Goal: Information Seeking & Learning: Compare options

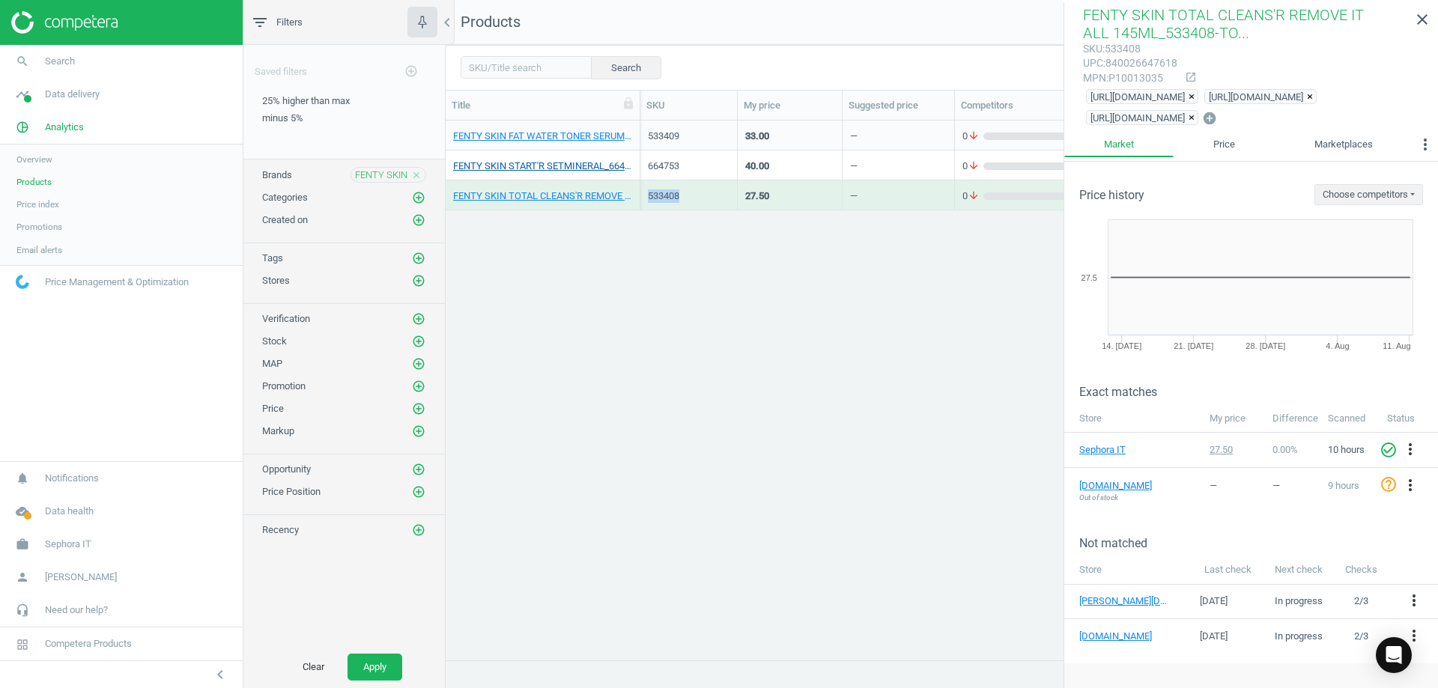
scroll to position [517, 981]
click at [415, 177] on icon "close" at bounding box center [416, 175] width 10 height 10
click at [416, 177] on icon "add_circle_outline" at bounding box center [418, 174] width 13 height 13
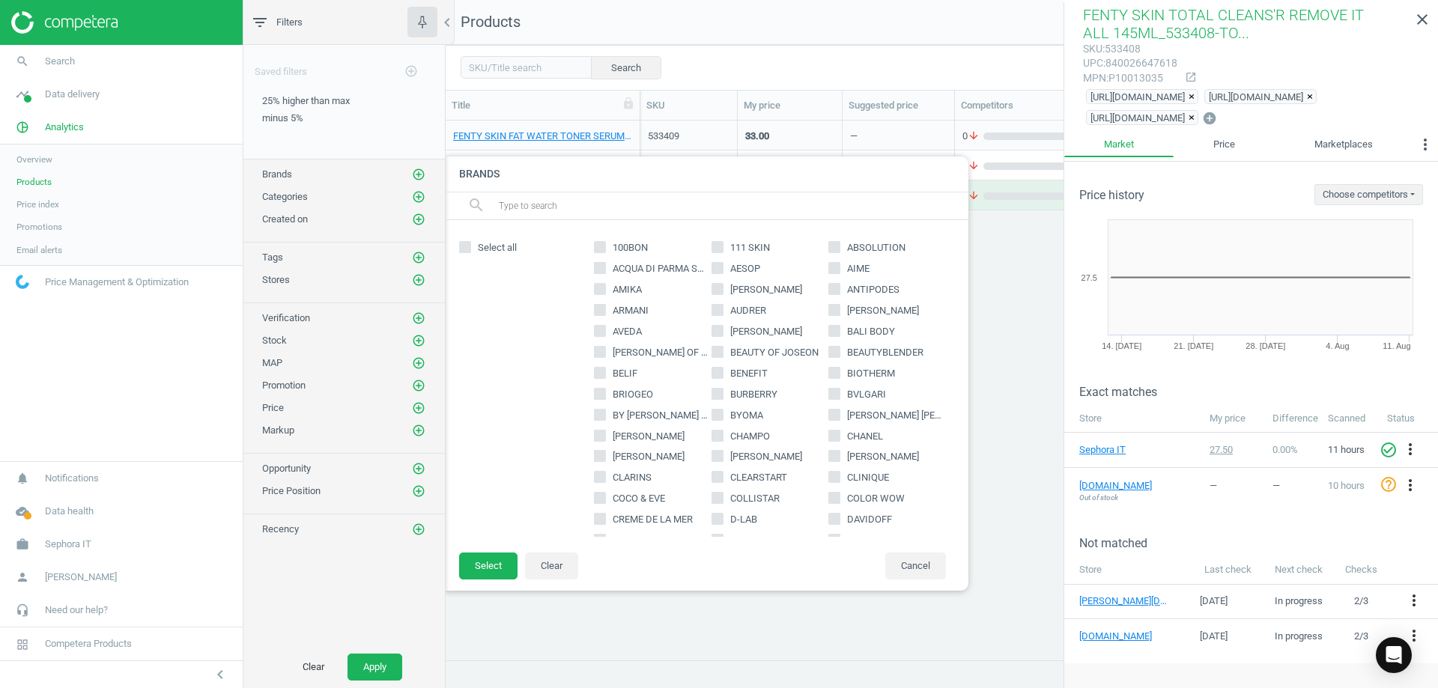
click at [497, 204] on input "text" at bounding box center [727, 206] width 460 height 24
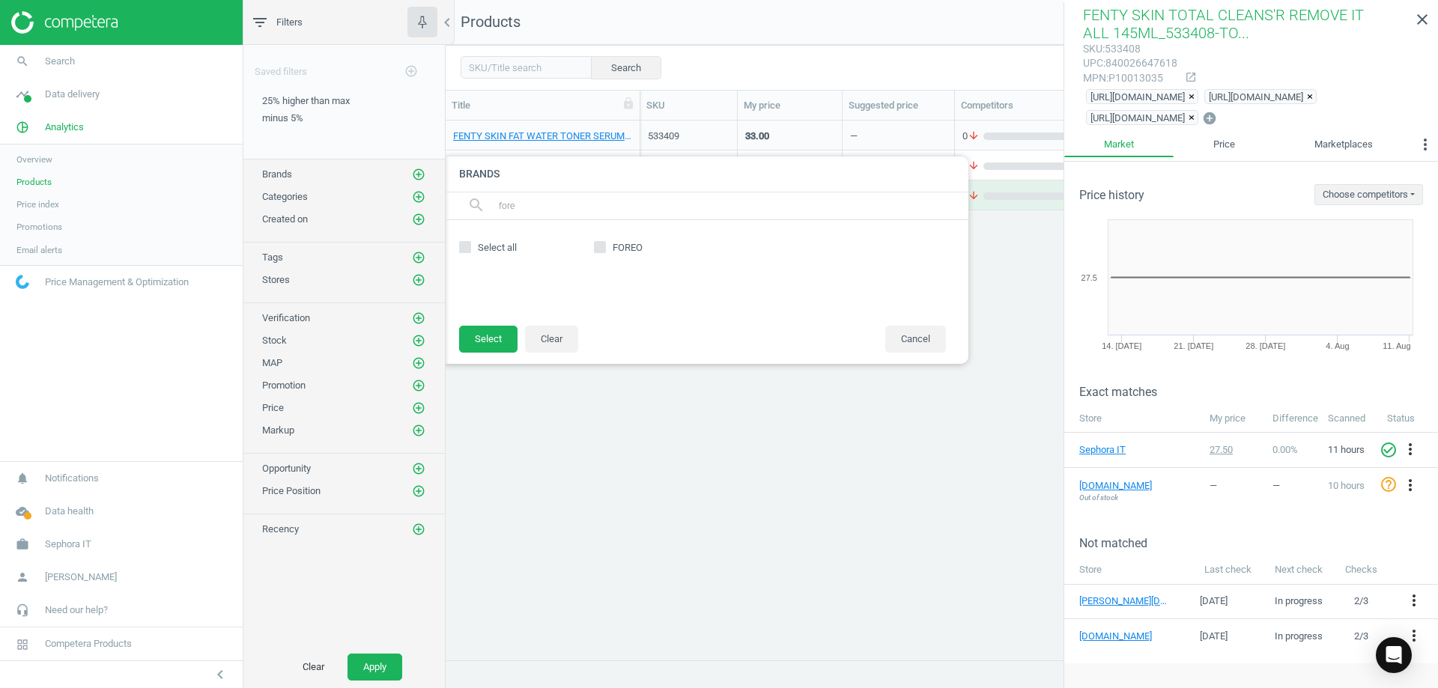
type input "fore"
click at [597, 246] on input "FOREO" at bounding box center [600, 248] width 10 height 10
checkbox input "true"
click at [492, 332] on button "Select" at bounding box center [488, 339] width 58 height 27
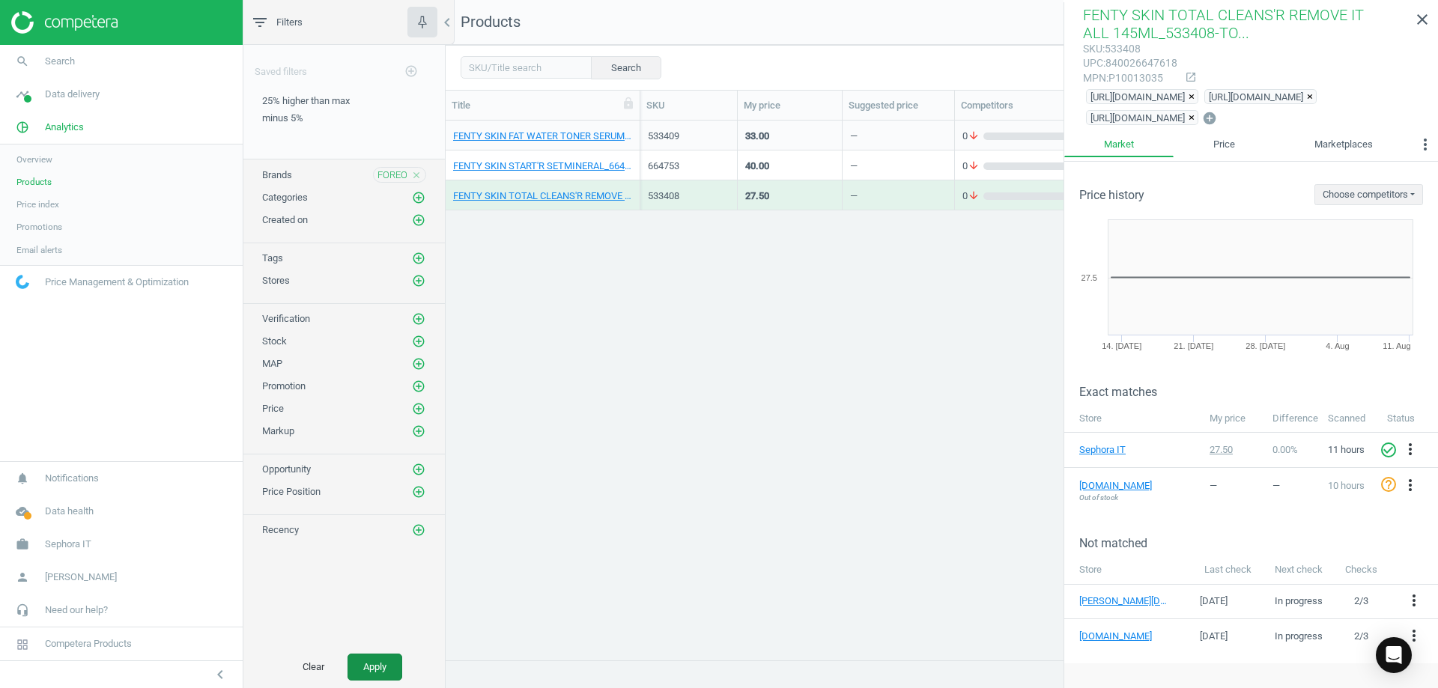
click at [380, 664] on button "Apply" at bounding box center [374, 667] width 55 height 27
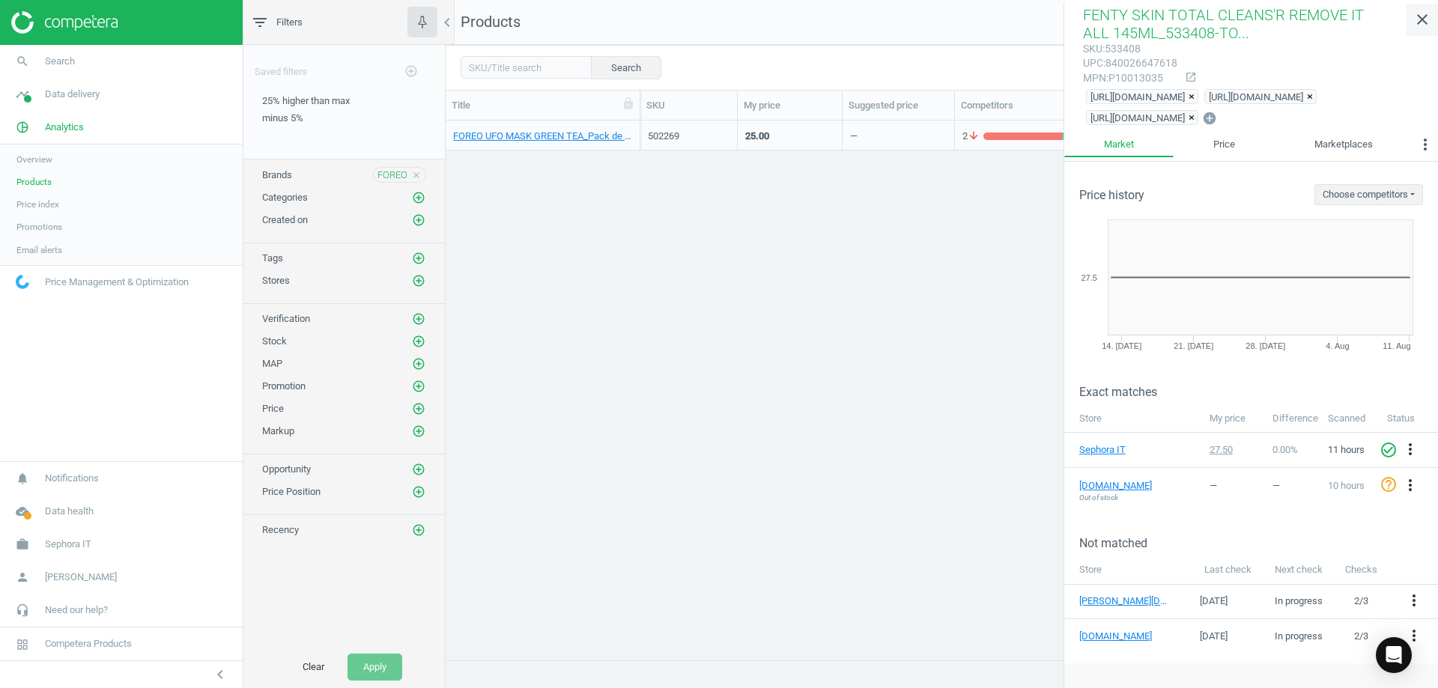
click at [1428, 19] on icon "close" at bounding box center [1422, 19] width 18 height 18
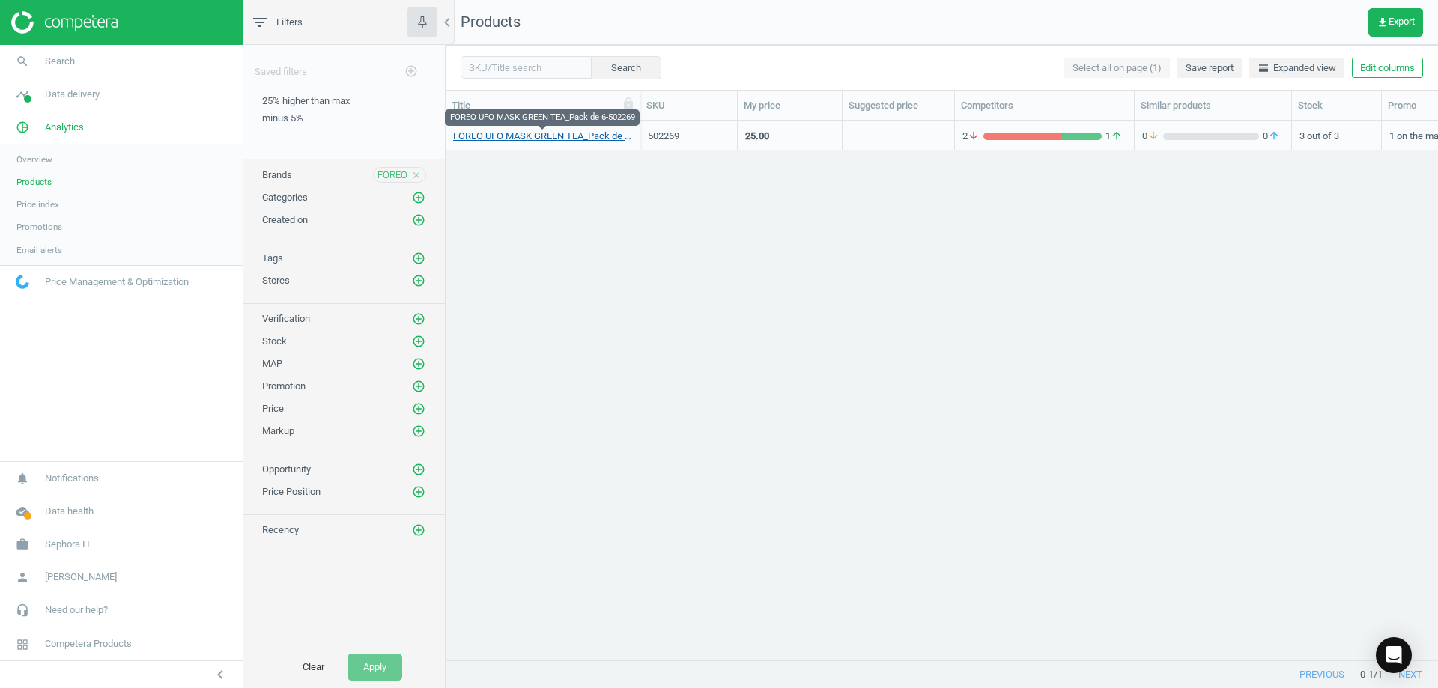
click at [543, 133] on link "FOREO UFO MASK GREEN TEA_Pack de 6-502269" at bounding box center [542, 136] width 179 height 13
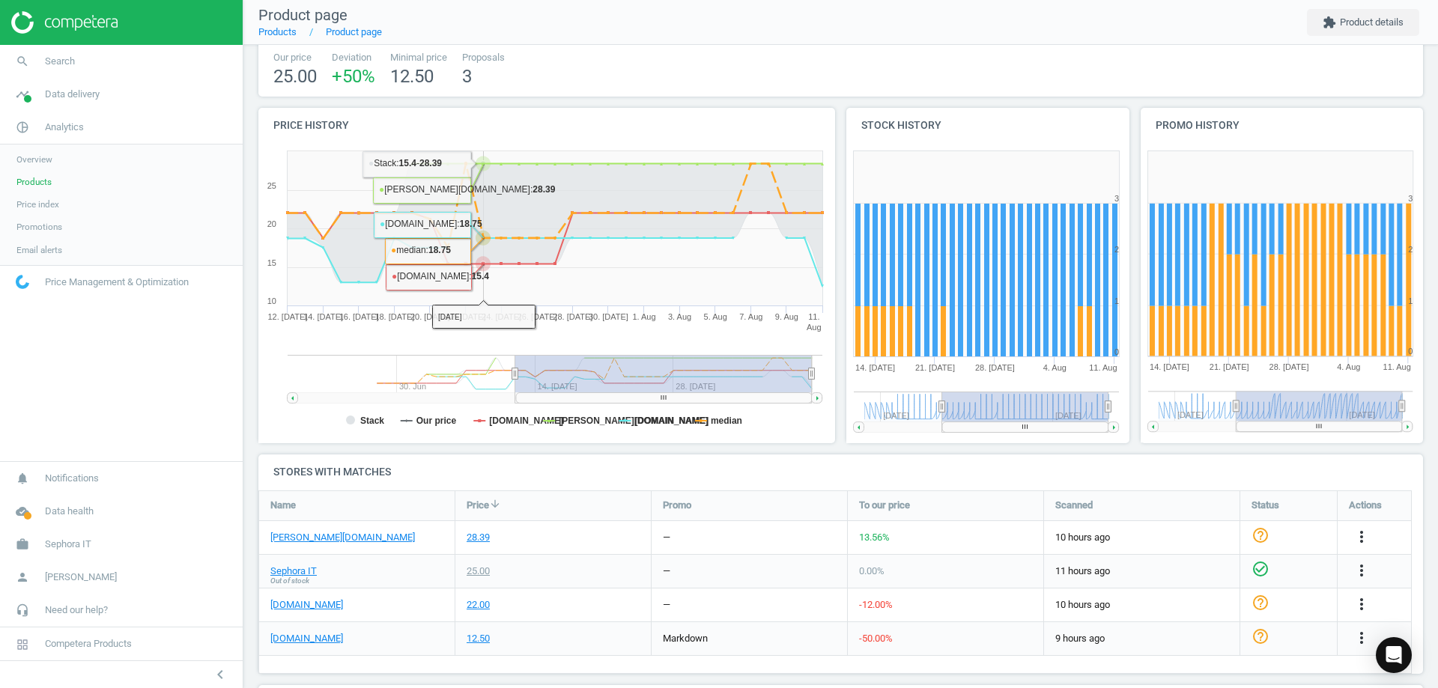
scroll to position [247, 0]
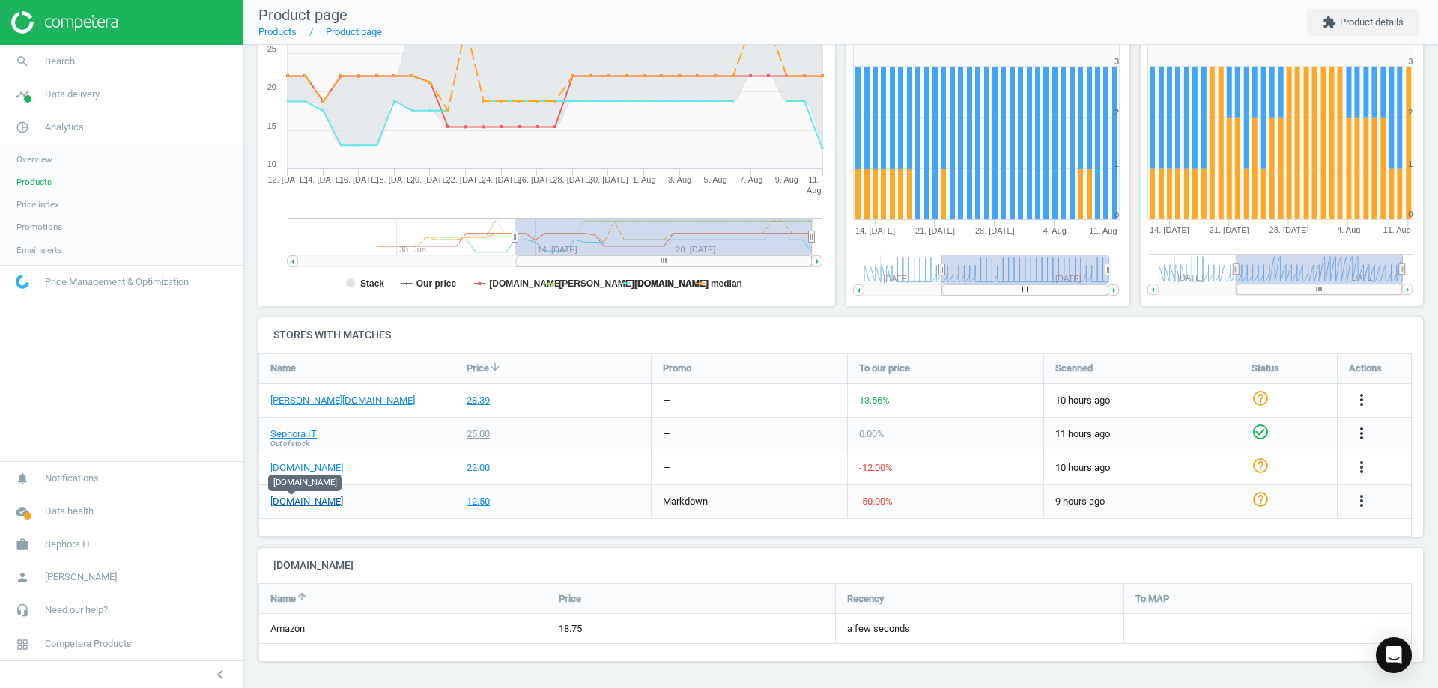
click at [300, 500] on link "[DOMAIN_NAME]" at bounding box center [306, 501] width 73 height 13
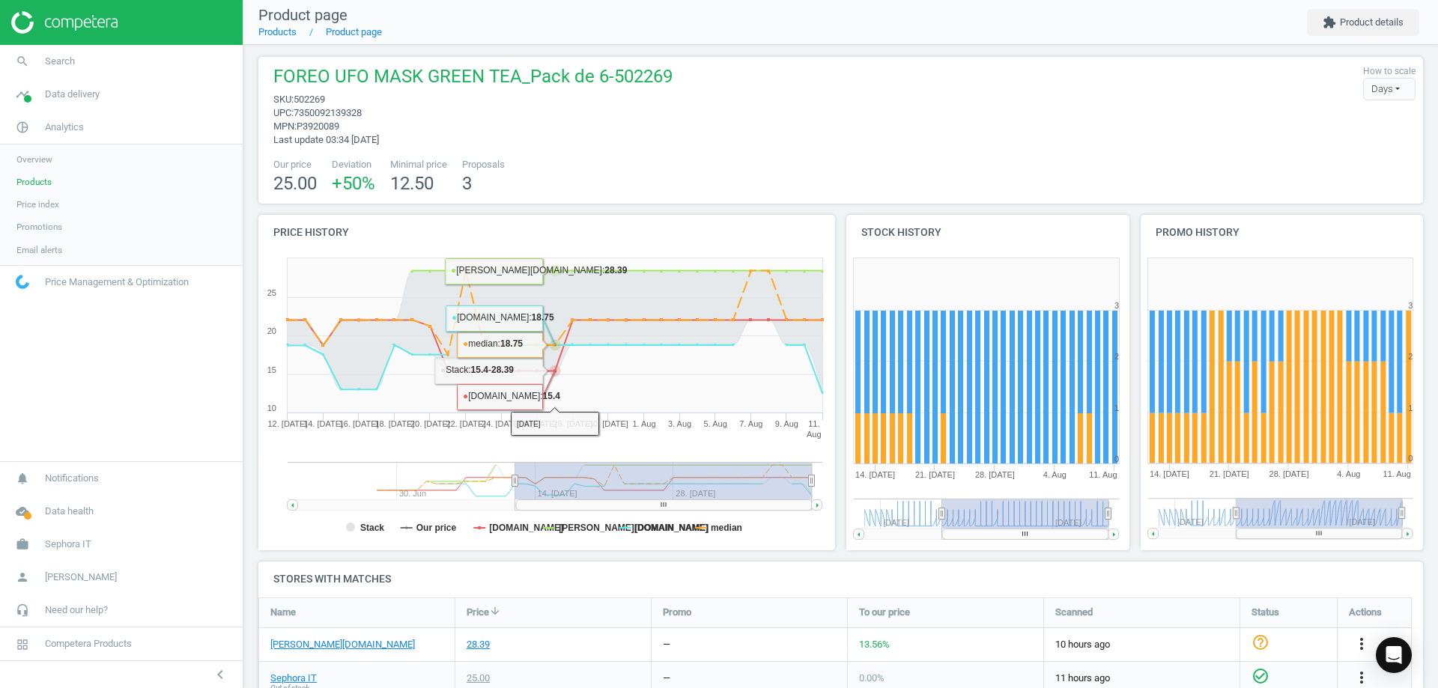
scroll to position [0, 0]
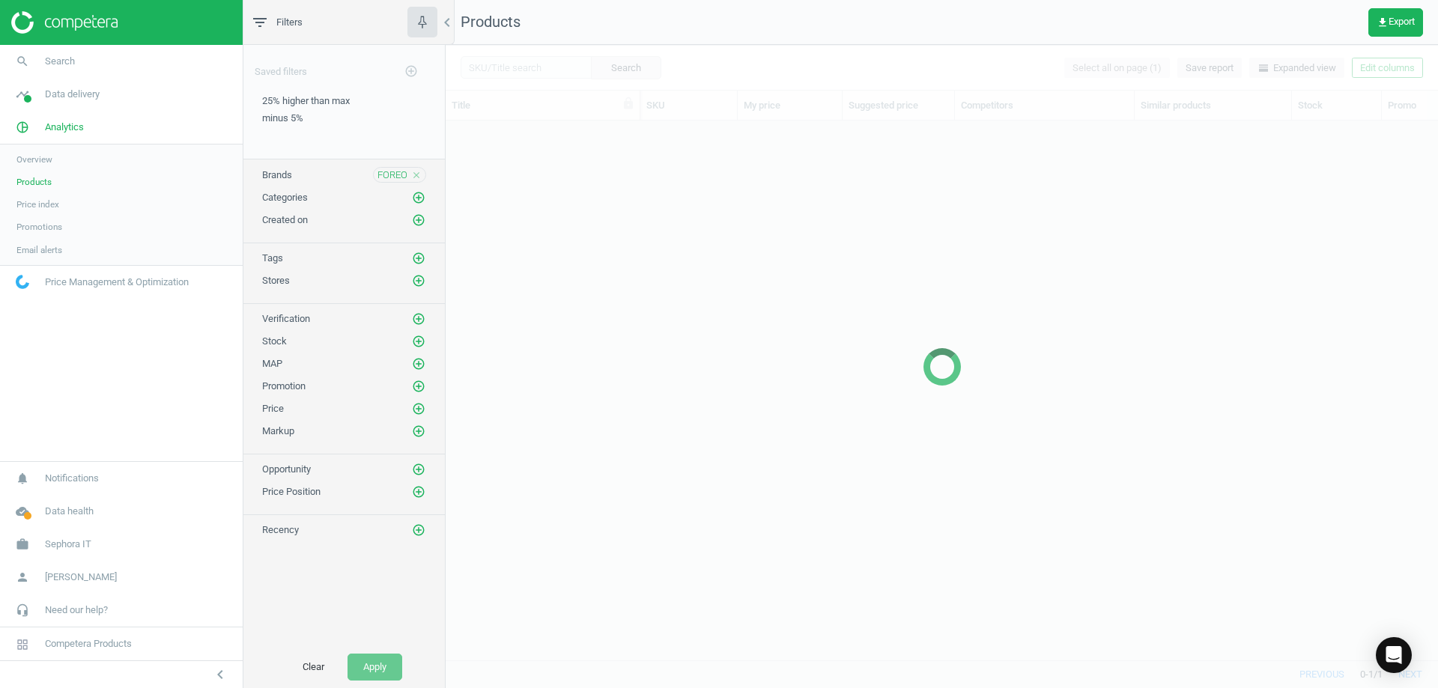
scroll to position [517, 981]
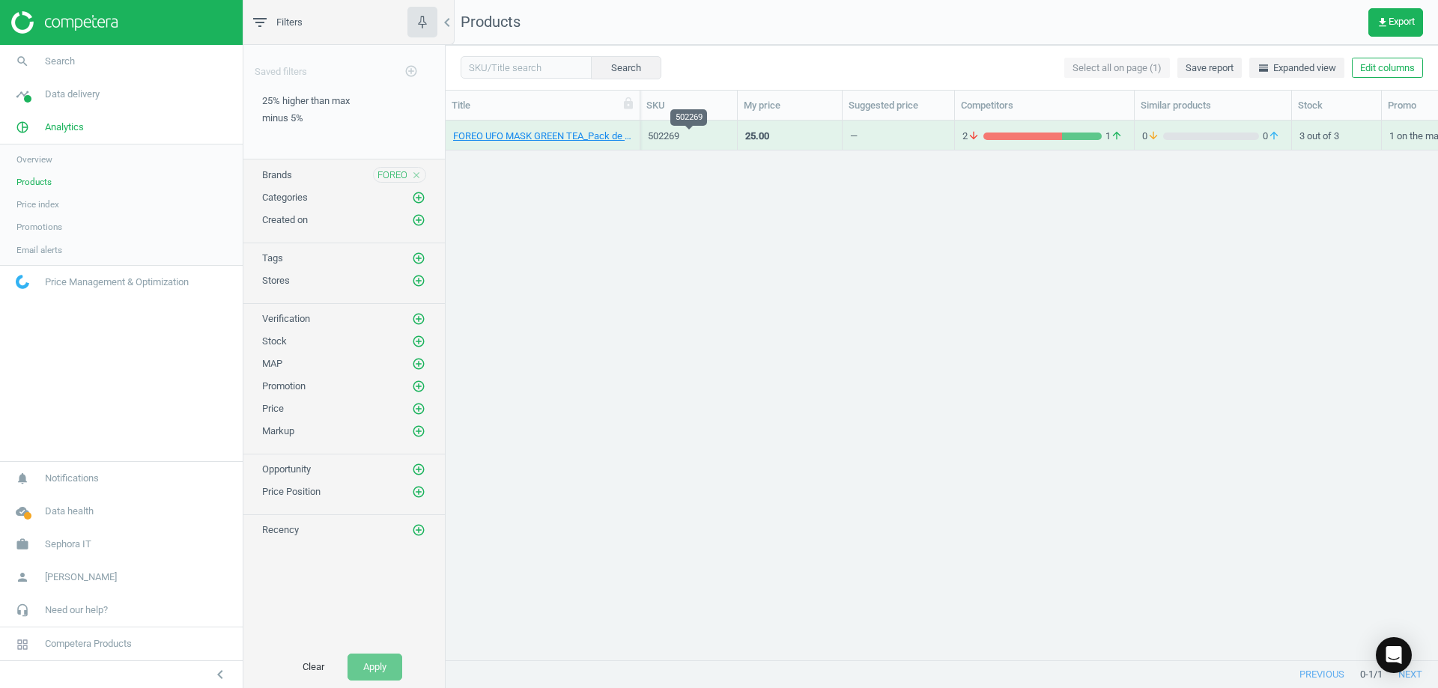
click at [662, 131] on div "502269" at bounding box center [689, 136] width 82 height 13
click at [663, 131] on div "502269" at bounding box center [689, 136] width 82 height 13
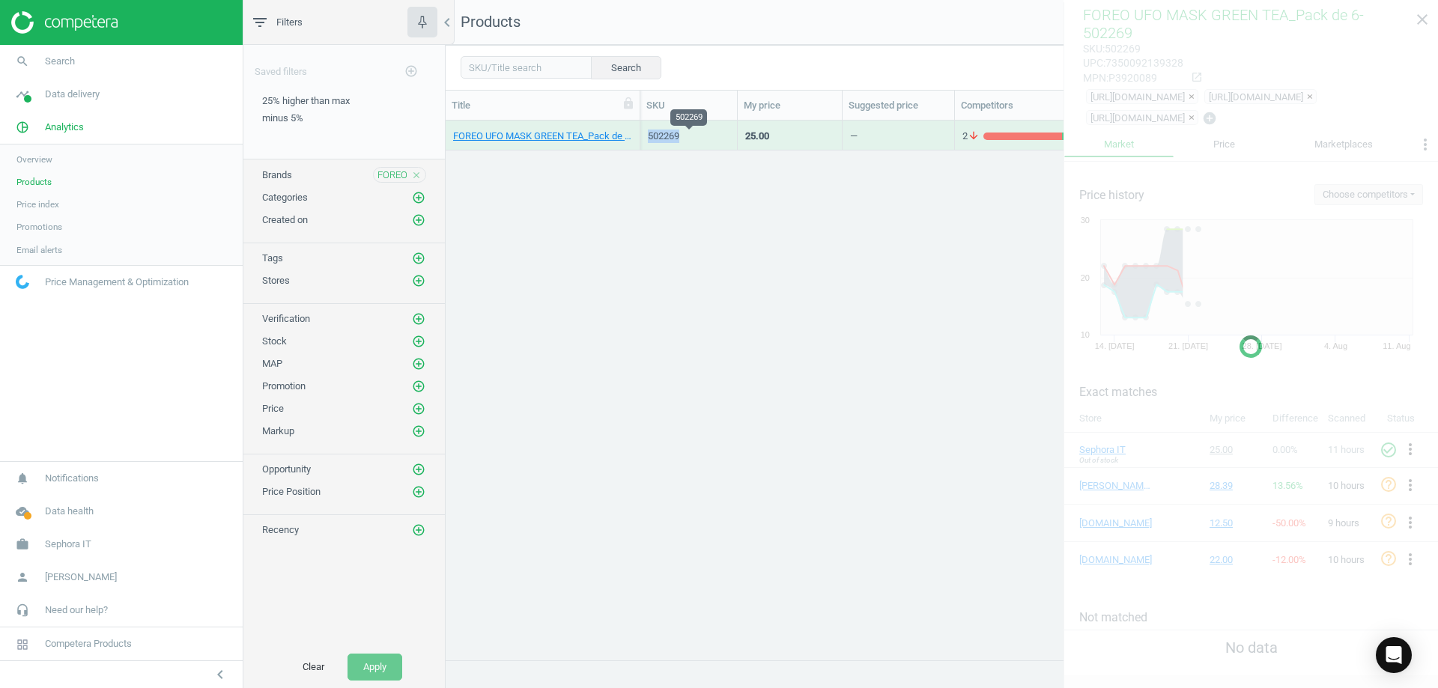
copy div "502269"
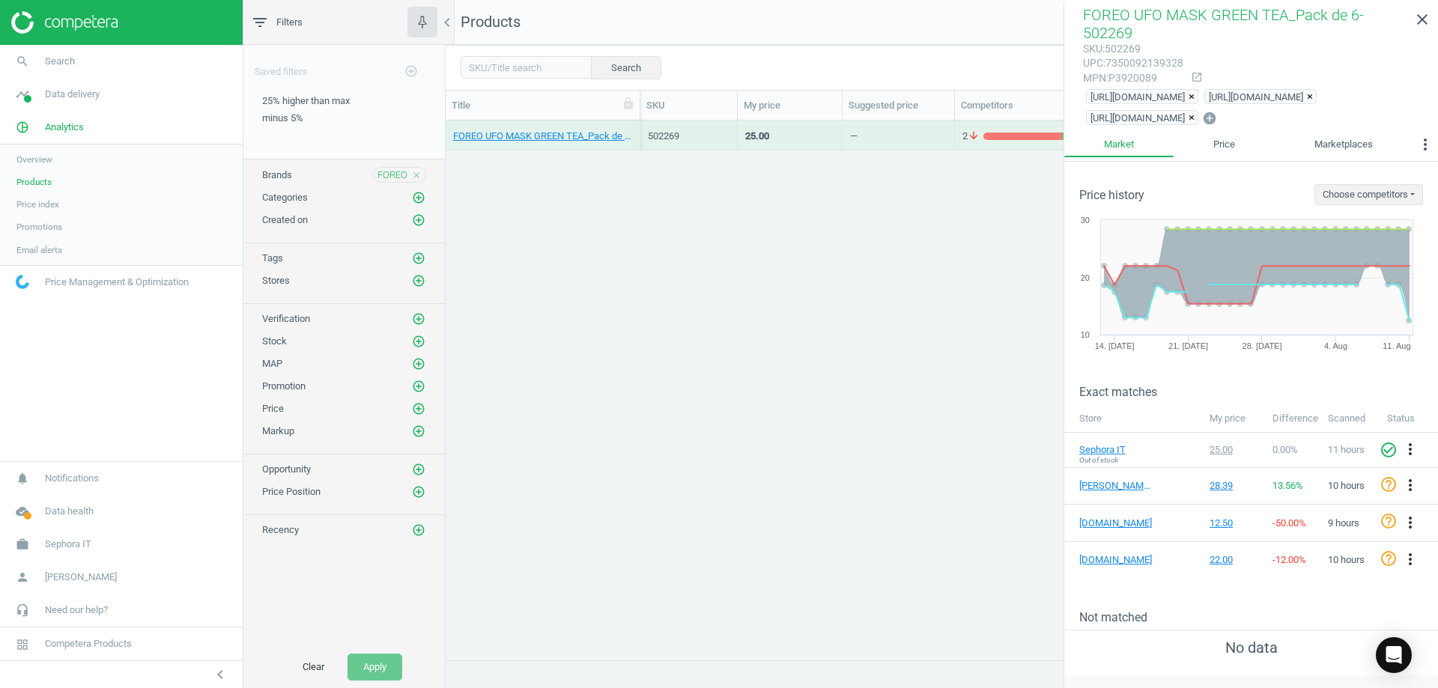
click at [417, 172] on icon "close" at bounding box center [416, 175] width 10 height 10
click at [417, 172] on icon "add_circle_outline" at bounding box center [418, 174] width 13 height 13
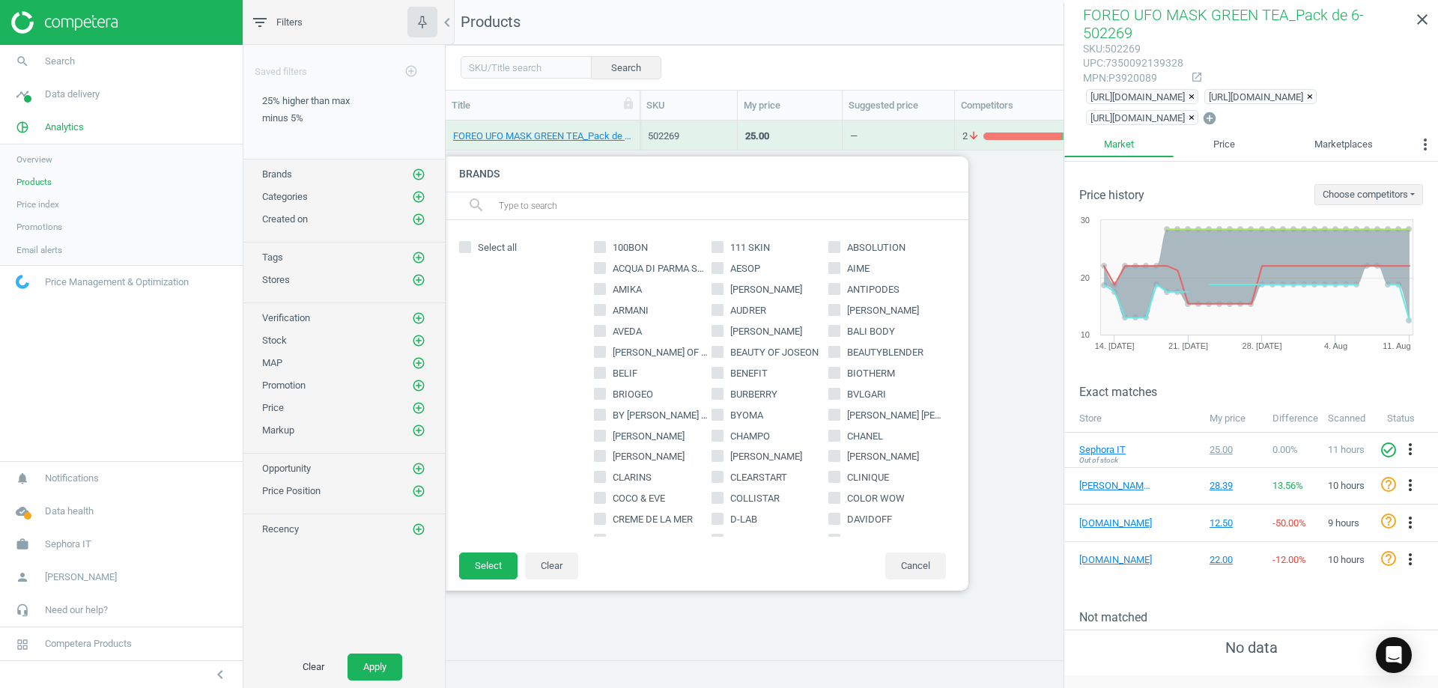
click at [528, 192] on div "Brands" at bounding box center [706, 175] width 524 height 36
click at [534, 200] on input "text" at bounding box center [727, 206] width 460 height 24
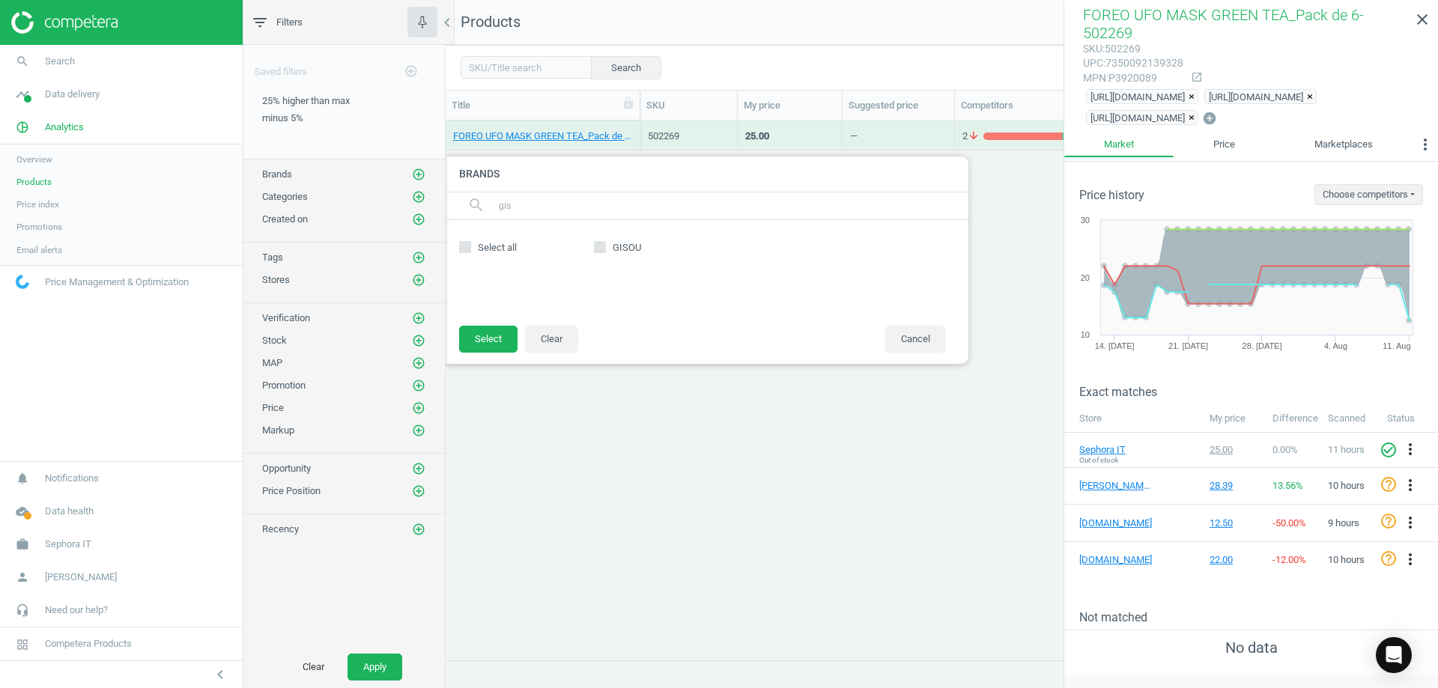
type input "gis"
click at [610, 249] on span "GISOU" at bounding box center [627, 247] width 34 height 13
click at [605, 249] on input "GISOU" at bounding box center [600, 248] width 10 height 10
checkbox input "true"
click at [506, 335] on button "Select" at bounding box center [488, 339] width 58 height 27
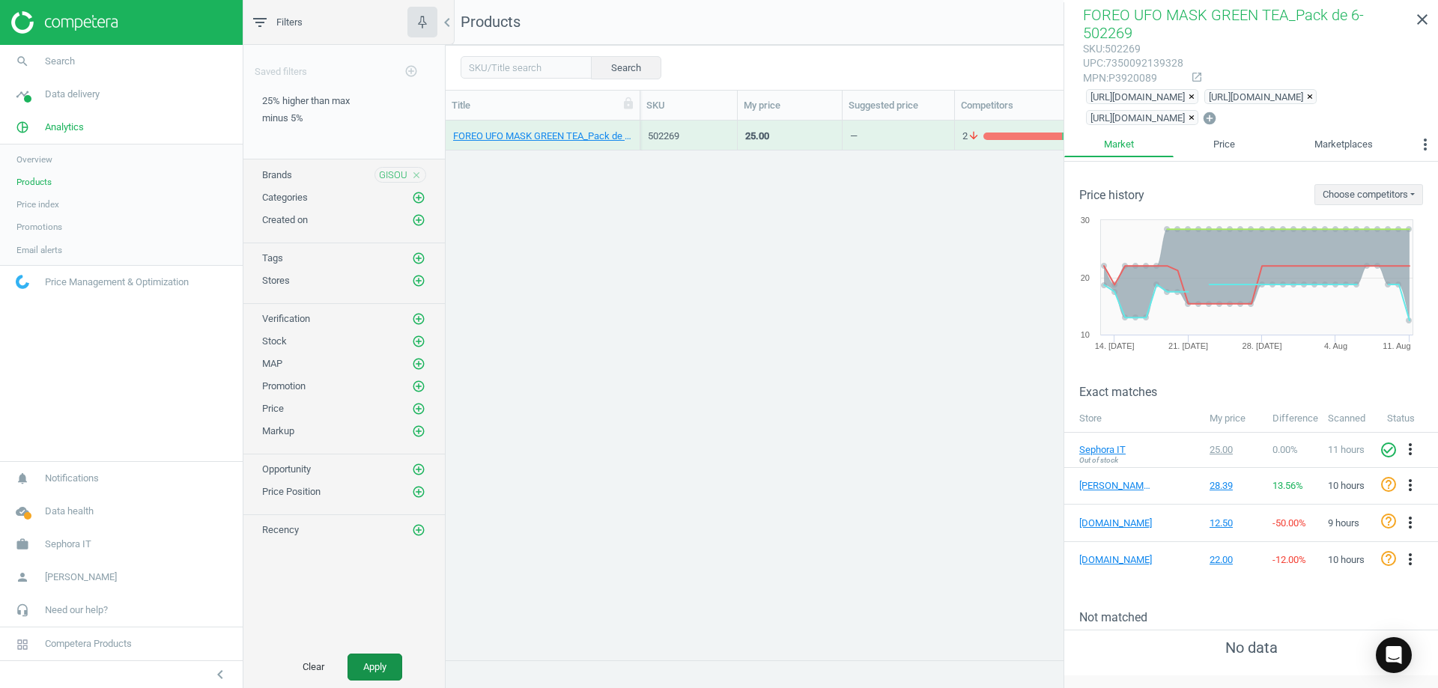
click at [386, 665] on button "Apply" at bounding box center [374, 667] width 55 height 27
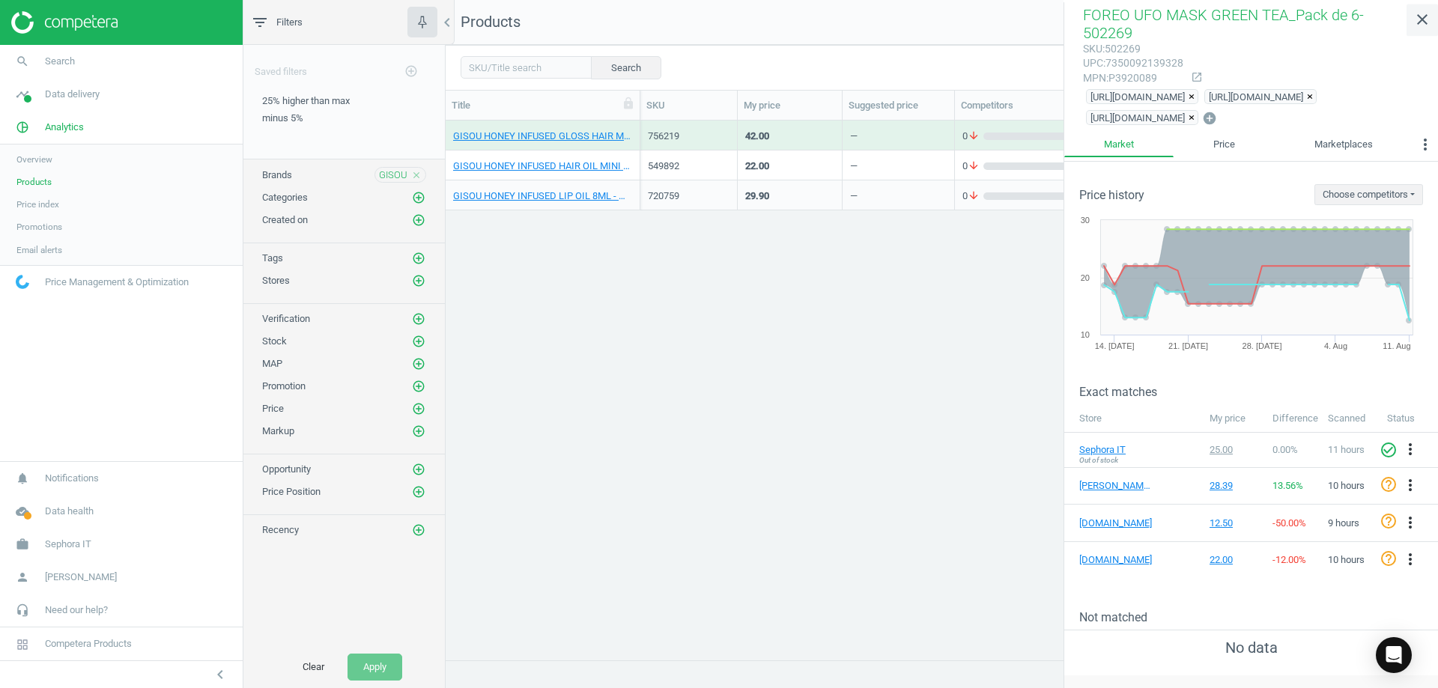
click at [1406, 22] on link "close" at bounding box center [1421, 20] width 31 height 32
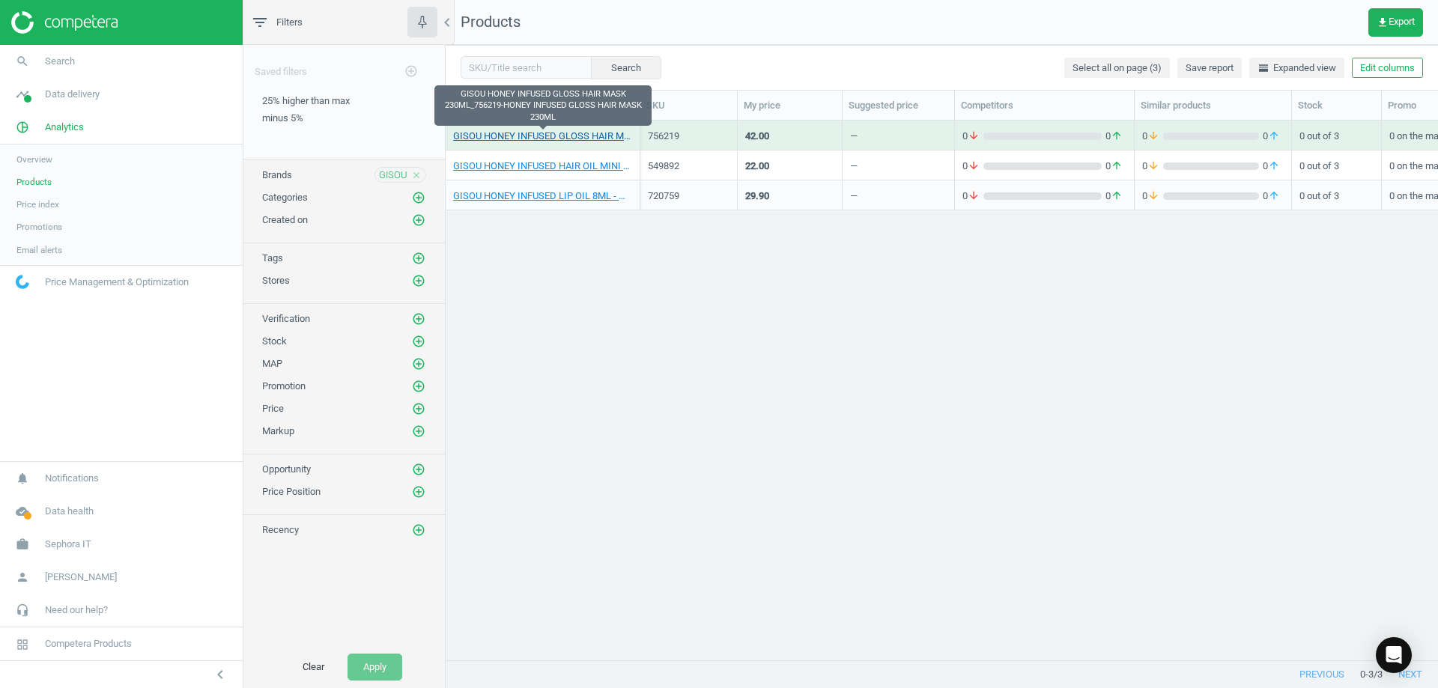
click at [554, 136] on link "GISOU HONEY INFUSED GLOSS HAIR MASK 230ML_756219-HONEY INFUSED GLOSS HAIR MASK …" at bounding box center [542, 136] width 179 height 13
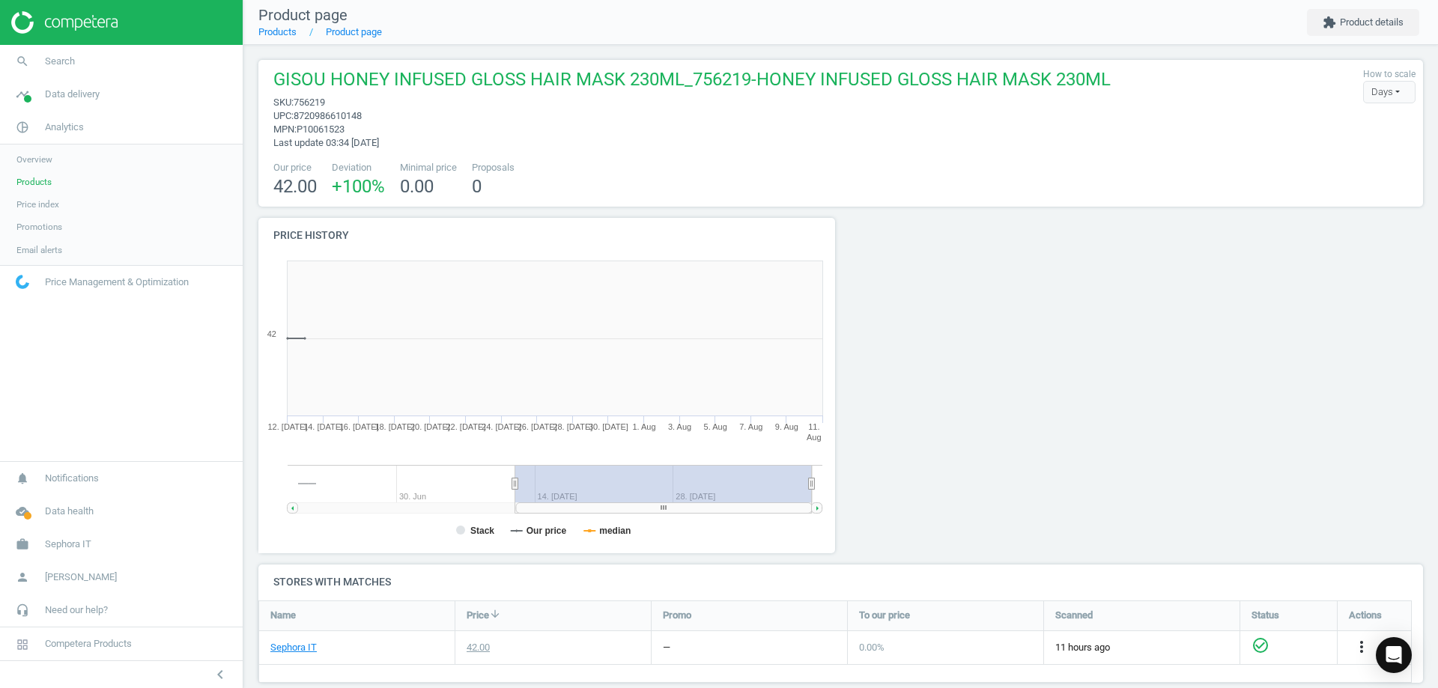
scroll to position [323, 594]
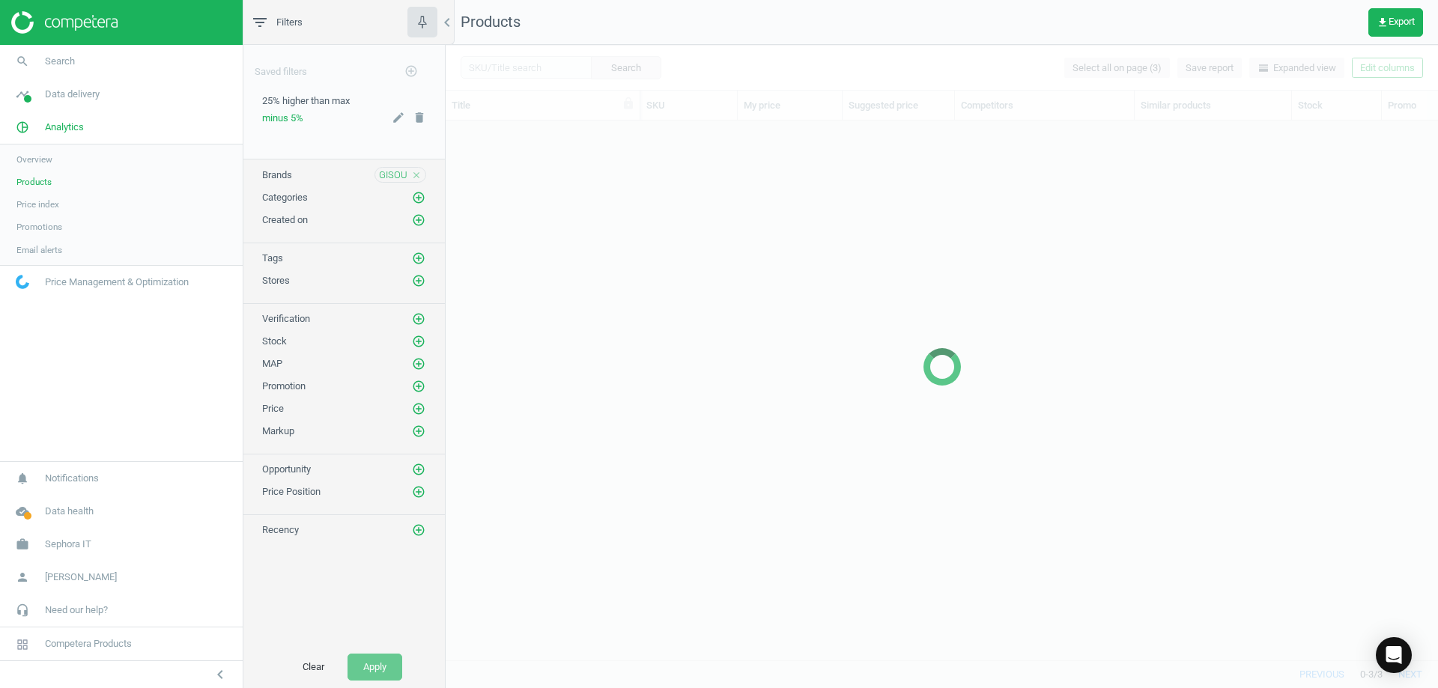
scroll to position [517, 981]
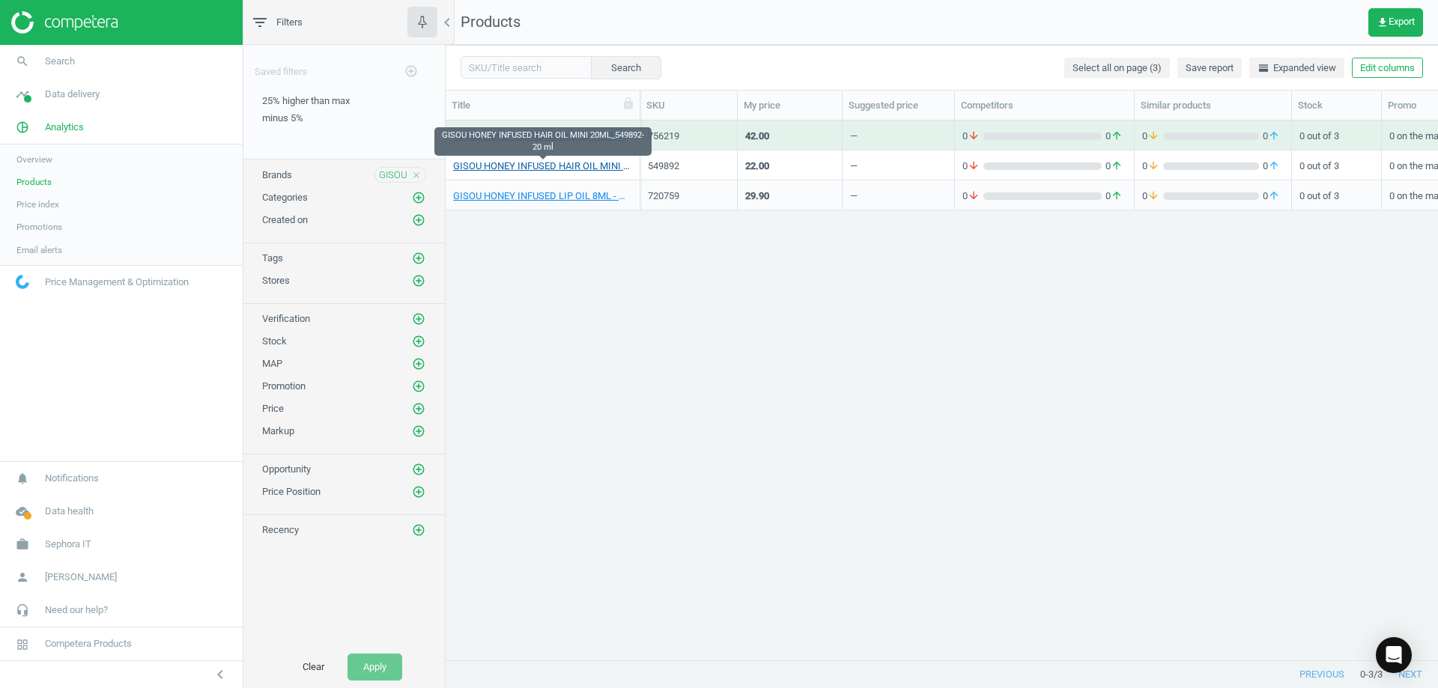
click at [531, 166] on link "GISOU HONEY INFUSED HAIR OIL MINI 20ML_549892-20 ml" at bounding box center [542, 166] width 179 height 13
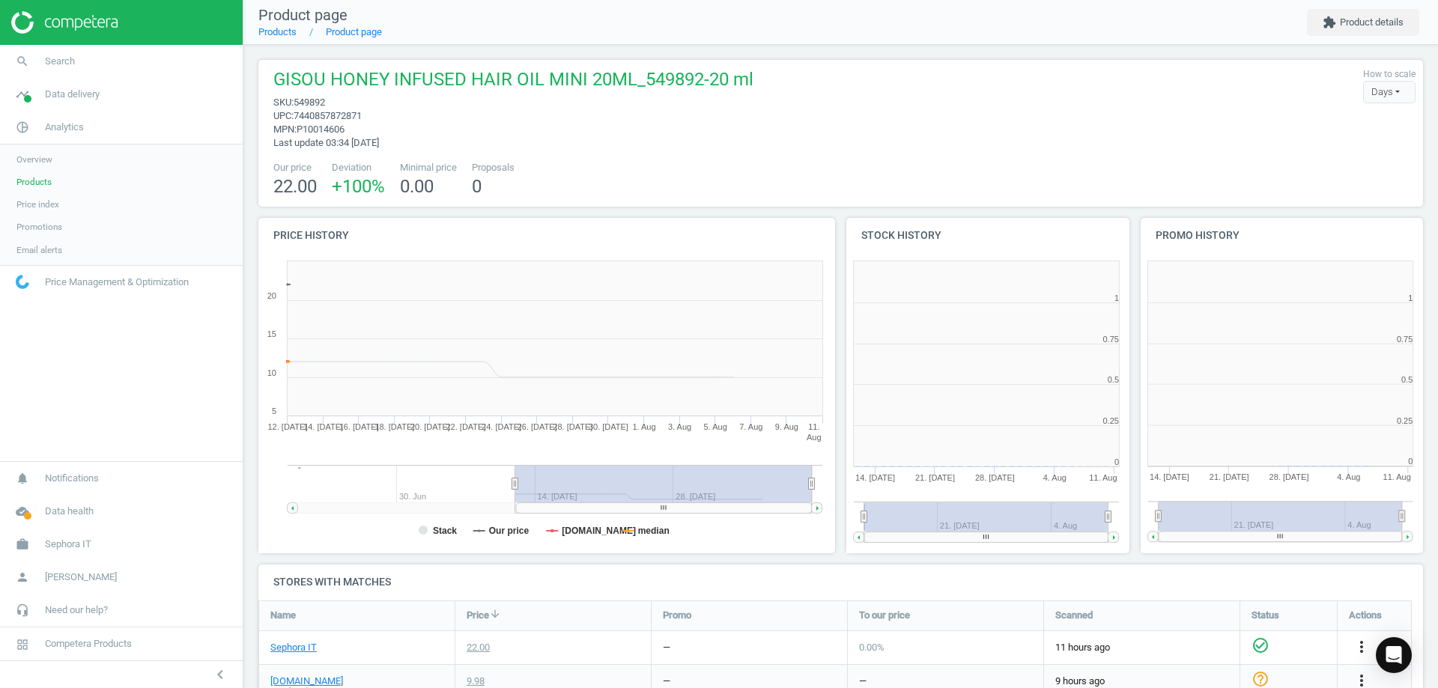
scroll to position [7, 7]
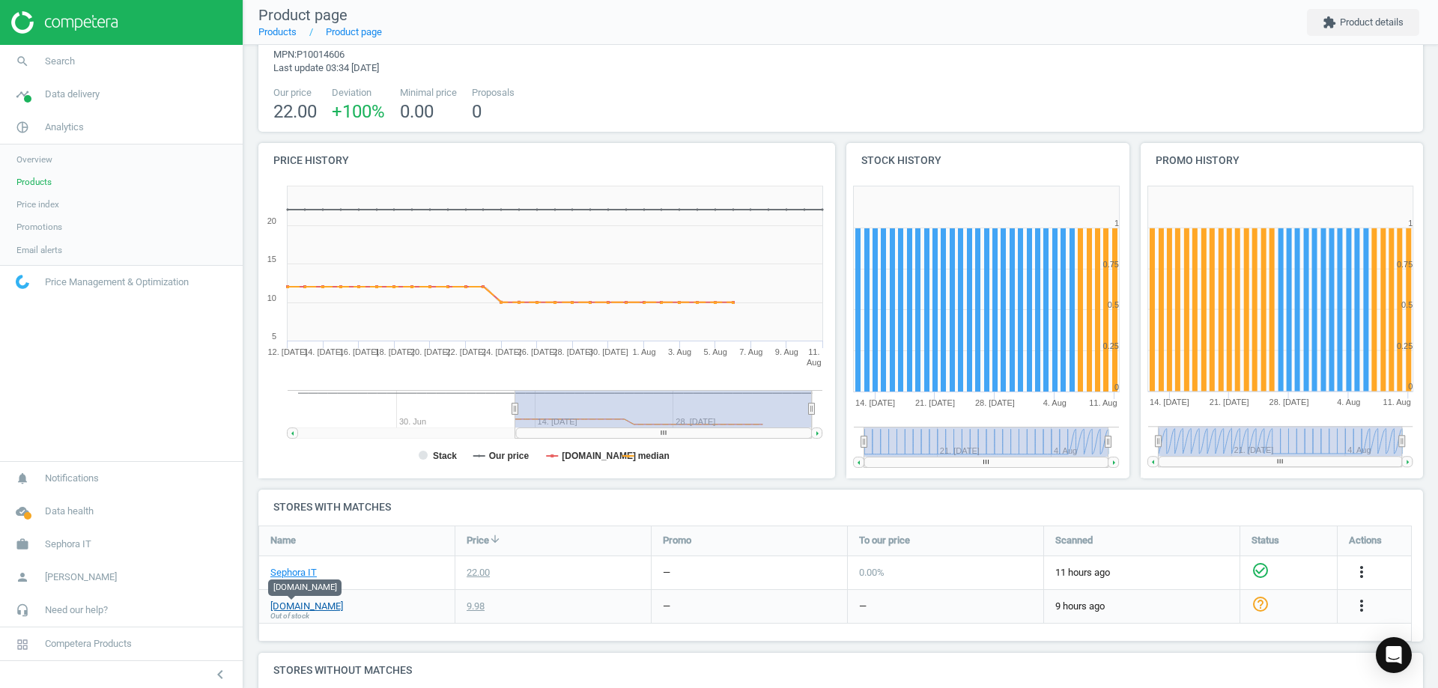
click at [285, 609] on link "[DOMAIN_NAME]" at bounding box center [306, 606] width 73 height 13
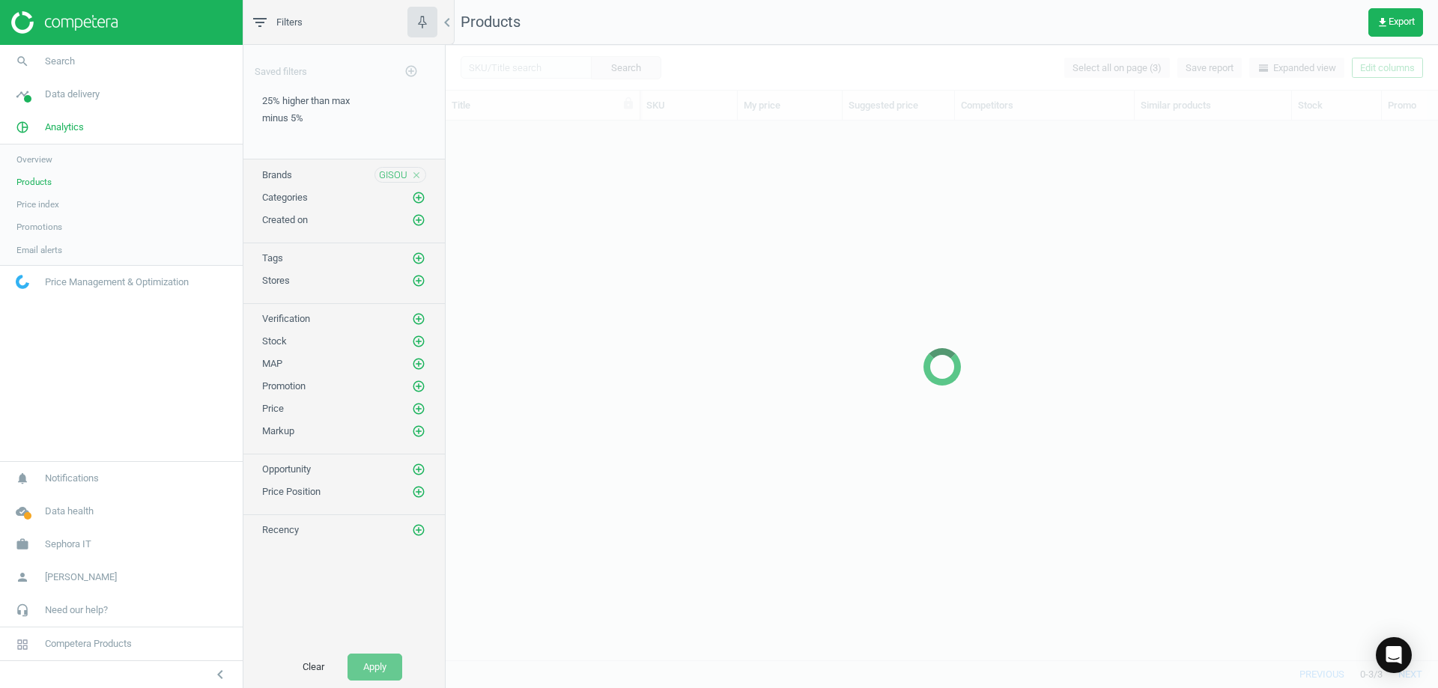
scroll to position [12, 12]
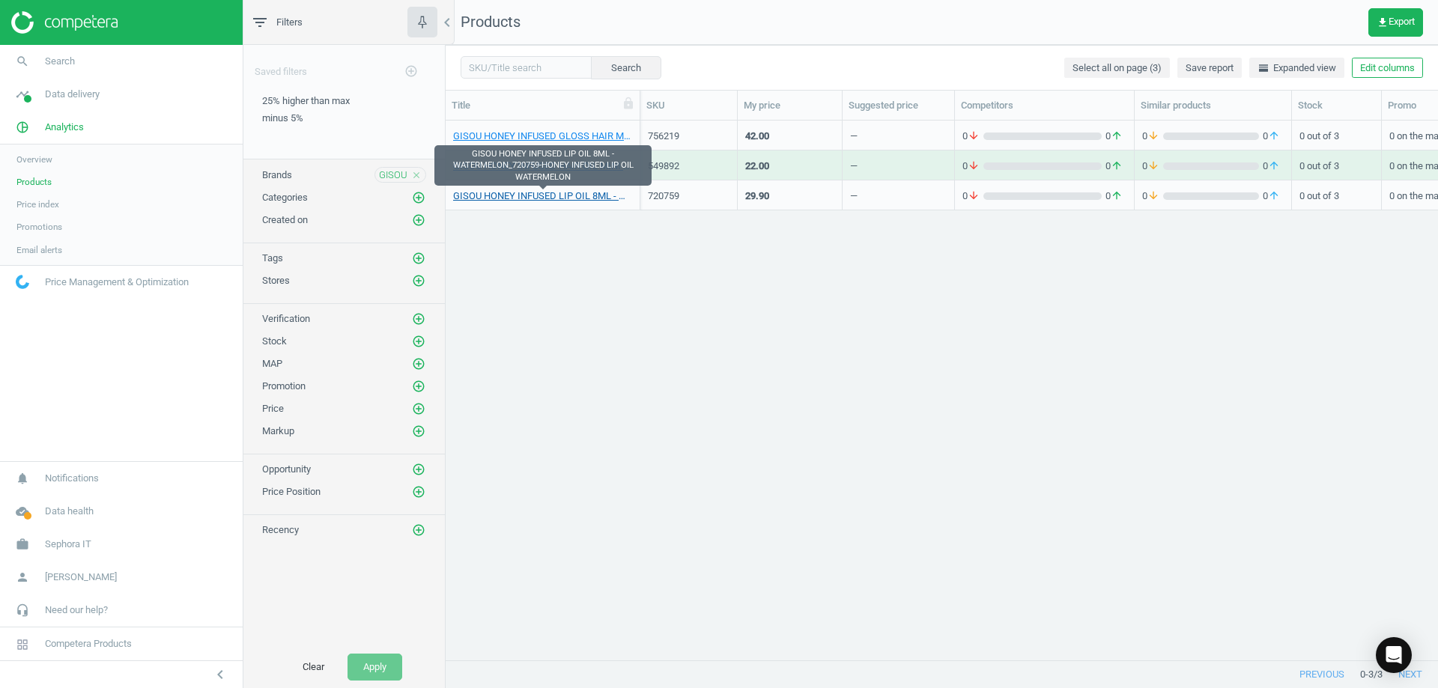
click at [550, 192] on link "GISOU HONEY INFUSED LIP OIL 8ML - WATERMELON_720759-HONEY INFUSED LIP OIL WATER…" at bounding box center [542, 195] width 179 height 13
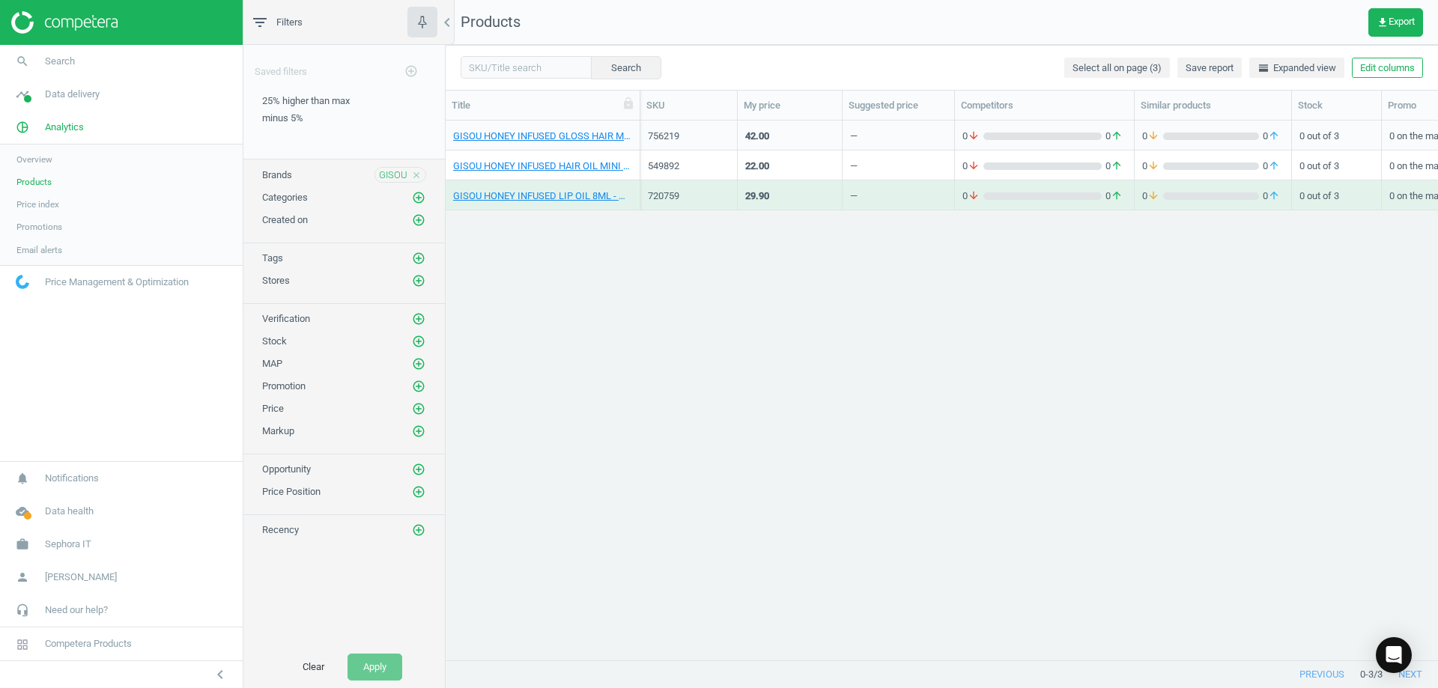
click at [647, 131] on div "756219" at bounding box center [688, 136] width 97 height 30
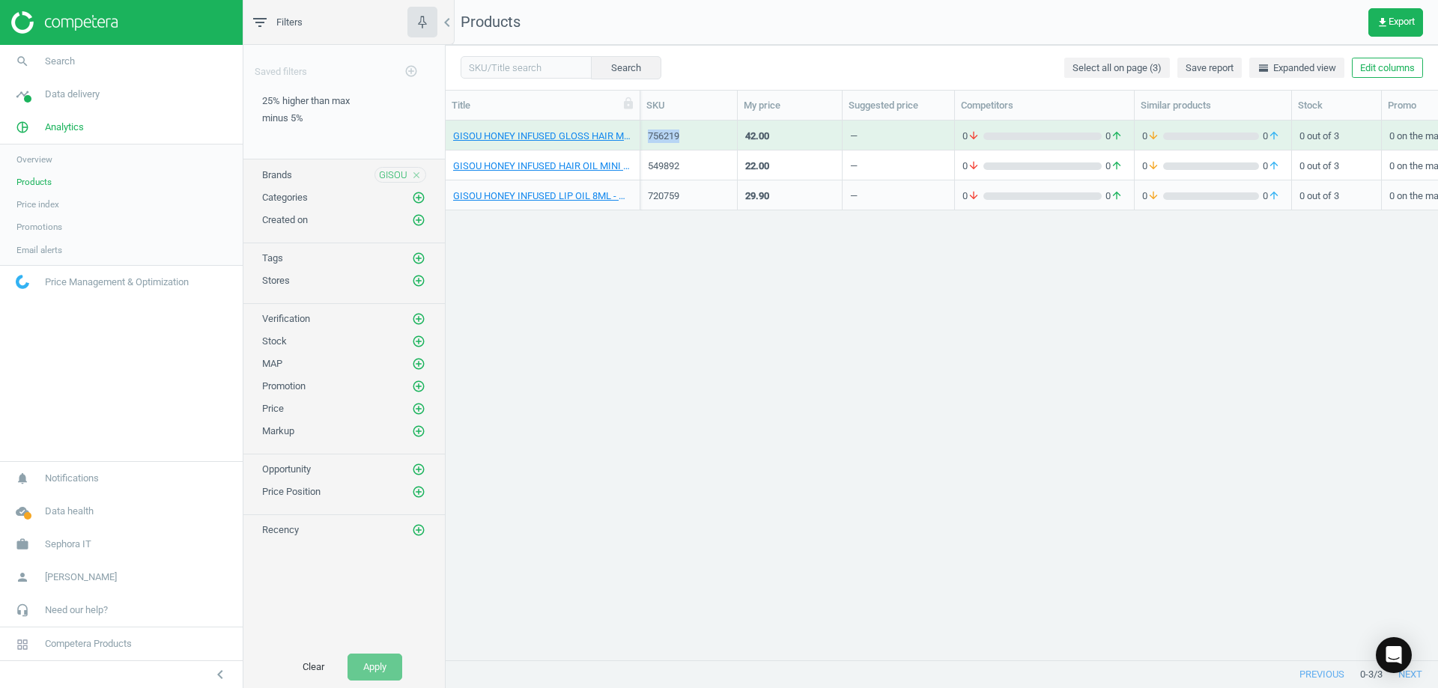
drag, startPoint x: 647, startPoint y: 131, endPoint x: 657, endPoint y: 131, distance: 9.7
click at [648, 131] on div "756219" at bounding box center [688, 136] width 97 height 30
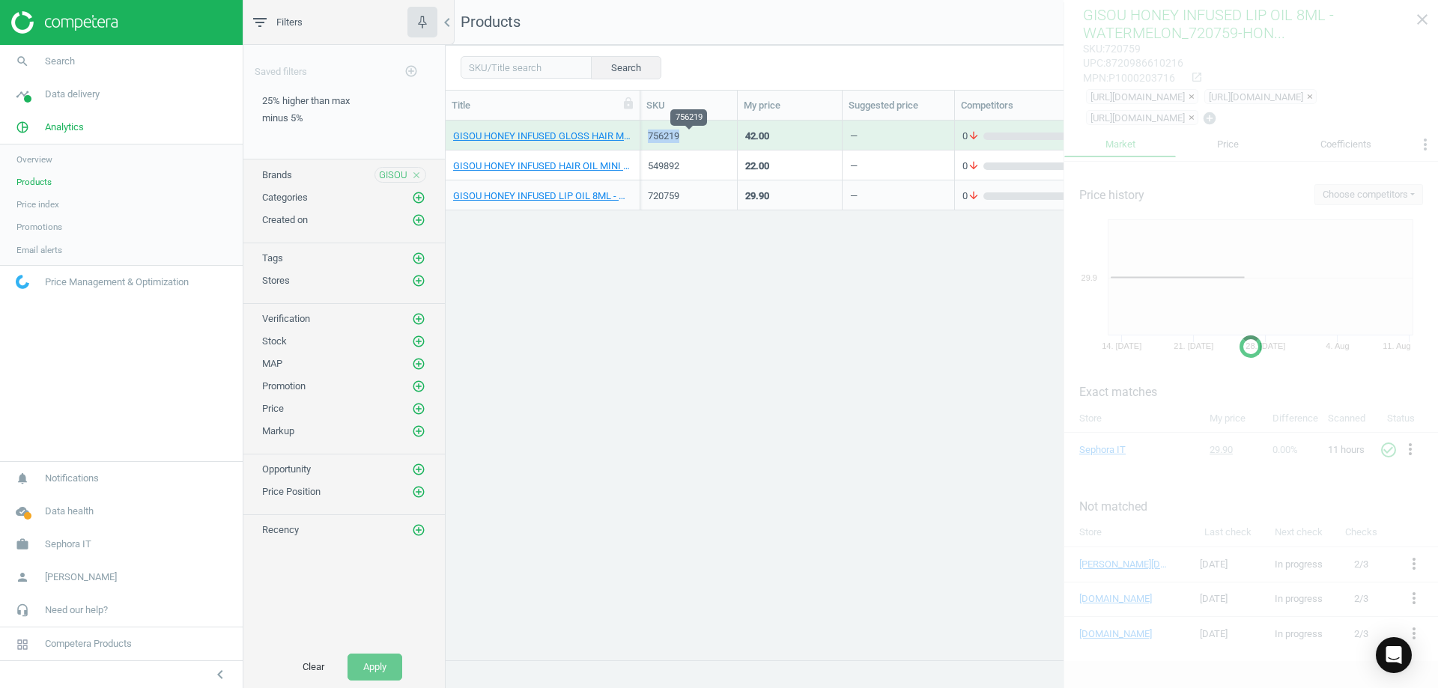
copy div "756219"
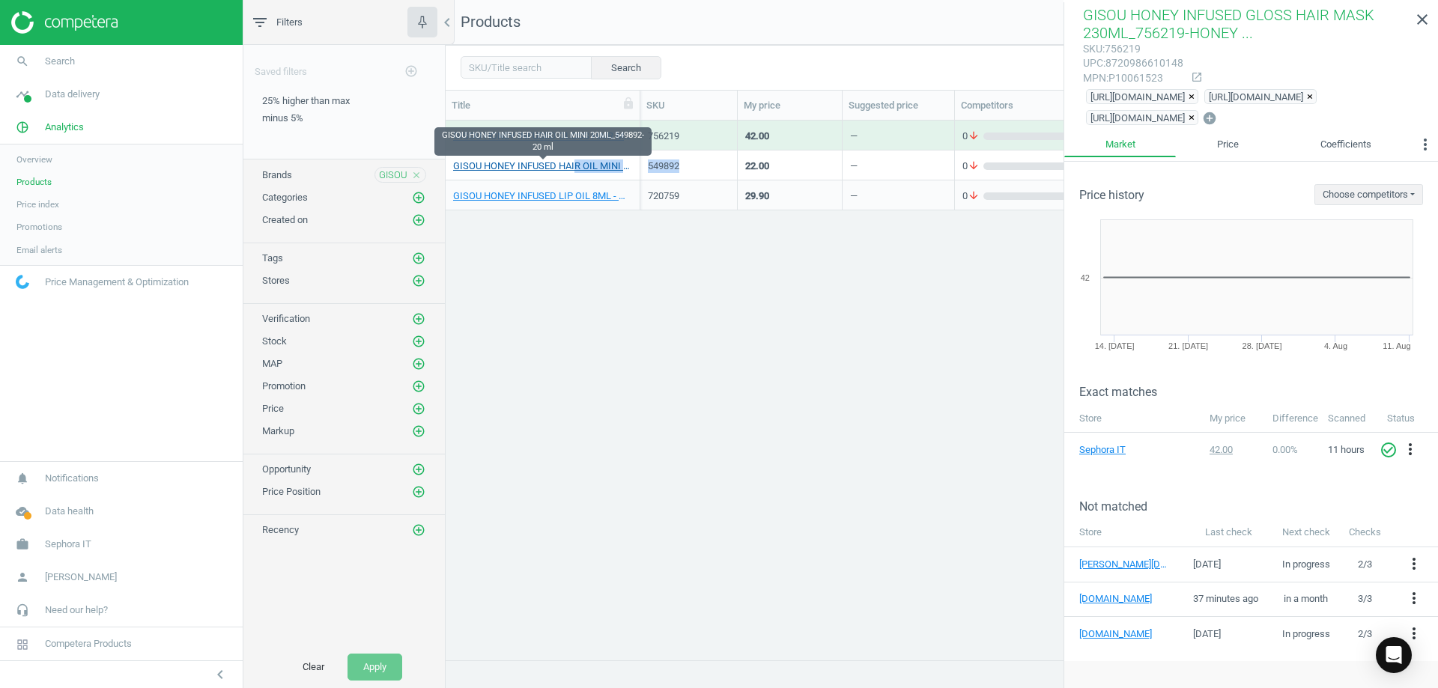
drag, startPoint x: 679, startPoint y: 163, endPoint x: 574, endPoint y: 160, distance: 104.9
click at [574, 160] on div "GISOU HONEY INFUSED HAIR OIL MINI 20ML_549892-20 ml 549892 22.00 — 0 arrow_down…" at bounding box center [942, 166] width 992 height 30
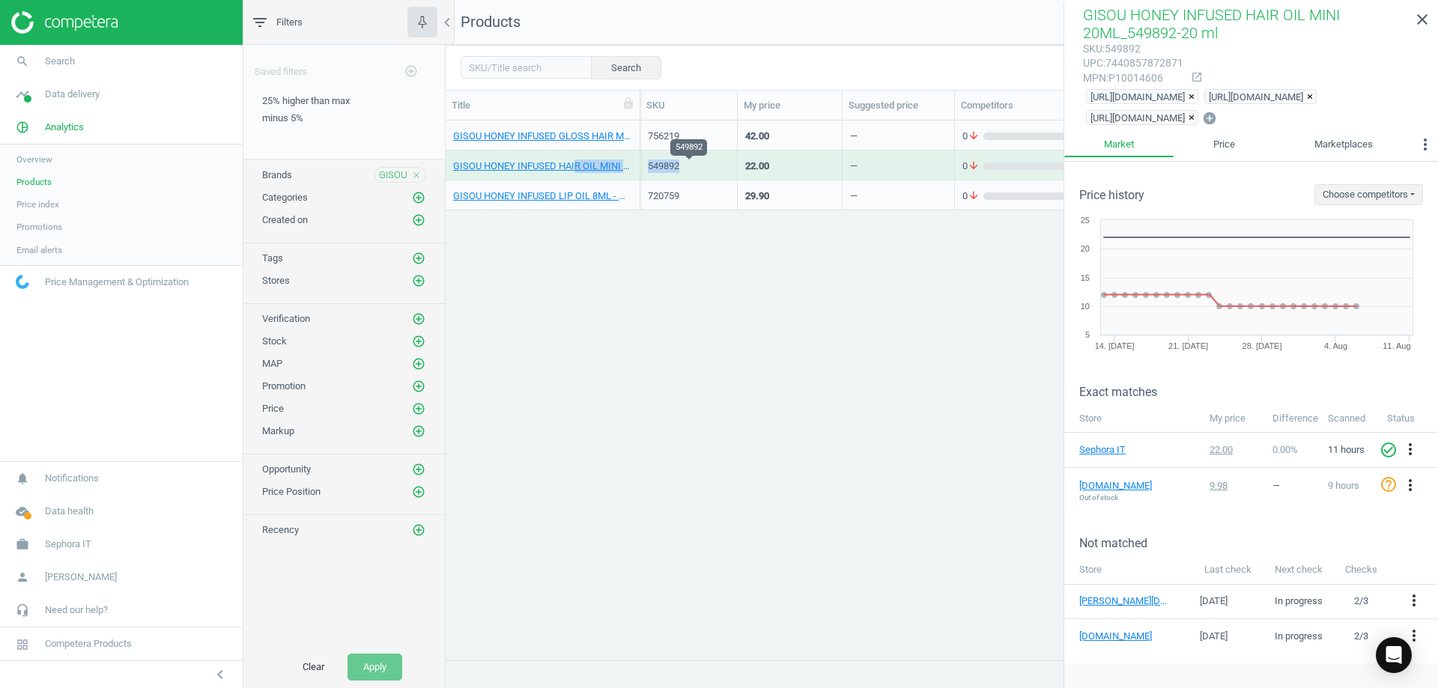
click at [724, 168] on div "549892" at bounding box center [689, 166] width 82 height 13
drag, startPoint x: 708, startPoint y: 165, endPoint x: 648, endPoint y: 169, distance: 60.1
click at [648, 169] on div "549892" at bounding box center [689, 166] width 82 height 13
copy div "549892"
click at [655, 197] on div "720759" at bounding box center [689, 195] width 82 height 13
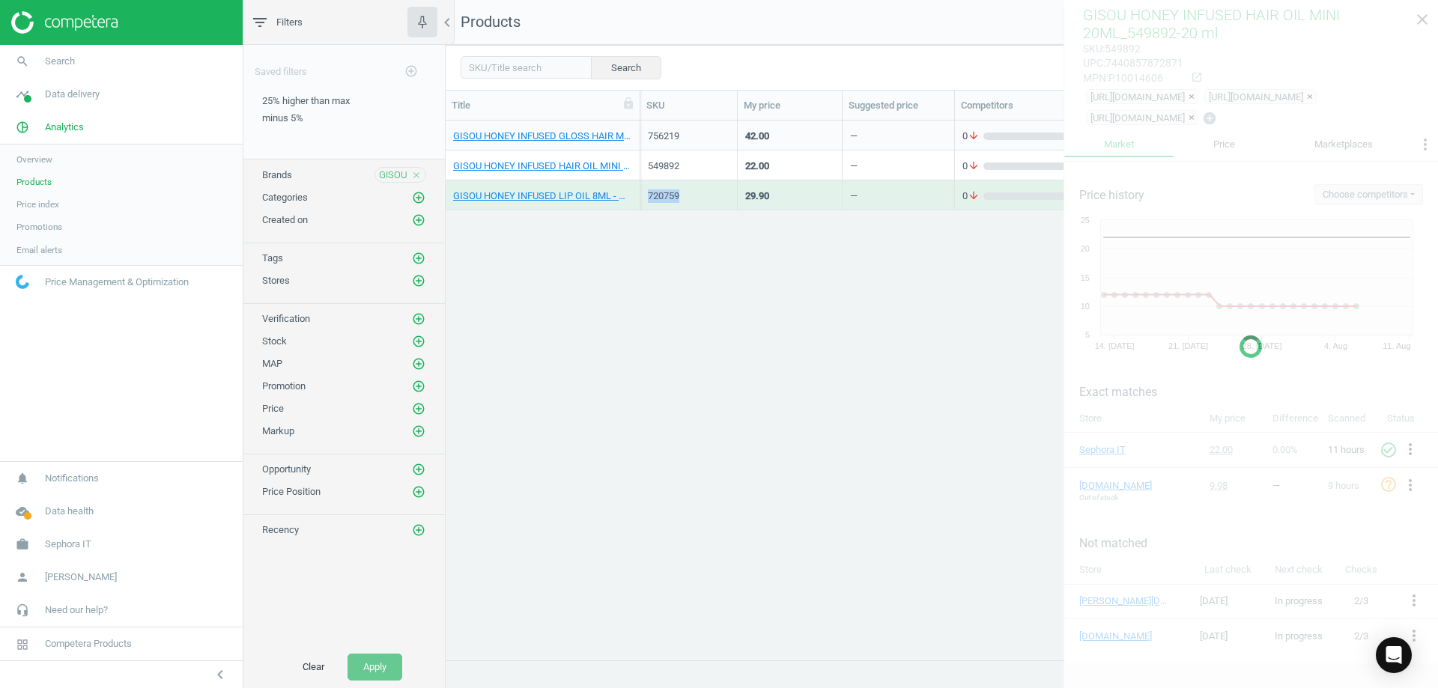
click at [655, 196] on div "720759" at bounding box center [689, 195] width 82 height 13
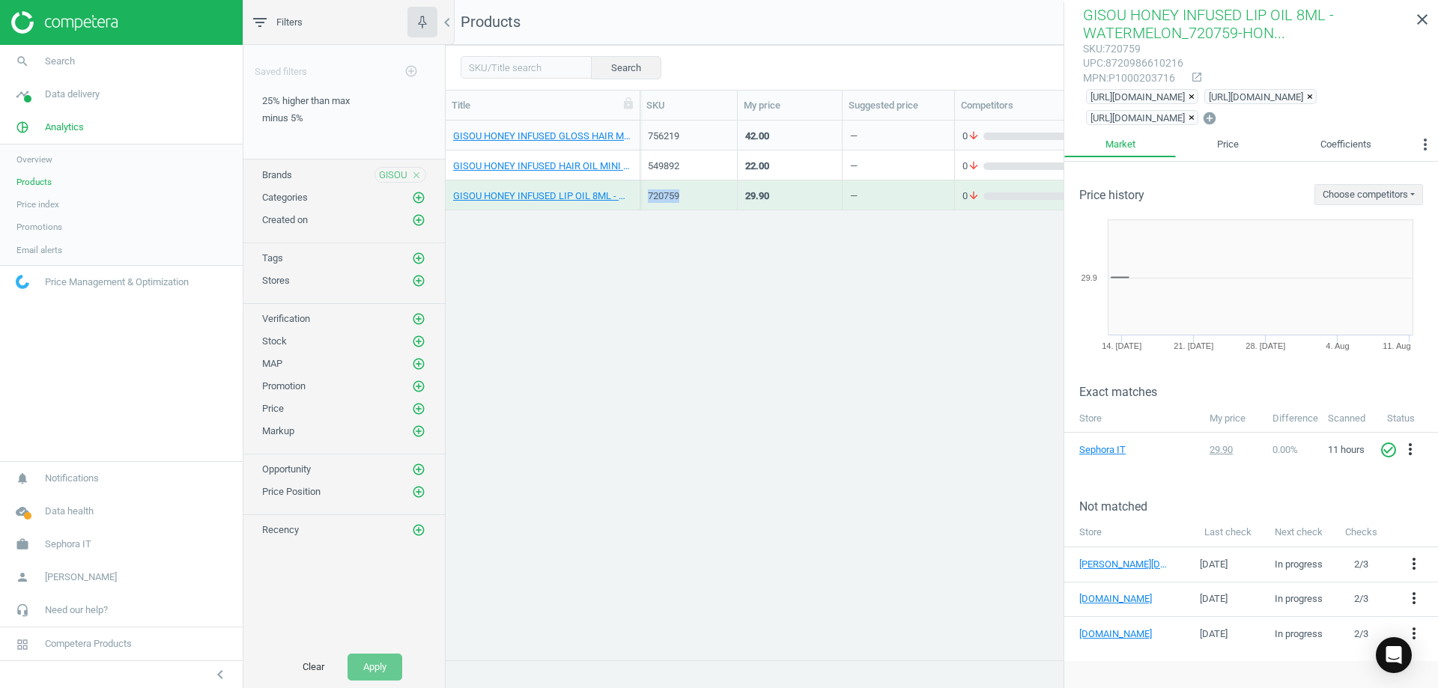
copy div "720759"
click at [418, 175] on icon "close" at bounding box center [416, 175] width 10 height 10
click at [490, 70] on input "text" at bounding box center [526, 67] width 131 height 22
click at [423, 175] on icon "add_circle_outline" at bounding box center [418, 174] width 13 height 13
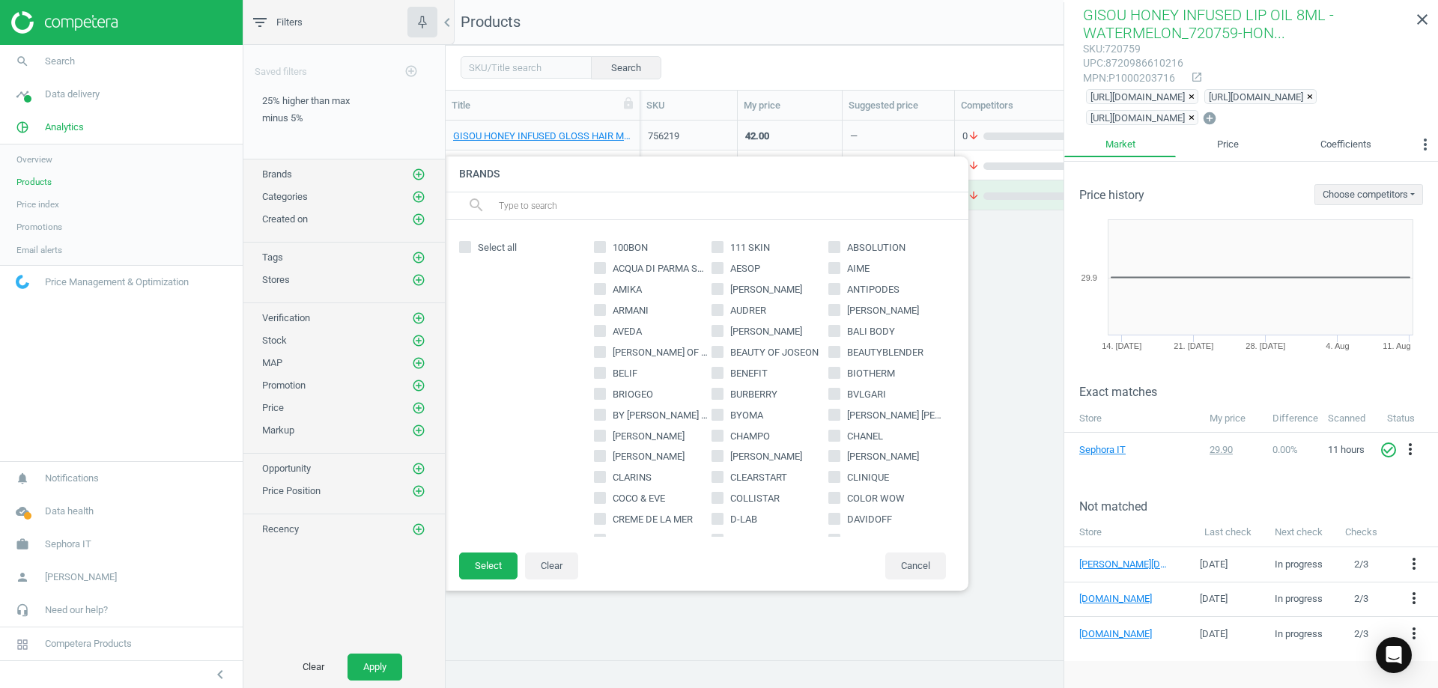
click at [564, 212] on input "text" at bounding box center [727, 206] width 460 height 24
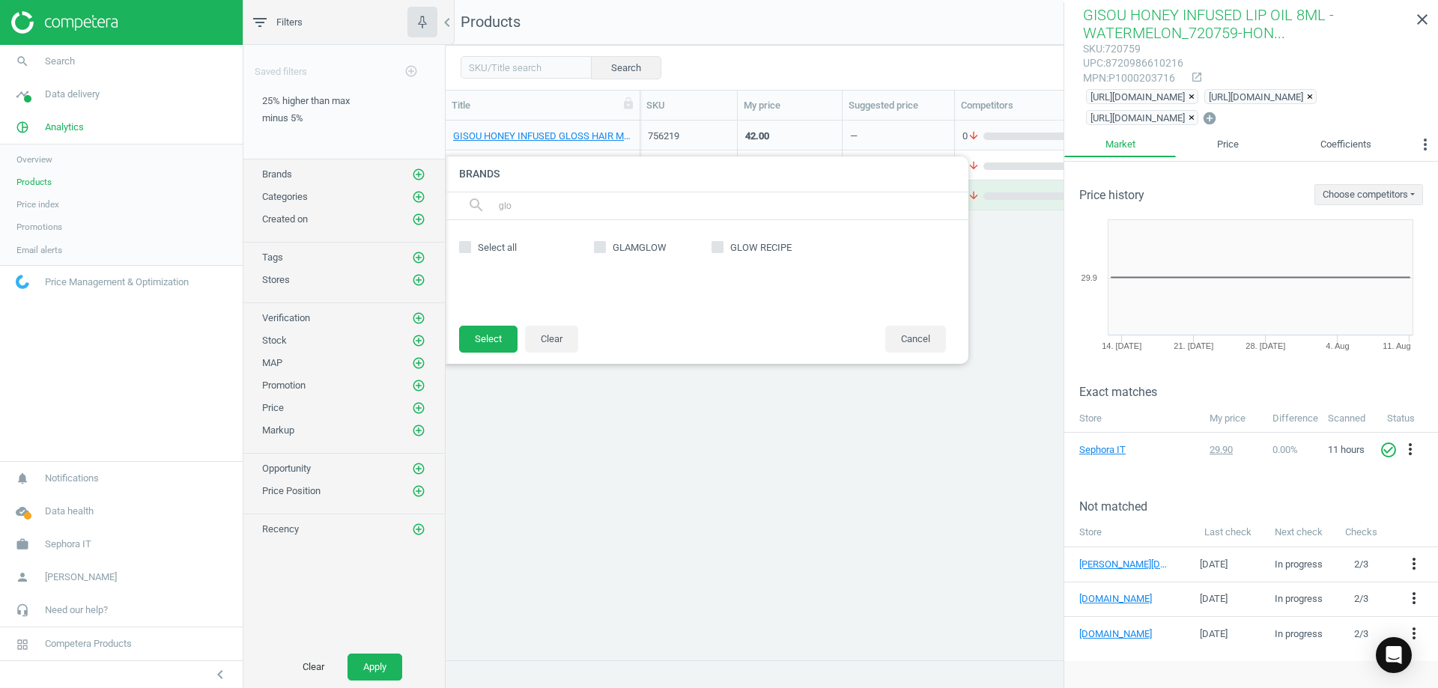
type input "glo"
click at [721, 243] on input "GLOW RECIPE" at bounding box center [717, 248] width 10 height 10
checkbox input "true"
click at [498, 335] on button "Select" at bounding box center [488, 339] width 58 height 27
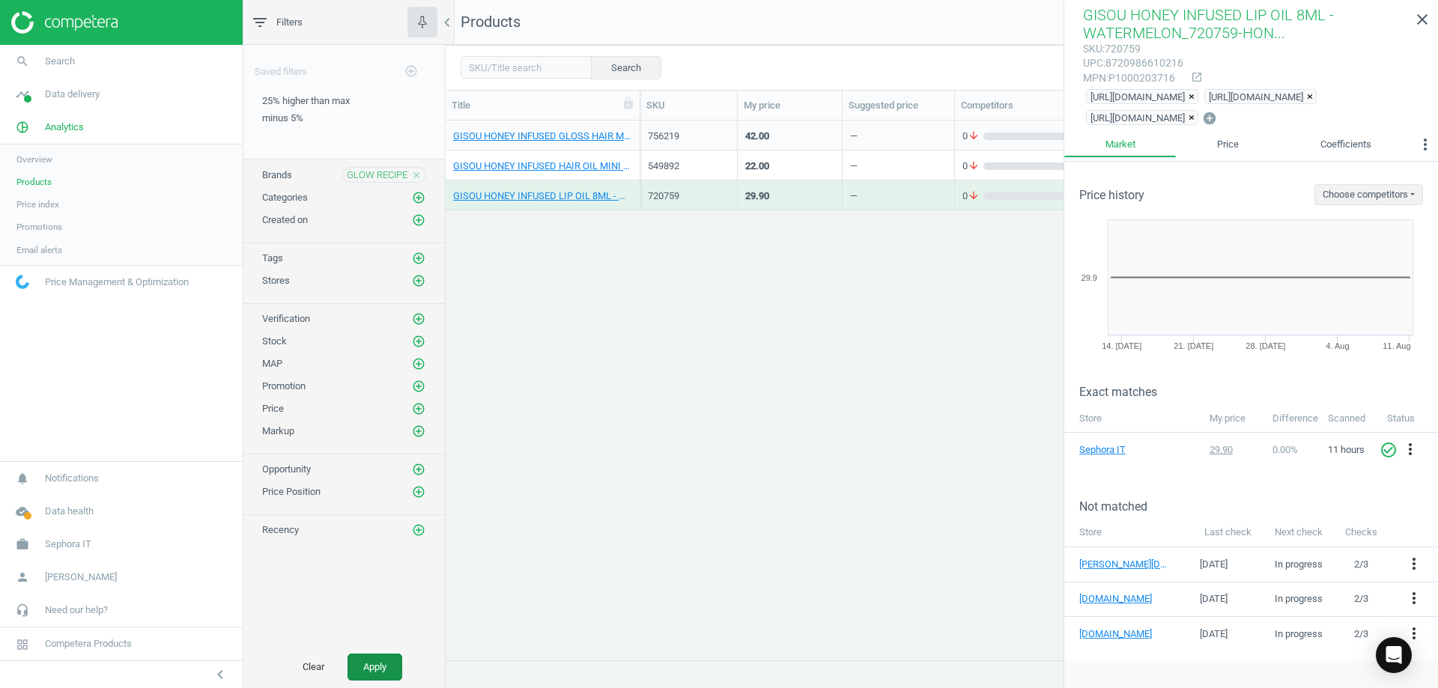
click at [374, 660] on button "Apply" at bounding box center [374, 667] width 55 height 27
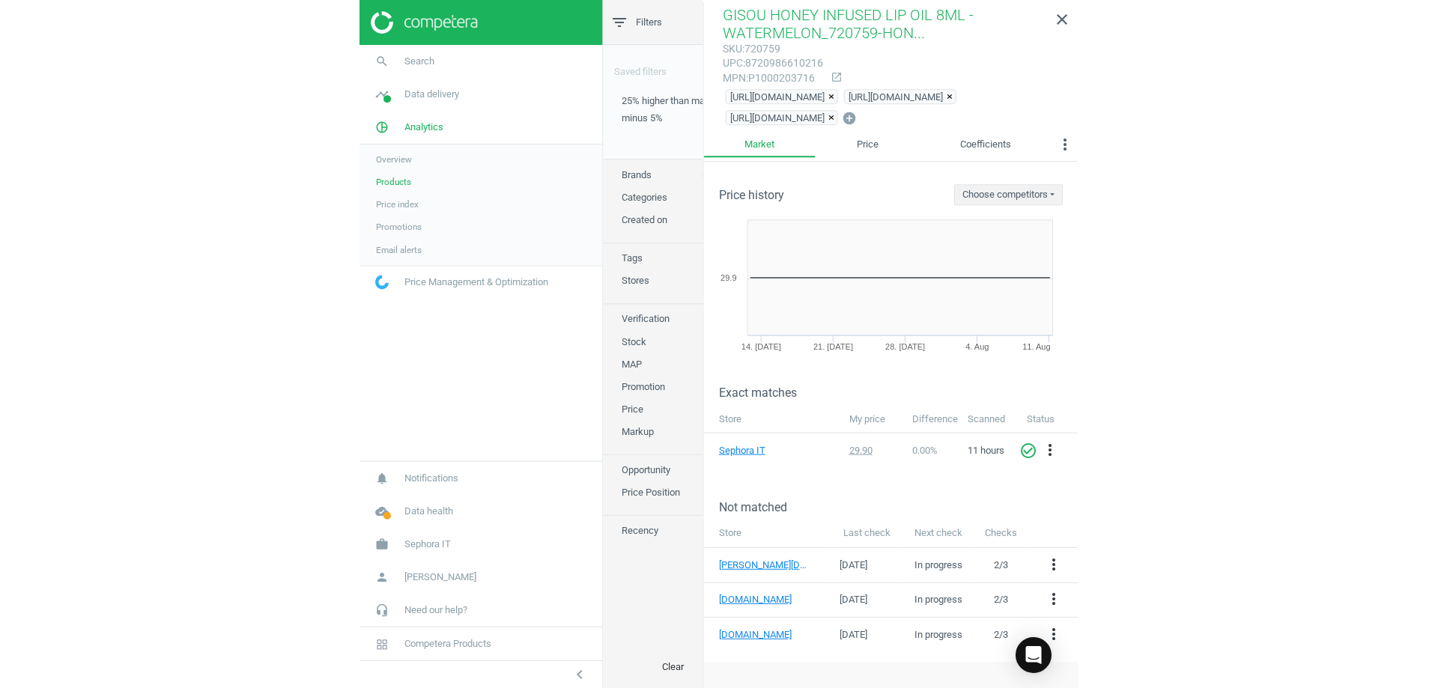
scroll to position [516, 261]
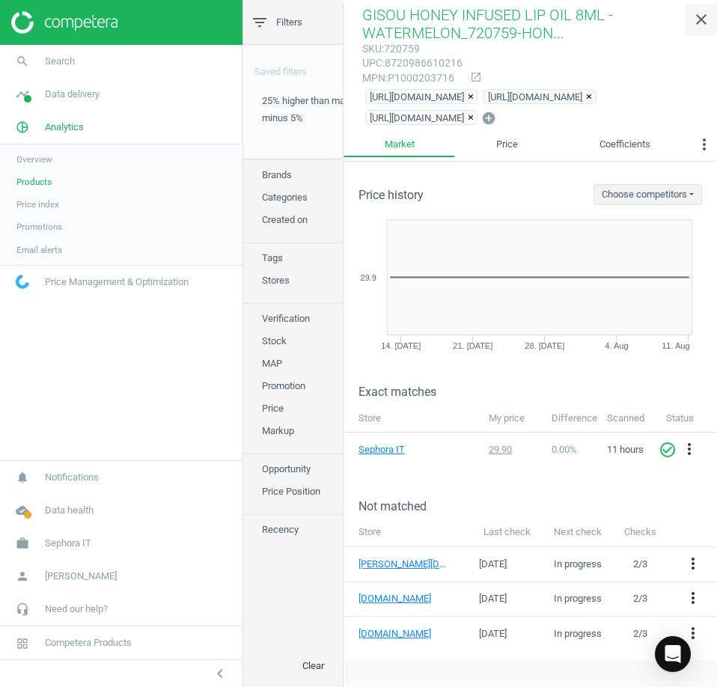
click at [708, 20] on icon "close" at bounding box center [702, 19] width 18 height 18
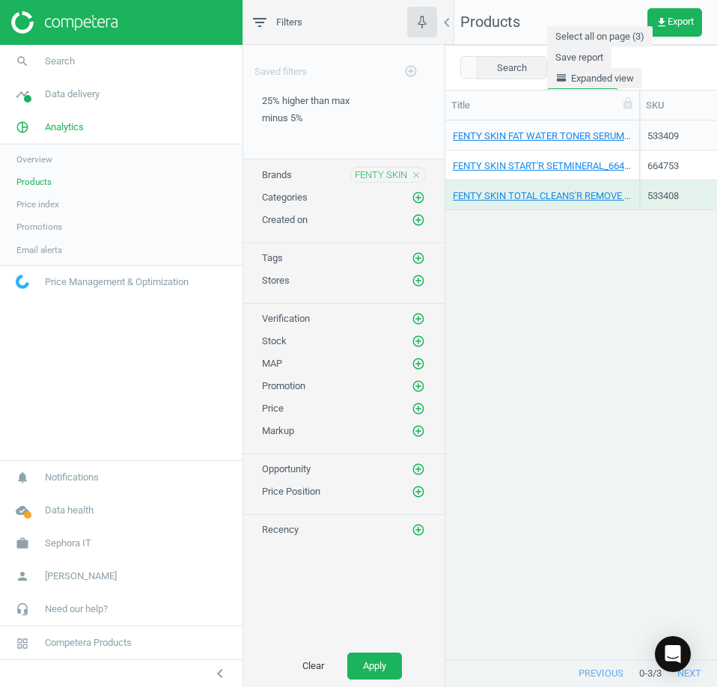
click at [416, 174] on icon "close" at bounding box center [416, 175] width 10 height 10
click at [416, 174] on icon "add_circle_outline" at bounding box center [418, 174] width 13 height 13
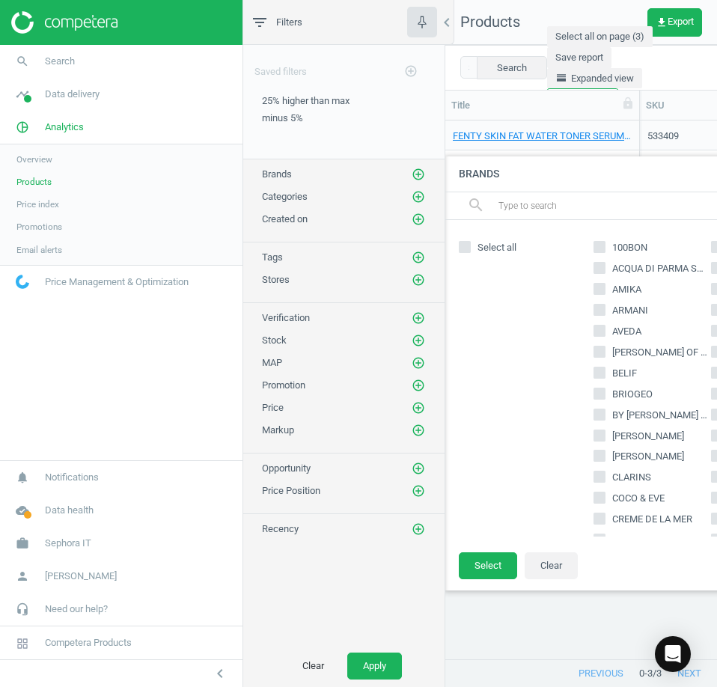
click at [548, 201] on input "text" at bounding box center [727, 206] width 460 height 24
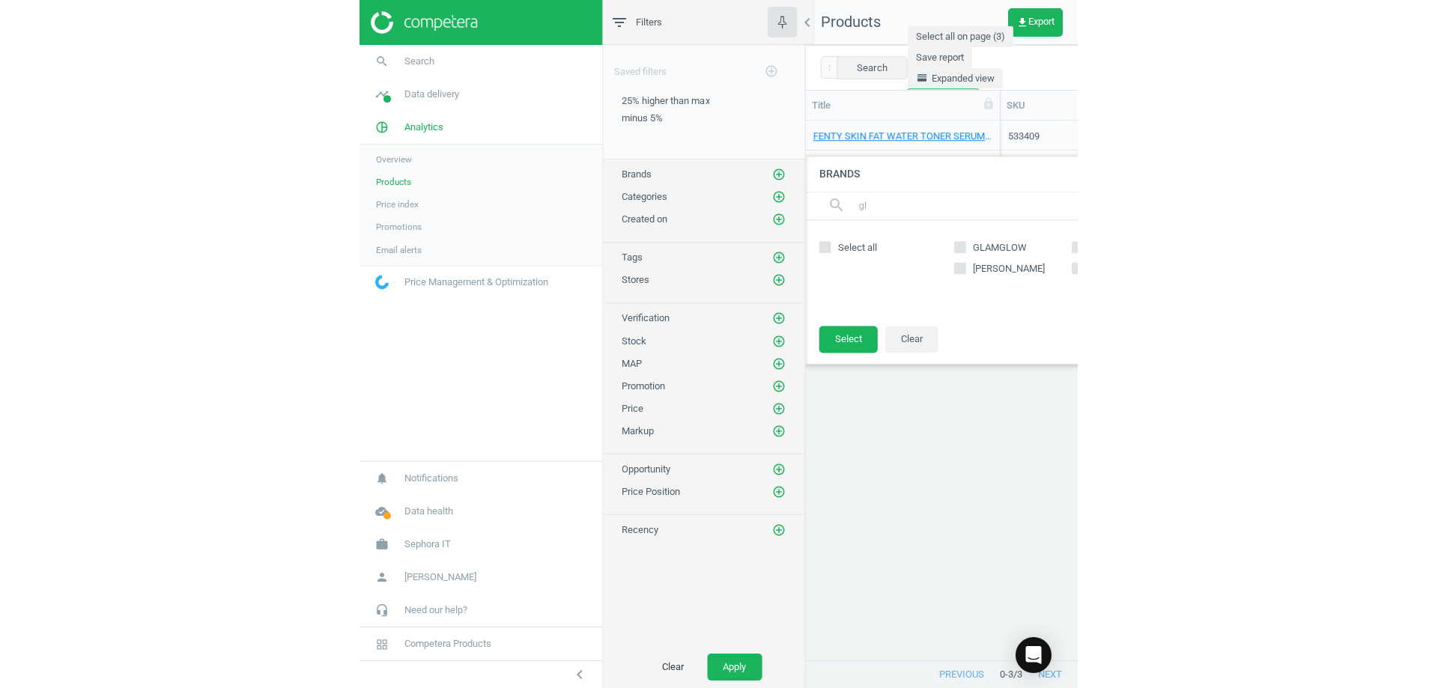
scroll to position [517, 981]
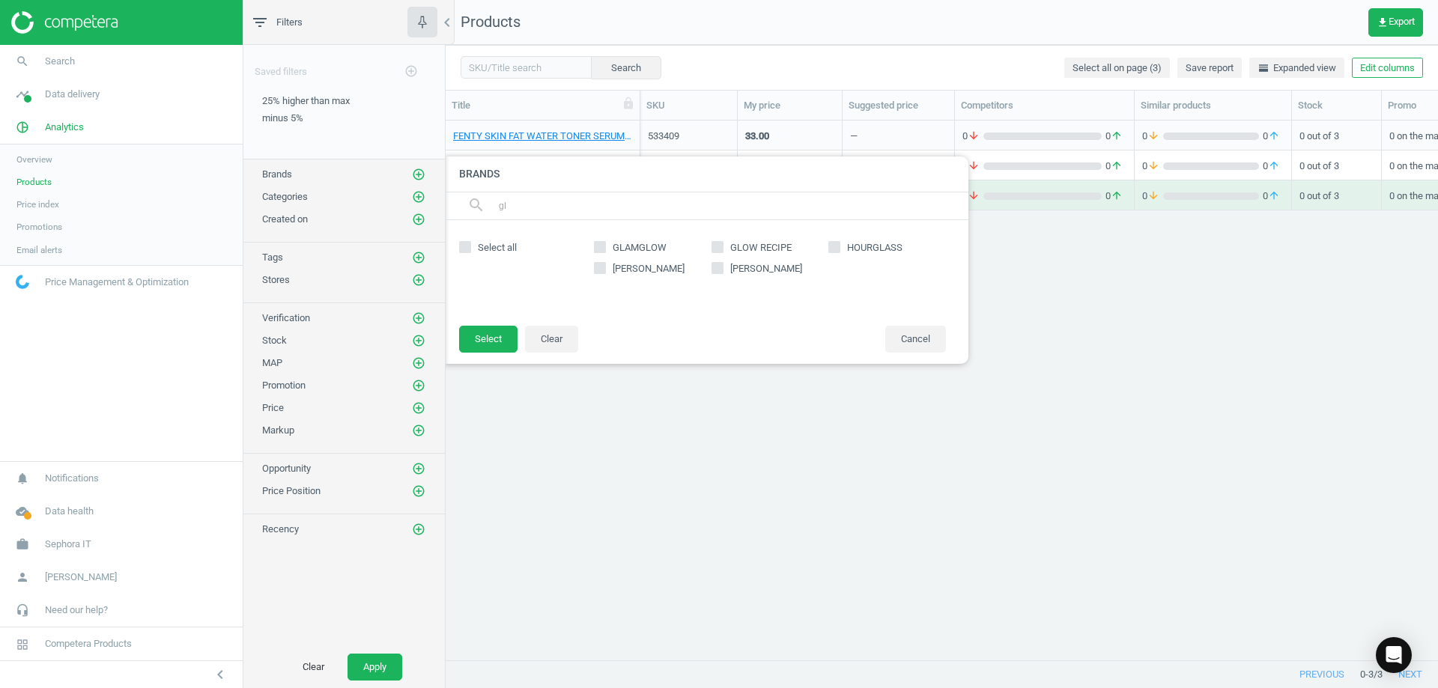
type input "gl"
click at [758, 250] on span "GLOW RECIPE" at bounding box center [760, 247] width 67 height 13
click at [722, 250] on input "GLOW RECIPE" at bounding box center [717, 248] width 10 height 10
checkbox input "true"
click at [496, 335] on button "Select" at bounding box center [488, 339] width 58 height 27
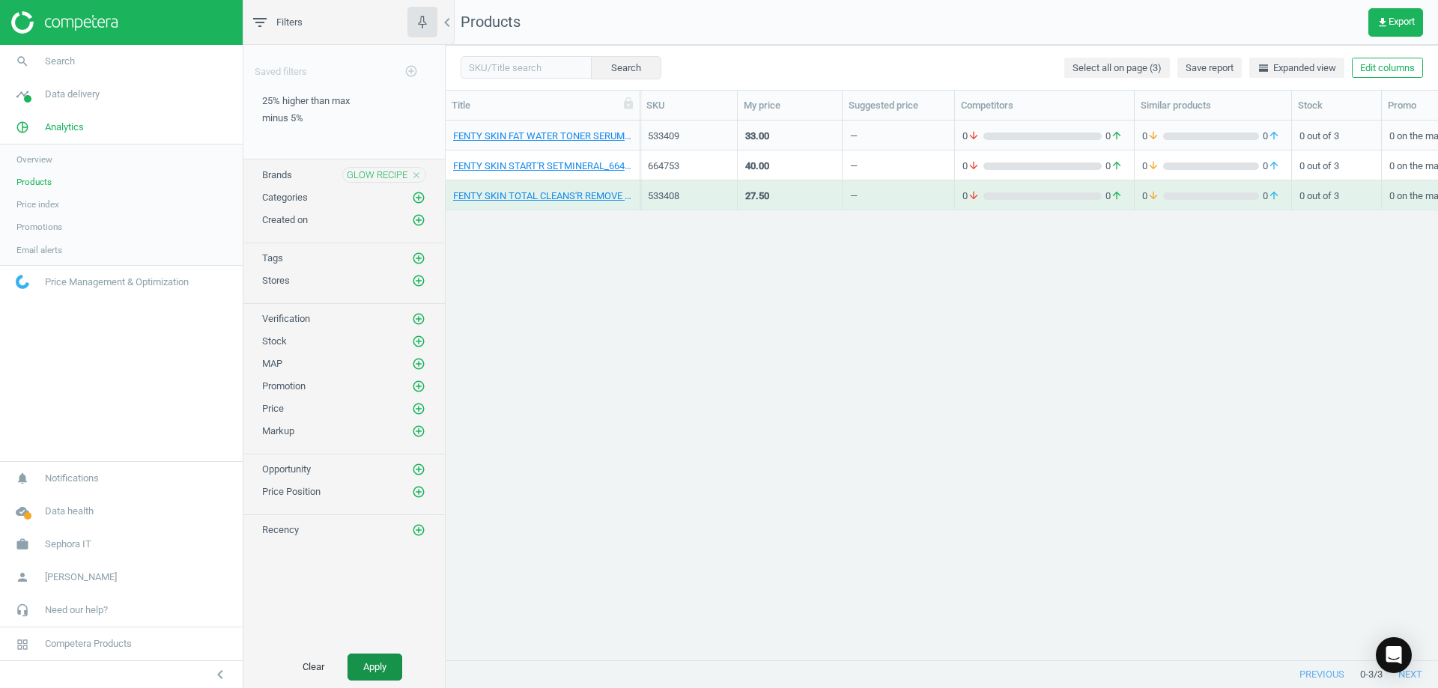
click at [390, 666] on button "Apply" at bounding box center [374, 667] width 55 height 27
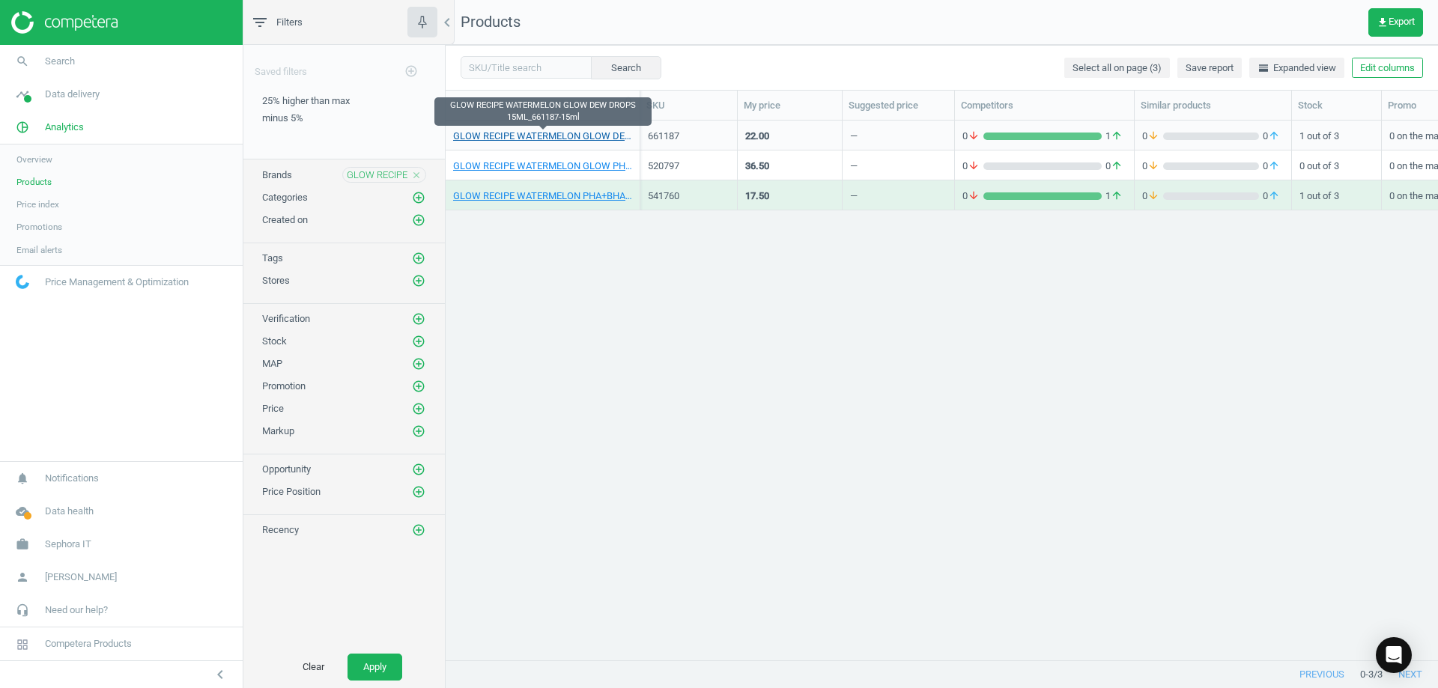
click at [595, 136] on link "GLOW RECIPE WATERMELON GLOW DEW DROPS 15ML_661187-15ml" at bounding box center [542, 136] width 179 height 13
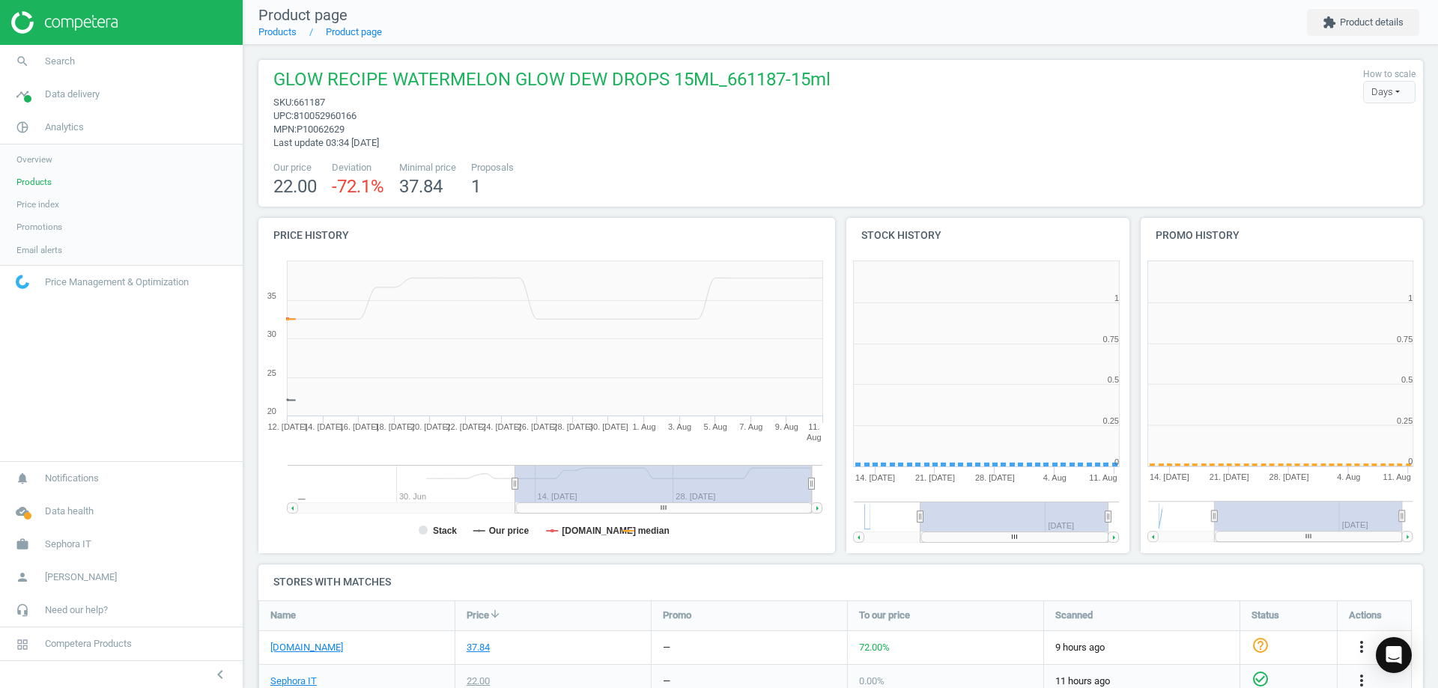
scroll to position [7, 7]
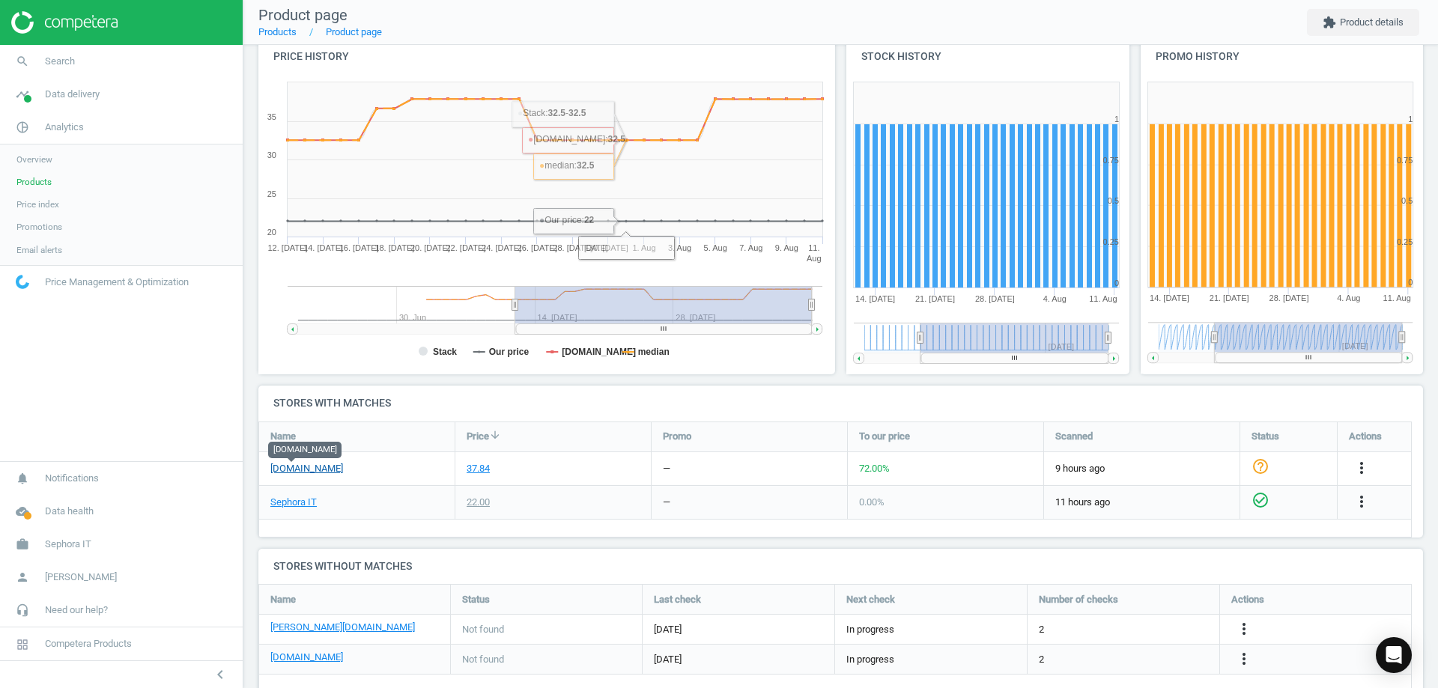
click at [295, 467] on link "[DOMAIN_NAME]" at bounding box center [306, 468] width 73 height 13
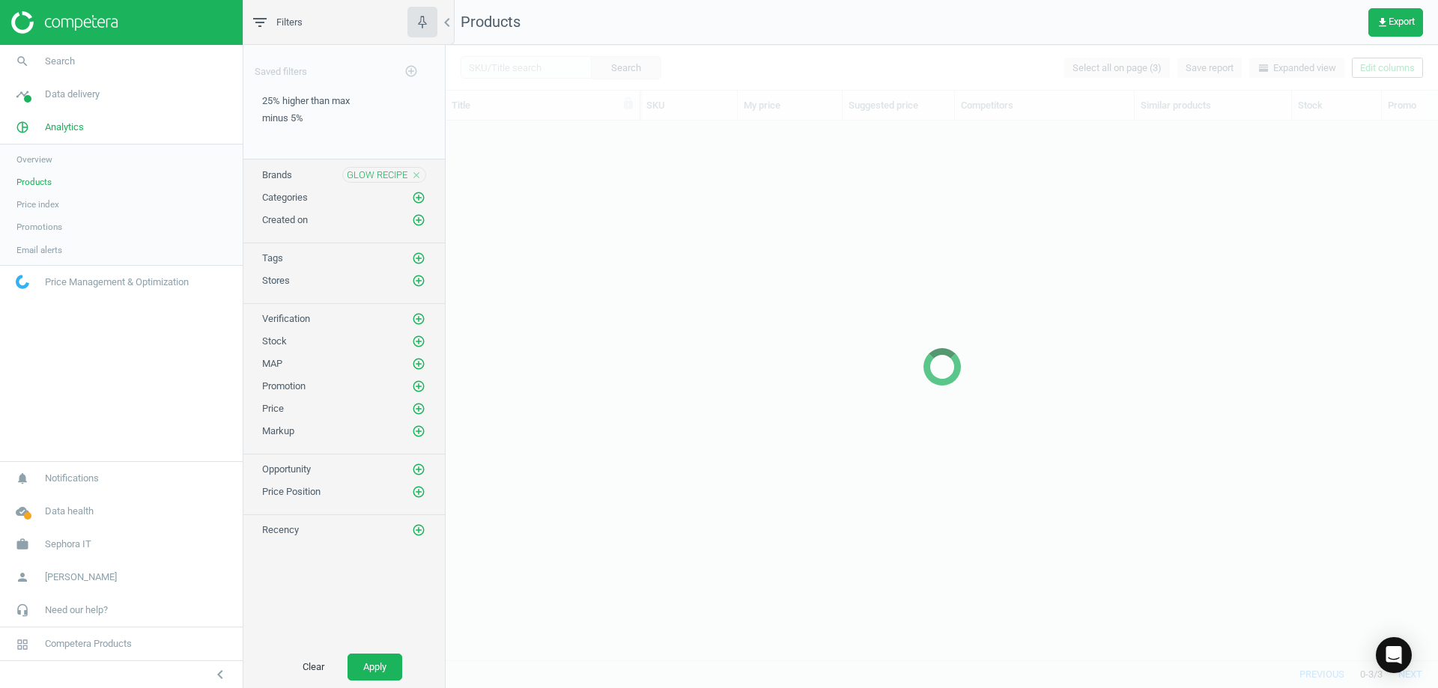
scroll to position [517, 981]
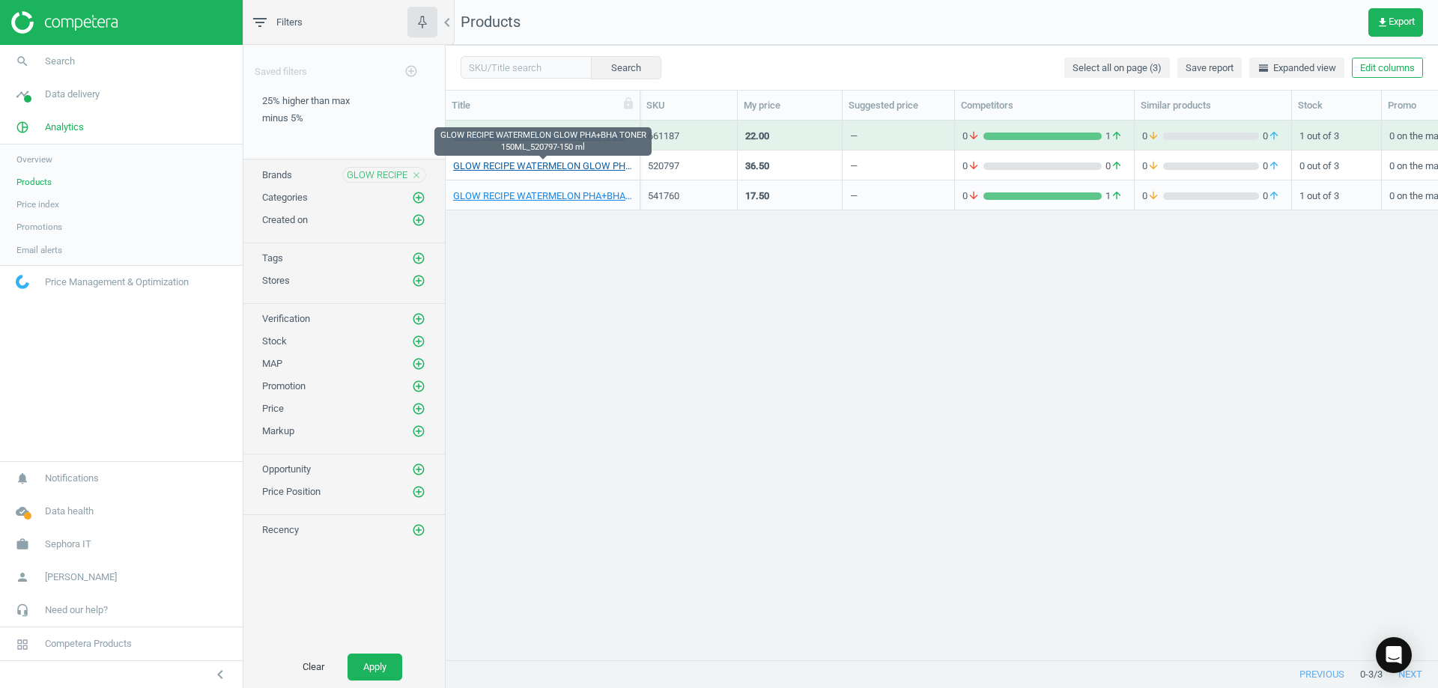
click at [595, 162] on link "GLOW RECIPE WATERMELON GLOW PHA+BHA TONER 150ML_520797-150 ml" at bounding box center [542, 166] width 179 height 13
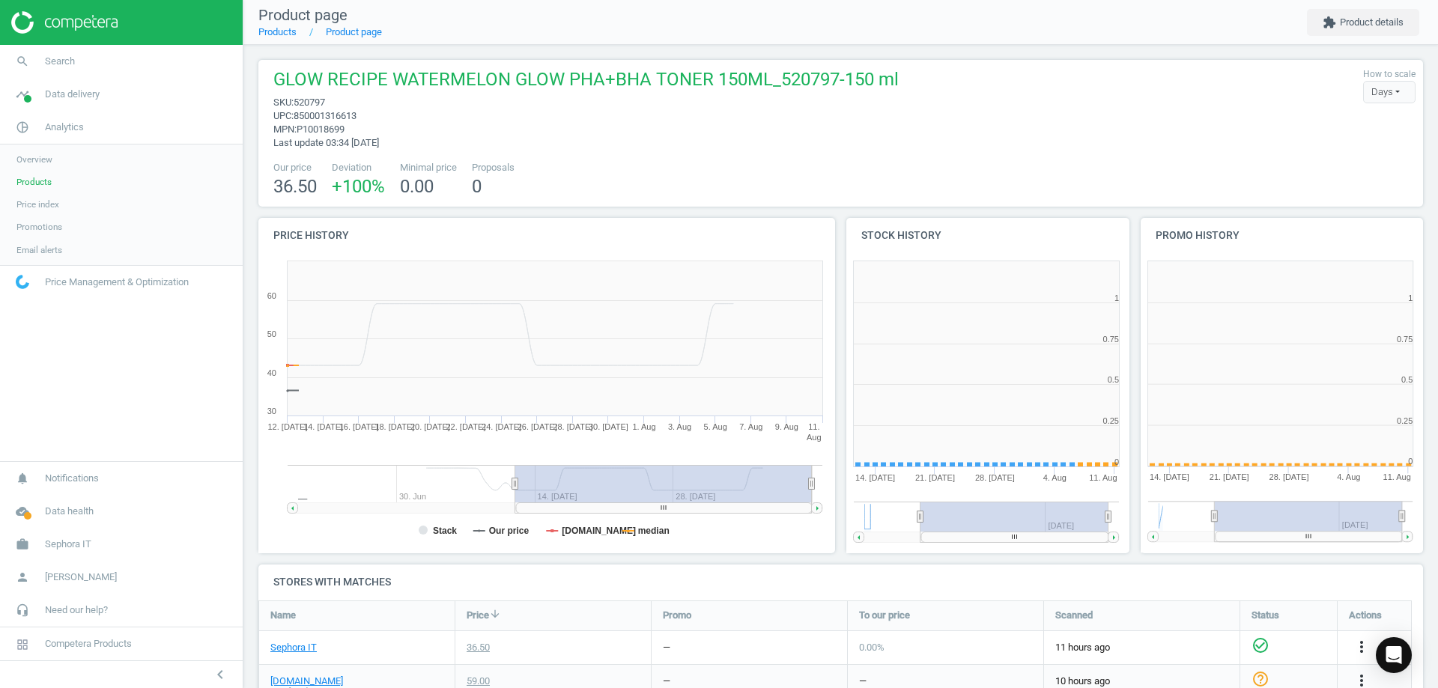
scroll to position [323, 303]
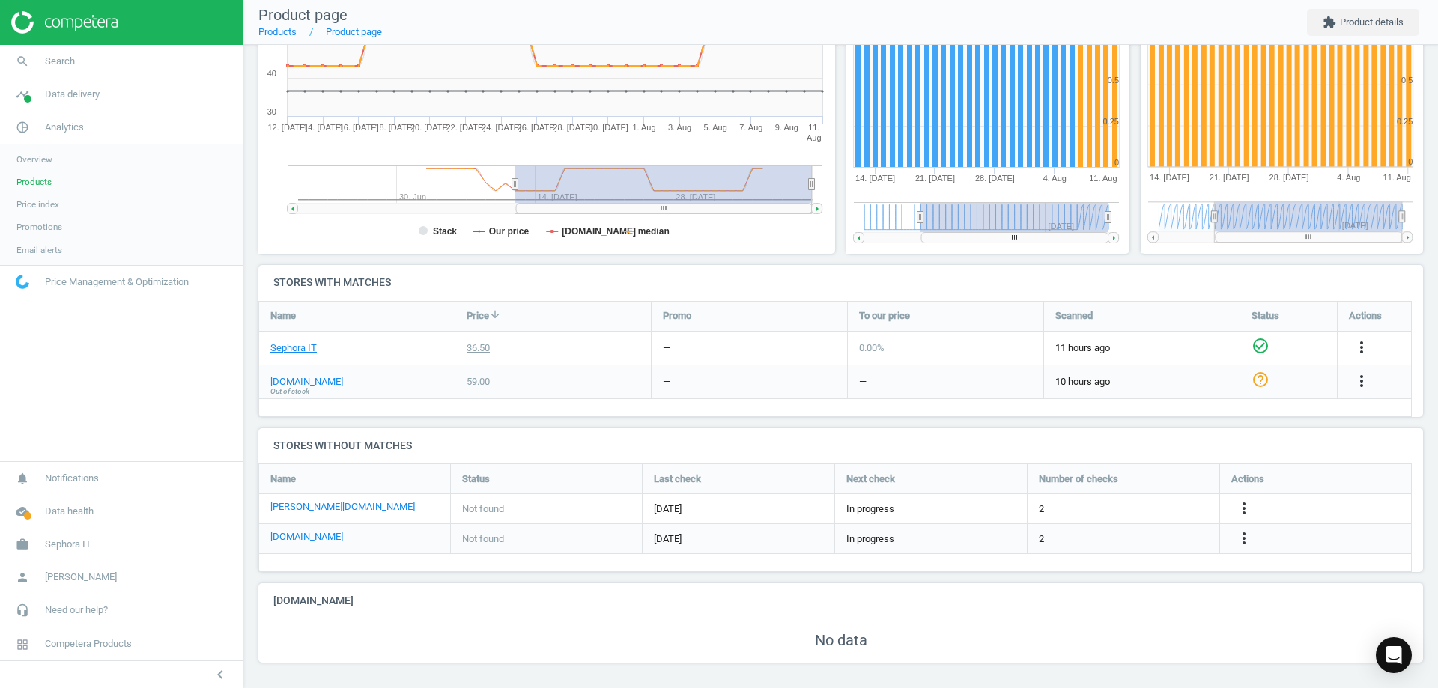
click at [297, 388] on span "Out of stock" at bounding box center [289, 391] width 39 height 10
click at [305, 381] on link "[DOMAIN_NAME]" at bounding box center [306, 381] width 73 height 13
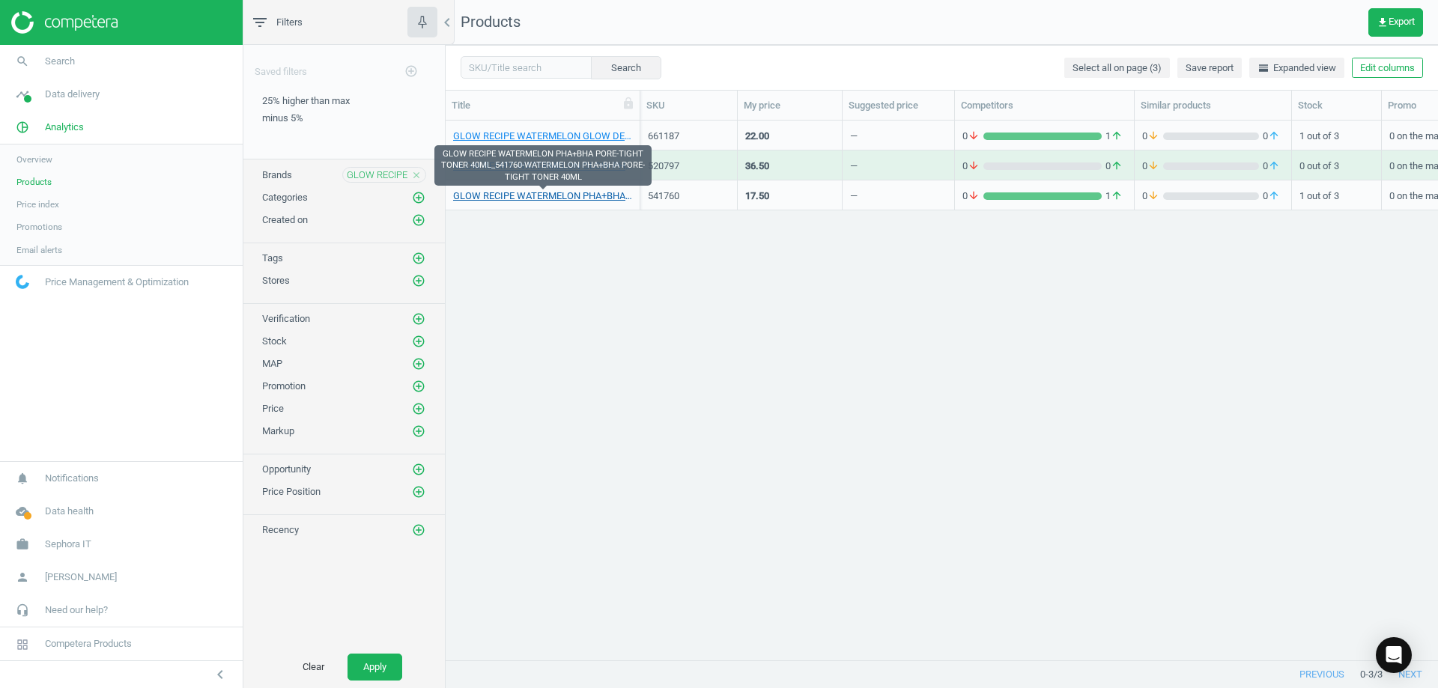
click at [554, 194] on link "GLOW RECIPE WATERMELON PHA+BHA PORE-TIGHT TONER 40ML_541760-WATERMELON PHA+BHA …" at bounding box center [542, 195] width 179 height 13
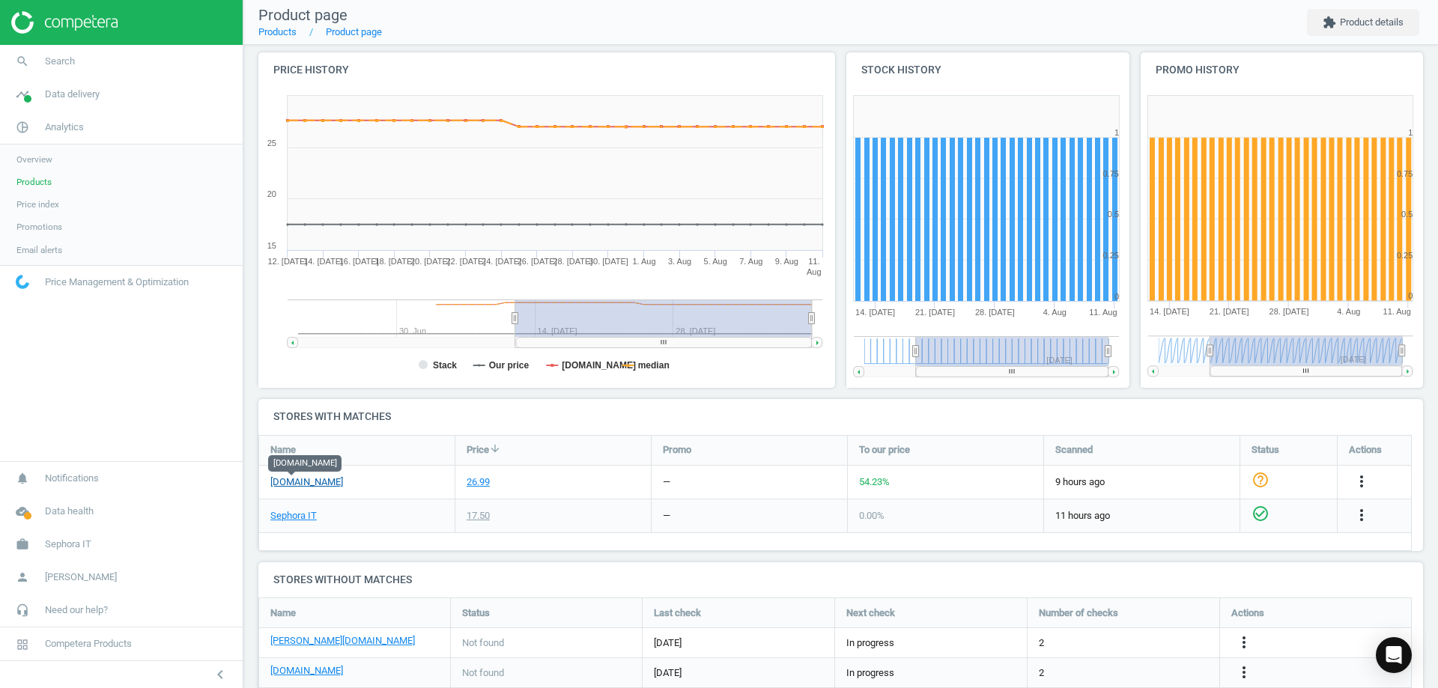
click at [298, 481] on link "[DOMAIN_NAME]" at bounding box center [306, 482] width 73 height 13
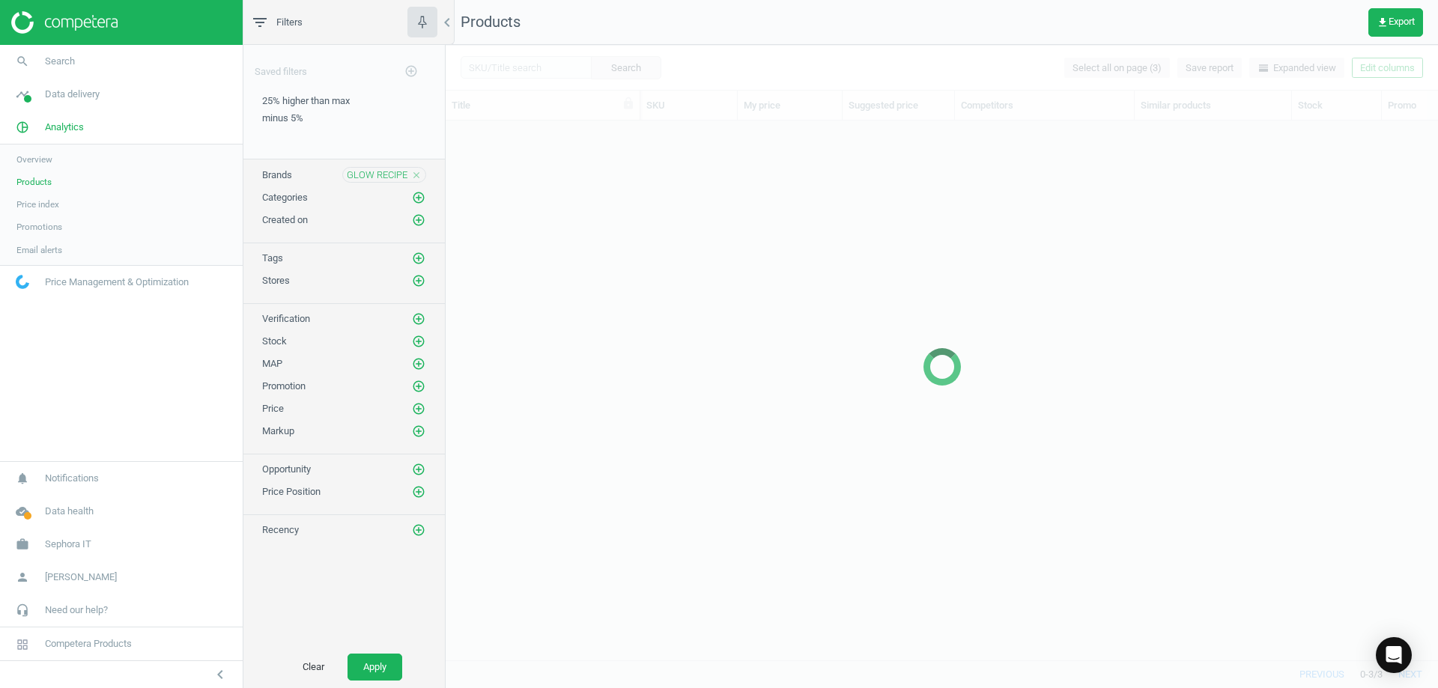
scroll to position [517, 981]
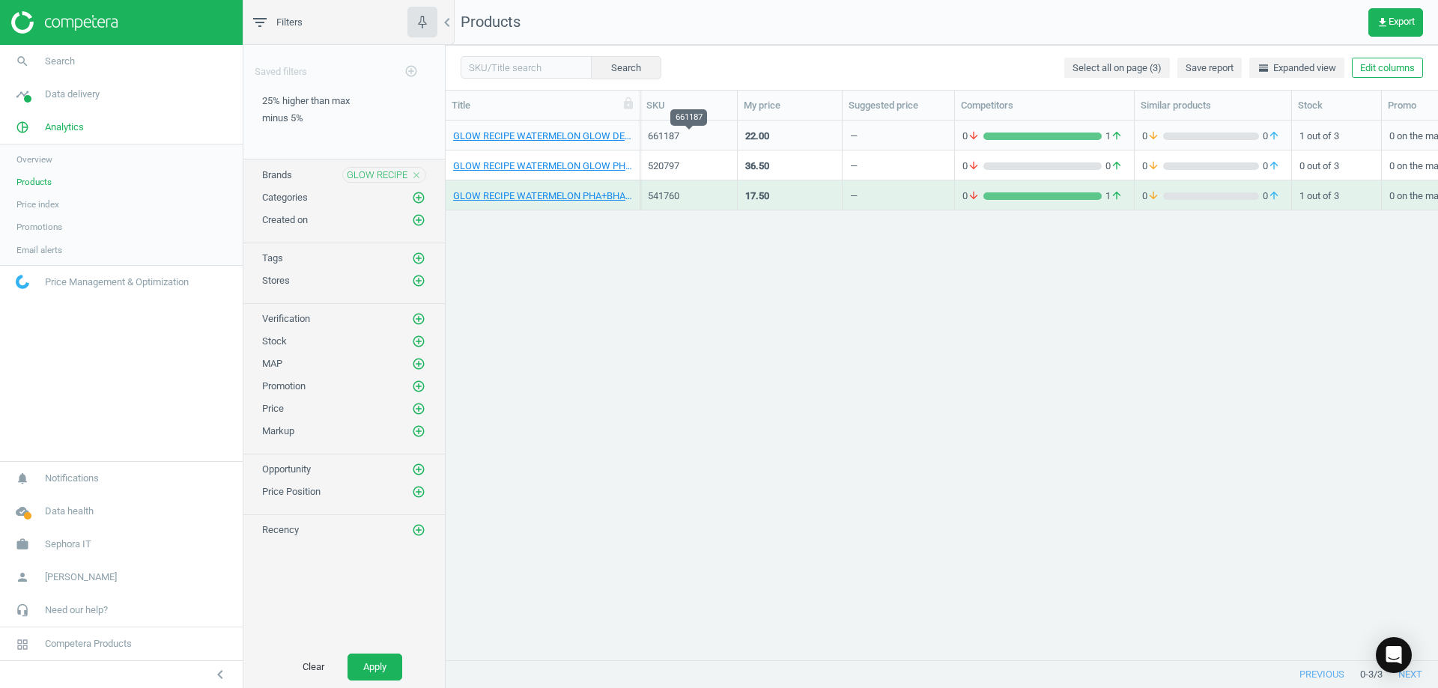
click at [678, 137] on div "661187" at bounding box center [689, 136] width 82 height 13
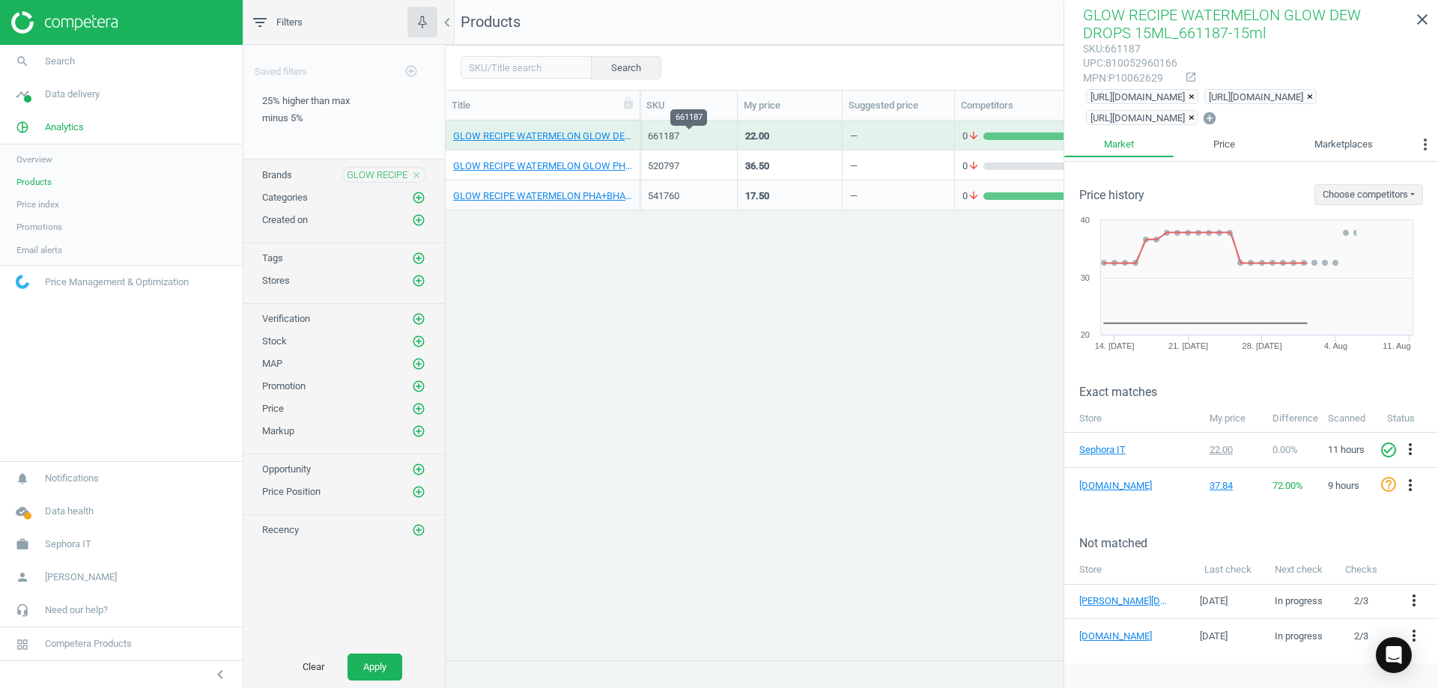
click at [678, 137] on div "661187" at bounding box center [689, 136] width 82 height 13
click at [666, 137] on div "661187" at bounding box center [689, 136] width 82 height 13
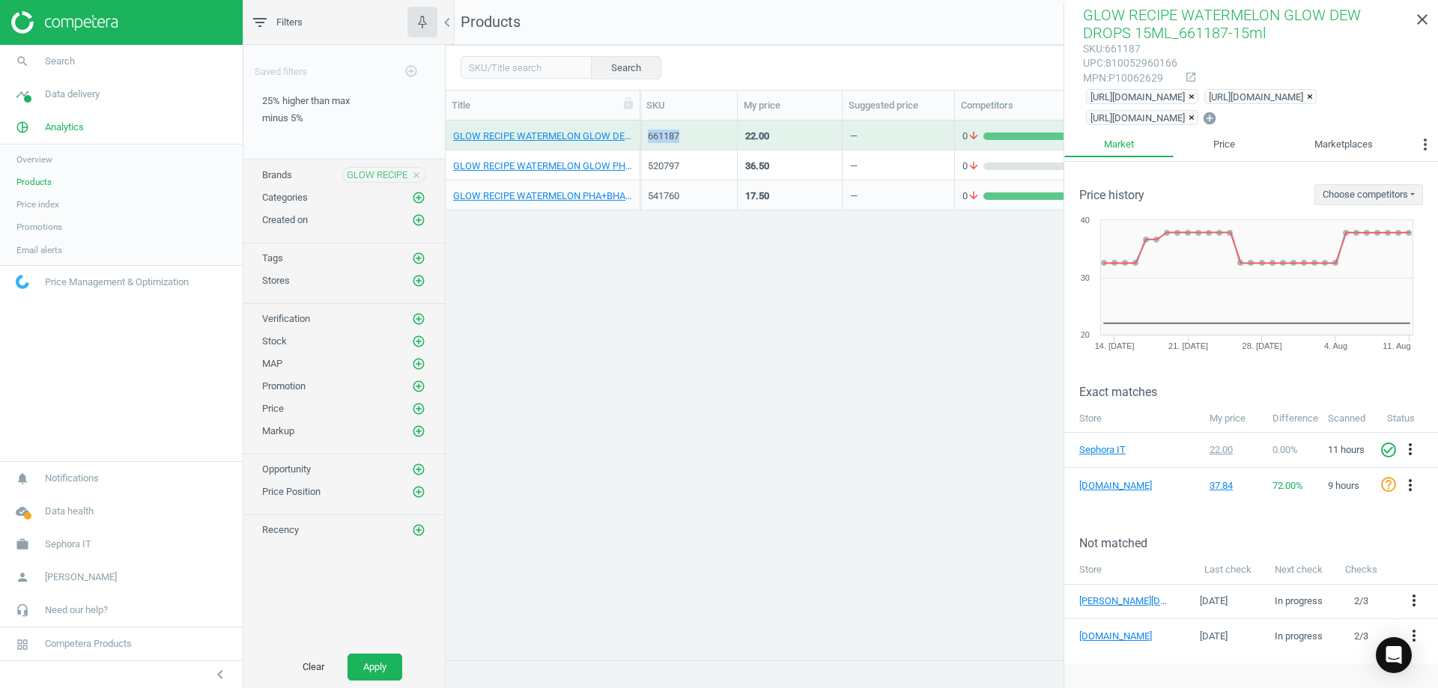
copy div "661187"
click at [668, 164] on div "520797" at bounding box center [689, 166] width 82 height 13
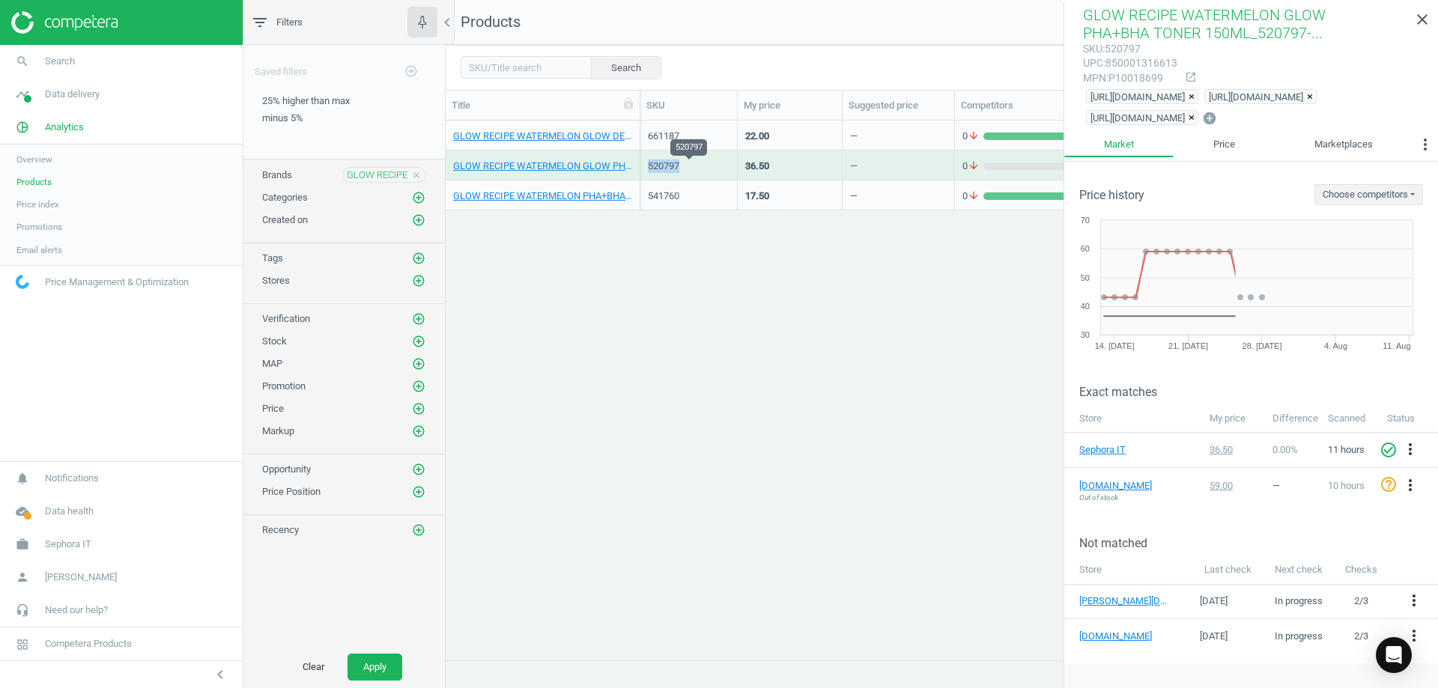
copy div "520797"
click at [659, 188] on div "541760" at bounding box center [689, 195] width 82 height 26
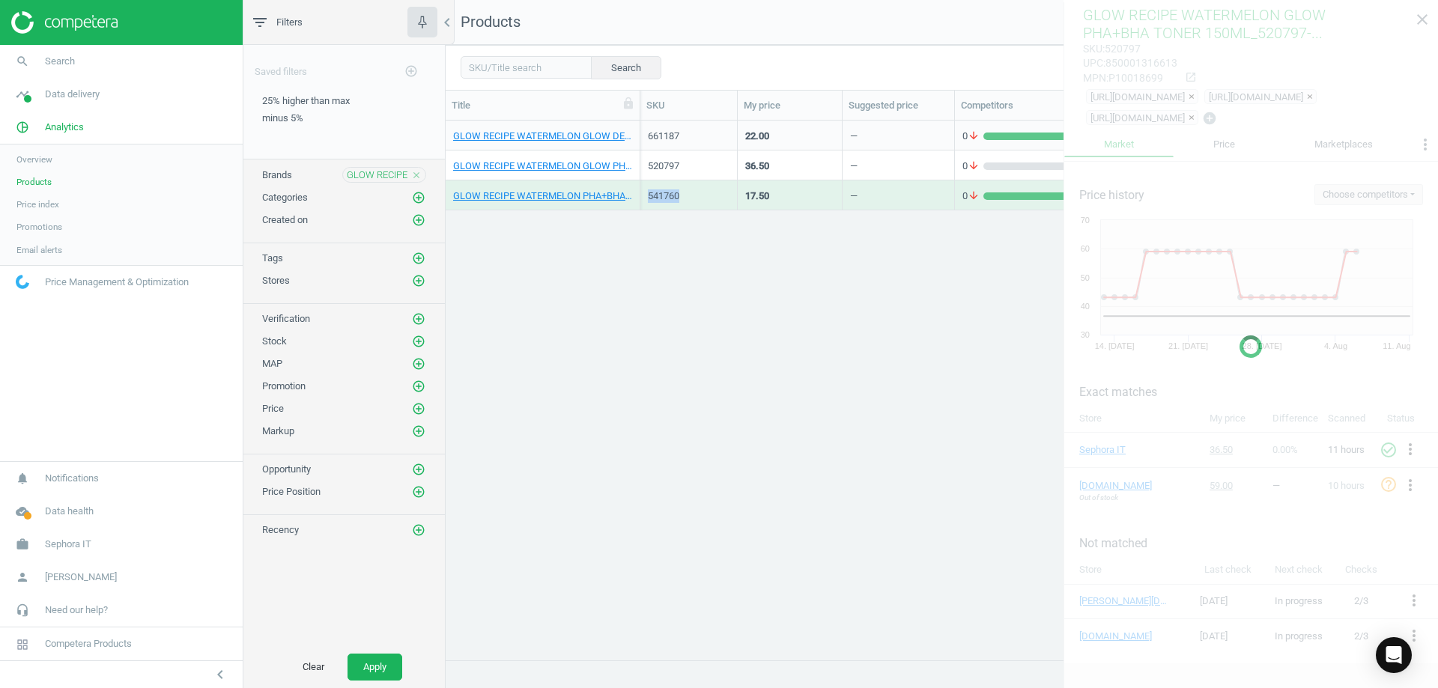
click at [659, 188] on div "541760" at bounding box center [689, 195] width 82 height 26
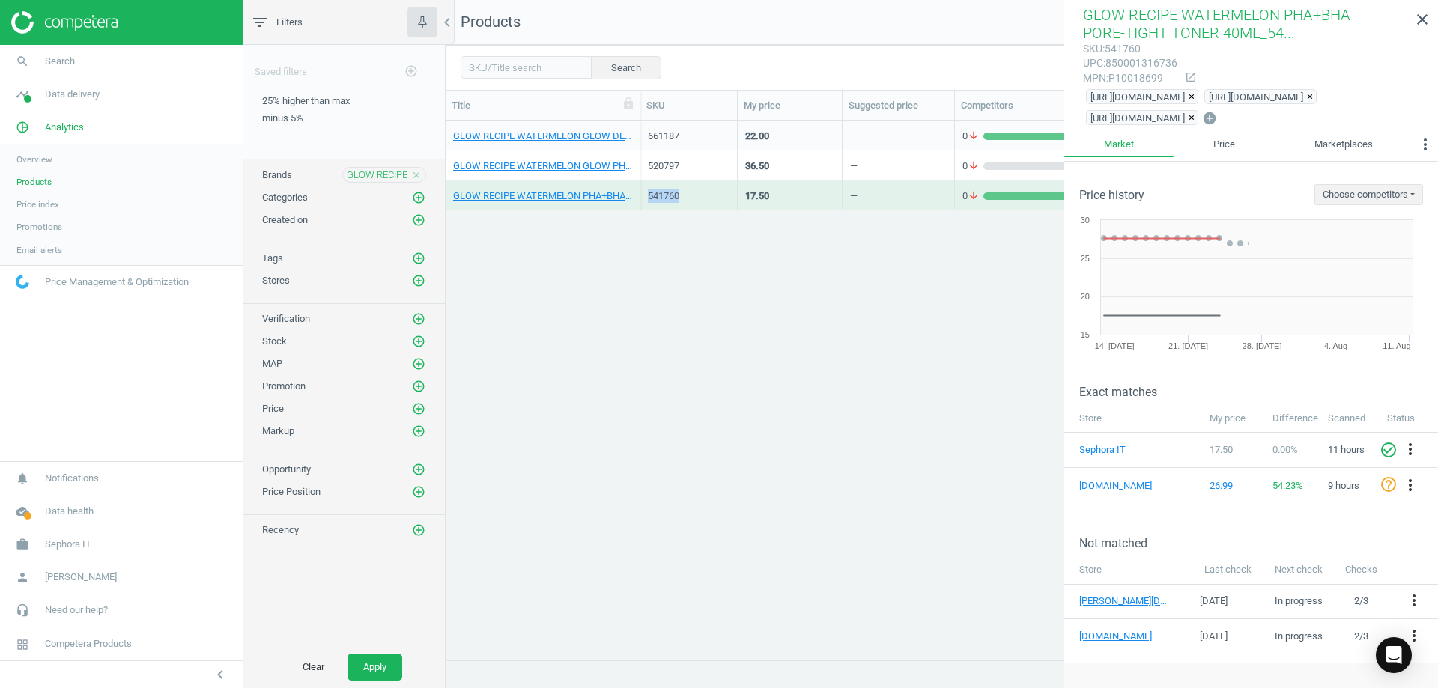
copy div "541760"
click at [416, 176] on icon "close" at bounding box center [416, 175] width 10 height 10
click at [417, 175] on icon "add_circle_outline" at bounding box center [418, 174] width 13 height 13
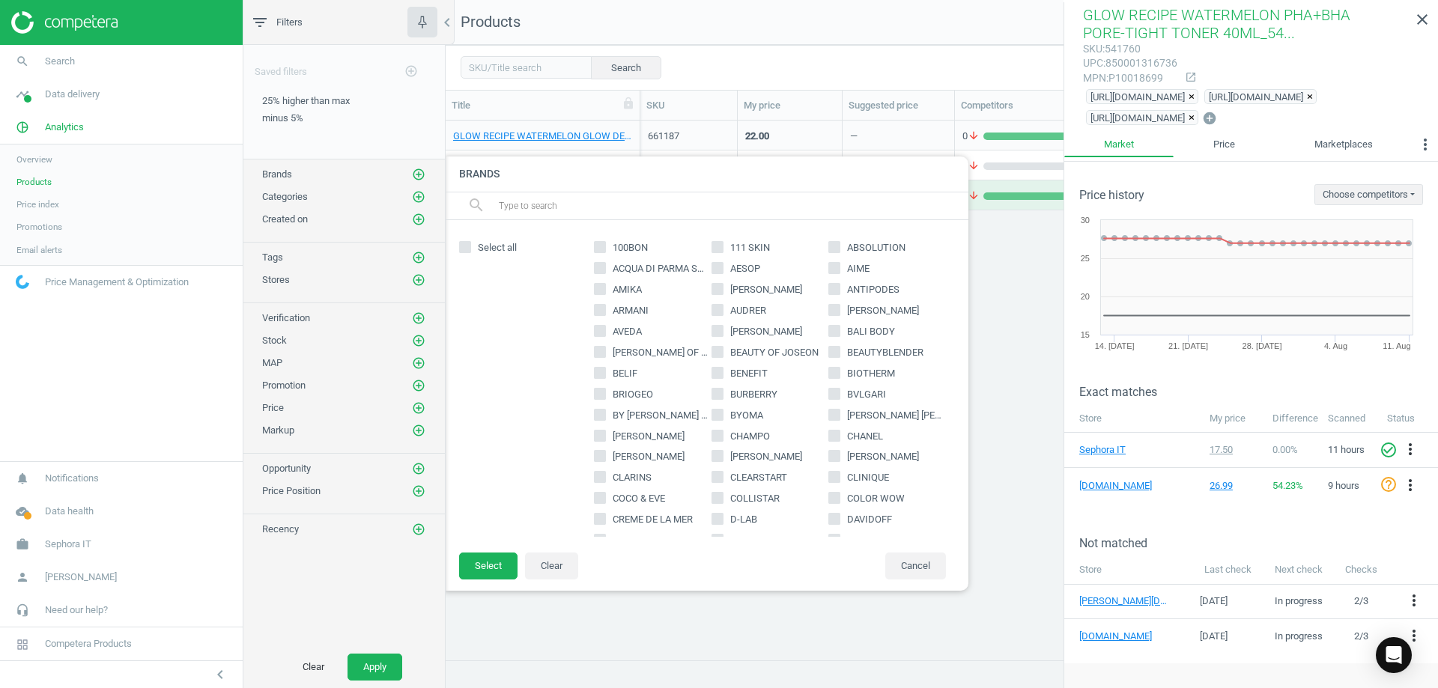
click at [534, 207] on input "text" at bounding box center [727, 206] width 460 height 24
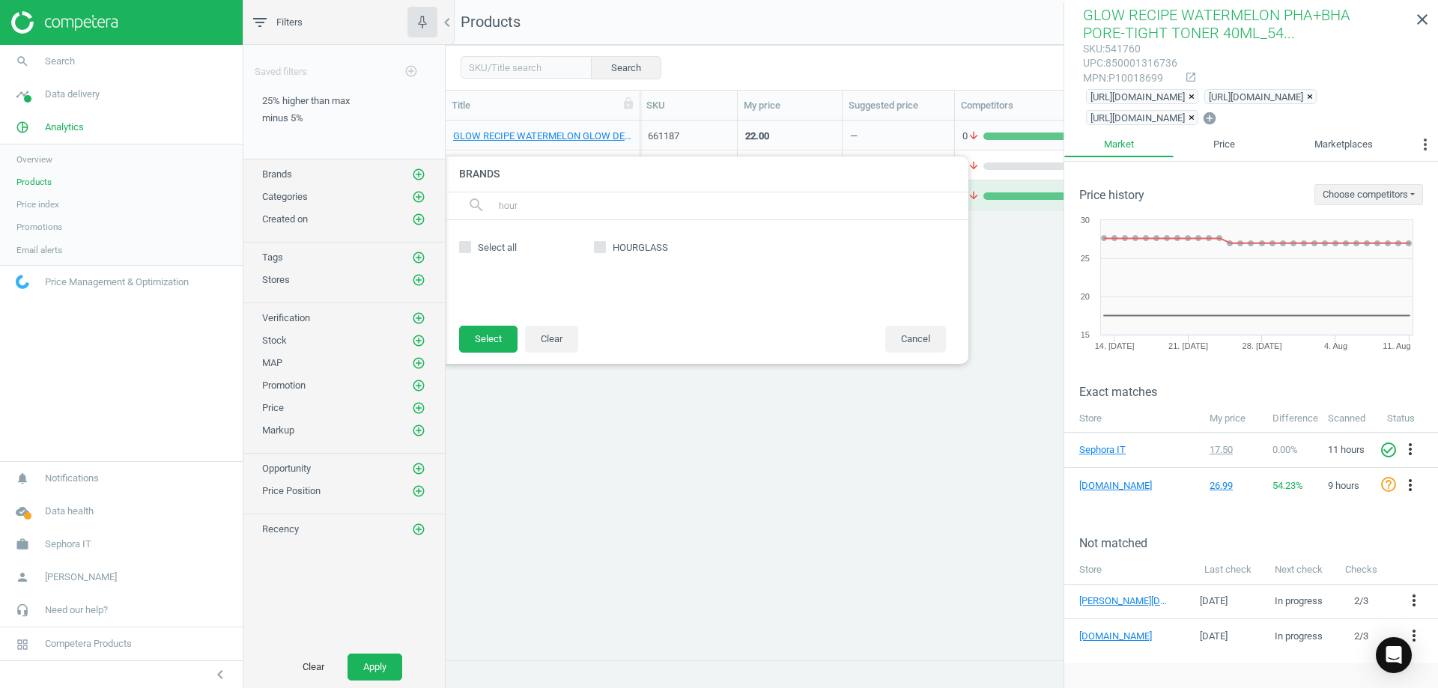
type input "hour"
click at [608, 243] on label "HOURGLASS" at bounding box center [653, 247] width 118 height 13
click at [605, 243] on input "HOURGLASS" at bounding box center [600, 248] width 10 height 10
checkbox input "true"
click at [491, 338] on button "Select" at bounding box center [488, 339] width 58 height 27
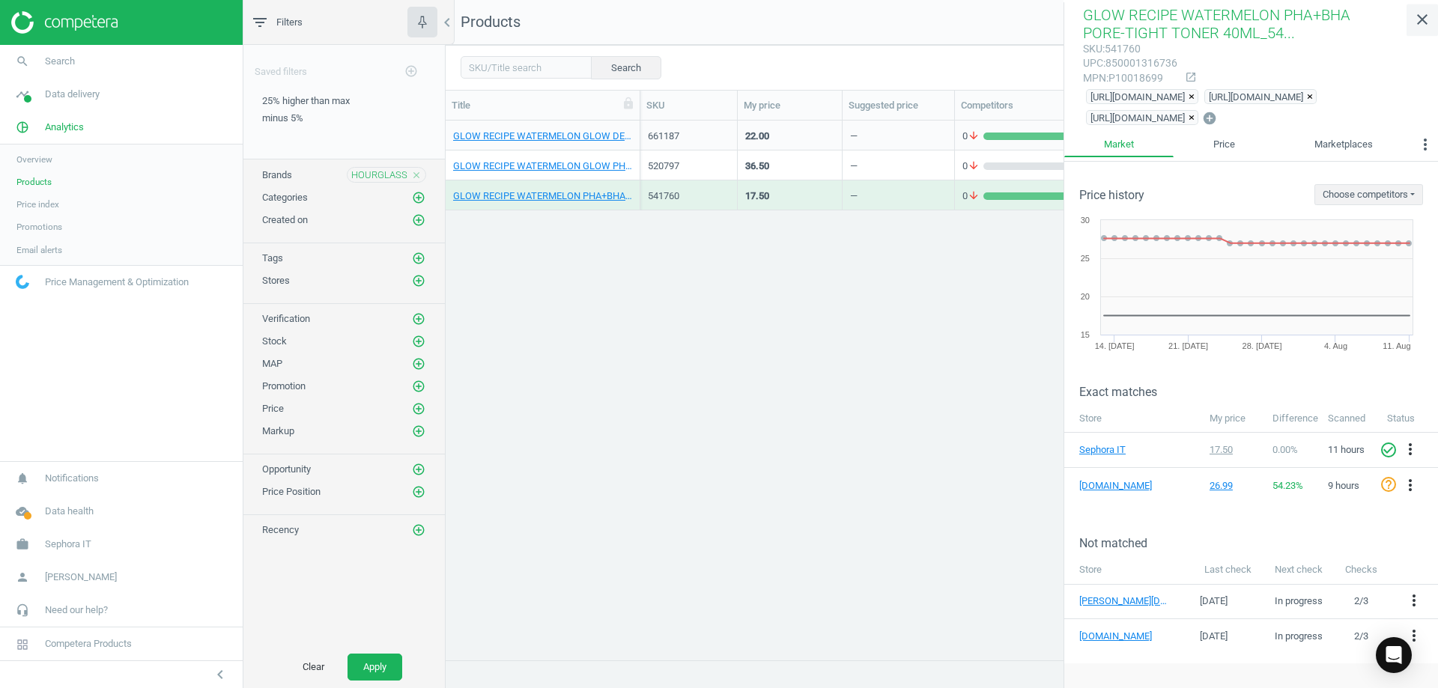
click at [1427, 22] on icon "close" at bounding box center [1422, 19] width 18 height 18
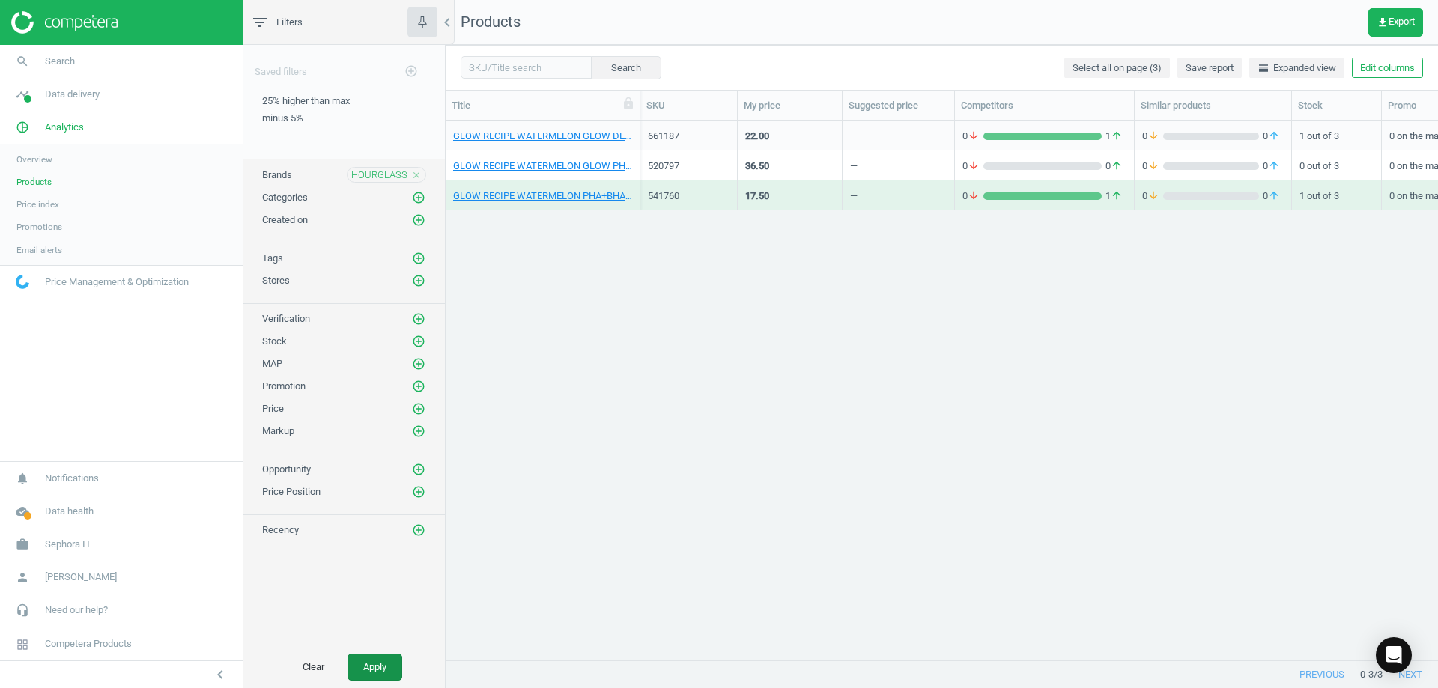
click at [381, 666] on button "Apply" at bounding box center [374, 667] width 55 height 27
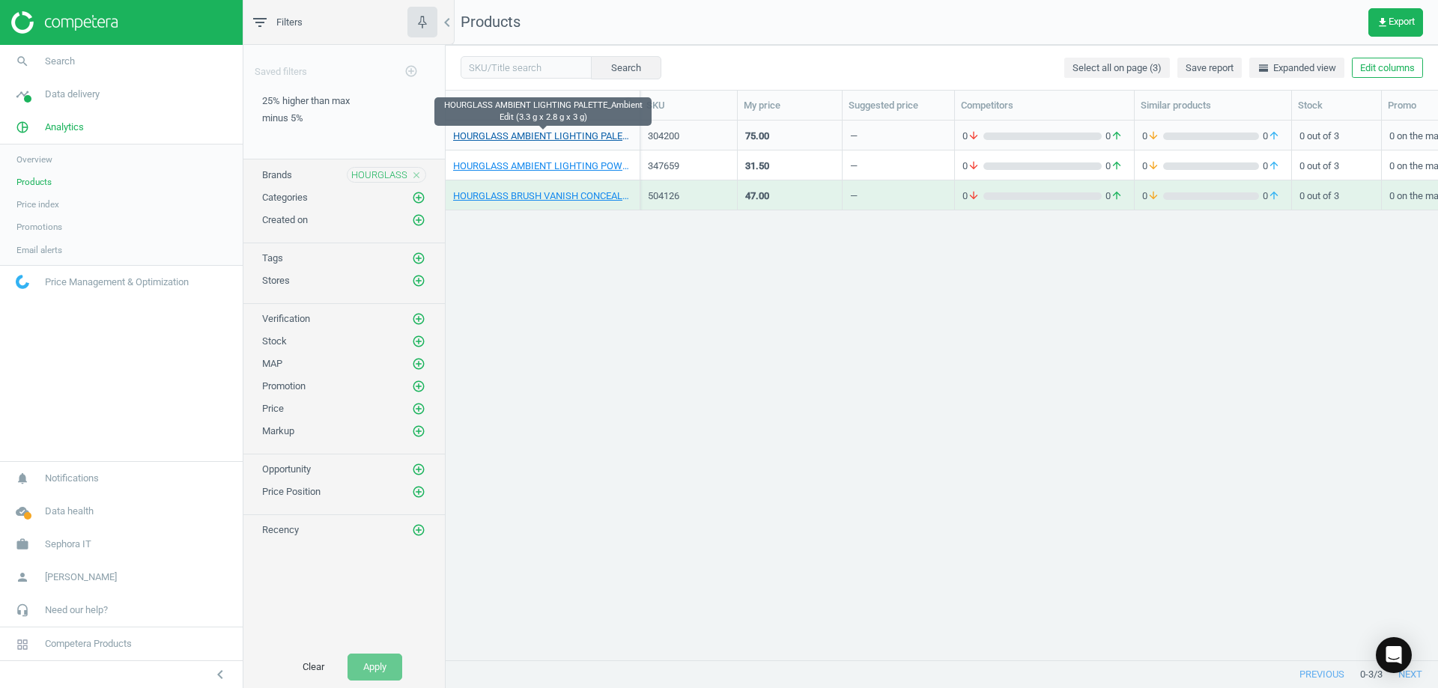
click at [569, 136] on link "HOURGLASS AMBIENT LIGHTING PALETTE_Ambient Edit (3.3 g x 2.8 g x 3 g)" at bounding box center [542, 136] width 179 height 13
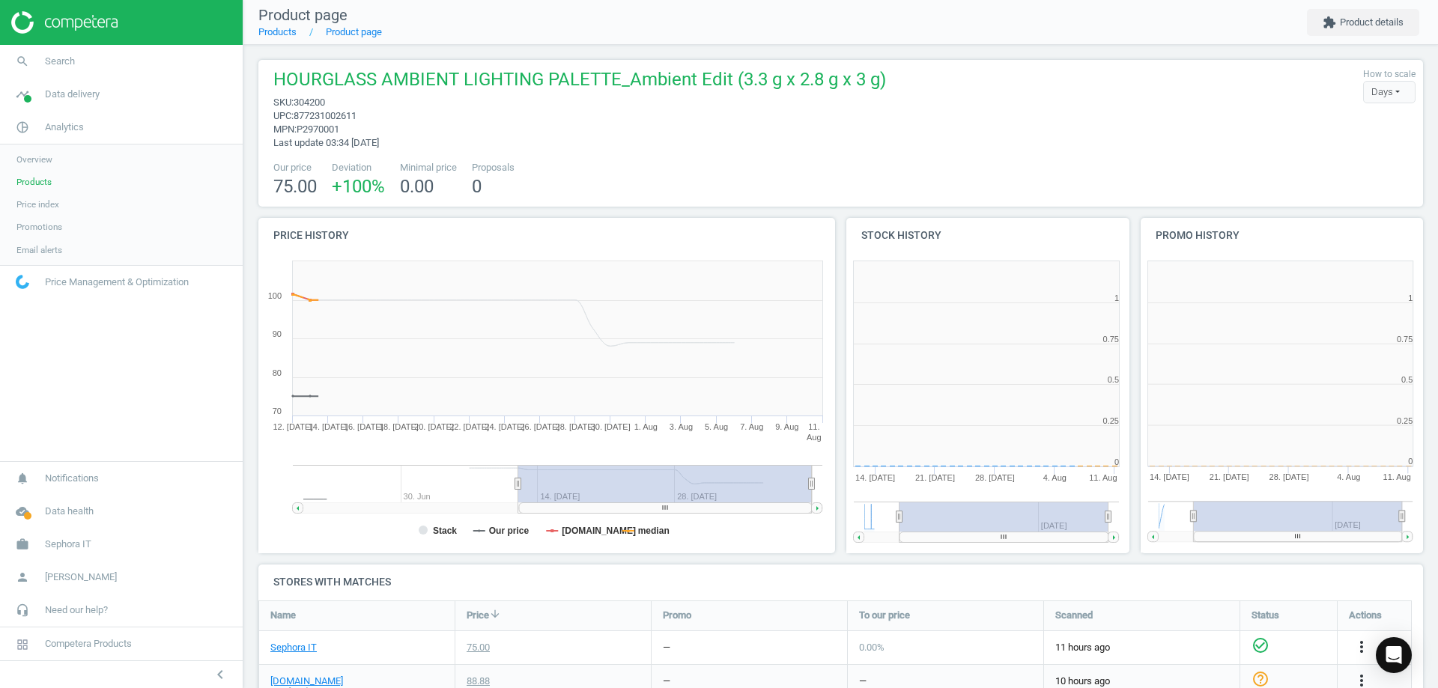
scroll to position [323, 303]
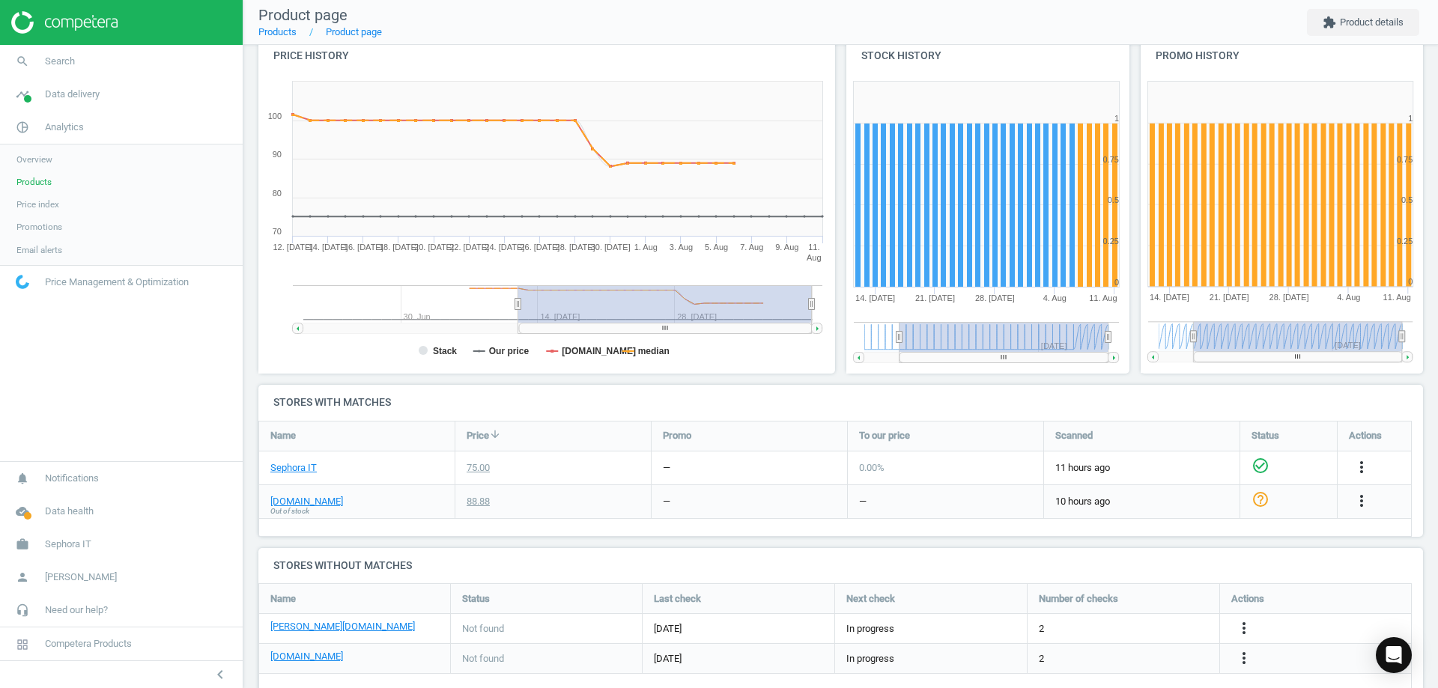
click at [290, 506] on span "Out of stock" at bounding box center [289, 511] width 39 height 10
click at [295, 496] on link "[DOMAIN_NAME]" at bounding box center [306, 501] width 73 height 13
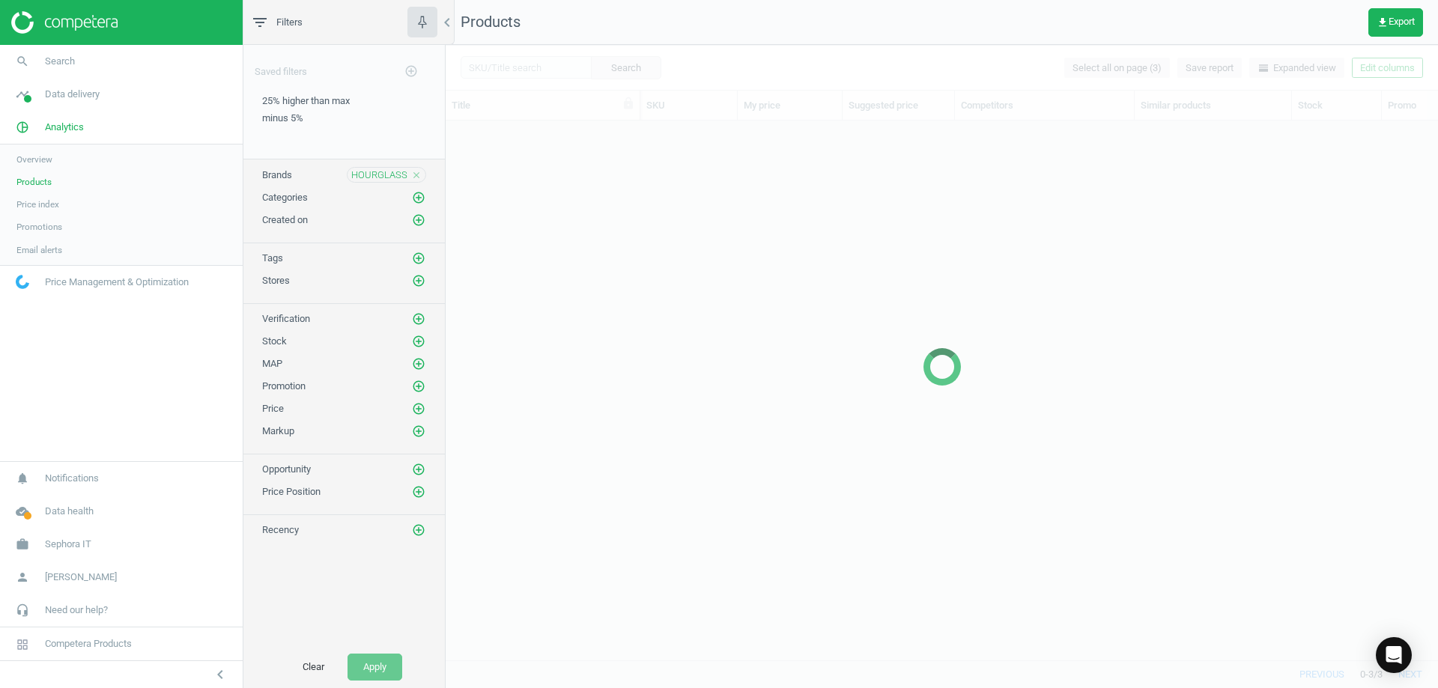
scroll to position [517, 981]
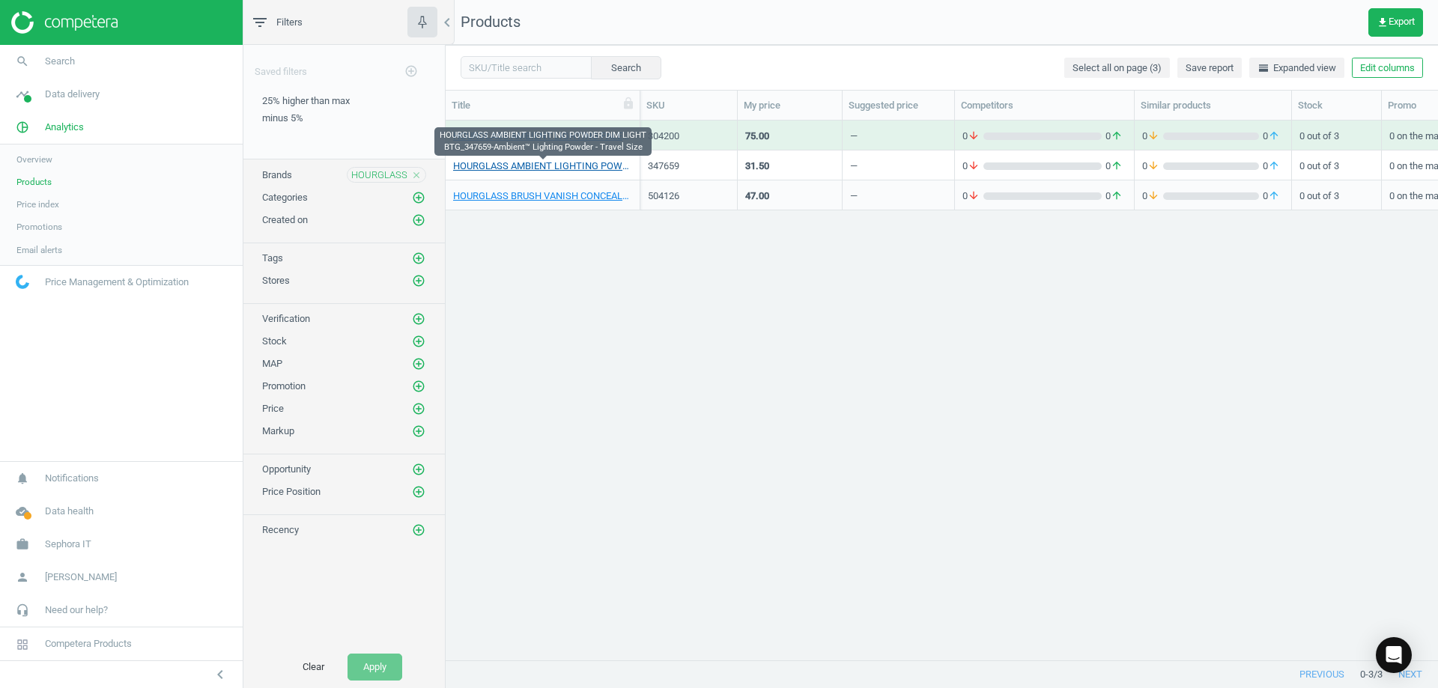
click at [561, 160] on link "HOURGLASS AMBIENT LIGHTING POWDER DIM LIGHT BTG_347659-Ambient™ Lighting Powder…" at bounding box center [542, 166] width 179 height 13
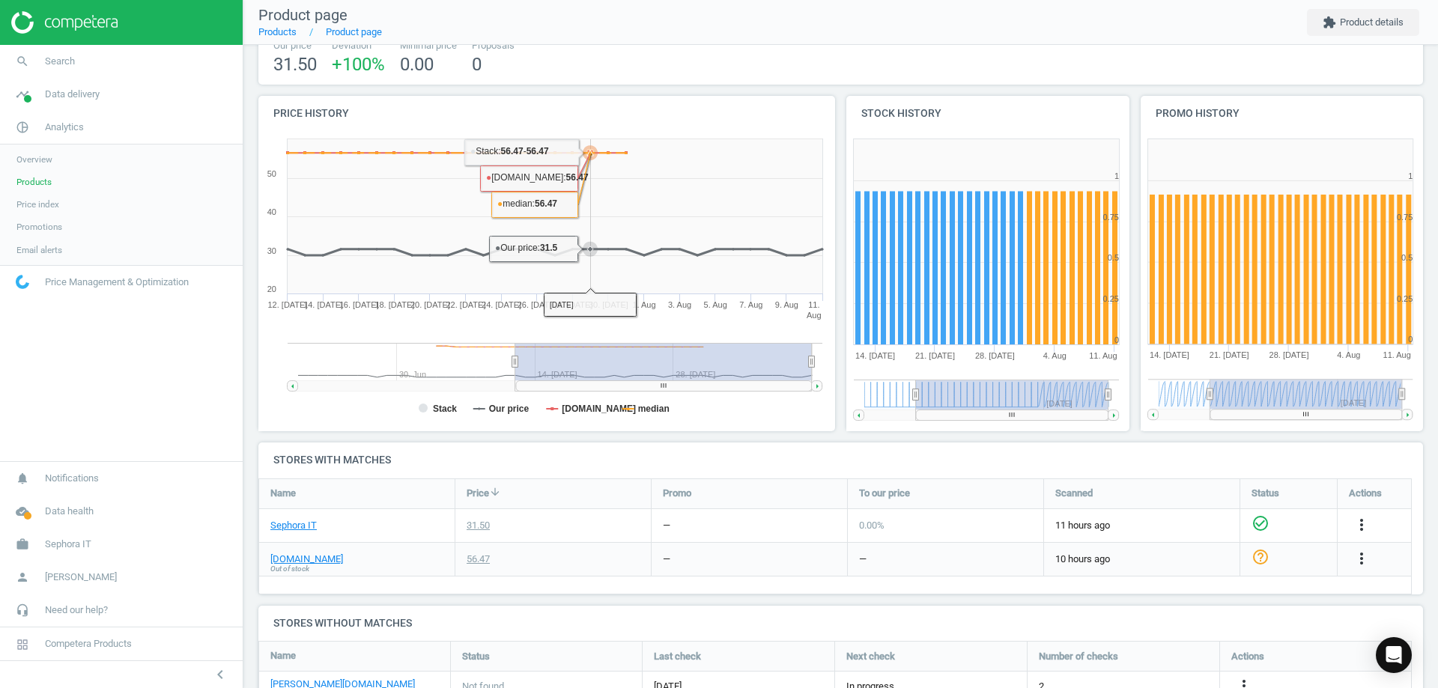
scroll to position [122, 0]
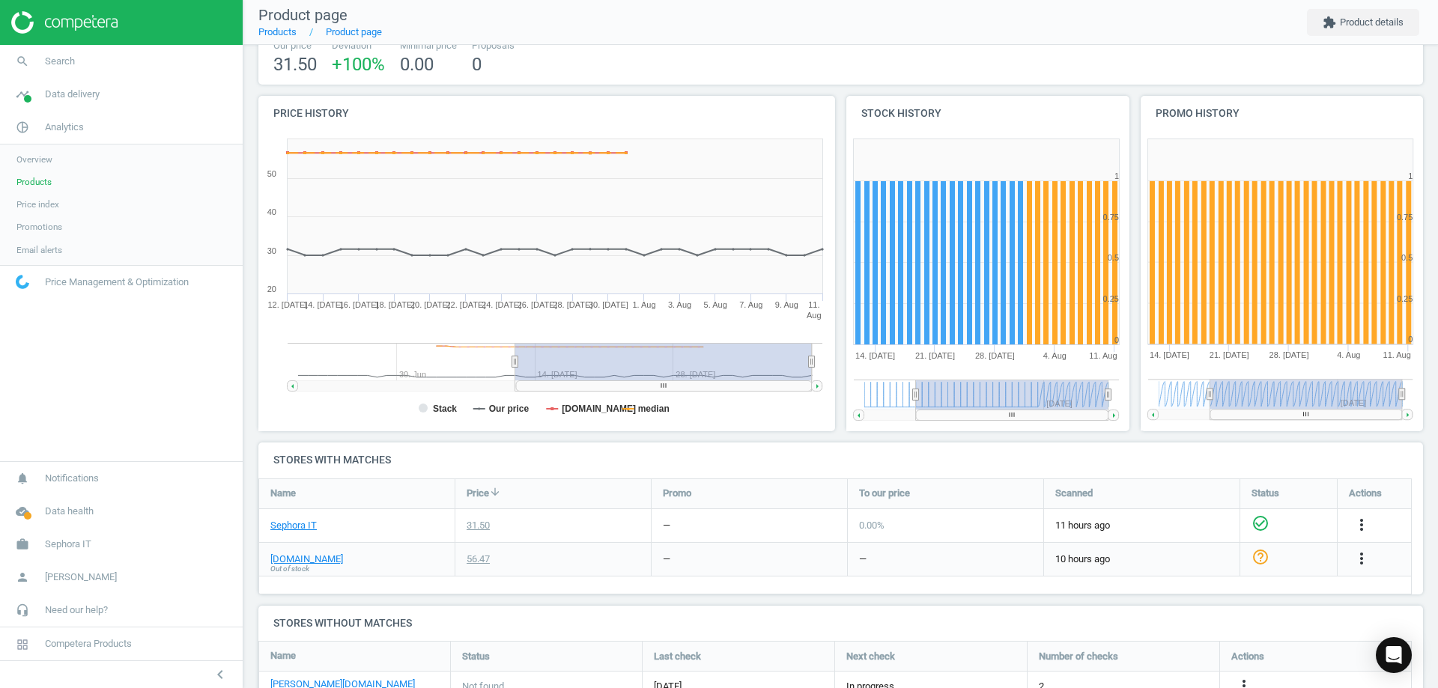
click at [282, 565] on span "Out of stock" at bounding box center [289, 569] width 39 height 10
click at [285, 556] on link "[DOMAIN_NAME]" at bounding box center [306, 559] width 73 height 13
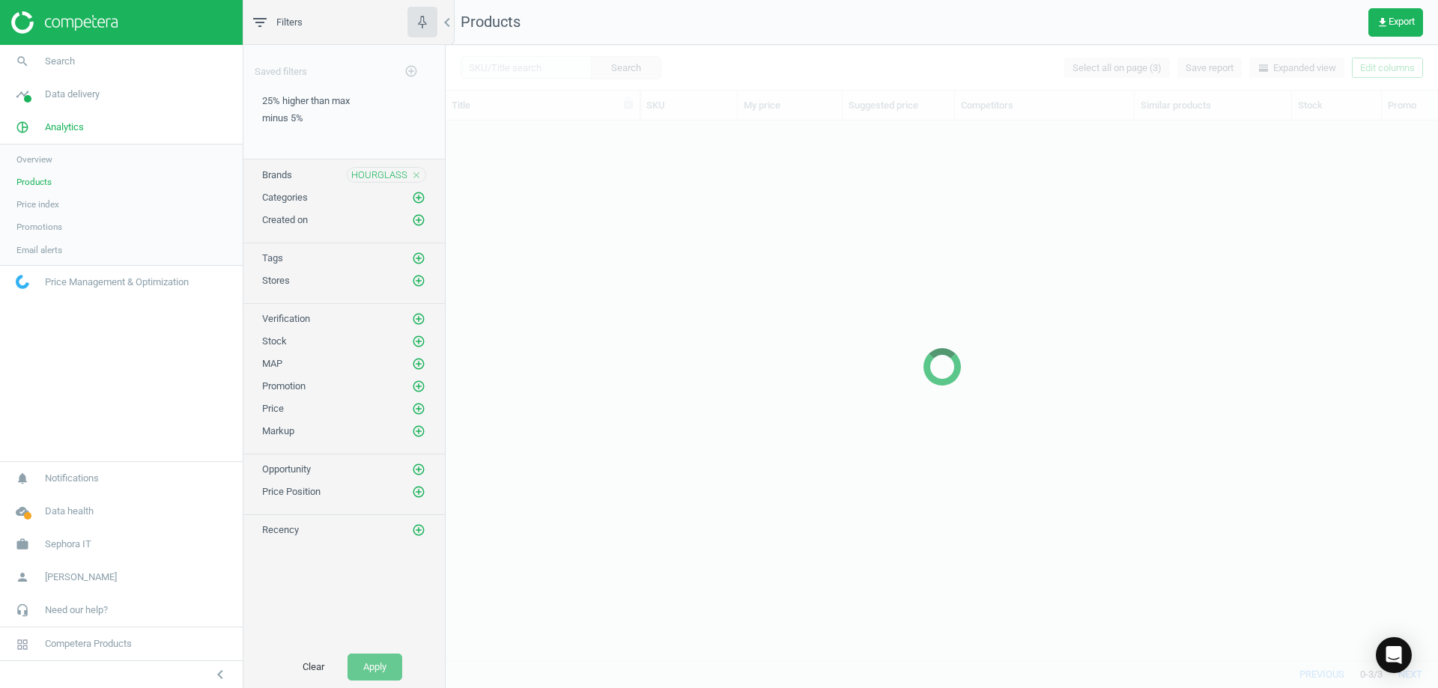
scroll to position [517, 981]
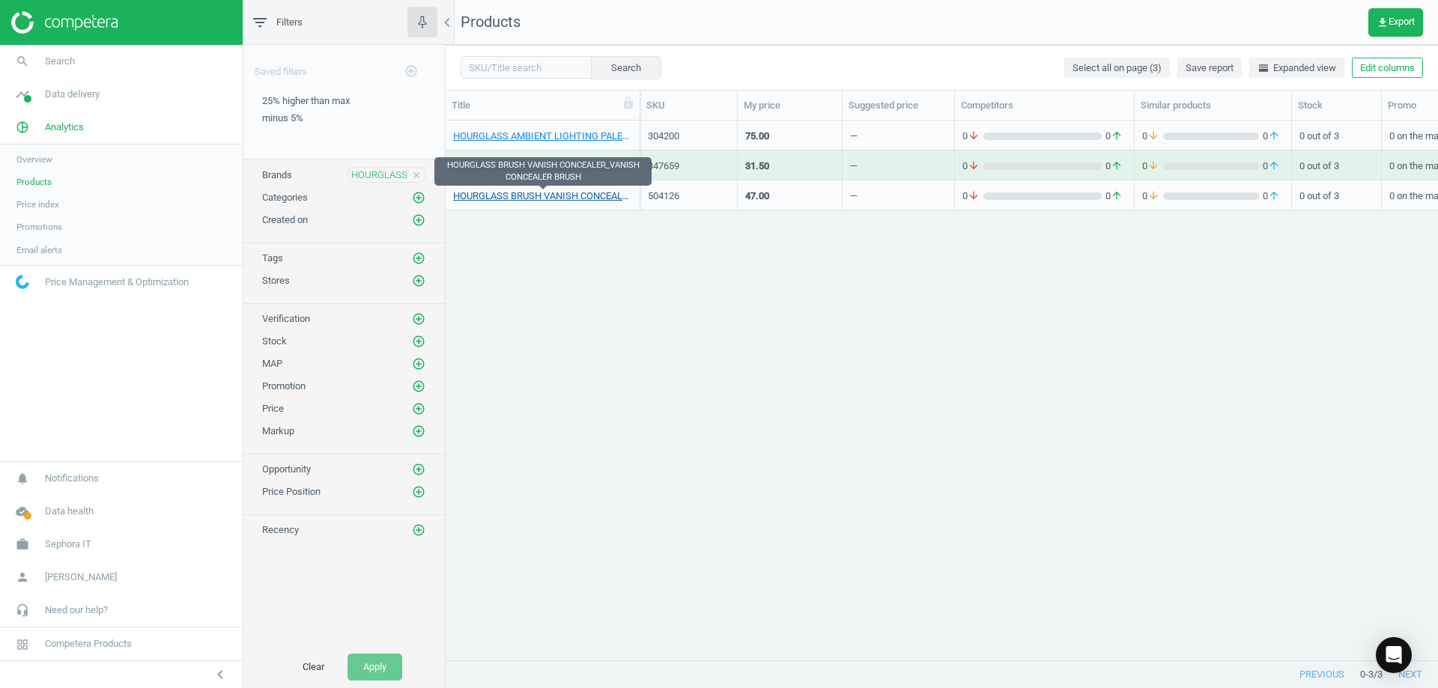
click at [541, 197] on link "HOURGLASS BRUSH VANISH CONCEALER_VANISH CONCEALER BRUSH" at bounding box center [542, 195] width 179 height 13
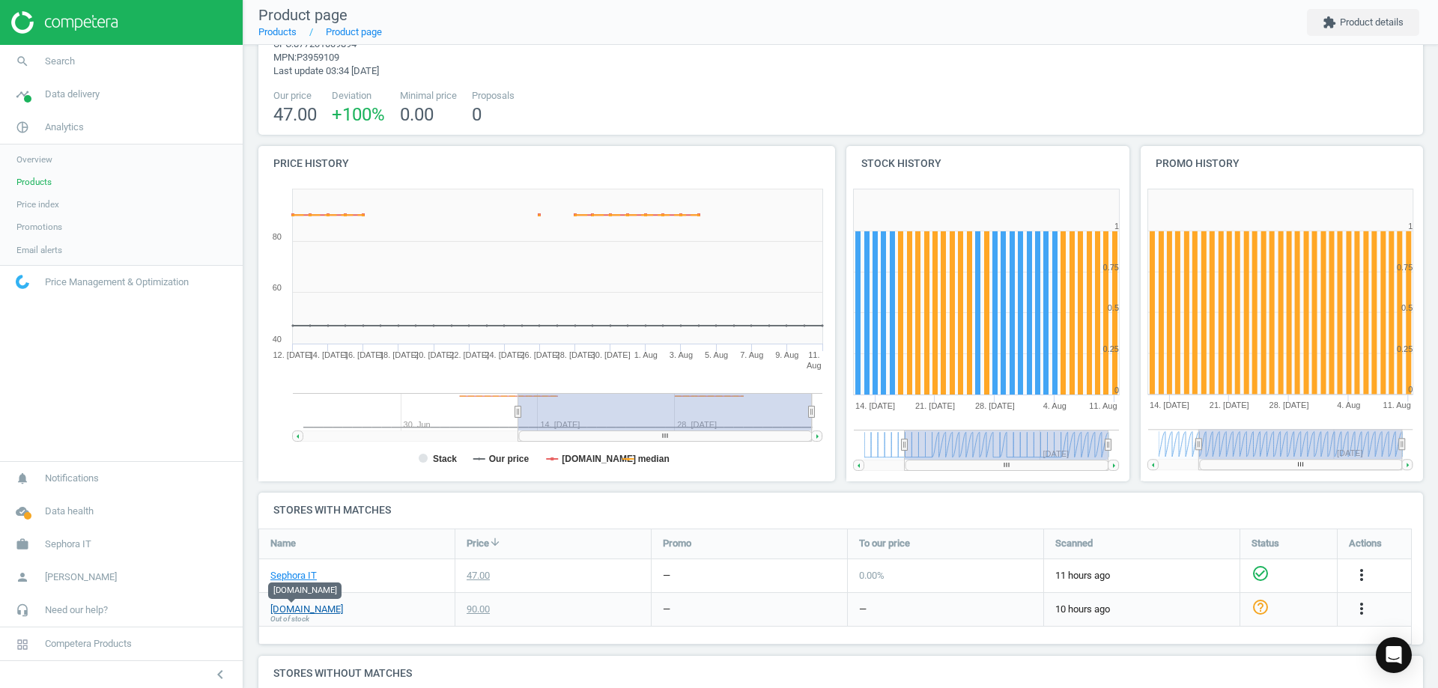
click at [279, 604] on link "[DOMAIN_NAME]" at bounding box center [306, 609] width 73 height 13
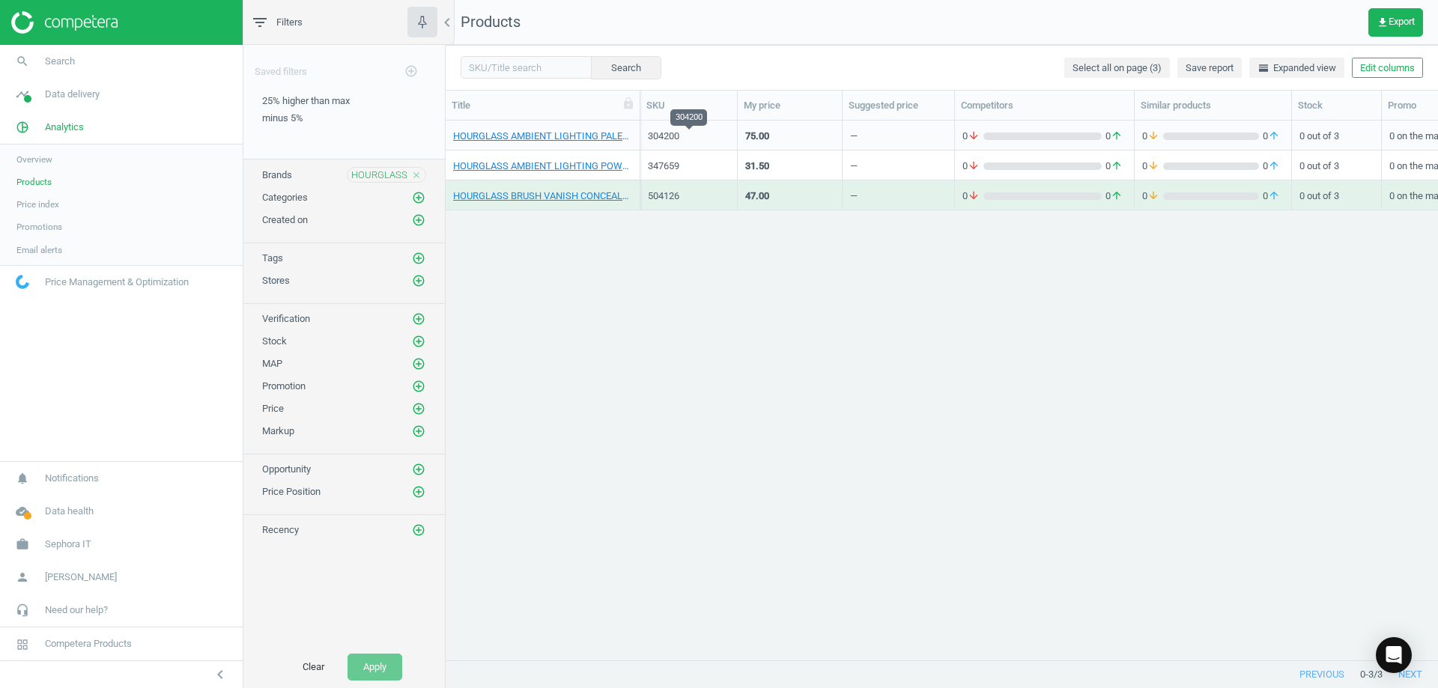
click at [663, 138] on div "304200" at bounding box center [689, 136] width 82 height 13
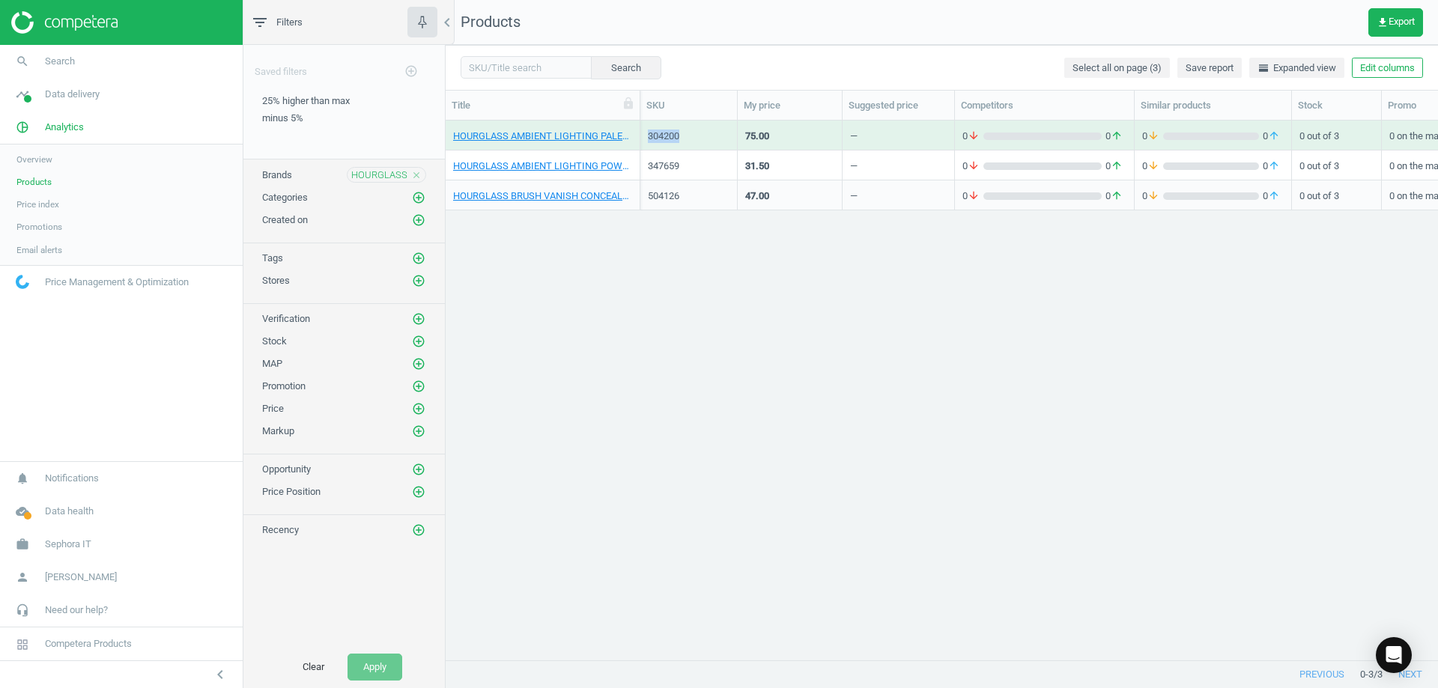
click at [663, 138] on div "304200" at bounding box center [689, 136] width 82 height 13
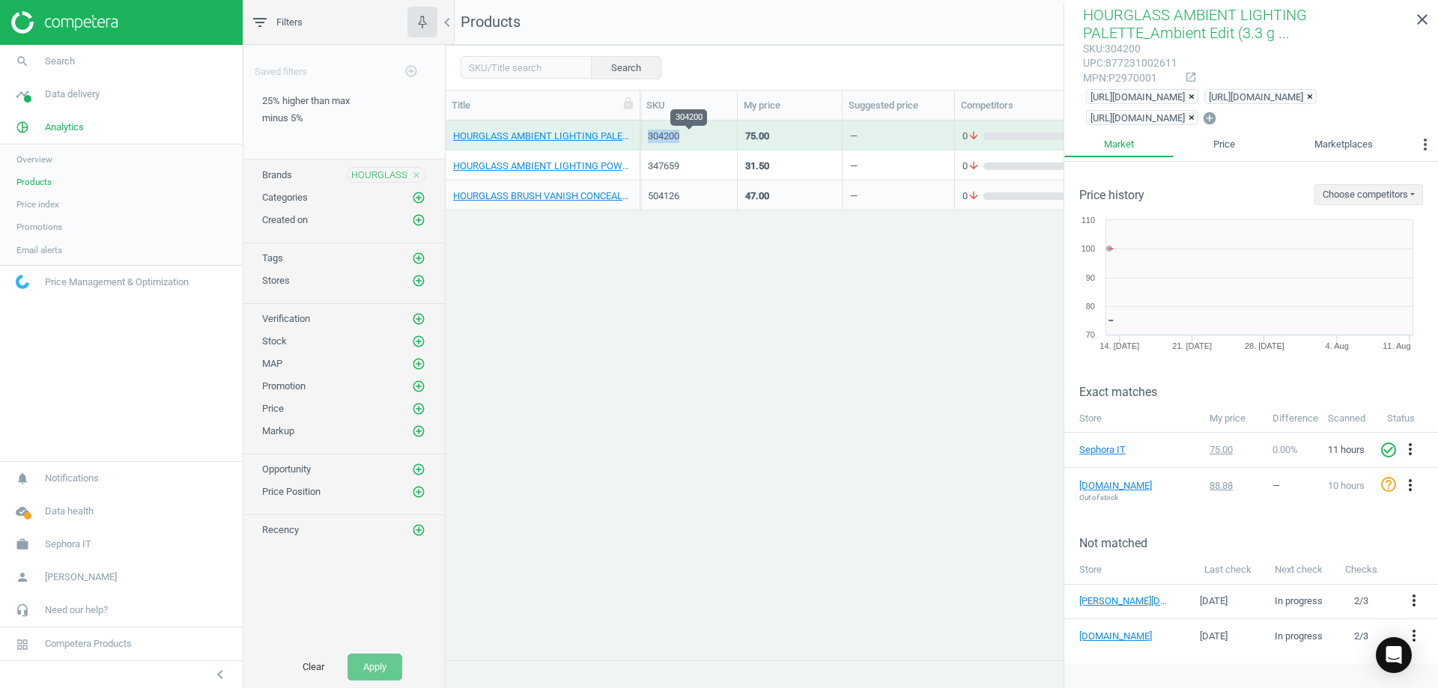
copy div "304200"
click at [654, 157] on div "347659" at bounding box center [689, 165] width 82 height 26
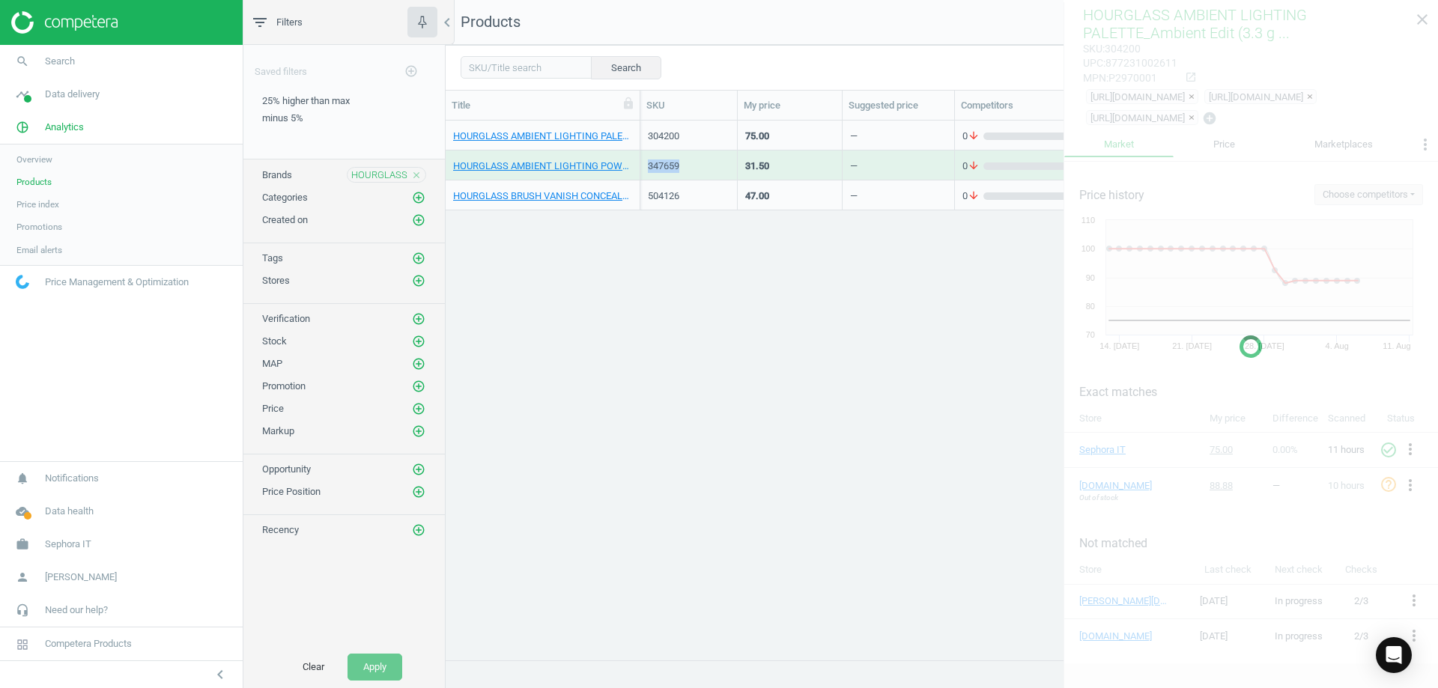
click at [654, 157] on div "347659" at bounding box center [689, 165] width 82 height 26
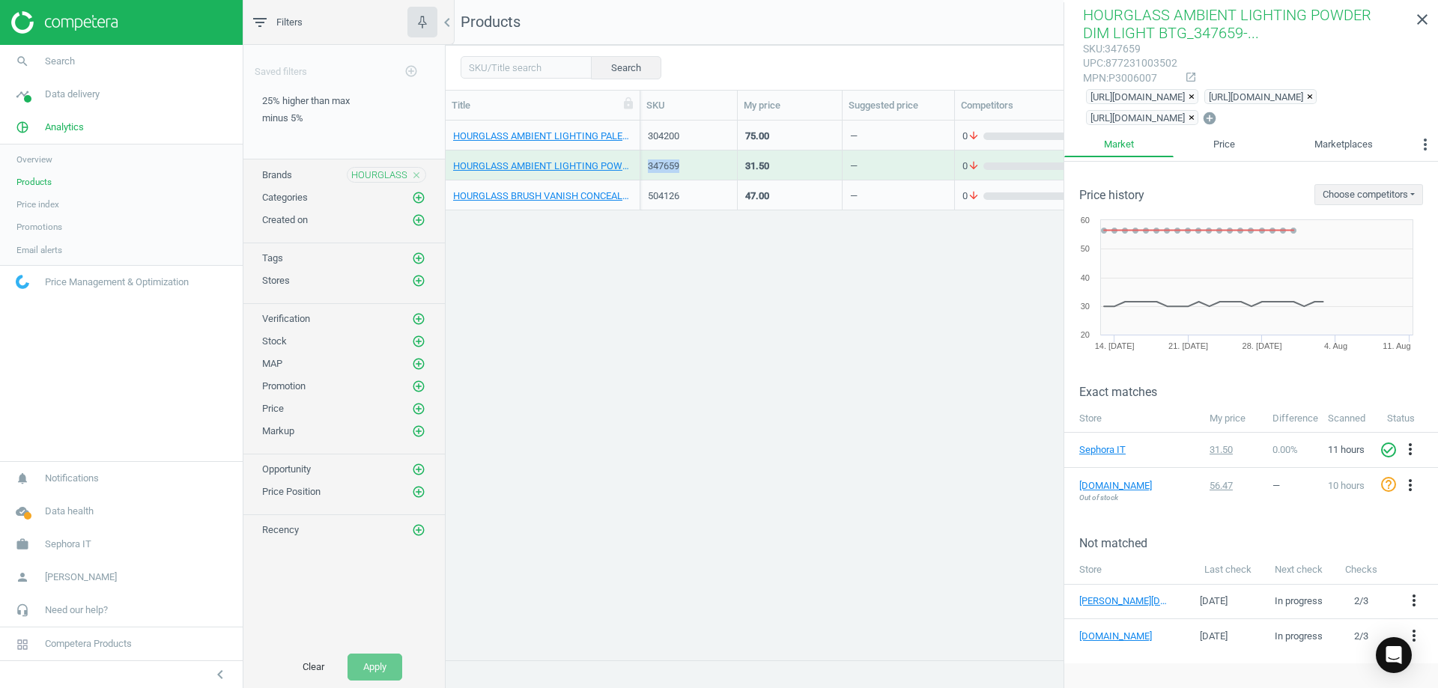
copy div "347659"
click at [670, 195] on div "504126" at bounding box center [689, 195] width 82 height 13
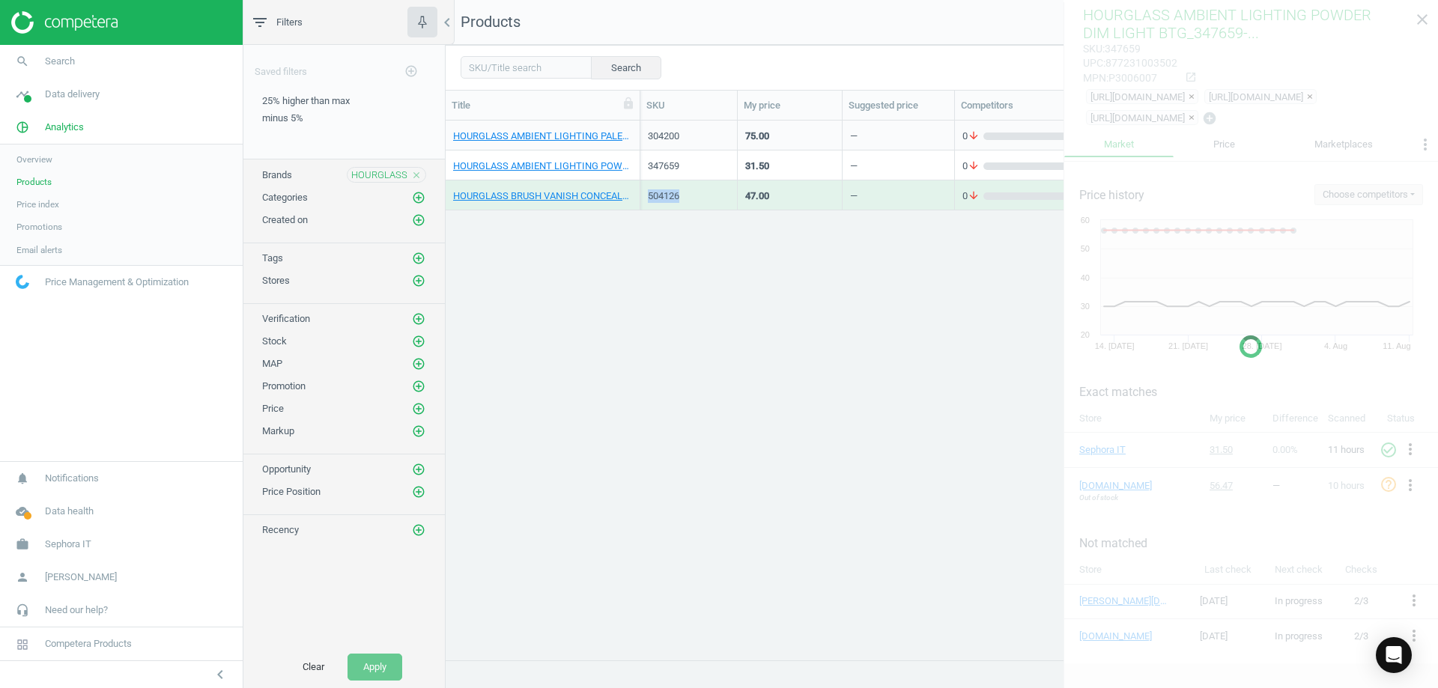
click at [670, 195] on div "504126" at bounding box center [689, 195] width 82 height 13
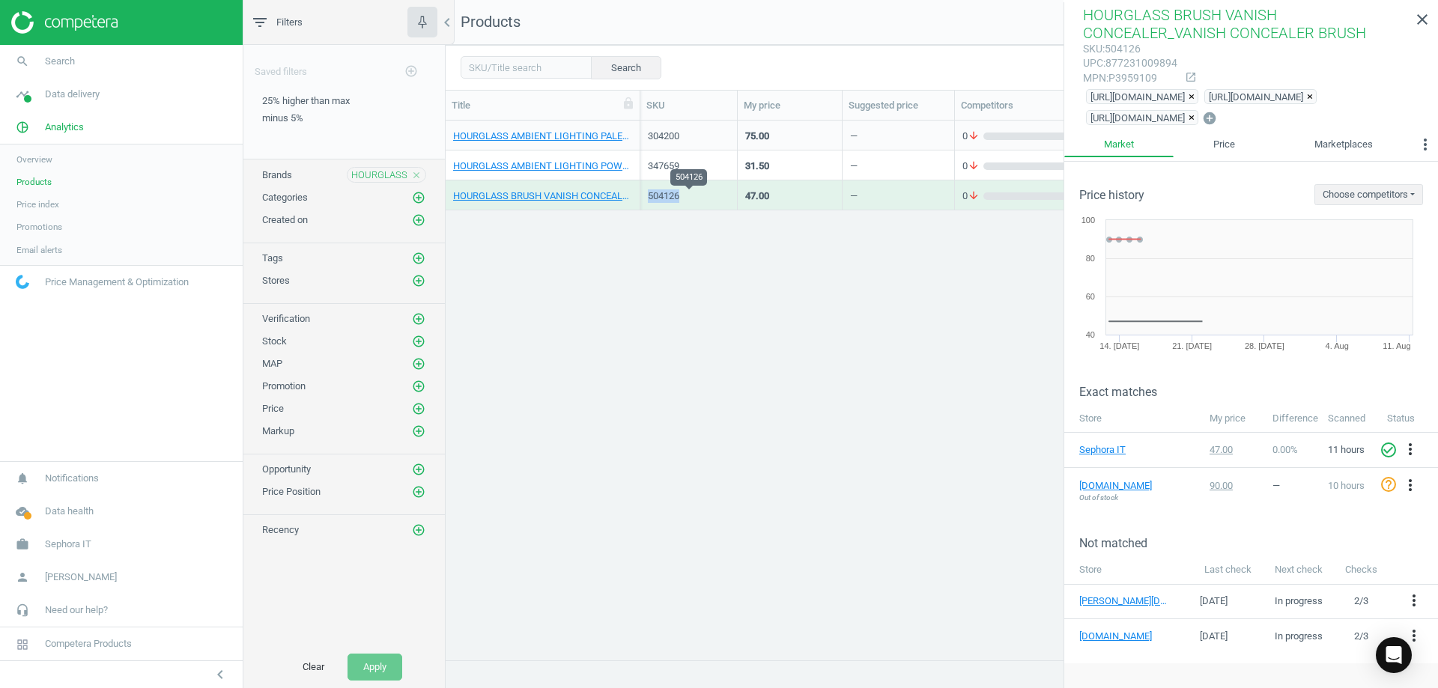
copy div "504126"
click at [415, 172] on icon "close" at bounding box center [416, 175] width 10 height 10
click at [416, 174] on icon "add_circle_outline" at bounding box center [418, 174] width 13 height 13
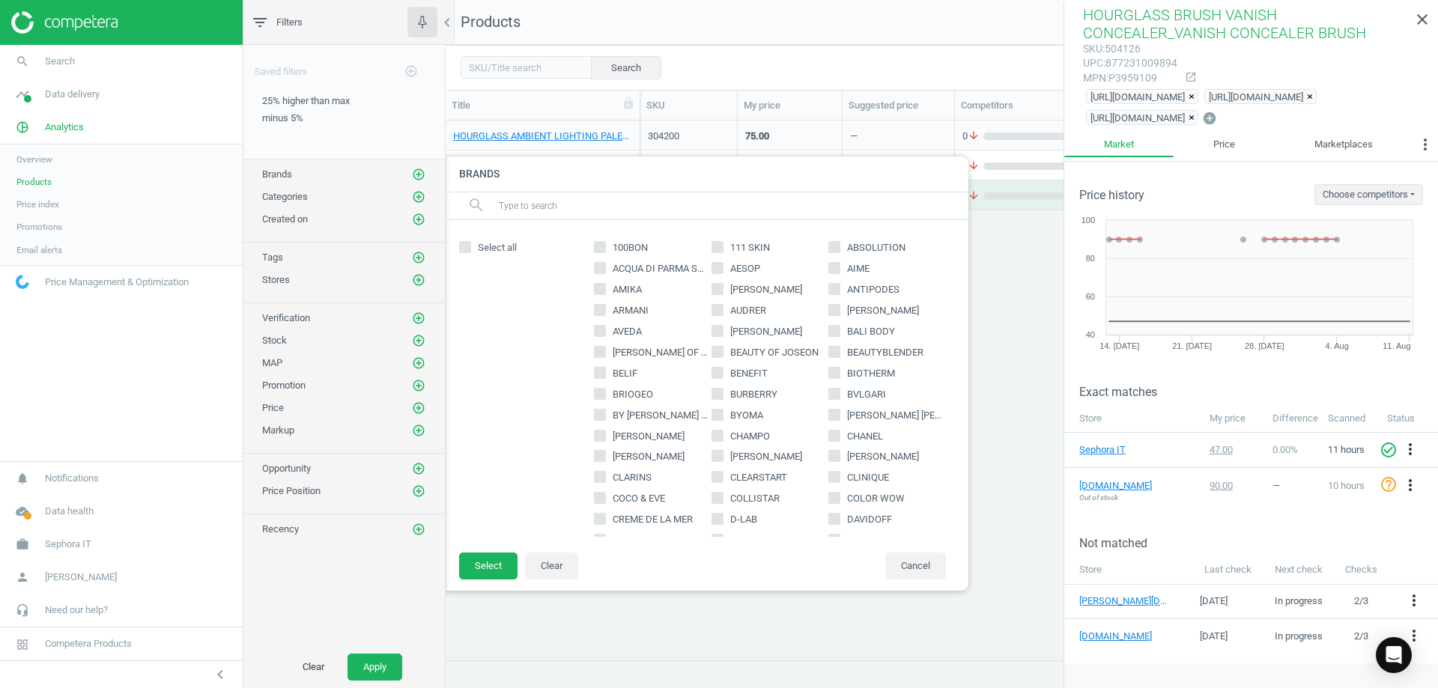
click at [591, 217] on input "text" at bounding box center [727, 206] width 460 height 24
paste input "INDIE [PERSON_NAME]"
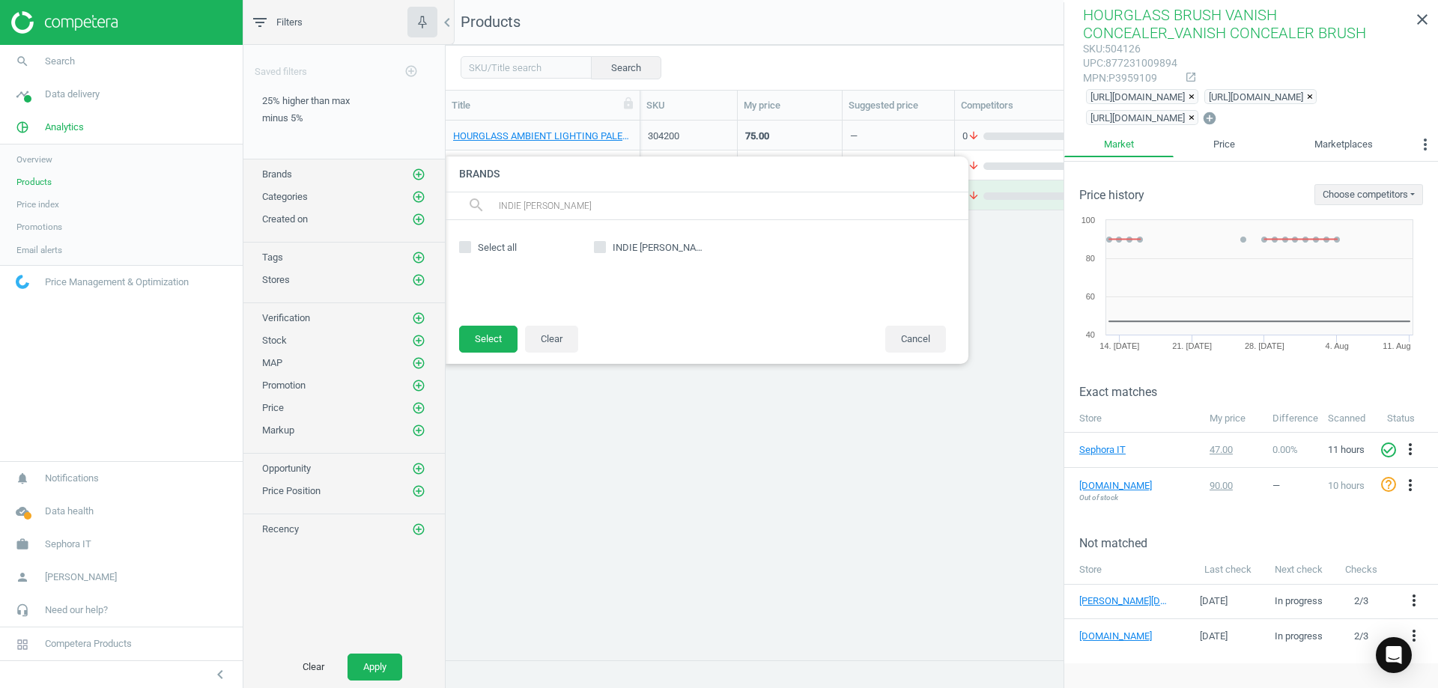
type input "INDIE [PERSON_NAME]"
click at [610, 243] on span "INDIE [PERSON_NAME]" at bounding box center [661, 247] width 102 height 13
click at [605, 243] on input "INDIE [PERSON_NAME]" at bounding box center [600, 248] width 10 height 10
checkbox input "true"
click at [499, 330] on button "Select" at bounding box center [488, 339] width 58 height 27
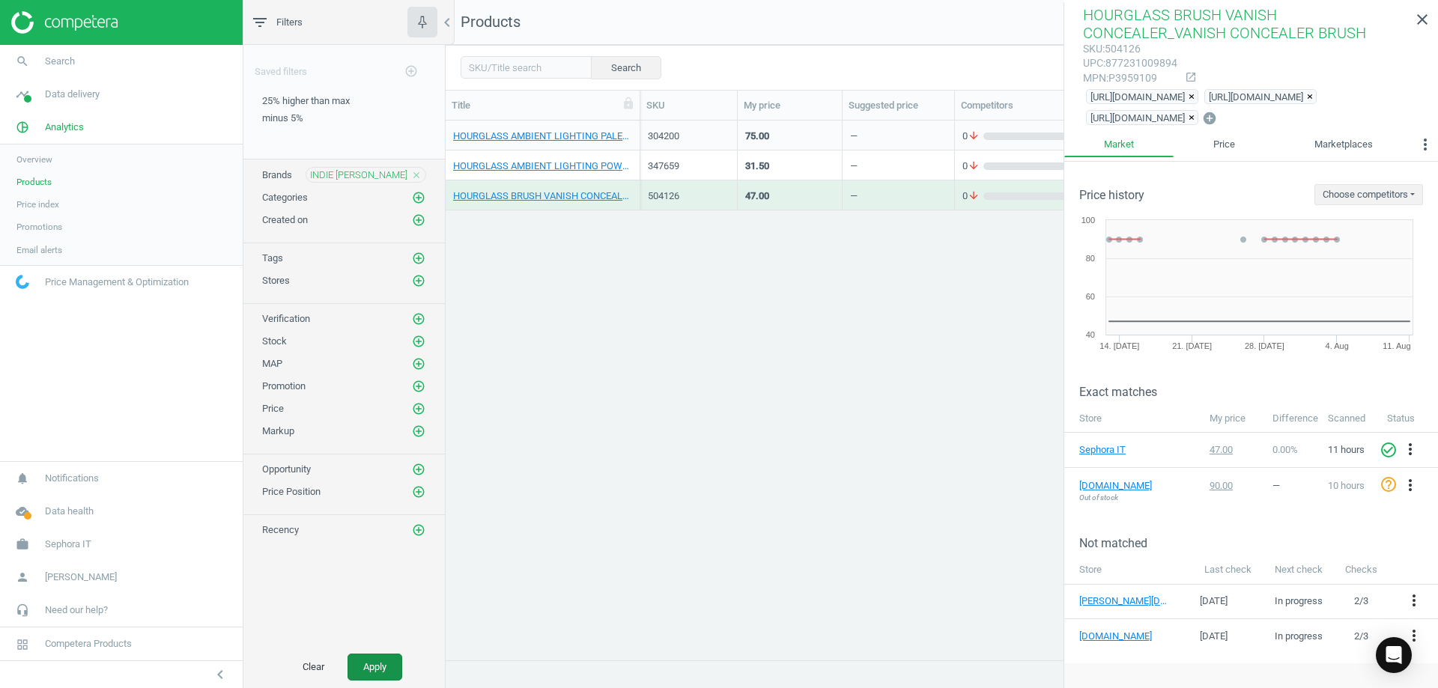
click at [368, 663] on button "Apply" at bounding box center [374, 667] width 55 height 27
click at [1418, 19] on icon "close" at bounding box center [1422, 19] width 18 height 18
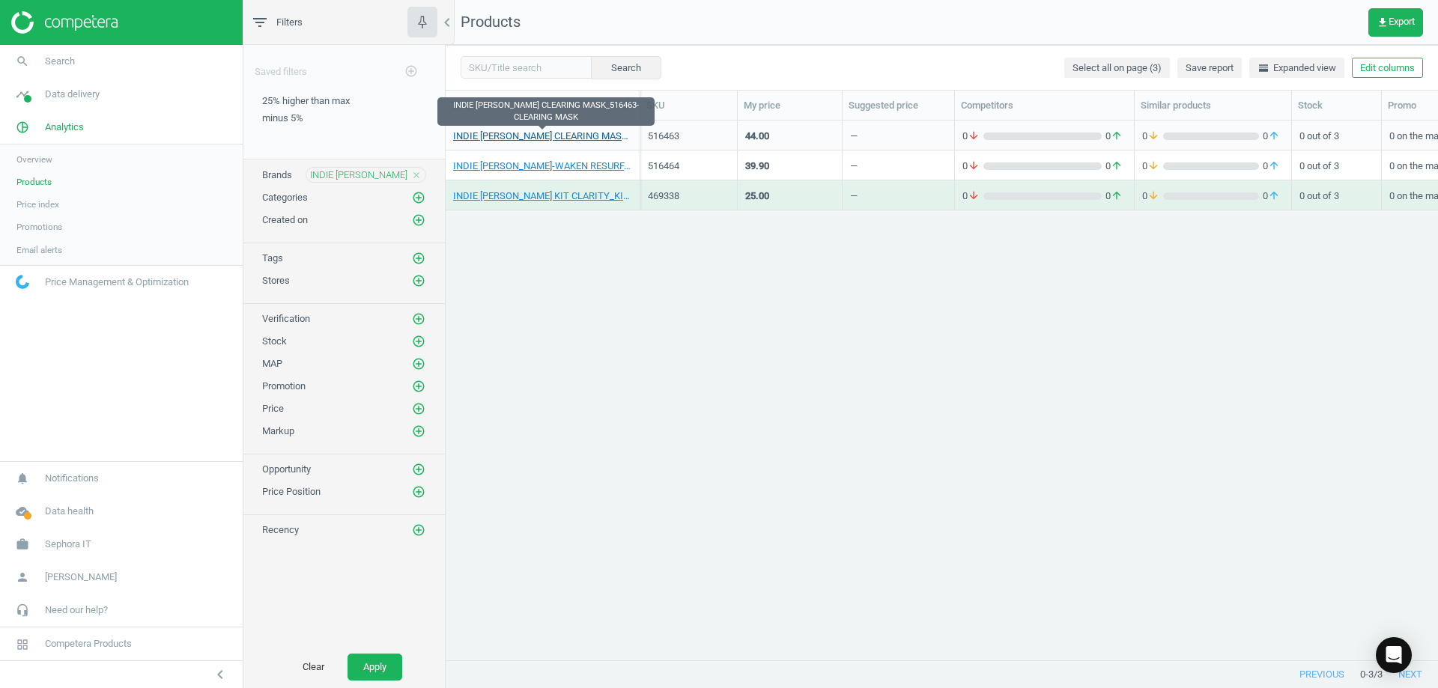
click at [508, 135] on link "INDIE LEE CLEARING MASK_516463-CLEARING MASK" at bounding box center [542, 136] width 179 height 13
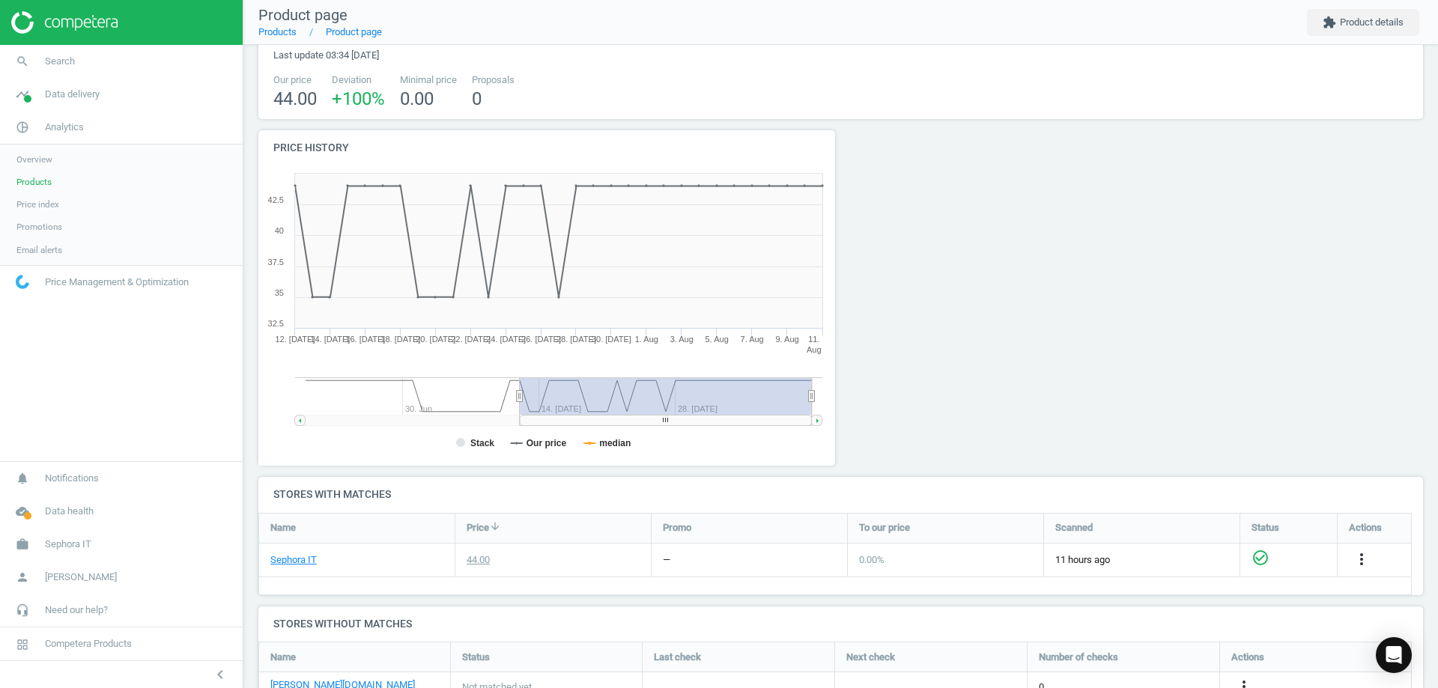
scroll to position [88, 0]
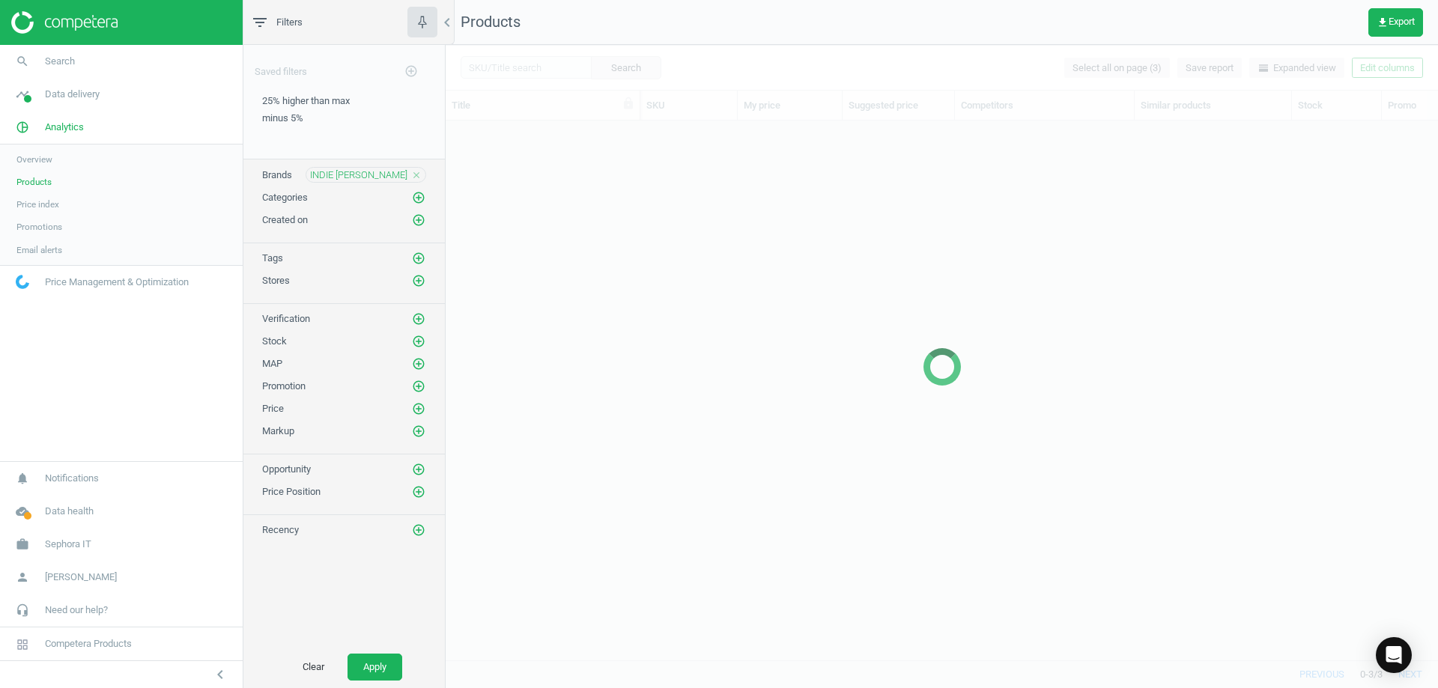
scroll to position [517, 981]
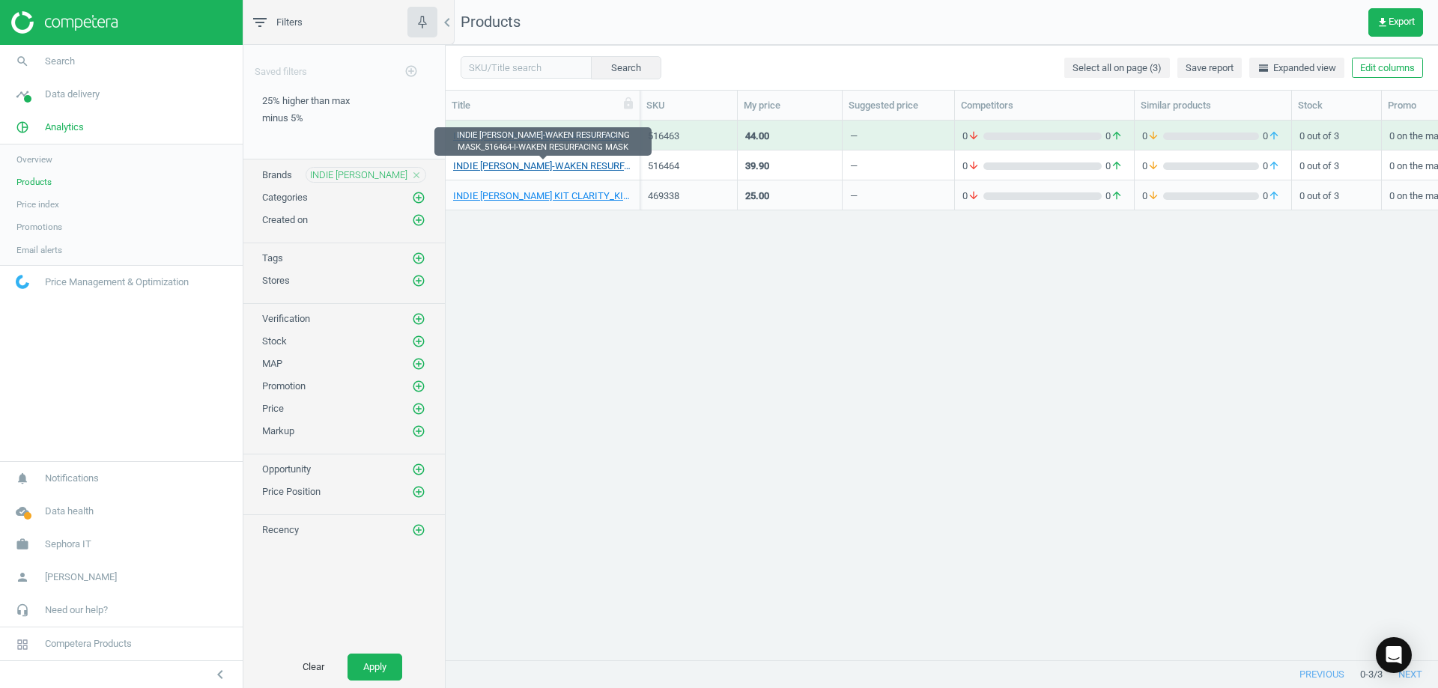
click at [573, 168] on link "INDIE LEE I-WAKEN RESURFACING MASK_516464-I-WAKEN RESURFACING MASK" at bounding box center [542, 166] width 179 height 13
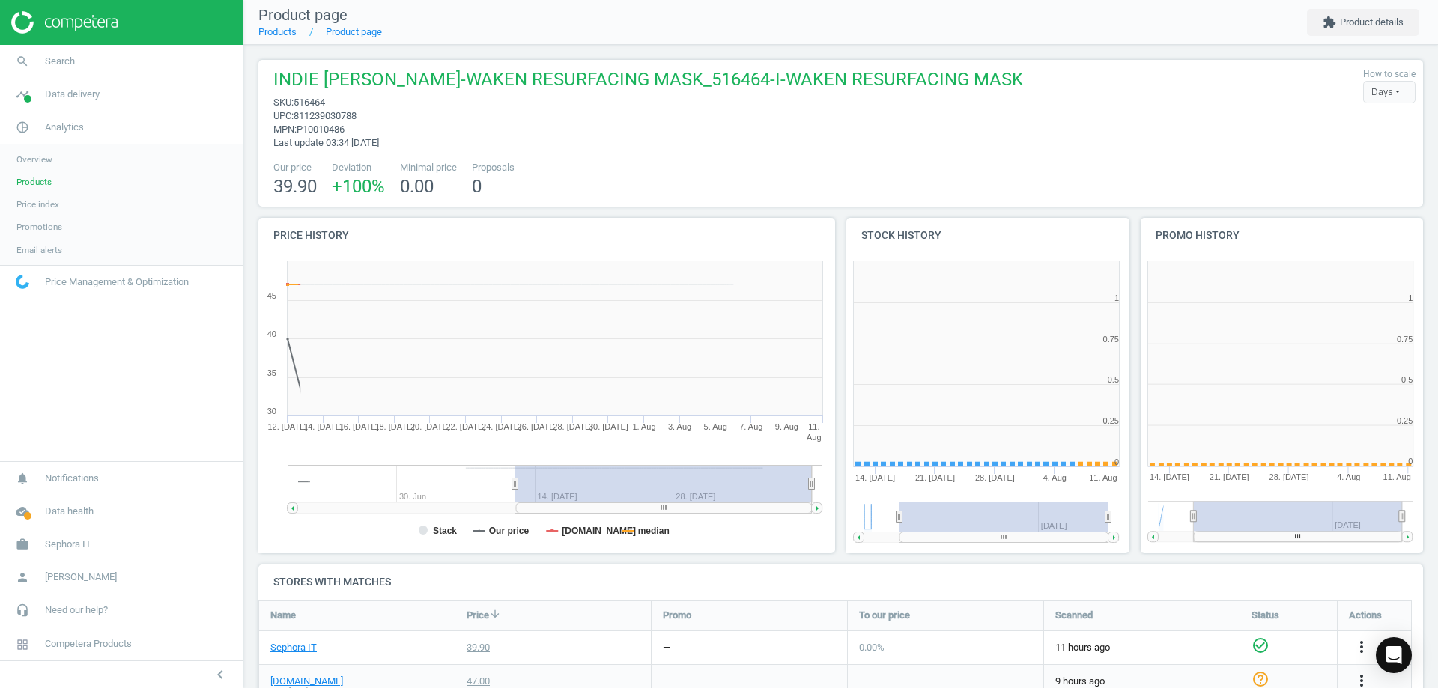
scroll to position [323, 303]
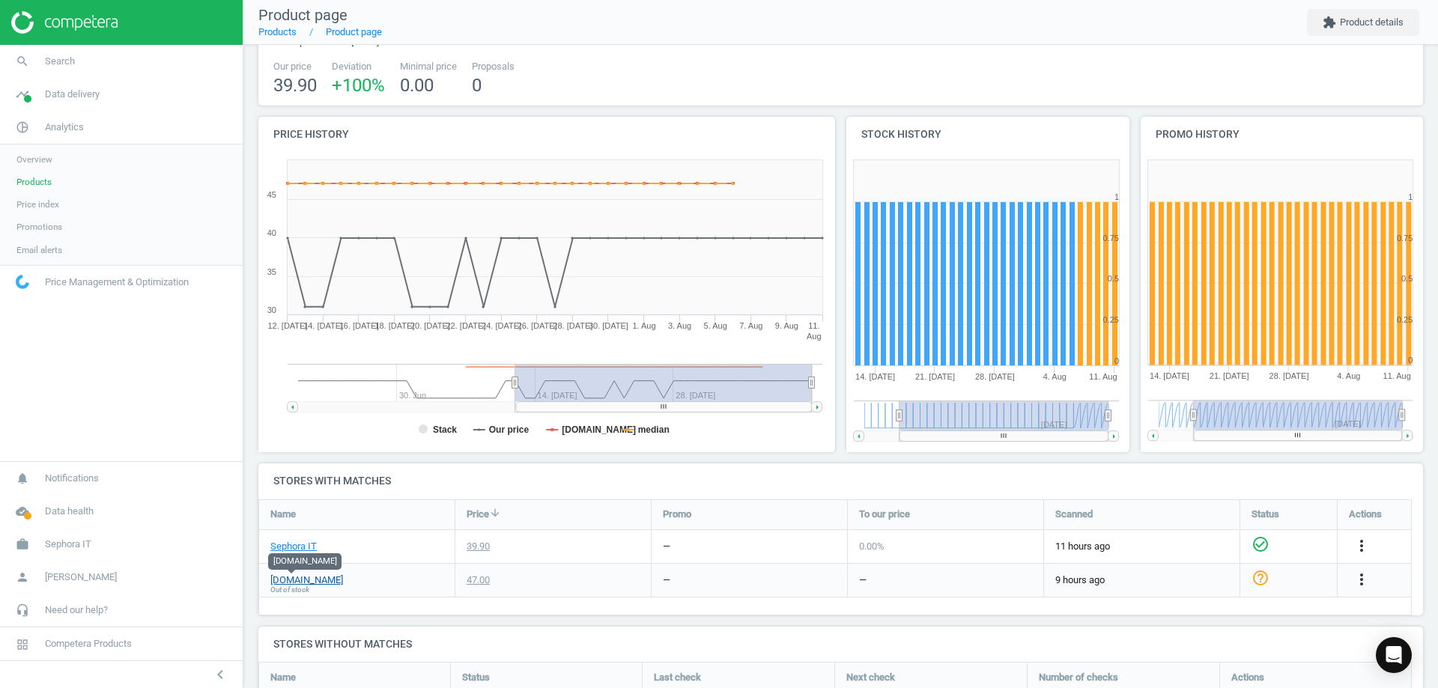
click at [297, 580] on link "[DOMAIN_NAME]" at bounding box center [306, 580] width 73 height 13
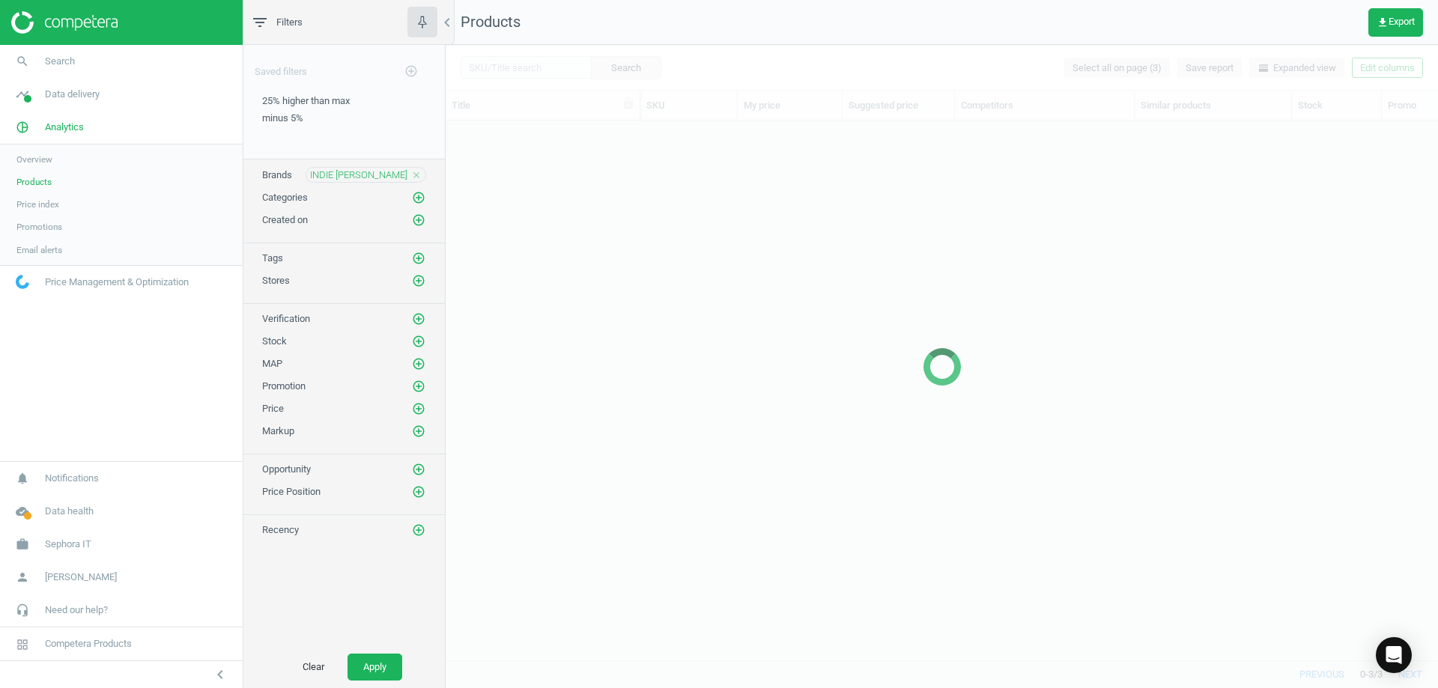
scroll to position [517, 981]
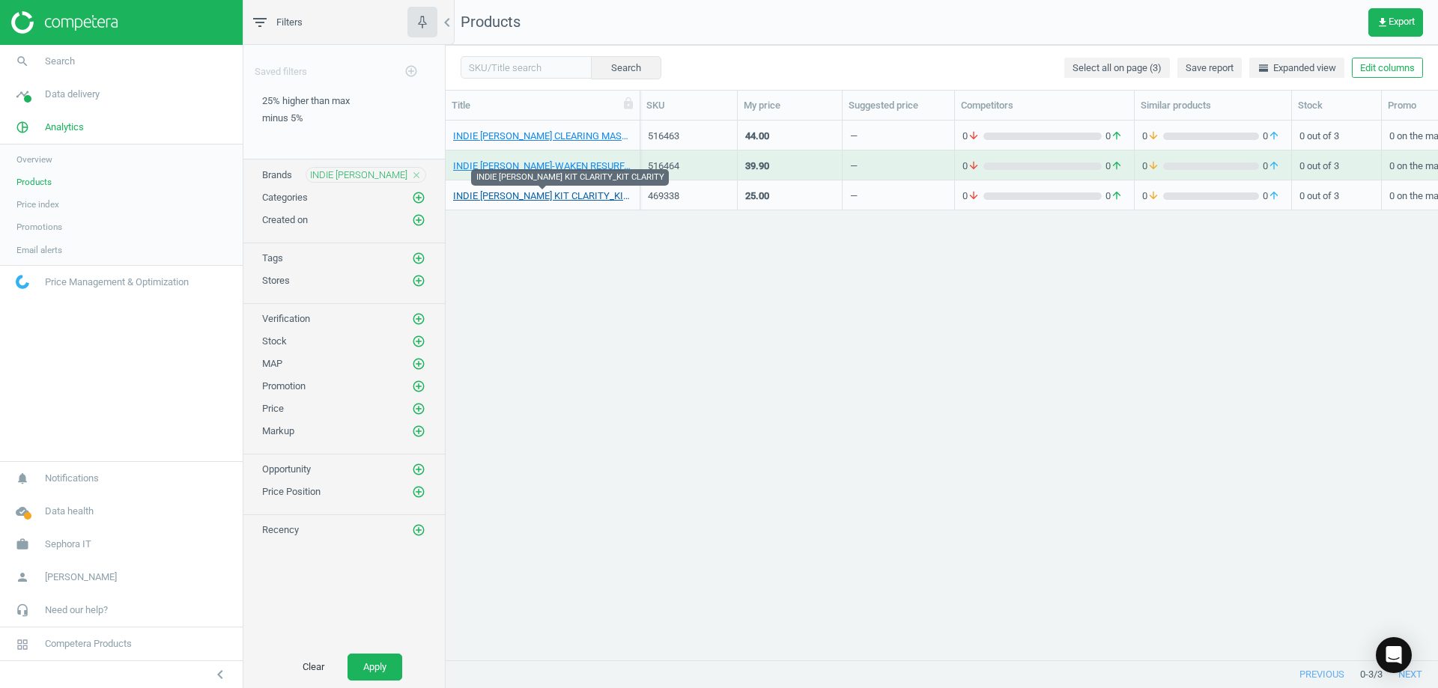
click at [537, 195] on link "INDIE LEE KIT CLARITY_KIT CLARITY" at bounding box center [542, 195] width 179 height 13
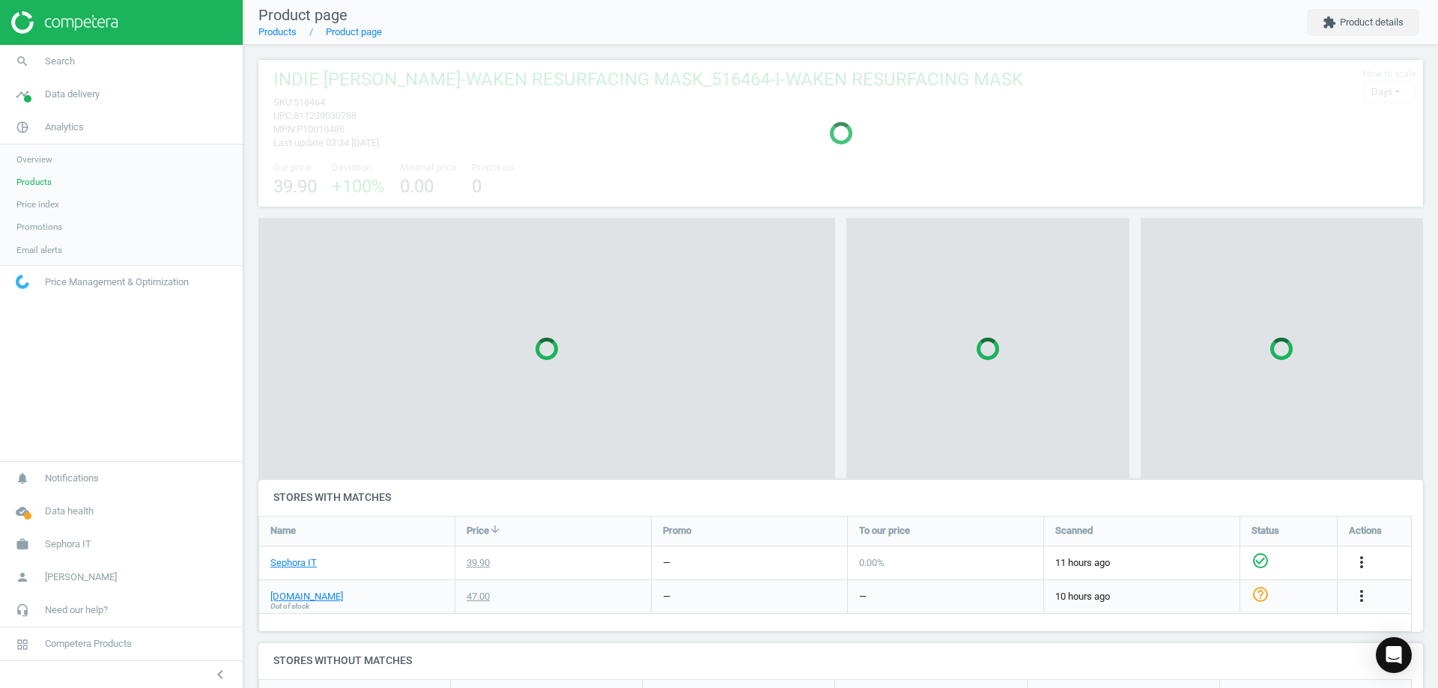
scroll to position [106, 1176]
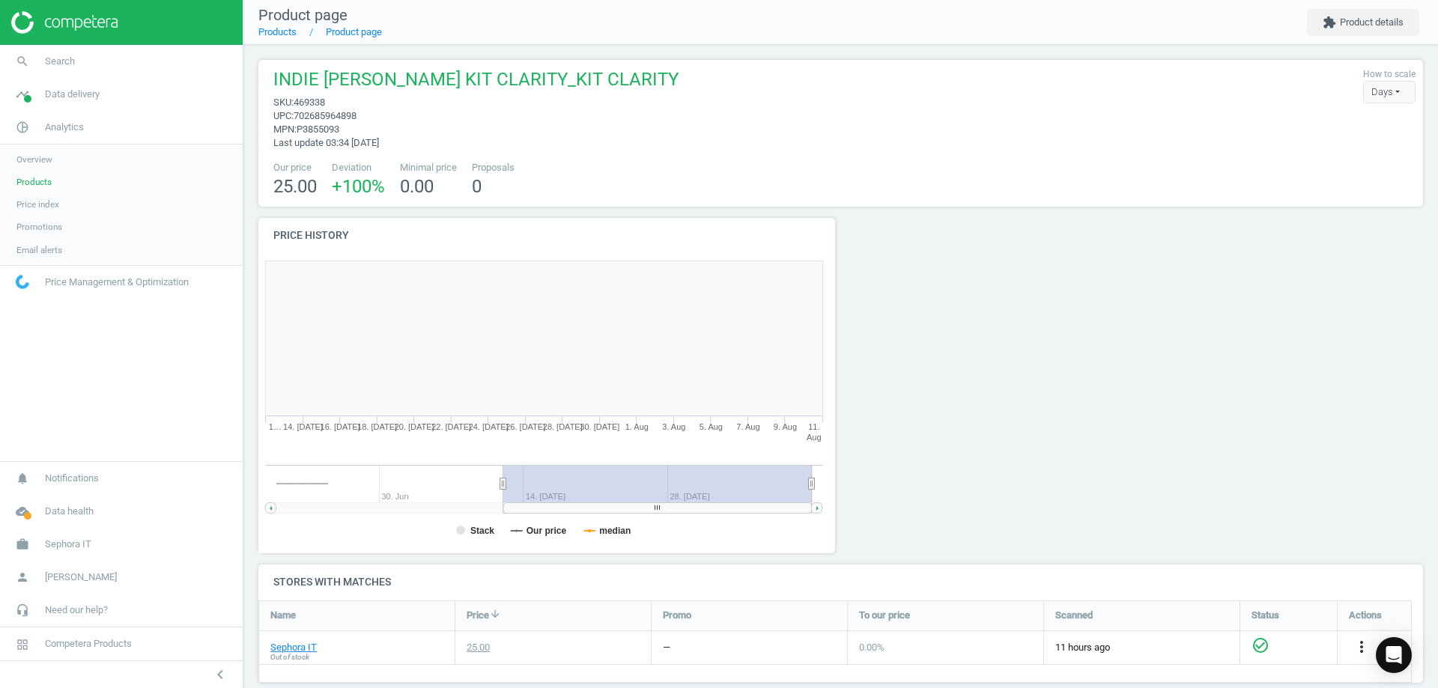
click at [729, 409] on rect at bounding box center [544, 338] width 556 height 154
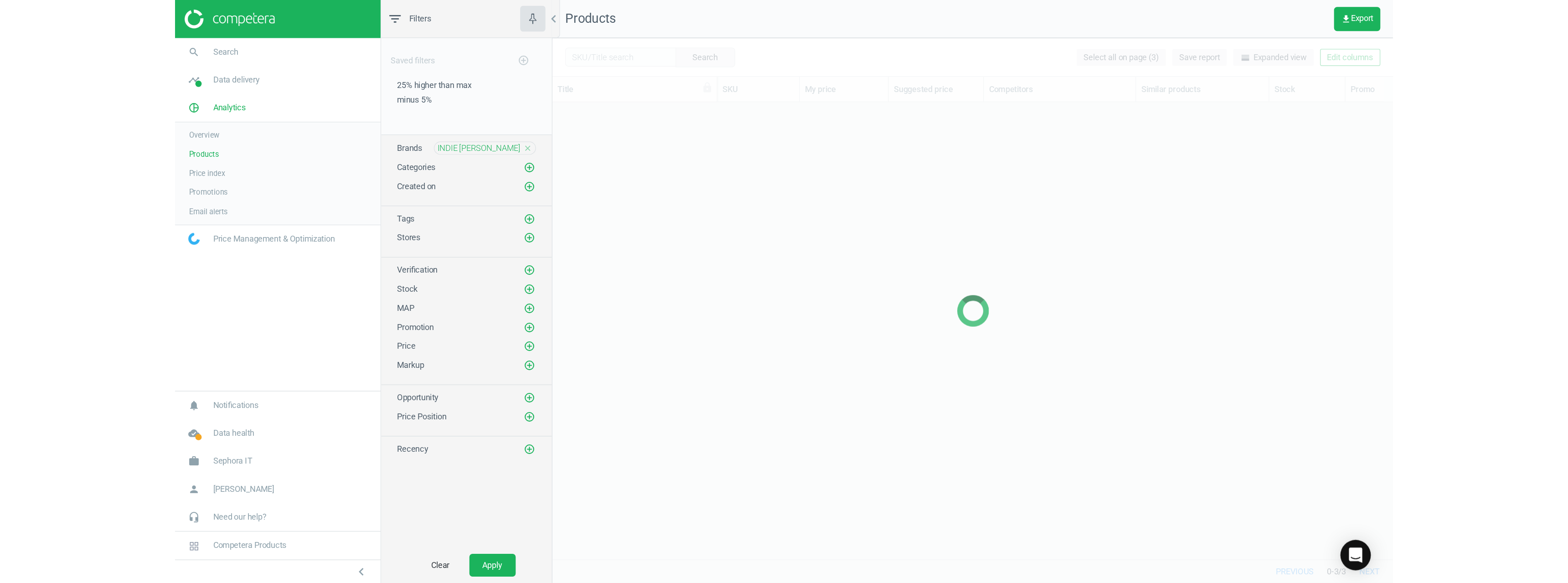
scroll to position [315, 597]
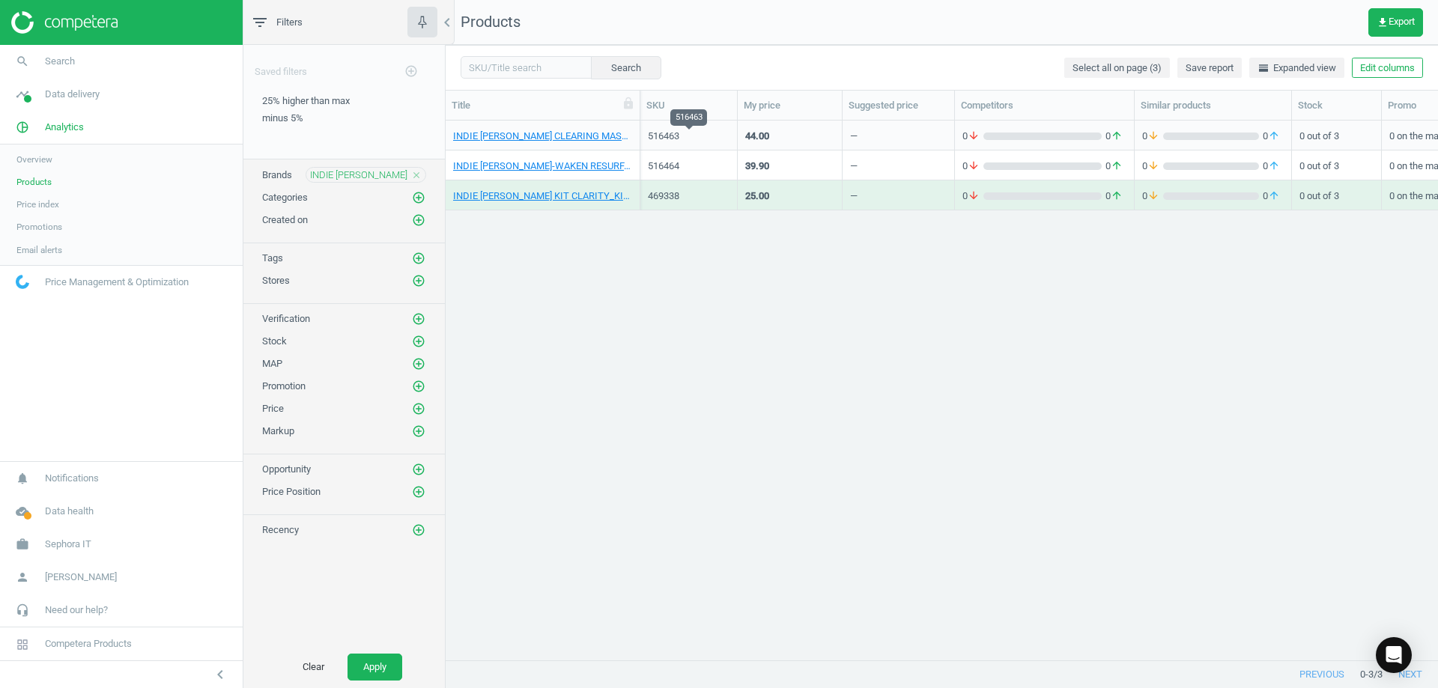
click at [676, 135] on div "516463" at bounding box center [689, 136] width 82 height 13
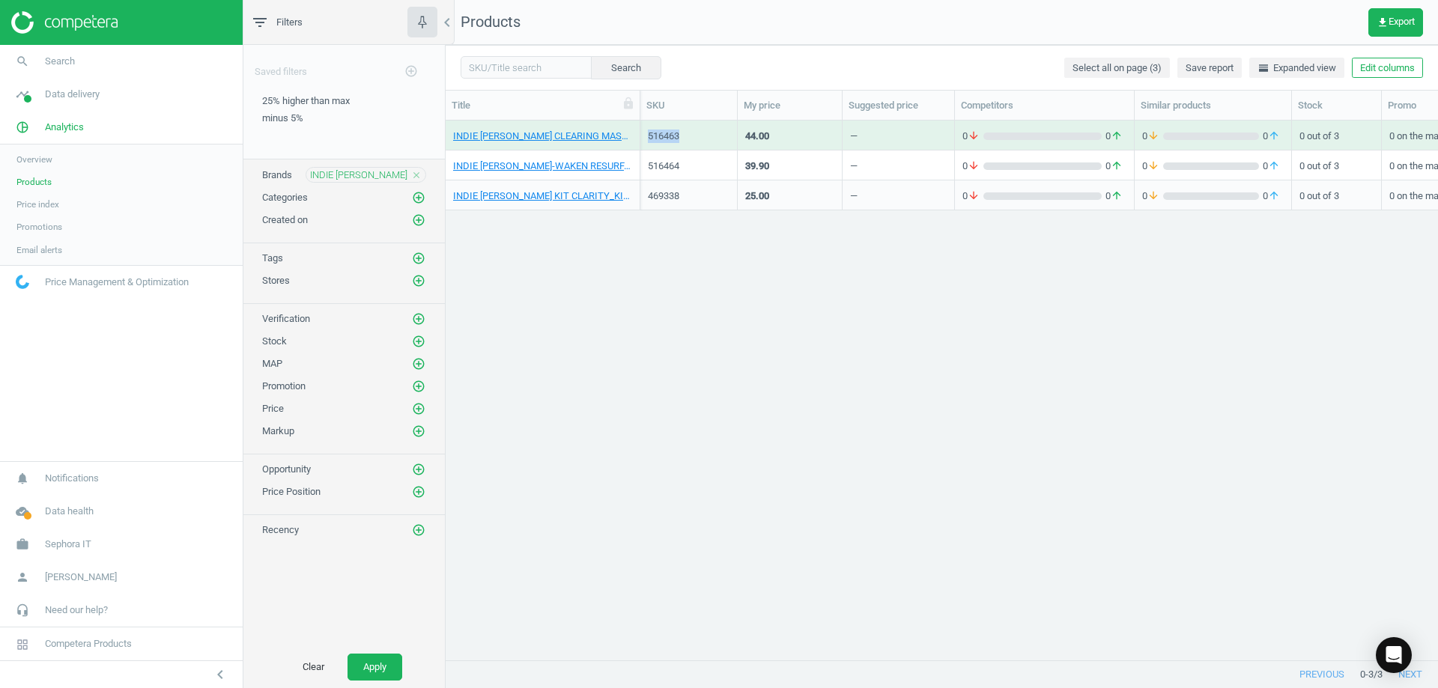
click at [676, 135] on div "516463" at bounding box center [689, 136] width 82 height 13
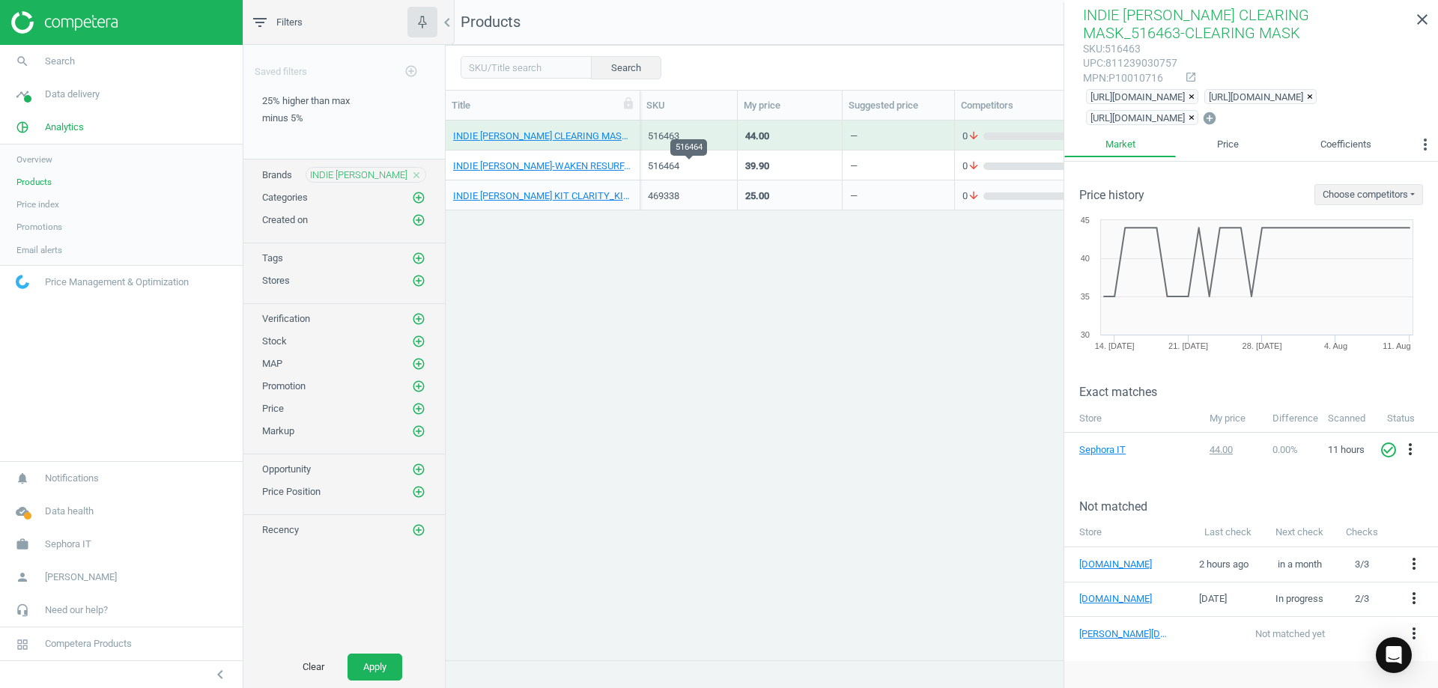
click at [654, 162] on div "516464" at bounding box center [689, 166] width 82 height 13
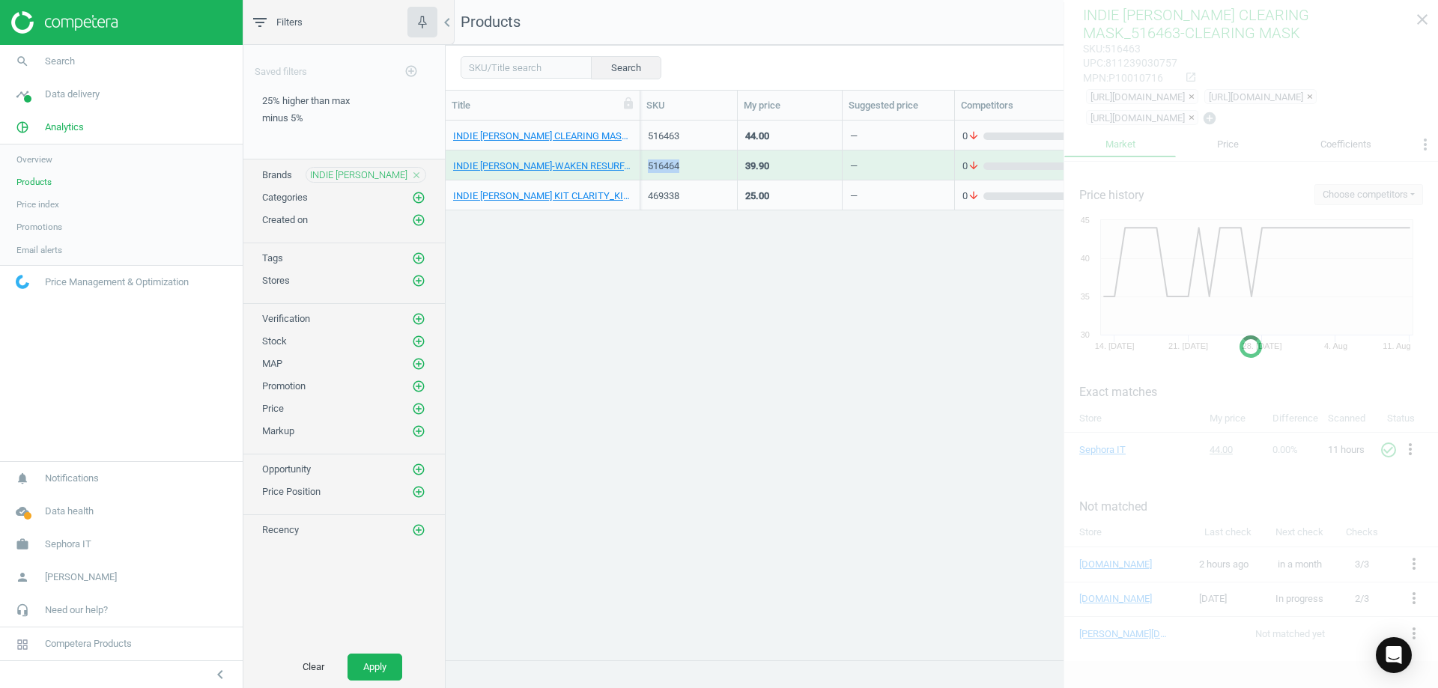
click at [654, 162] on div "516464" at bounding box center [689, 166] width 82 height 13
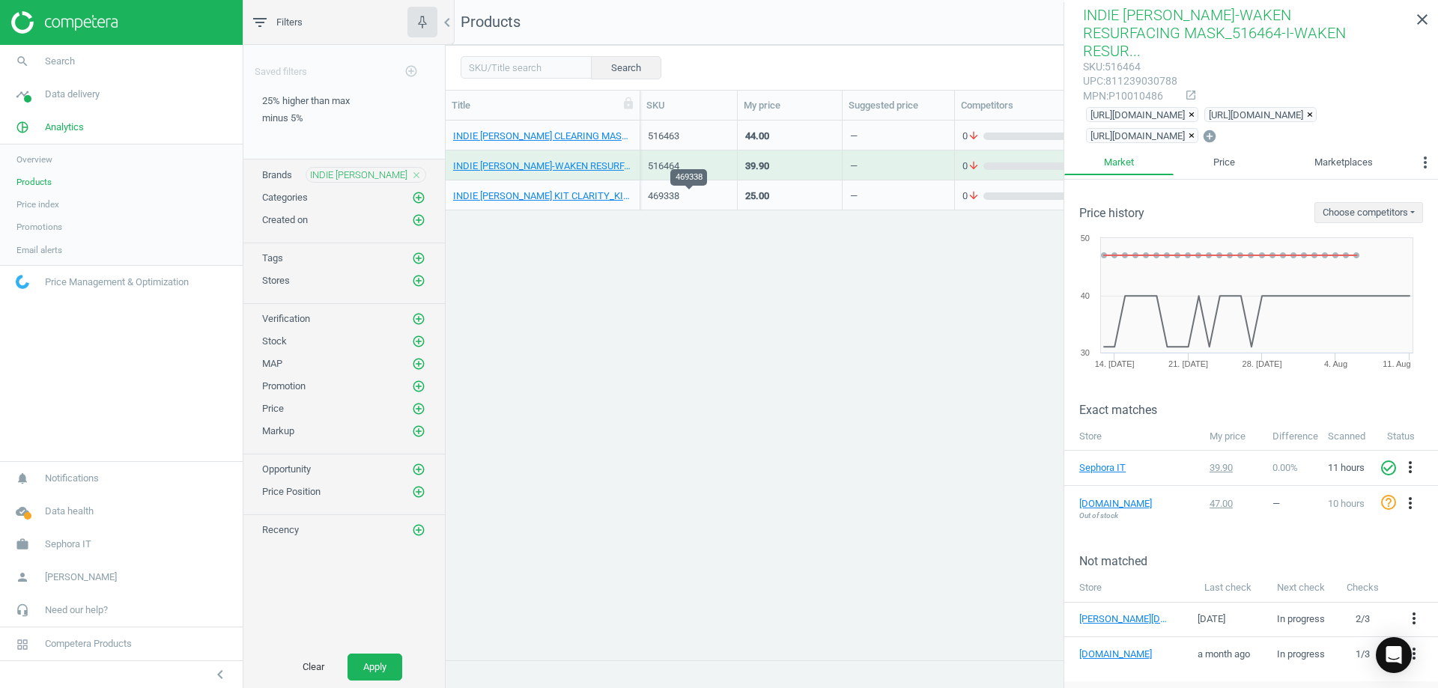
click at [657, 195] on div "469338" at bounding box center [689, 195] width 82 height 13
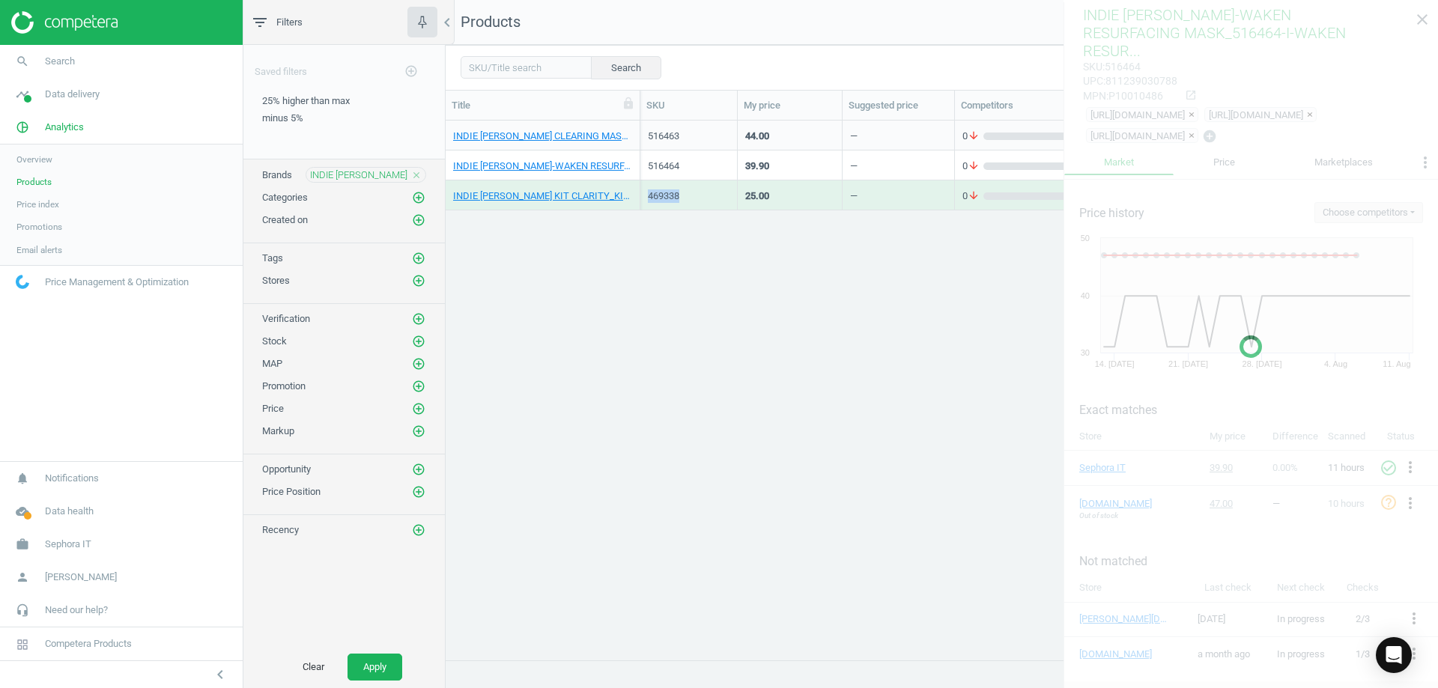
click at [657, 195] on div "469338" at bounding box center [689, 195] width 82 height 13
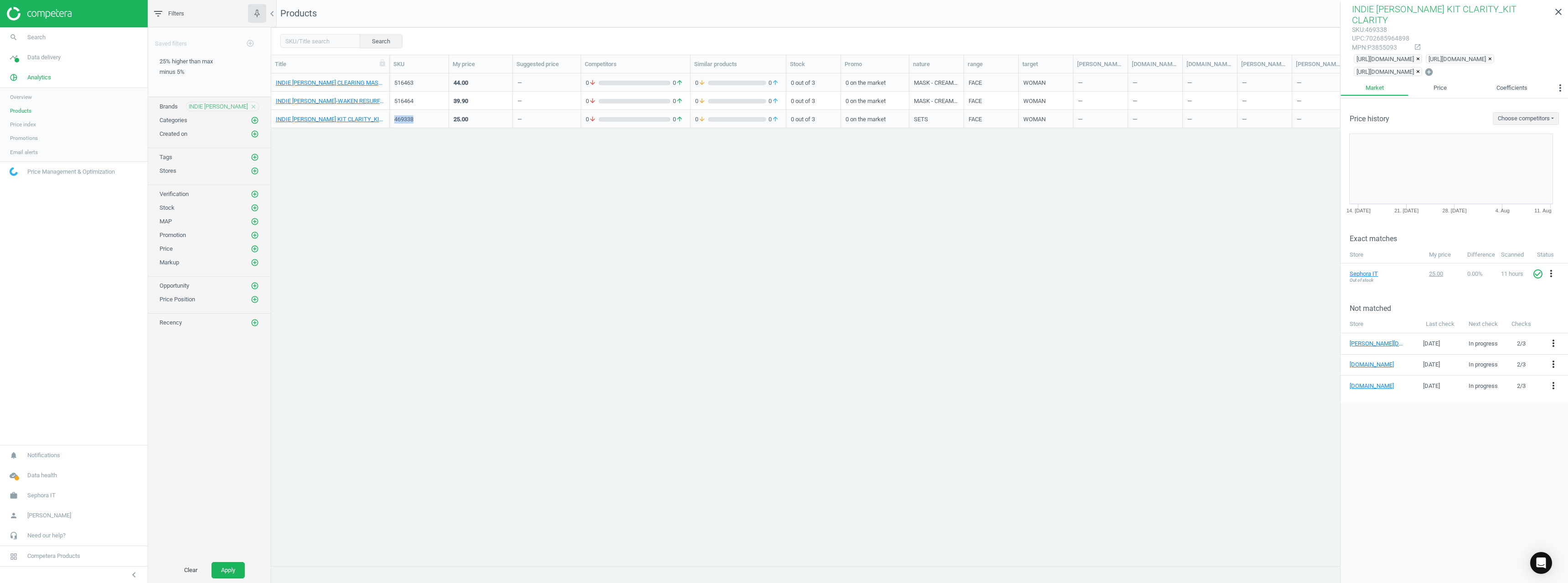
scroll to position [478, 1290]
click at [255, 104] on icon "close" at bounding box center [253, 106] width 6 height 6
click at [254, 104] on icon "add_circle_outline" at bounding box center [254, 106] width 8 height 8
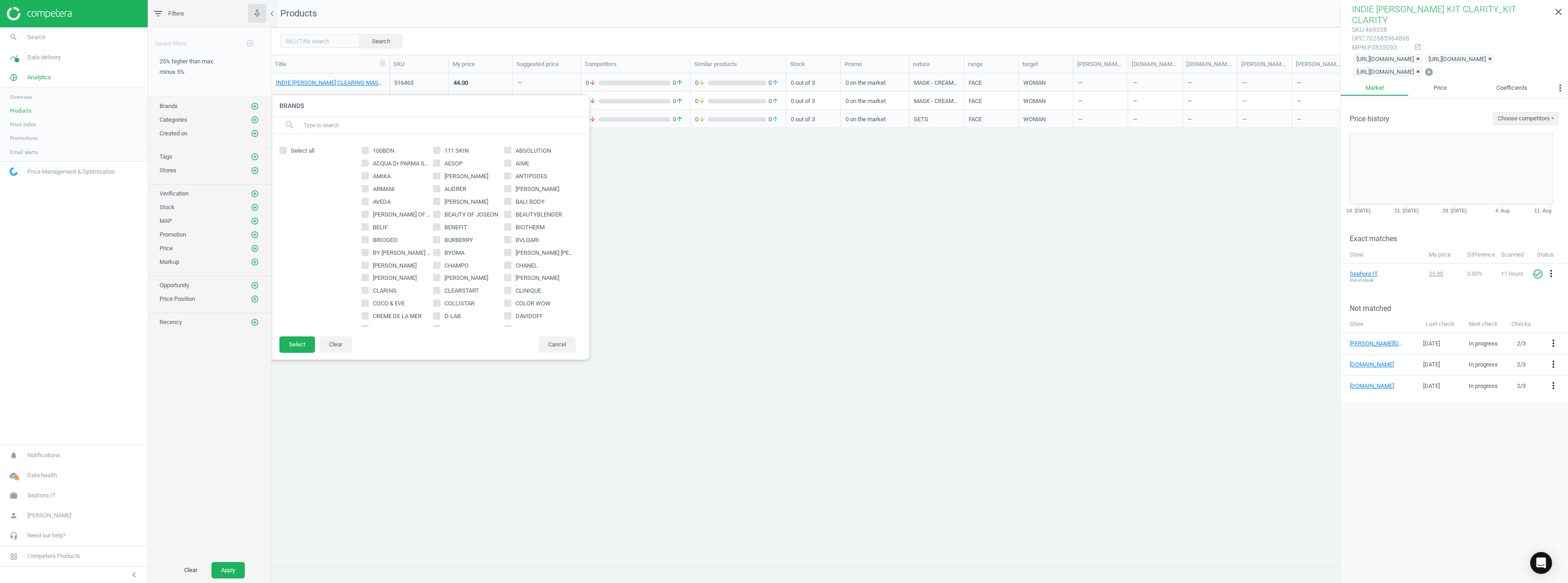
drag, startPoint x: 353, startPoint y: 128, endPoint x: 348, endPoint y: 128, distance: 5.0
click at [353, 126] on input "text" at bounding box center [443, 125] width 280 height 15
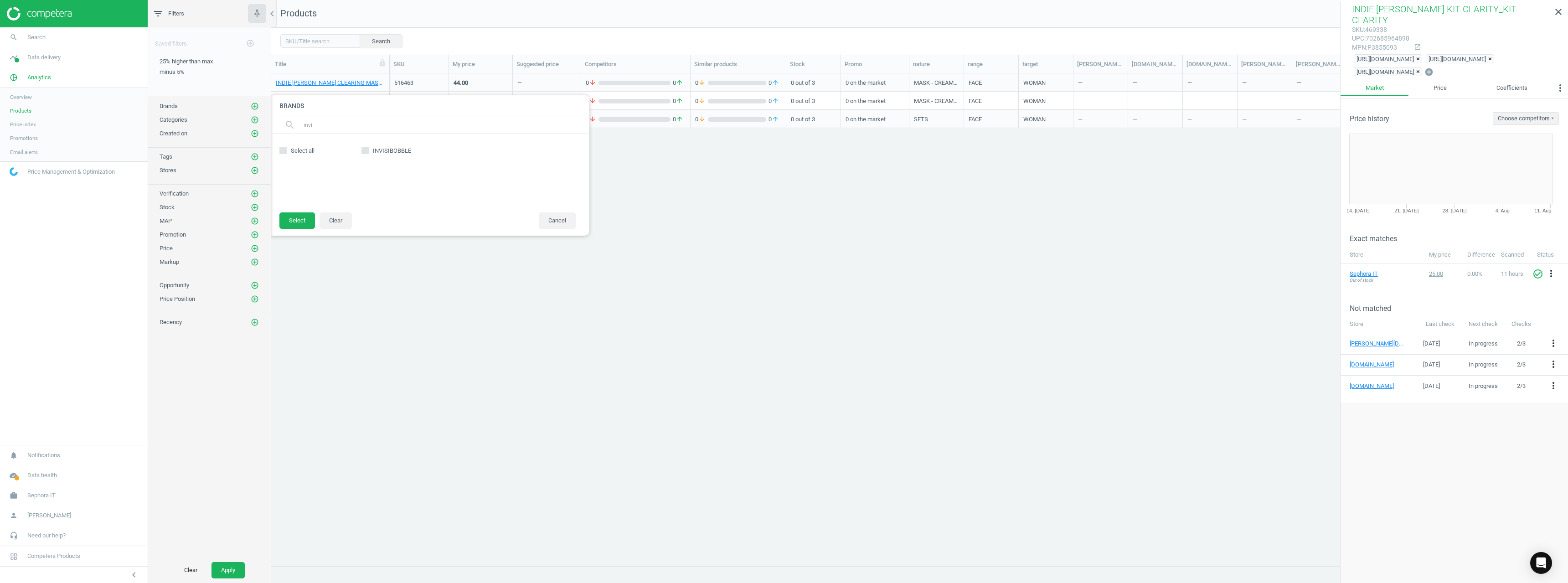
type input "invi"
click at [388, 144] on div "INVISIBOBBLE" at bounding box center [468, 173] width 223 height 60
click at [388, 149] on span "INVISIBOBBLE" at bounding box center [392, 150] width 42 height 8
click at [368, 149] on input "INVISIBOBBLE" at bounding box center [365, 151] width 6 height 6
checkbox input "true"
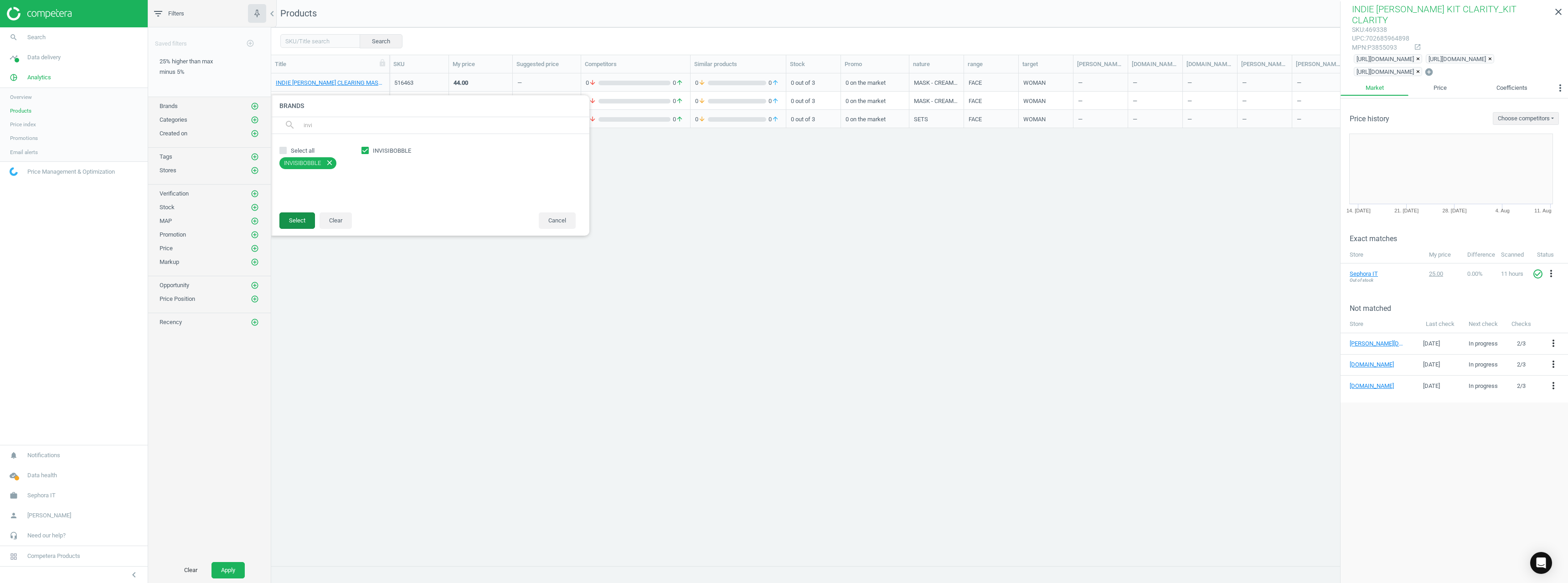
click at [298, 218] on button "Select" at bounding box center [297, 220] width 35 height 16
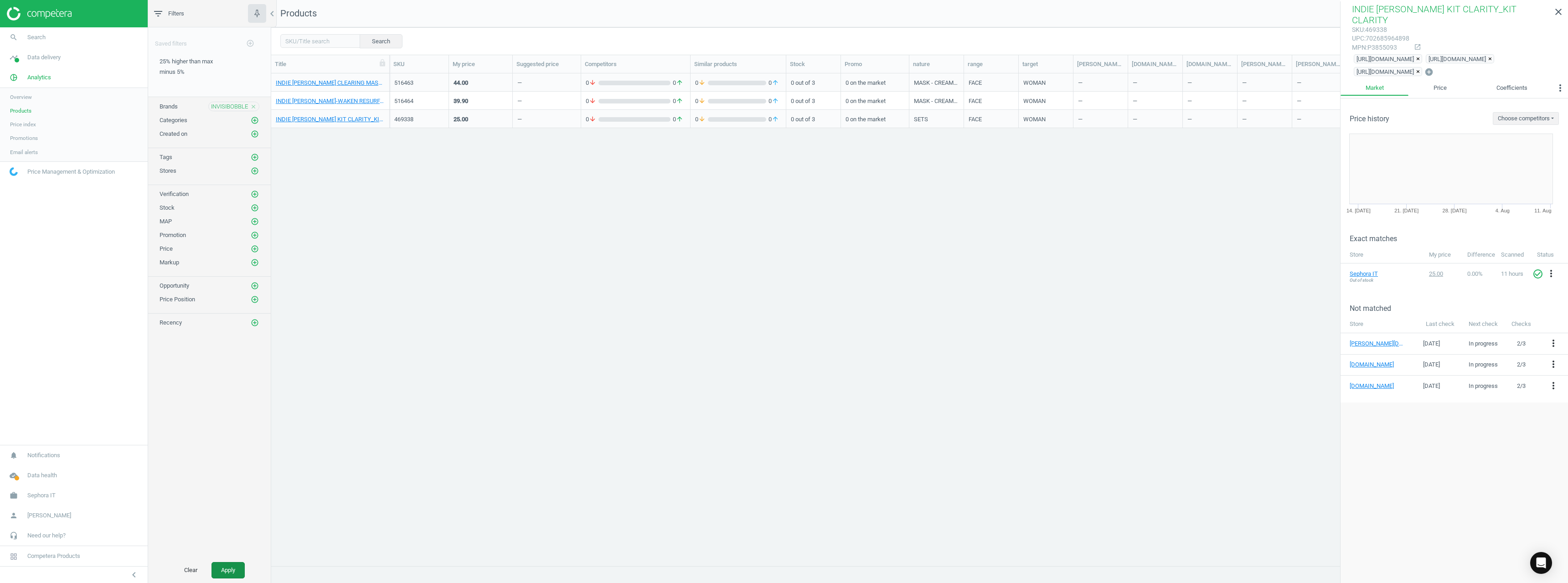
click at [233, 418] on button "Apply" at bounding box center [228, 570] width 33 height 16
click at [337, 82] on link "INVISIBOBBLE BARRETTE Leo Locks_725749-BARRETTE Leo Locks" at bounding box center [330, 83] width 109 height 8
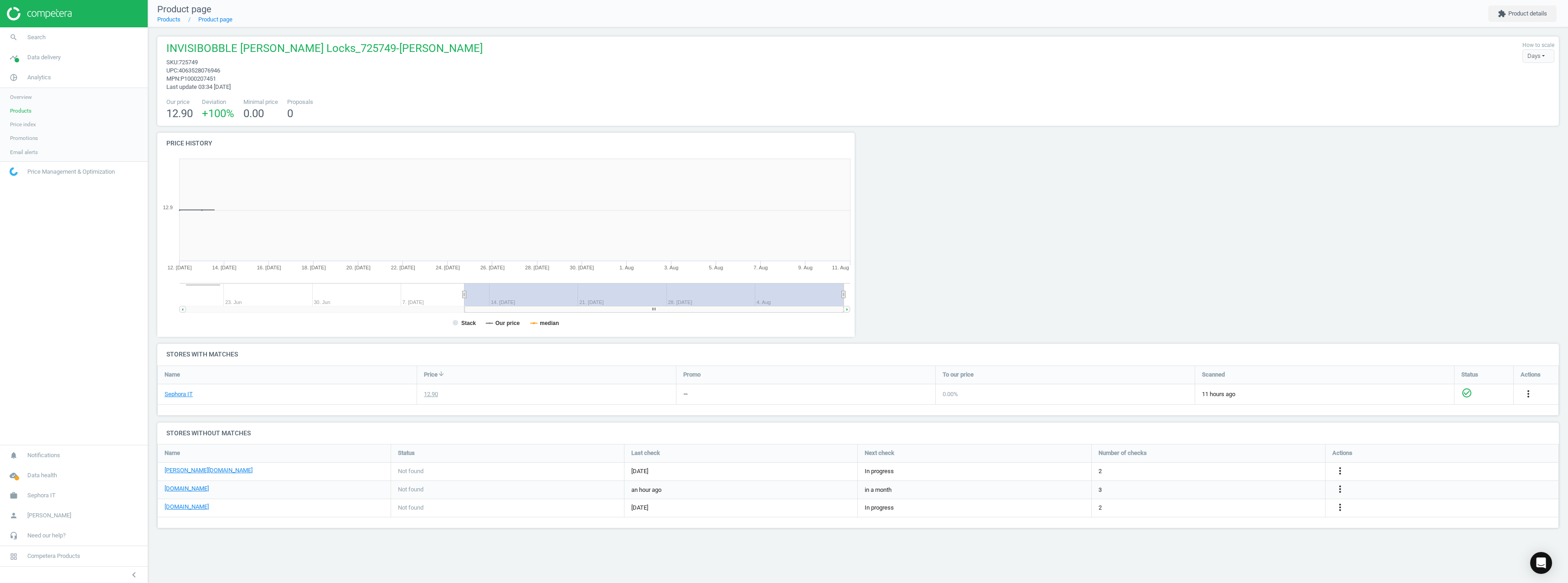
scroll to position [197, 712]
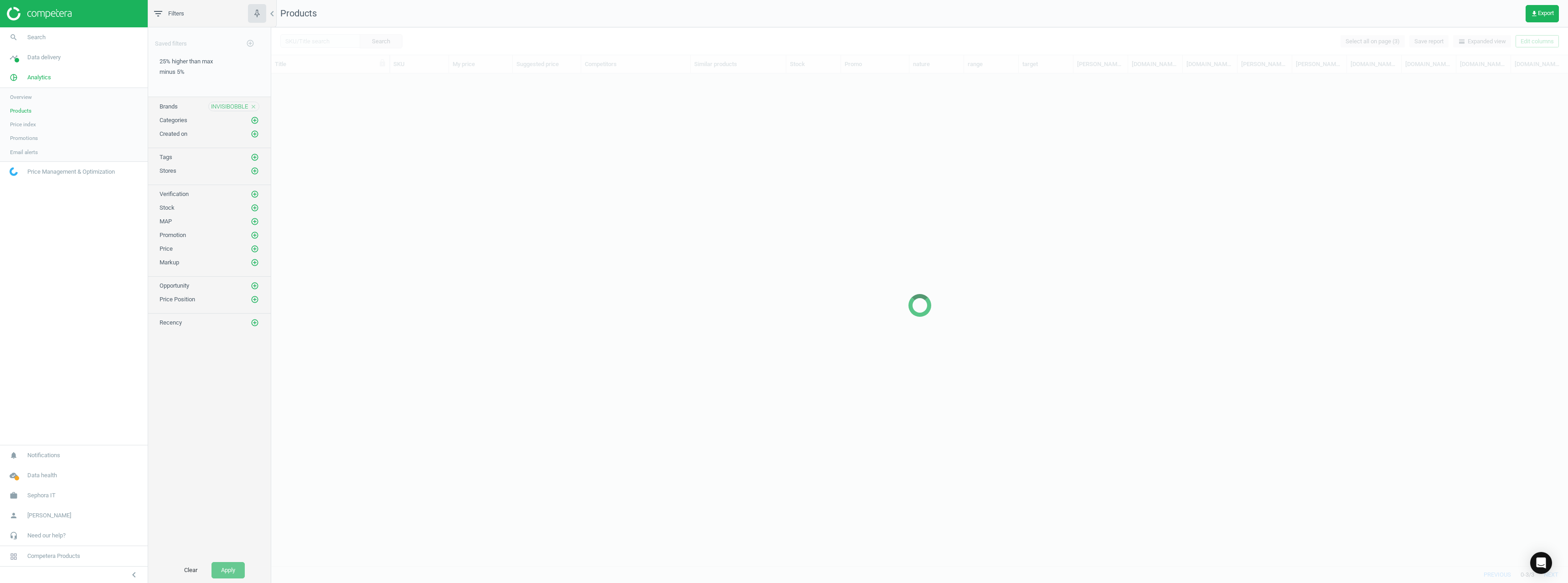
scroll to position [478, 1290]
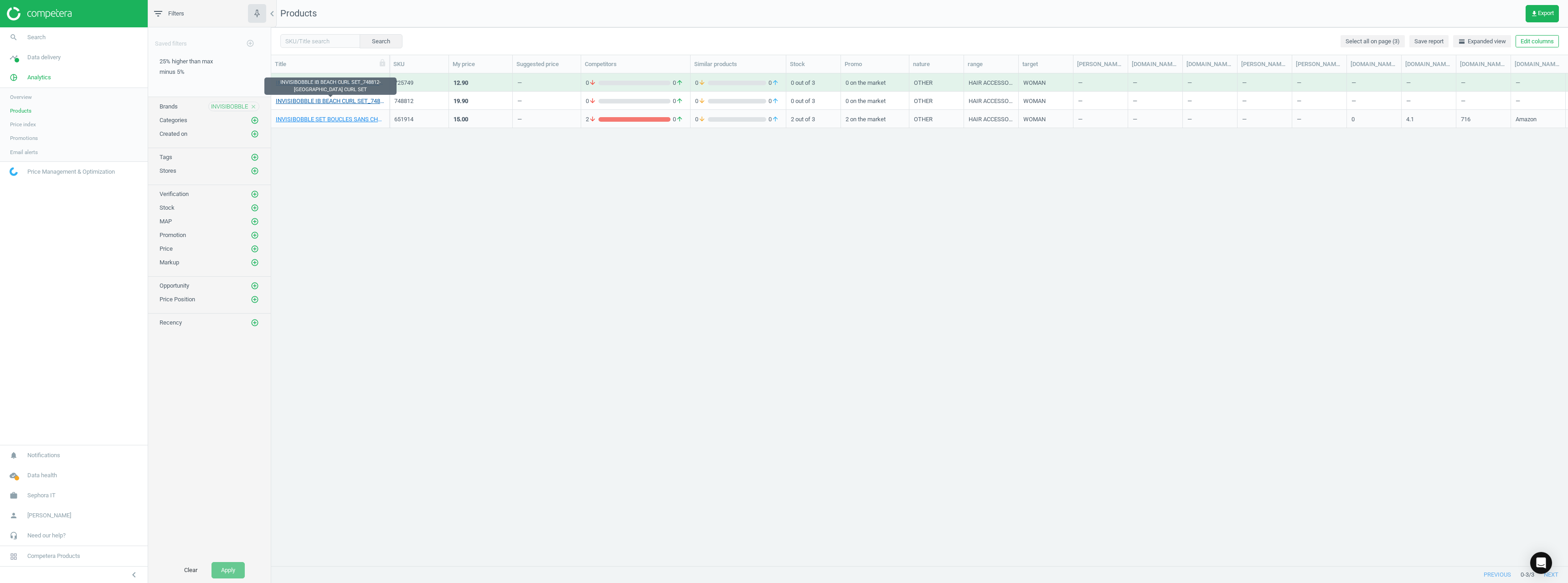
click at [322, 103] on link "INVISIBOBBLE IB BEACH CURL SET_748812-IB BEACH CURL SET" at bounding box center [330, 101] width 109 height 8
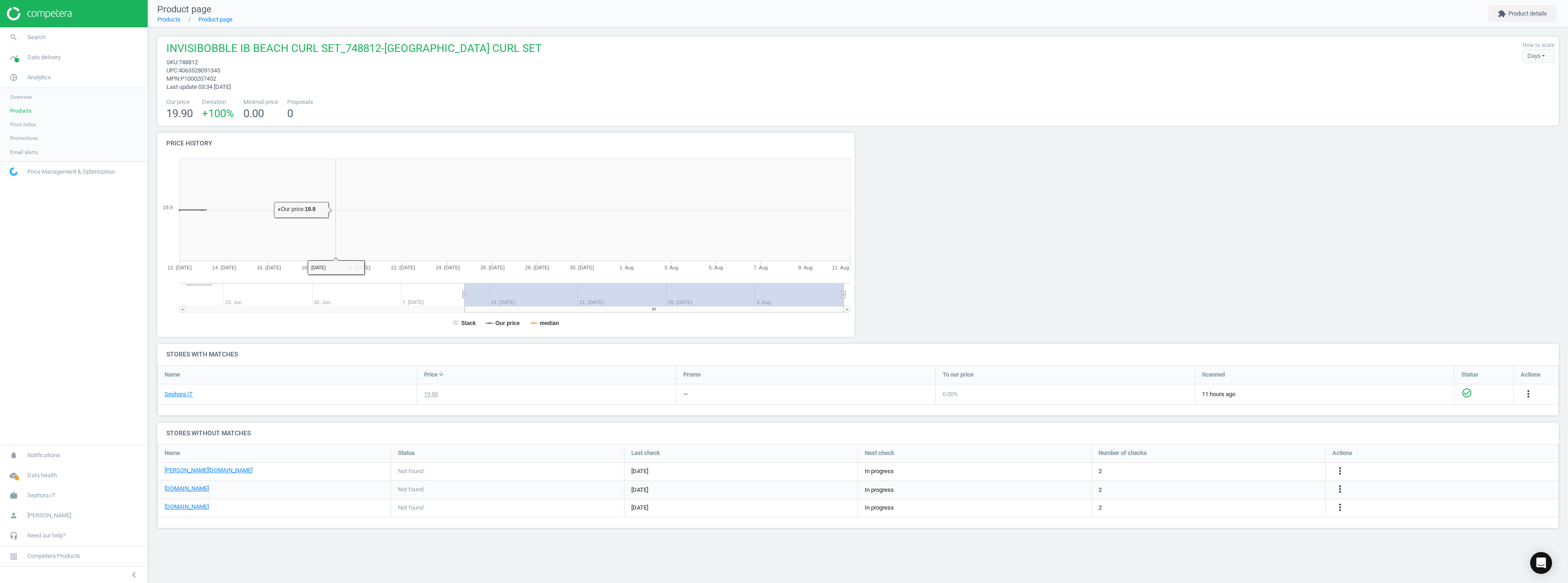
scroll to position [197, 712]
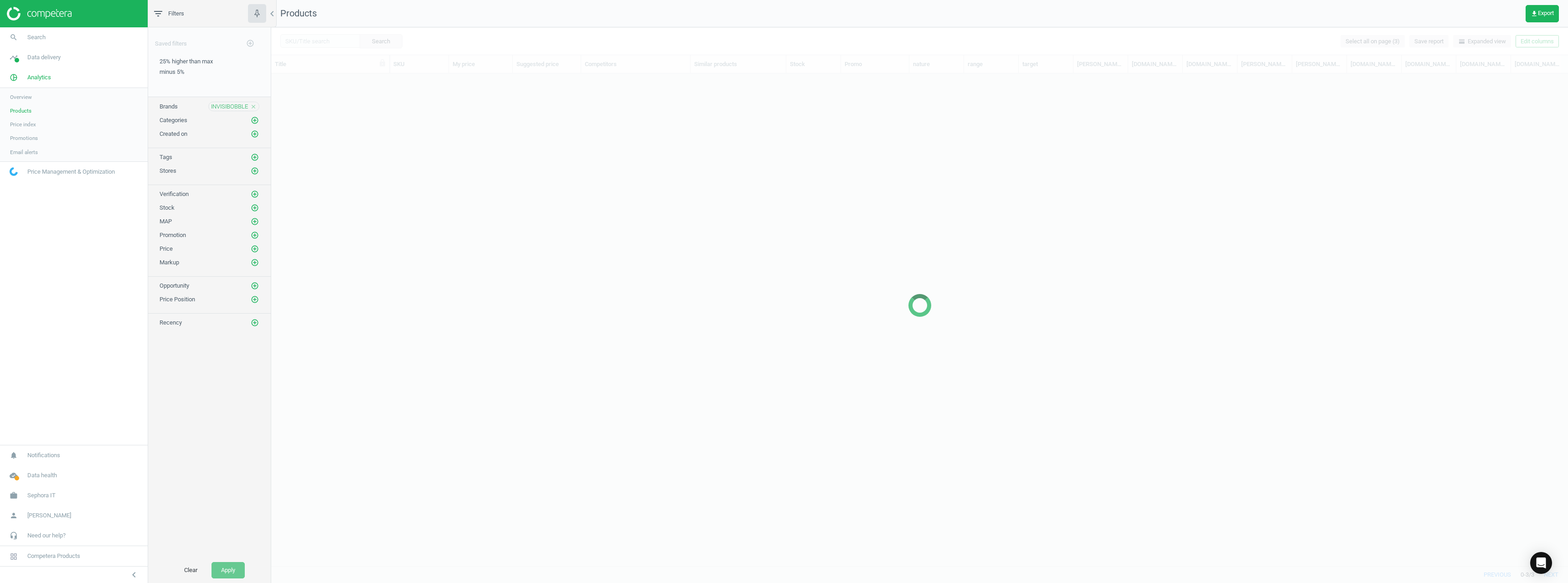
scroll to position [478, 1290]
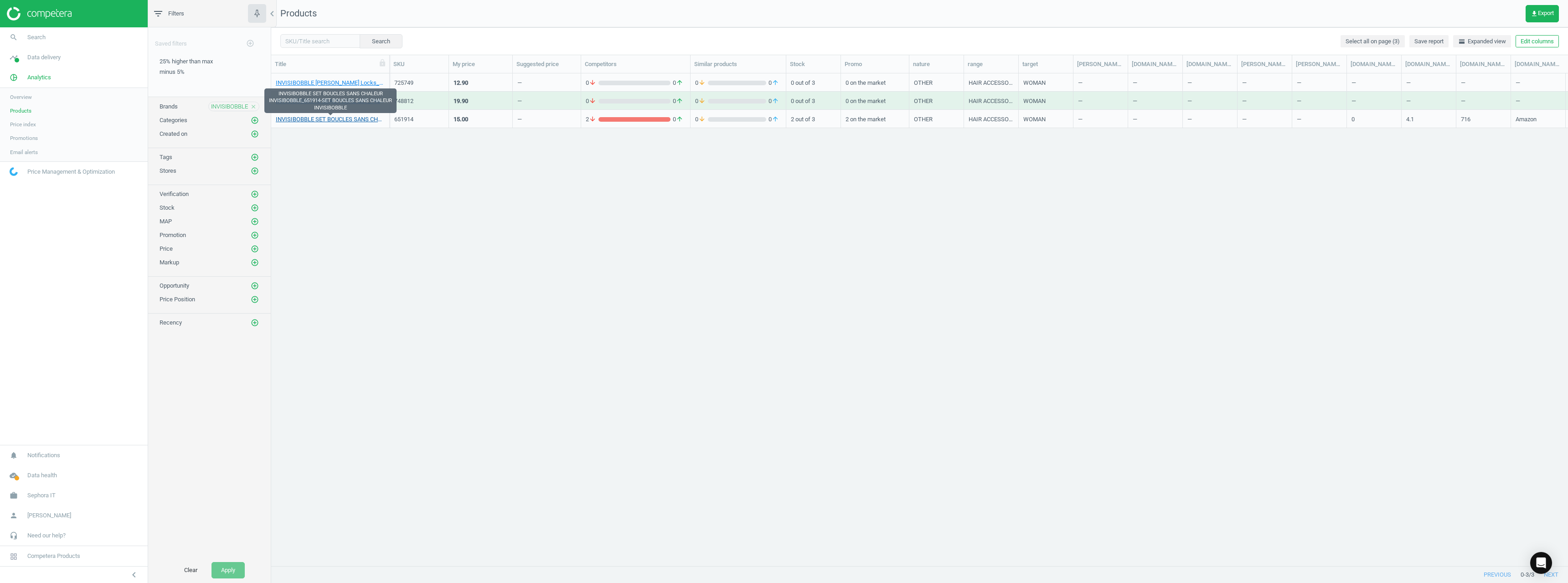
click at [325, 119] on link "INVISIBOBBLE SET BOUCLES SANS CHALEUR INVISIBOBBLE_651914-SET BOUCLES SANS CHAL…" at bounding box center [330, 119] width 109 height 8
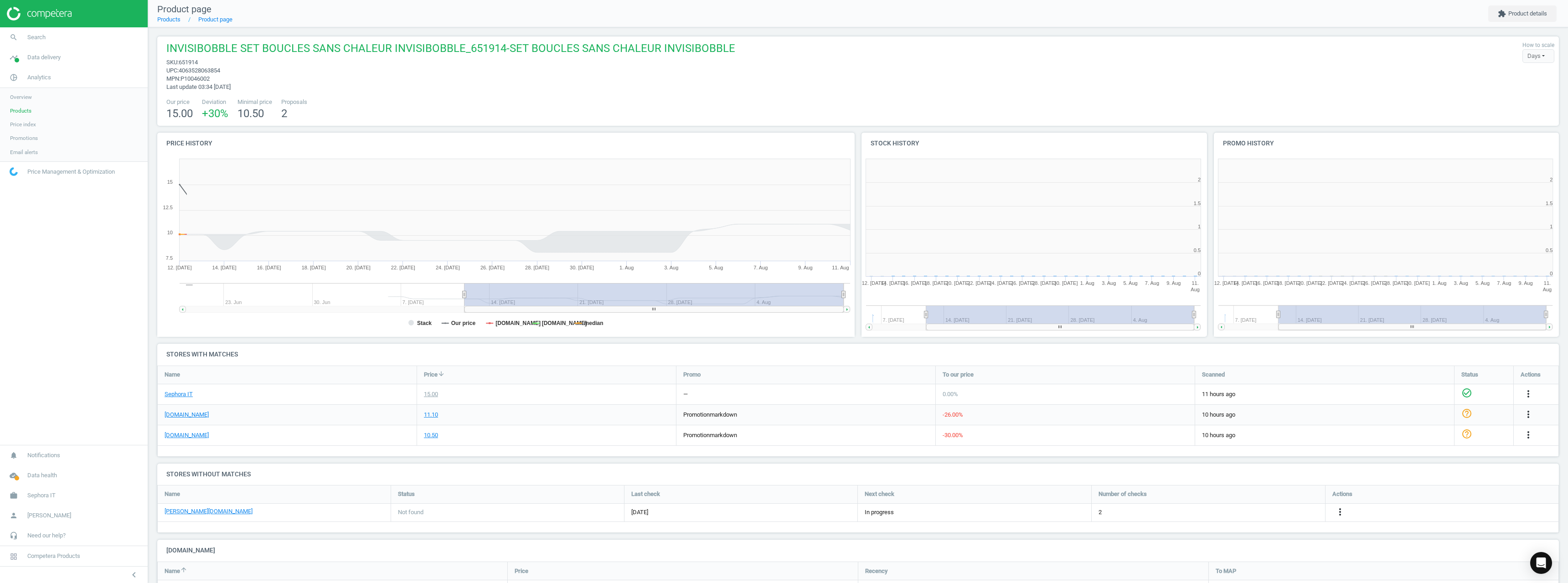
scroll to position [4, 4]
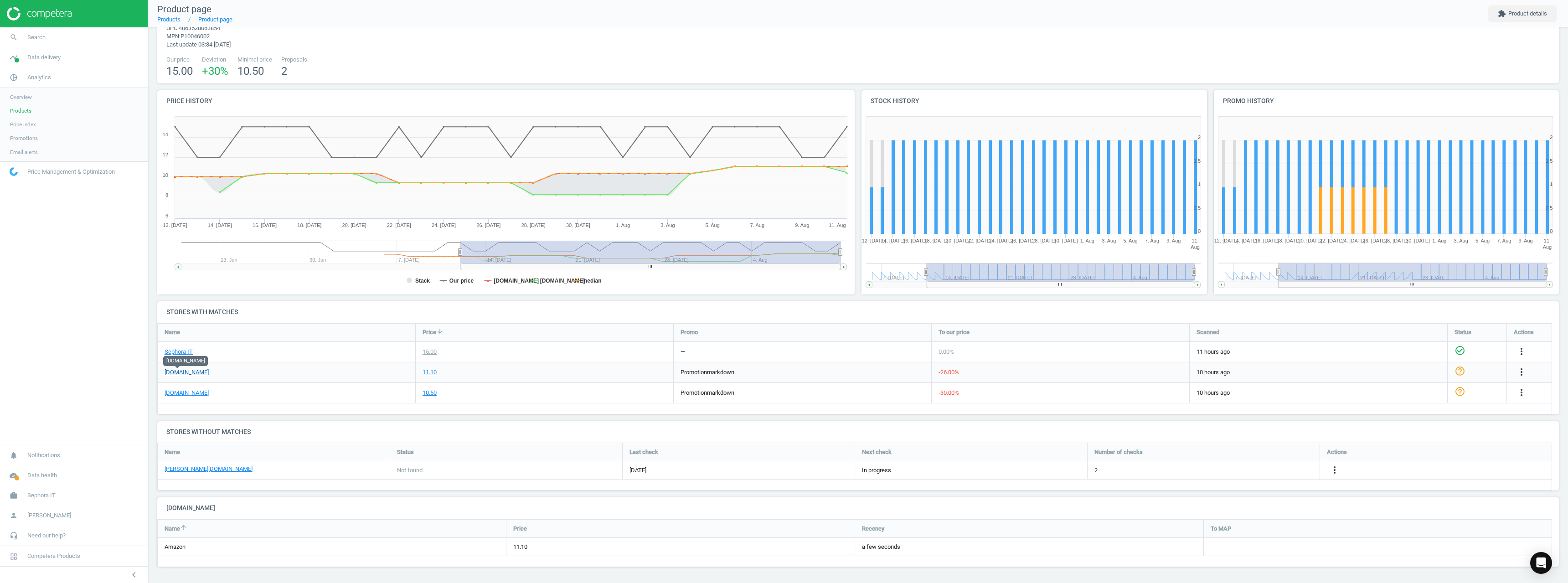
click at [186, 376] on link "[DOMAIN_NAME]" at bounding box center [186, 372] width 44 height 8
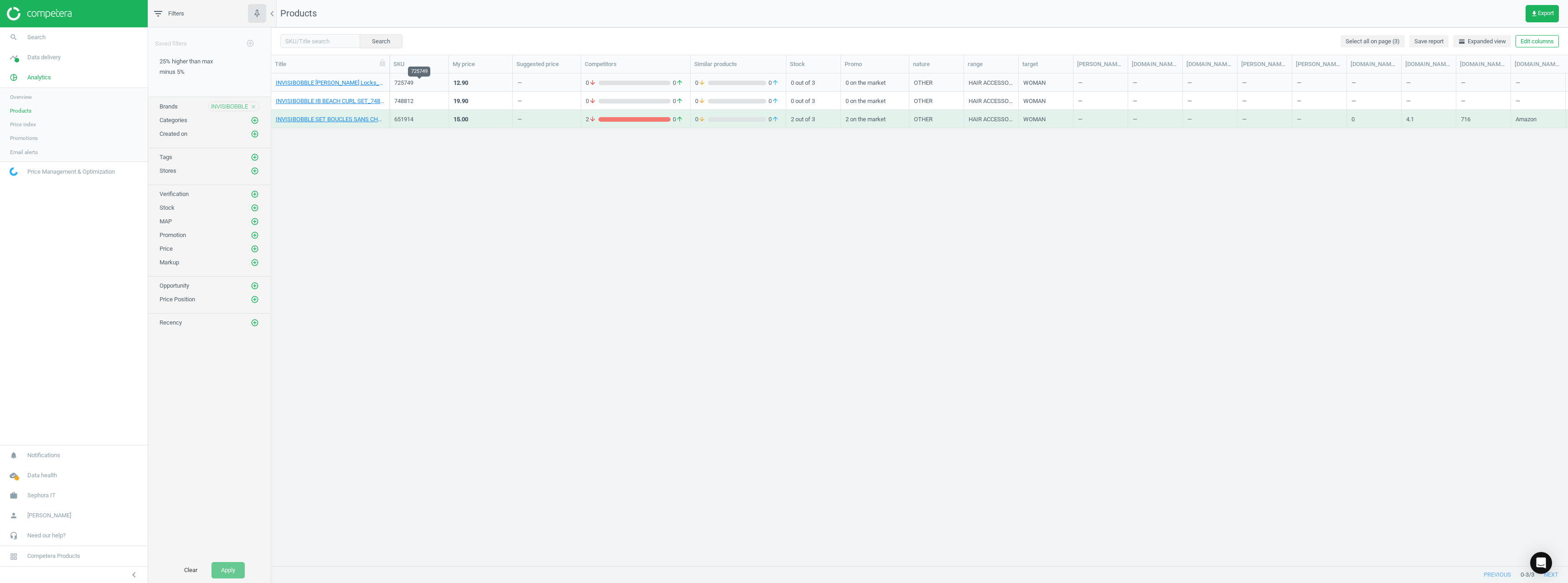
click at [402, 80] on div "725749" at bounding box center [419, 83] width 50 height 8
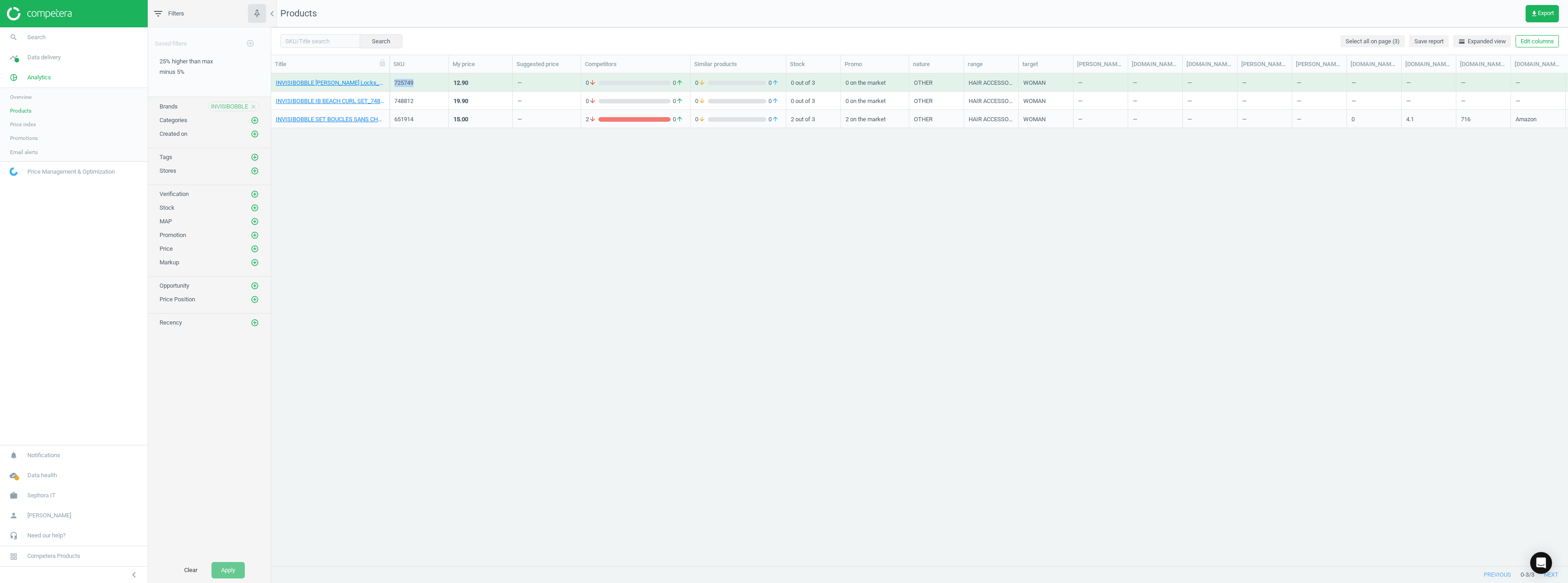
click at [402, 80] on div "725749" at bounding box center [419, 83] width 50 height 8
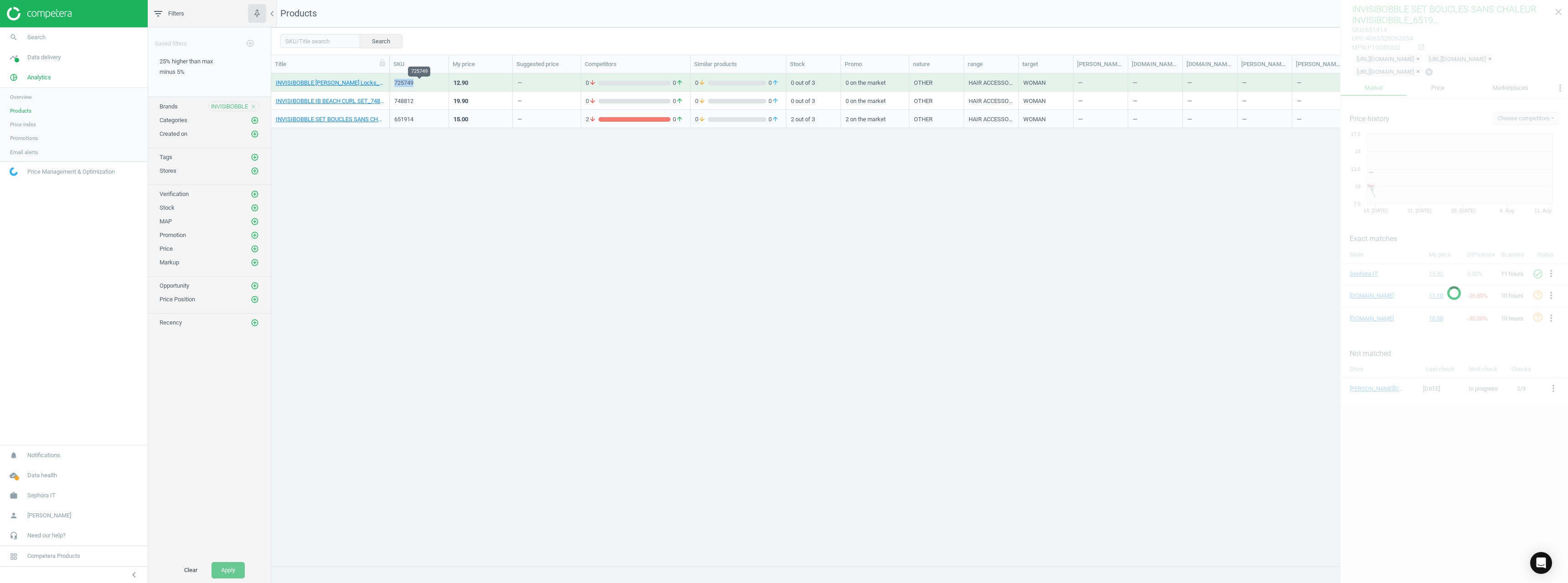
click at [402, 80] on div "725749" at bounding box center [419, 83] width 50 height 8
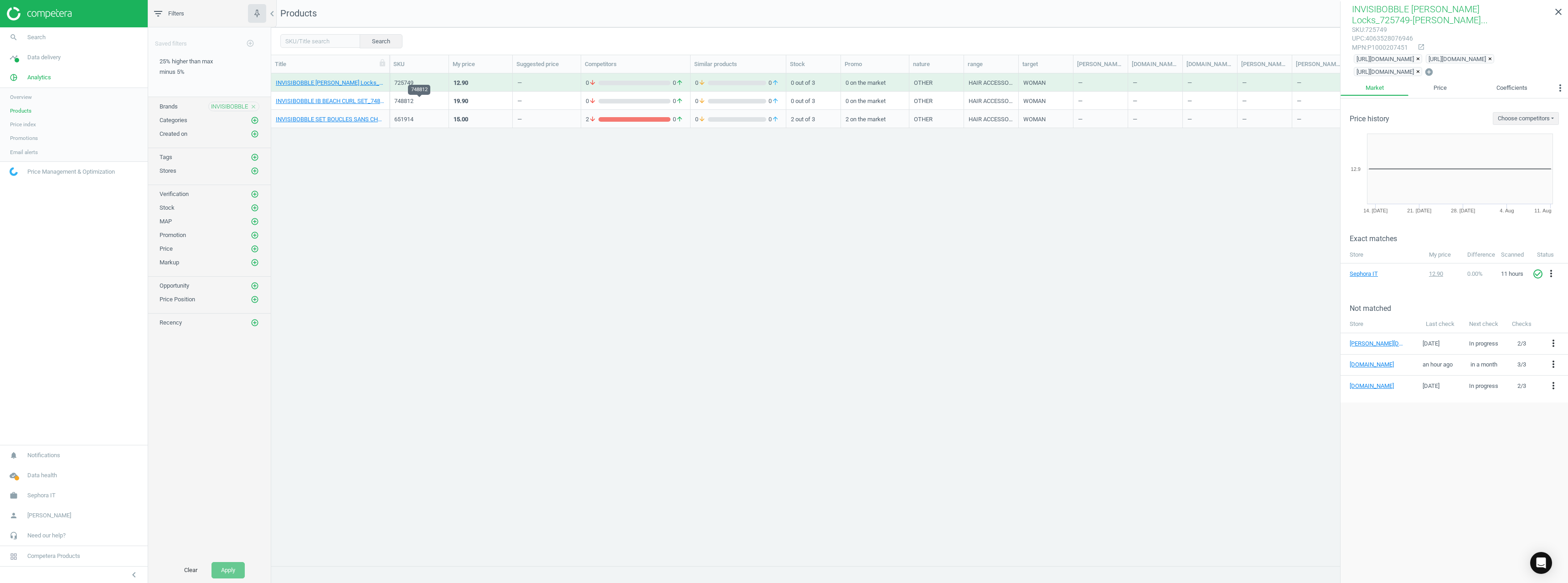
click at [405, 102] on div "748812" at bounding box center [419, 101] width 50 height 8
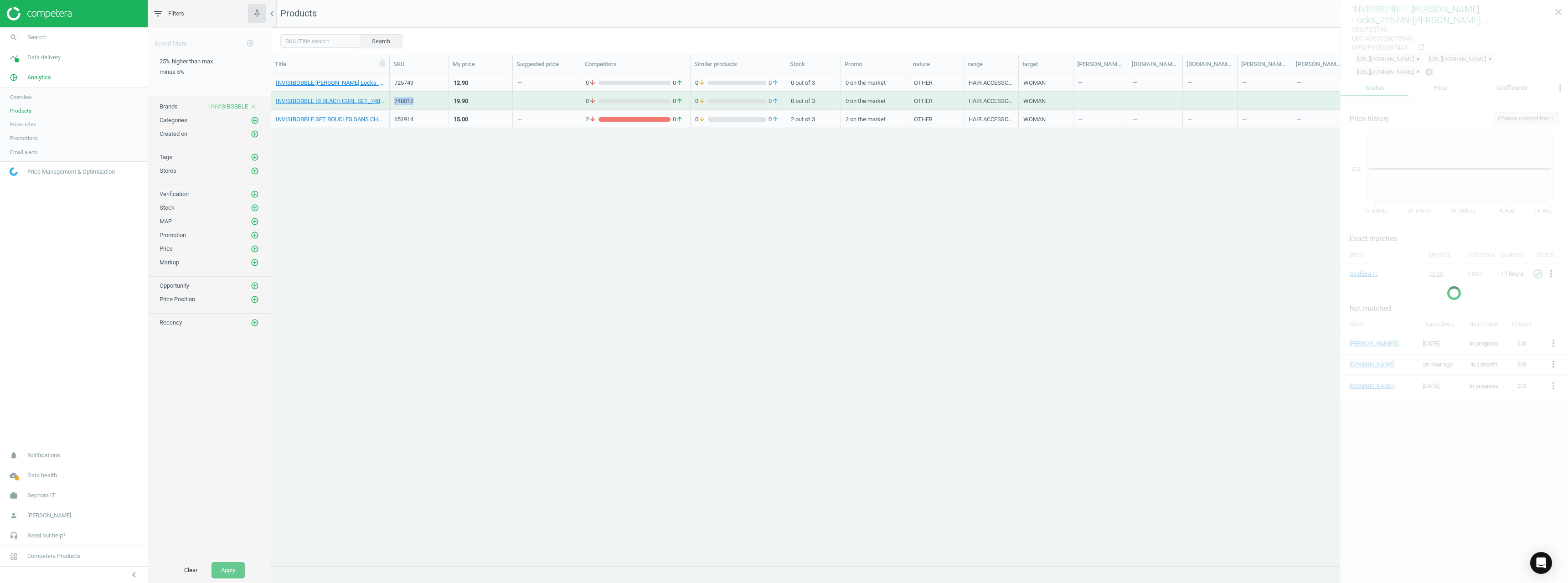
click at [405, 102] on div "748812" at bounding box center [419, 101] width 50 height 8
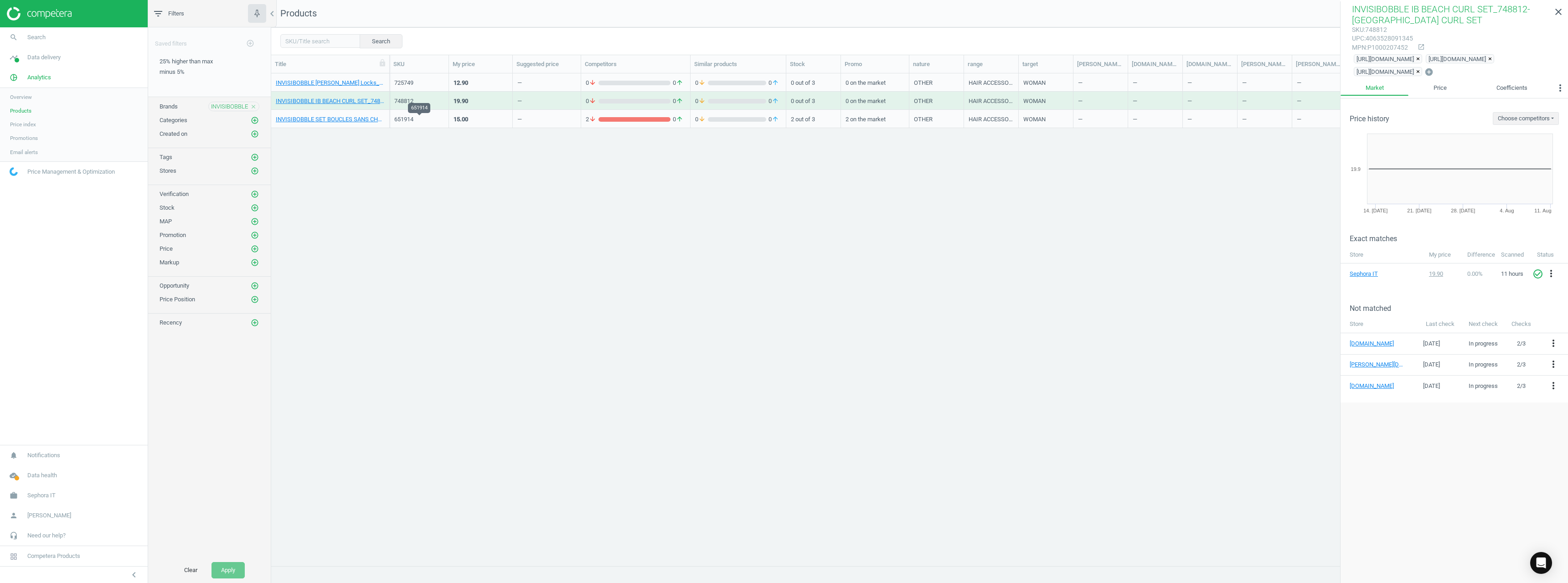
click at [405, 116] on div "651914" at bounding box center [419, 119] width 50 height 8
click at [405, 116] on div "651914" at bounding box center [419, 119] width 50 height 8
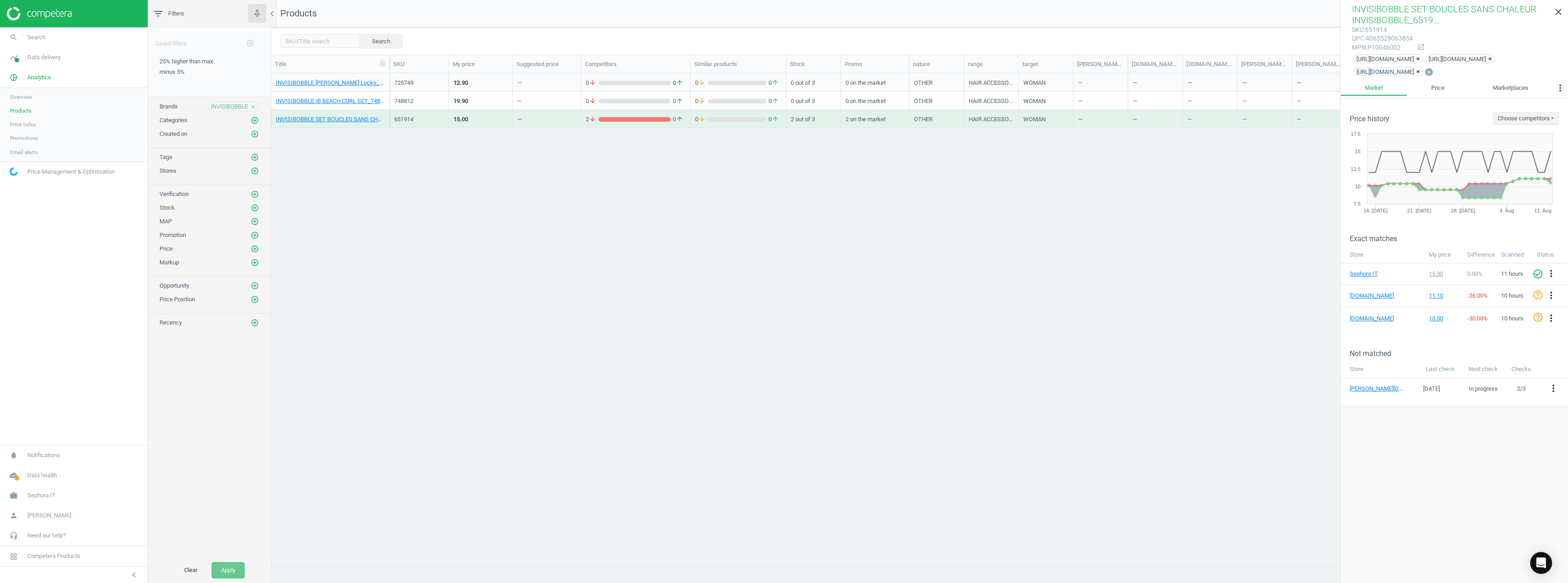
click at [254, 105] on icon "close" at bounding box center [253, 106] width 6 height 6
click at [251, 106] on button "add_circle_outline" at bounding box center [254, 106] width 9 height 9
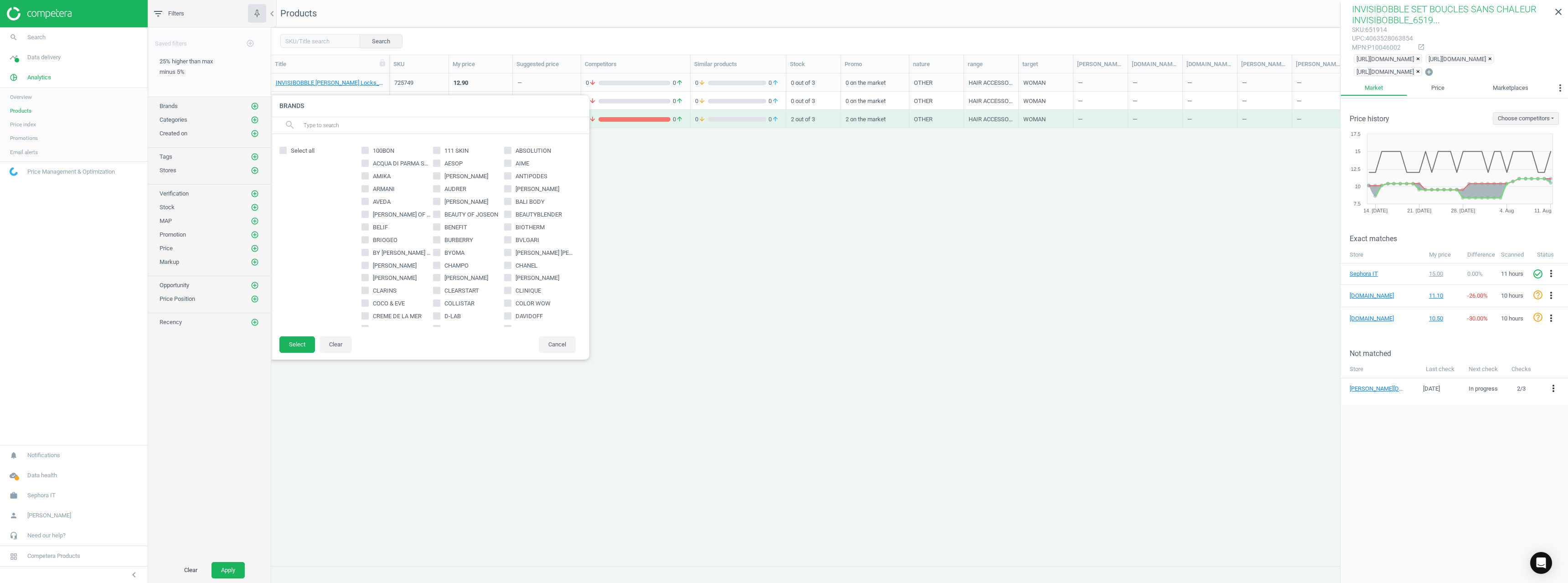
drag, startPoint x: 329, startPoint y: 130, endPoint x: 335, endPoint y: 128, distance: 6.3
click at [330, 130] on input "text" at bounding box center [443, 125] width 280 height 15
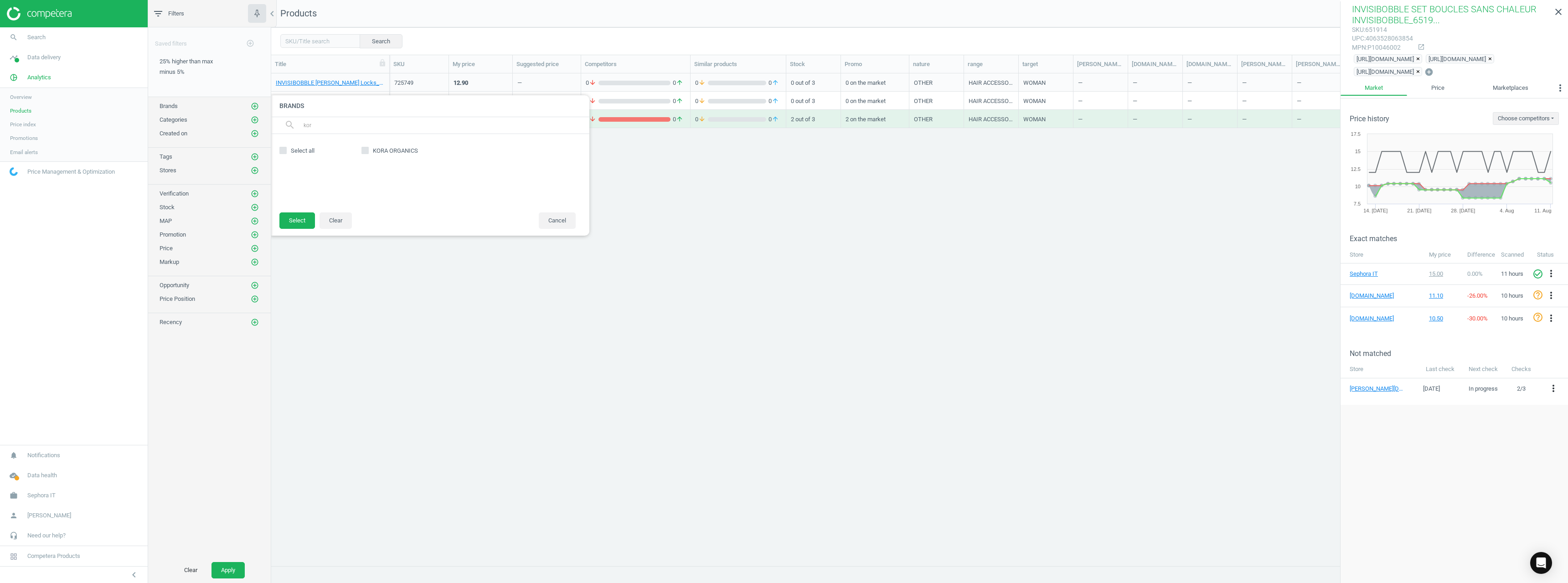
type input "kor"
click at [368, 152] on input "KORA ORGANICS" at bounding box center [365, 151] width 6 height 6
checkbox input "true"
click at [298, 222] on button "Select" at bounding box center [297, 220] width 35 height 16
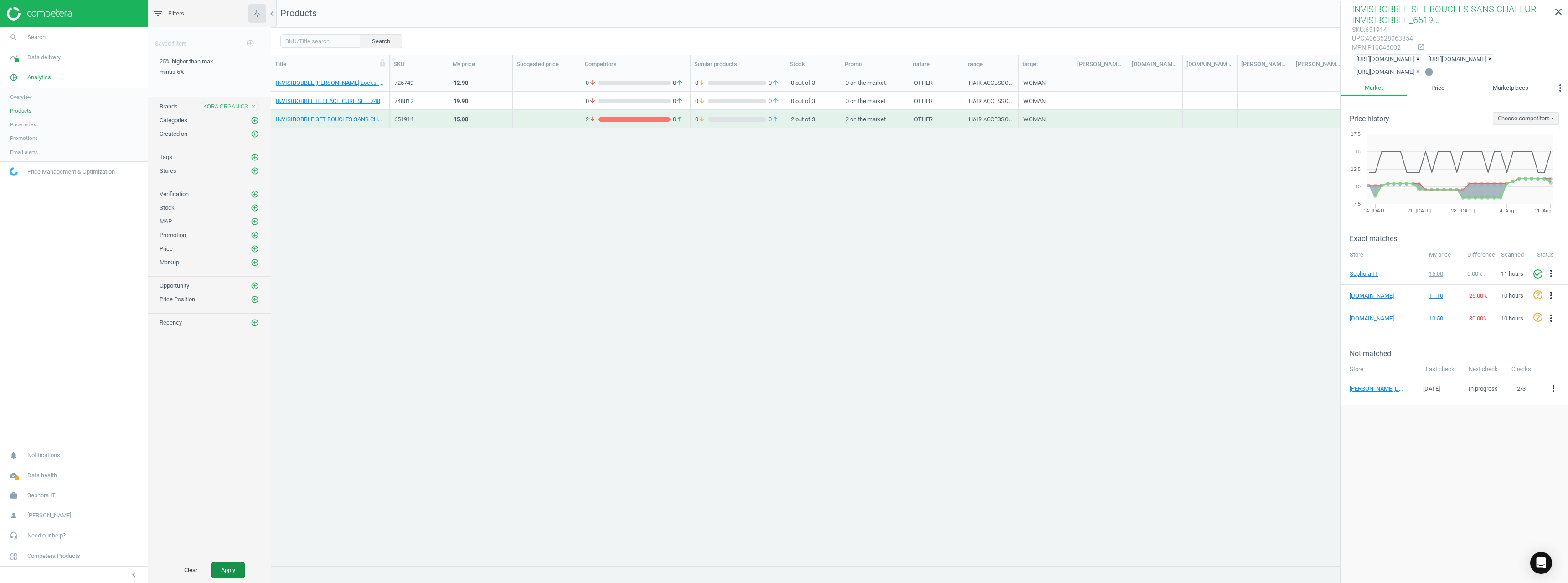
click at [233, 418] on button "Apply" at bounding box center [228, 570] width 33 height 16
click at [334, 83] on link "KORA ORGANICS NONI GLOW FACE OIL 30ML_NONI GLOW FACE OIL 30ML" at bounding box center [330, 83] width 109 height 8
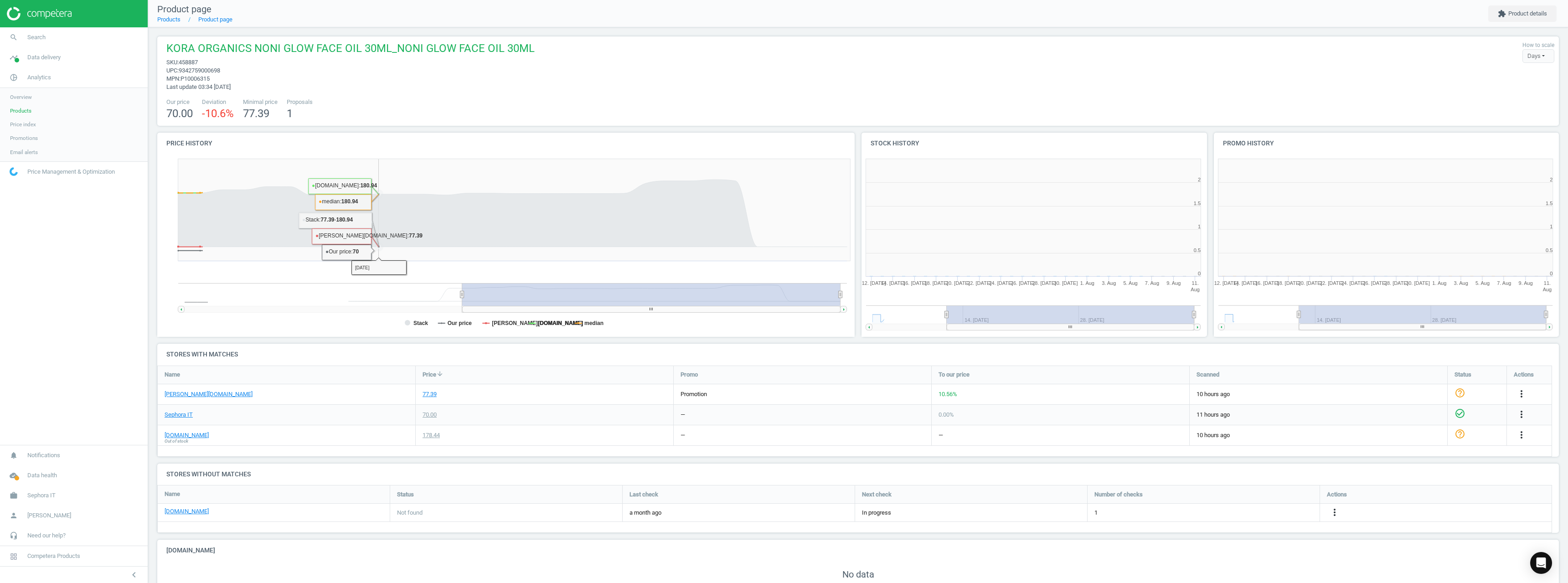
scroll to position [4, 4]
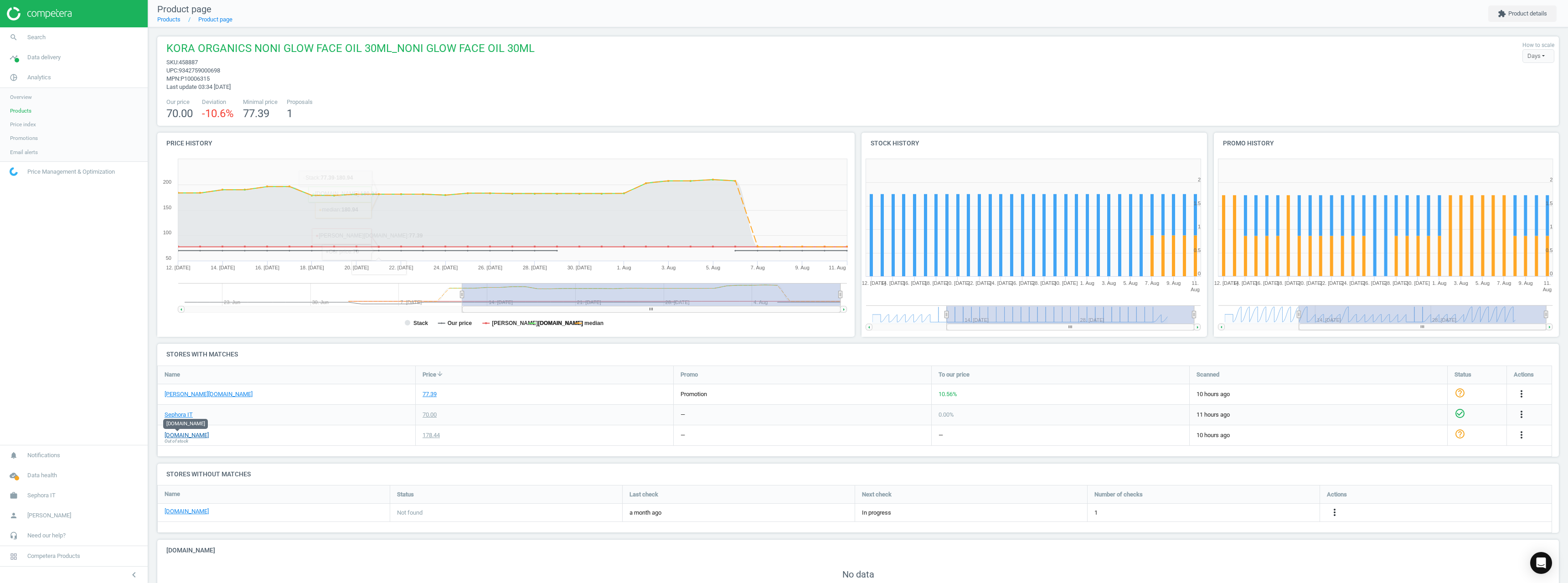
click at [186, 418] on link "[DOMAIN_NAME]" at bounding box center [186, 435] width 44 height 8
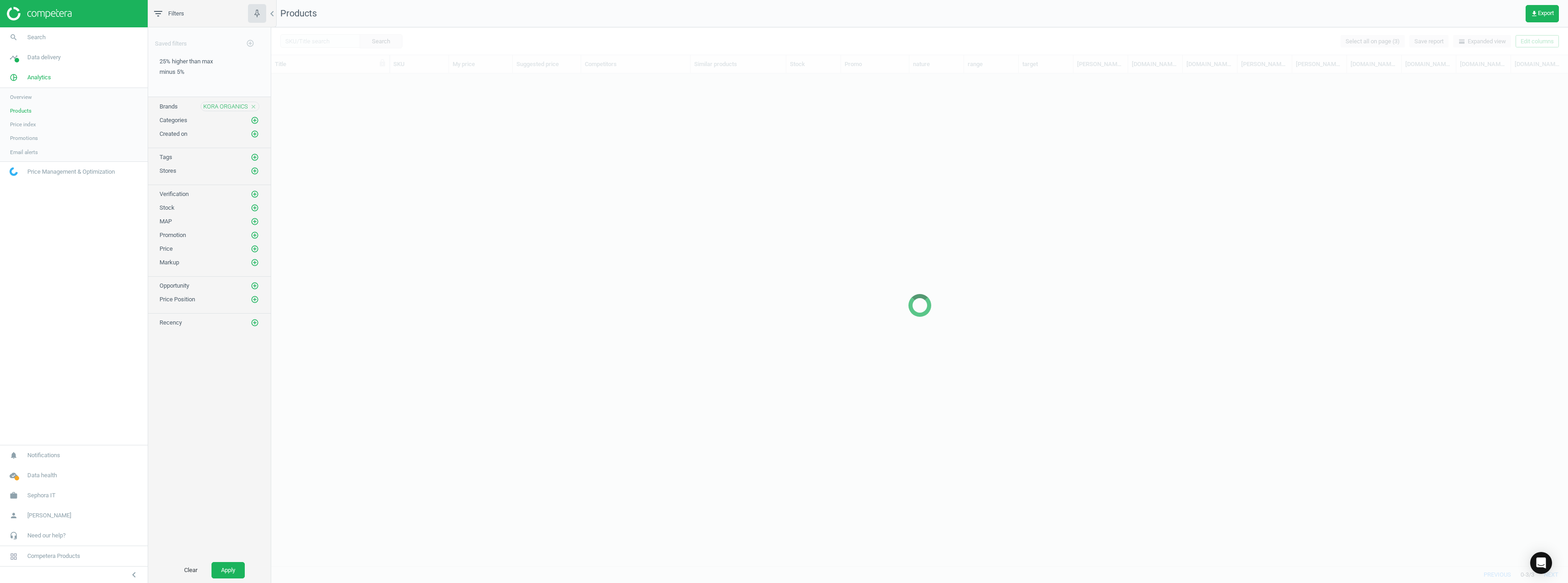
scroll to position [478, 1290]
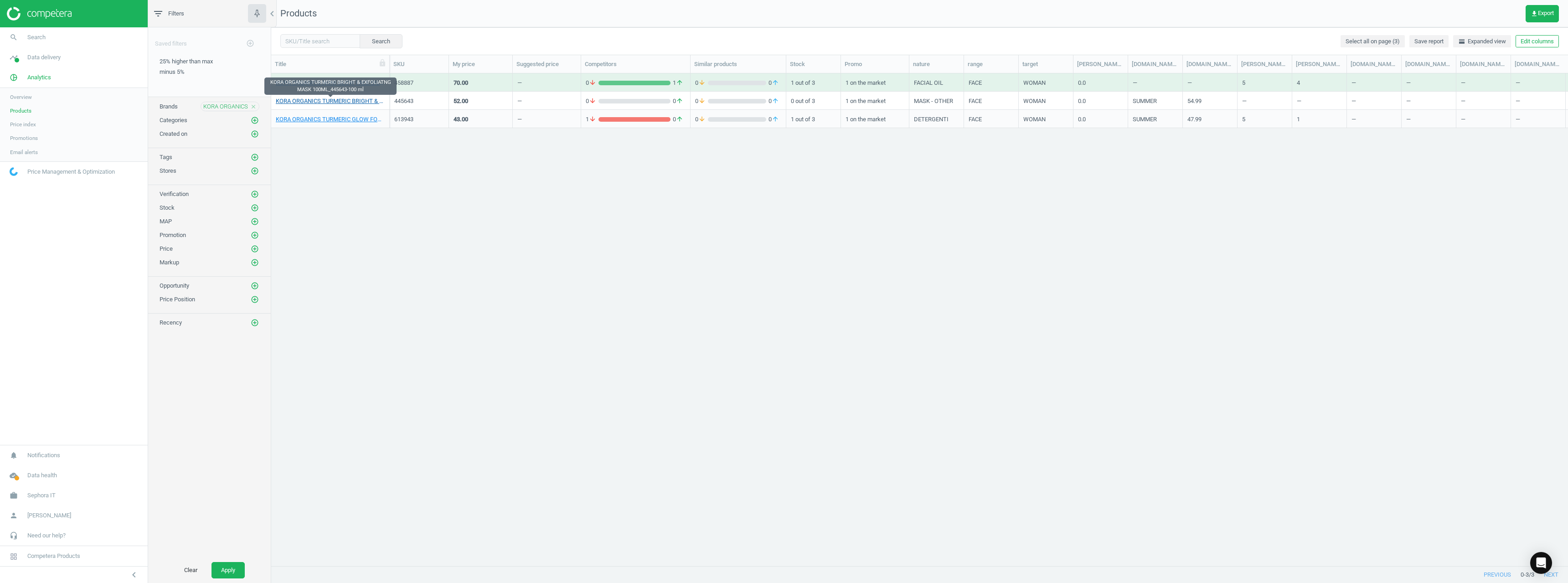
click at [321, 102] on link "KORA ORGANICS TURMERIC BRIGHT & EXFOLIATNG MASK 100ML_445643-100 ml" at bounding box center [330, 101] width 109 height 8
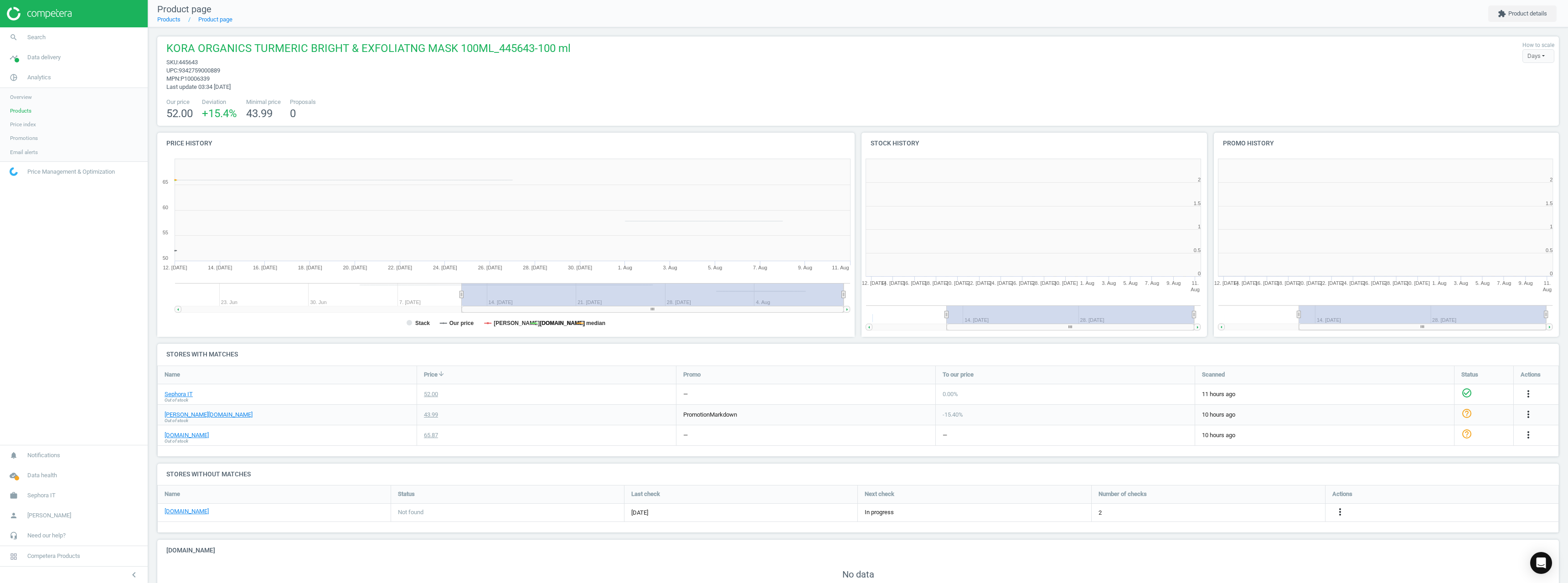
scroll to position [4, 4]
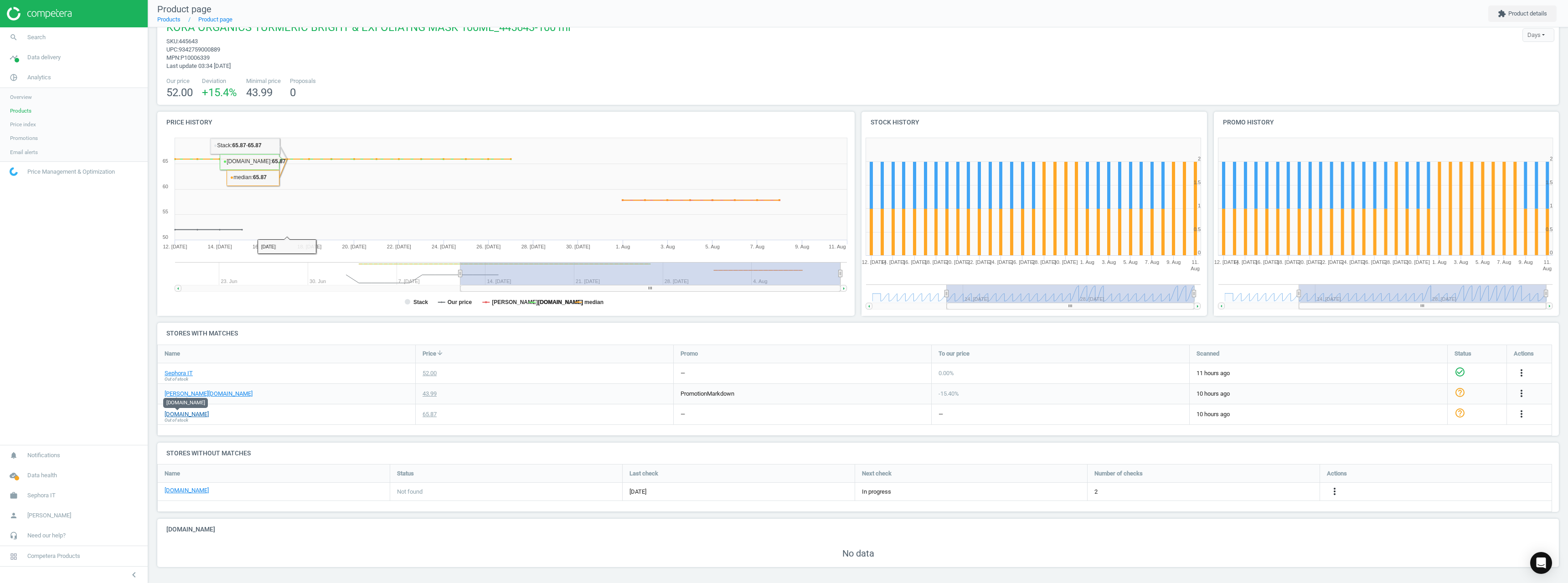
click at [174, 415] on link "[DOMAIN_NAME]" at bounding box center [186, 414] width 44 height 8
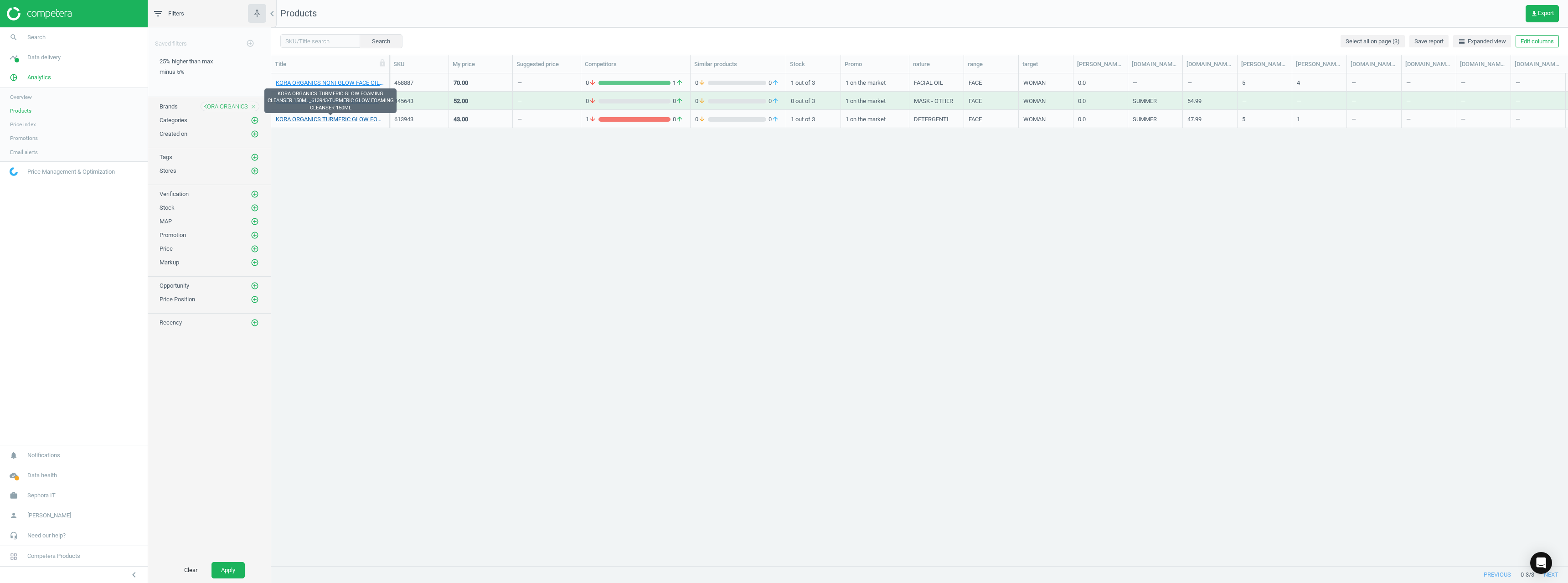
click at [349, 121] on link "KORA ORGANICS TURMERIC GLOW FOAMING CLEANSER 150ML_613943-TURMERIC GLOW FOAMING…" at bounding box center [330, 119] width 109 height 8
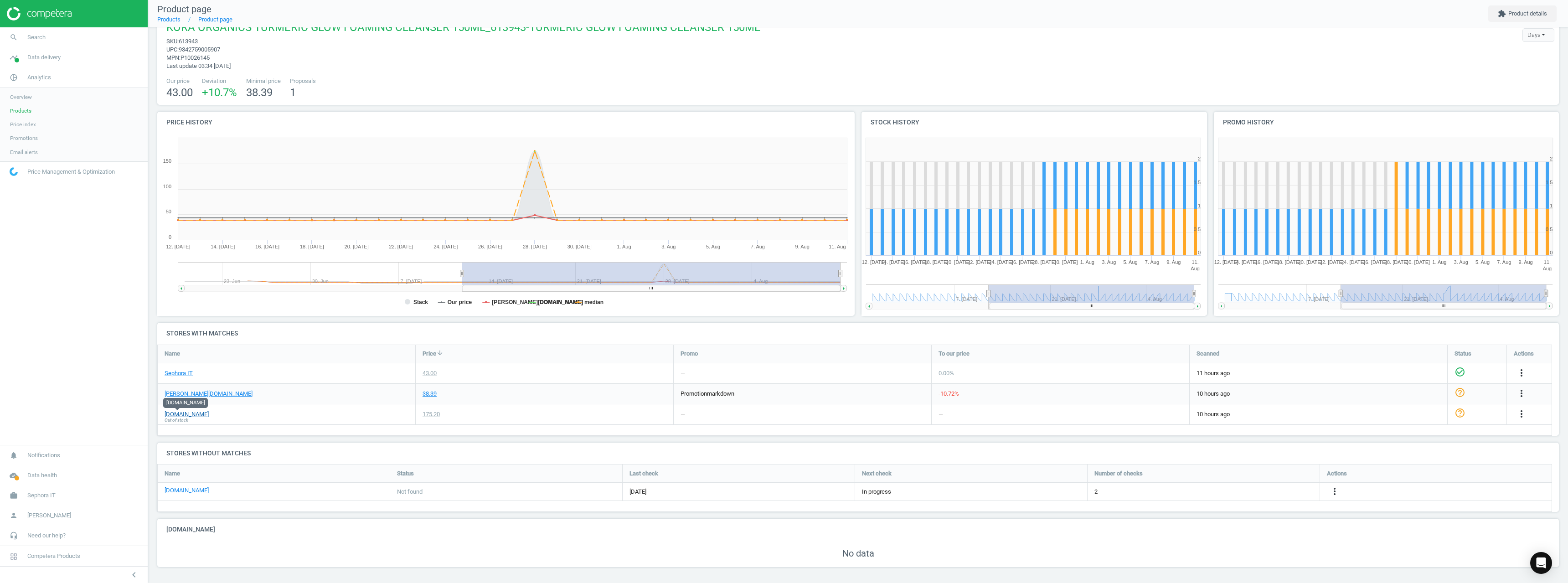
click at [184, 414] on link "[DOMAIN_NAME]" at bounding box center [186, 414] width 44 height 8
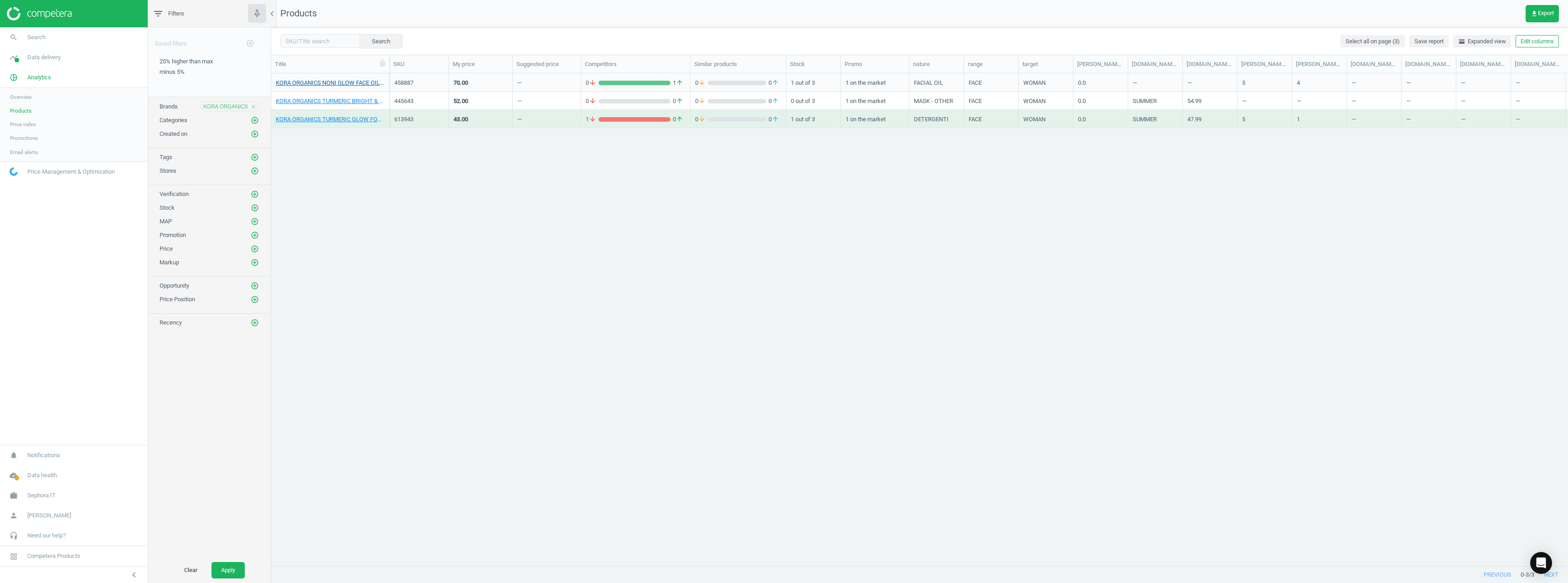
click at [337, 82] on link "KORA ORGANICS NONI GLOW FACE OIL 30ML_NONI GLOW FACE OIL 30ML" at bounding box center [330, 83] width 109 height 8
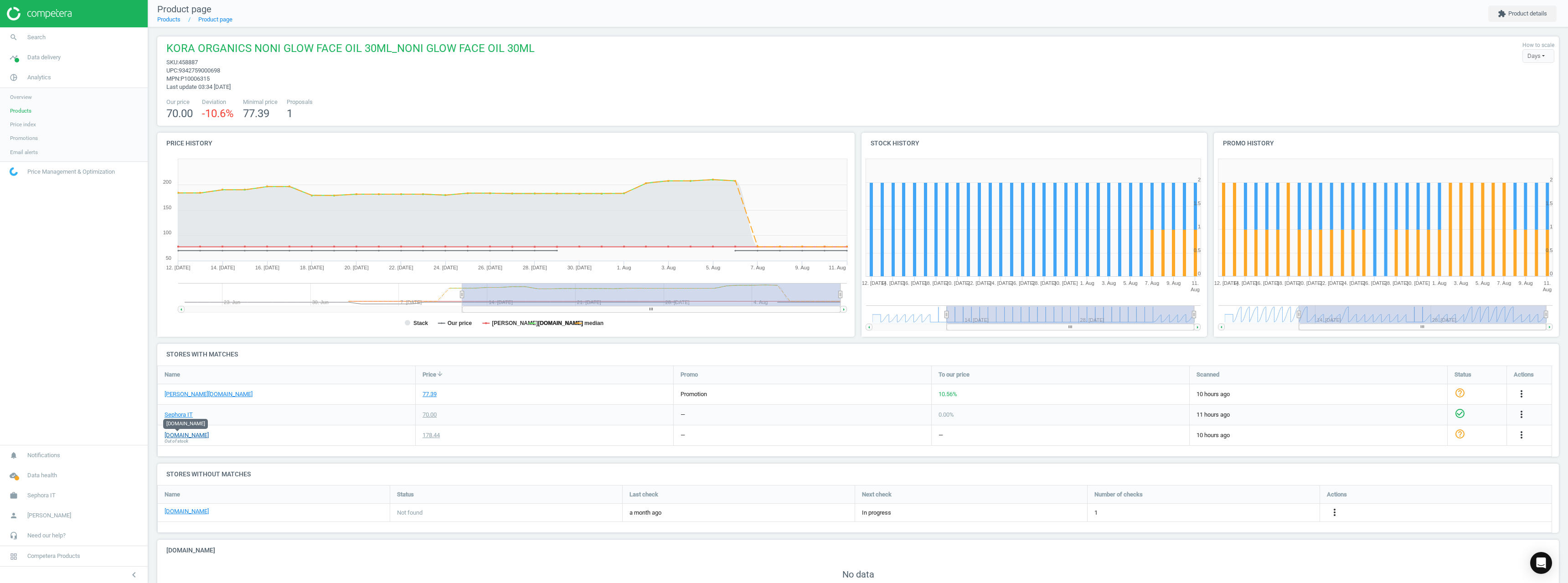
click at [180, 418] on link "[DOMAIN_NAME]" at bounding box center [186, 435] width 44 height 8
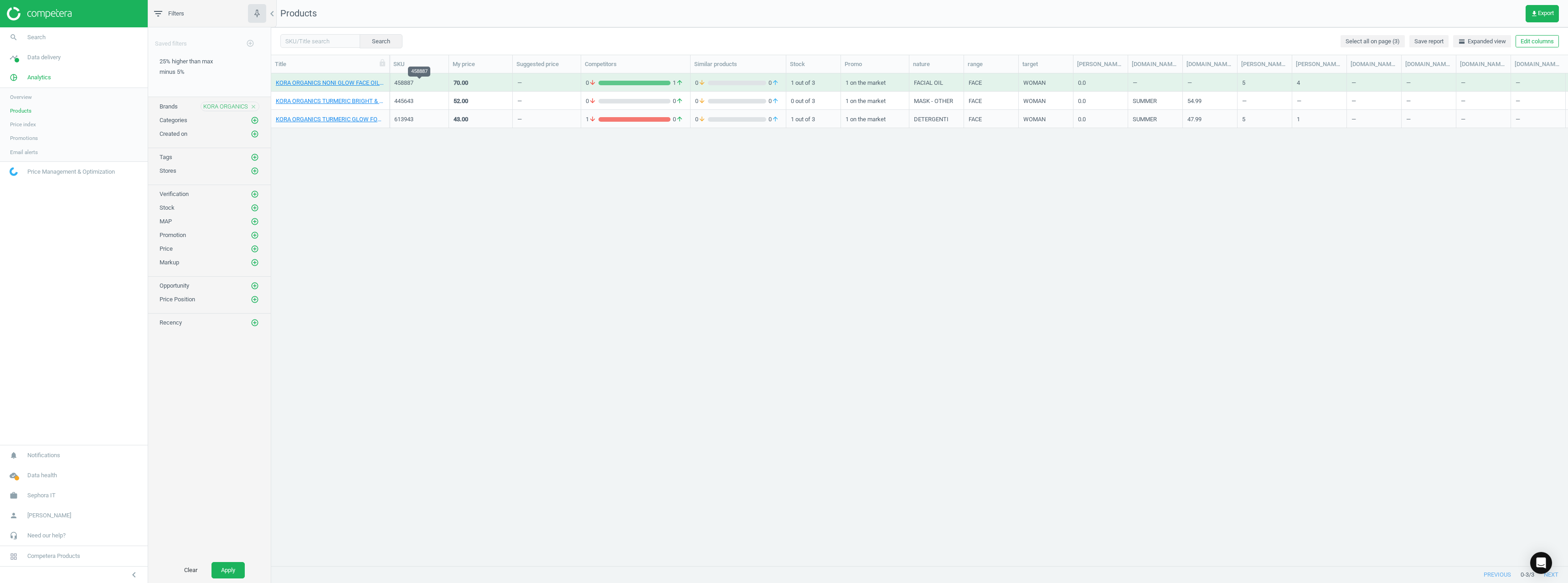
click at [401, 83] on div "458887" at bounding box center [419, 83] width 50 height 8
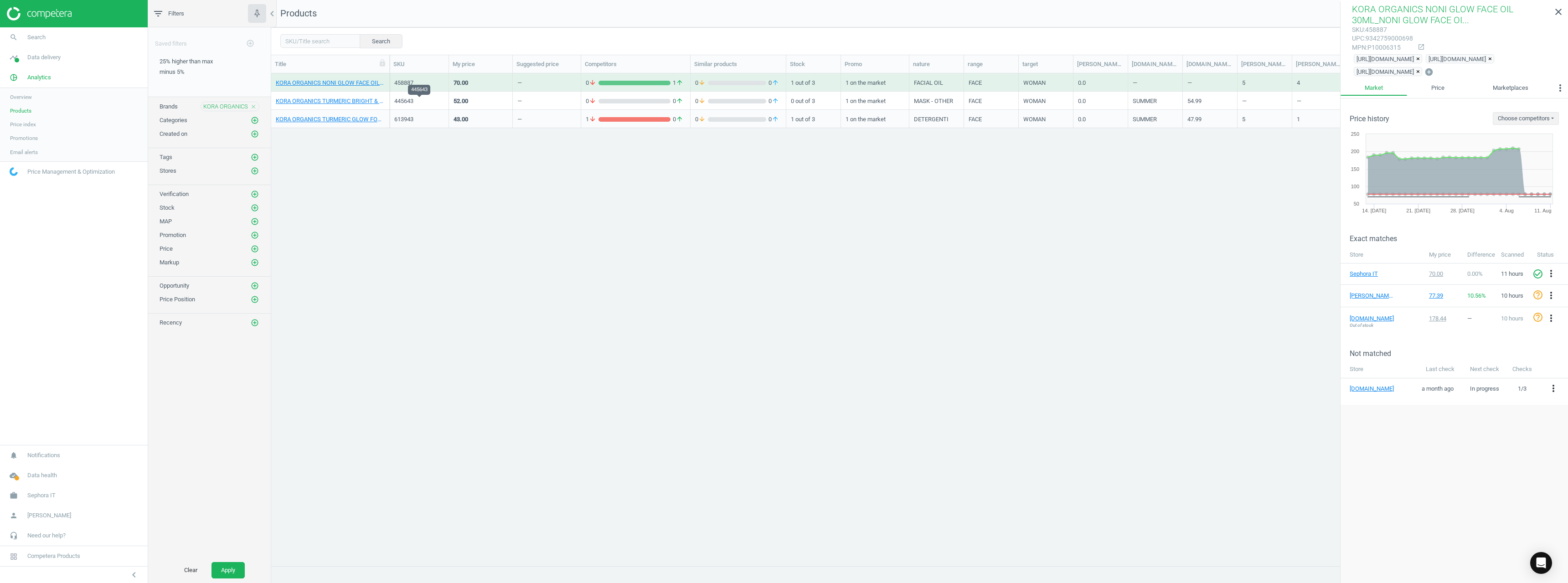
click at [403, 99] on div "445643" at bounding box center [419, 101] width 50 height 8
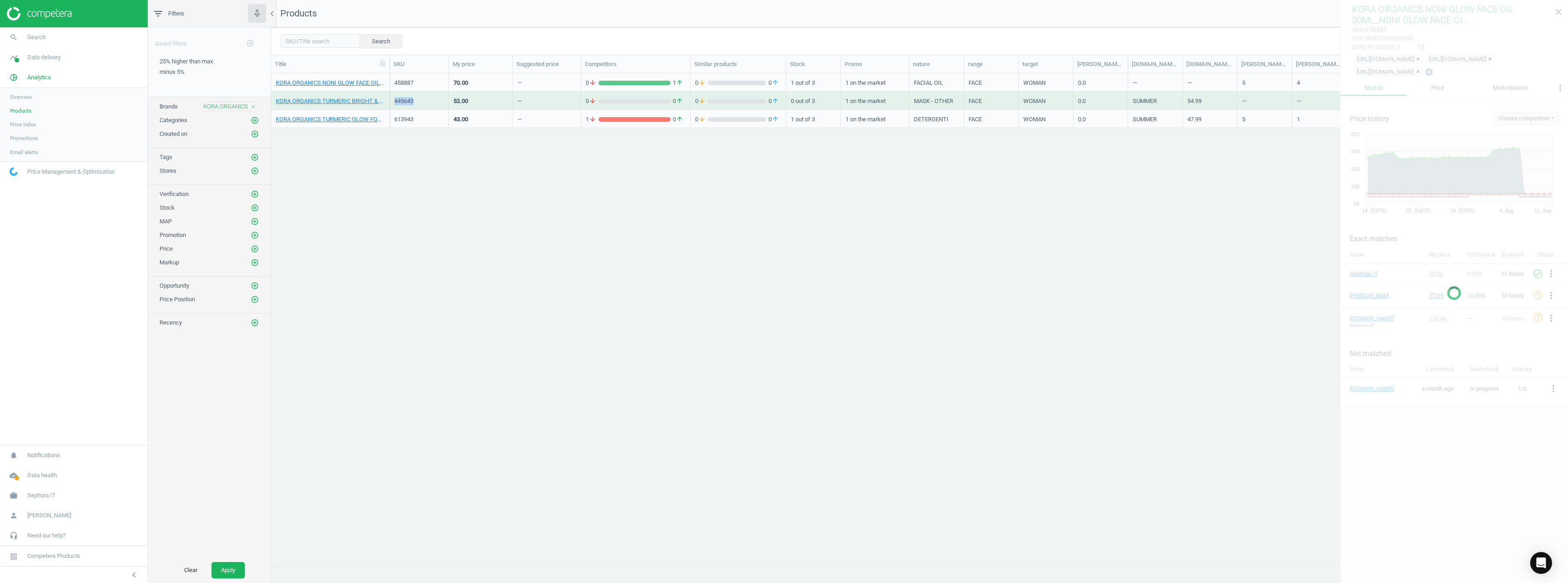
click at [403, 99] on div "445643" at bounding box center [419, 101] width 50 height 8
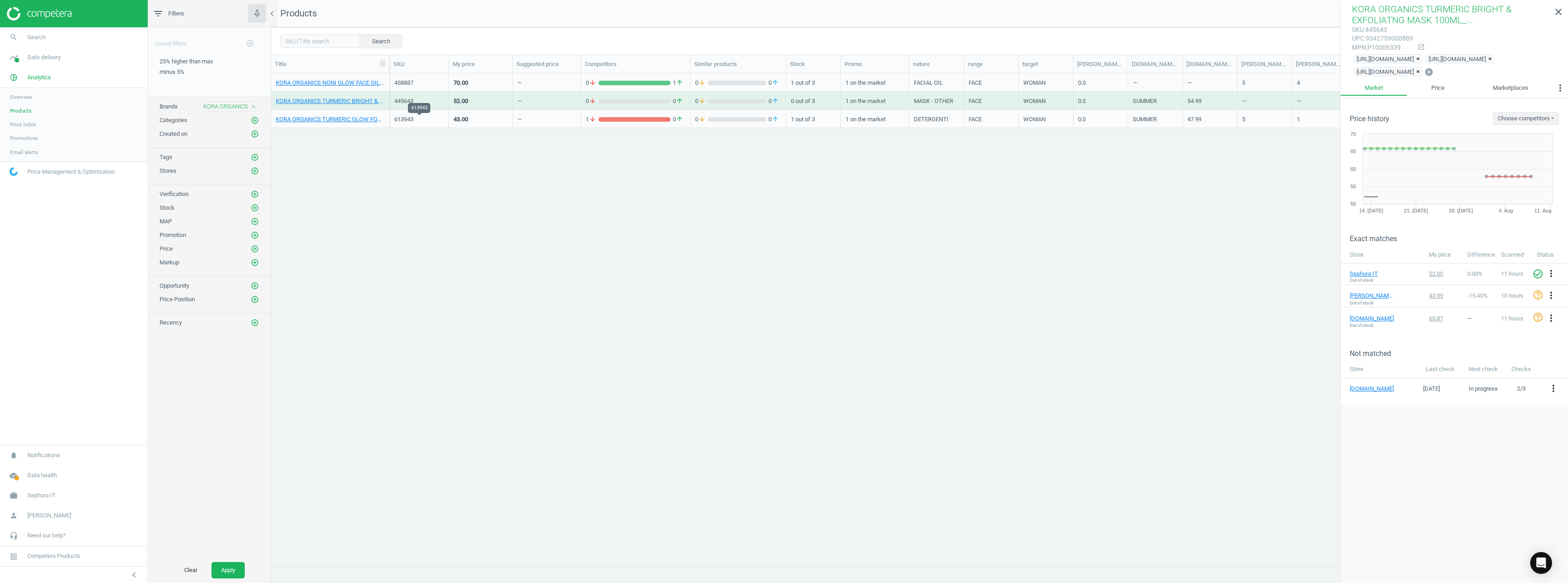
click at [410, 119] on div "613943" at bounding box center [419, 119] width 50 height 8
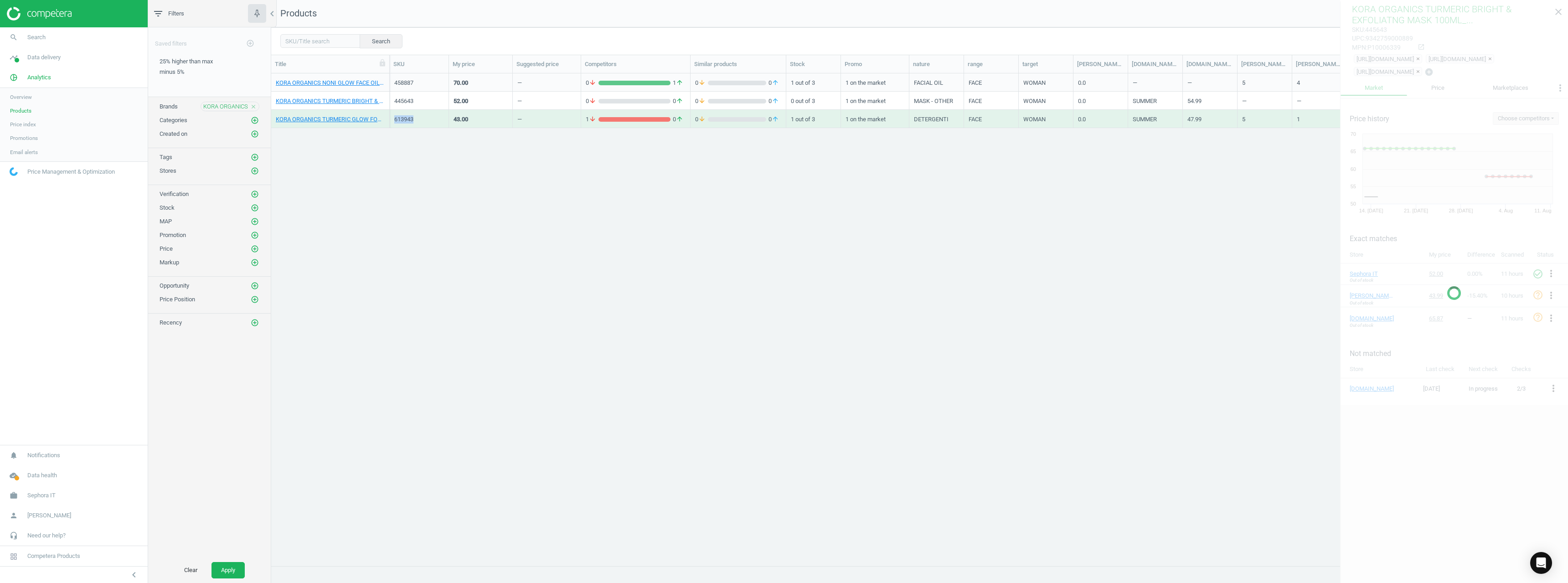
click at [410, 119] on div "613943" at bounding box center [419, 119] width 50 height 8
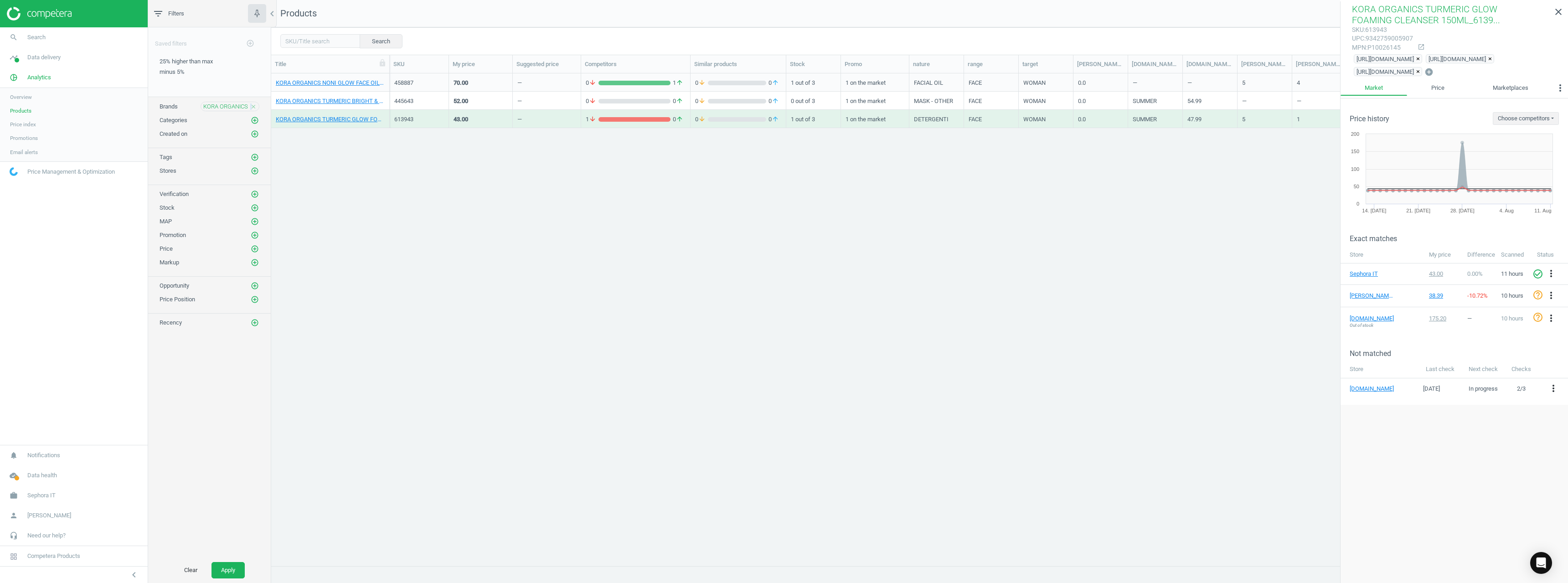
click at [251, 106] on icon "close" at bounding box center [253, 106] width 6 height 6
click at [254, 106] on icon "add_circle_outline" at bounding box center [254, 106] width 8 height 8
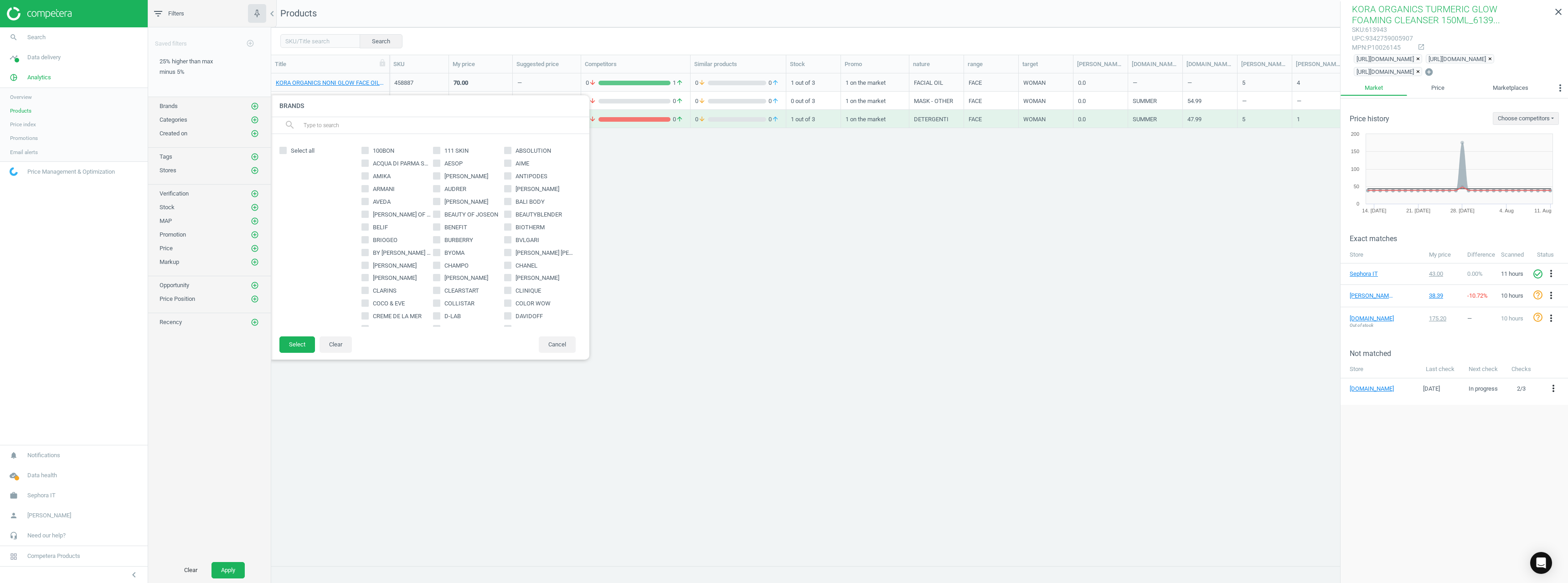
click at [326, 128] on input "text" at bounding box center [443, 125] width 280 height 15
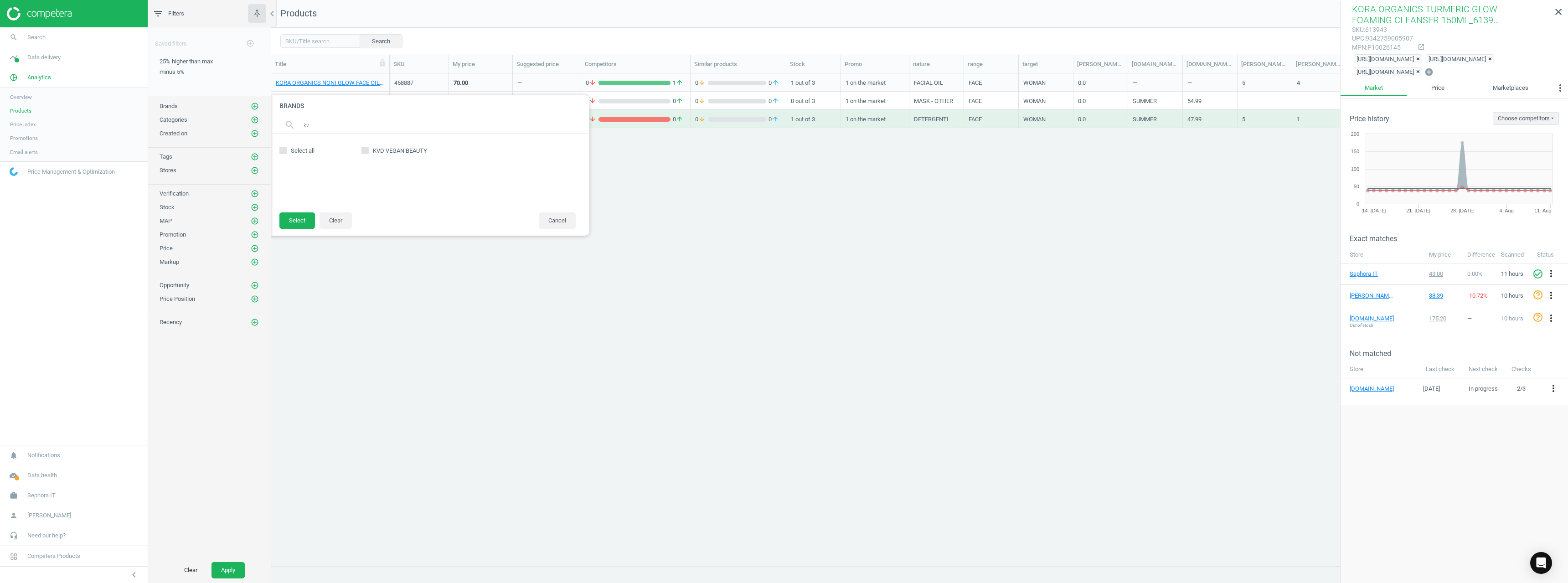
type input "kv"
click at [380, 152] on span "KVD VEGAN BEAUTY" at bounding box center [400, 150] width 58 height 8
click at [368, 152] on input "KVD VEGAN BEAUTY" at bounding box center [365, 151] width 6 height 6
checkbox input "true"
click at [301, 222] on button "Select" at bounding box center [297, 220] width 35 height 16
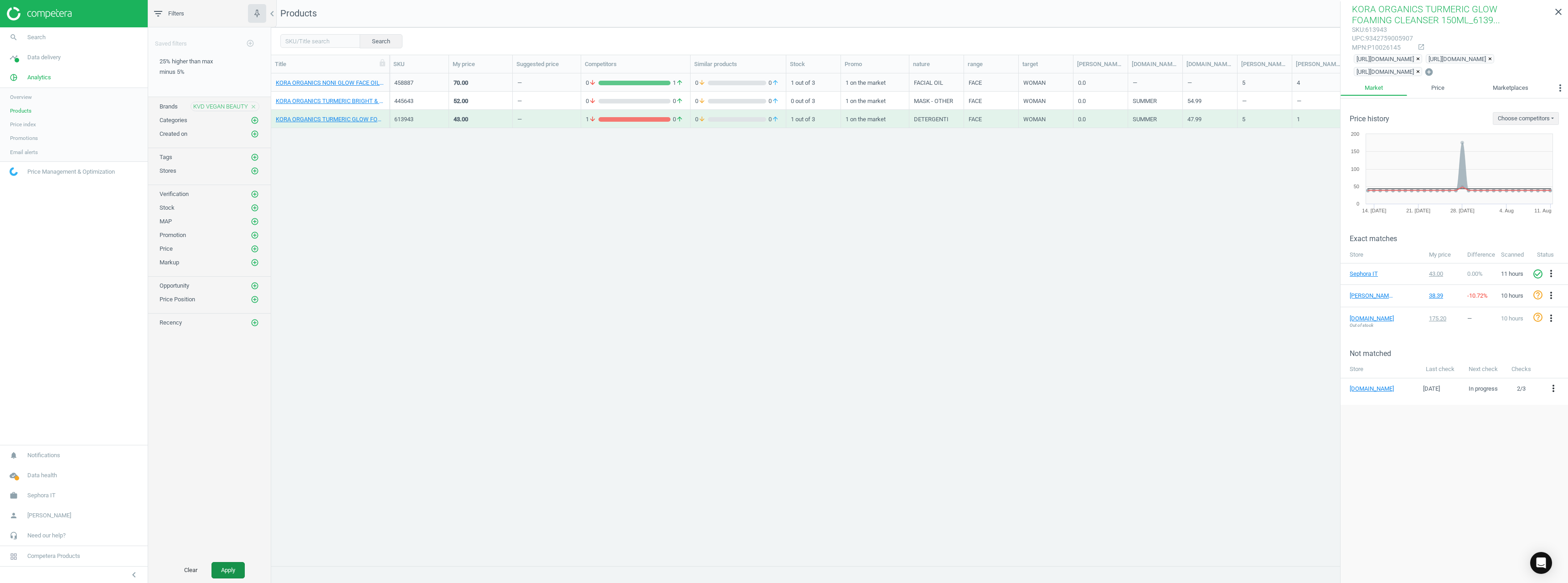
click at [220, 418] on button "Apply" at bounding box center [228, 570] width 33 height 16
click at [334, 82] on link "KVD VEGAN BEAUTY SHADE AND LIGHT REFILL FACE CONT PALETTE_Palette rechargeable …" at bounding box center [330, 83] width 109 height 8
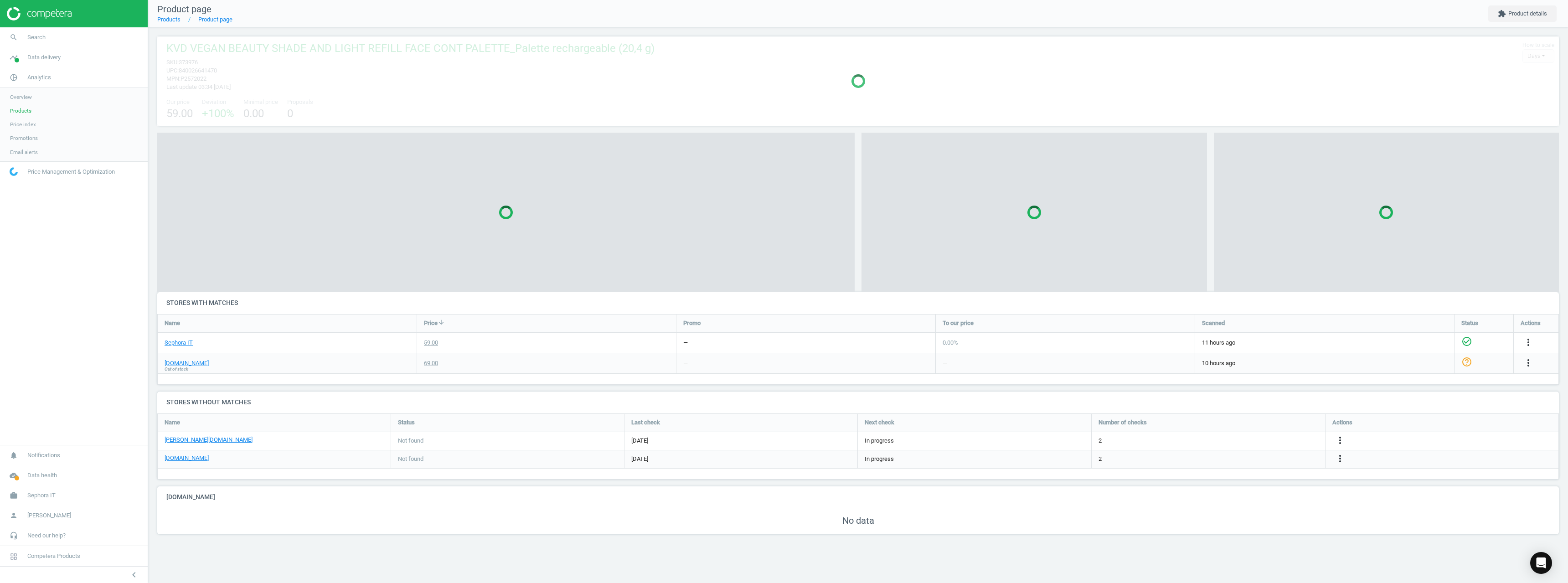
scroll to position [40, 1409]
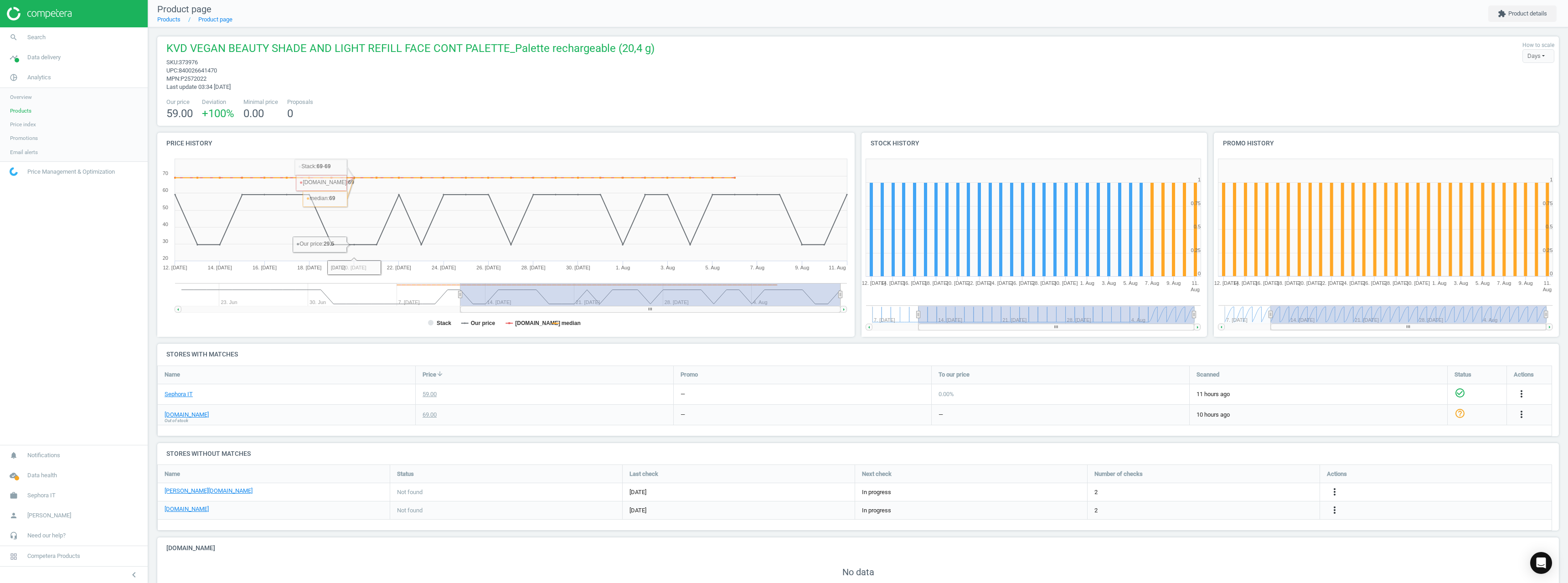
click at [186, 417] on span "Out of stock" at bounding box center [176, 421] width 24 height 6
click at [175, 411] on link "[DOMAIN_NAME]" at bounding box center [186, 414] width 44 height 8
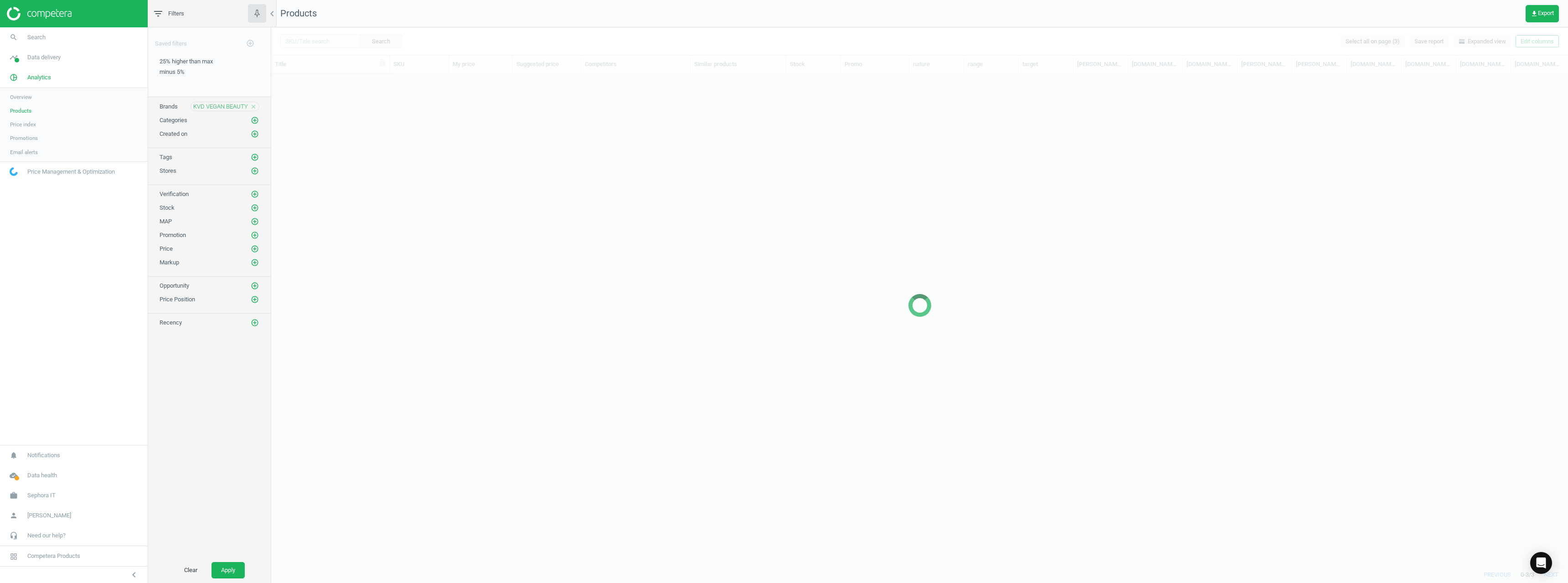
scroll to position [478, 1290]
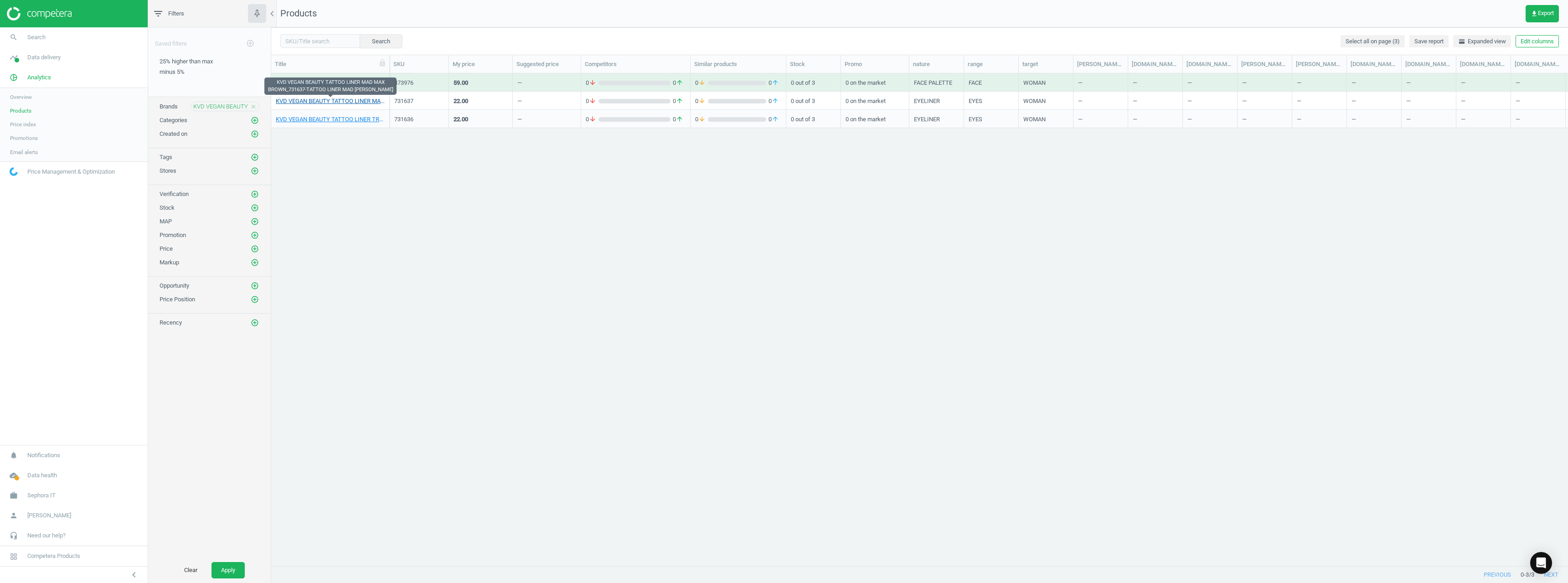
click at [331, 99] on link "KVD VEGAN BEAUTY TATTOO LINER MAD MAX BROWN_731637-TATTOO LINER MAD MAX BROWN" at bounding box center [330, 101] width 109 height 8
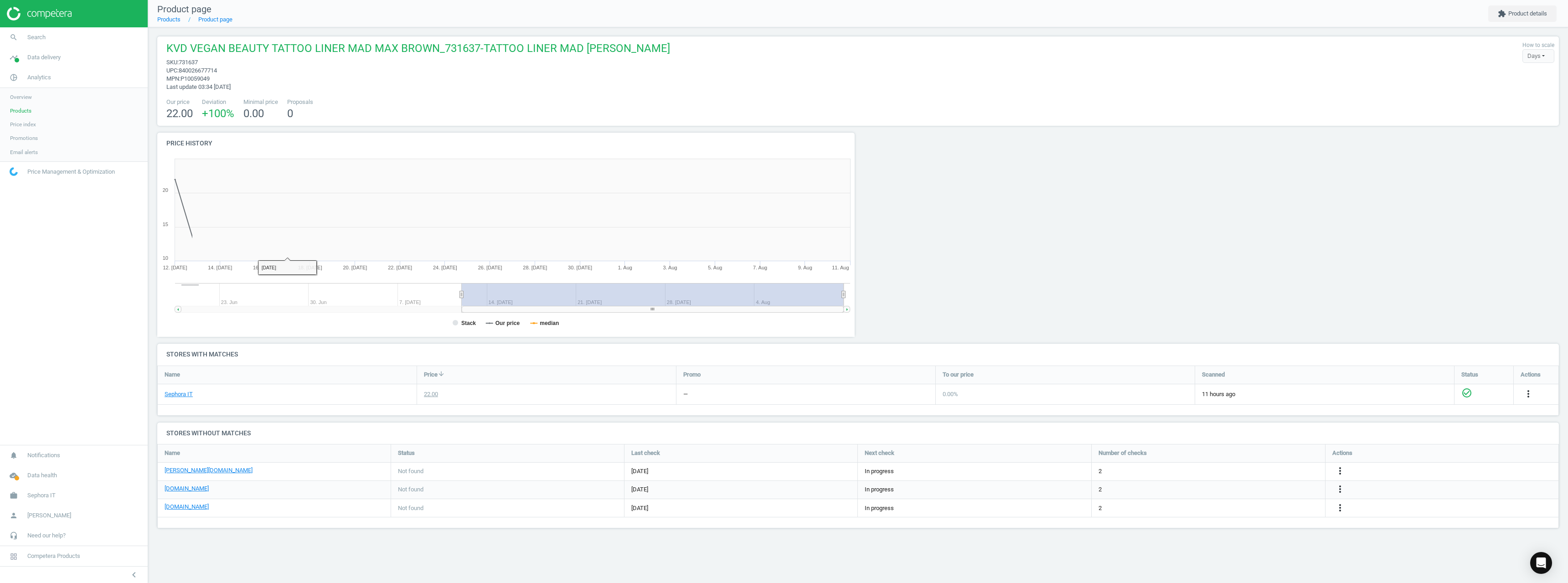
scroll to position [197, 712]
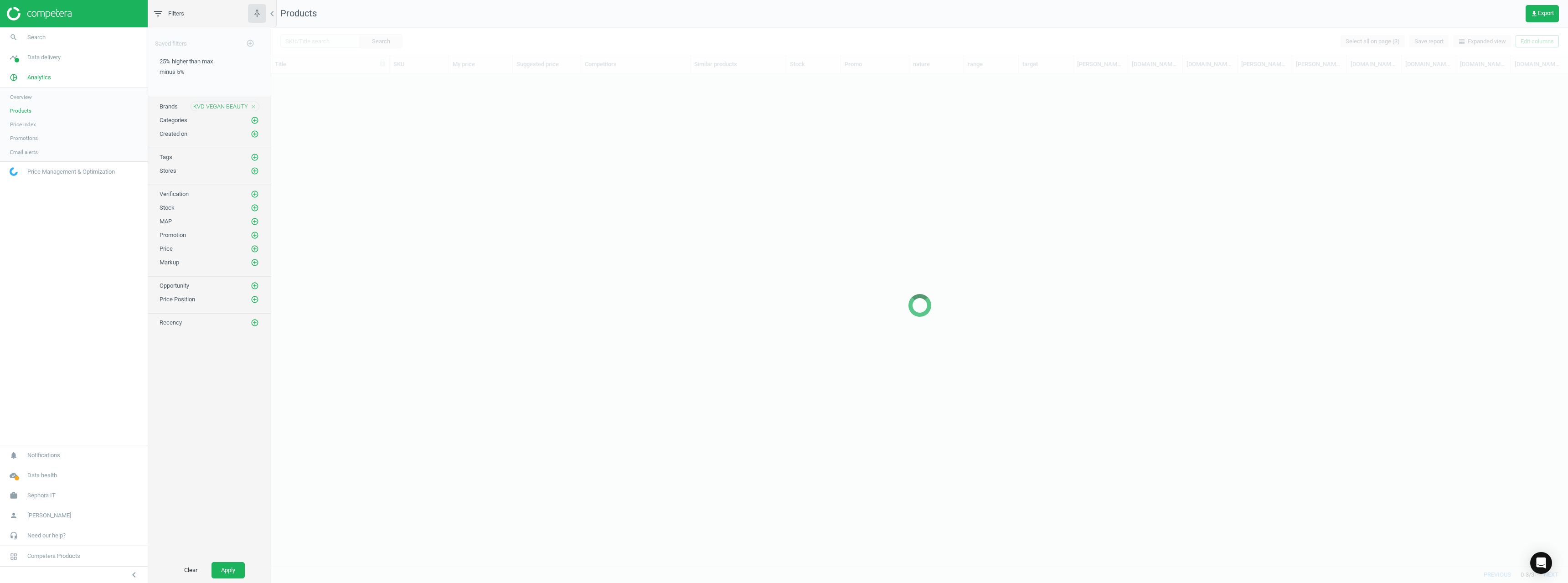
scroll to position [478, 1290]
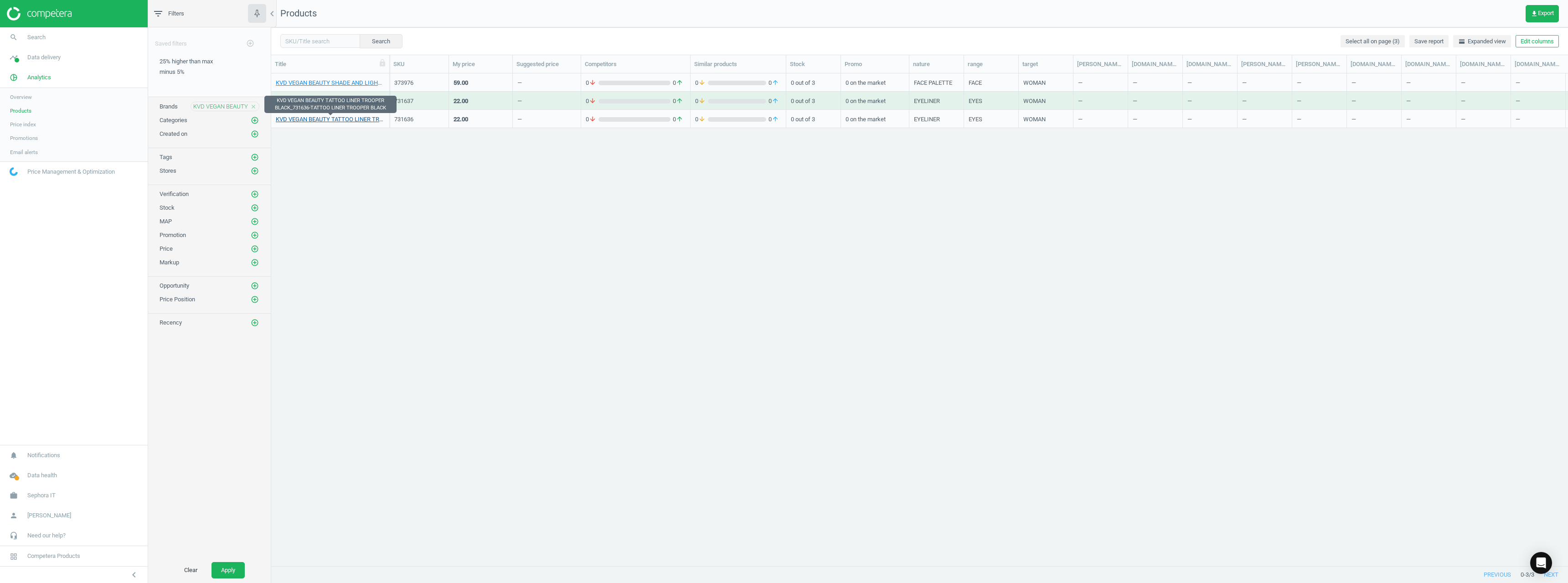
click at [318, 116] on link "KVD VEGAN BEAUTY TATTOO LINER TROOPER BLACK_731636-TATTOO LINER TROOPER BLACK" at bounding box center [330, 119] width 109 height 8
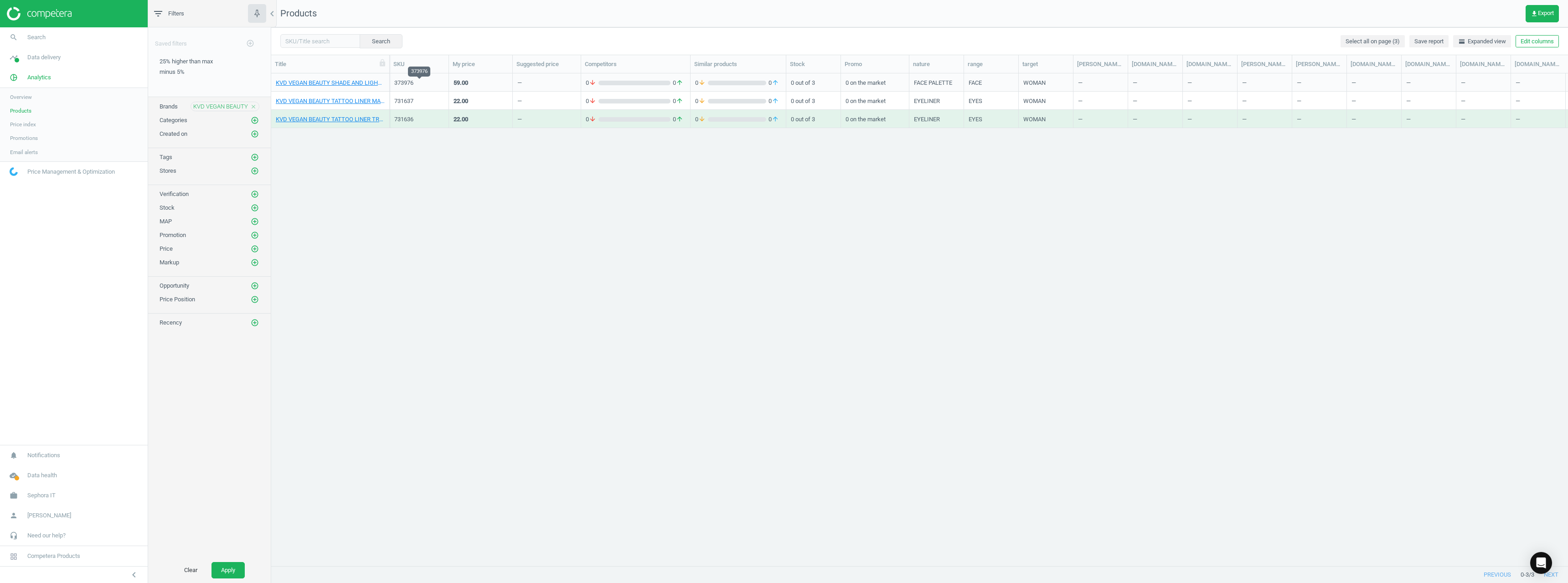
click at [402, 81] on div "373976" at bounding box center [419, 83] width 50 height 8
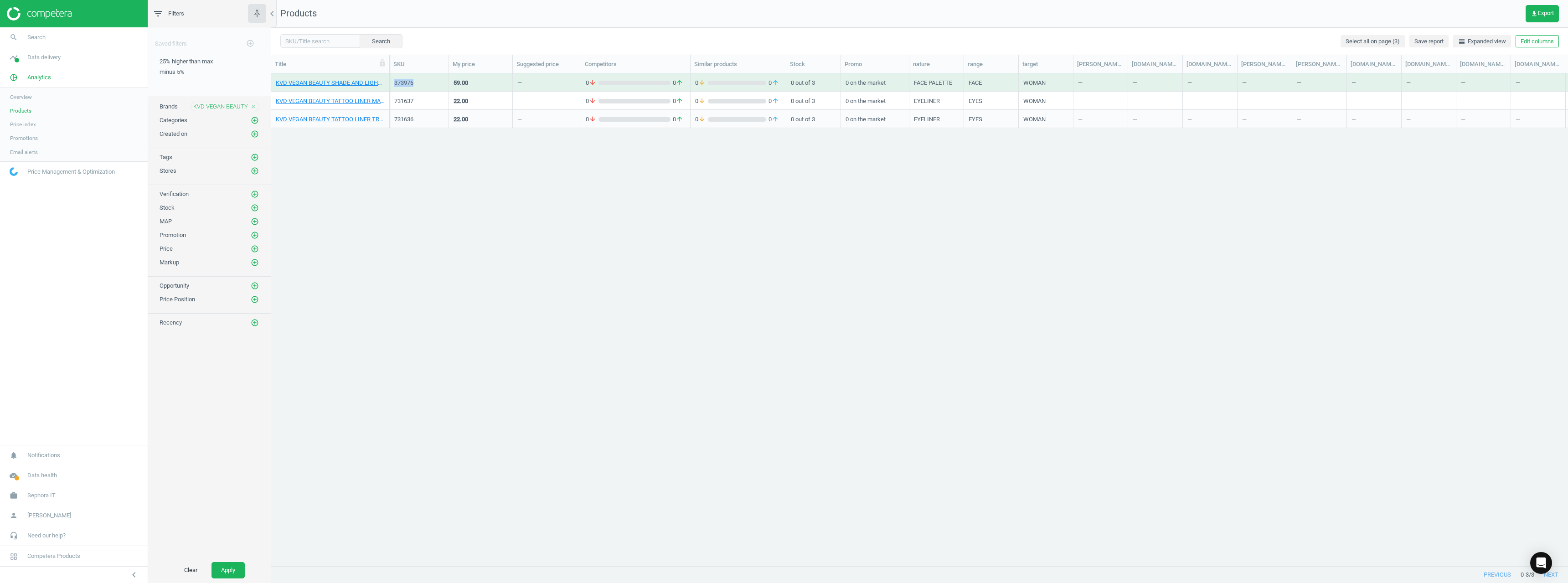
click at [402, 81] on div "373976" at bounding box center [419, 83] width 50 height 8
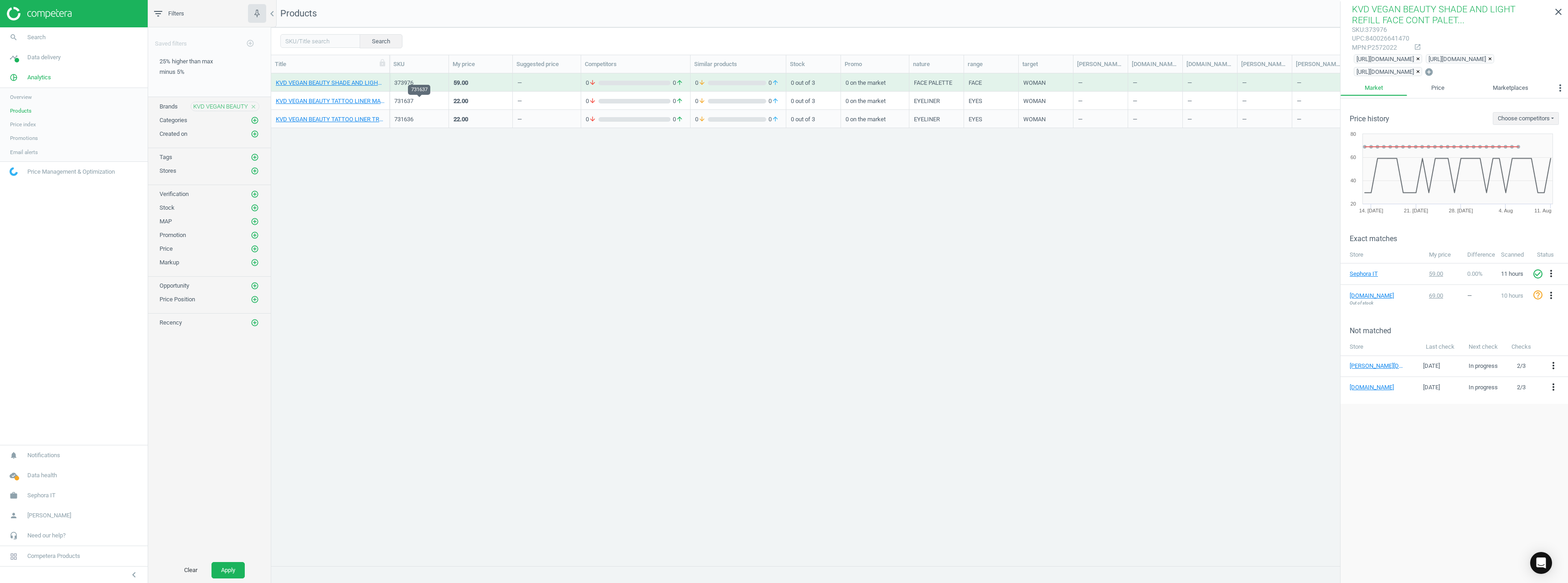
click at [399, 102] on div "731637" at bounding box center [419, 101] width 50 height 8
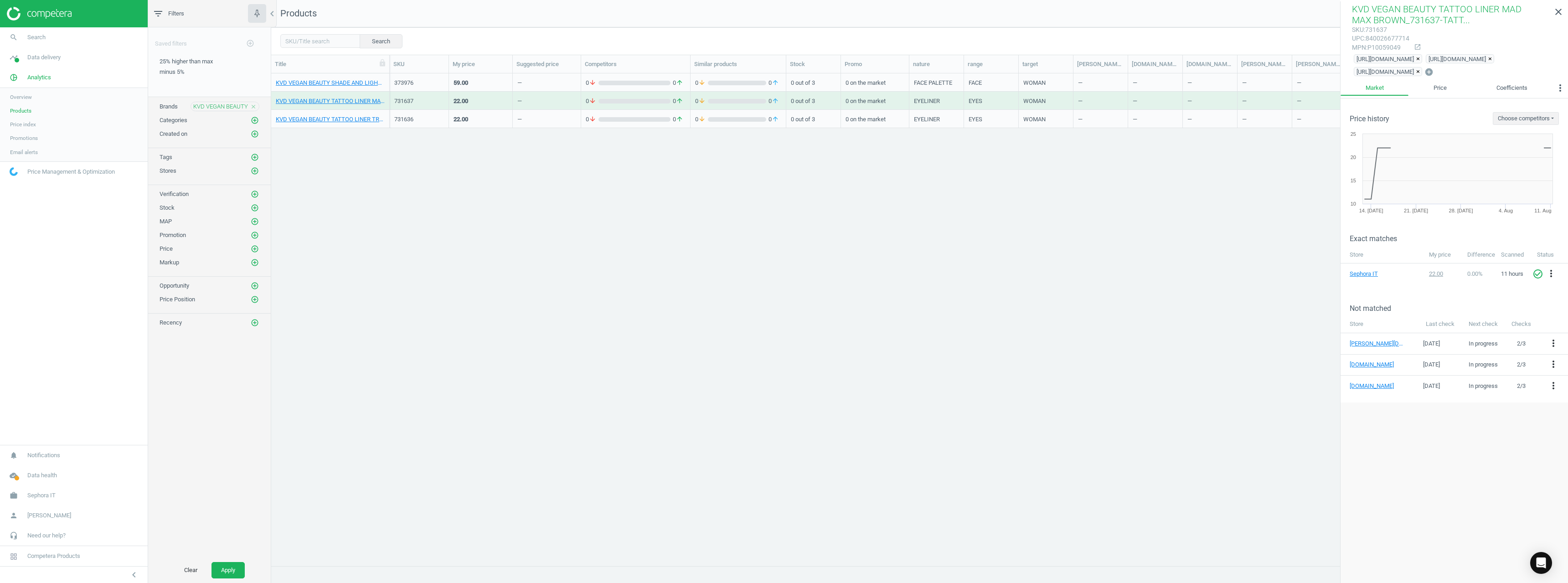
click at [251, 106] on icon "close" at bounding box center [253, 106] width 6 height 6
click at [254, 106] on icon "add_circle_outline" at bounding box center [254, 106] width 8 height 8
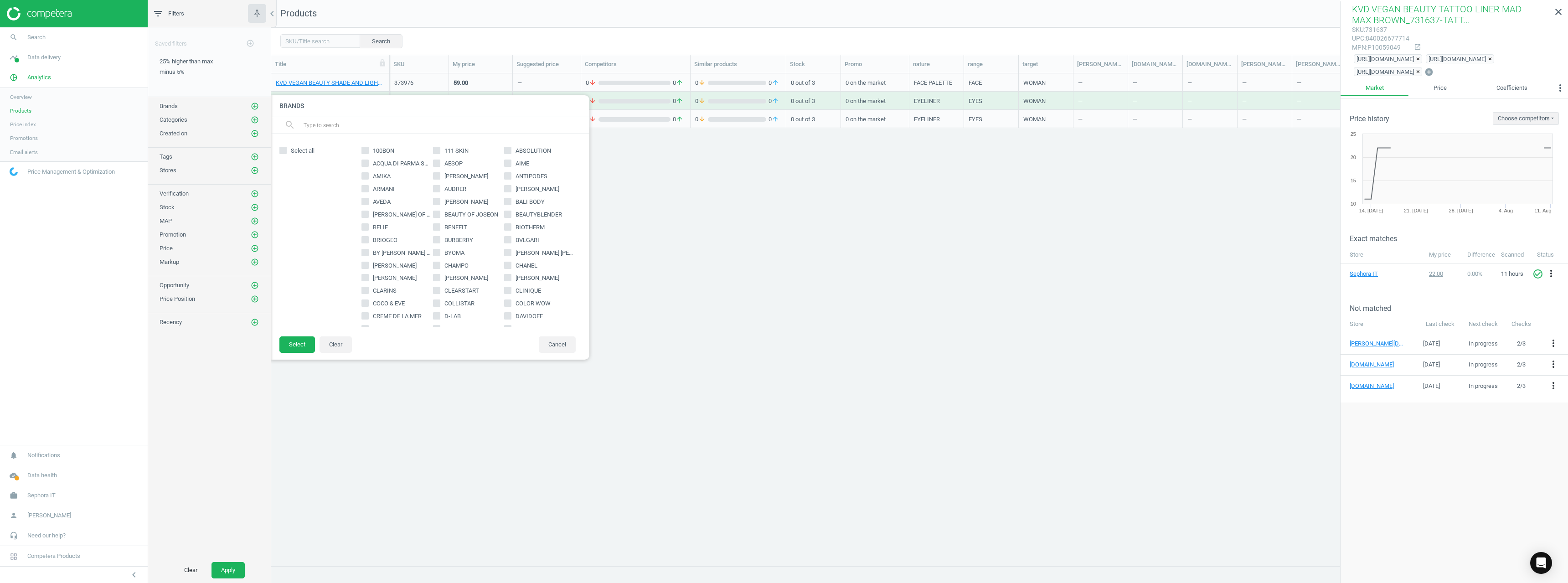
click at [309, 127] on input "text" at bounding box center [443, 125] width 280 height 15
paste input "LANEIGE"
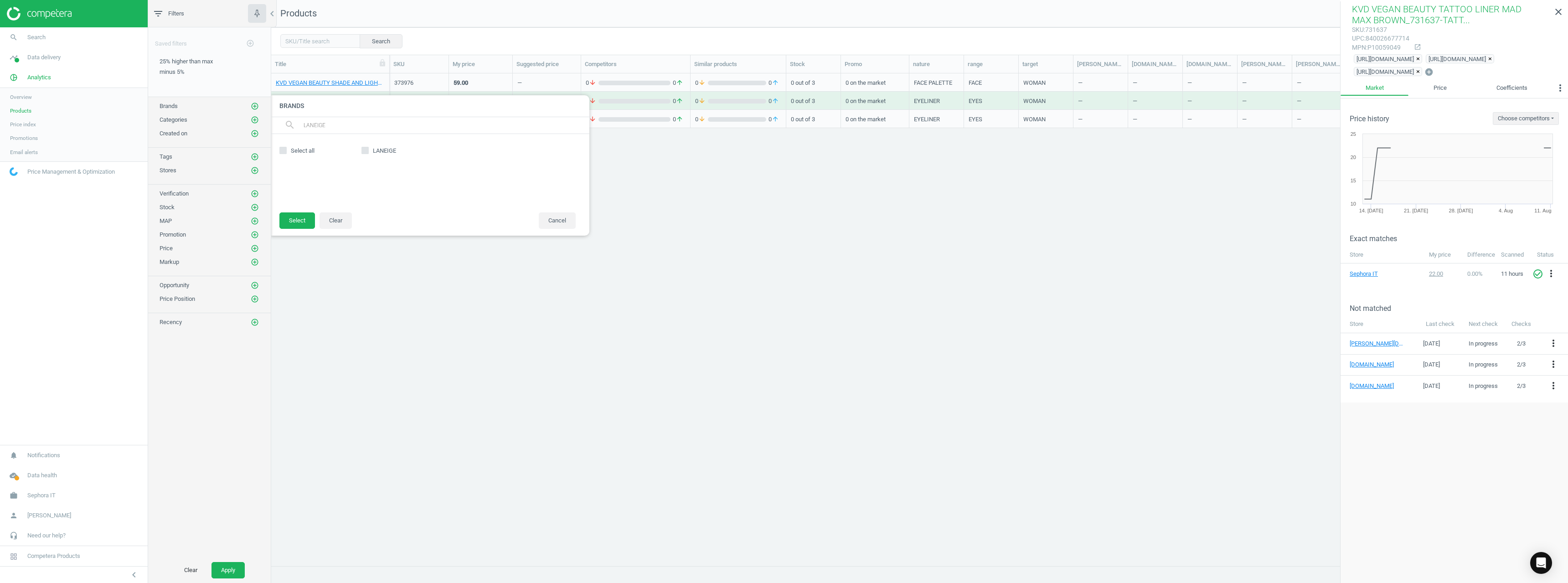
type input "LANEIGE"
click at [374, 145] on div "LANEIGE" at bounding box center [468, 173] width 223 height 60
click at [374, 155] on span "LANEIGE" at bounding box center [385, 150] width 27 height 8
click at [368, 153] on input "LANEIGE" at bounding box center [365, 151] width 6 height 6
checkbox input "true"
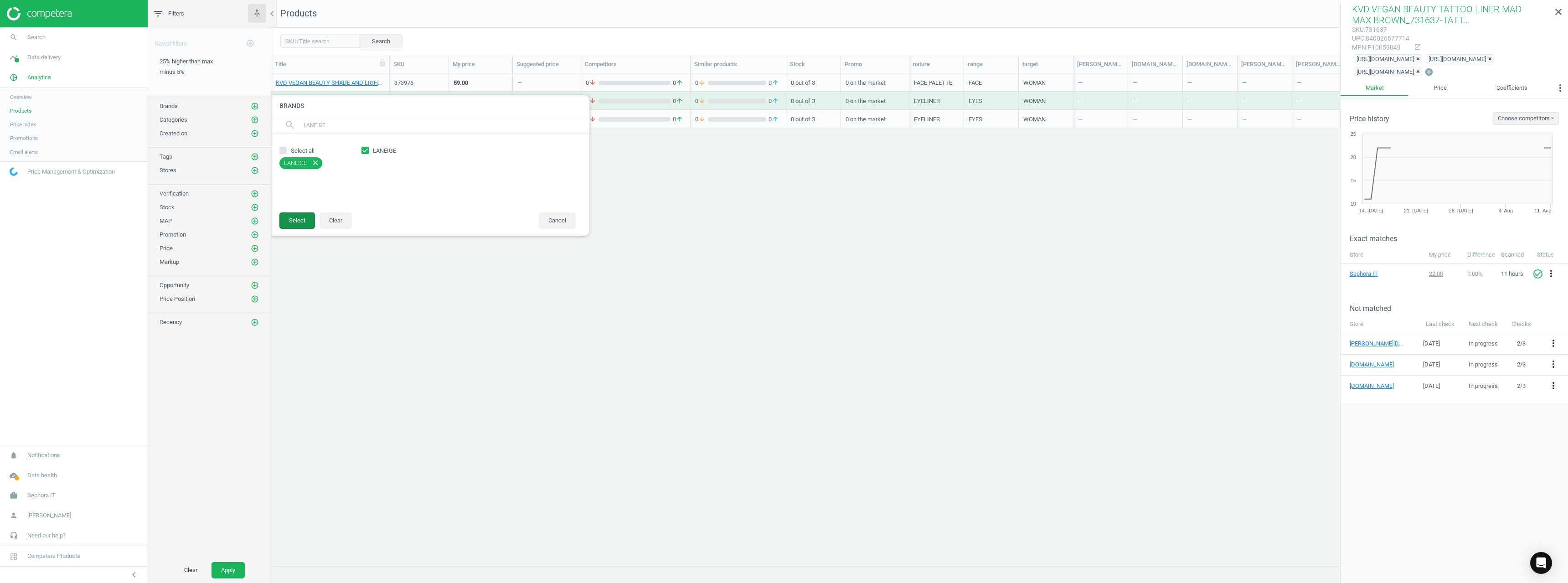
click at [306, 222] on button "Select" at bounding box center [297, 220] width 35 height 16
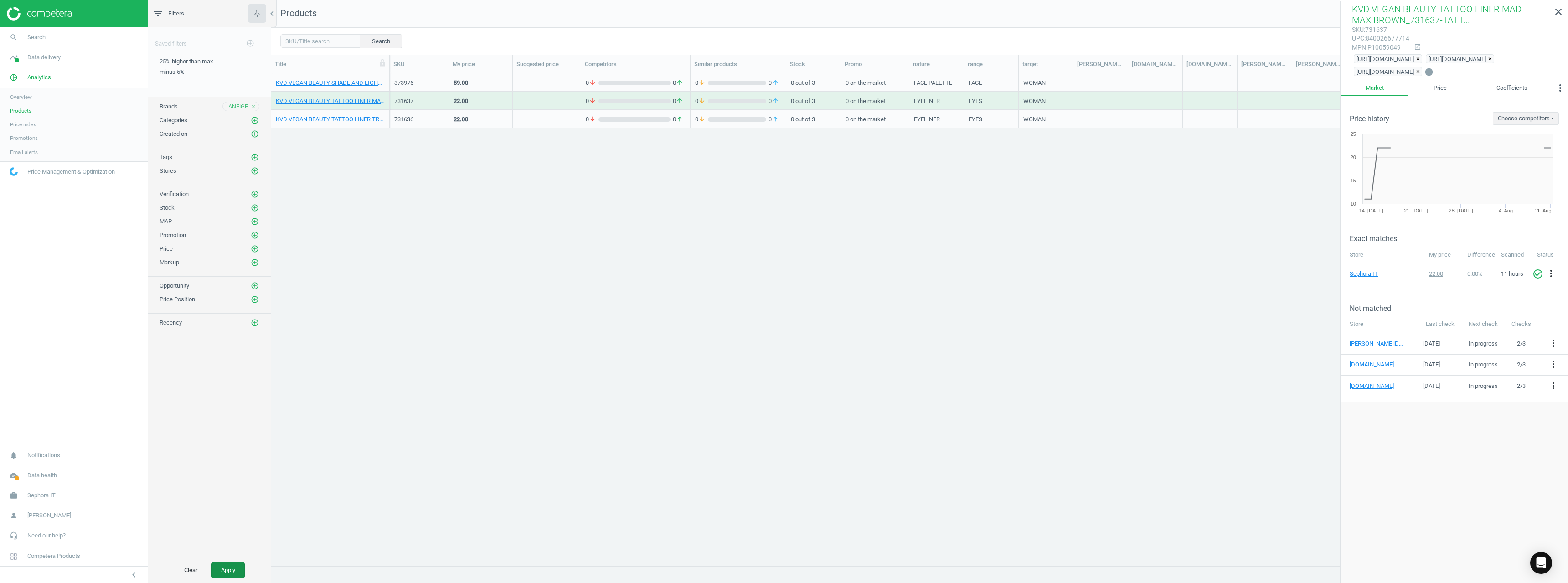
click at [226, 418] on button "Apply" at bounding box center [228, 570] width 33 height 16
click at [370, 79] on div "LANEIGE LIP SLEEPING MASK BERRY 20G_615224-LIP SLEEPING MASK BERRY" at bounding box center [330, 82] width 109 height 16
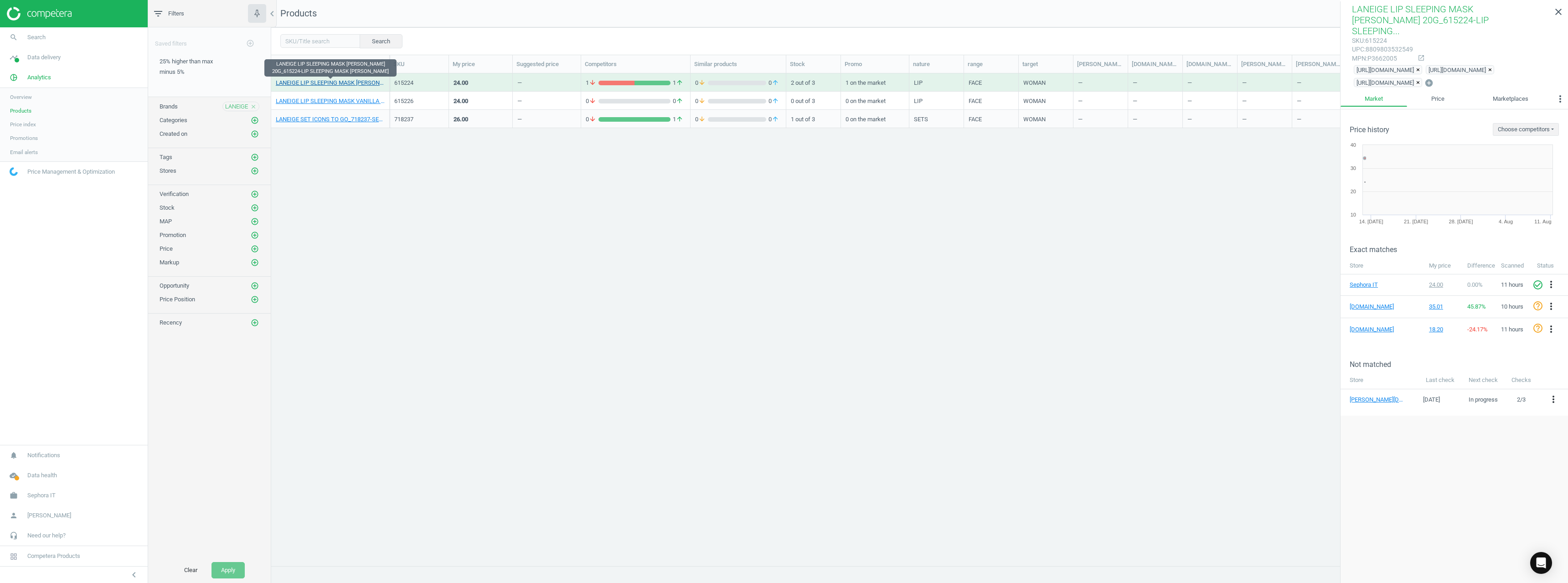
click at [367, 83] on link "LANEIGE LIP SLEEPING MASK BERRY 20G_615224-LIP SLEEPING MASK BERRY" at bounding box center [330, 83] width 109 height 8
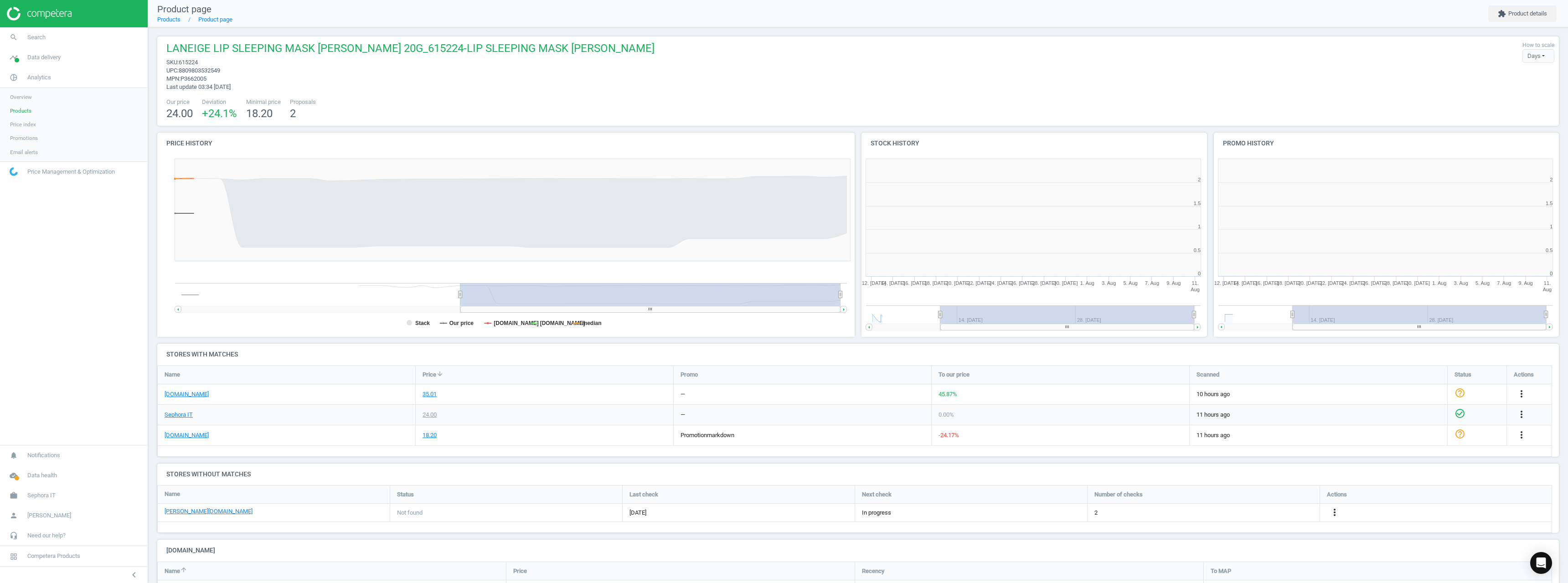
scroll to position [4, 4]
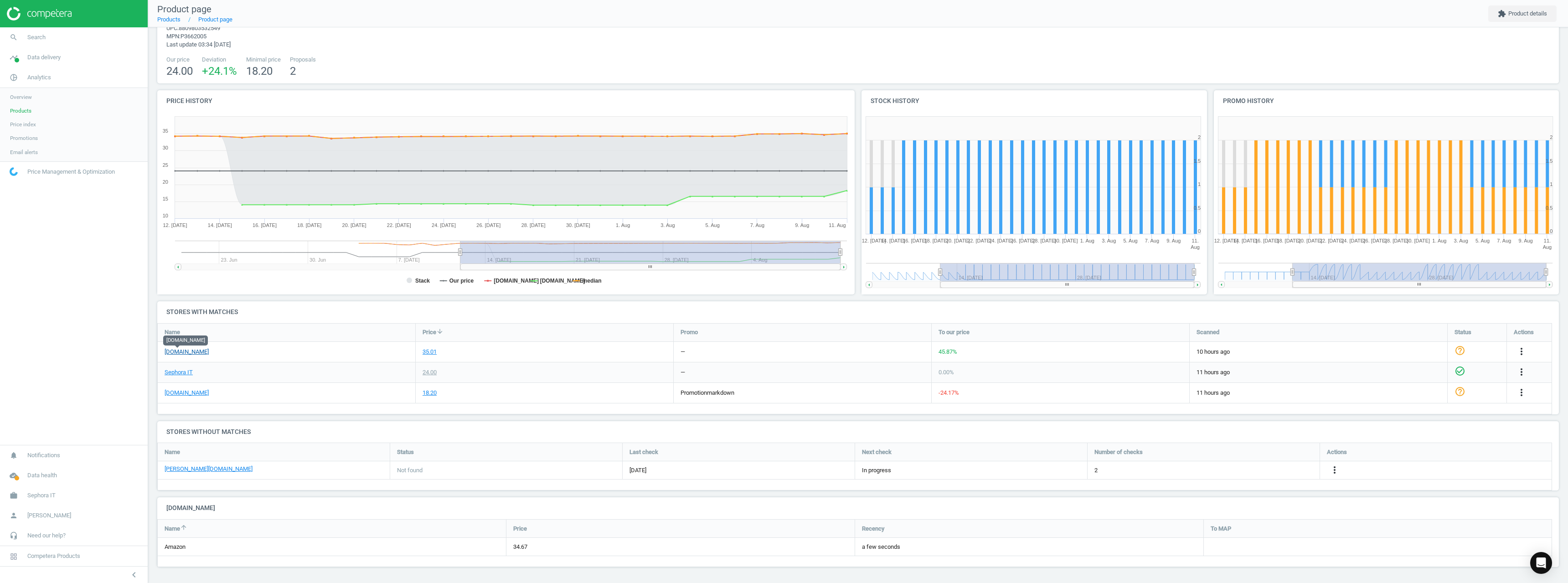
click at [178, 350] on link "[DOMAIN_NAME]" at bounding box center [186, 351] width 44 height 8
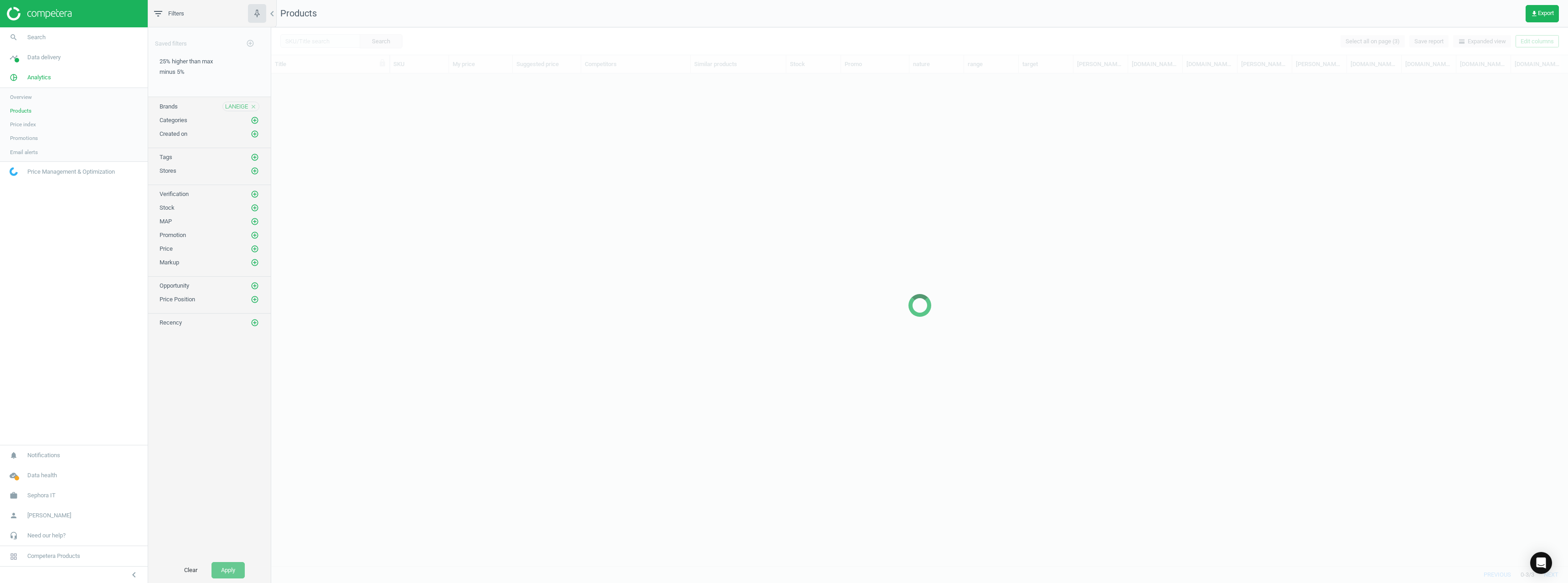
scroll to position [478, 1290]
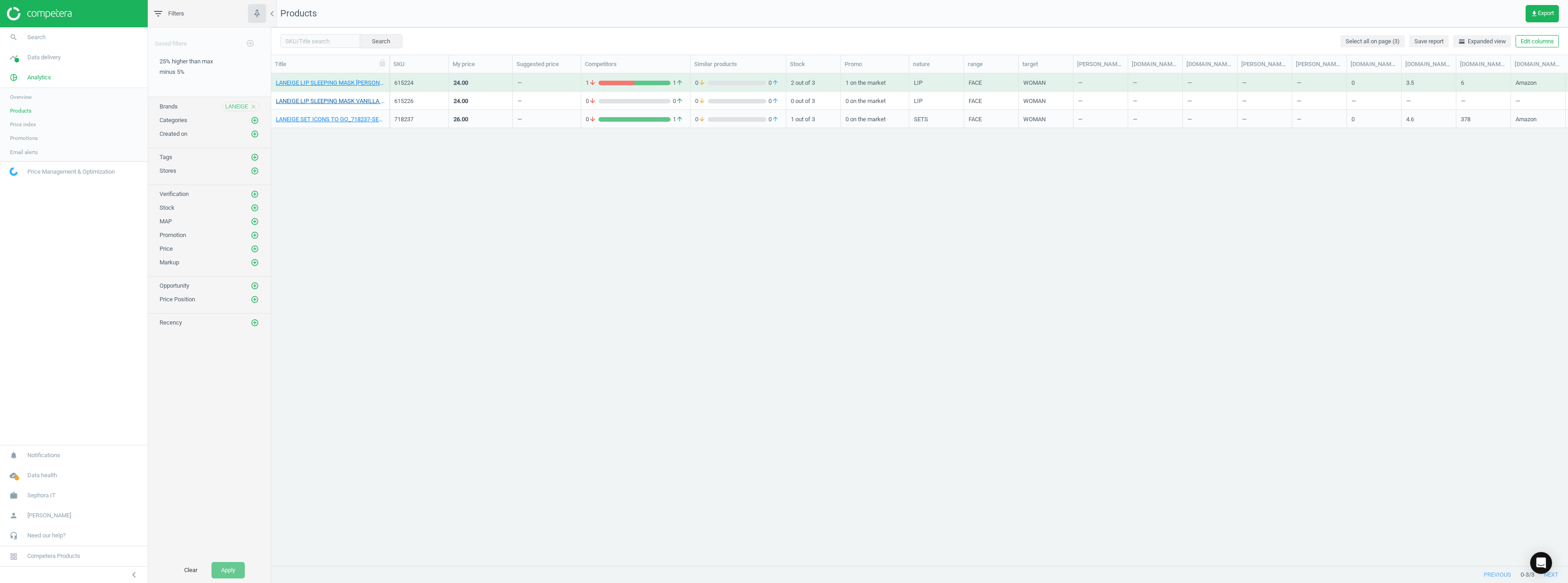
drag, startPoint x: 345, startPoint y: 97, endPoint x: 344, endPoint y: 104, distance: 7.1
click at [344, 100] on div "LANEIGE LIP SLEEPING MASK VANILLA 20G_615226-LIP SLEEPING MASK VANILLA" at bounding box center [330, 100] width 109 height 16
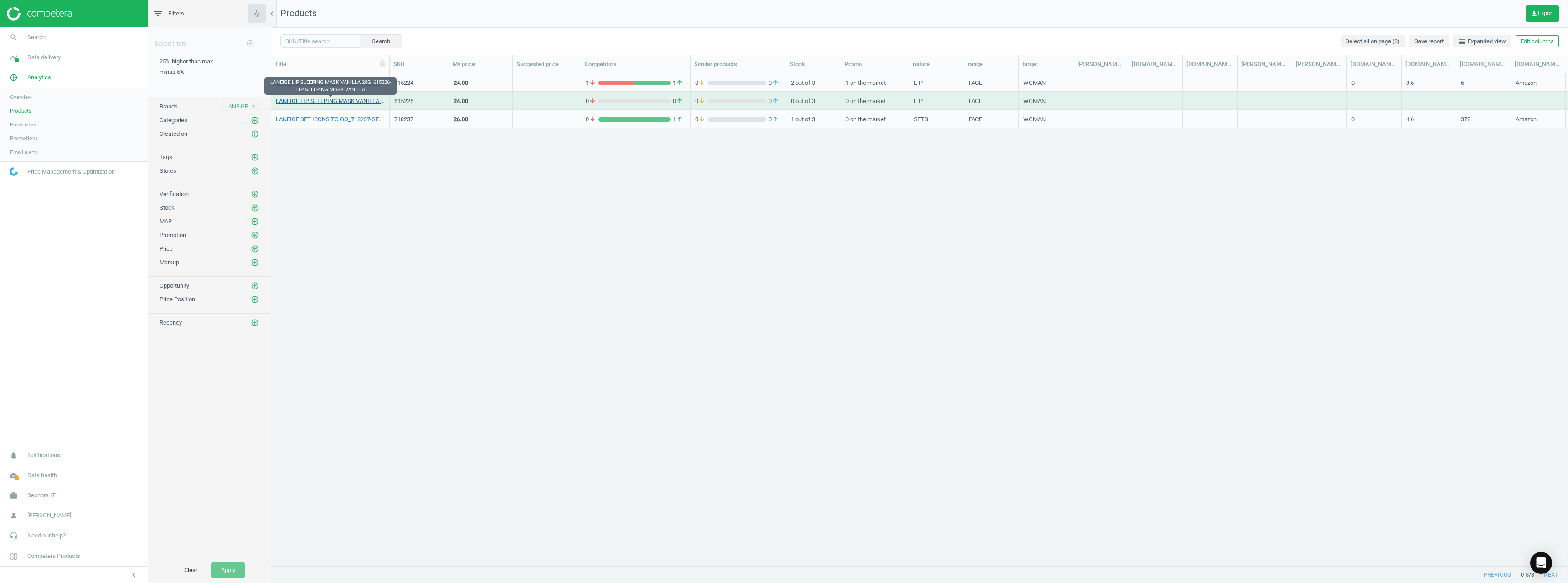
click at [344, 104] on link "LANEIGE LIP SLEEPING MASK VANILLA 20G_615226-LIP SLEEPING MASK VANILLA" at bounding box center [330, 101] width 109 height 8
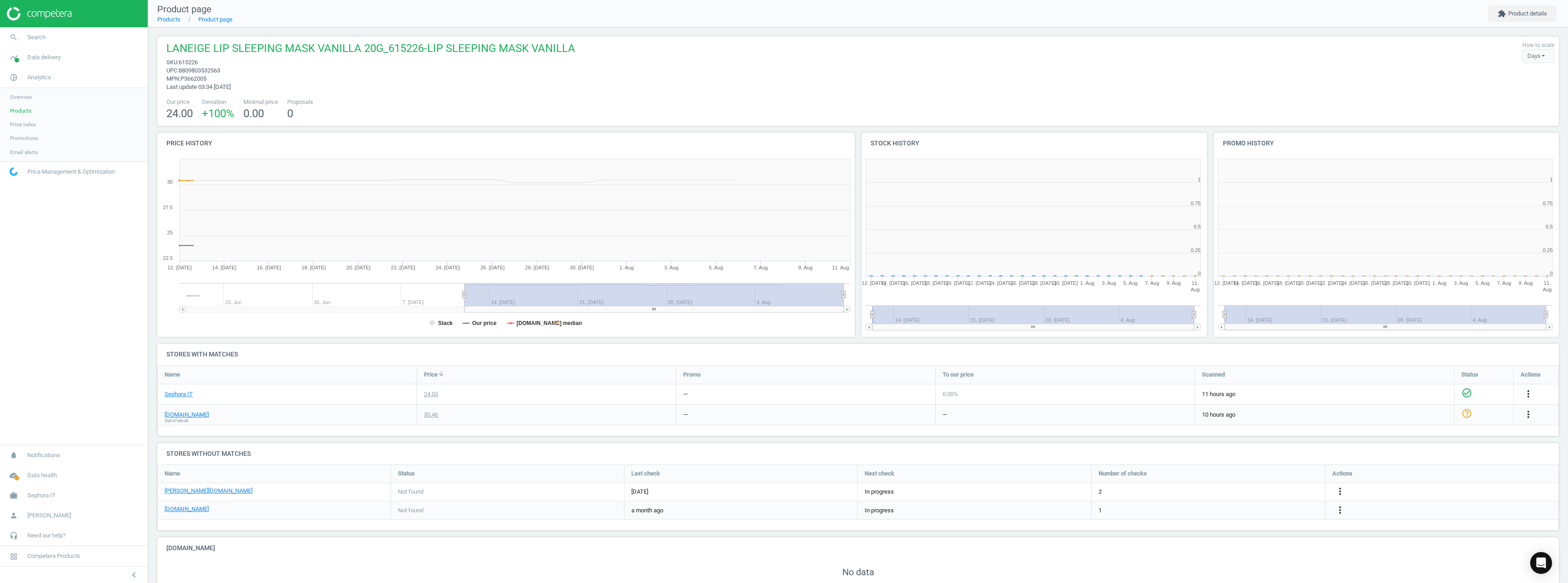
scroll to position [80, 1409]
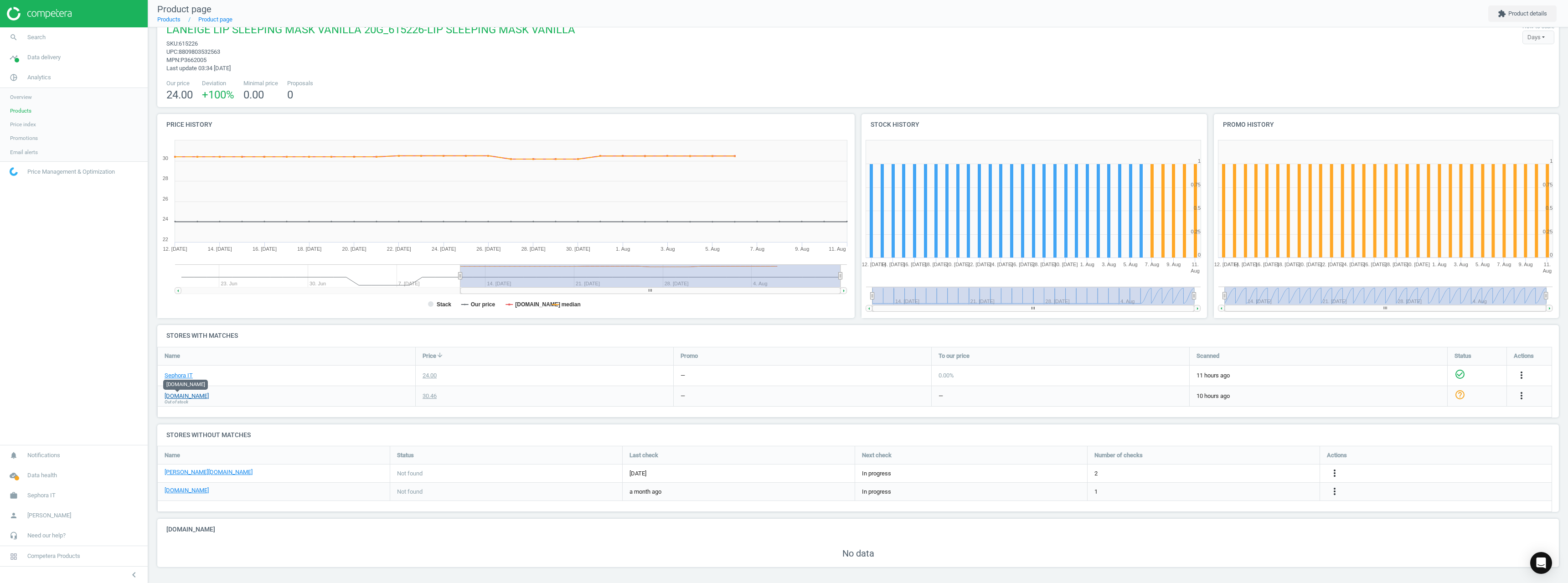
click at [171, 397] on link "[DOMAIN_NAME]" at bounding box center [186, 396] width 44 height 8
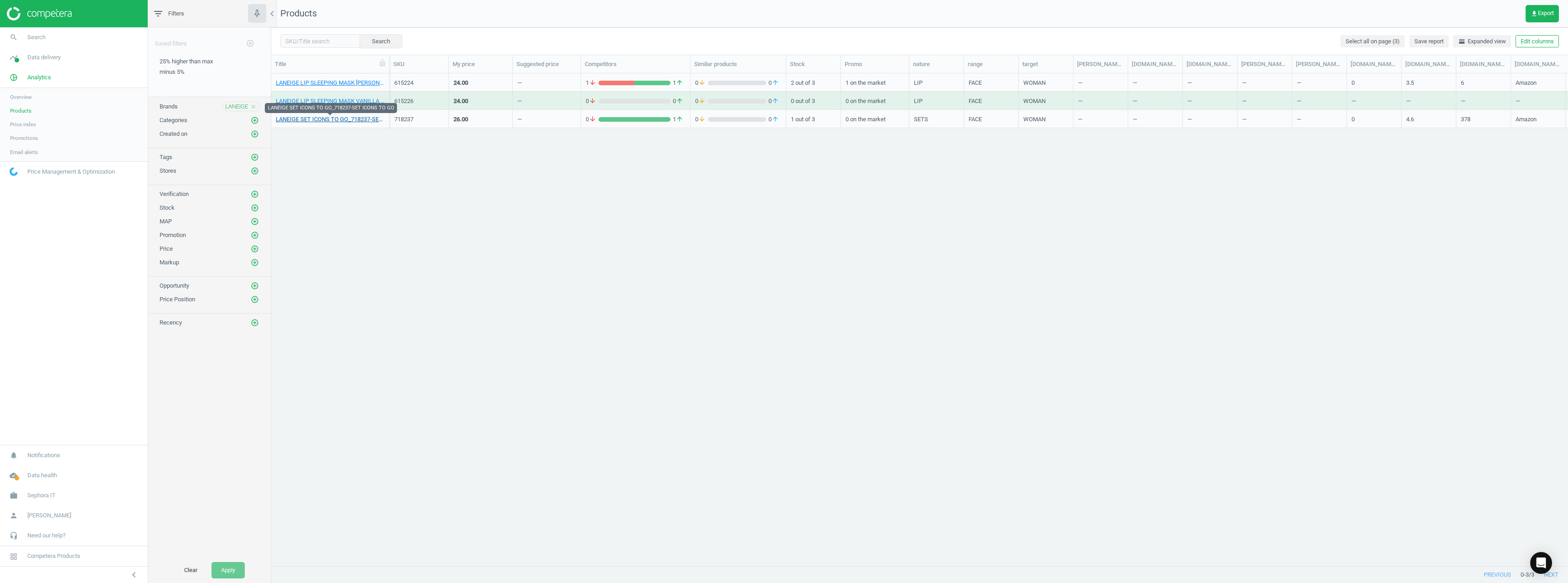
click at [362, 122] on link "LANEIGE SET ICONS TO GO_718237-SET ICONS TO GO" at bounding box center [330, 119] width 109 height 8
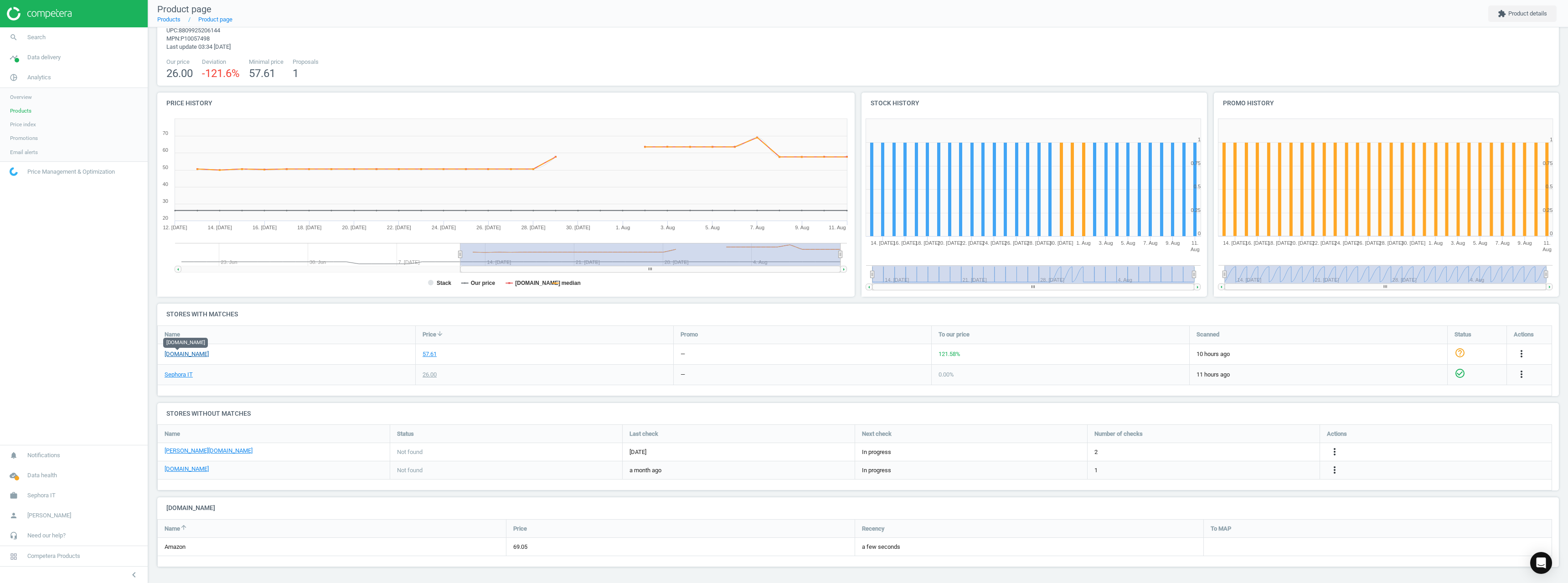
click at [177, 355] on link "[DOMAIN_NAME]" at bounding box center [186, 354] width 44 height 8
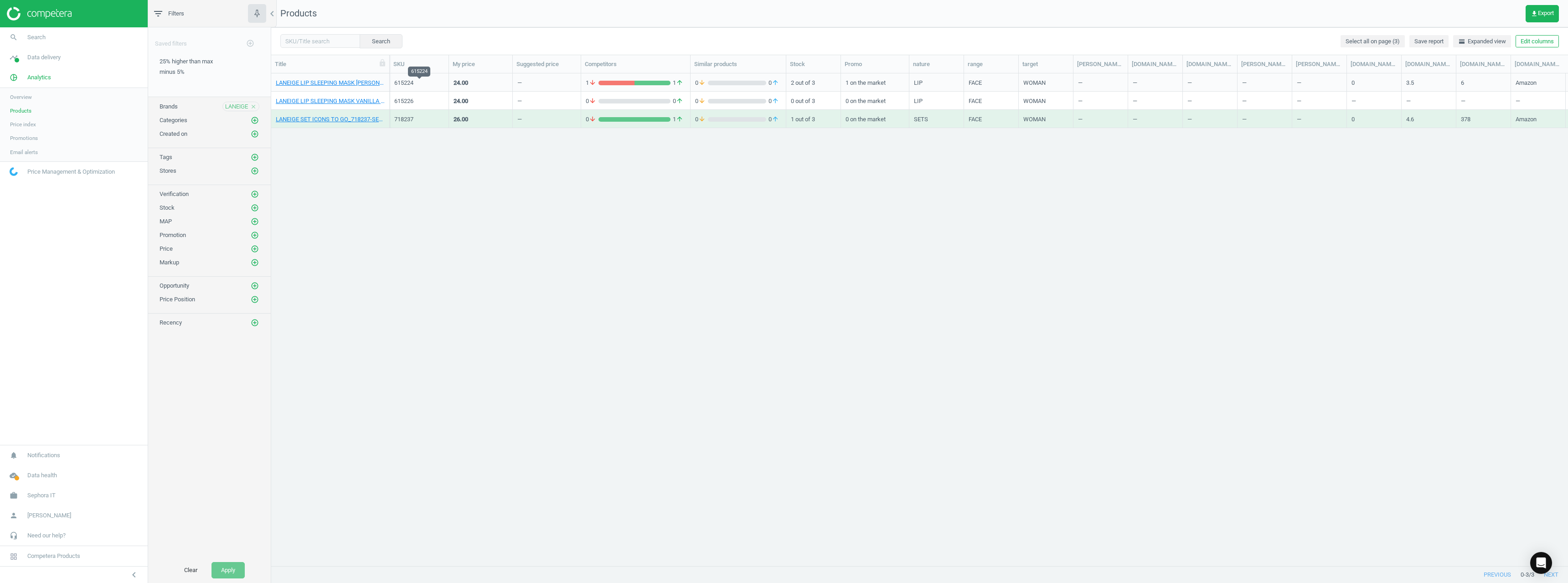
click at [404, 84] on div "615224" at bounding box center [419, 83] width 50 height 8
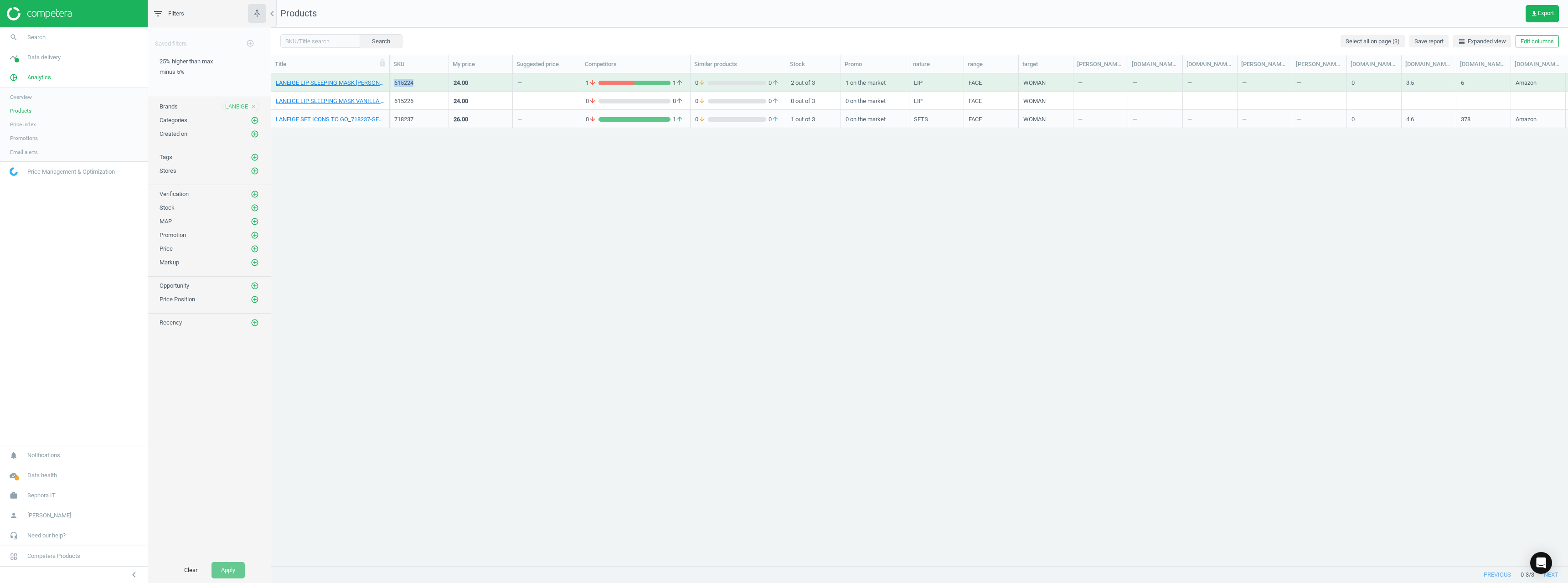
click at [404, 84] on div "615224" at bounding box center [419, 83] width 50 height 8
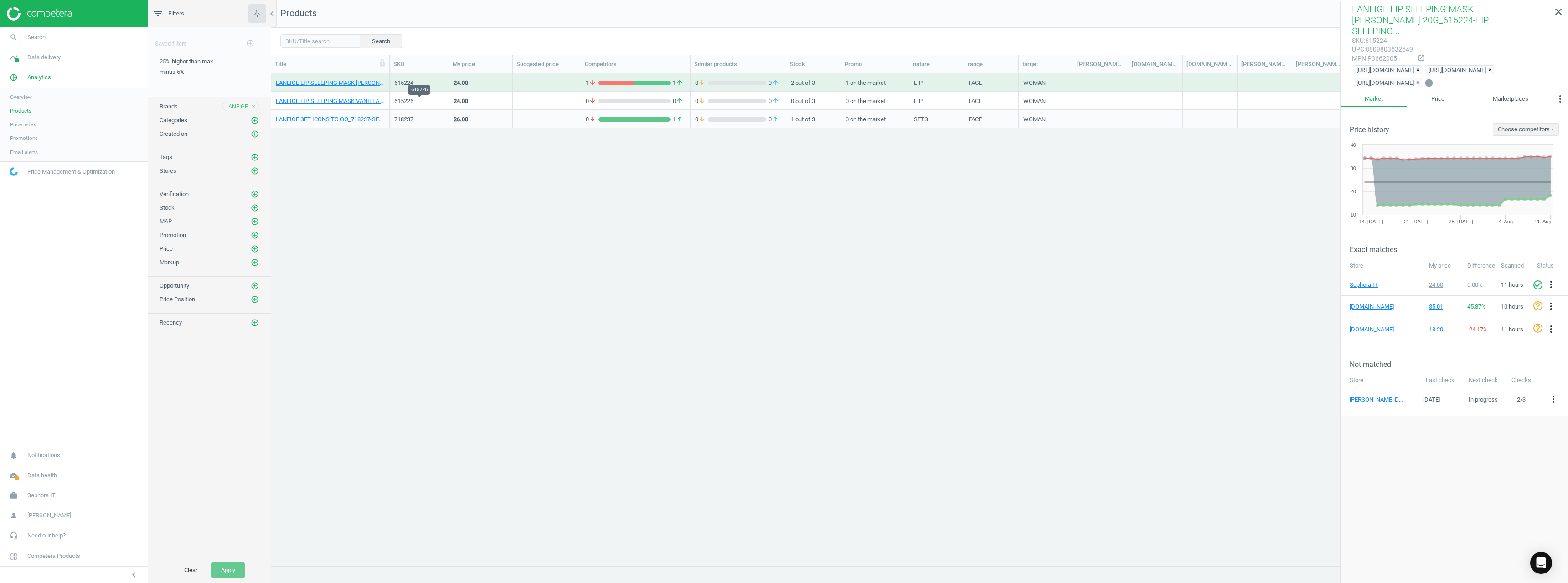
click at [404, 99] on div "615226" at bounding box center [419, 101] width 50 height 8
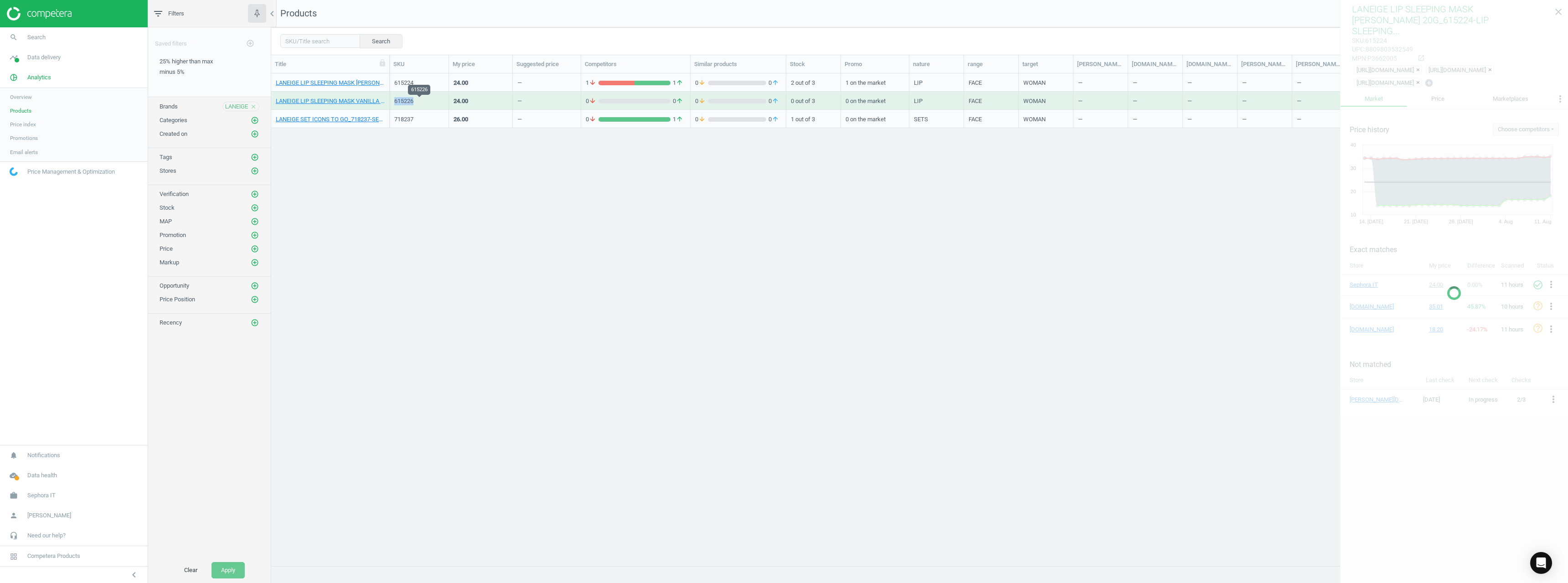
click at [404, 99] on div "615226" at bounding box center [419, 101] width 50 height 8
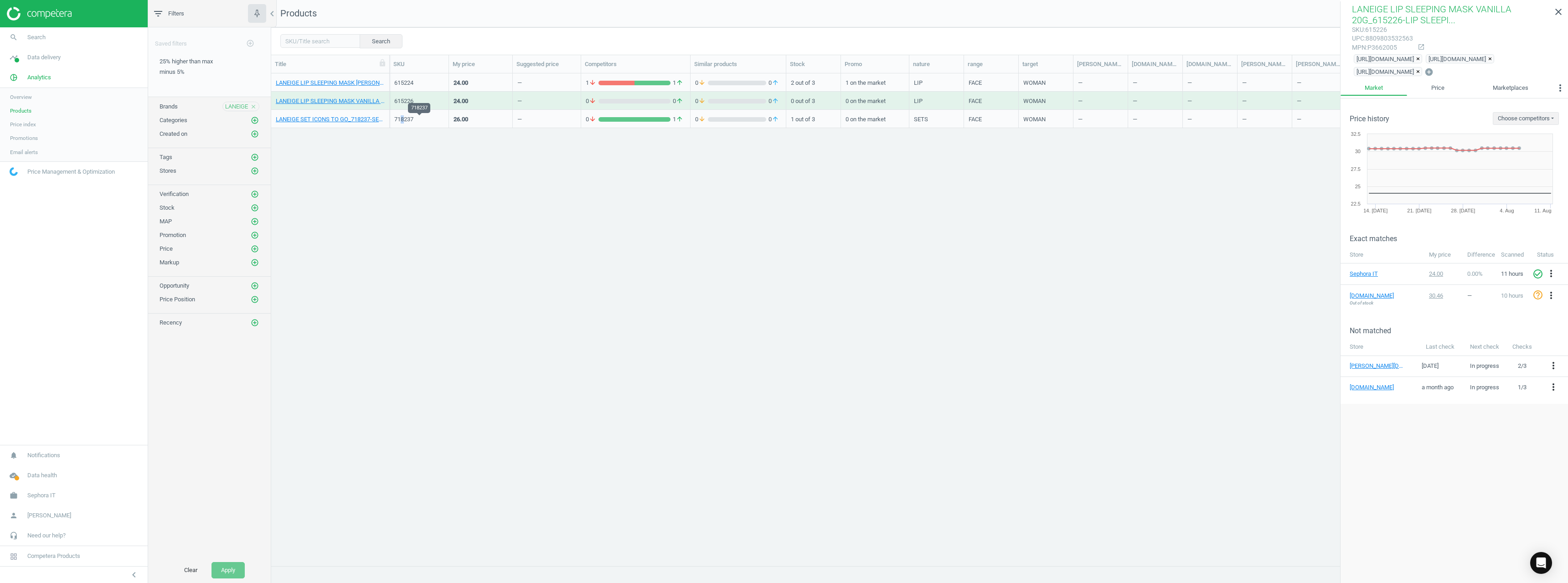
click at [402, 119] on div "718237" at bounding box center [419, 119] width 50 height 8
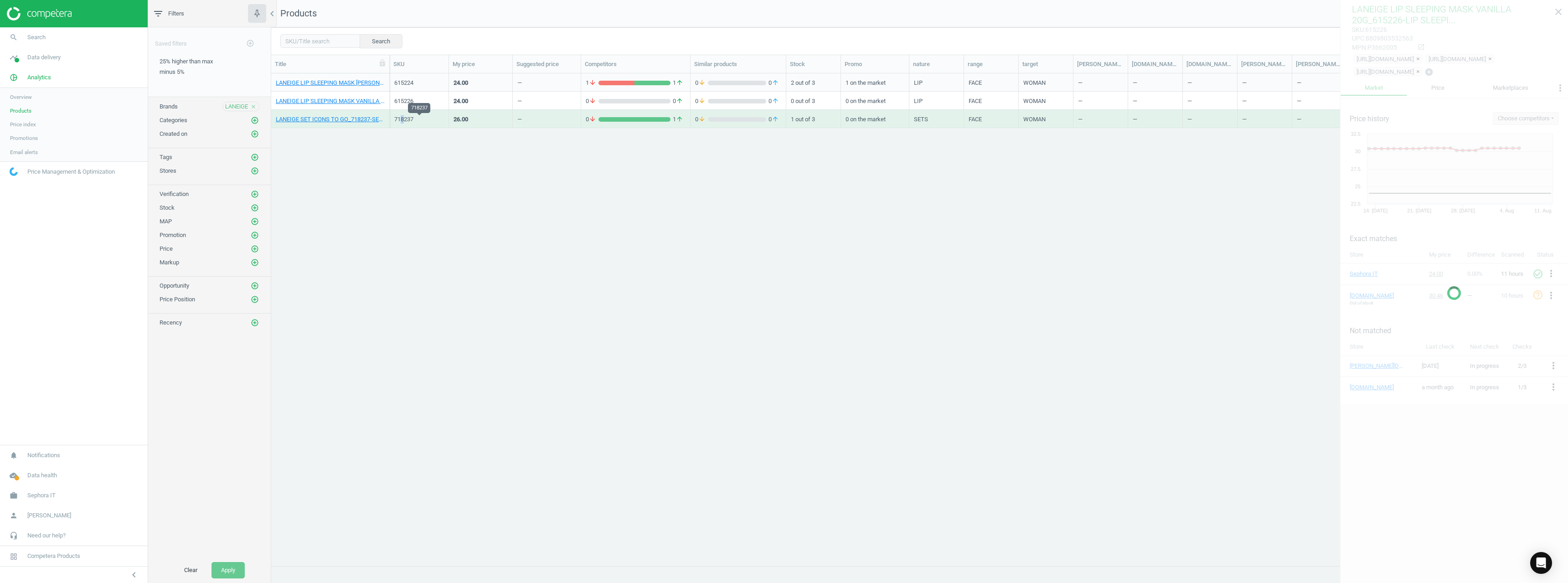
click at [402, 119] on div "718237" at bounding box center [419, 119] width 50 height 8
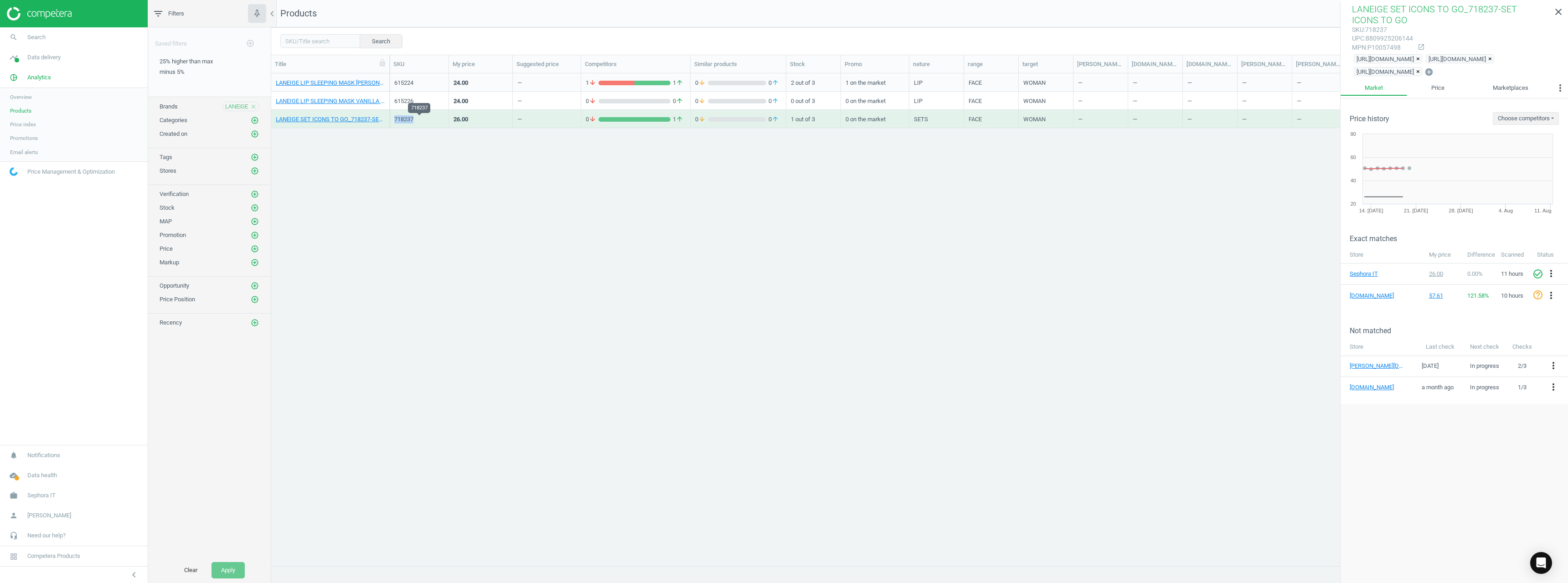
click at [402, 120] on div "718237" at bounding box center [419, 119] width 50 height 8
click at [257, 104] on div "LANEIGE close" at bounding box center [240, 106] width 37 height 10
click at [255, 105] on icon "close" at bounding box center [253, 106] width 6 height 6
click at [255, 105] on icon "add_circle_outline" at bounding box center [254, 106] width 8 height 8
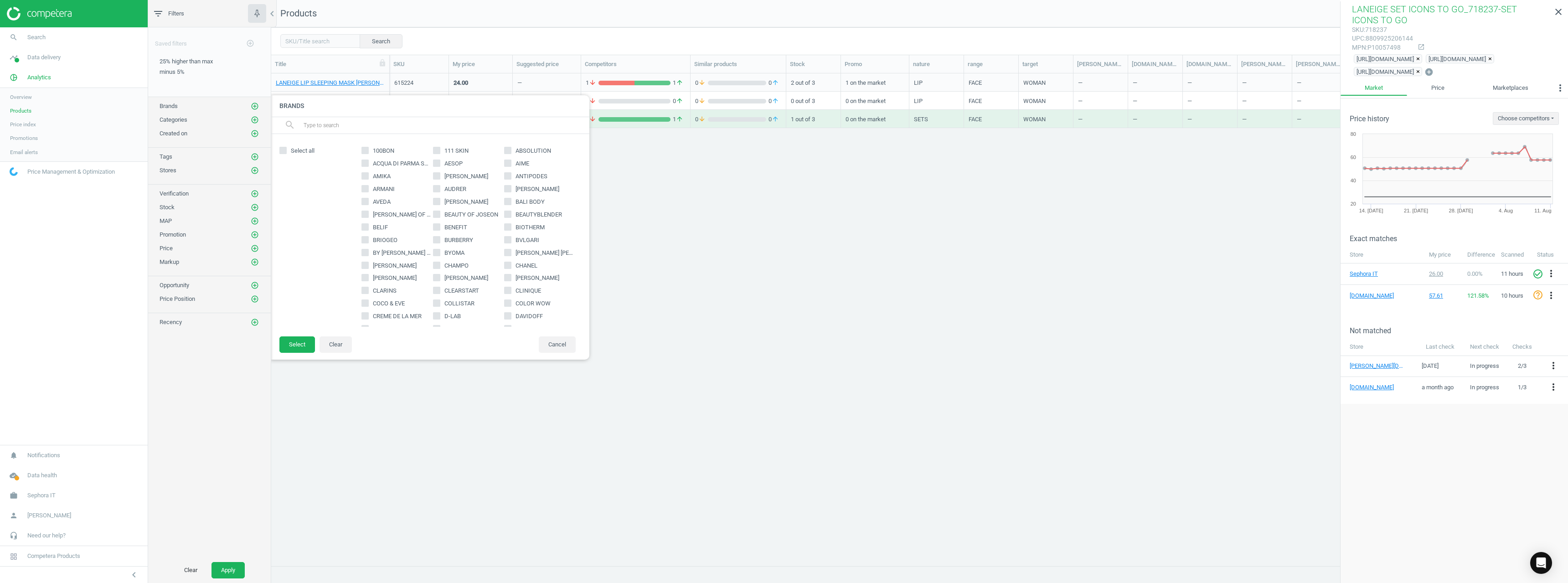
click at [375, 130] on input "text" at bounding box center [443, 125] width 280 height 15
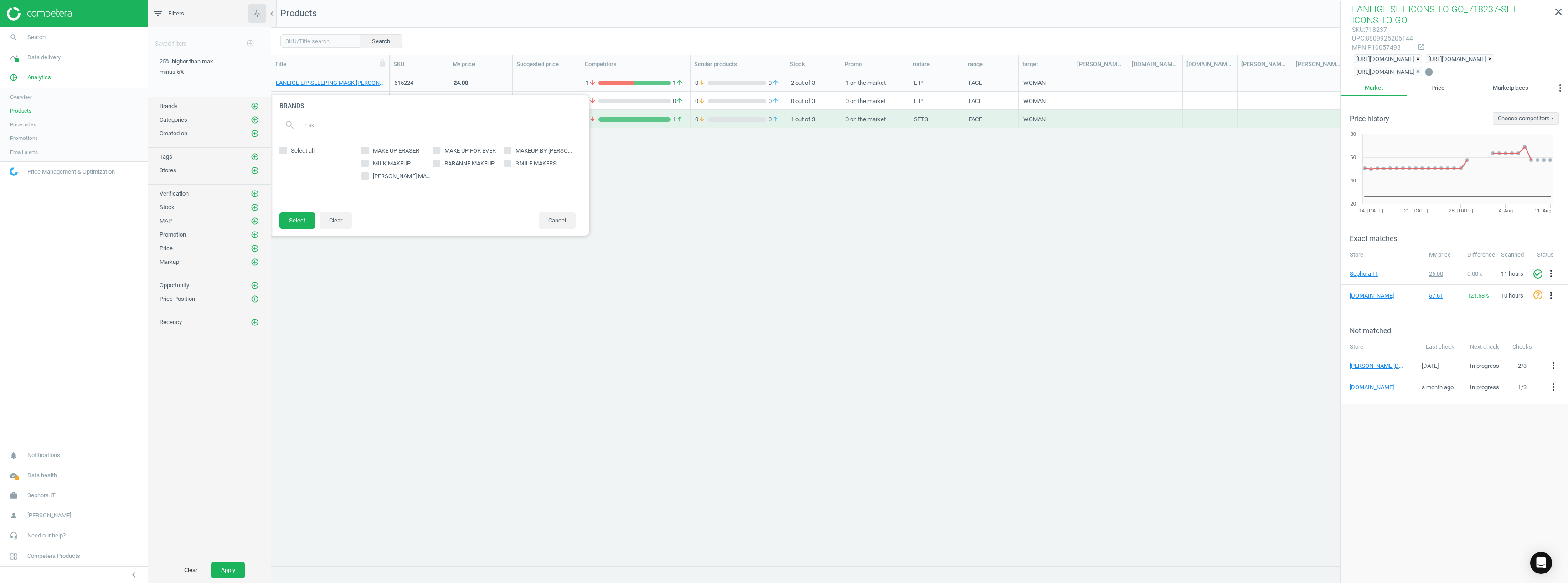
type input "mak"
click at [415, 150] on span "MAKE UP ERASER" at bounding box center [396, 150] width 50 height 8
click at [368, 150] on input "MAKE UP ERASER" at bounding box center [365, 151] width 6 height 6
checkbox input "true"
click at [309, 226] on button "Select" at bounding box center [297, 220] width 35 height 16
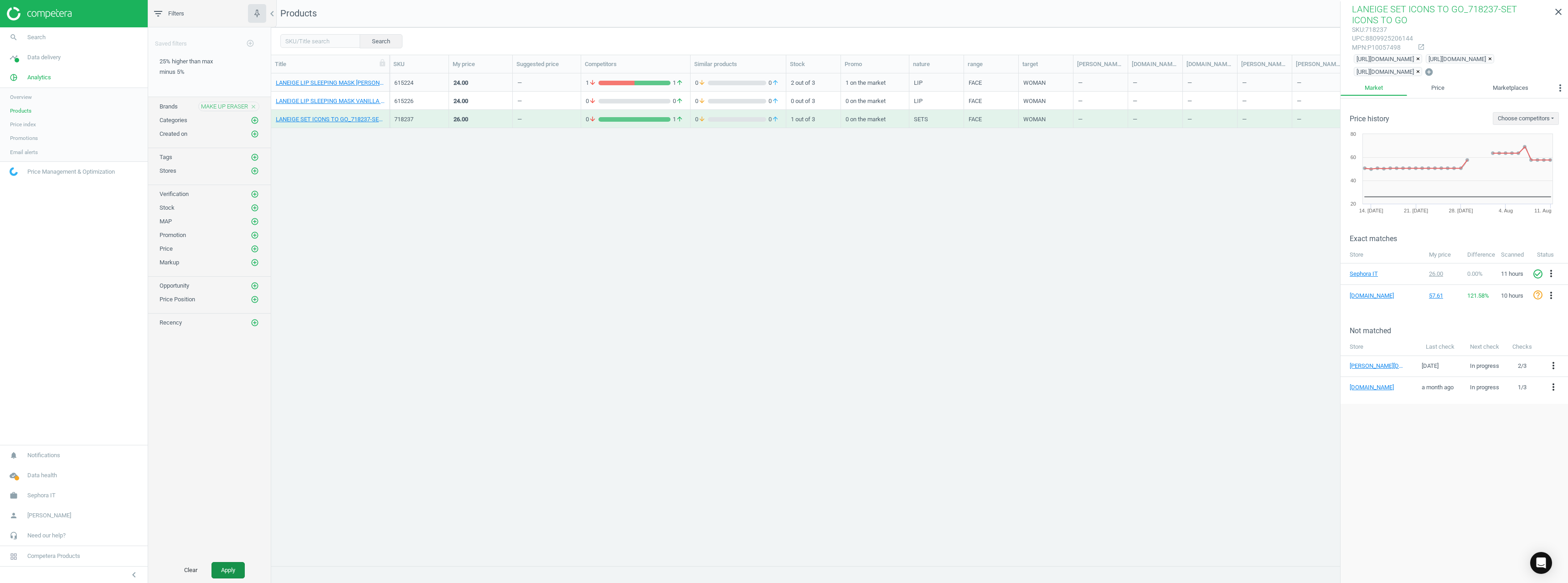
click at [217, 418] on button "Apply" at bounding box center [228, 570] width 33 height 16
click at [304, 82] on link "MAKE UP ERASER MAKE ERASER BLACK_Noir" at bounding box center [330, 83] width 109 height 8
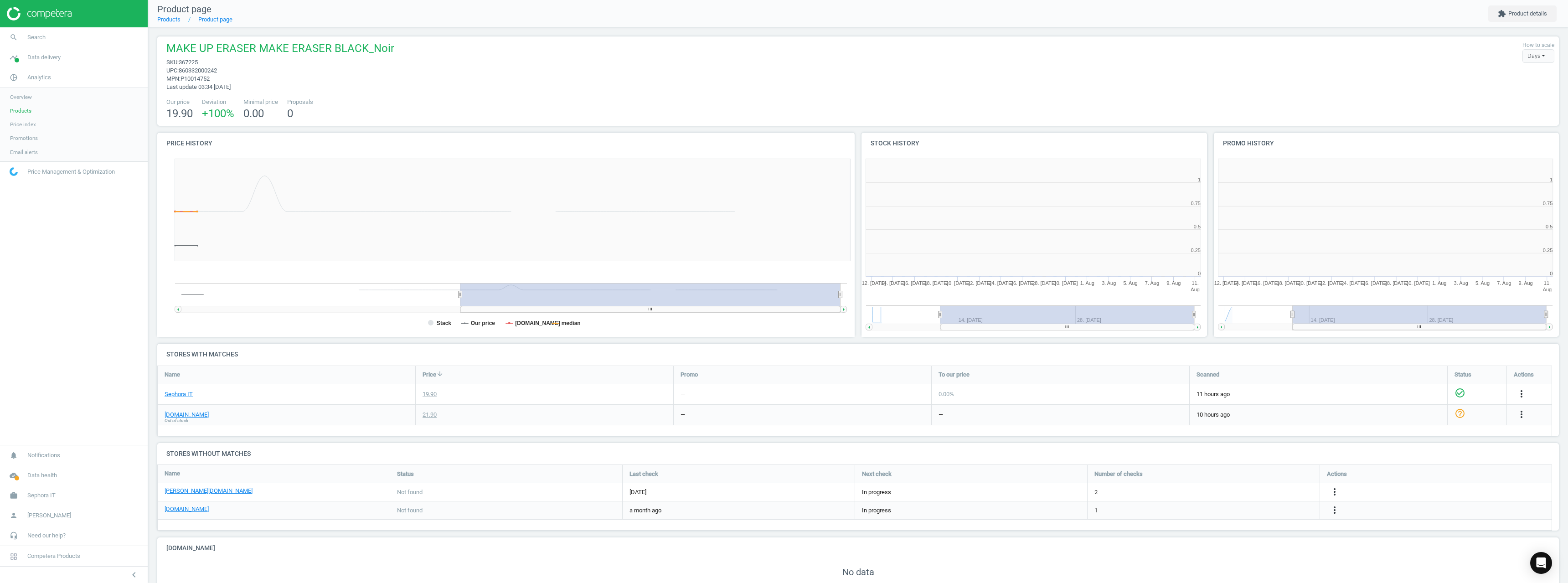
scroll to position [197, 708]
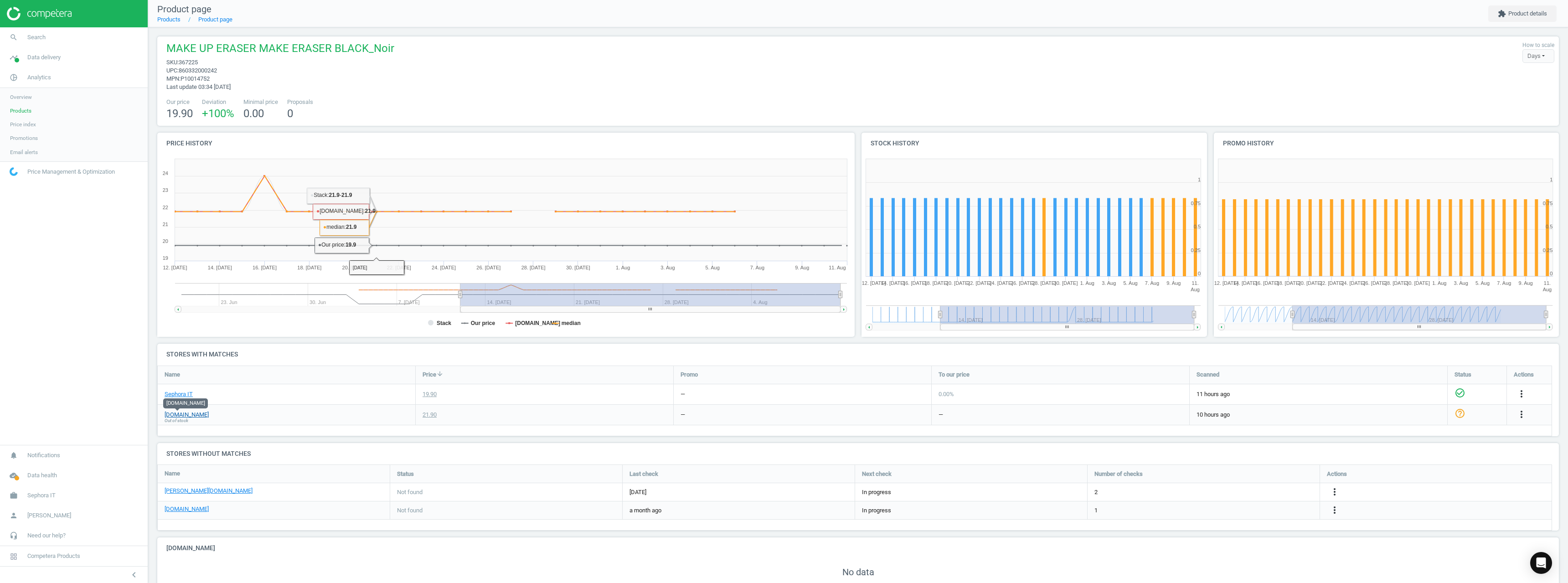
click at [184, 414] on link "[DOMAIN_NAME]" at bounding box center [186, 414] width 44 height 8
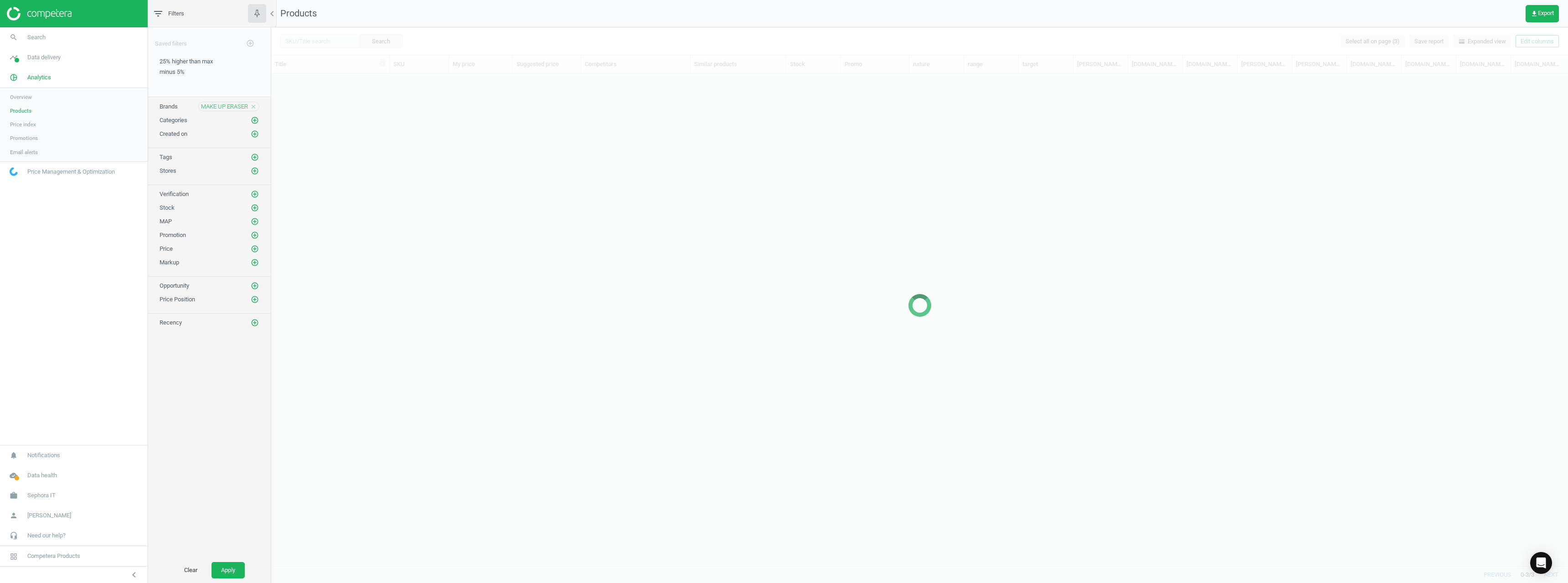
scroll to position [478, 1290]
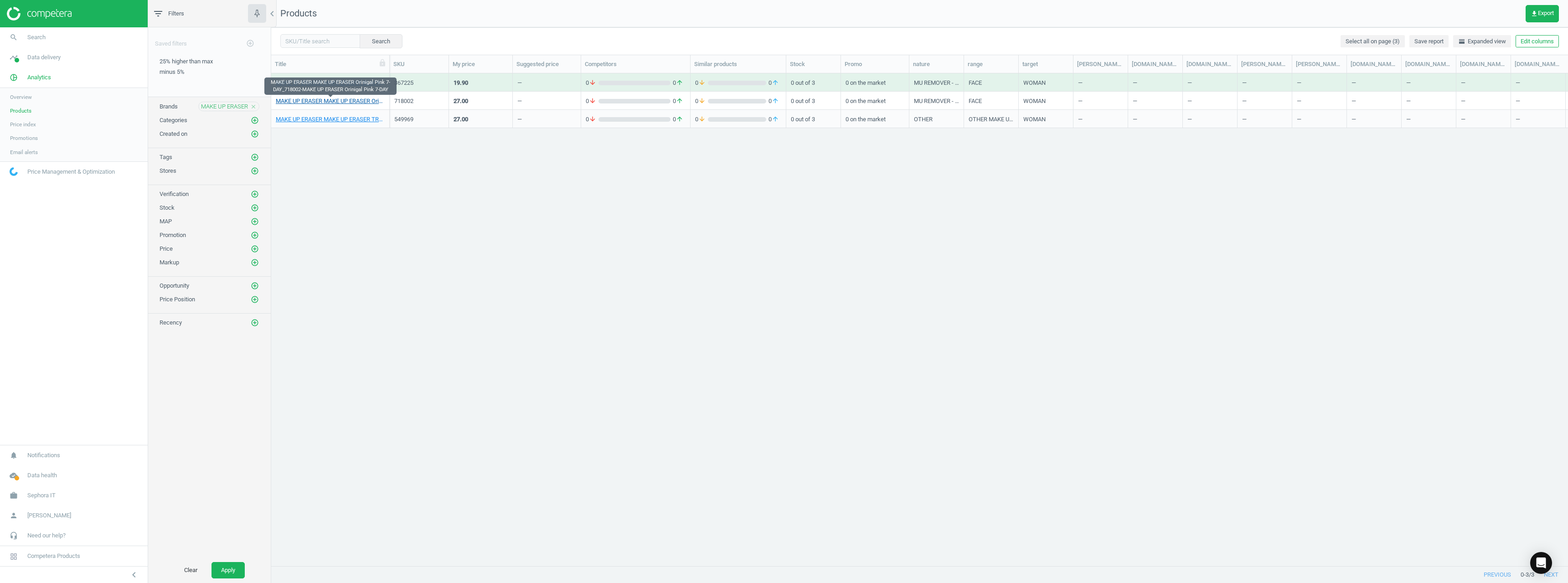
click at [352, 100] on link "MAKE UP ERASER MAKE UP ERASER Orinigal Pink 7-DAY_718002-MAKE UP ERASER Oriniga…" at bounding box center [330, 101] width 109 height 8
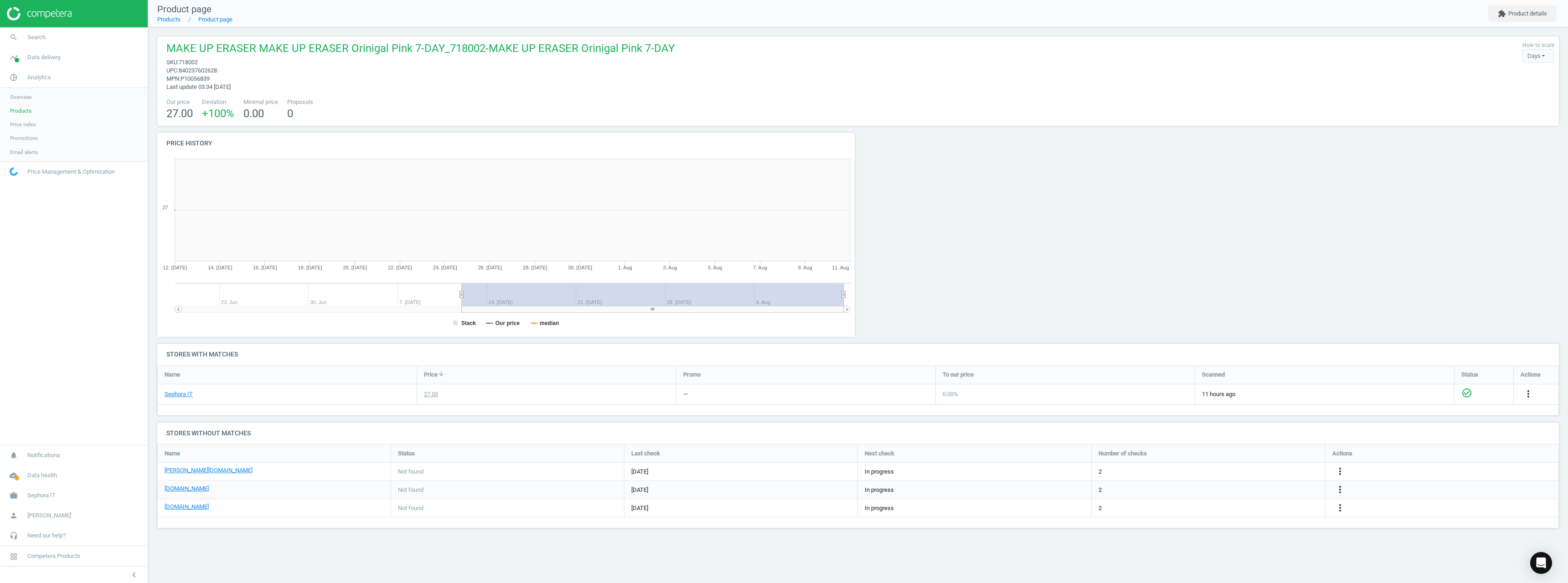
scroll to position [197, 712]
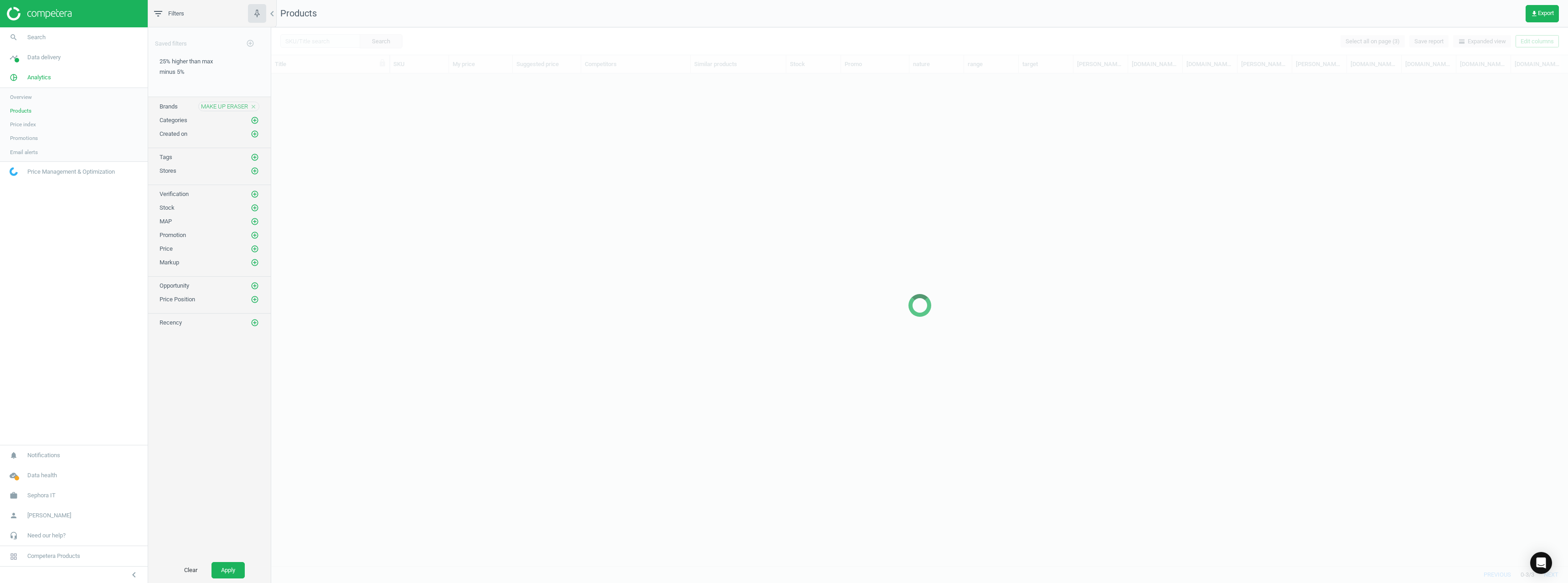
scroll to position [478, 1290]
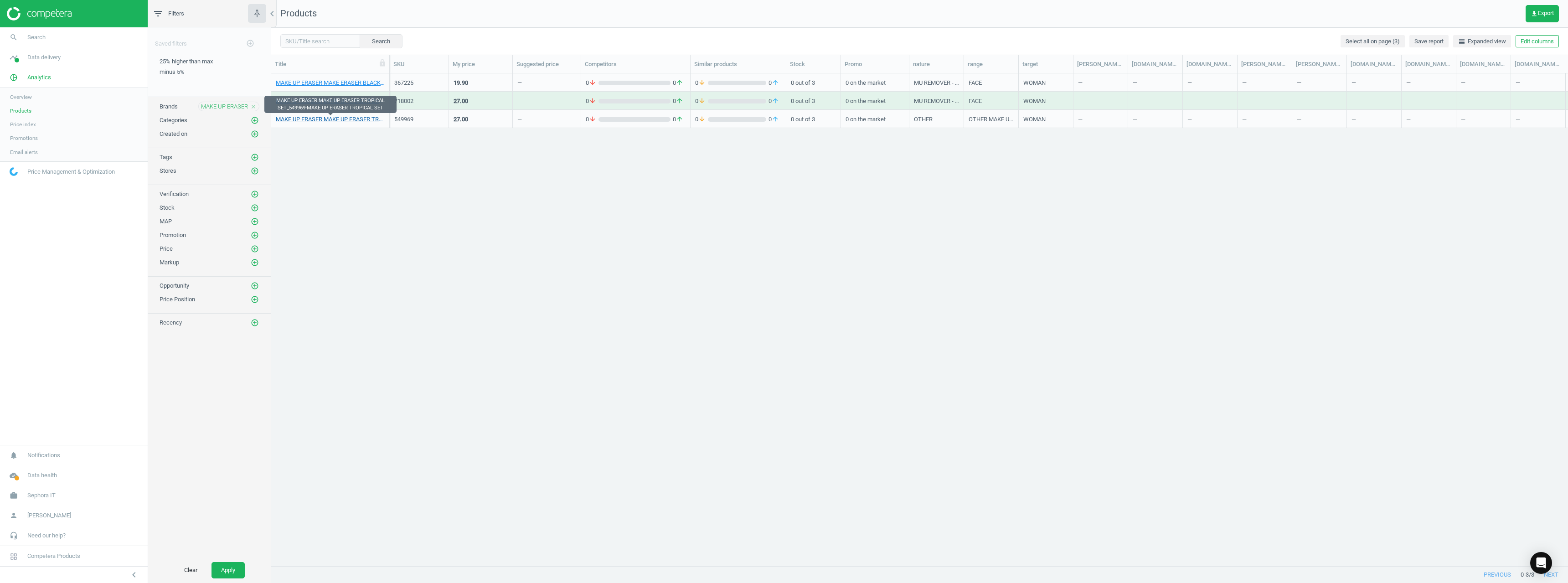
click at [357, 119] on link "MAKE UP ERASER MAKE UP ERASER TROPICAL SET_549969-MAKE UP ERASER TROPICAL SET" at bounding box center [330, 119] width 109 height 8
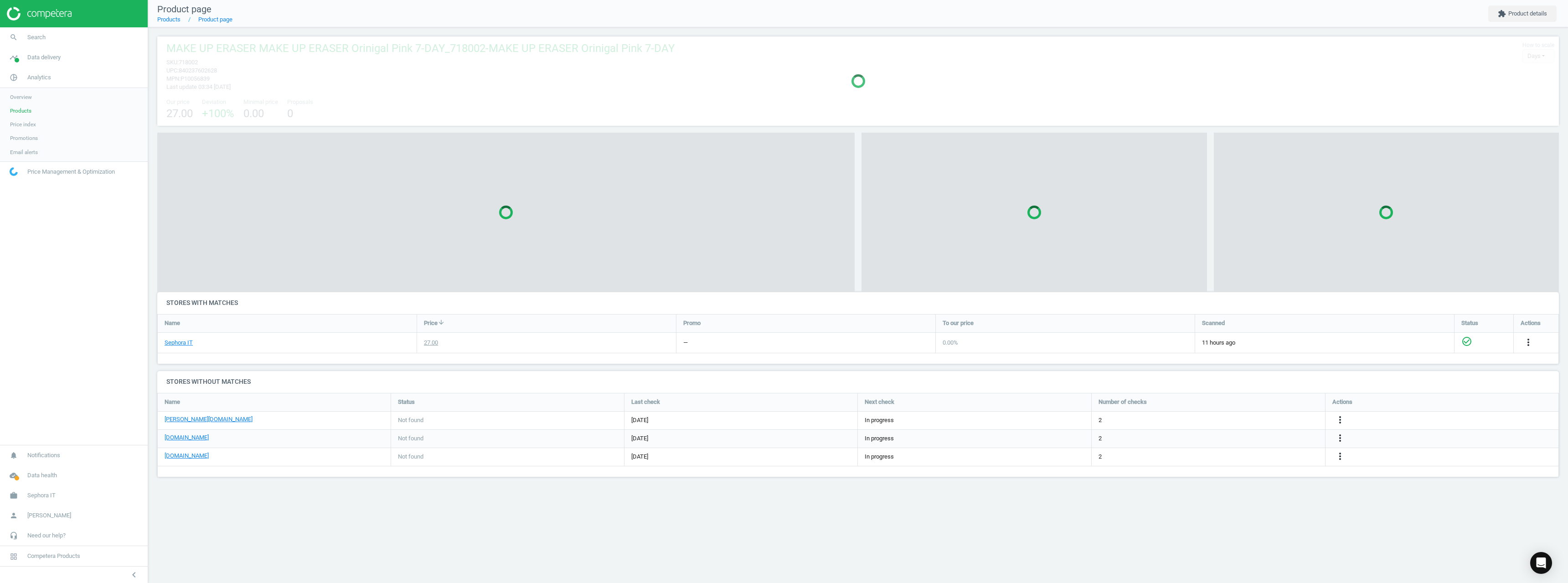
scroll to position [4, 4]
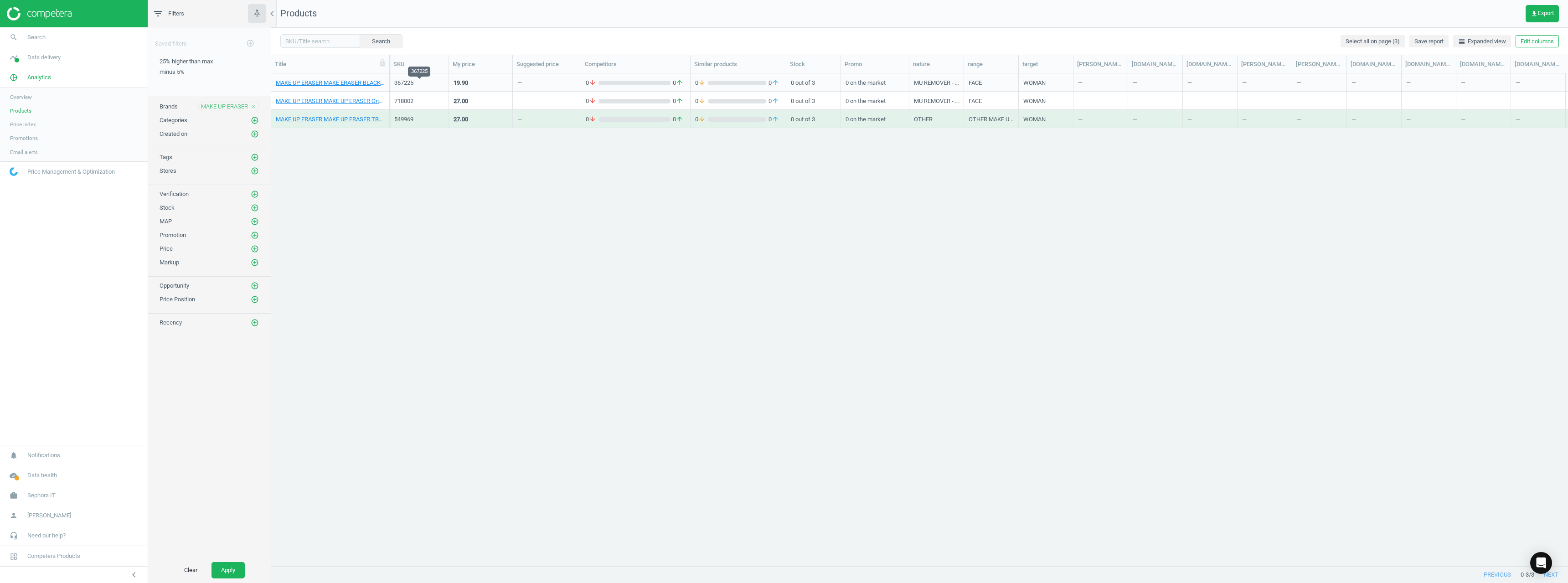
click at [410, 81] on div "367225" at bounding box center [419, 83] width 50 height 8
click at [411, 81] on div "367225" at bounding box center [419, 83] width 50 height 8
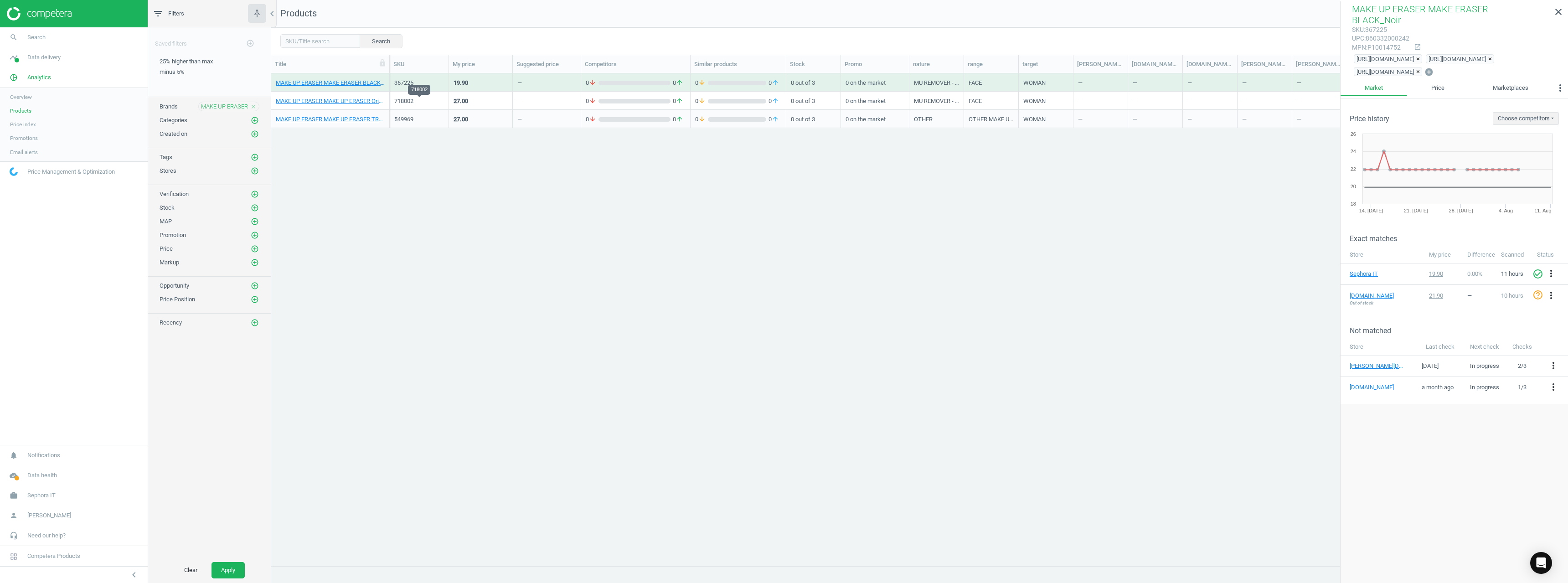
click at [404, 104] on div "718002" at bounding box center [419, 101] width 50 height 8
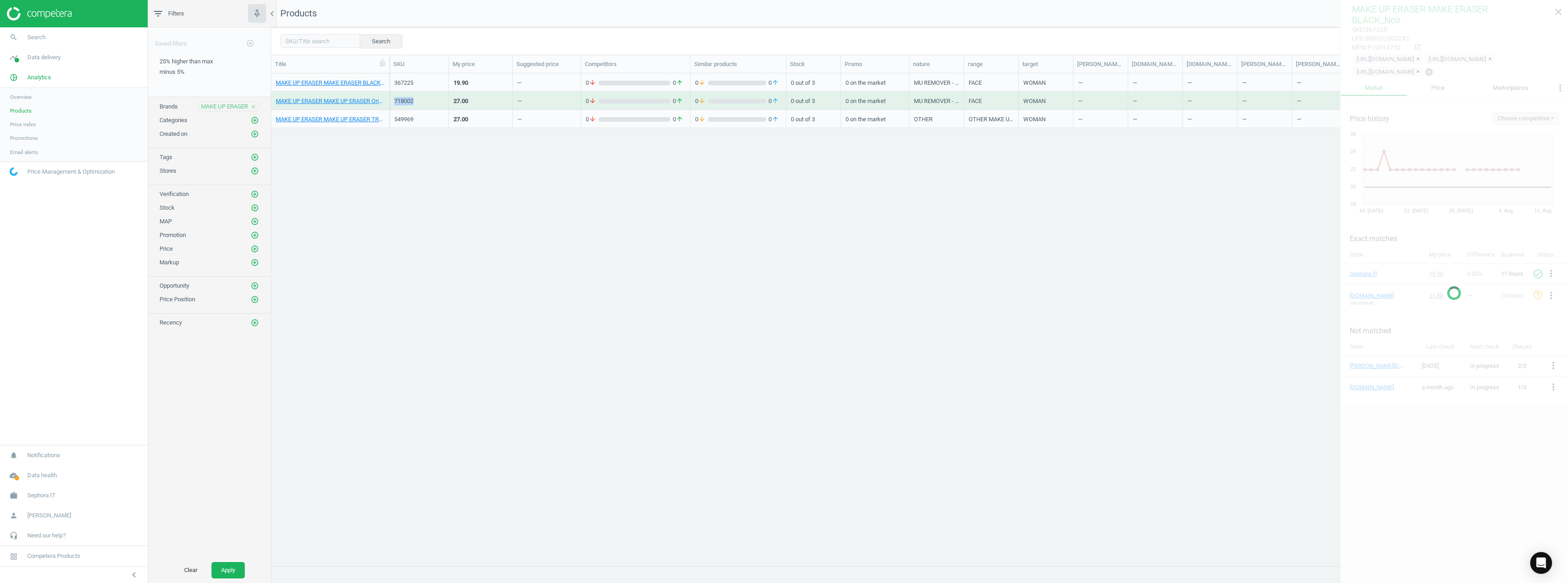
click at [404, 104] on div "718002" at bounding box center [419, 101] width 50 height 8
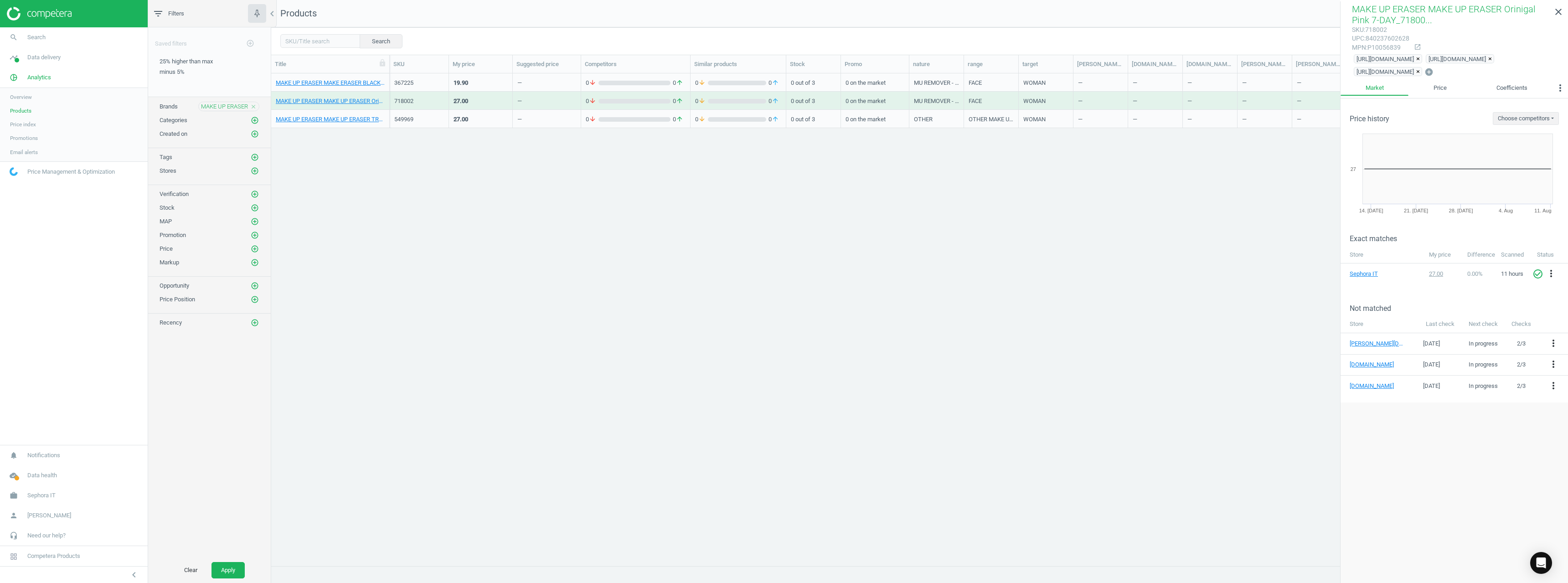
click at [402, 119] on div "549969" at bounding box center [419, 119] width 50 height 8
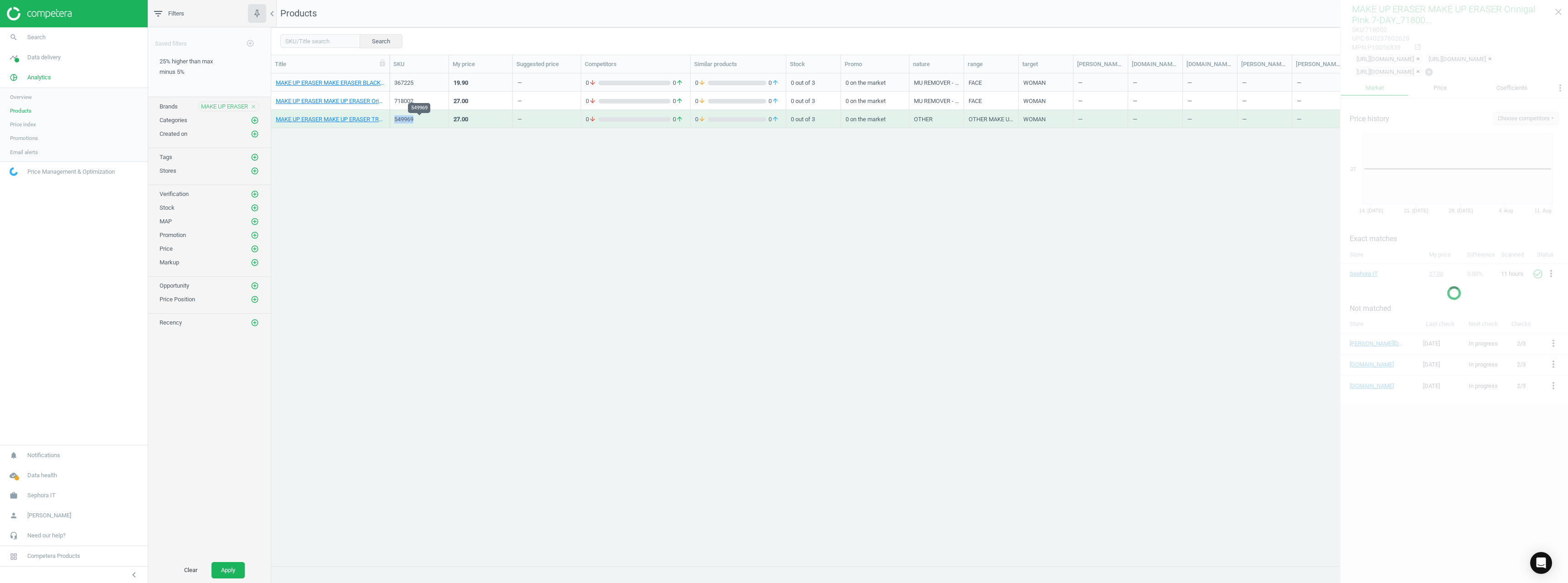
click at [402, 119] on div "549969" at bounding box center [419, 119] width 50 height 8
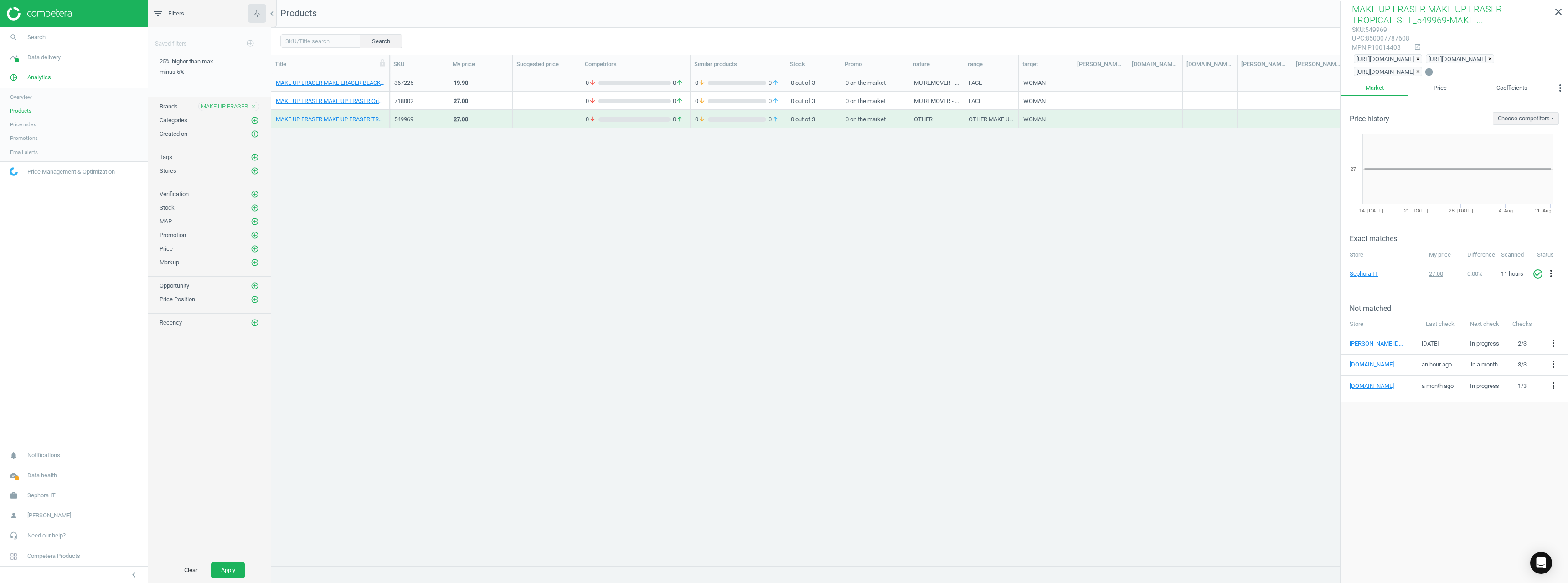
click at [254, 104] on icon "close" at bounding box center [253, 106] width 6 height 6
click at [254, 104] on icon "add_circle_outline" at bounding box center [254, 106] width 8 height 8
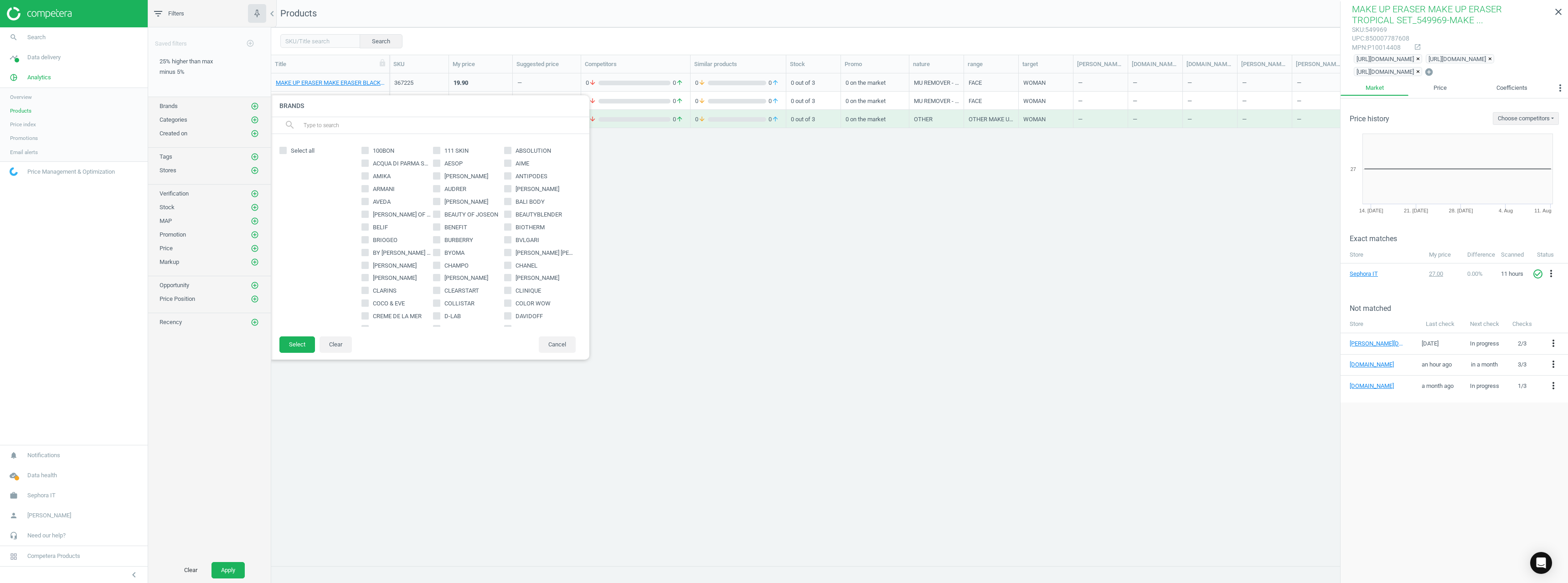
click at [368, 130] on input "text" at bounding box center [443, 125] width 280 height 15
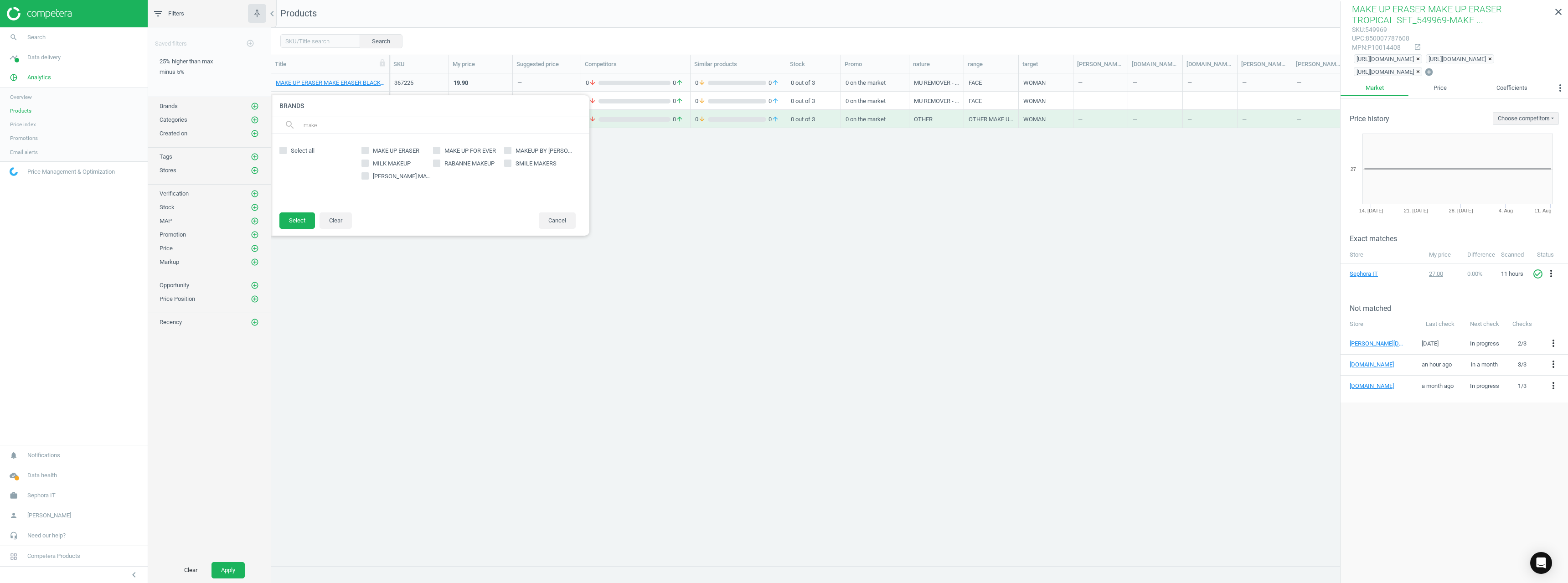
type input "make"
click at [538, 154] on span "MAKEUP BY [PERSON_NAME]" at bounding box center [545, 150] width 62 height 8
click at [511, 153] on input "MAKEUP BY [PERSON_NAME]" at bounding box center [508, 151] width 6 height 6
checkbox input "true"
click at [298, 218] on button "Select" at bounding box center [297, 220] width 35 height 16
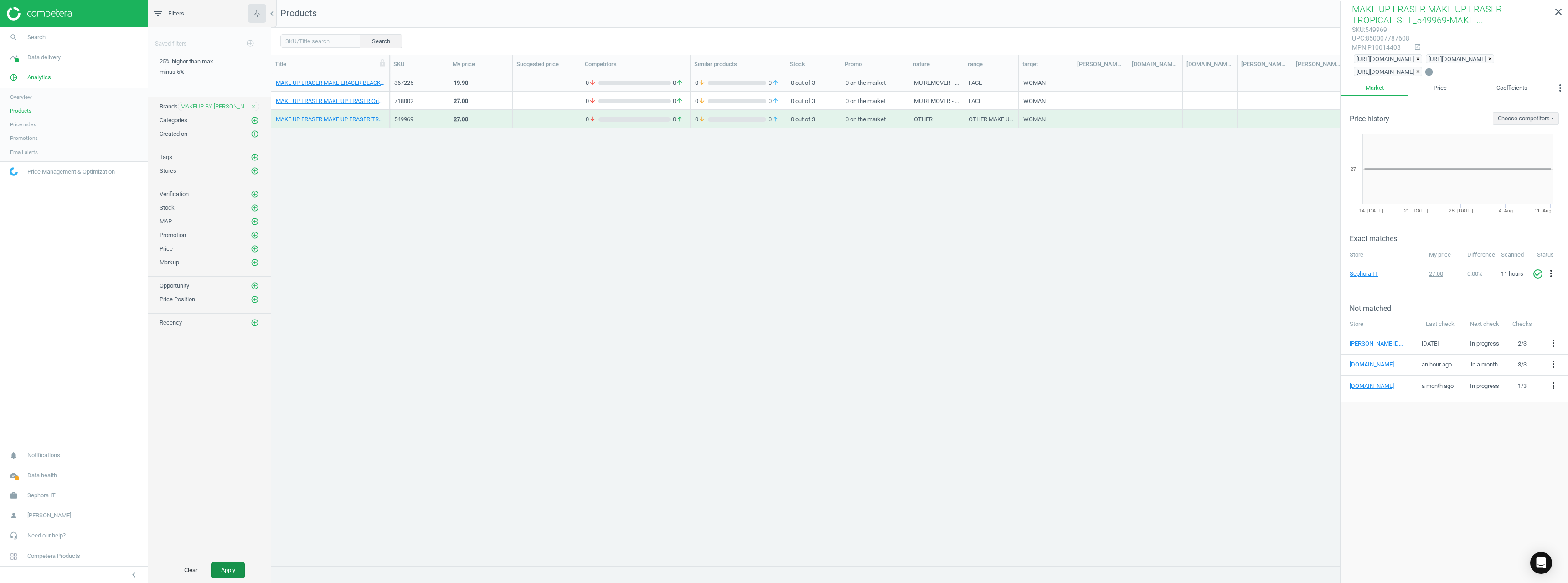
click at [228, 418] on button "Apply" at bounding box center [228, 570] width 33 height 16
click at [337, 82] on link "MAKEUP BY MARIO MASTER MATTES PALETTE THE NEUTRALS_719269-MASTER MATTES® EYESHA…" at bounding box center [330, 83] width 109 height 8
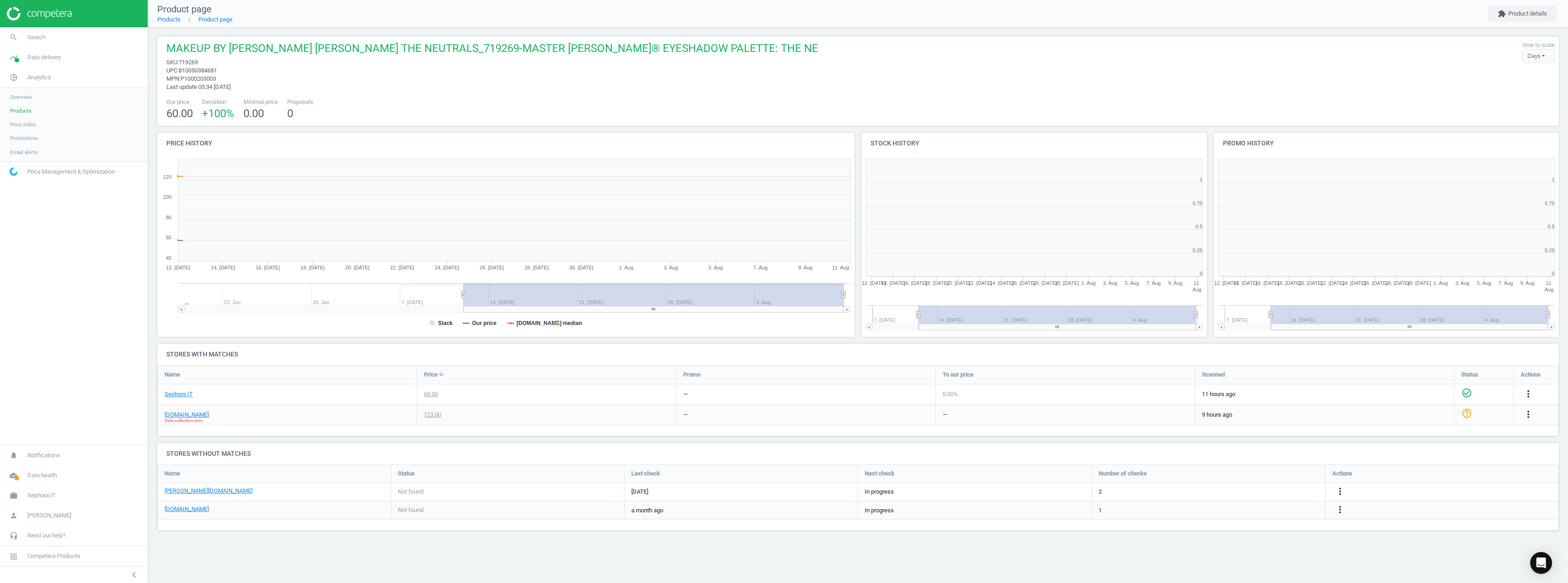
scroll to position [197, 359]
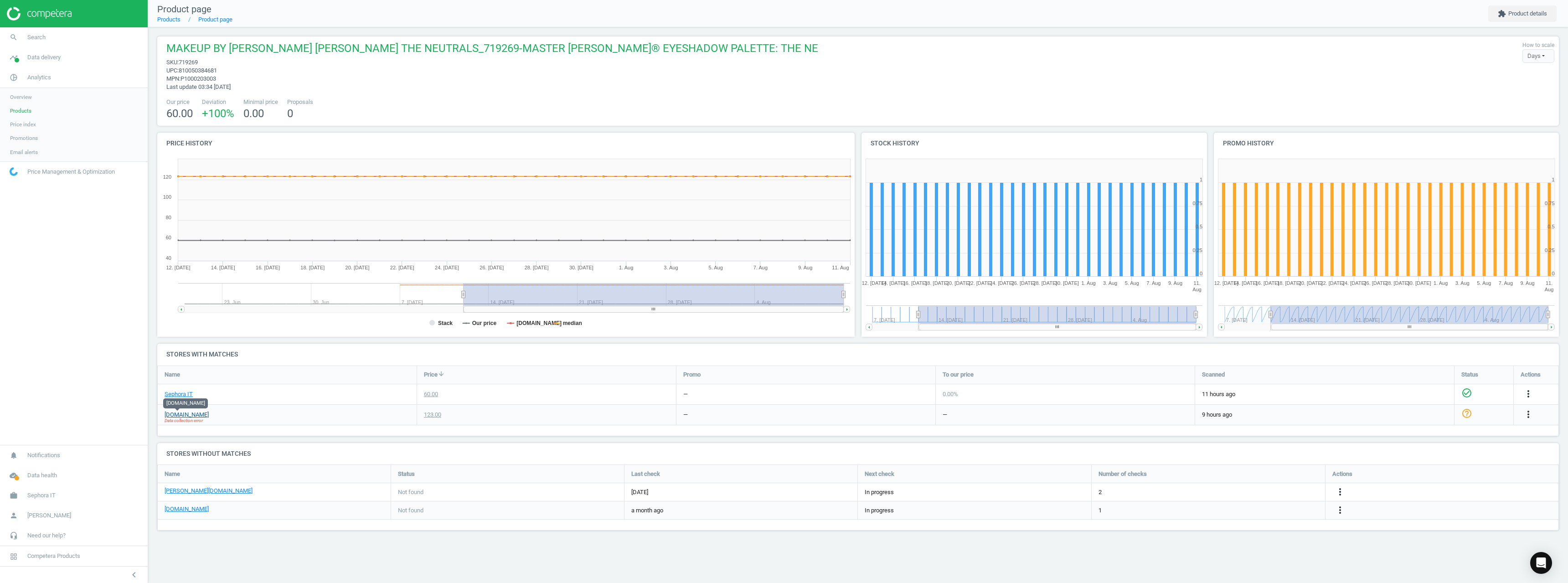
click at [175, 415] on link "[DOMAIN_NAME]" at bounding box center [186, 414] width 44 height 8
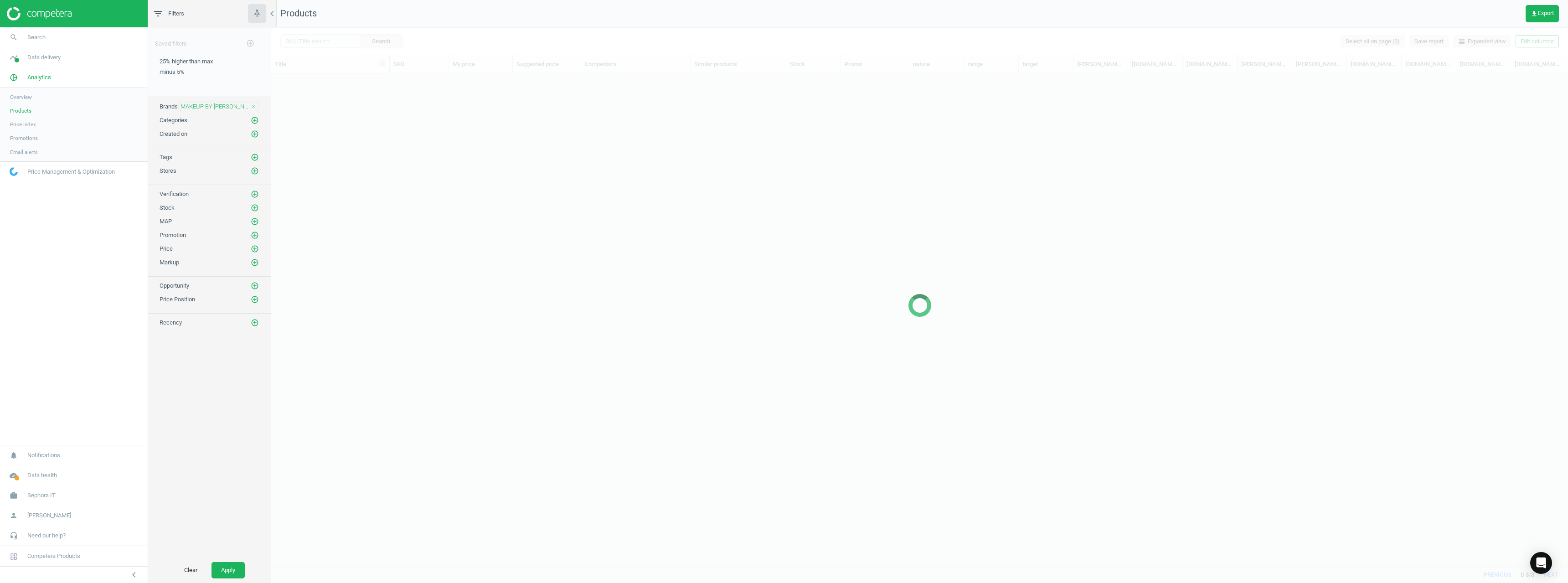
scroll to position [478, 1290]
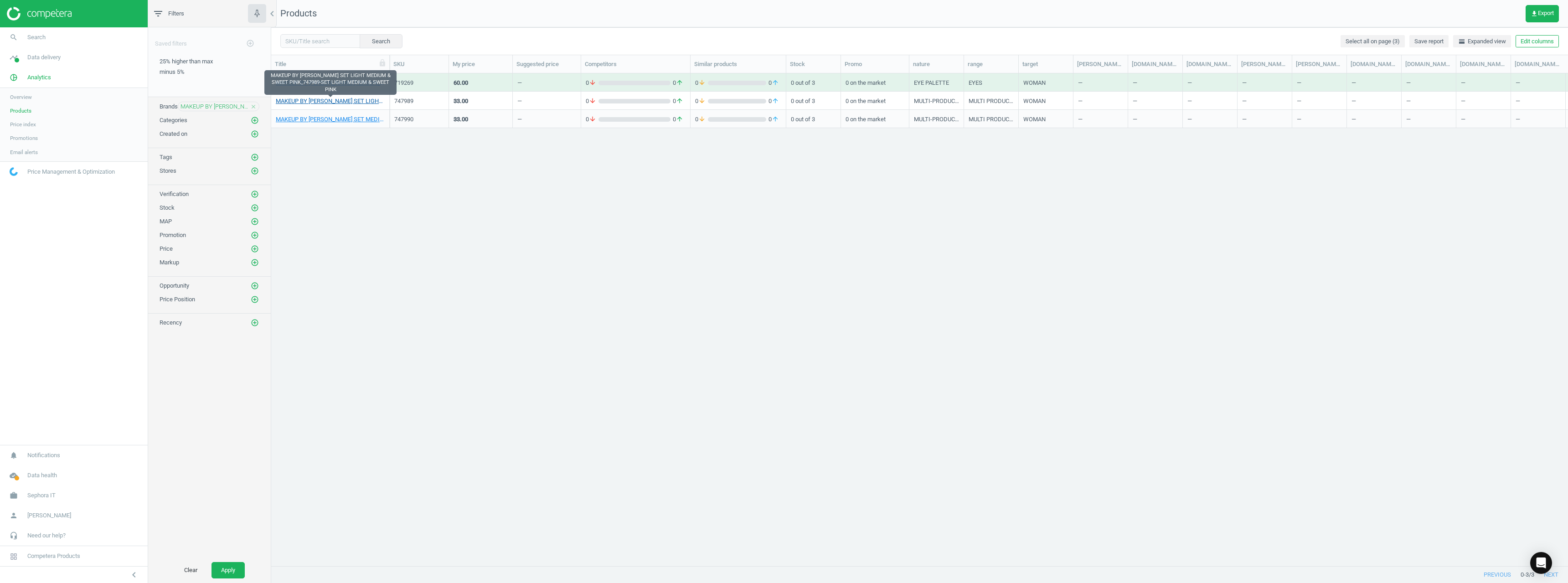
click at [334, 97] on link "MAKEUP BY MARIO SET LIGHT MEDIUM & SWEET PINK_747989-SET LIGHT MEDIUM & SWEET P…" at bounding box center [330, 101] width 109 height 8
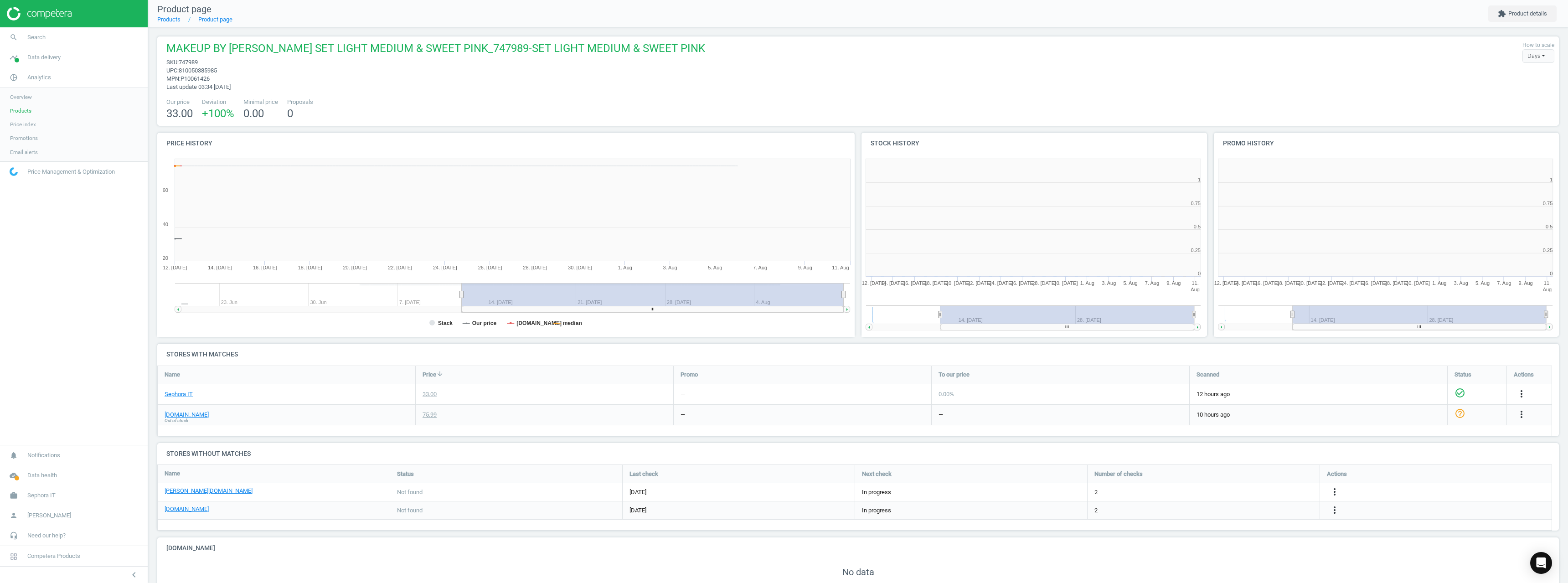
scroll to position [197, 708]
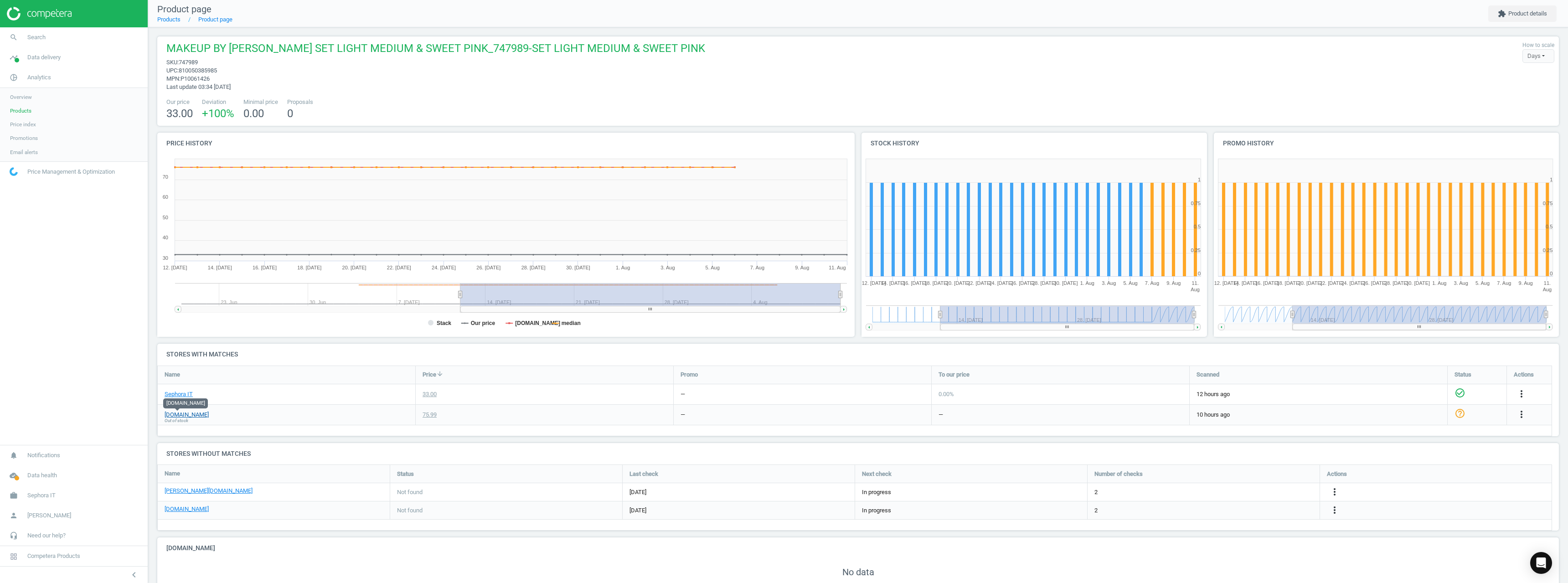
click at [172, 415] on link "[DOMAIN_NAME]" at bounding box center [186, 414] width 44 height 8
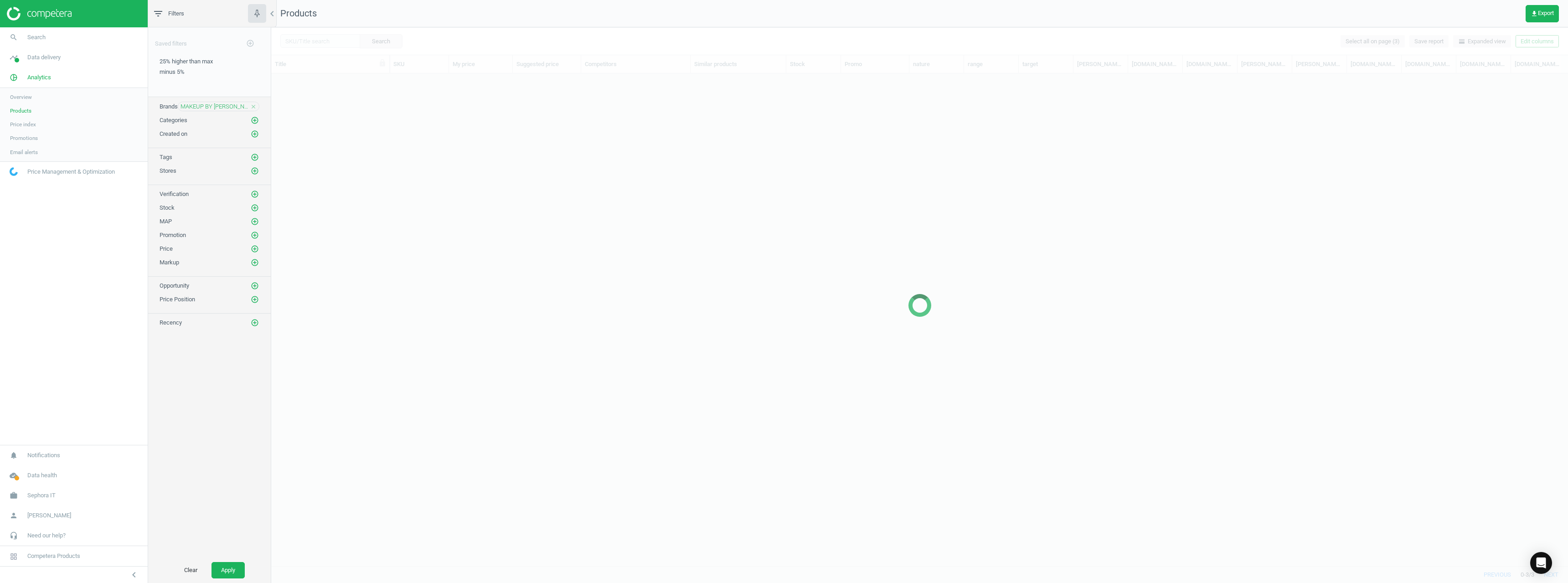
scroll to position [478, 1290]
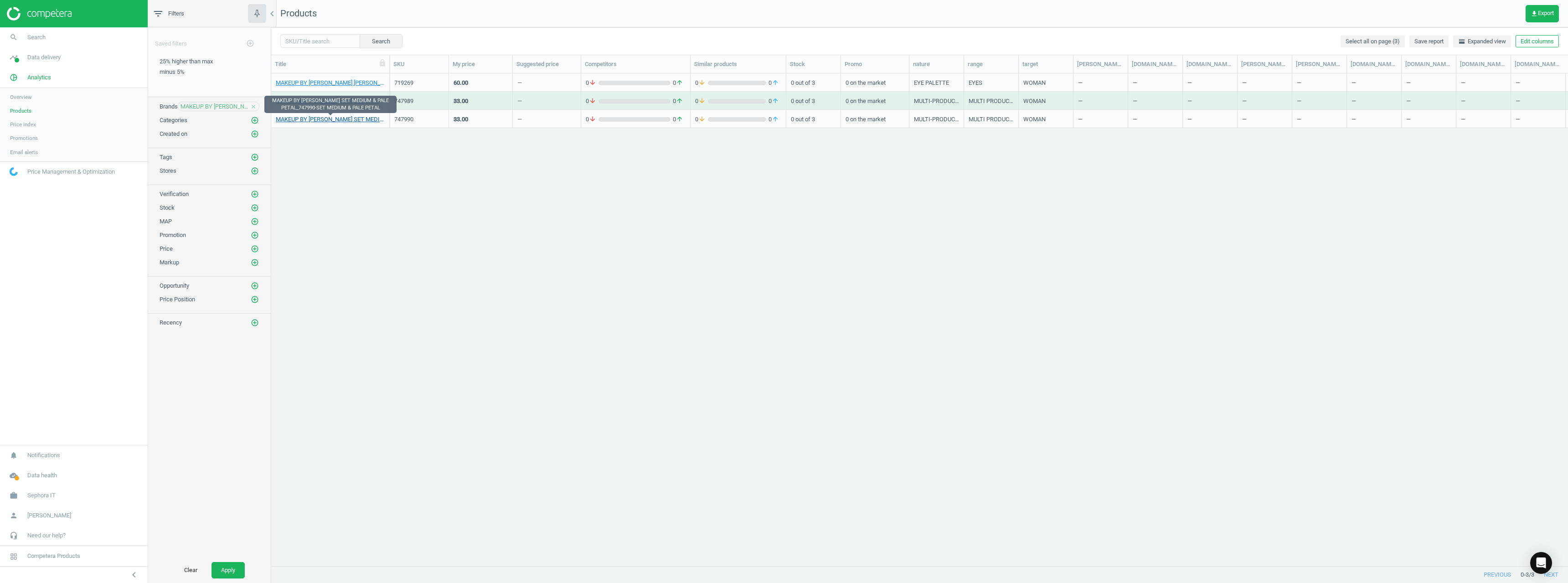
click at [357, 117] on link "MAKEUP BY MARIO SET MEDIUM & PALE PETAL_747990-SET MEDIUM & PALE PETAL" at bounding box center [330, 119] width 109 height 8
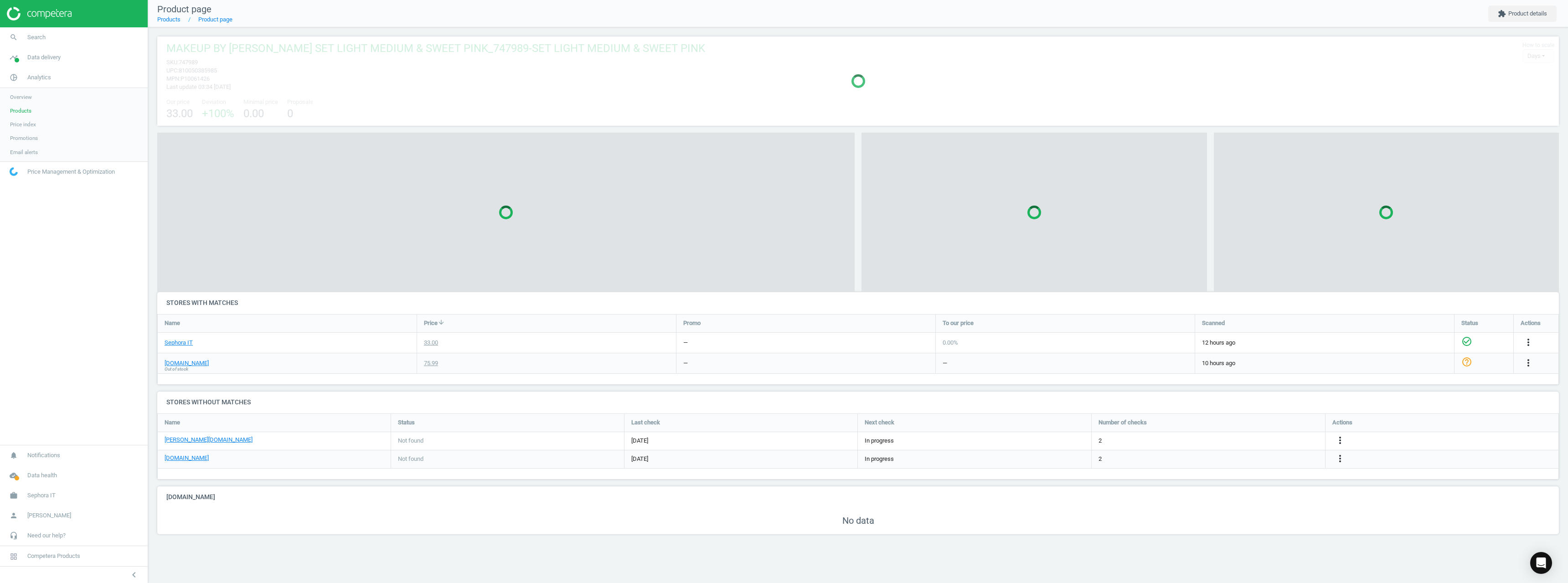
scroll to position [85, 1409]
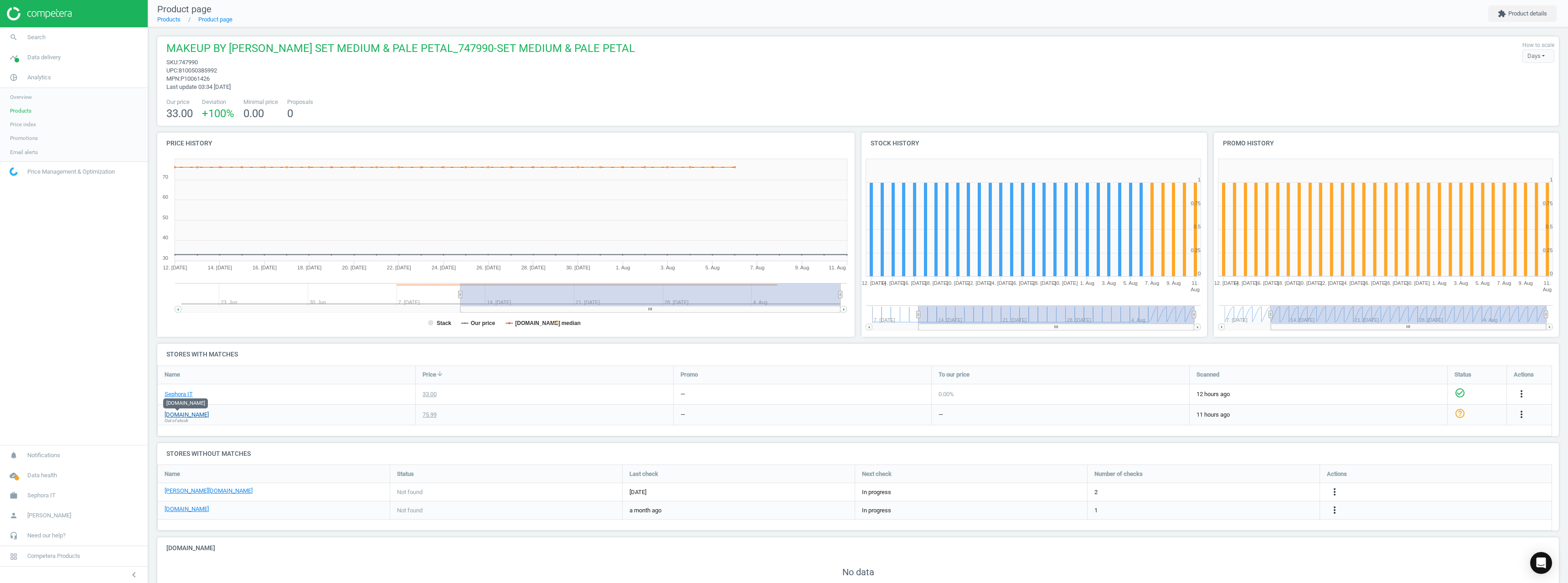
click at [185, 416] on link "[DOMAIN_NAME]" at bounding box center [186, 414] width 44 height 8
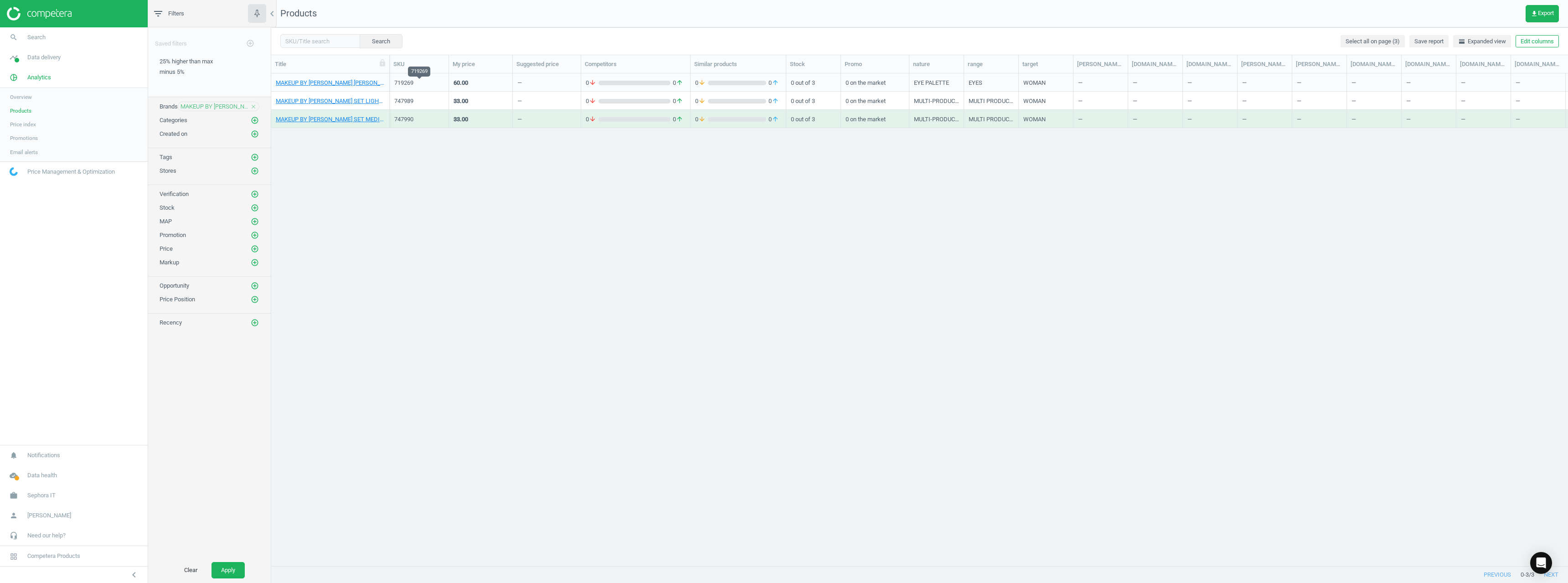
click at [409, 80] on div "719269" at bounding box center [419, 83] width 50 height 8
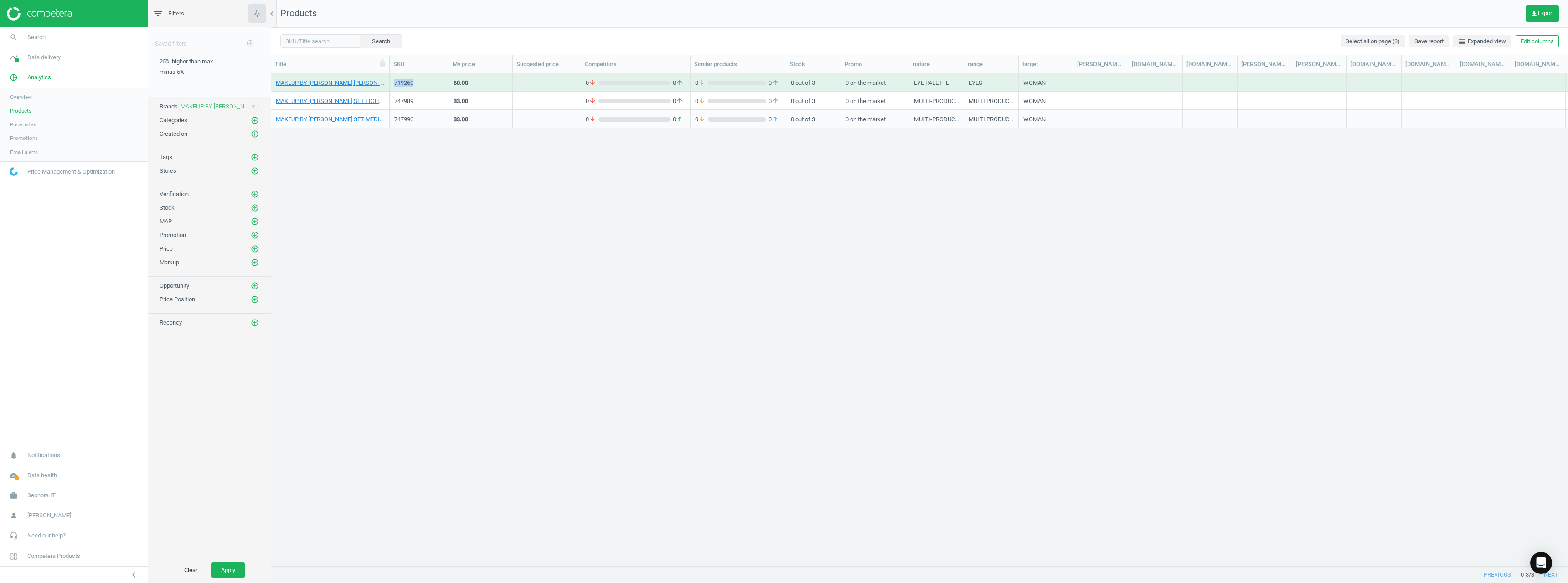
click at [409, 80] on div "719269" at bounding box center [419, 83] width 50 height 8
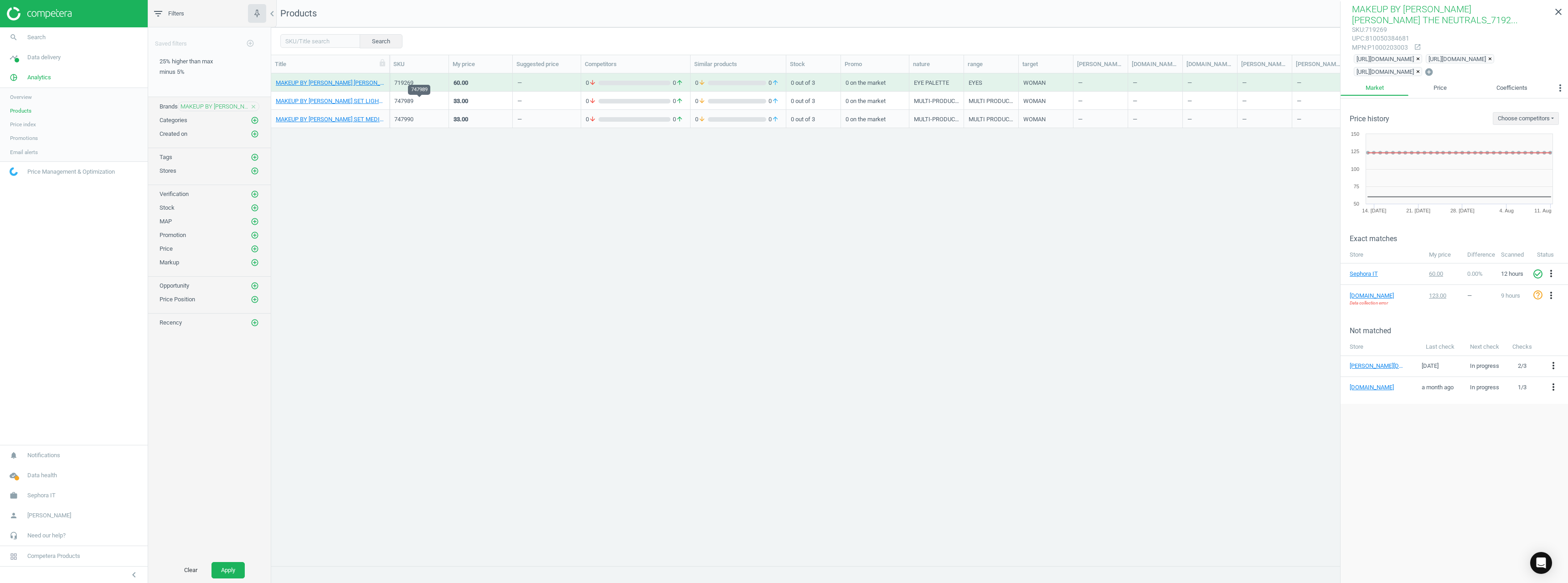
click at [404, 100] on div "747989" at bounding box center [419, 101] width 50 height 8
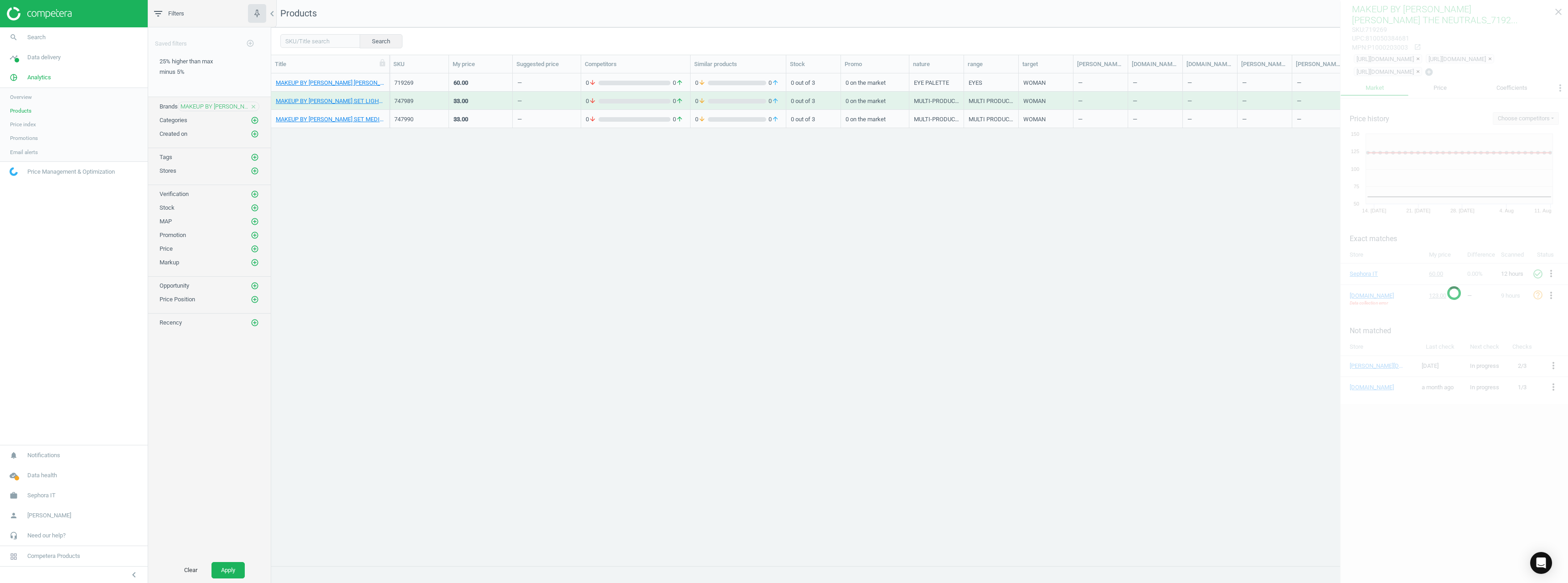
click at [404, 100] on div "747989" at bounding box center [419, 101] width 50 height 8
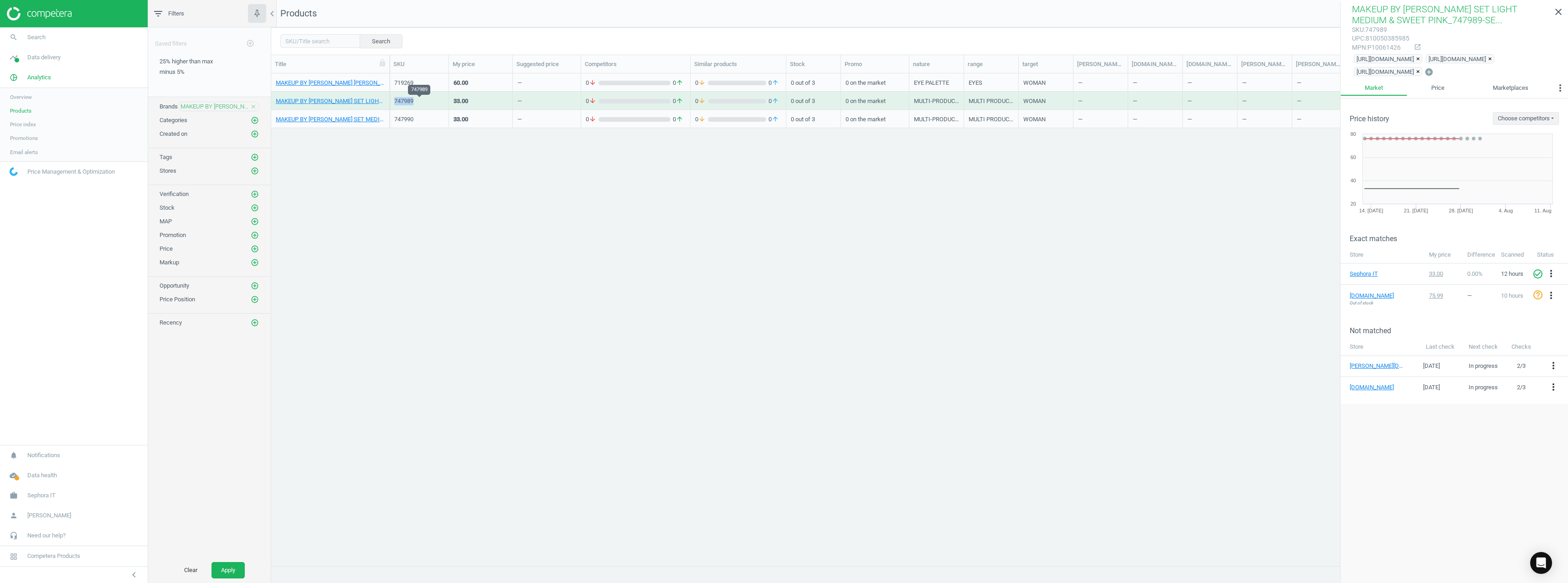
click at [404, 100] on div "747989" at bounding box center [419, 101] width 50 height 8
click at [411, 120] on div "747990" at bounding box center [419, 119] width 50 height 8
click at [411, 119] on div "747990" at bounding box center [419, 119] width 50 height 8
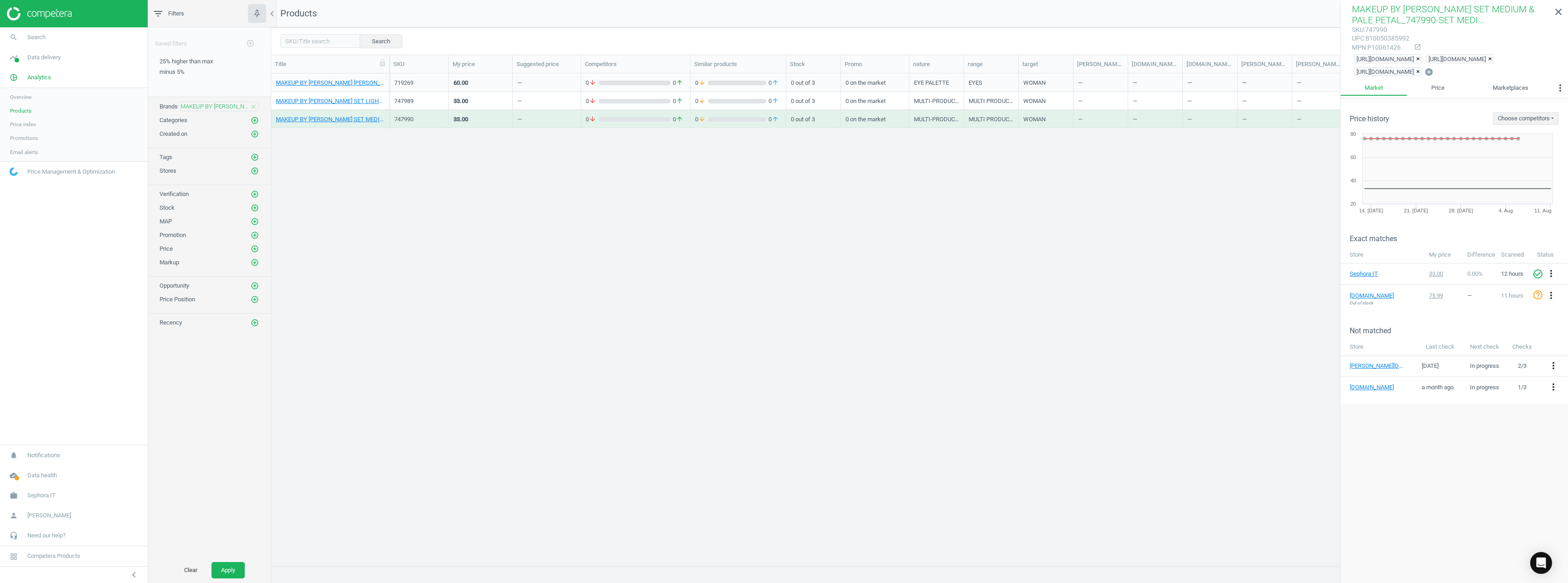
click at [256, 106] on icon "close" at bounding box center [253, 106] width 6 height 6
click at [255, 106] on icon "add_circle_outline" at bounding box center [254, 106] width 8 height 8
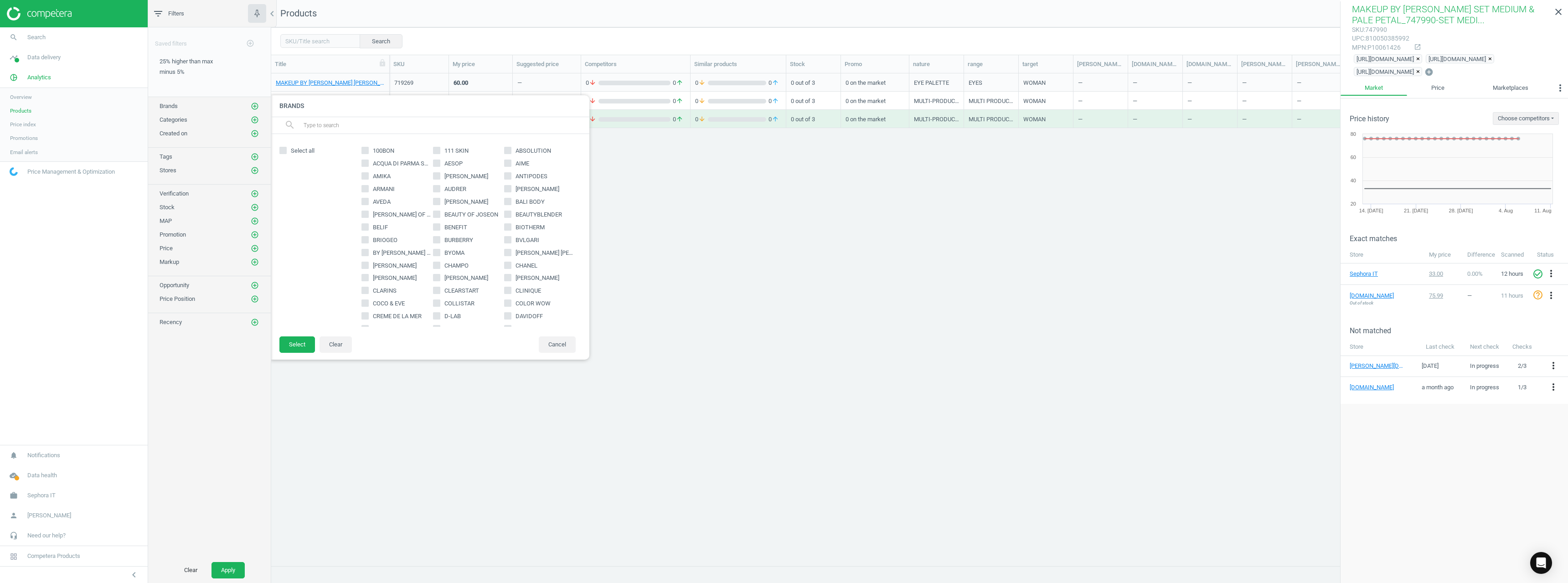
click at [421, 124] on input "text" at bounding box center [443, 125] width 280 height 15
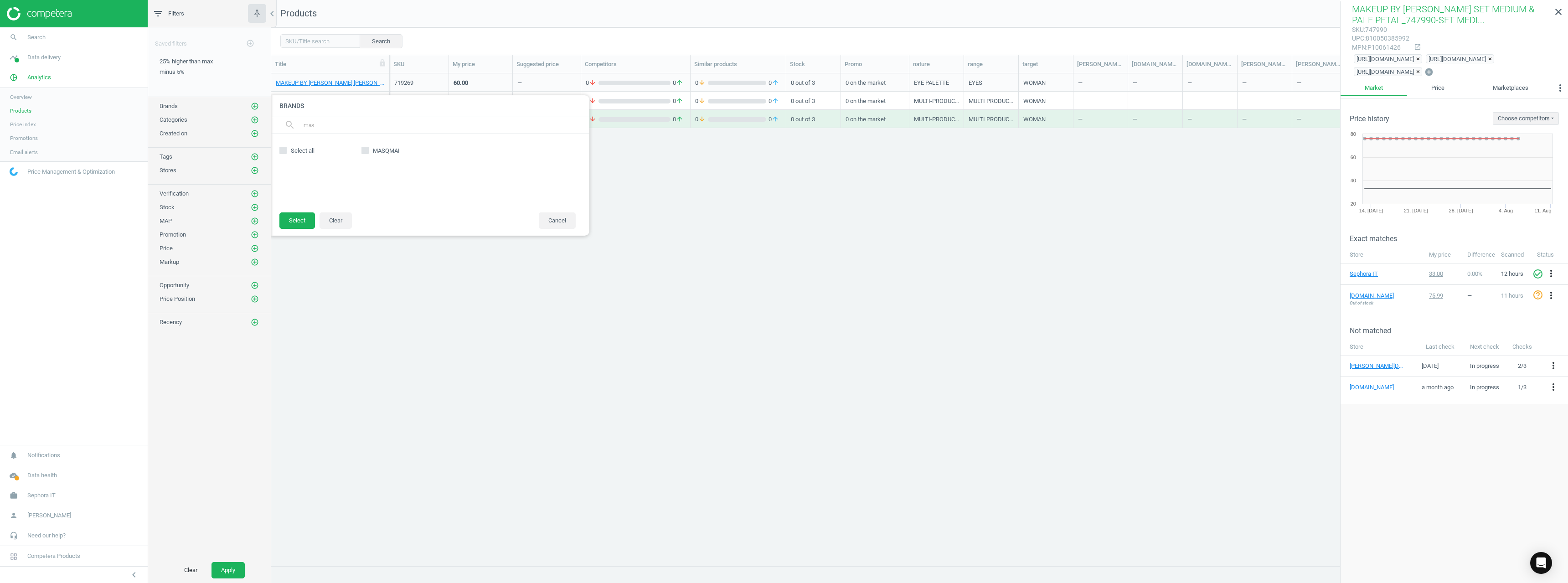
type input "mas"
click at [387, 148] on span "MASQMAI" at bounding box center [387, 150] width 30 height 8
click at [368, 148] on input "MASQMAI" at bounding box center [365, 151] width 6 height 6
checkbox input "true"
click at [299, 215] on button "Select" at bounding box center [297, 220] width 35 height 16
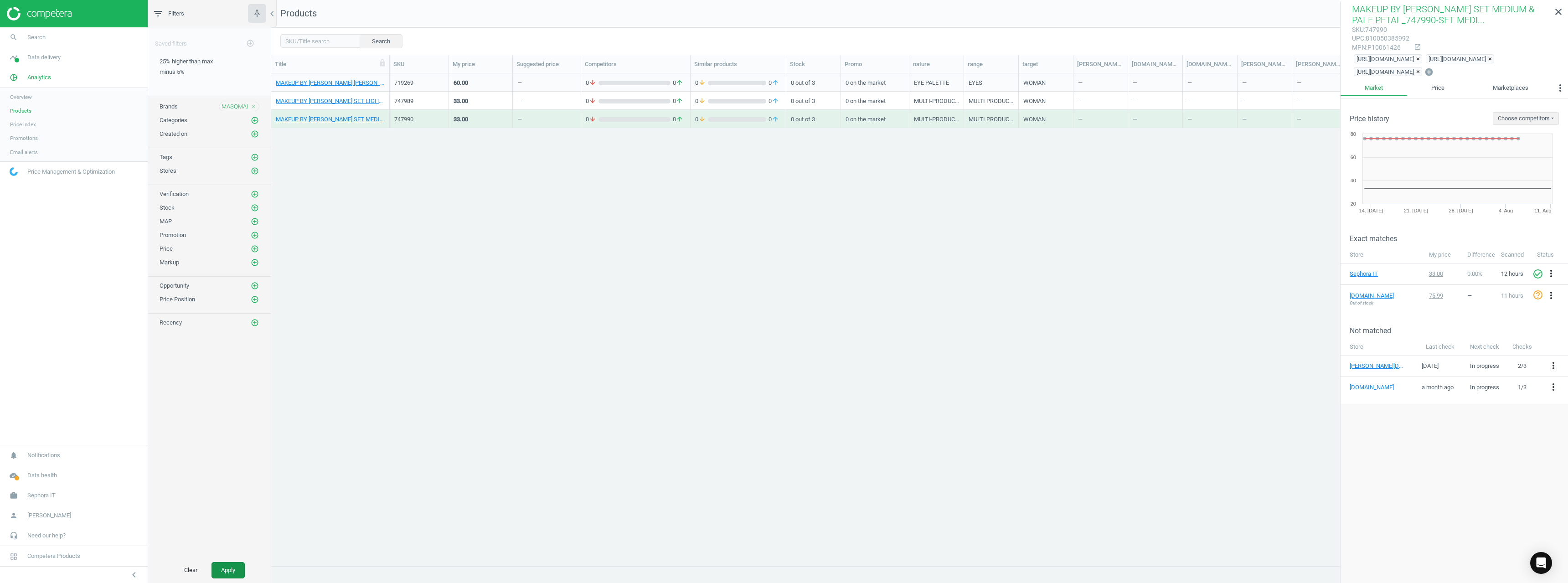
click at [225, 418] on button "Apply" at bounding box center [228, 570] width 33 height 16
click at [358, 80] on link "MASQMAI COLLAGEN RECOVERY FACE MASK_733302-COLLAGEN RECOVERY FACE MASK" at bounding box center [330, 83] width 109 height 8
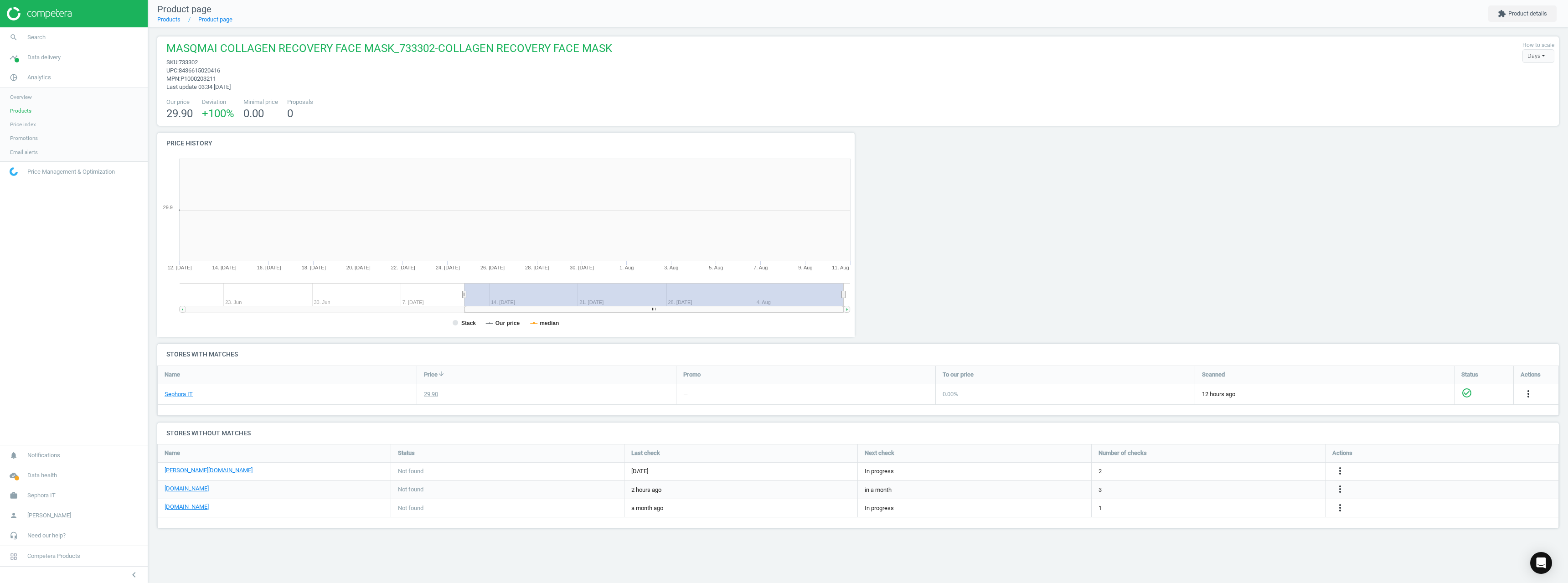
scroll to position [4, 4]
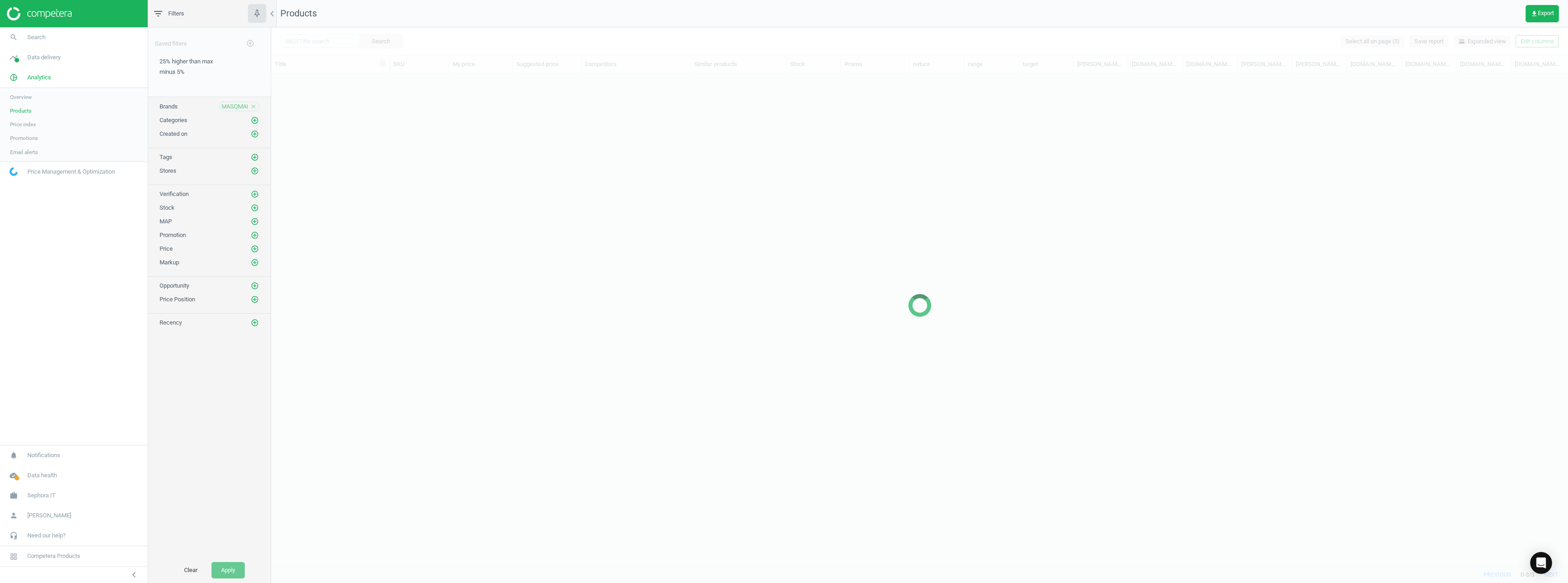
scroll to position [478, 1290]
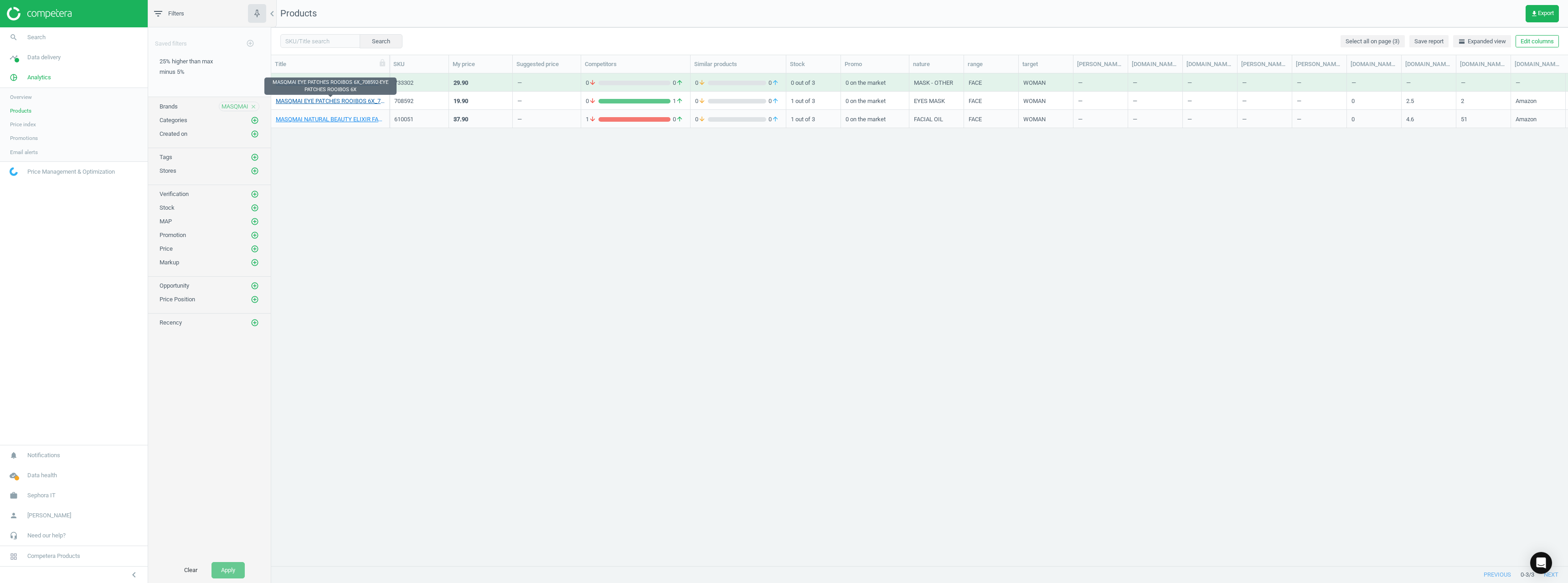
click at [335, 100] on link "MASQMAI EYE PATCHES ROOIBOS 6X_708592-EYE PATCHES ROOIBOS 6X" at bounding box center [330, 101] width 109 height 8
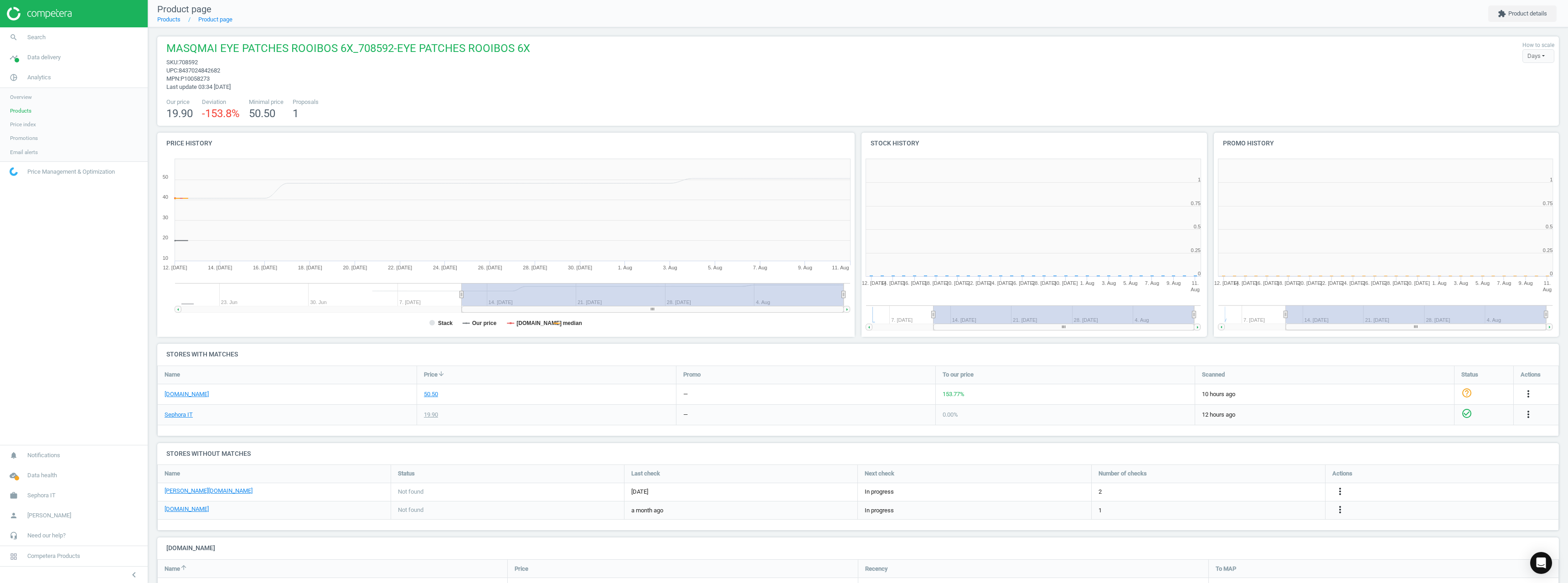
scroll to position [4, 4]
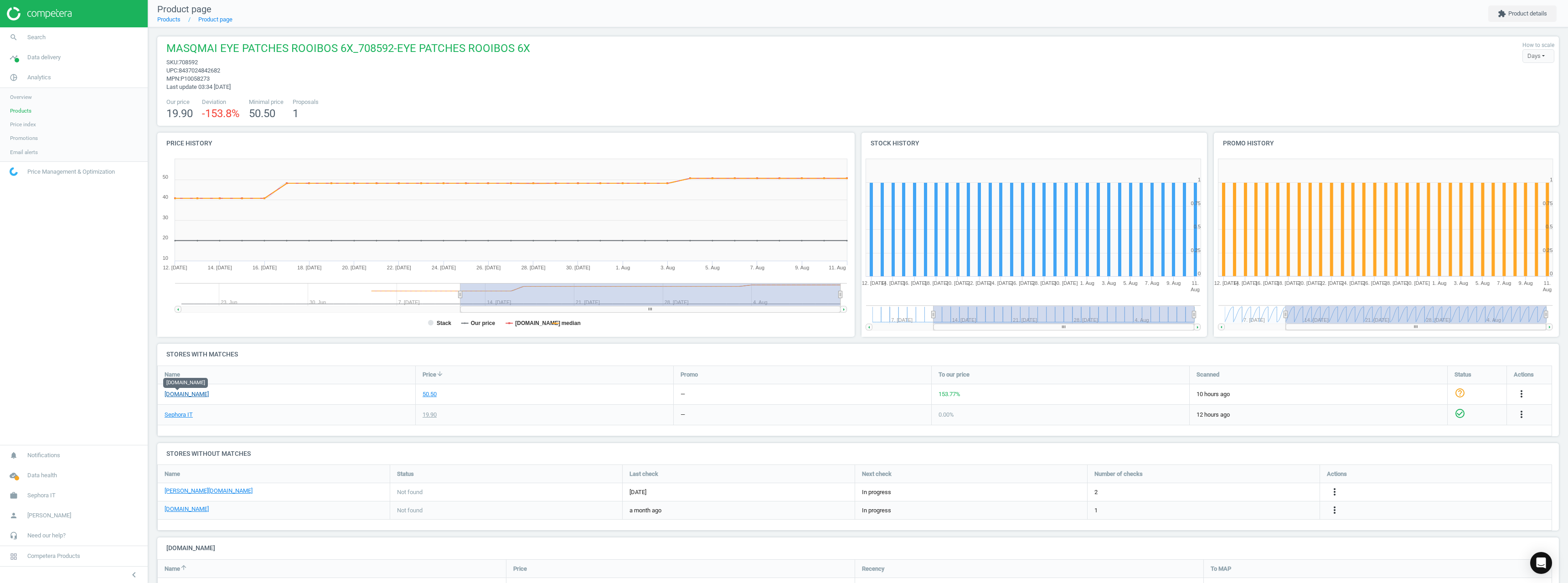
click at [177, 393] on link "[DOMAIN_NAME]" at bounding box center [186, 394] width 44 height 8
click at [179, 413] on link "Sephora IT" at bounding box center [178, 414] width 28 height 8
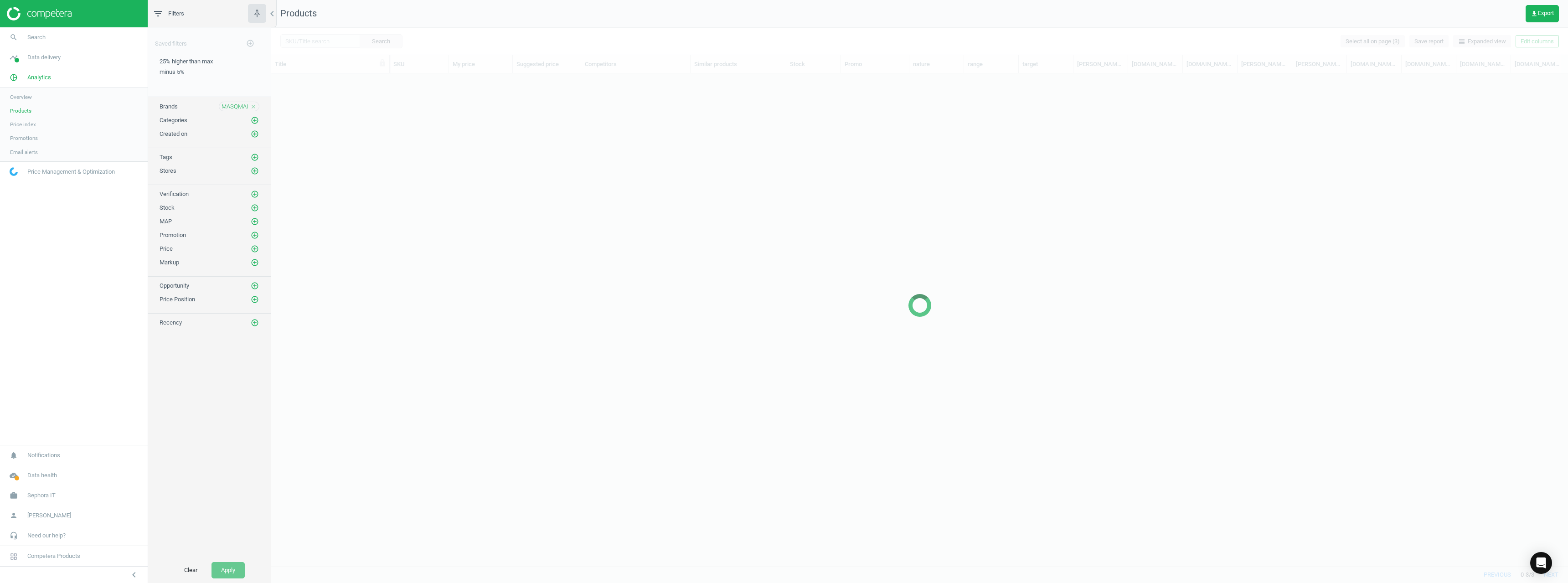
scroll to position [478, 1290]
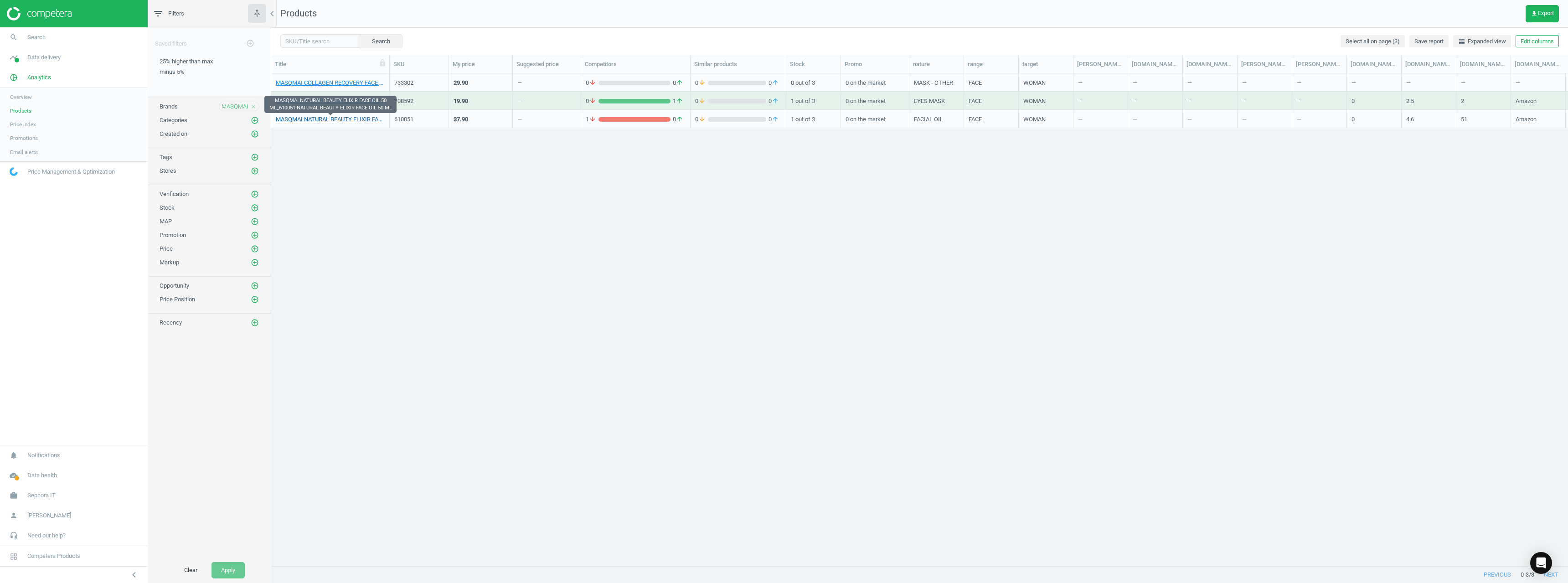
click at [331, 122] on link "MASQMAI NATURAL BEAUTY ELIXIR FACE OIL 50 ML_610051-NATURAL BEAUTY ELIXIR FACE …" at bounding box center [330, 119] width 109 height 8
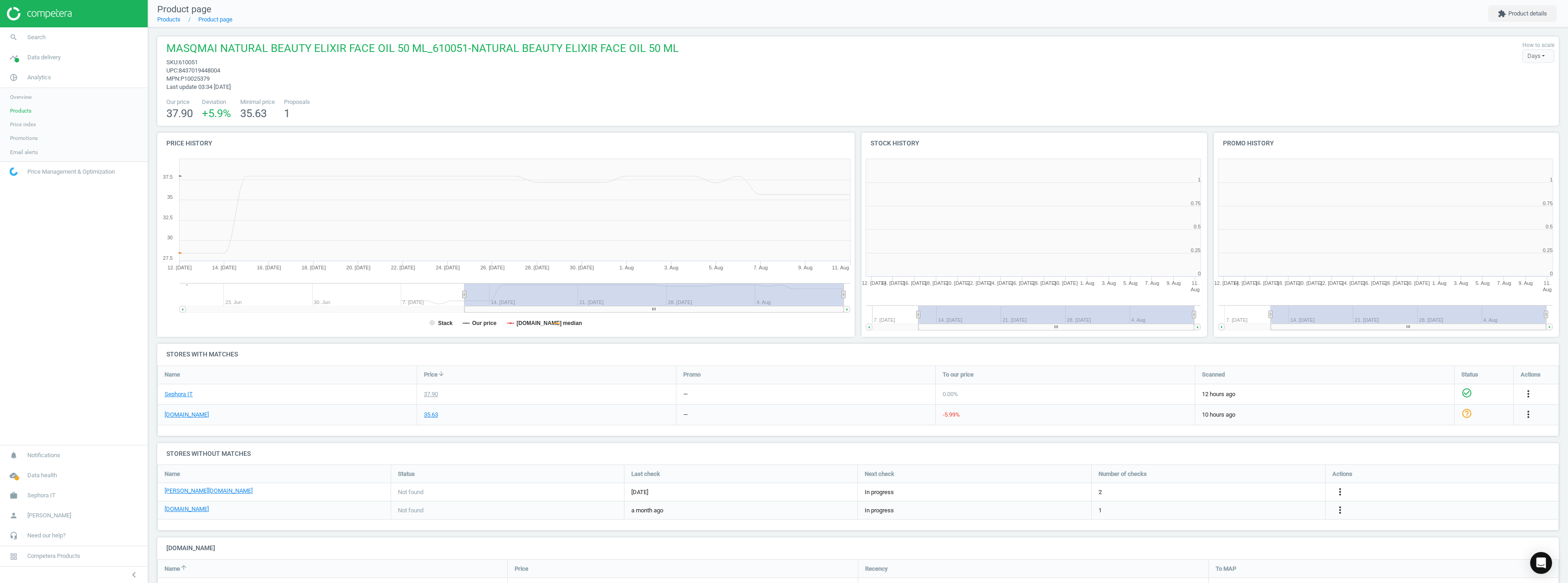
scroll to position [80, 1409]
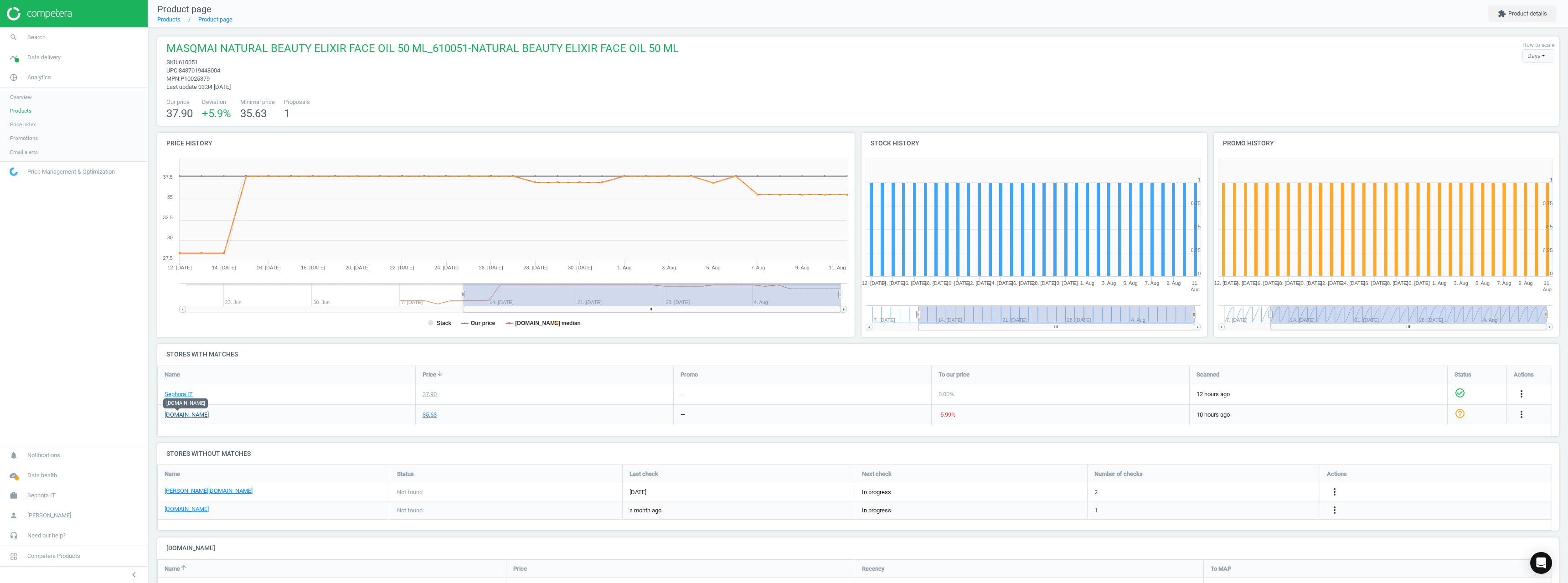
click at [170, 413] on link "[DOMAIN_NAME]" at bounding box center [186, 414] width 44 height 8
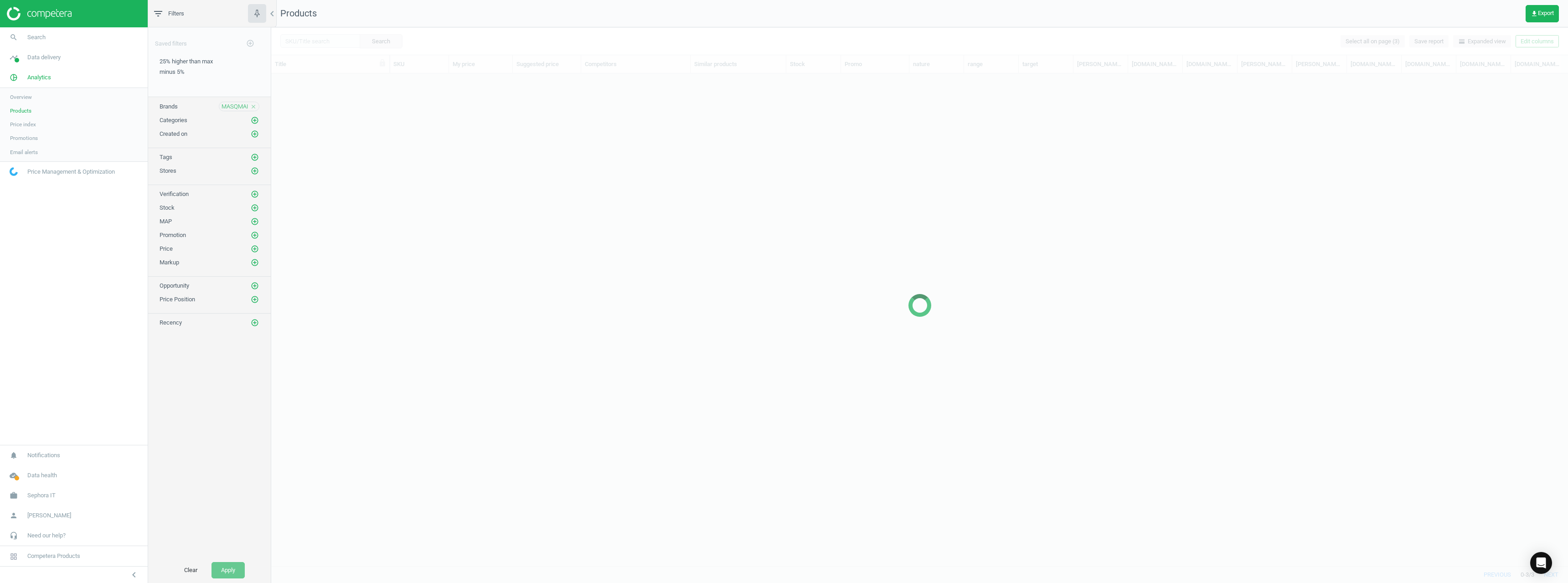
scroll to position [478, 1290]
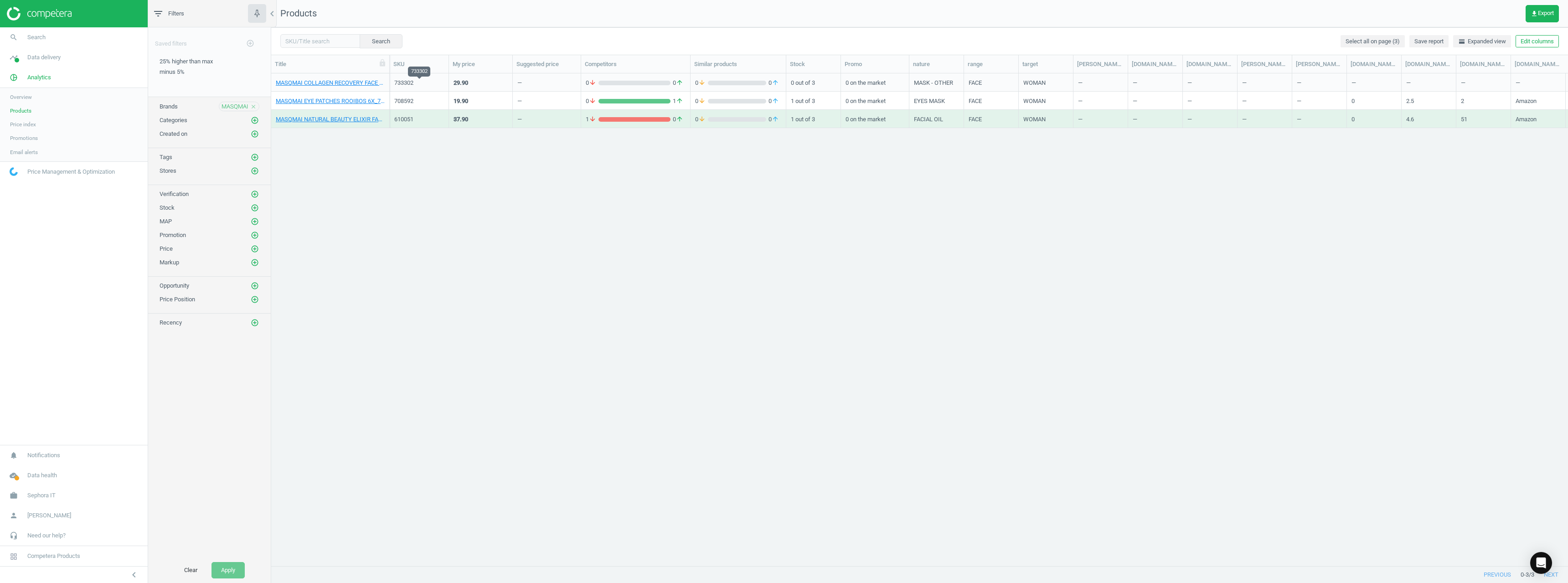
click at [404, 81] on div "733302" at bounding box center [419, 83] width 50 height 8
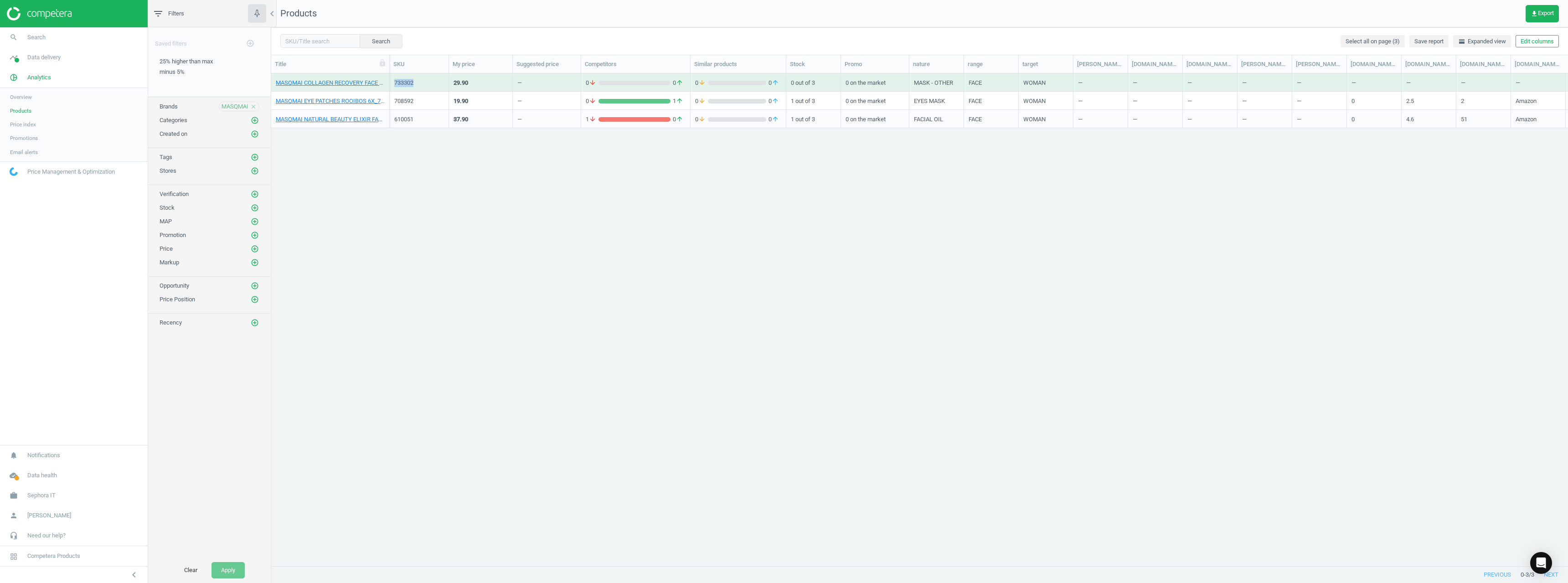
click at [404, 81] on div "733302" at bounding box center [419, 83] width 50 height 8
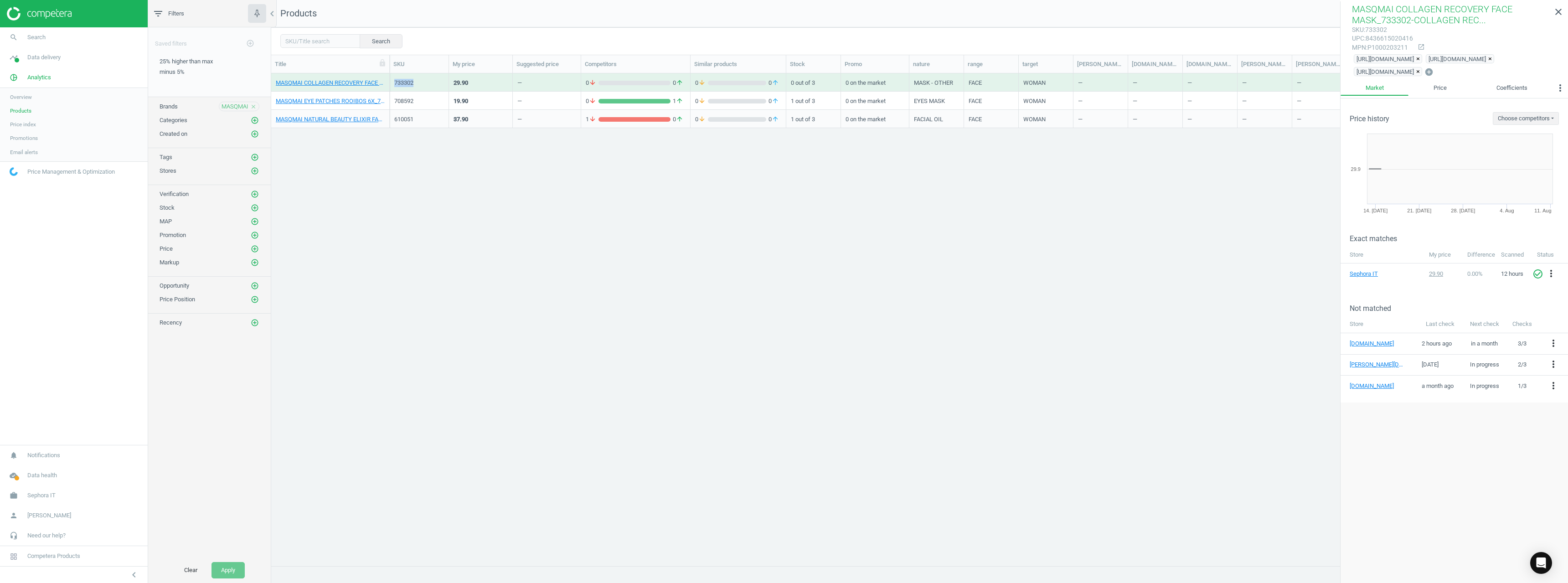
copy div "733302"
click at [404, 102] on div "708592" at bounding box center [419, 101] width 50 height 8
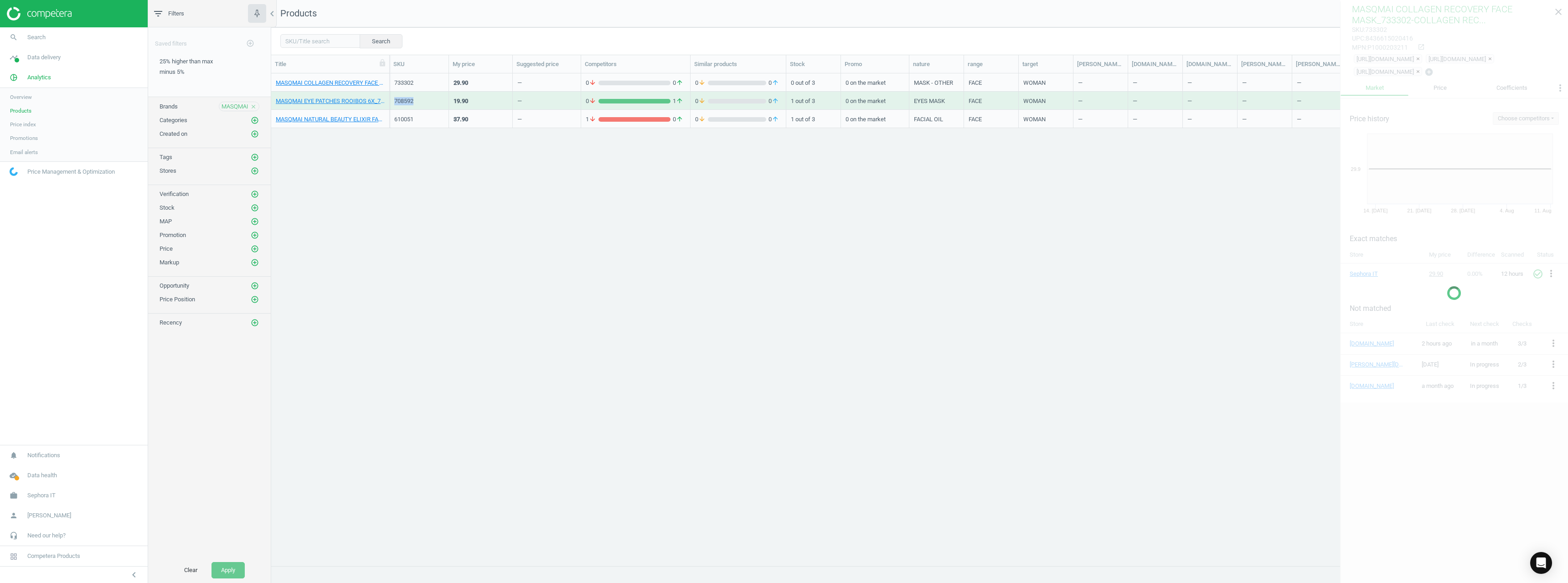
click at [404, 103] on div "708592" at bounding box center [419, 101] width 50 height 8
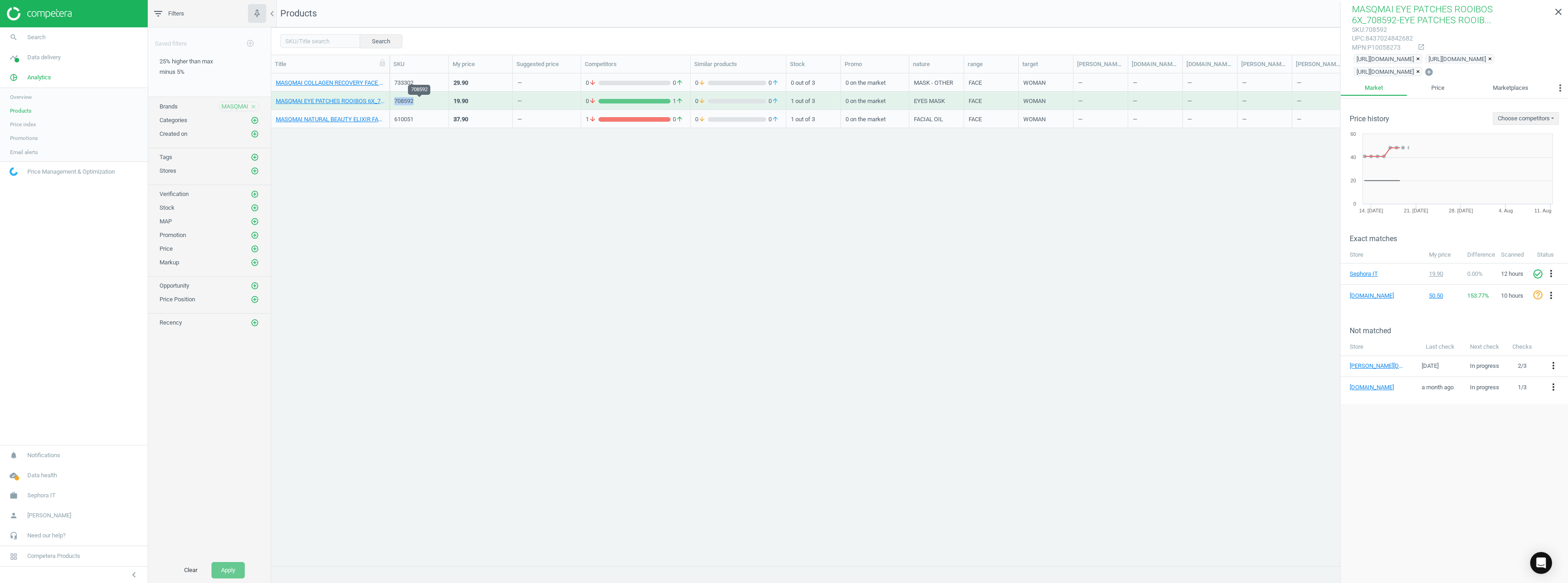
copy div "708592"
click at [399, 123] on div "610051" at bounding box center [419, 119] width 50 height 8
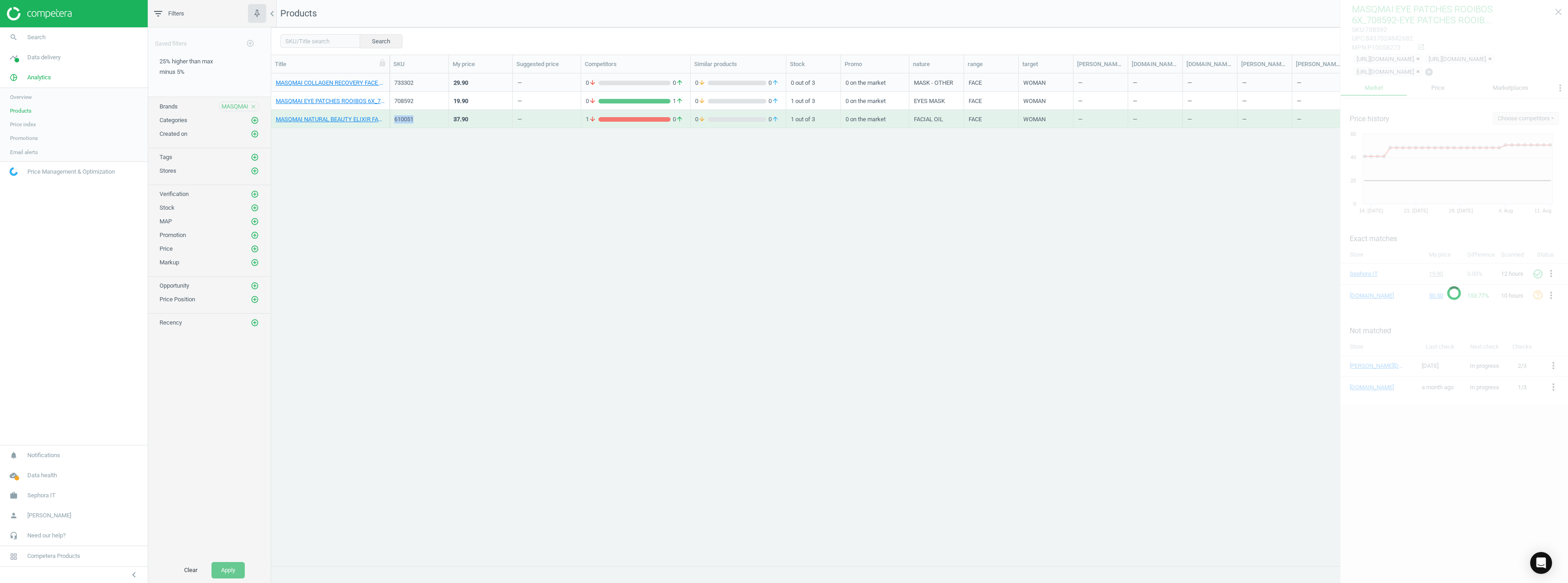
drag, startPoint x: 399, startPoint y: 122, endPoint x: 403, endPoint y: 119, distance: 5.0
click at [400, 121] on div "610051" at bounding box center [419, 119] width 50 height 8
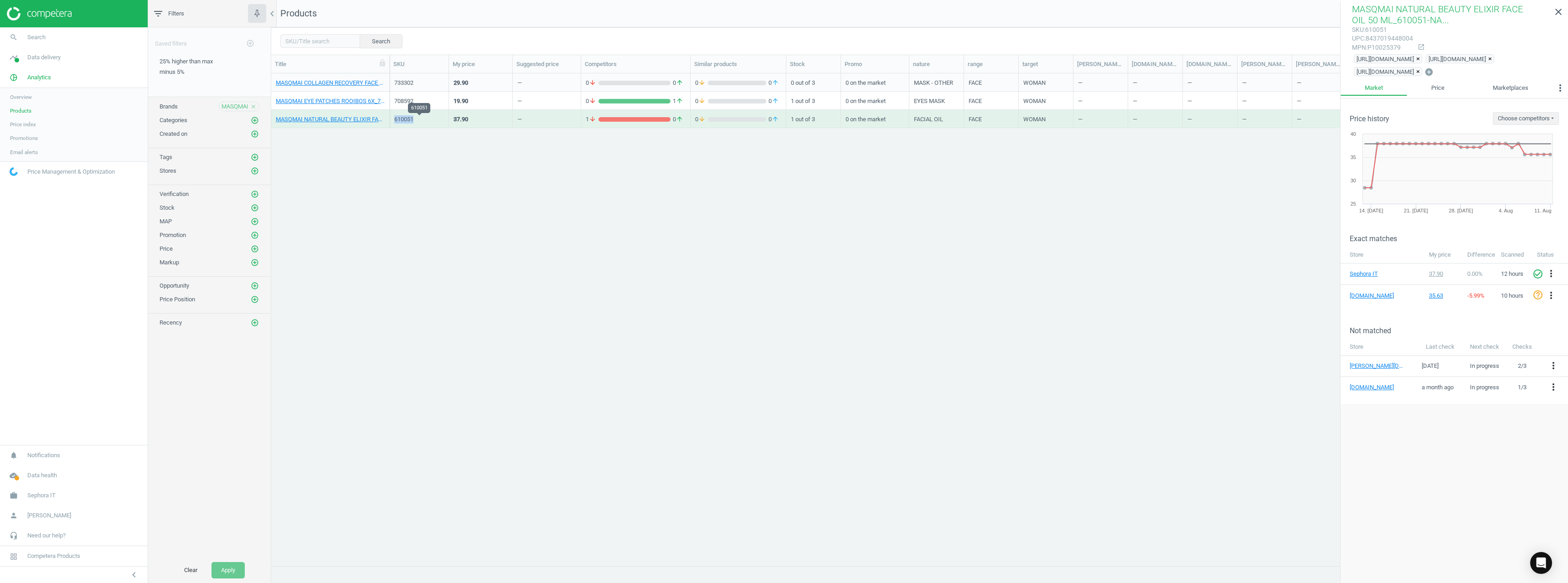
copy div "610051"
click at [257, 108] on div "MASQMAI close" at bounding box center [239, 106] width 41 height 10
drag, startPoint x: 256, startPoint y: 105, endPoint x: 279, endPoint y: 120, distance: 27.5
click at [255, 105] on icon "close" at bounding box center [253, 106] width 6 height 6
click at [254, 104] on icon "add_circle_outline" at bounding box center [254, 106] width 8 height 8
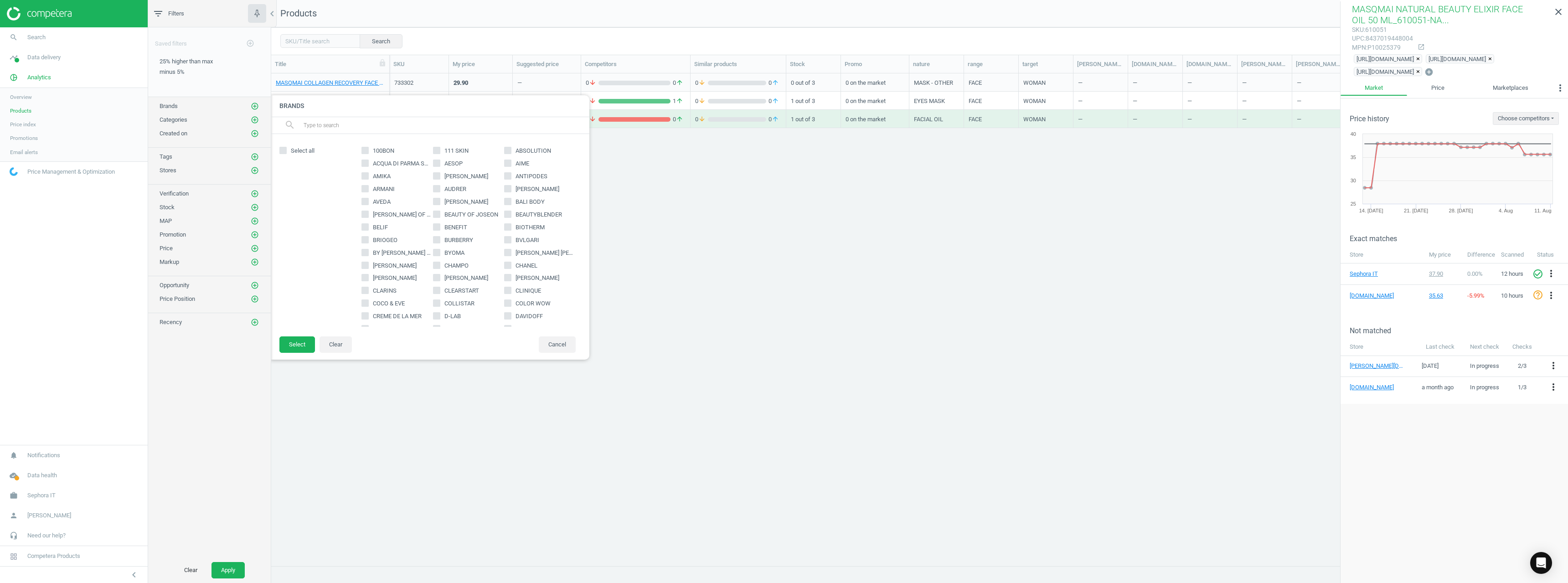
click at [315, 126] on input "text" at bounding box center [443, 125] width 280 height 15
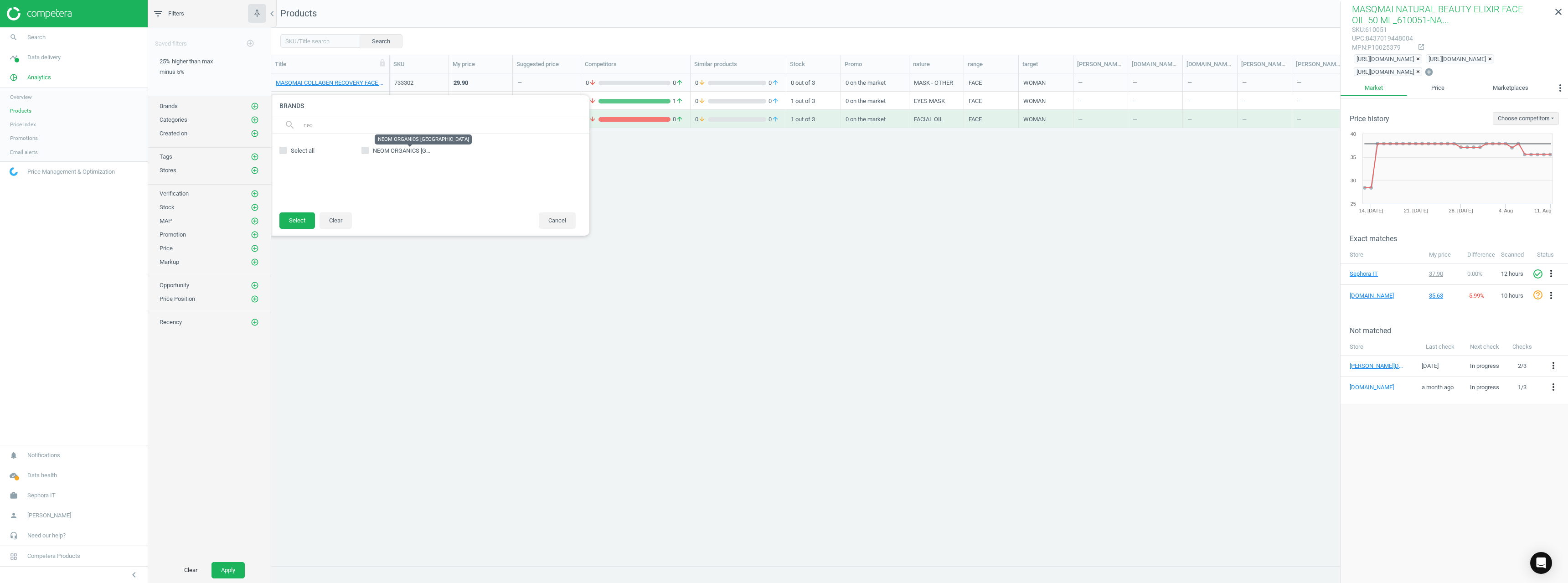
type input "neo"
click at [403, 148] on span "NEOM ORGANICS [GEOGRAPHIC_DATA]" at bounding box center [425, 150] width 103 height 7
click at [368, 148] on input "NEOM ORGANICS [GEOGRAPHIC_DATA]" at bounding box center [365, 151] width 6 height 6
checkbox input "true"
click at [311, 222] on button "Select" at bounding box center [297, 220] width 35 height 16
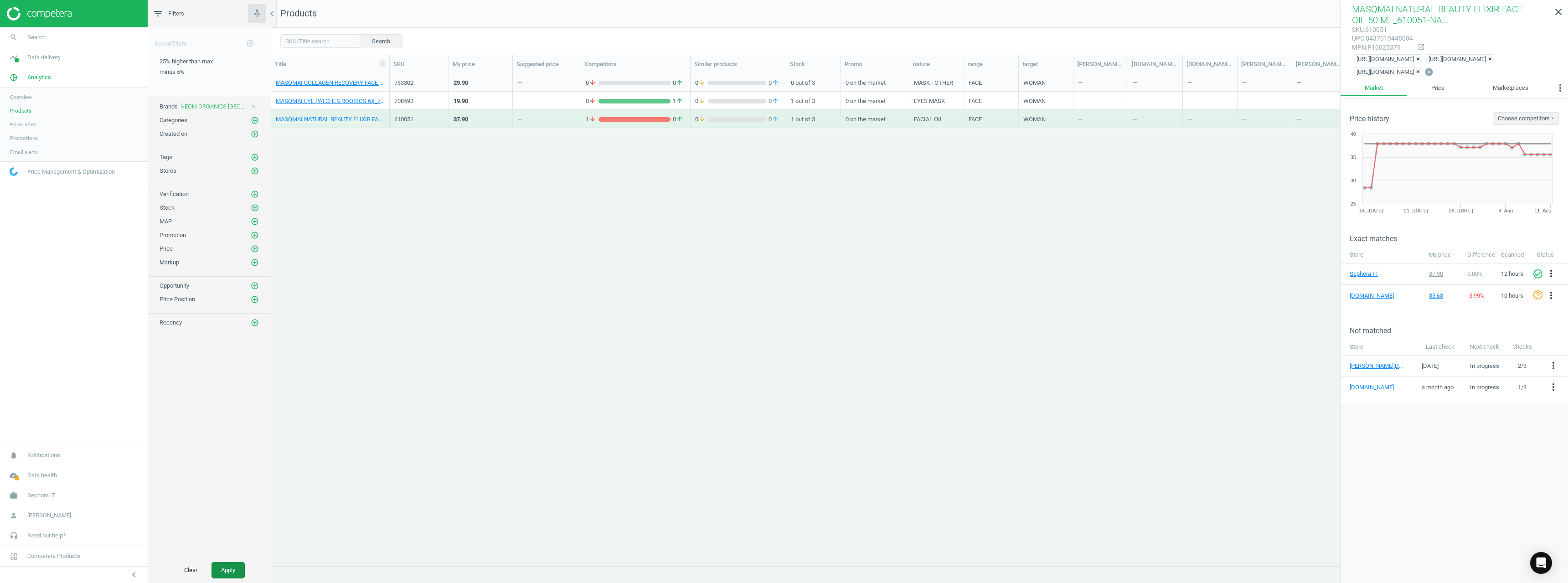
click at [232, 564] on button "Apply" at bounding box center [228, 570] width 33 height 16
click at [333, 79] on link "NEOM ORGANICS LONDON HAPPINESS REED DIFFUSER 100ML_626624-HAPPINESS REED DIFFUS…" at bounding box center [330, 83] width 109 height 8
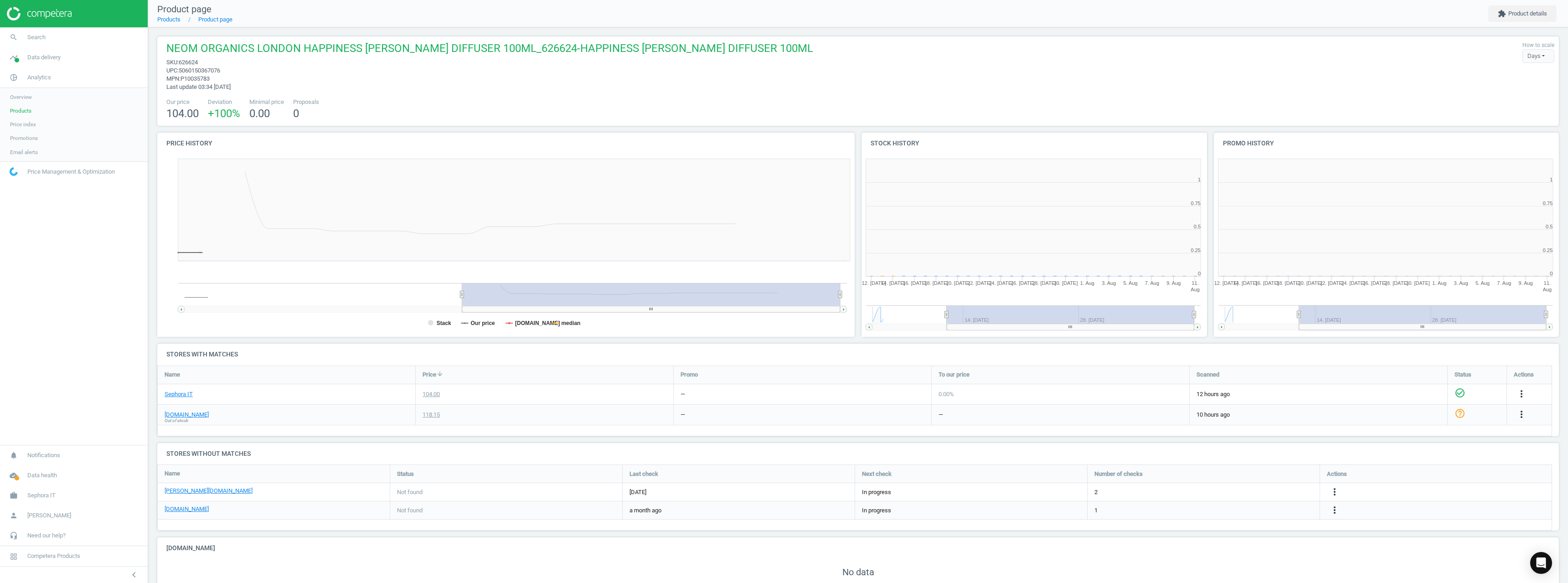
scroll to position [4, 4]
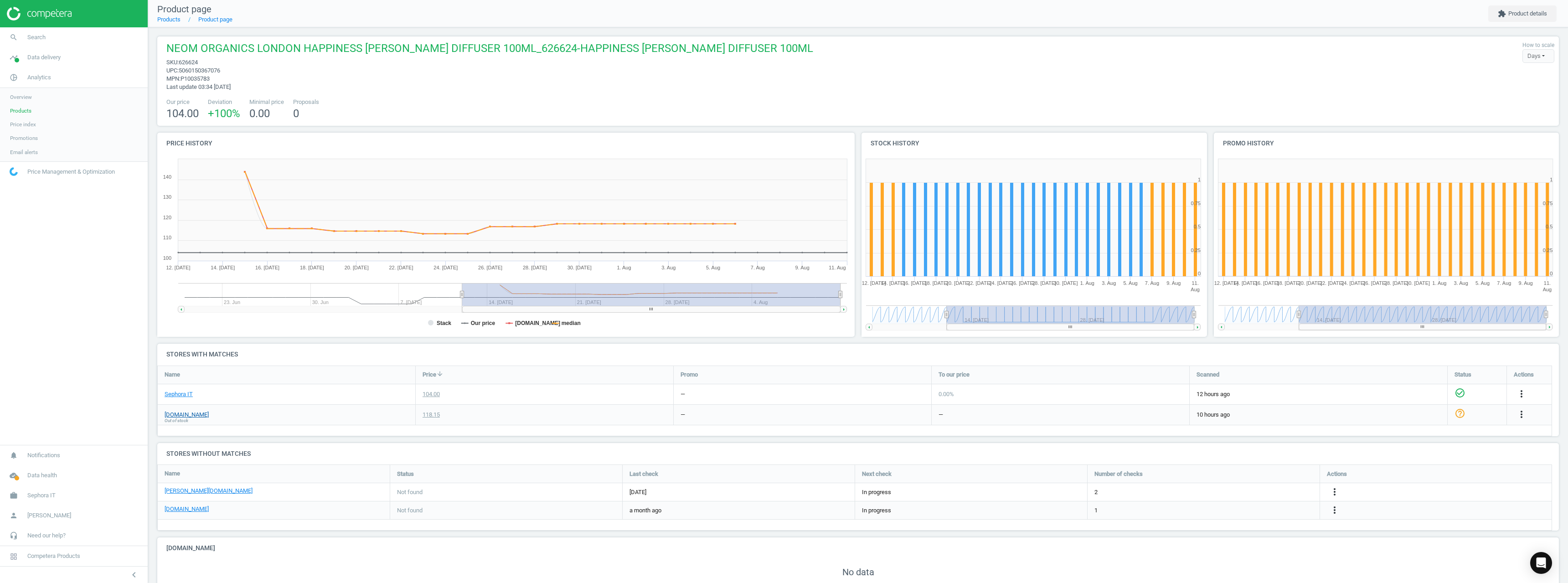
click at [183, 411] on link "[DOMAIN_NAME]" at bounding box center [186, 414] width 44 height 8
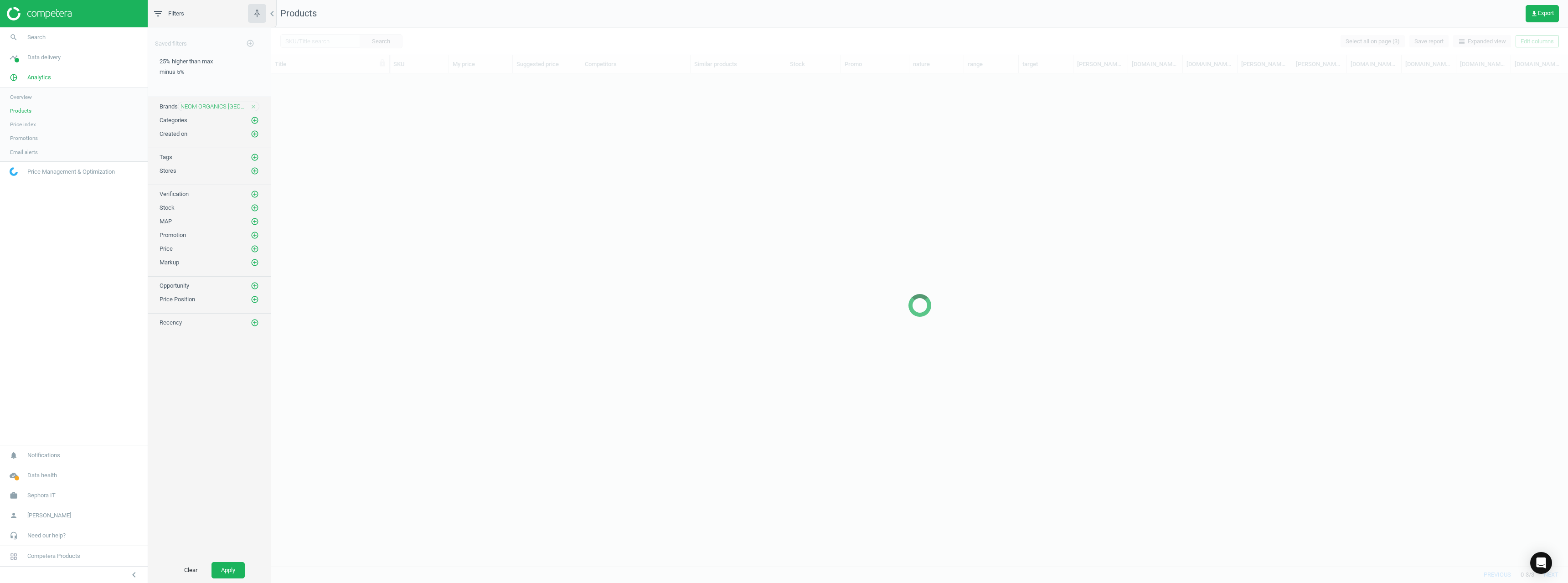
scroll to position [478, 1290]
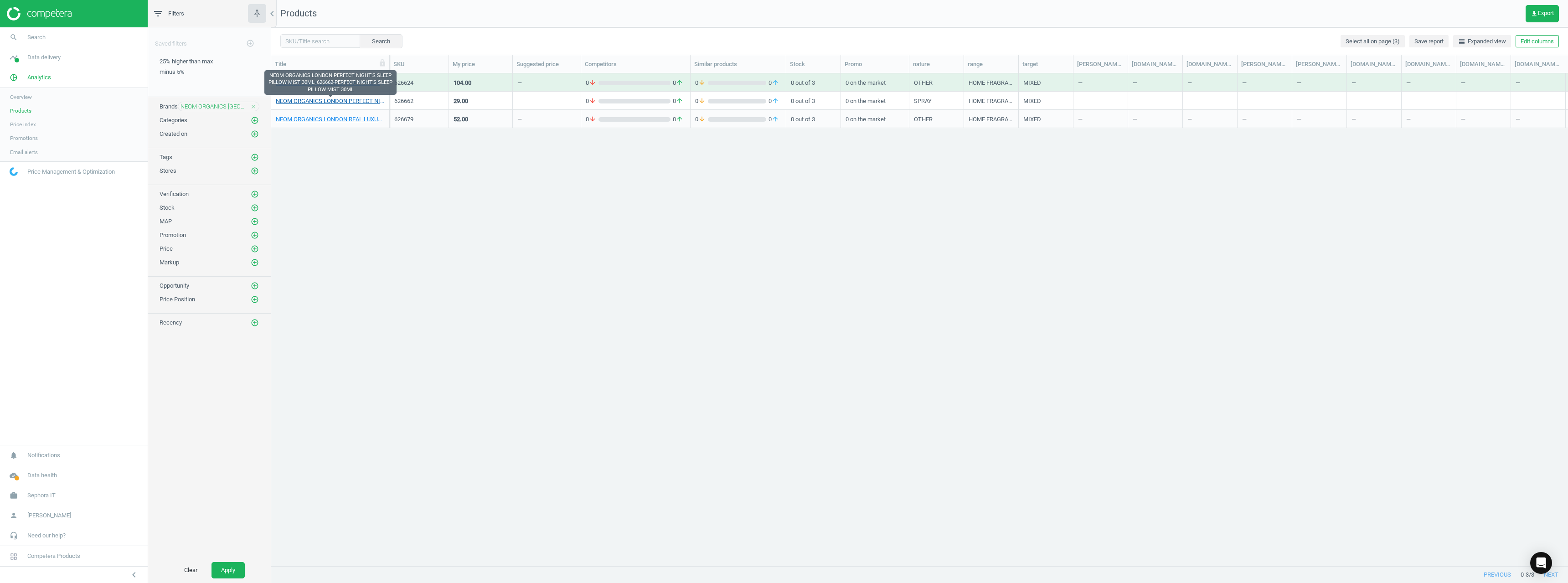
click at [348, 99] on link "NEOM ORGANICS LONDON PERFECT NIGHT'S SLEEP PILLOW MIST 30ML_626662-PERFECT NIGH…" at bounding box center [330, 101] width 109 height 8
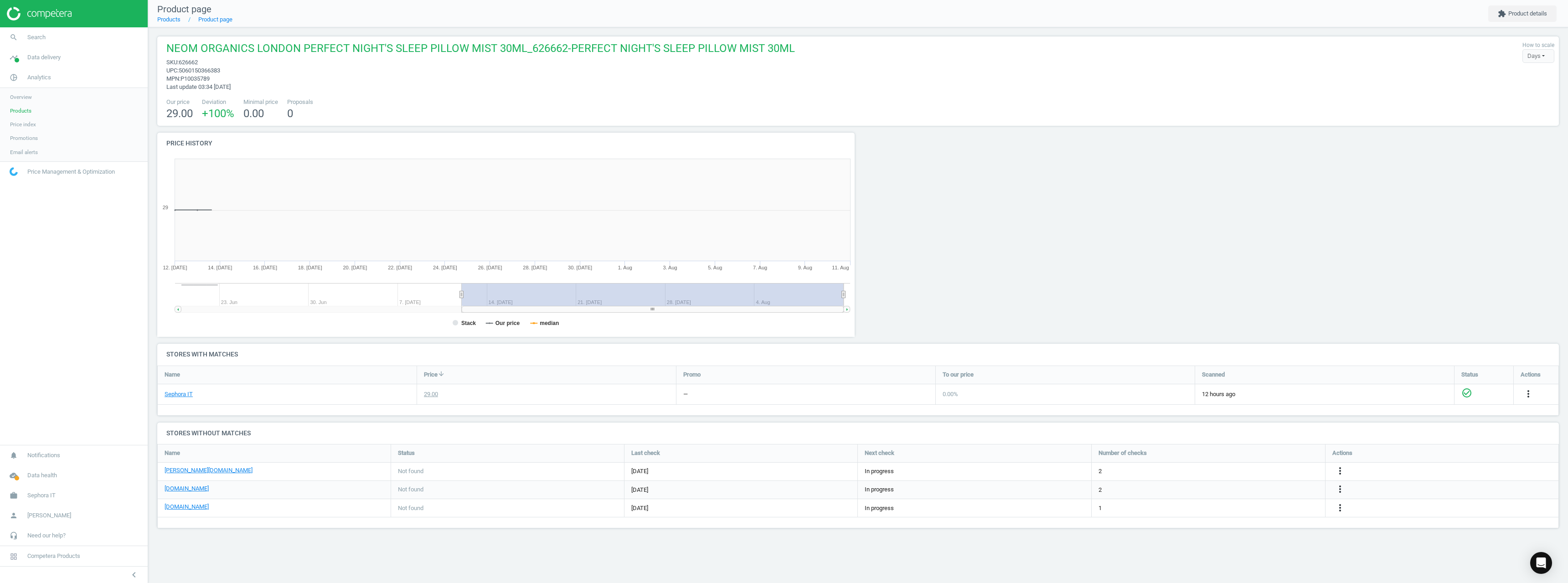
scroll to position [197, 712]
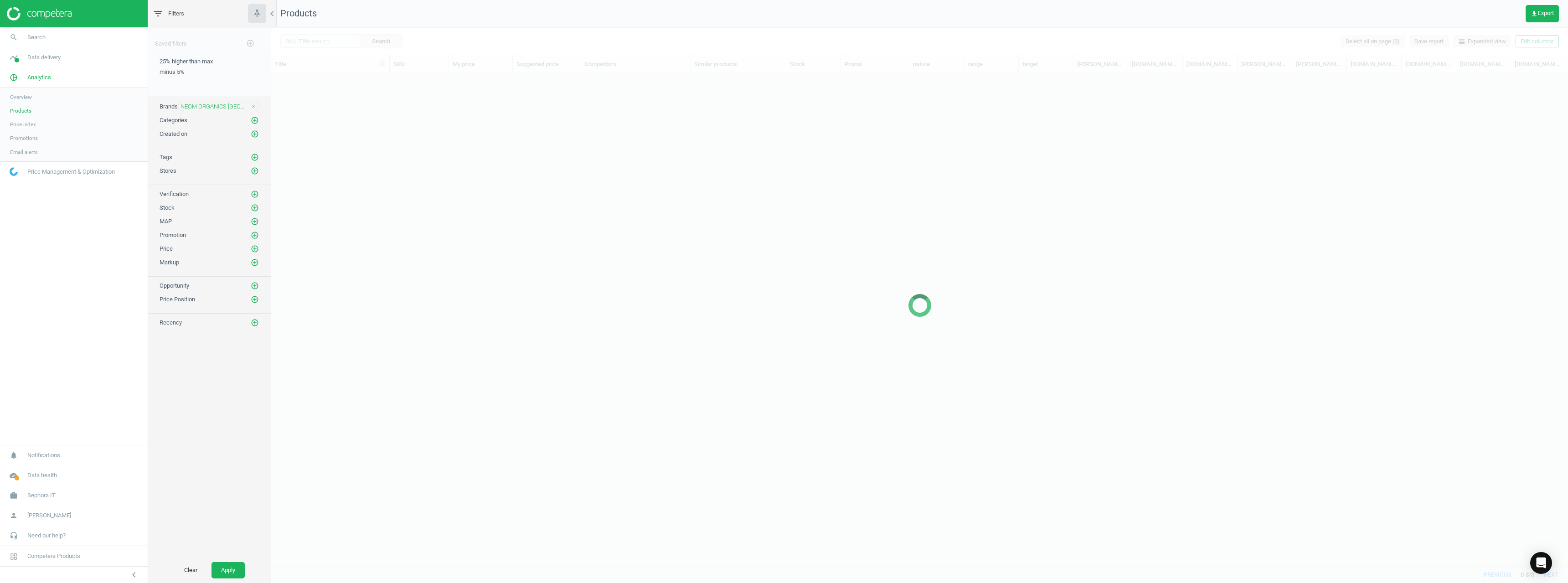
scroll to position [478, 1290]
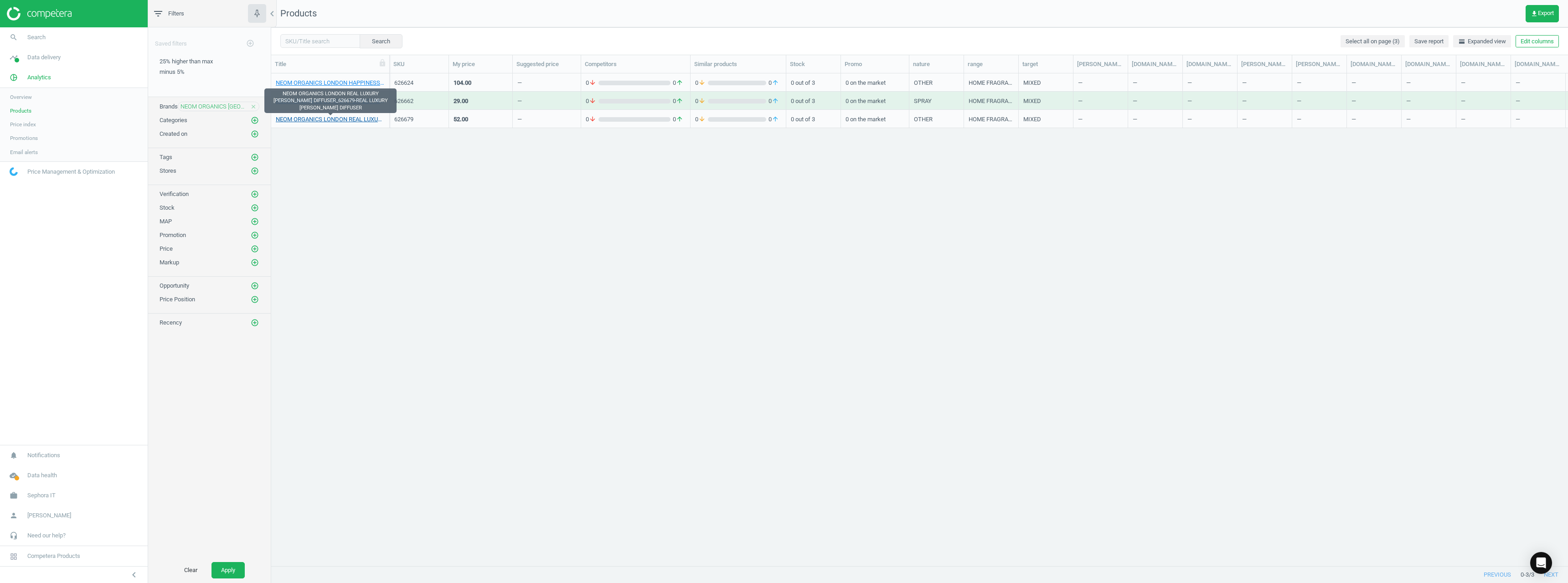
click at [349, 119] on link "NEOM ORGANICS LONDON REAL LUXURY REED DIFFUSER_626679-REAL LUXURY REED DIFFUSER" at bounding box center [330, 119] width 109 height 8
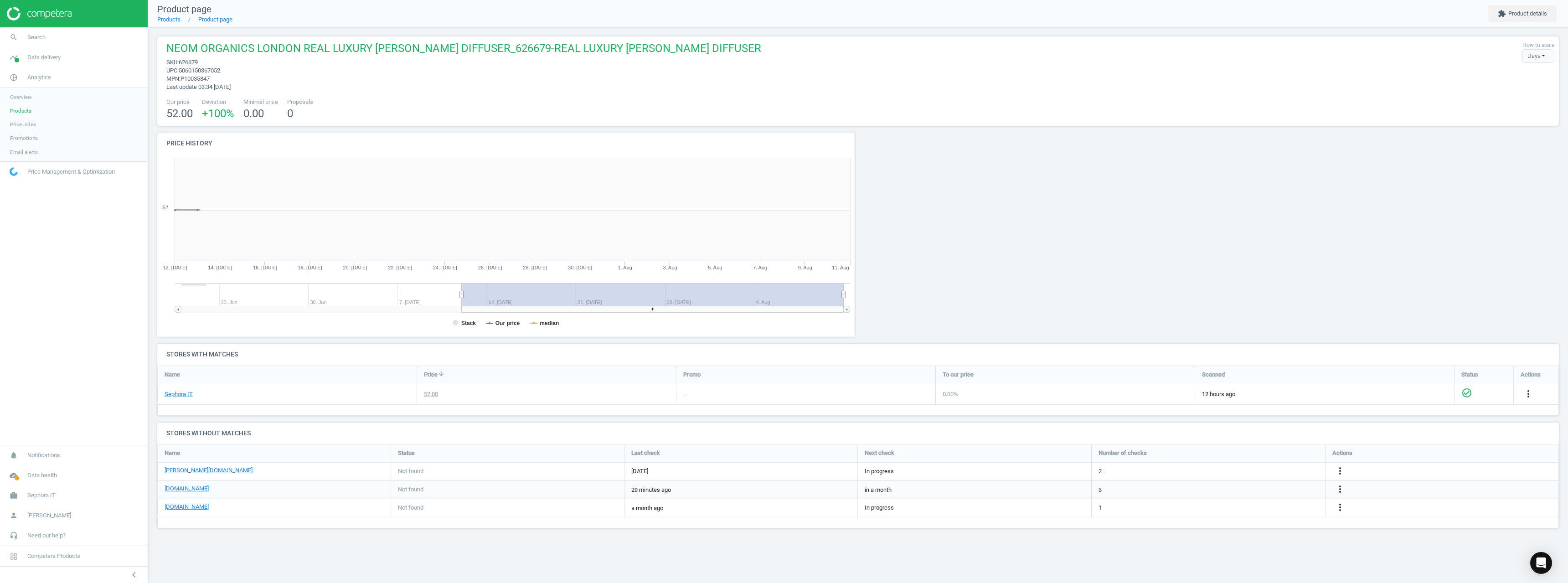
scroll to position [4, 4]
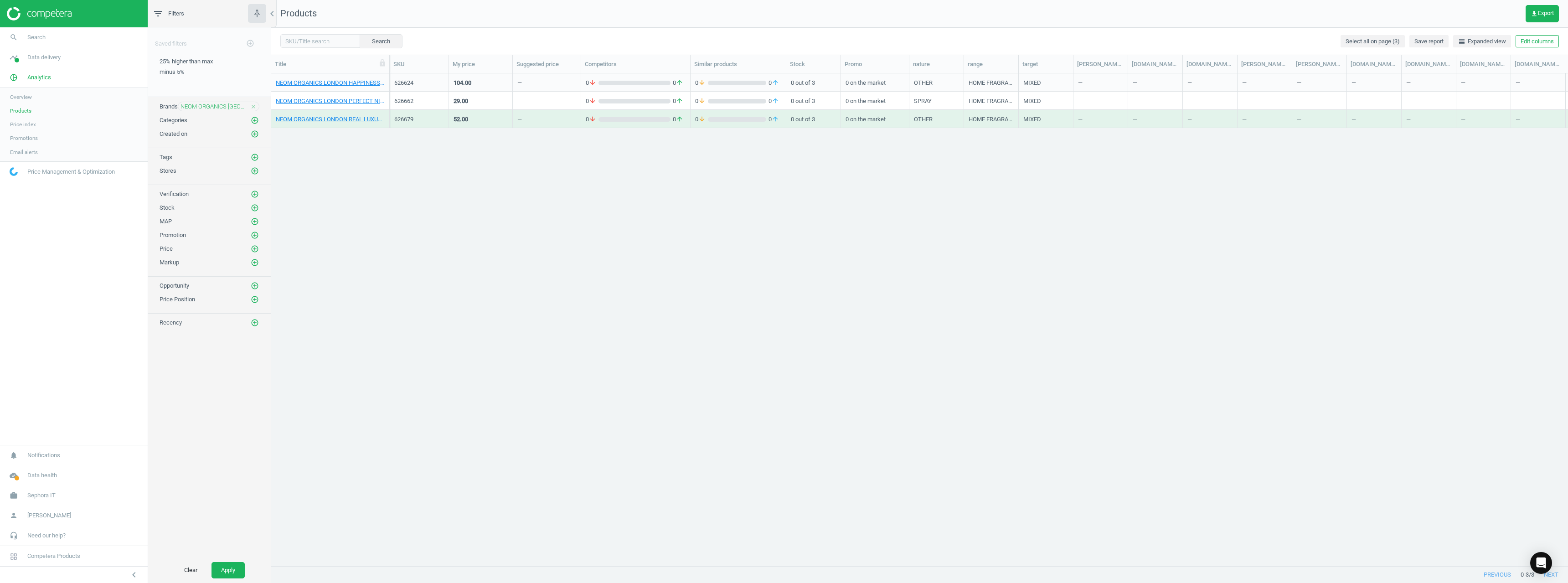
click at [391, 86] on div "626624" at bounding box center [419, 83] width 59 height 18
click at [398, 85] on div "626624" at bounding box center [419, 83] width 59 height 18
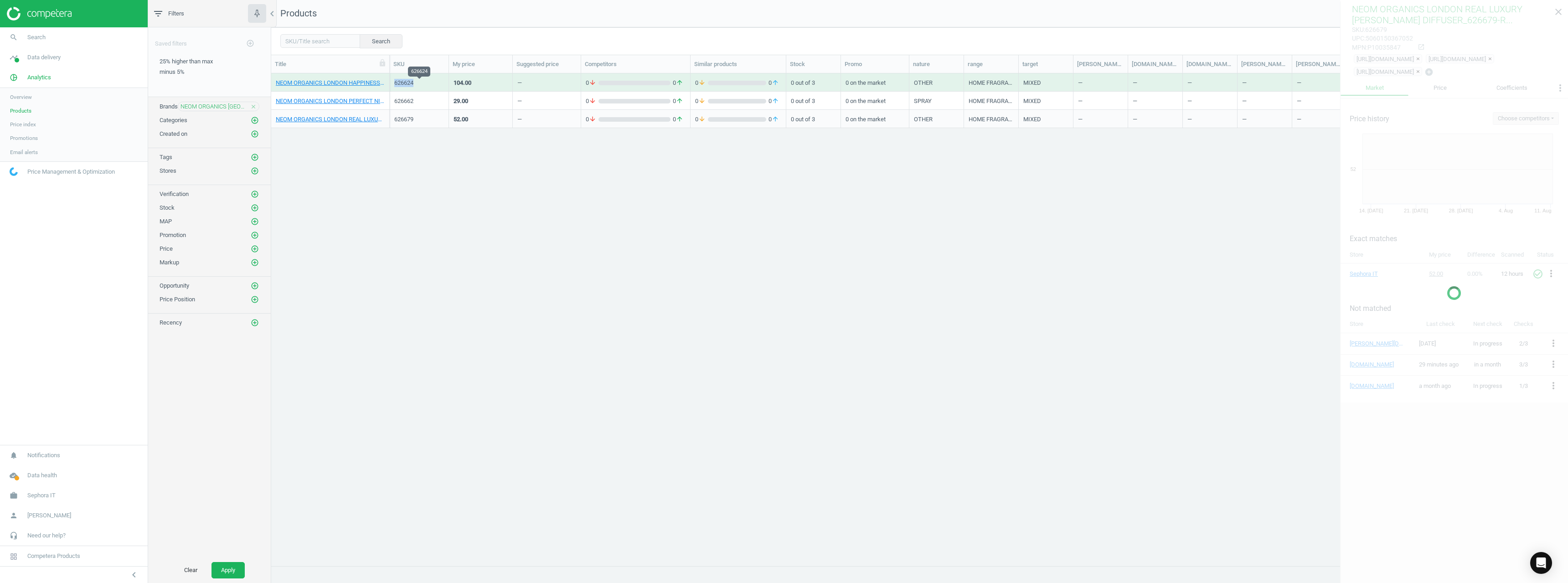
click at [400, 84] on div "626624" at bounding box center [419, 83] width 50 height 8
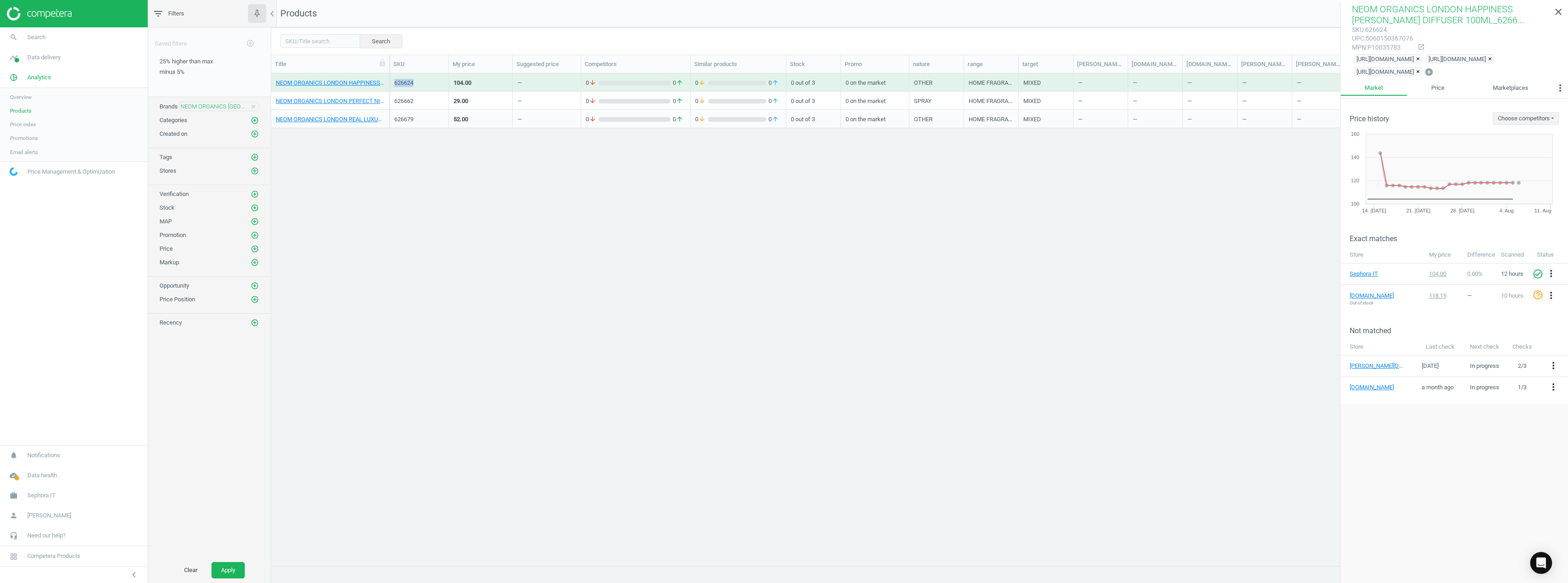
copy div "626624"
click at [406, 101] on div "626662" at bounding box center [419, 101] width 50 height 8
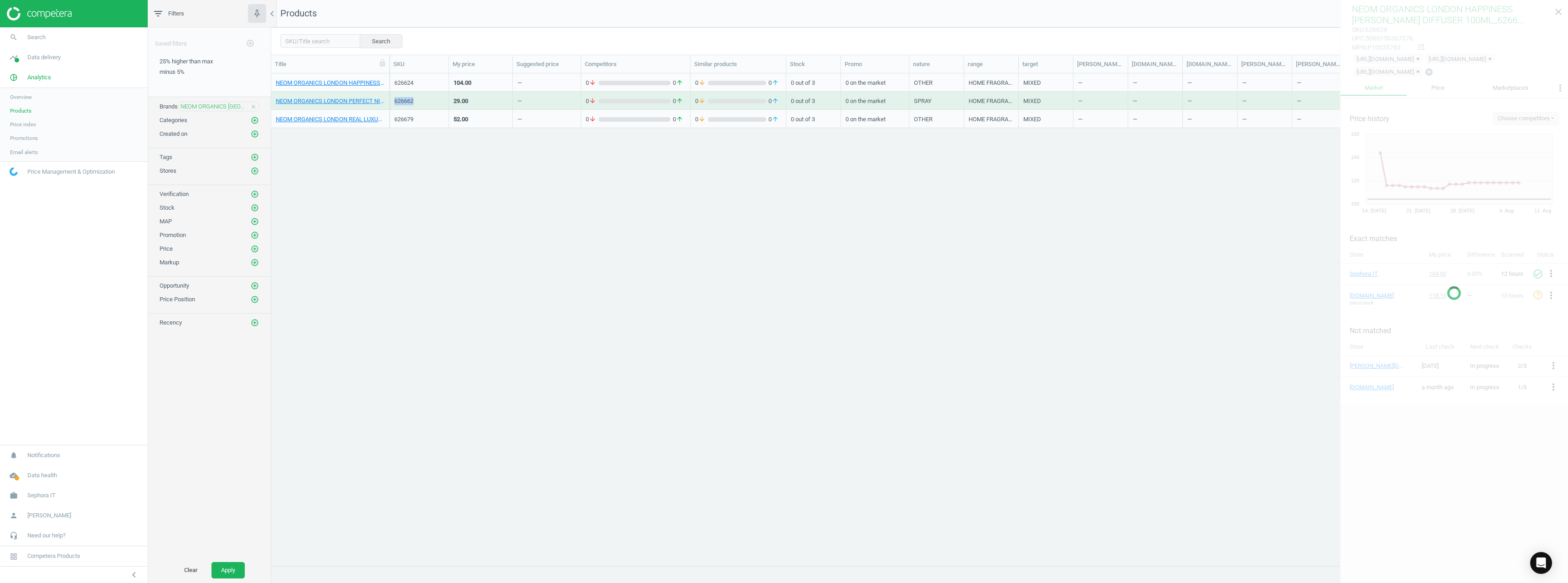
click at [406, 101] on div "626662" at bounding box center [419, 101] width 50 height 8
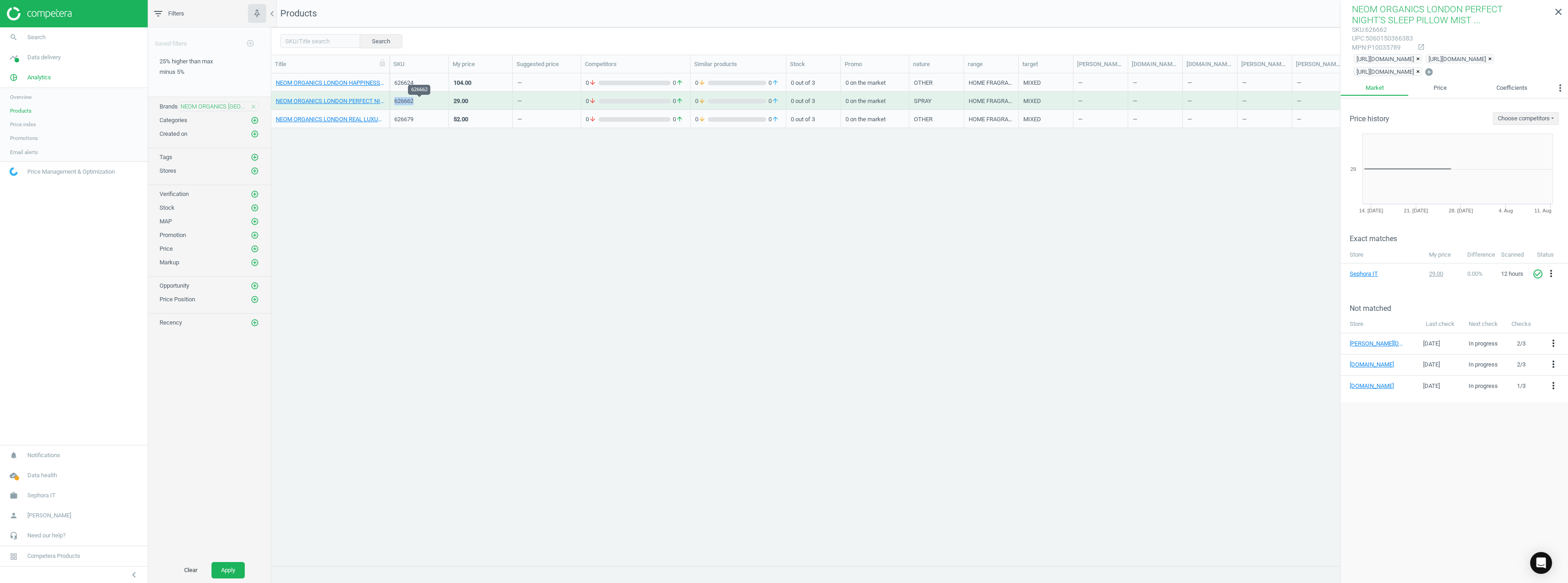
copy div "626662"
click at [411, 114] on div "626679" at bounding box center [419, 119] width 50 height 16
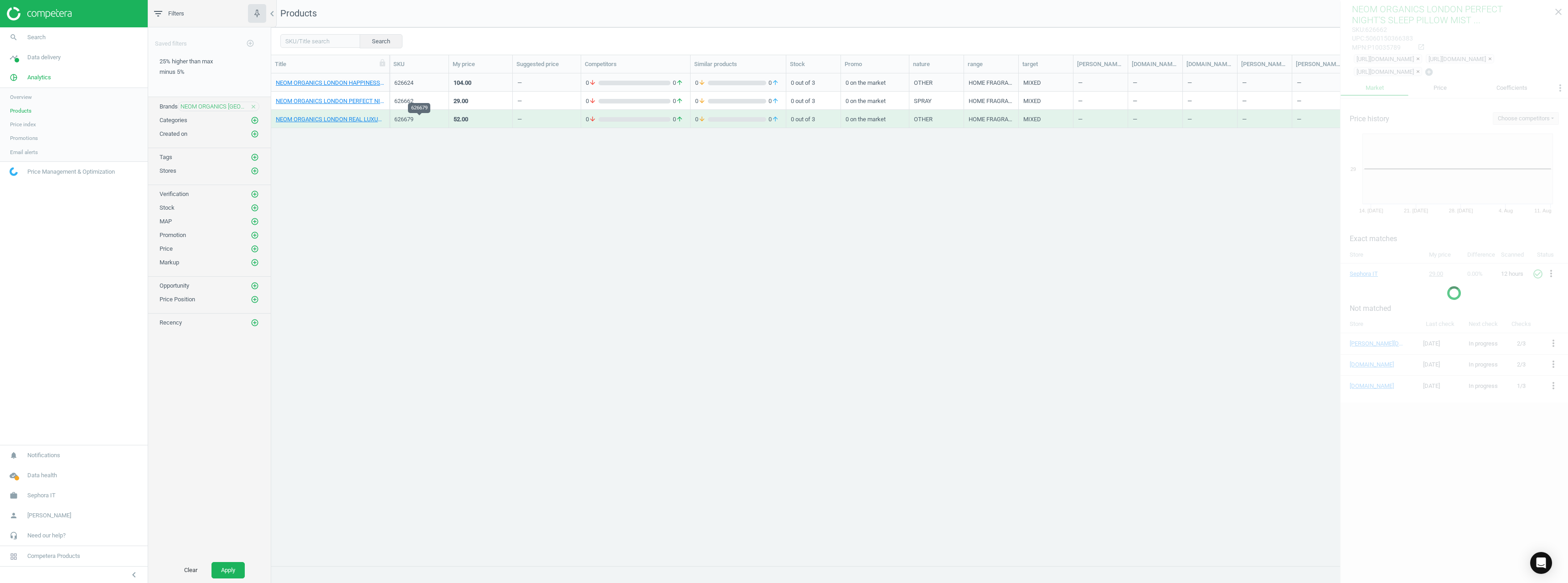
click at [408, 117] on div "626679" at bounding box center [419, 119] width 50 height 8
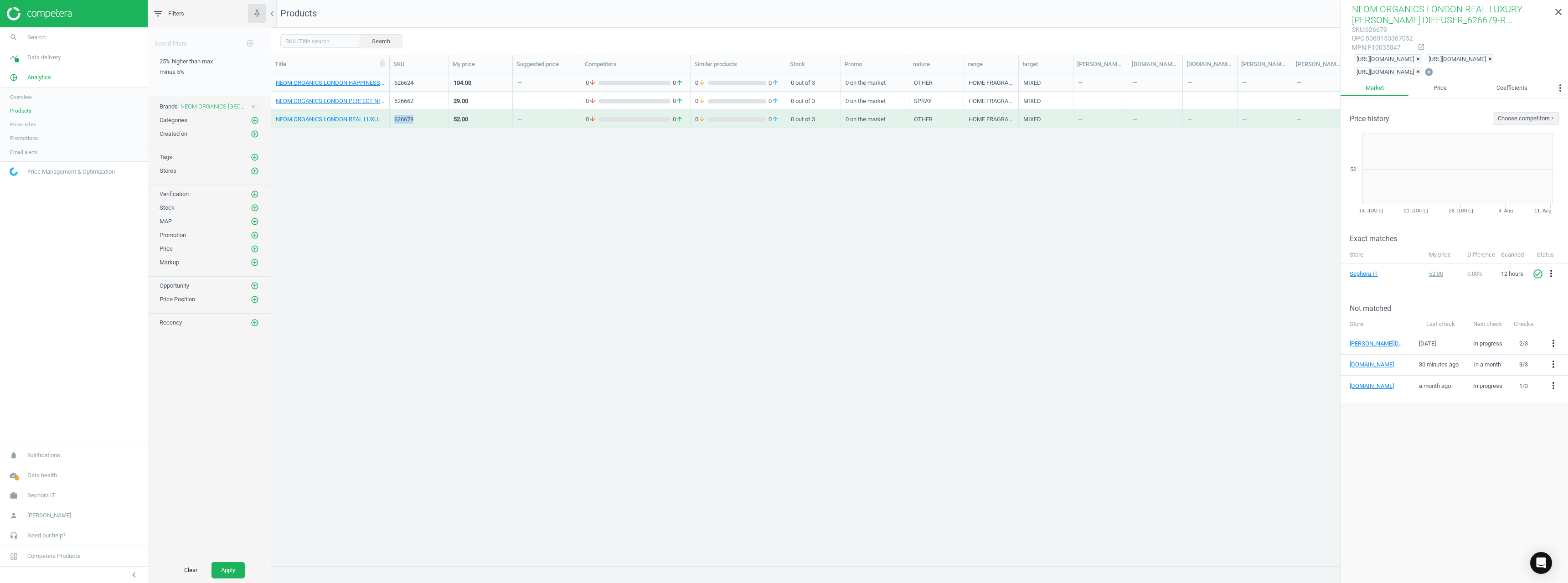
click at [407, 117] on div "626679" at bounding box center [419, 119] width 50 height 8
copy div "626679"
click at [253, 106] on icon "close" at bounding box center [253, 106] width 6 height 6
click at [253, 105] on icon "add_circle_outline" at bounding box center [254, 106] width 8 height 8
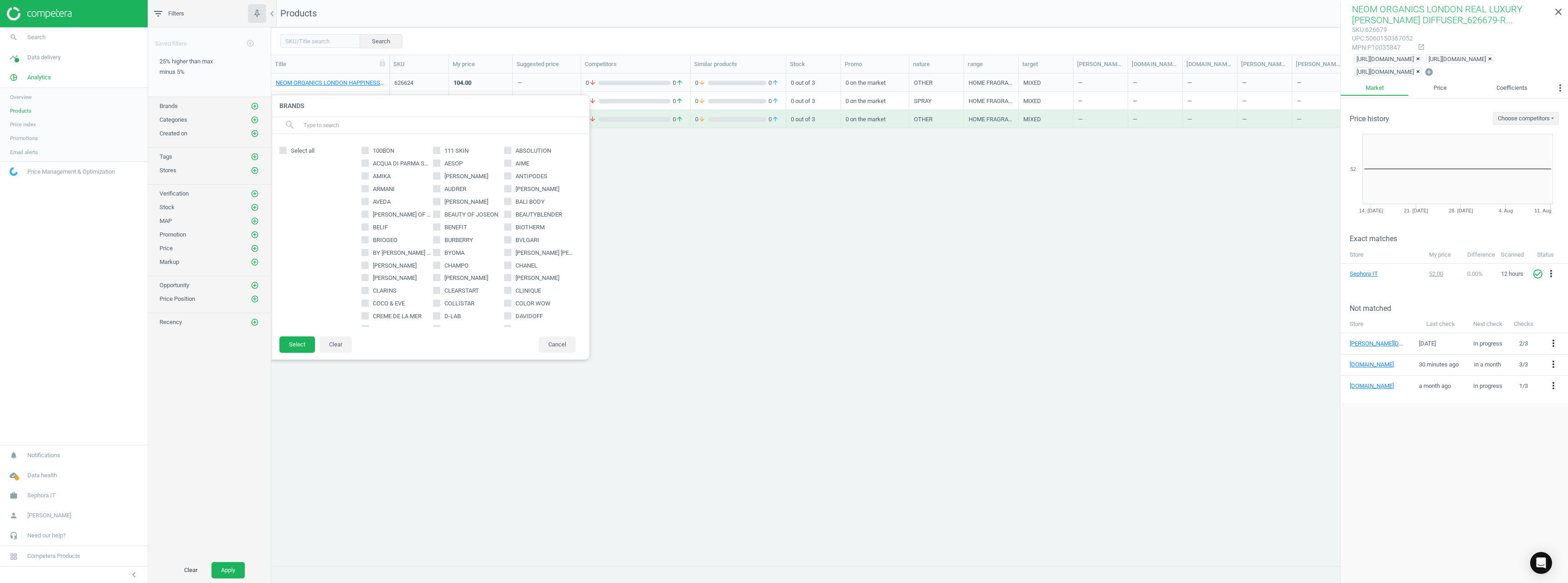
click at [326, 127] on input "text" at bounding box center [443, 125] width 280 height 15
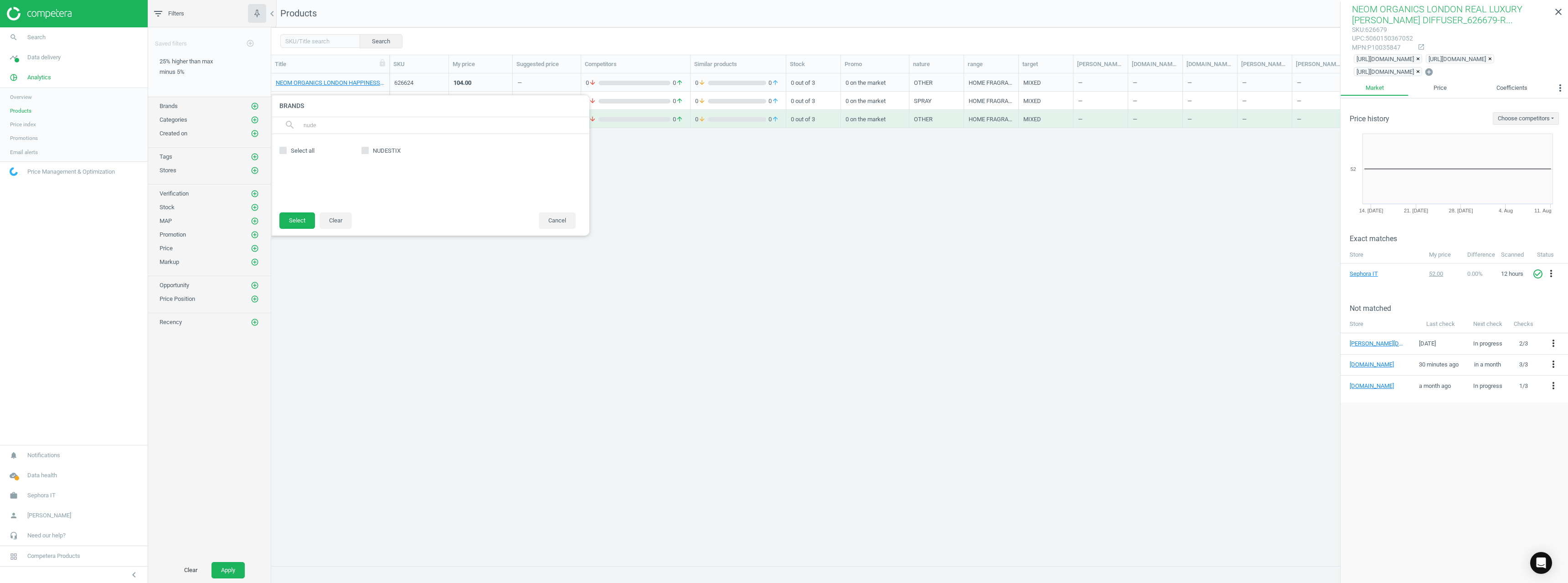
type input "nude"
click at [388, 153] on span "NUDESTIX" at bounding box center [387, 150] width 32 height 8
click at [366, 148] on input "NUDESTIX" at bounding box center [365, 151] width 6 height 6
checkbox input "true"
click at [293, 220] on button "Select" at bounding box center [297, 220] width 35 height 16
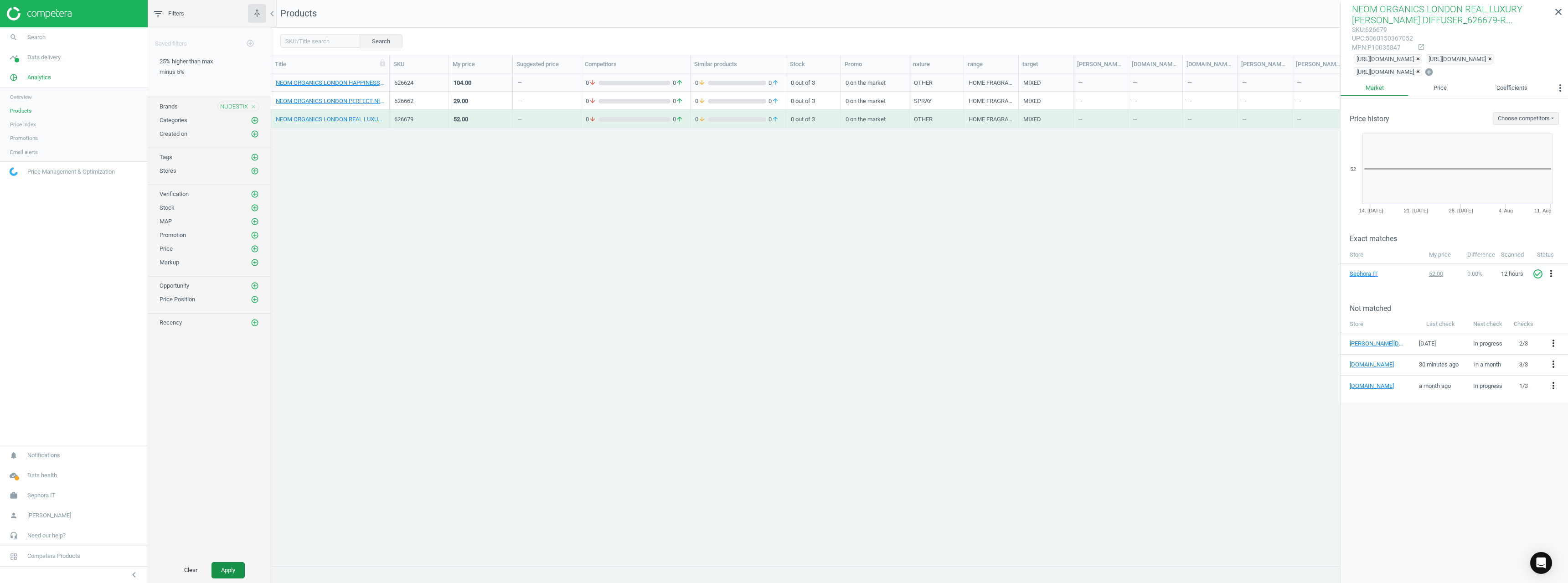
drag, startPoint x: 223, startPoint y: 568, endPoint x: 214, endPoint y: 565, distance: 9.5
click at [220, 568] on button "Apply" at bounding box center [228, 570] width 33 height 16
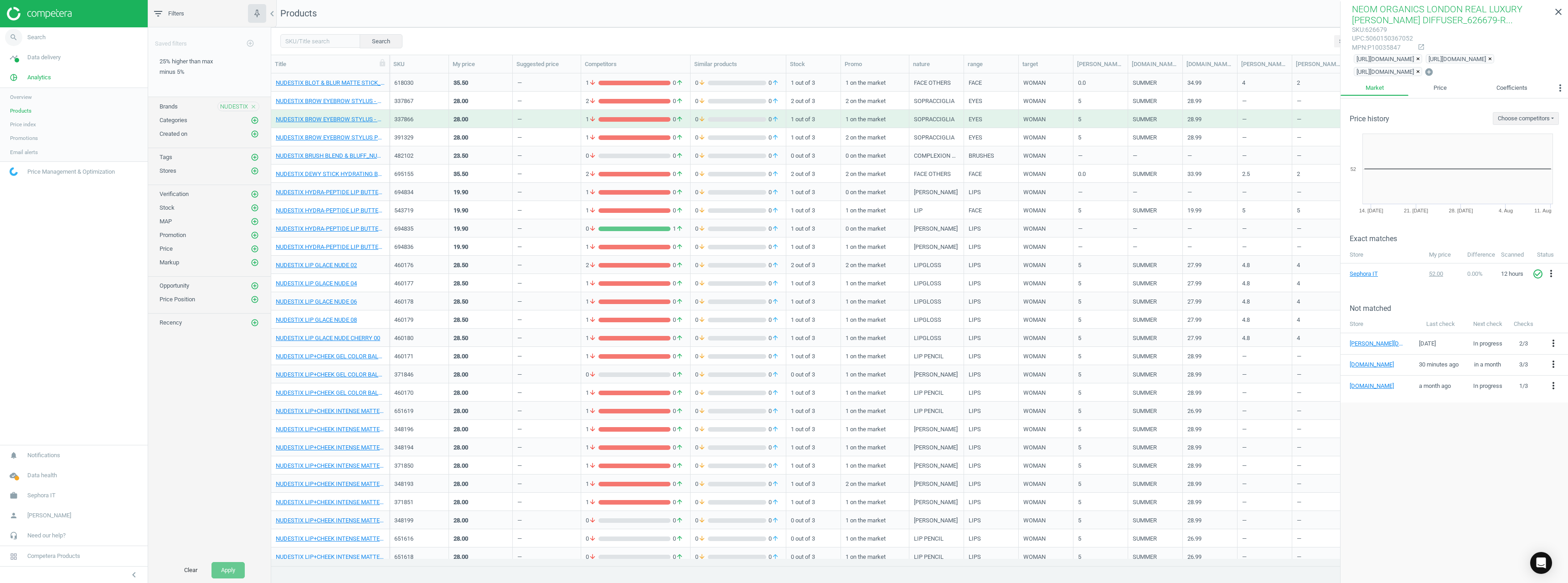
click at [49, 38] on link "search Search" at bounding box center [74, 37] width 148 height 20
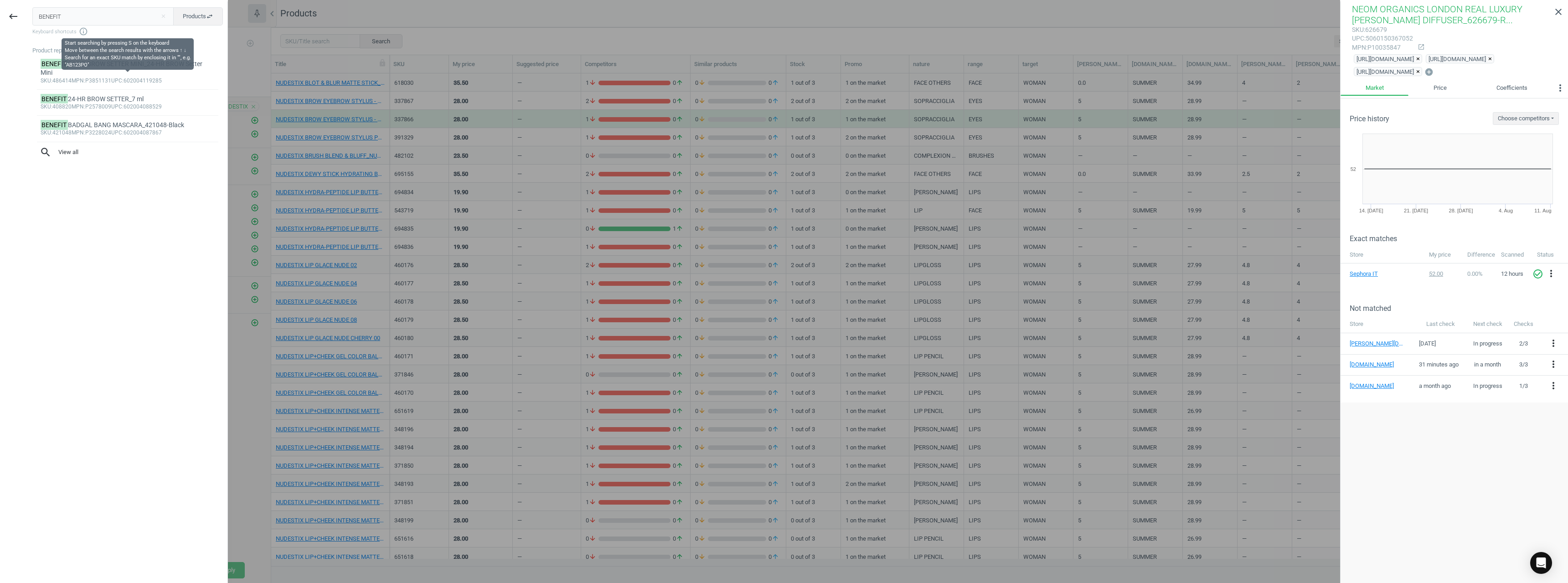
click at [107, 17] on input "BENEFIT" at bounding box center [103, 16] width 142 height 18
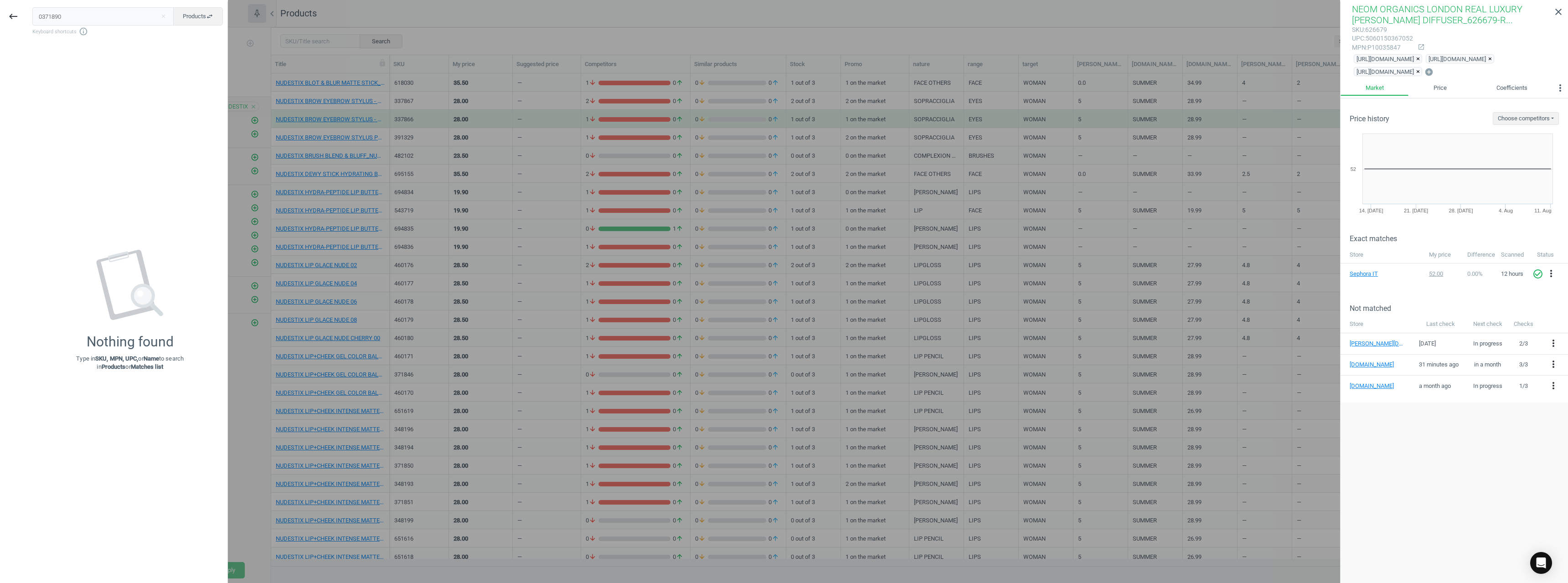
click at [42, 17] on input "0371890" at bounding box center [103, 16] width 142 height 18
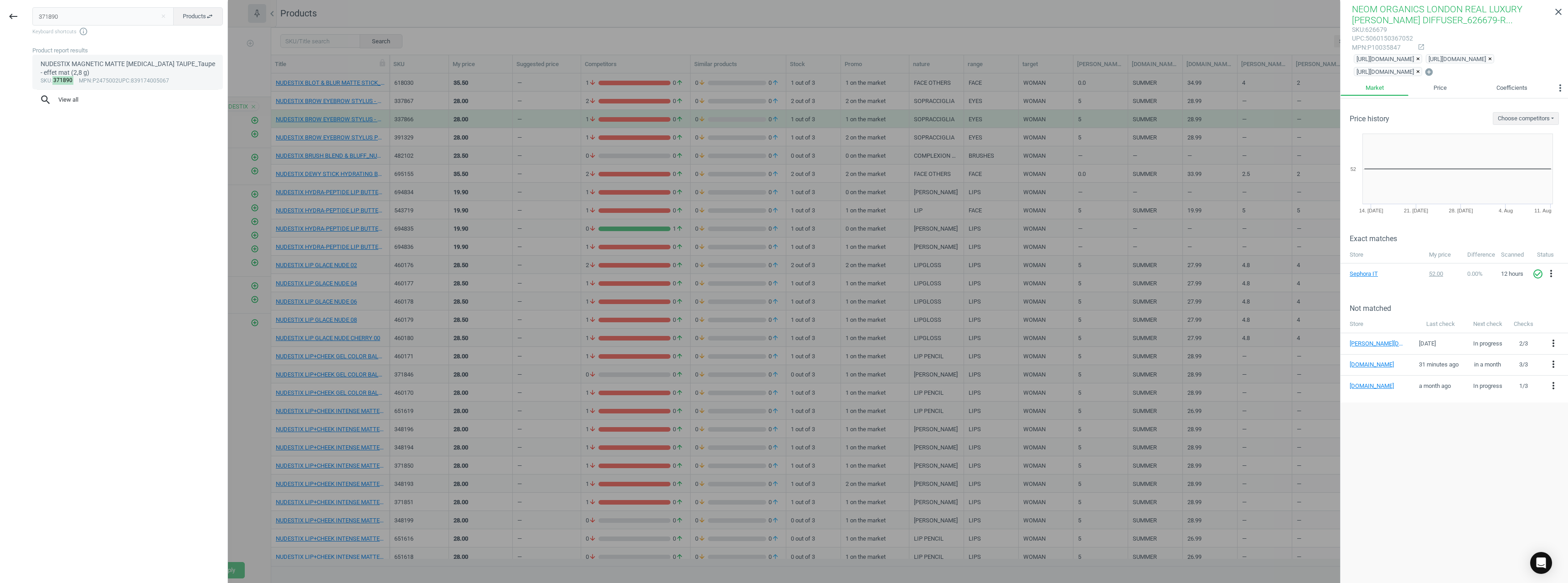
type input "371890"
click at [110, 74] on div "NUDESTIX MAGNETIC MATTE EYE COLOR TAUPE_Taupe - effet mat (2,8 g)" at bounding box center [128, 68] width 175 height 18
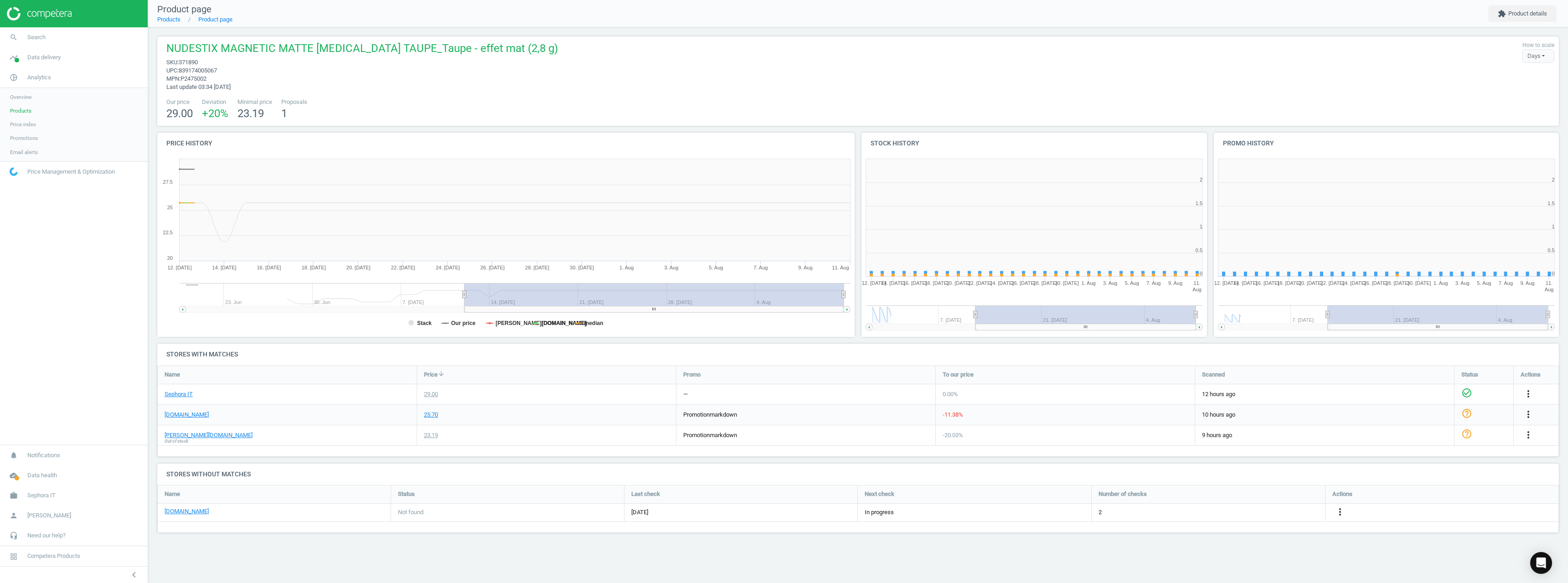
scroll to position [197, 359]
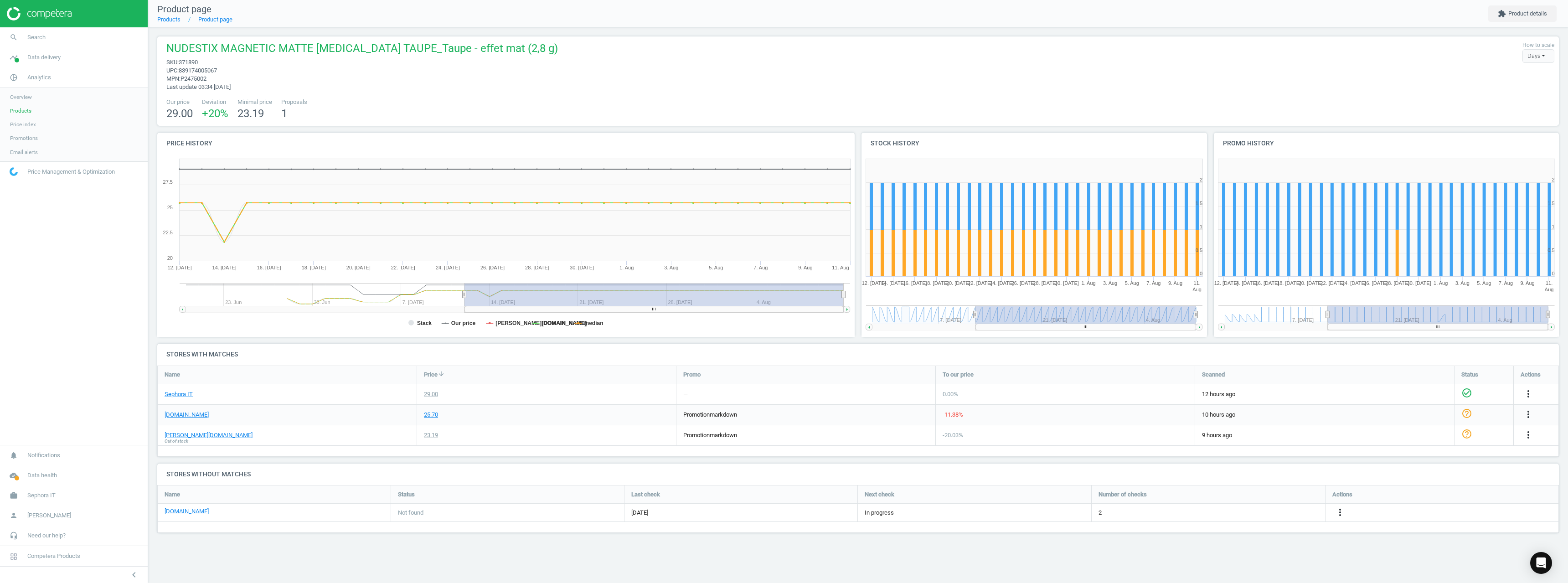
click at [191, 61] on span "371890" at bounding box center [188, 62] width 19 height 7
copy span "371890"
click at [46, 39] on link "search Search" at bounding box center [74, 37] width 148 height 20
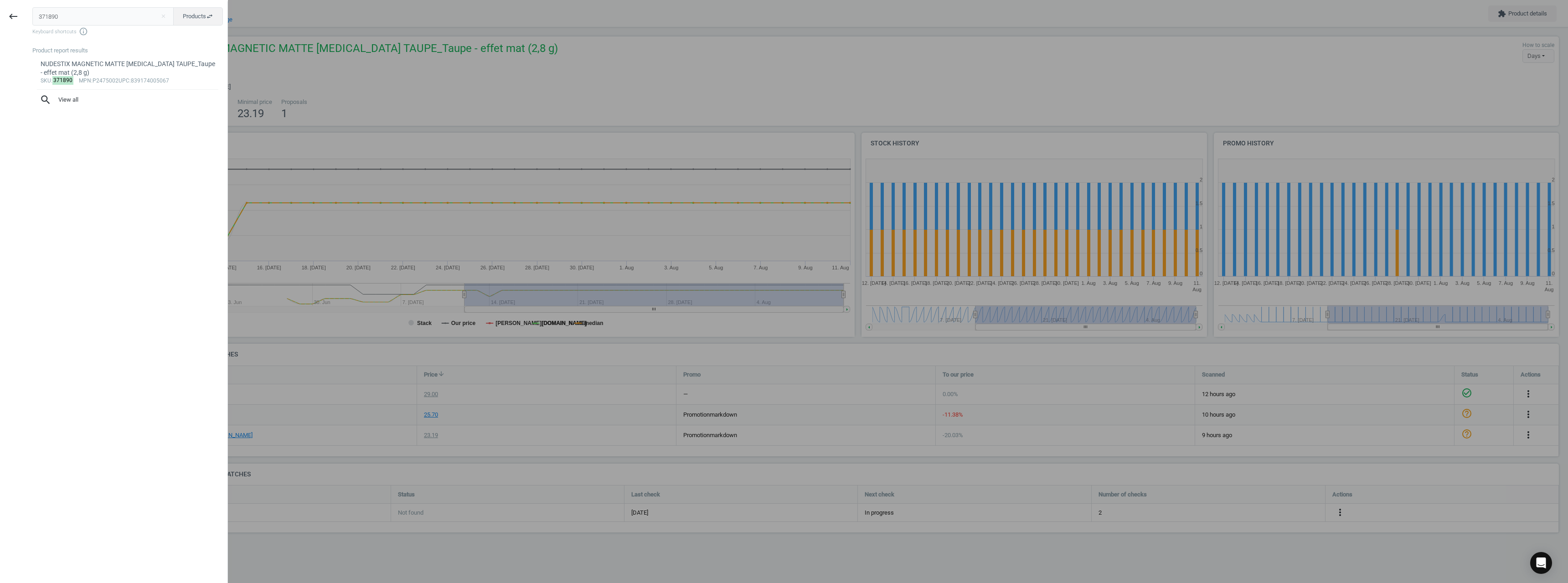
click at [47, 20] on input "371890" at bounding box center [103, 16] width 142 height 18
click at [43, 18] on input "0372483" at bounding box center [103, 16] width 142 height 18
type input "372483"
click at [99, 68] on link "NUDESTIX NUDIES BONDI BAE_Bondi Bae (7 g) sku : 372483 mpn :P10055236 upc :8391…" at bounding box center [127, 68] width 191 height 26
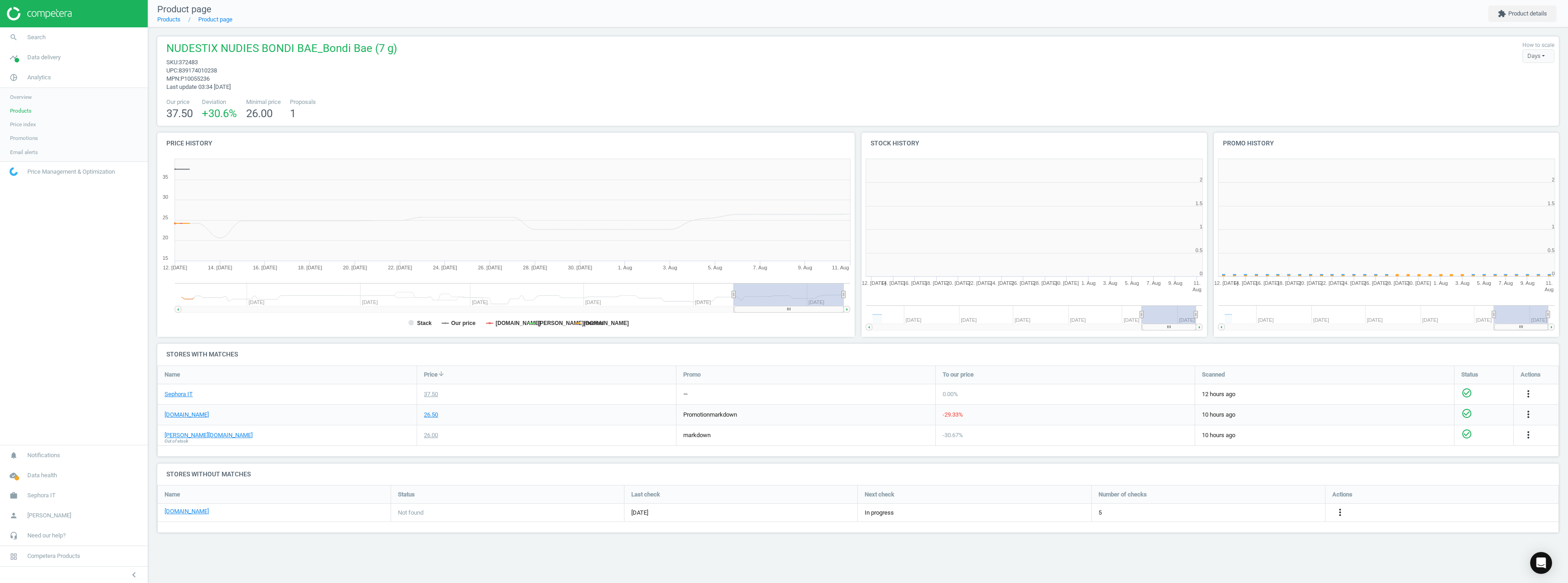
scroll to position [197, 359]
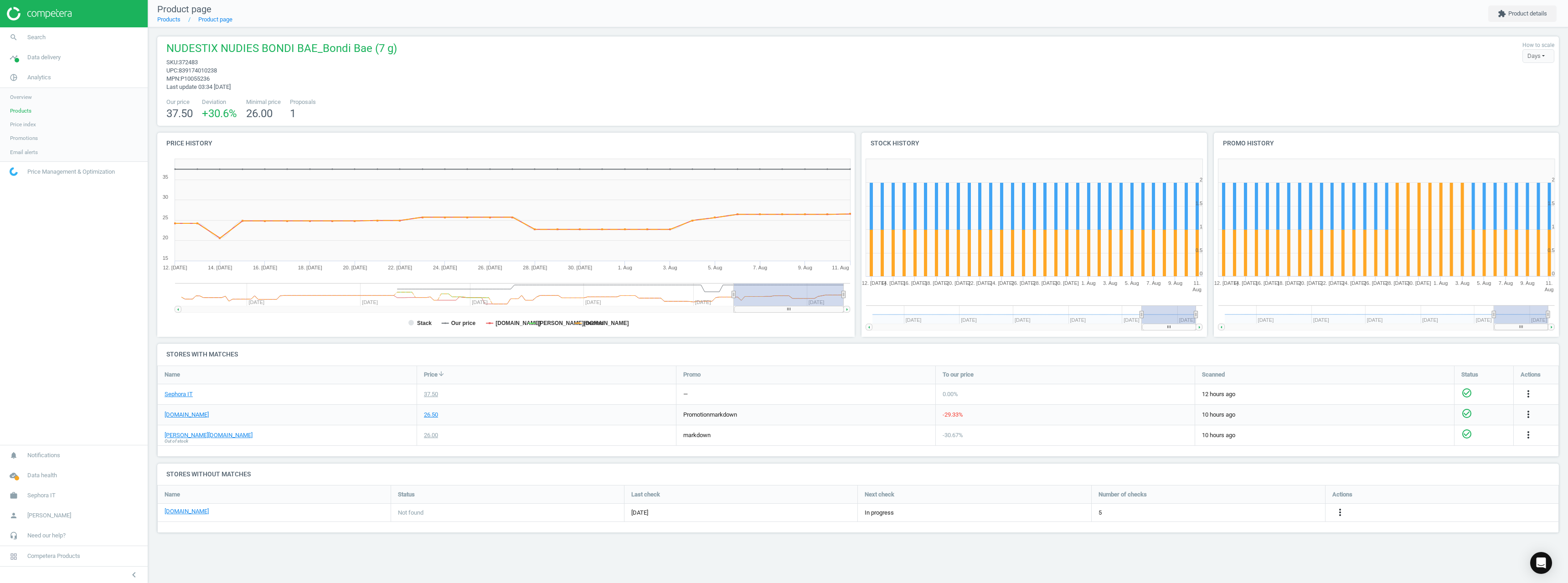
click at [189, 63] on span "372483" at bounding box center [188, 62] width 19 height 7
copy span "372483"
click at [30, 39] on span "Search" at bounding box center [37, 37] width 18 height 8
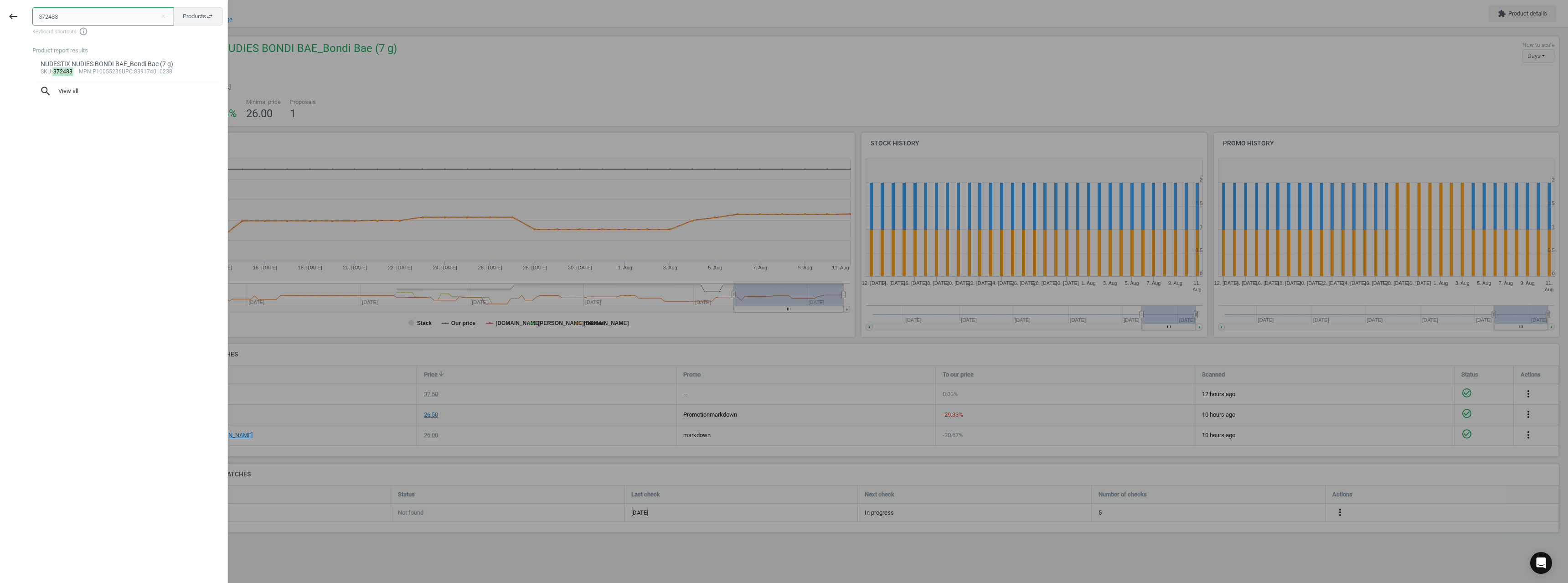
click at [94, 19] on input "372483" at bounding box center [103, 16] width 142 height 18
paste input "619251"
type input "619251"
click at [99, 68] on div "NUDESTIX NUDIES KIT 3 PC SOFT & WARM NUDES_ 619251 -KIT 3 PC SOFT & WARM NUDES" at bounding box center [128, 68] width 175 height 18
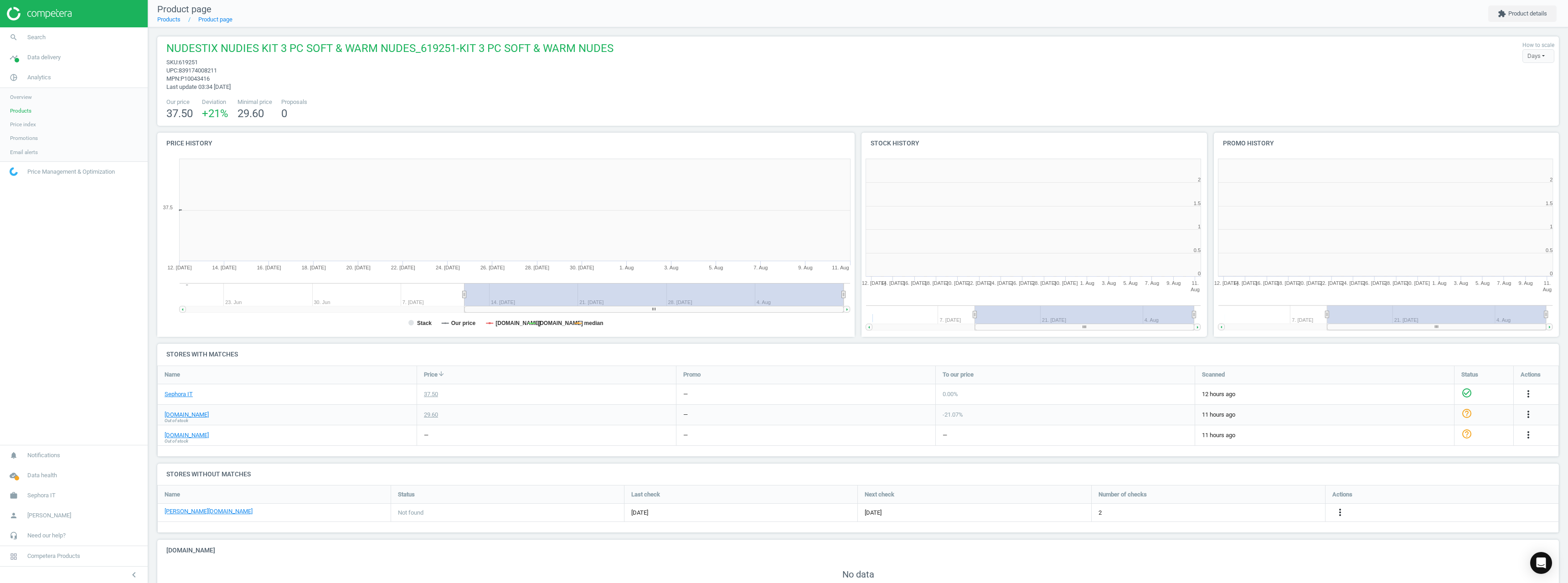
scroll to position [197, 358]
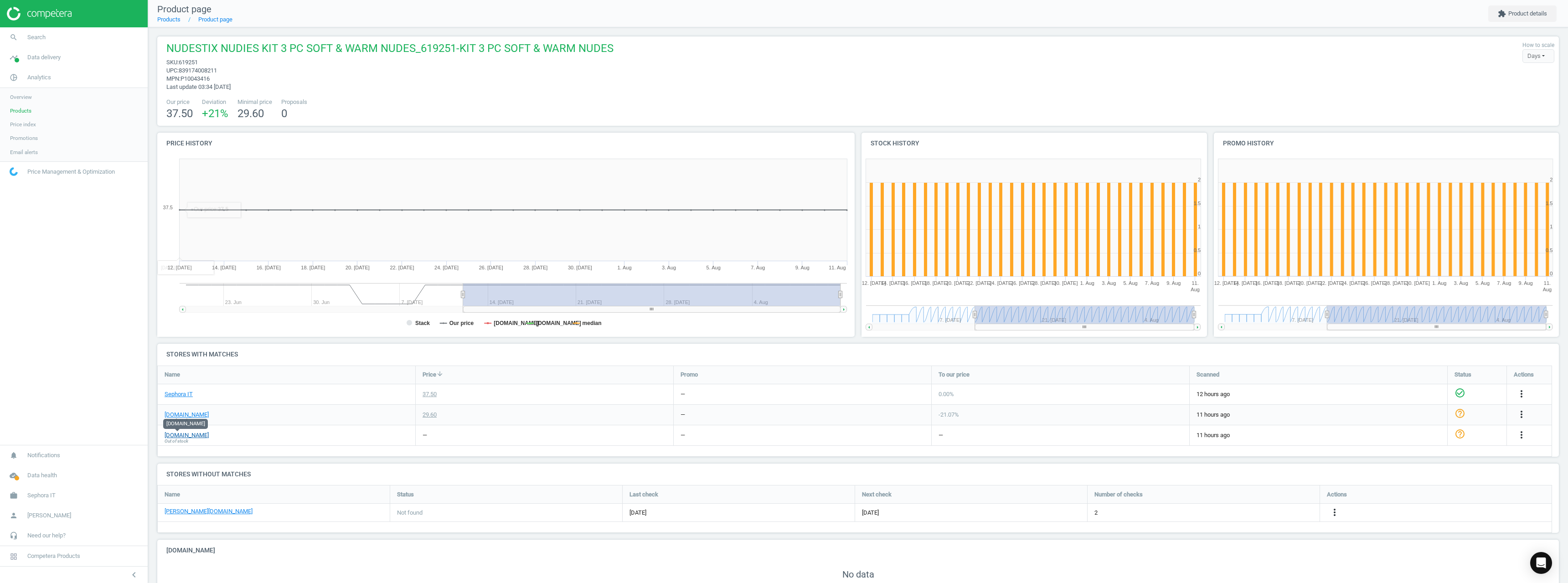
click at [180, 435] on link "[DOMAIN_NAME]" at bounding box center [186, 435] width 44 height 8
click at [181, 62] on span "619251" at bounding box center [188, 62] width 19 height 7
copy span "619251"
click at [33, 41] on span "Search" at bounding box center [37, 37] width 18 height 8
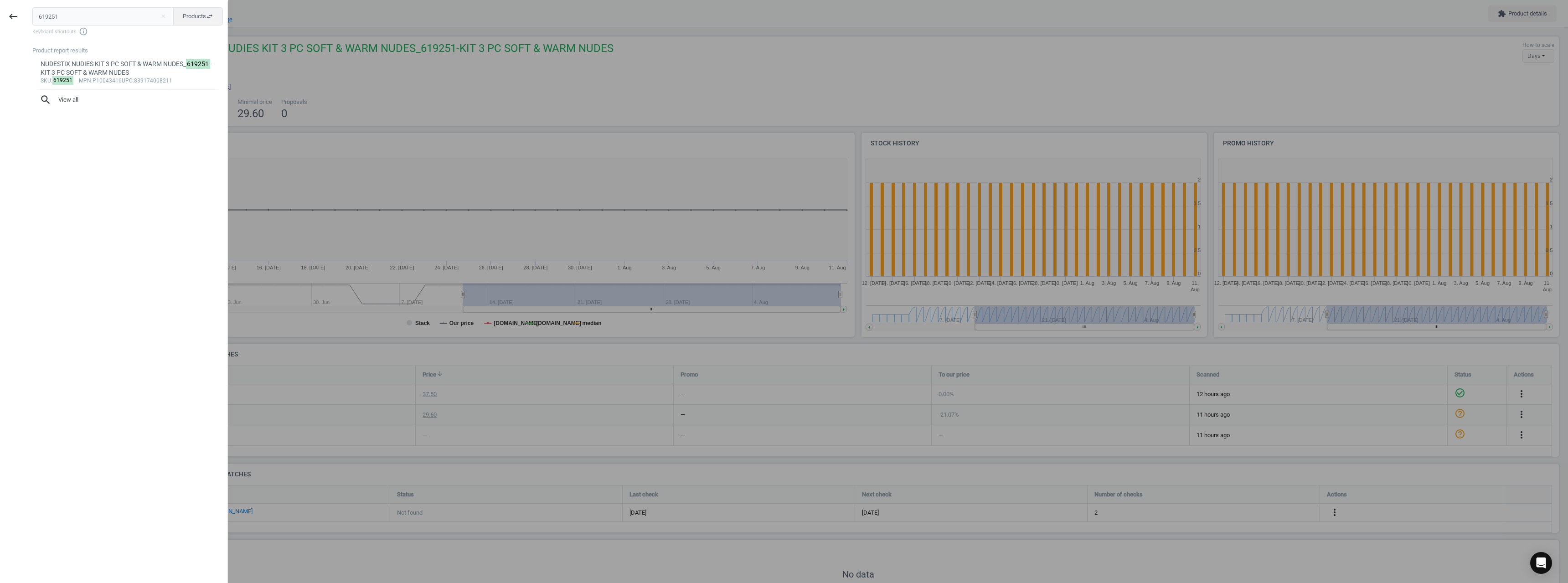
click at [263, 56] on div at bounding box center [784, 292] width 1568 height 583
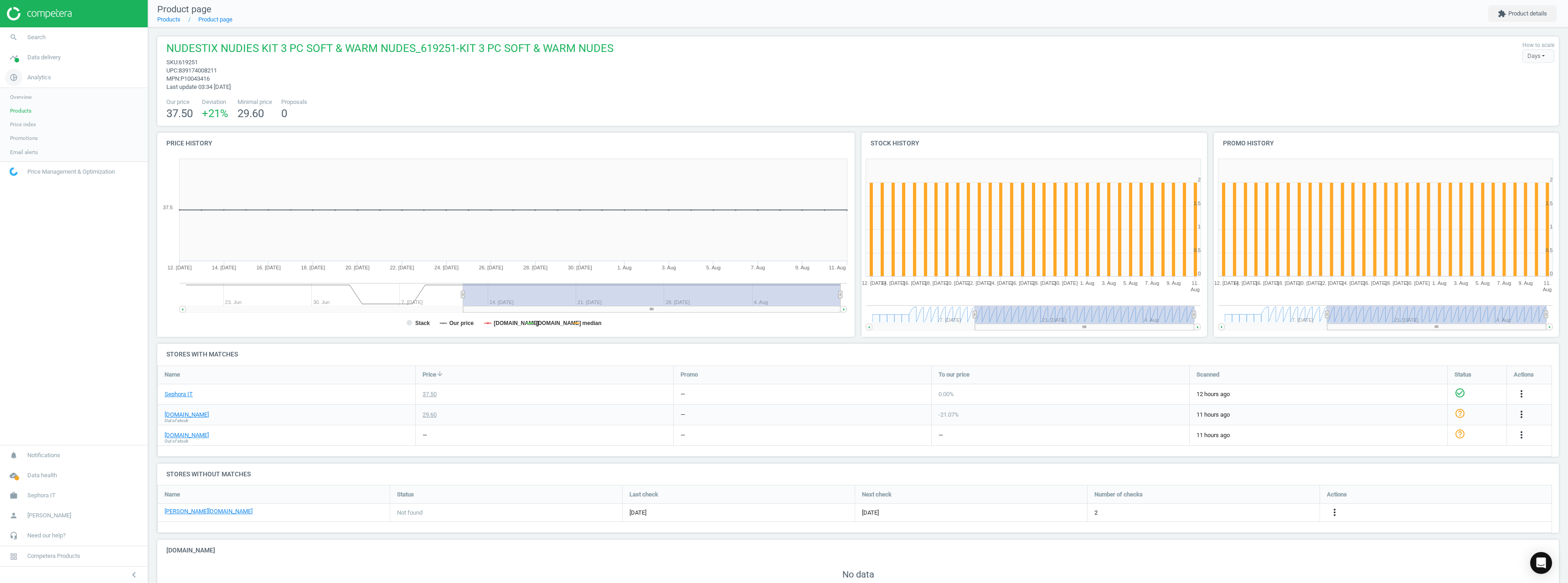
click at [36, 84] on link "pie_chart_outlined Analytics" at bounding box center [74, 77] width 148 height 20
click at [41, 80] on span "Analytics" at bounding box center [39, 77] width 24 height 8
click at [23, 110] on span "Products" at bounding box center [20, 111] width 21 height 7
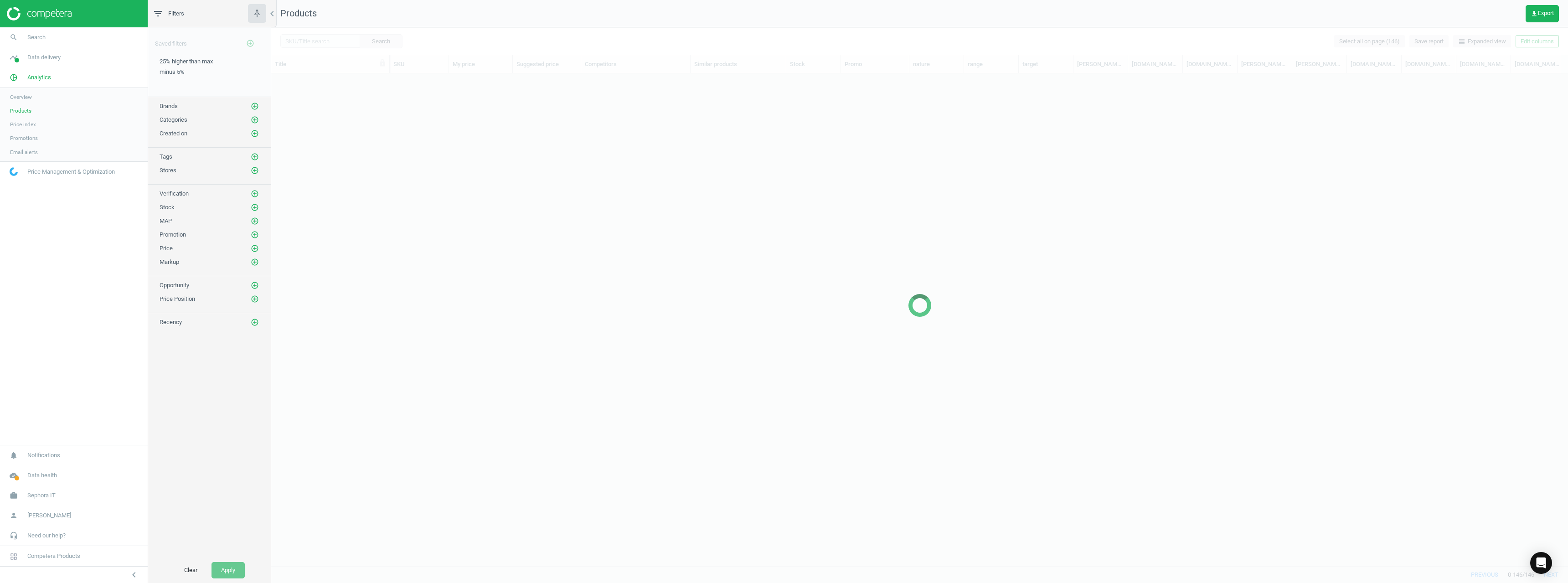
scroll to position [478, 1290]
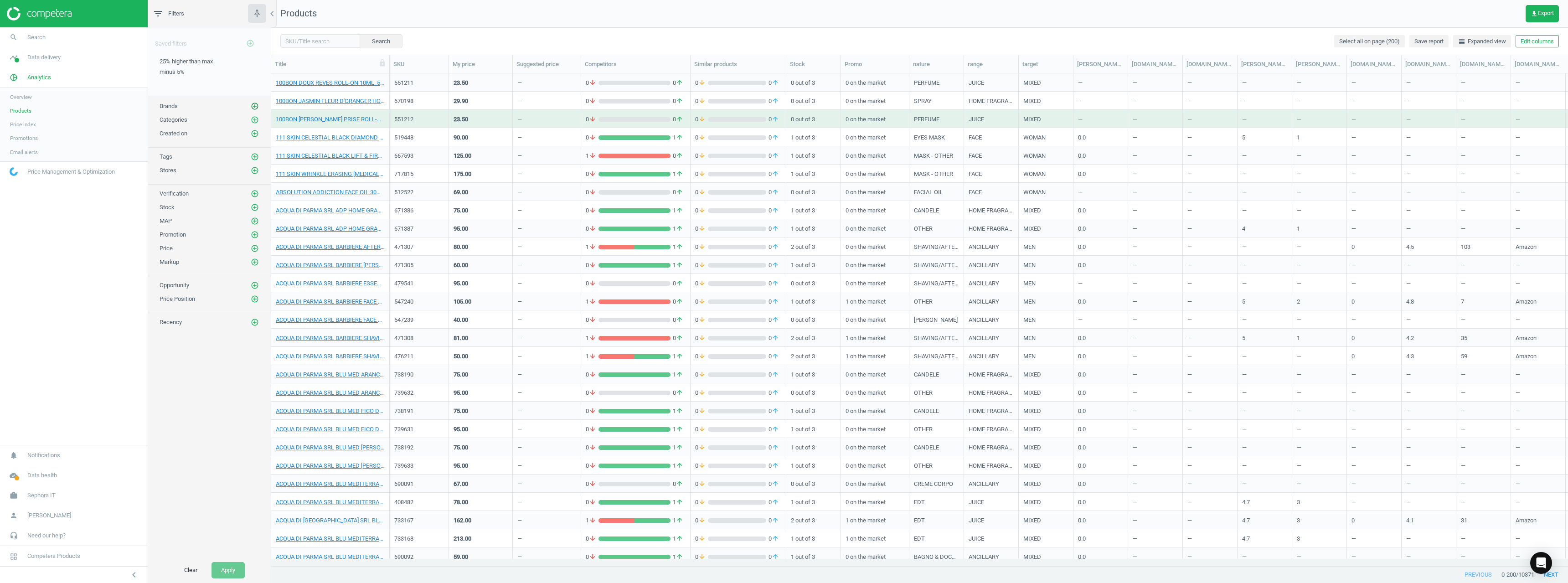
click at [252, 108] on icon "add_circle_outline" at bounding box center [254, 106] width 8 height 8
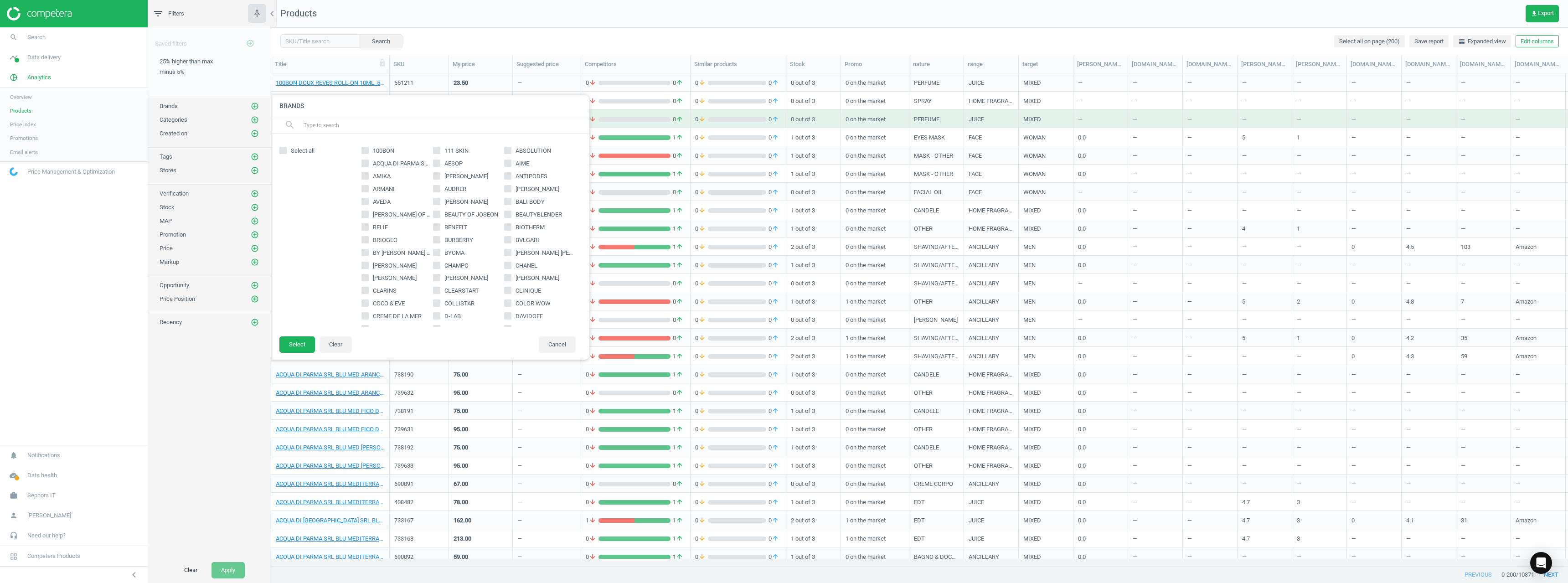
click at [340, 126] on input "text" at bounding box center [443, 125] width 280 height 15
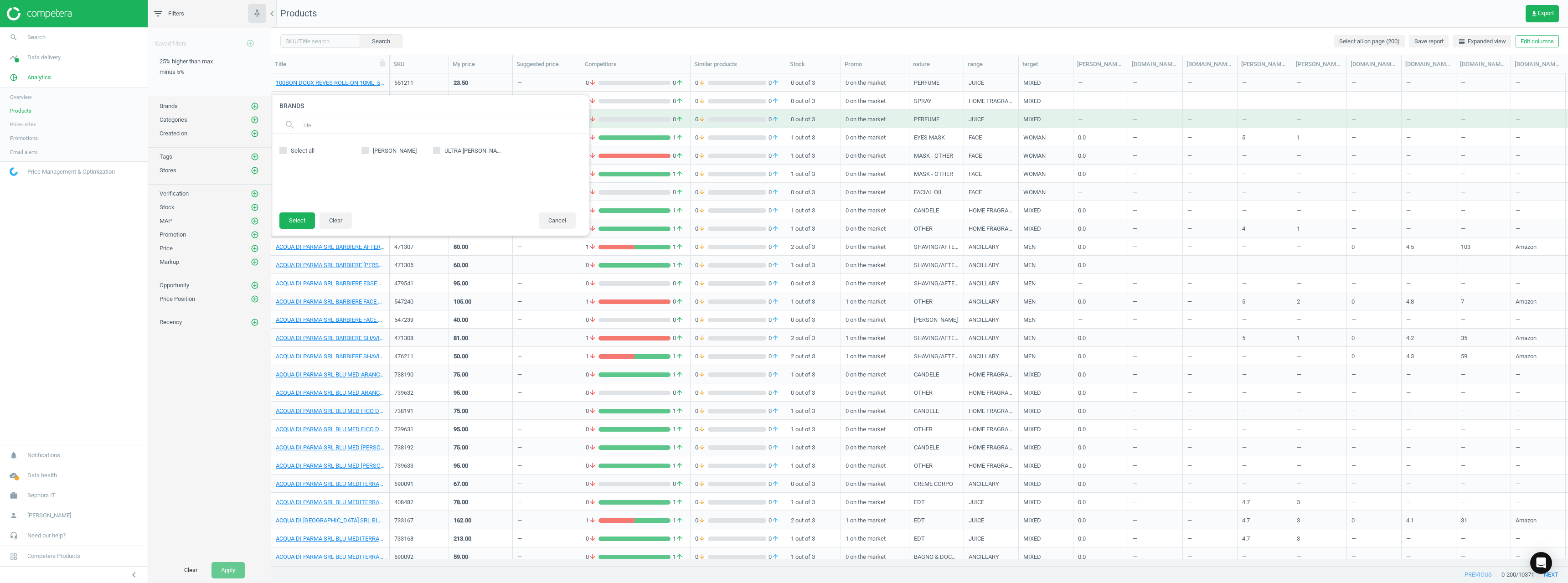
type input "ole"
click at [378, 152] on span "[PERSON_NAME]" at bounding box center [395, 150] width 47 height 8
click at [368, 152] on input "[PERSON_NAME]" at bounding box center [365, 151] width 6 height 6
checkbox input "true"
click at [311, 220] on button "Select" at bounding box center [297, 220] width 35 height 16
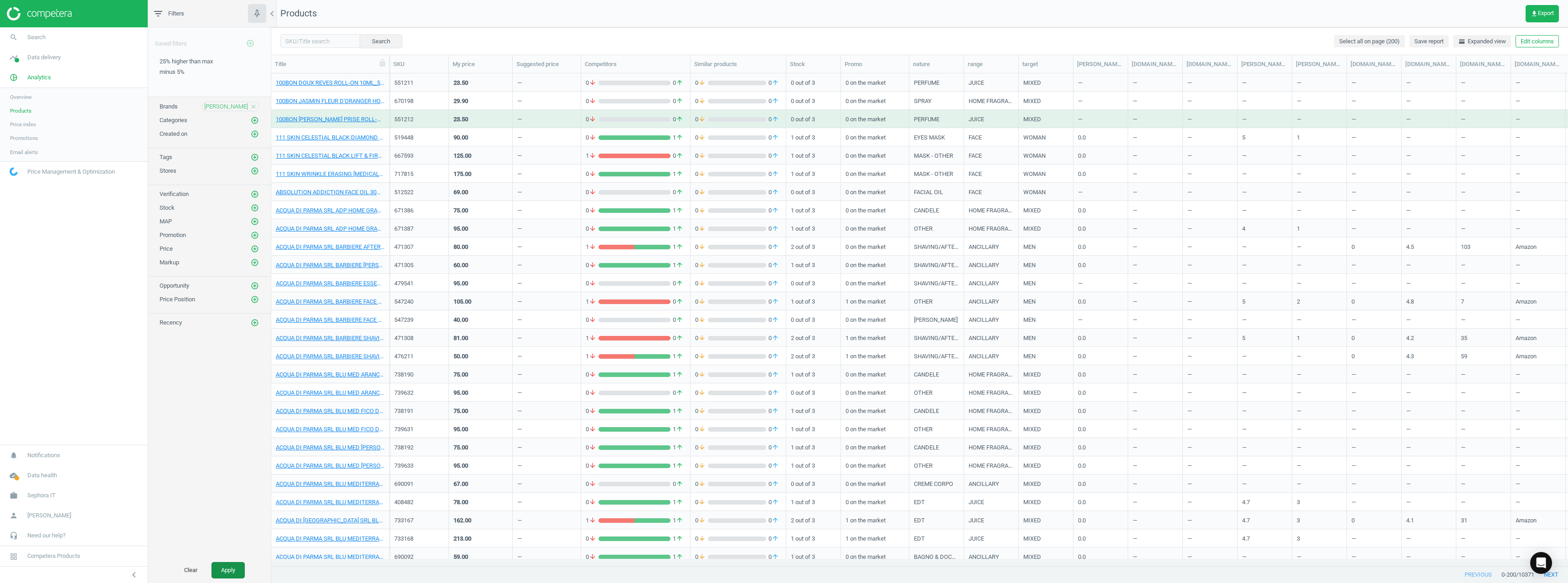
click at [232, 574] on button "Apply" at bounding box center [228, 570] width 33 height 16
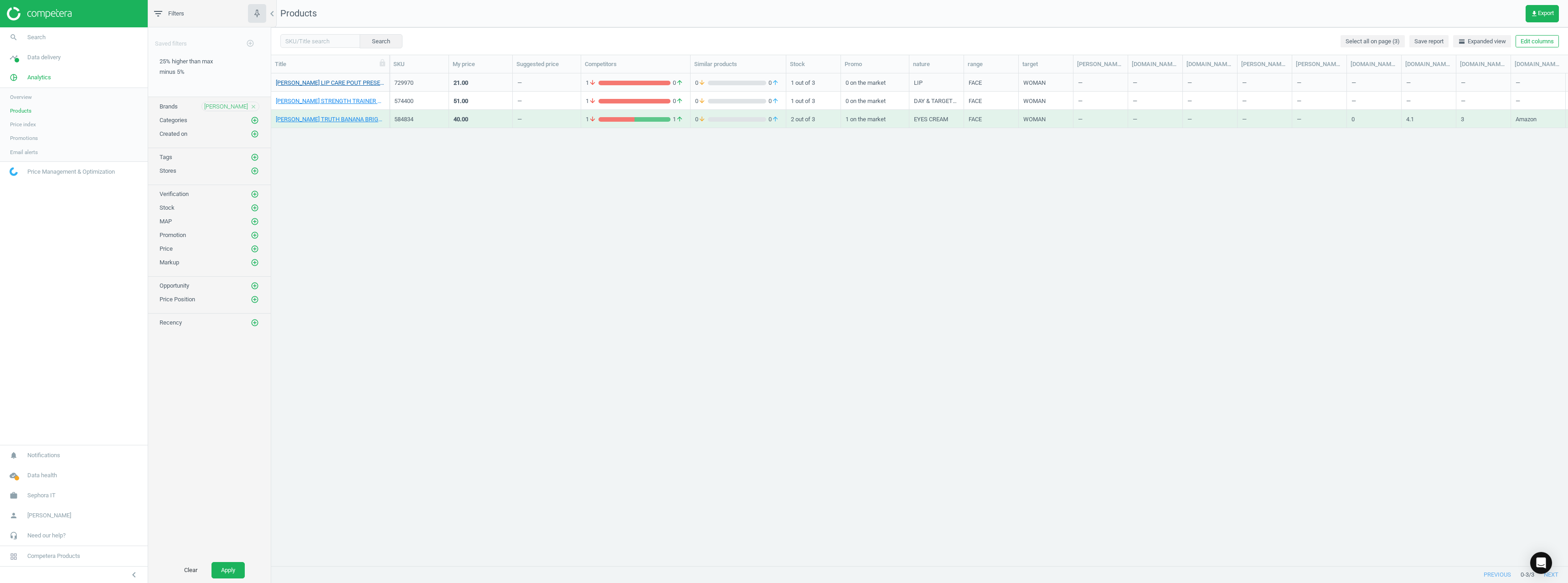
click at [362, 80] on link "OLE HENRIKSEN LIP CARE POUT PRESERVE TREAT CREMEBRULE_729970-POUT PRESERVE LIP …" at bounding box center [330, 83] width 109 height 8
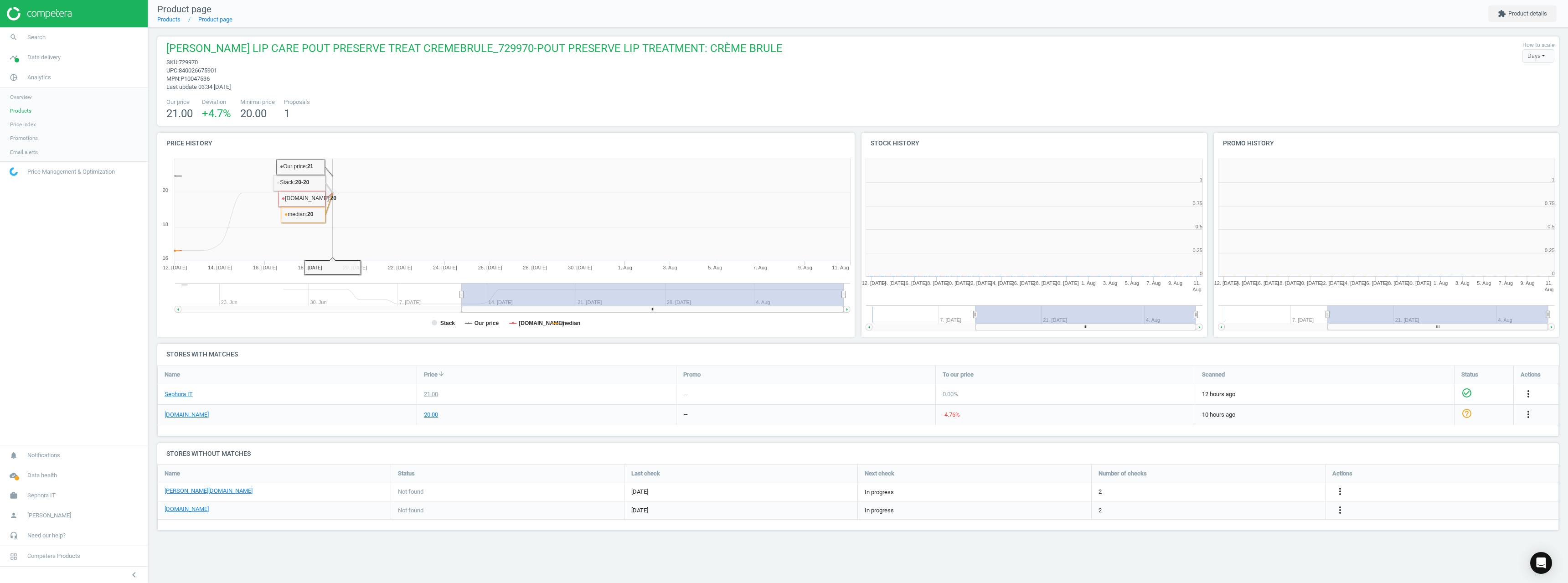
scroll to position [4, 4]
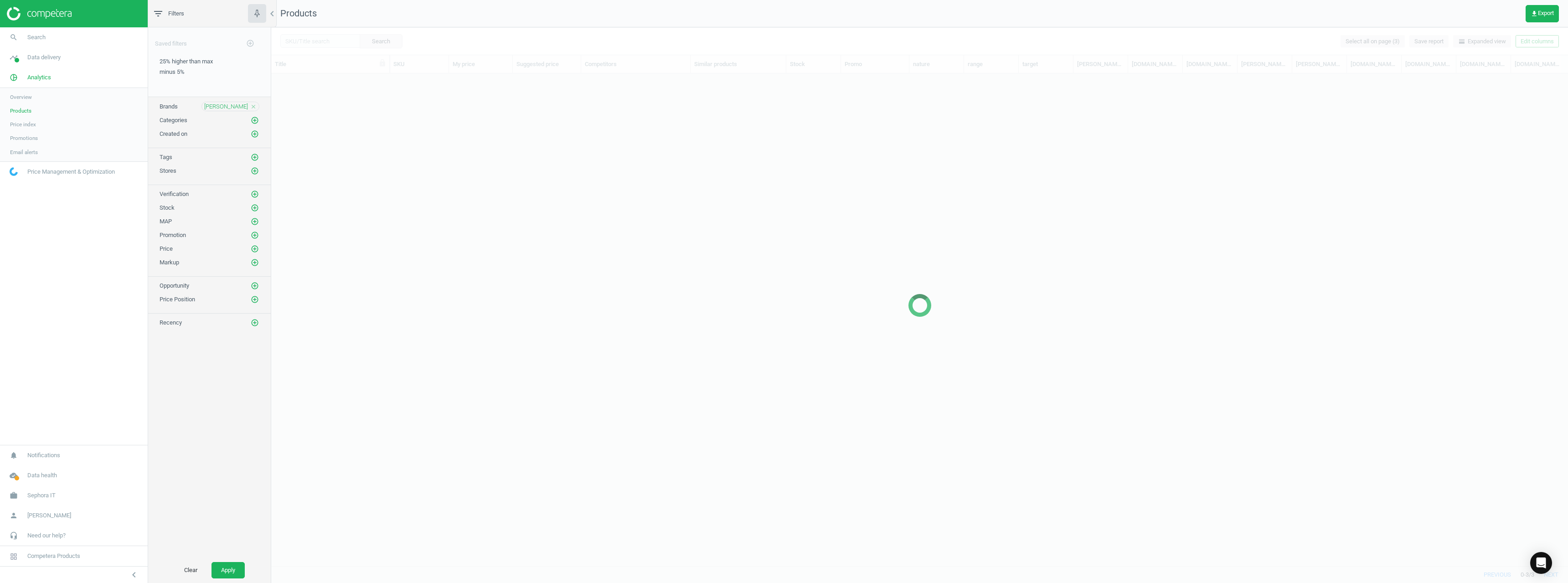
scroll to position [478, 1290]
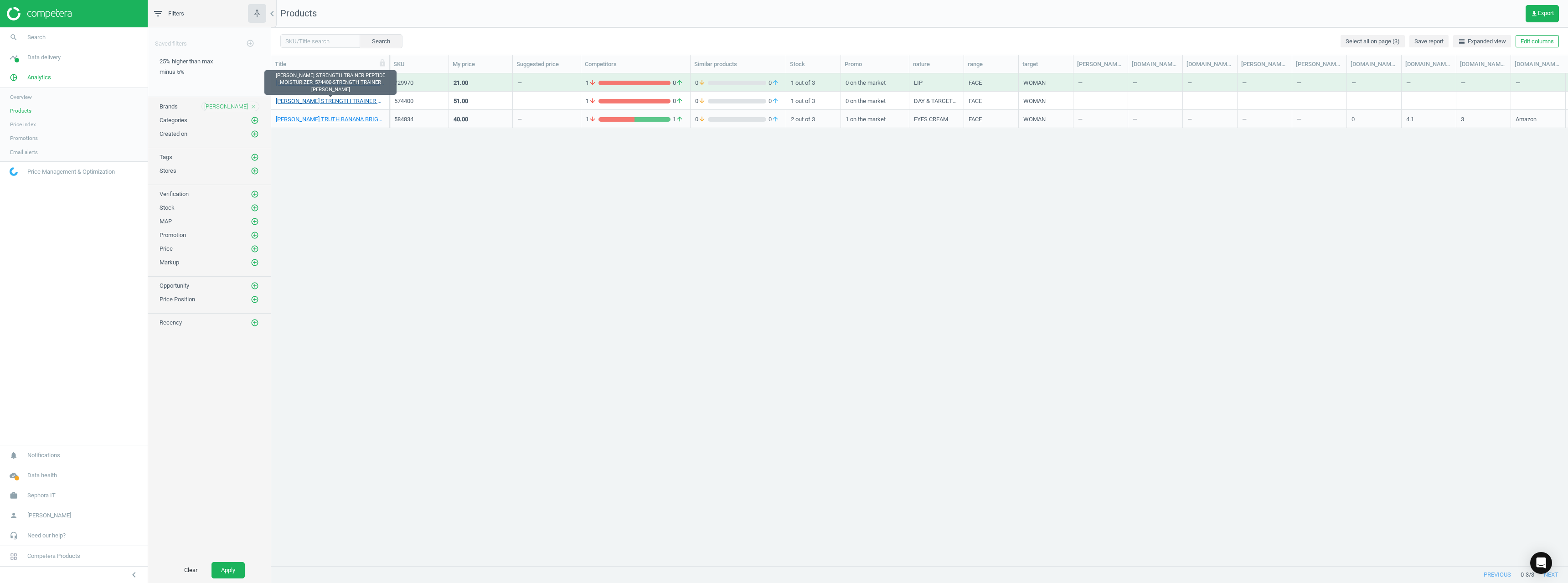
click at [360, 103] on link "OLE HENRIKSEN STRENGTH TRAINER PEPTIDE MOISTURIZER_574400-STRENGTH TRAINER PEPT…" at bounding box center [330, 101] width 109 height 8
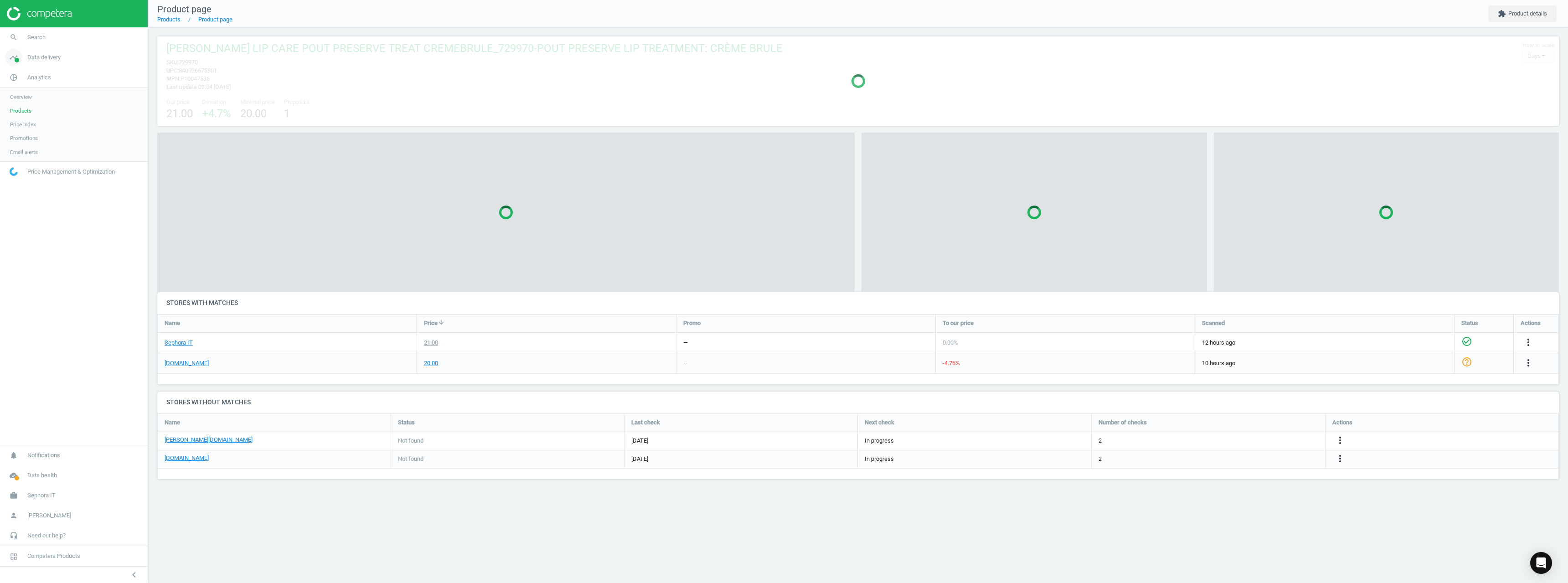
scroll to position [4, 4]
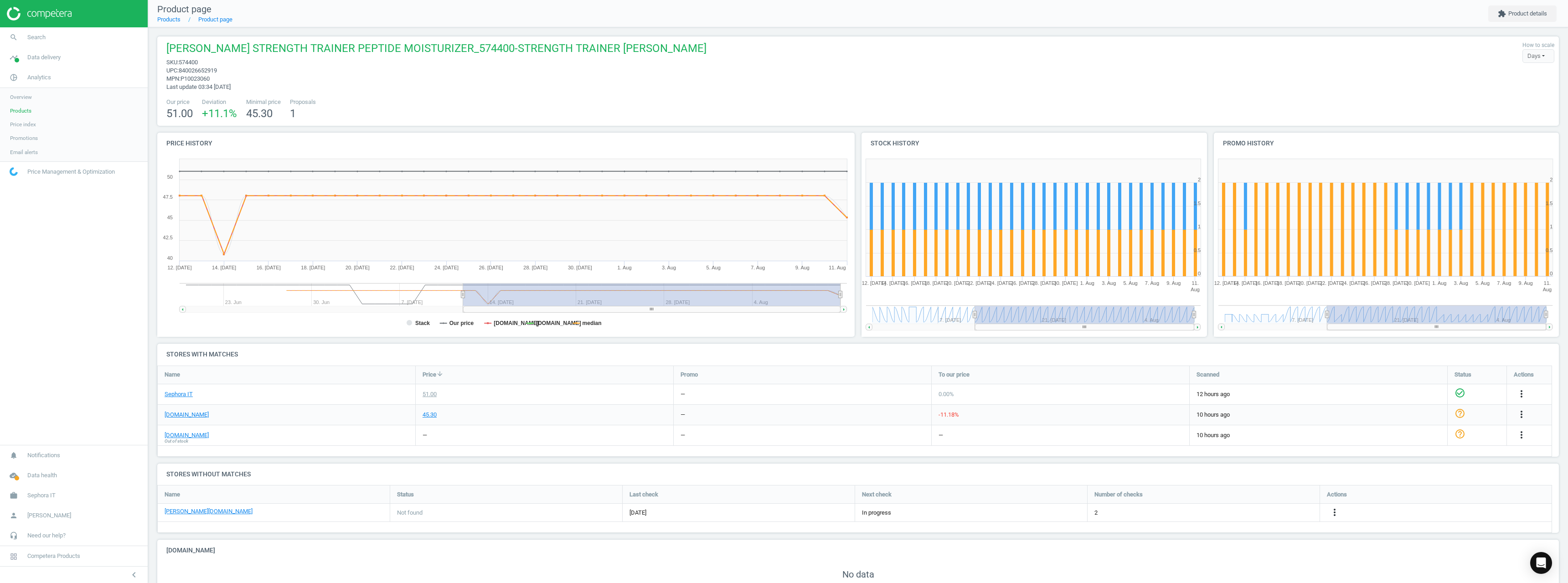
click at [187, 438] on span "Out of stock" at bounding box center [176, 441] width 24 height 6
click at [180, 436] on link "[DOMAIN_NAME]" at bounding box center [186, 435] width 44 height 8
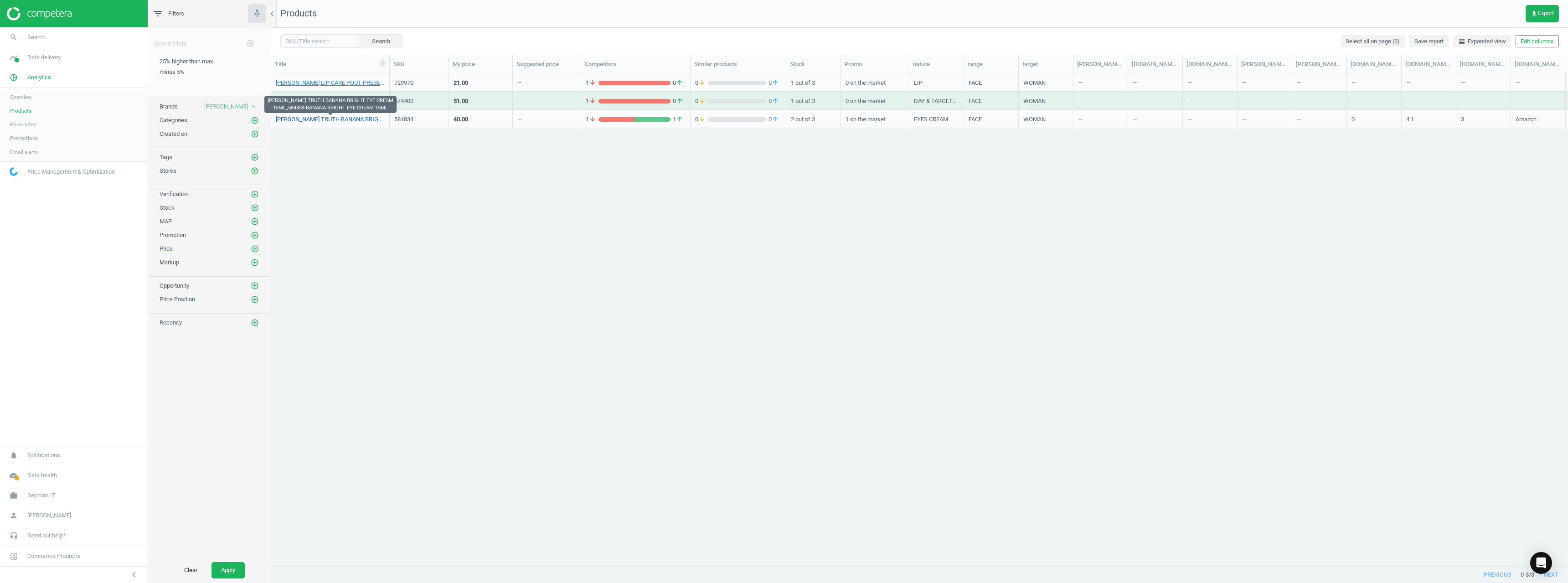
click at [357, 116] on link "OLE HENRIKSEN TRUTH BANANA BRIGHT EYE CREAM 15ML_584834-BANANA BRIGHT EYE CREAM…" at bounding box center [330, 119] width 109 height 8
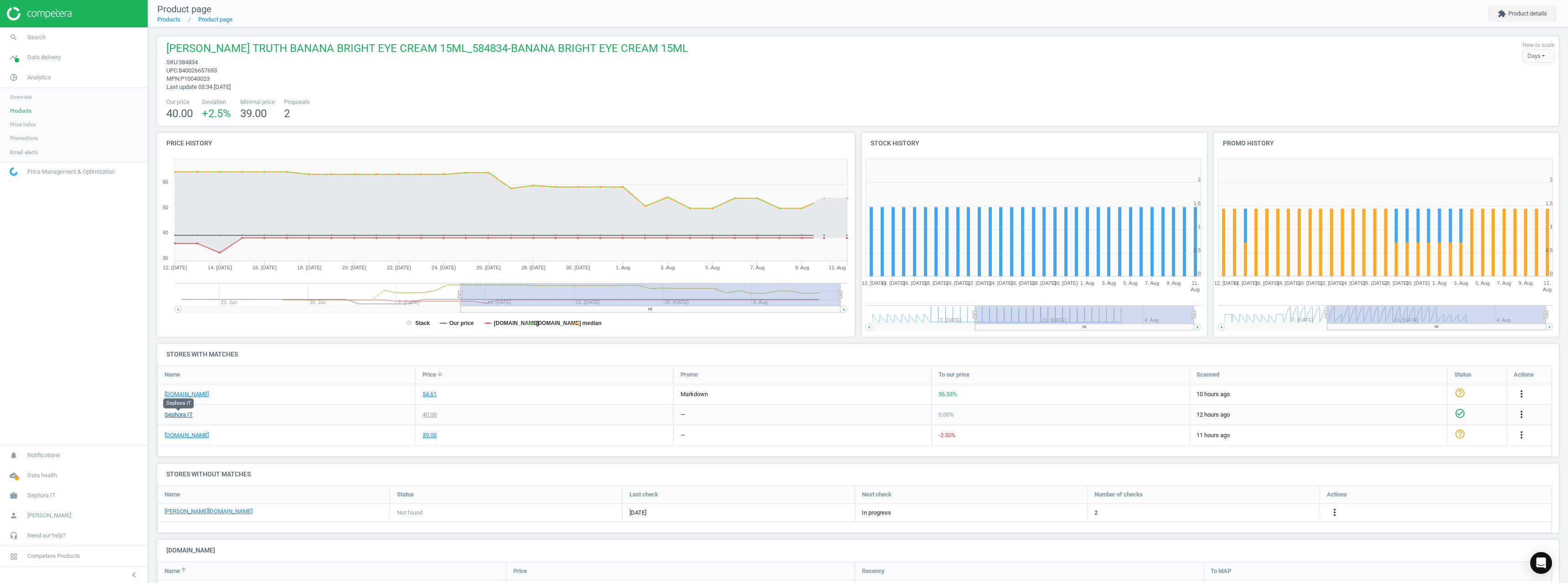
click at [183, 414] on link "Sephora IT" at bounding box center [178, 414] width 28 height 8
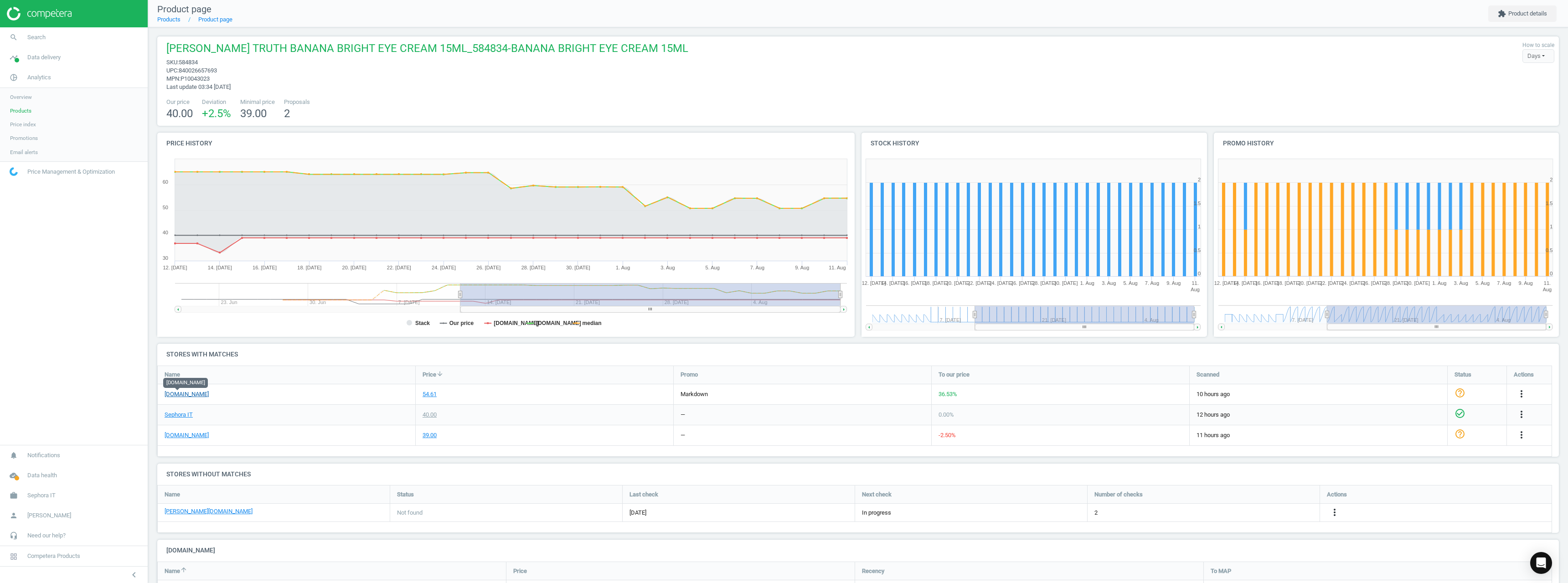
click at [172, 392] on link "[DOMAIN_NAME]" at bounding box center [186, 394] width 44 height 8
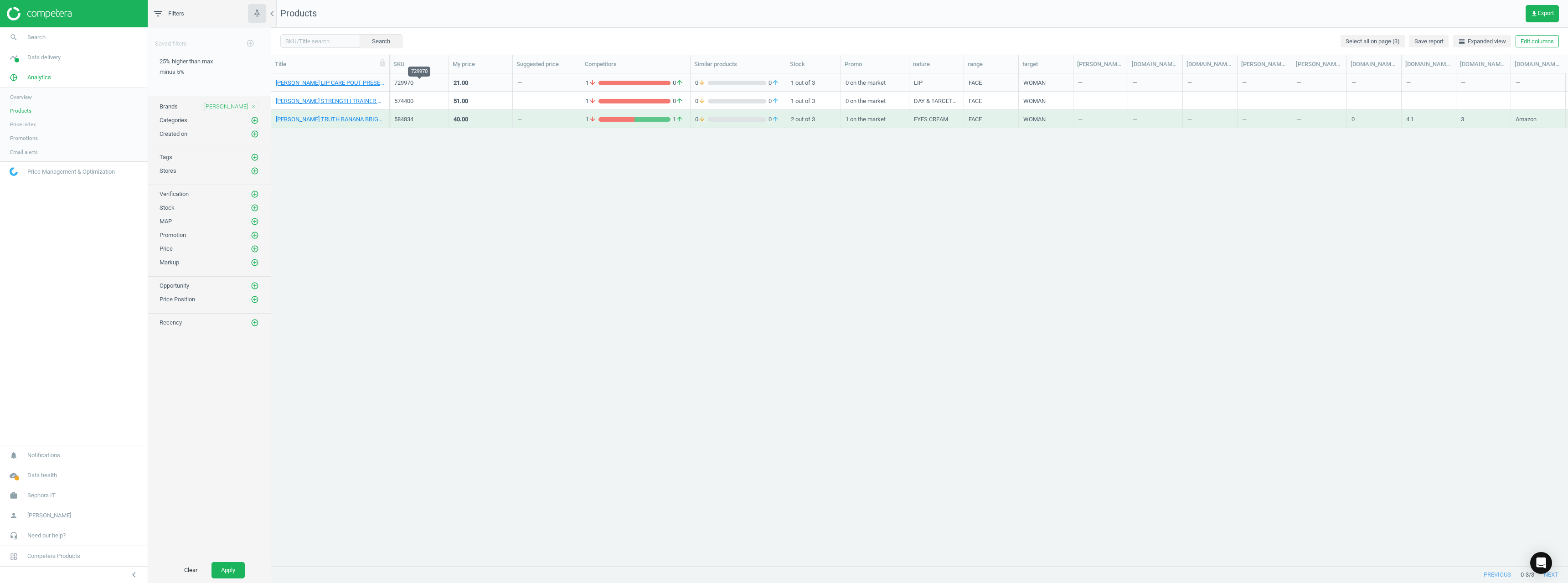
click at [399, 83] on div "729970" at bounding box center [419, 83] width 50 height 8
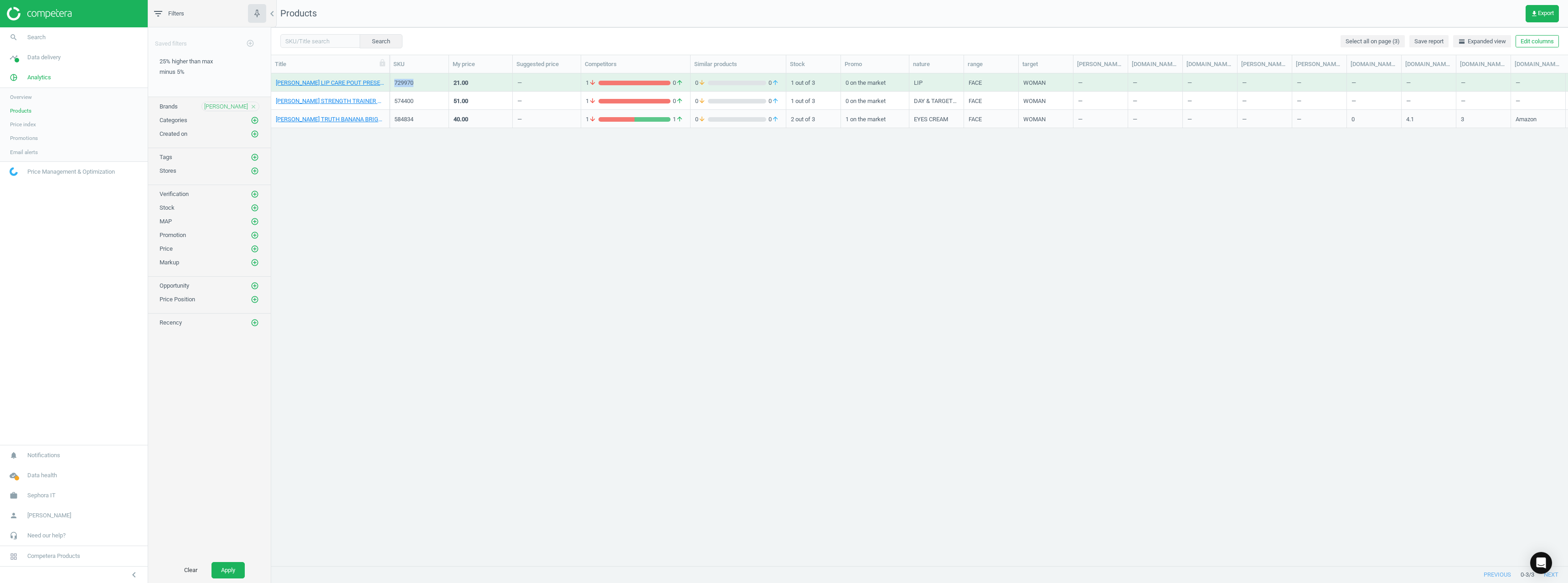
click at [399, 83] on div "729970" at bounding box center [419, 83] width 50 height 8
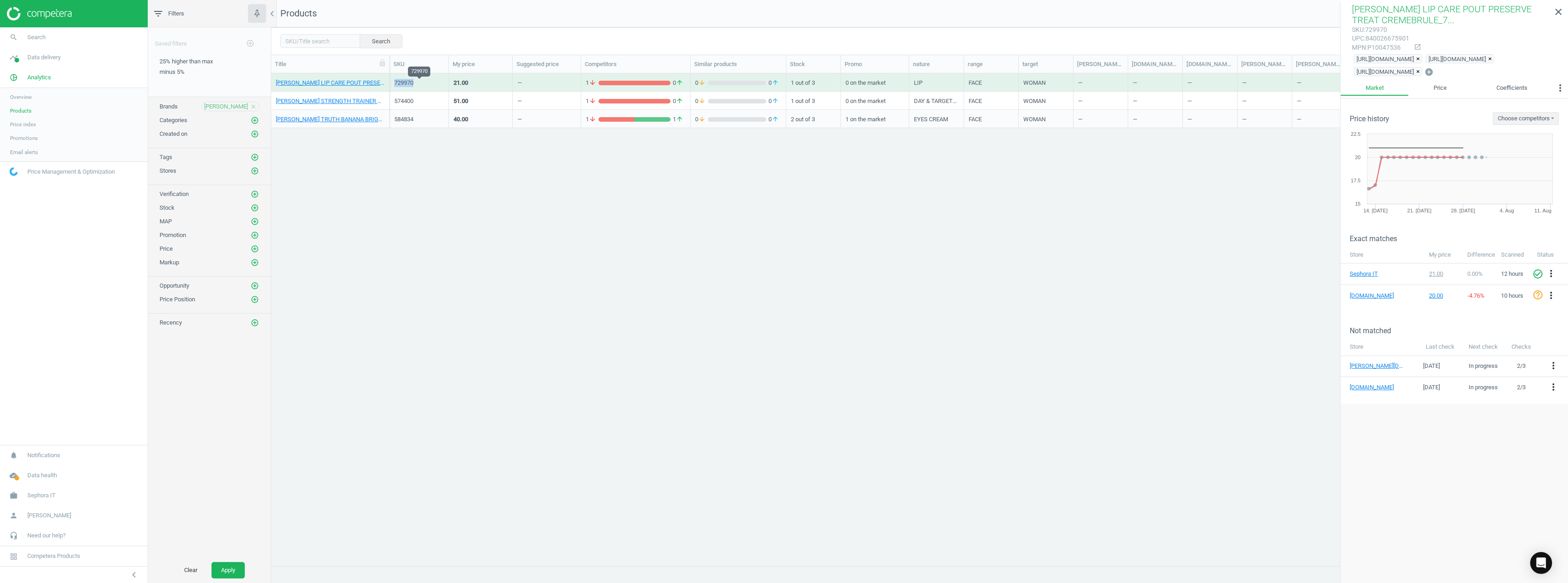
copy div "729970"
click at [402, 97] on div "574400" at bounding box center [419, 101] width 50 height 8
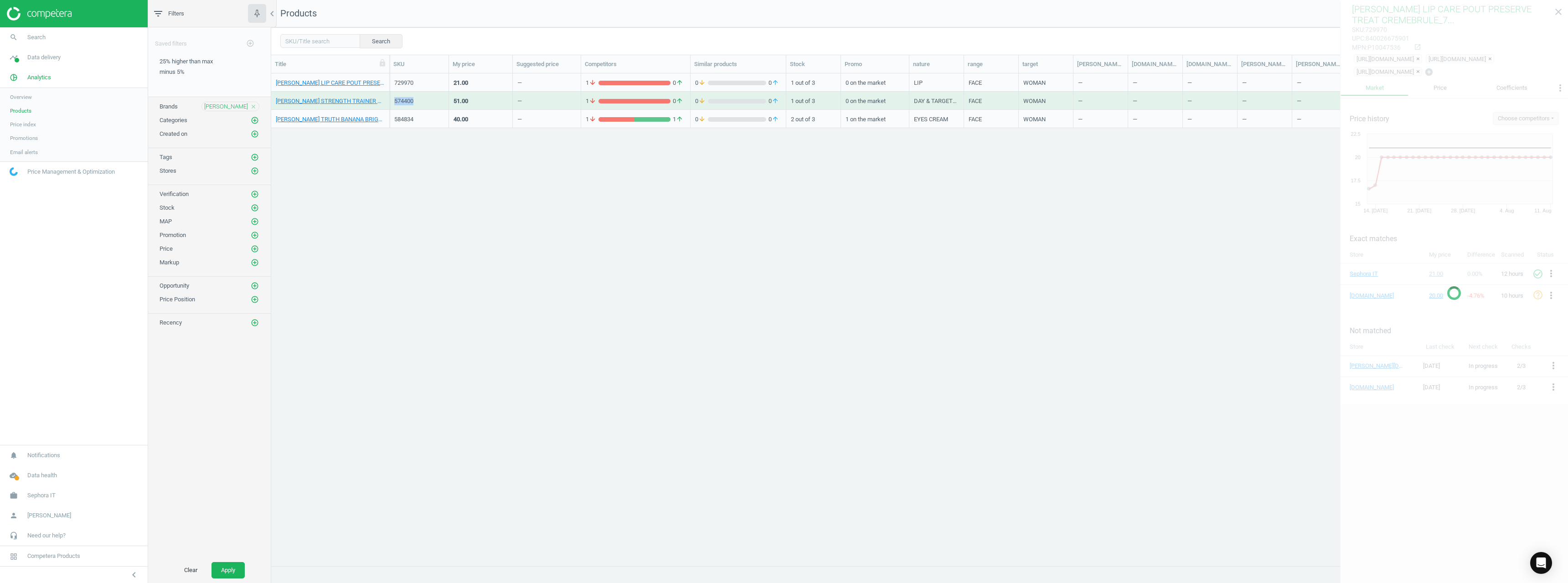
click at [402, 97] on div "574400" at bounding box center [419, 101] width 50 height 8
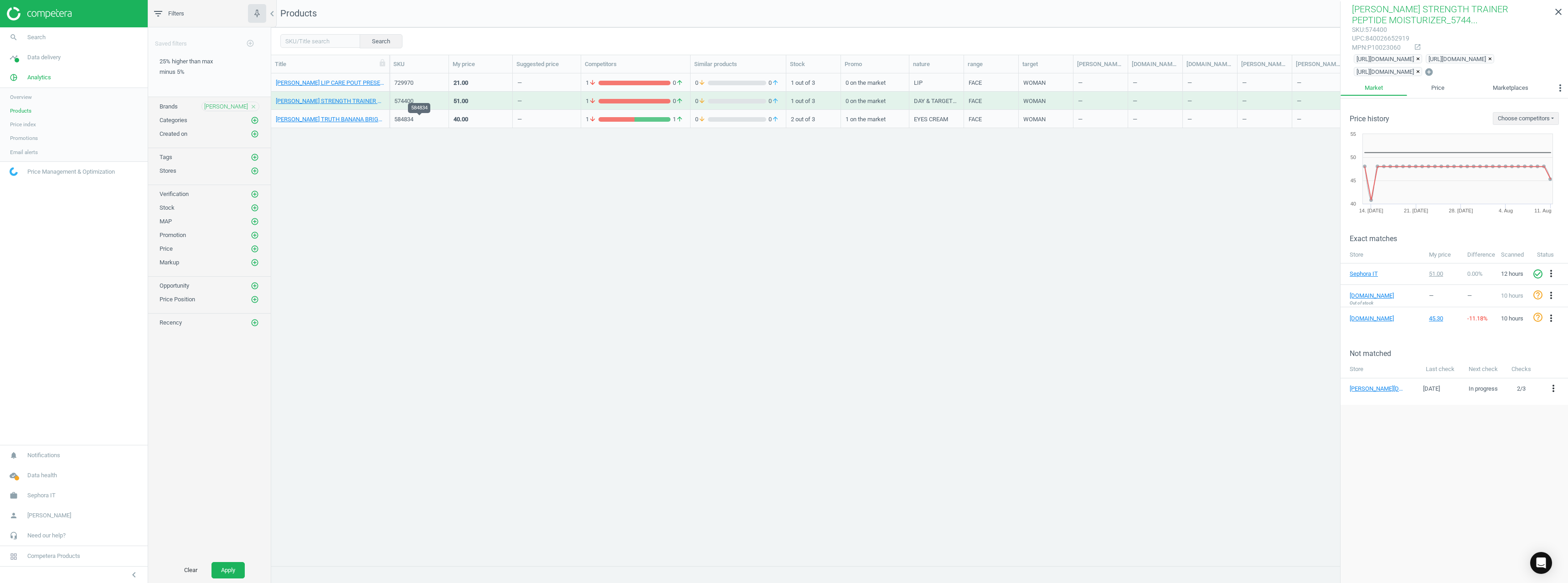
click at [409, 118] on div "584834" at bounding box center [419, 119] width 50 height 8
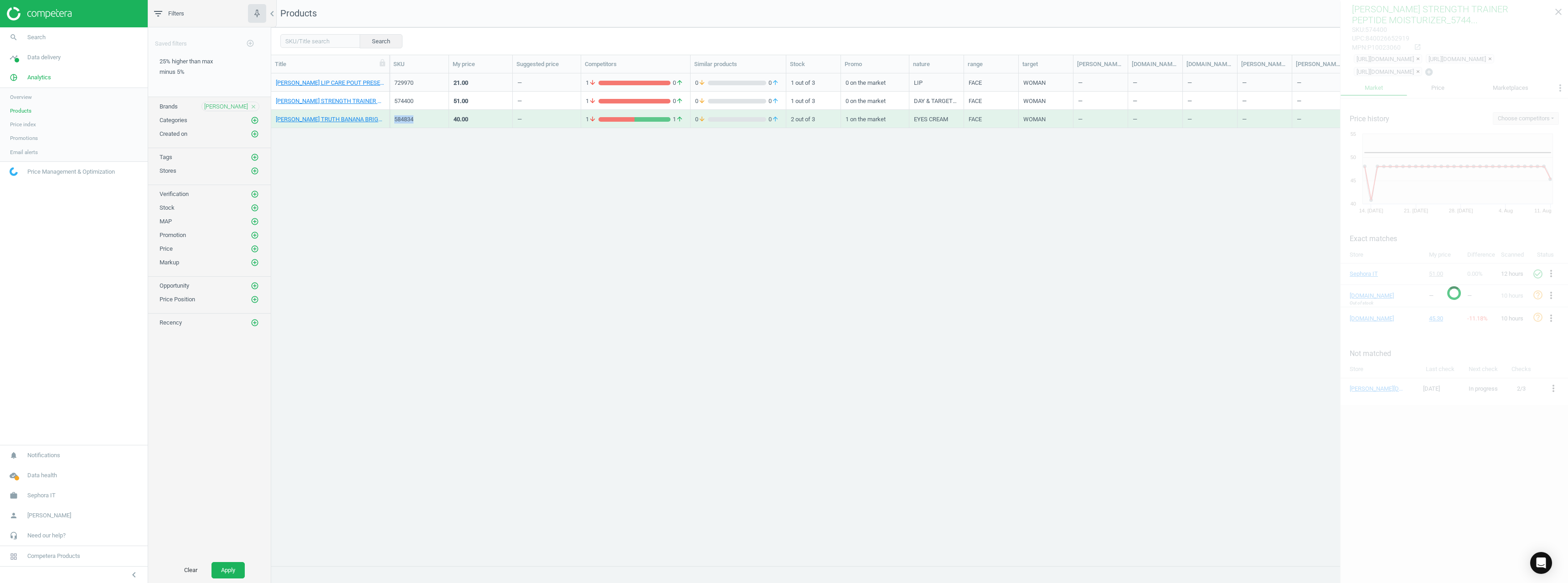
click at [409, 119] on div "584834" at bounding box center [419, 119] width 50 height 8
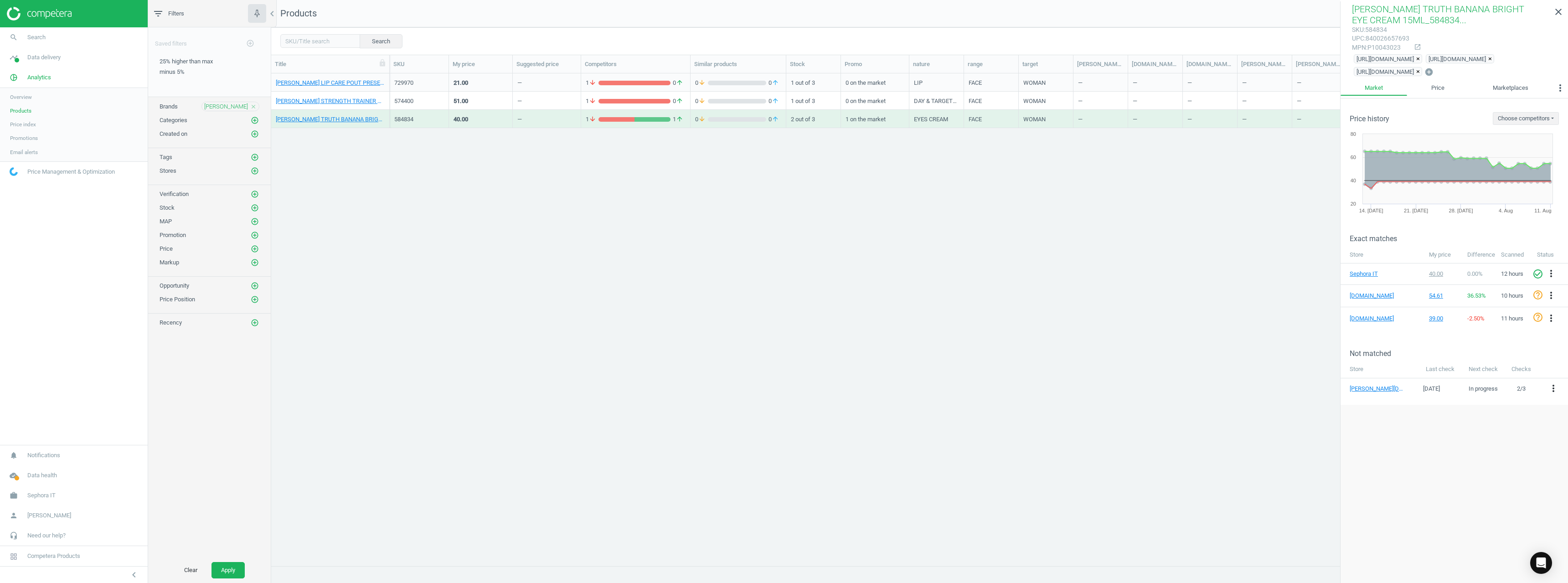
click at [257, 106] on div "OLE HENRIKSEN close" at bounding box center [230, 106] width 58 height 10
click at [256, 106] on icon "close" at bounding box center [253, 106] width 6 height 6
click at [256, 106] on icon "add_circle_outline" at bounding box center [254, 106] width 8 height 8
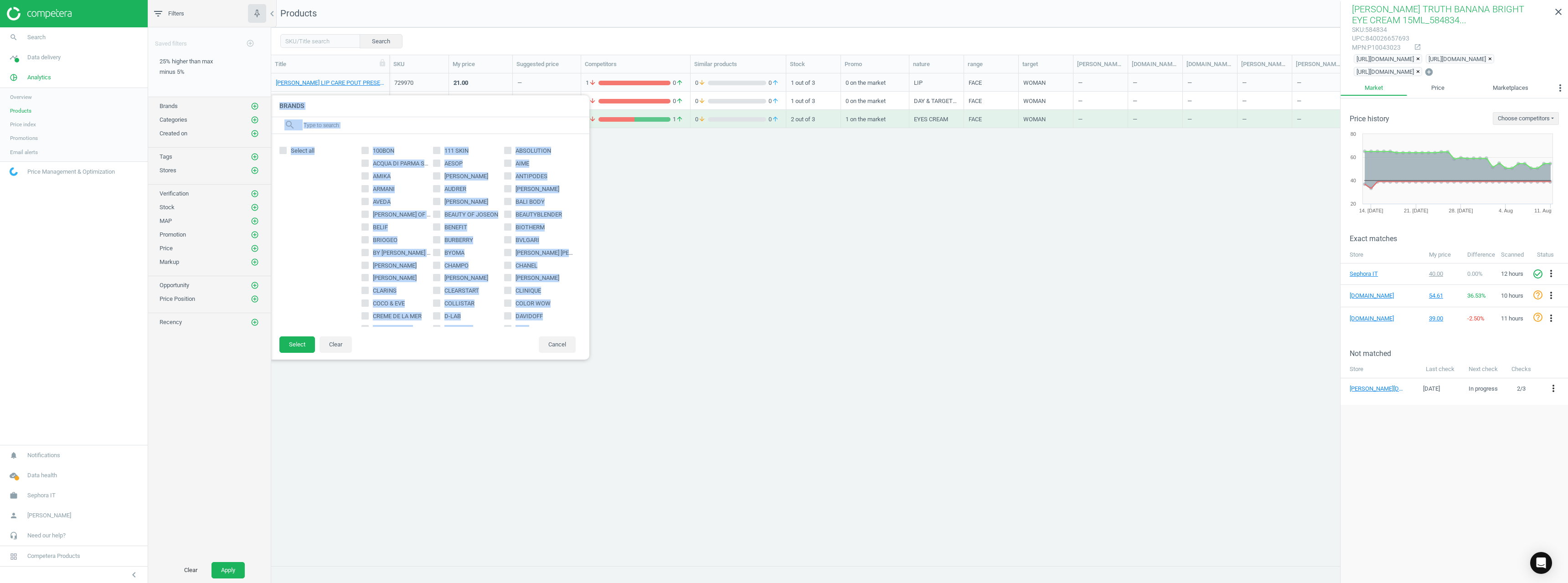
click at [368, 126] on input "text" at bounding box center [443, 125] width 280 height 15
click at [370, 127] on input "text" at bounding box center [443, 125] width 280 height 15
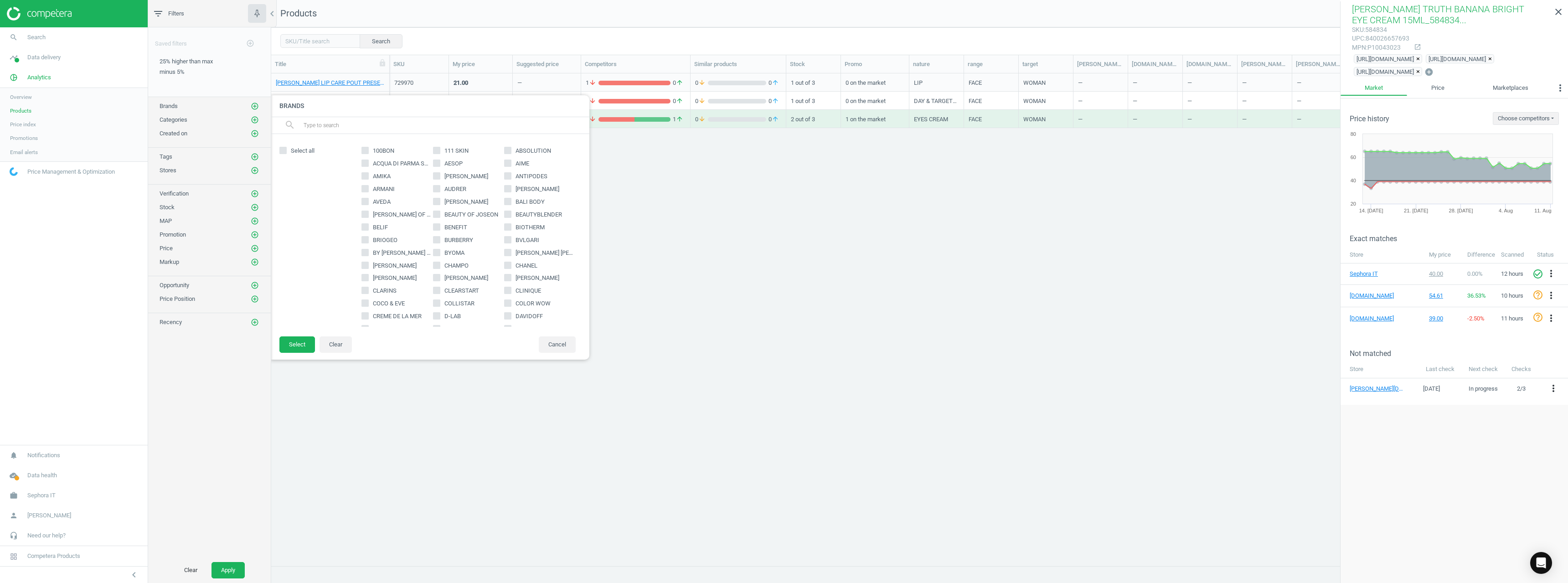
paste input "PAI"
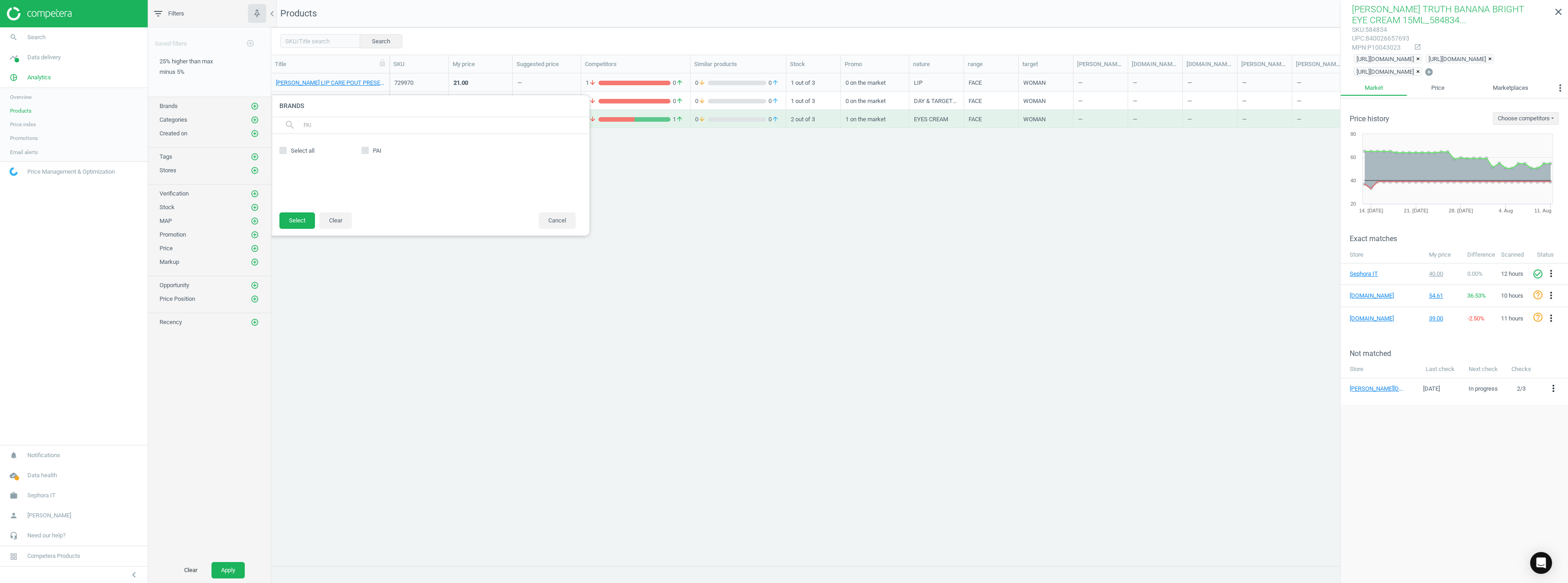
type input "PAI"
click at [378, 148] on span "PAI" at bounding box center [377, 150] width 12 height 8
click at [368, 148] on input "PAI" at bounding box center [365, 151] width 6 height 6
checkbox input "true"
click at [301, 224] on button "Select" at bounding box center [297, 220] width 35 height 16
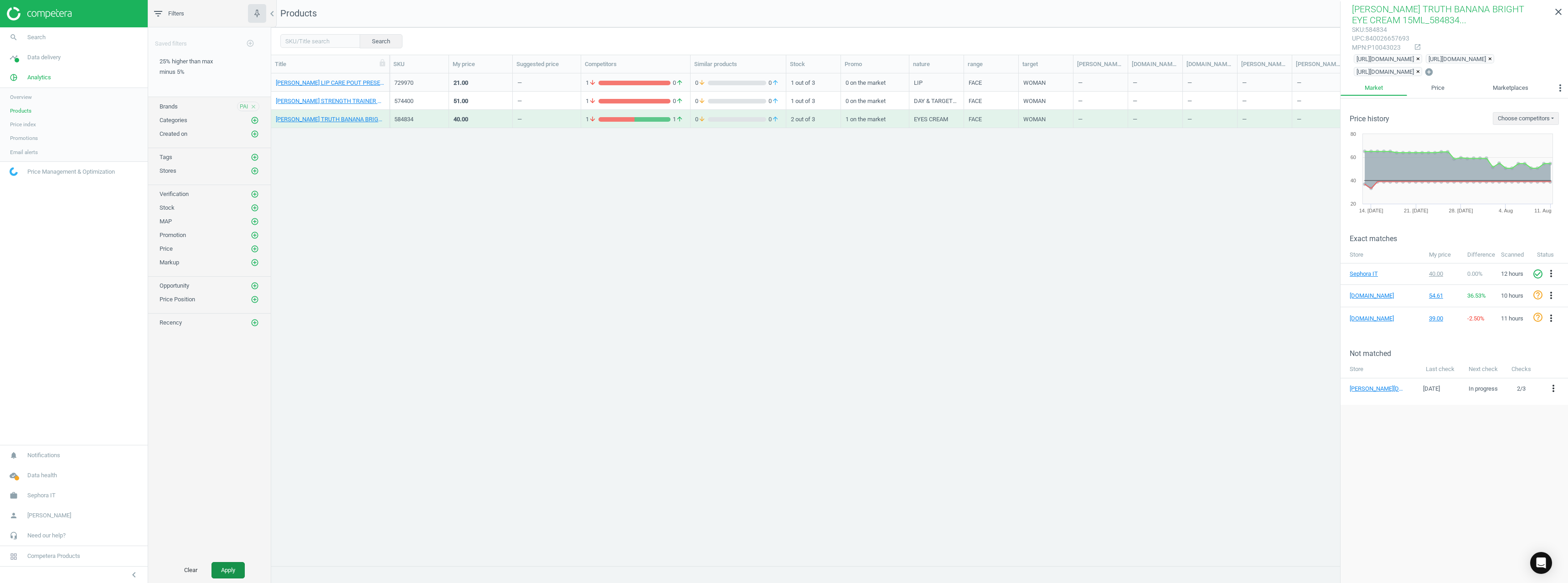
click at [238, 571] on button "Apply" at bounding box center [228, 570] width 33 height 16
click at [349, 86] on link "PAI AGE CONFIDENCE Bonne Nuit night cream_703494-AGE CONFIDENCE Bonne Nuit nigh…" at bounding box center [330, 83] width 109 height 8
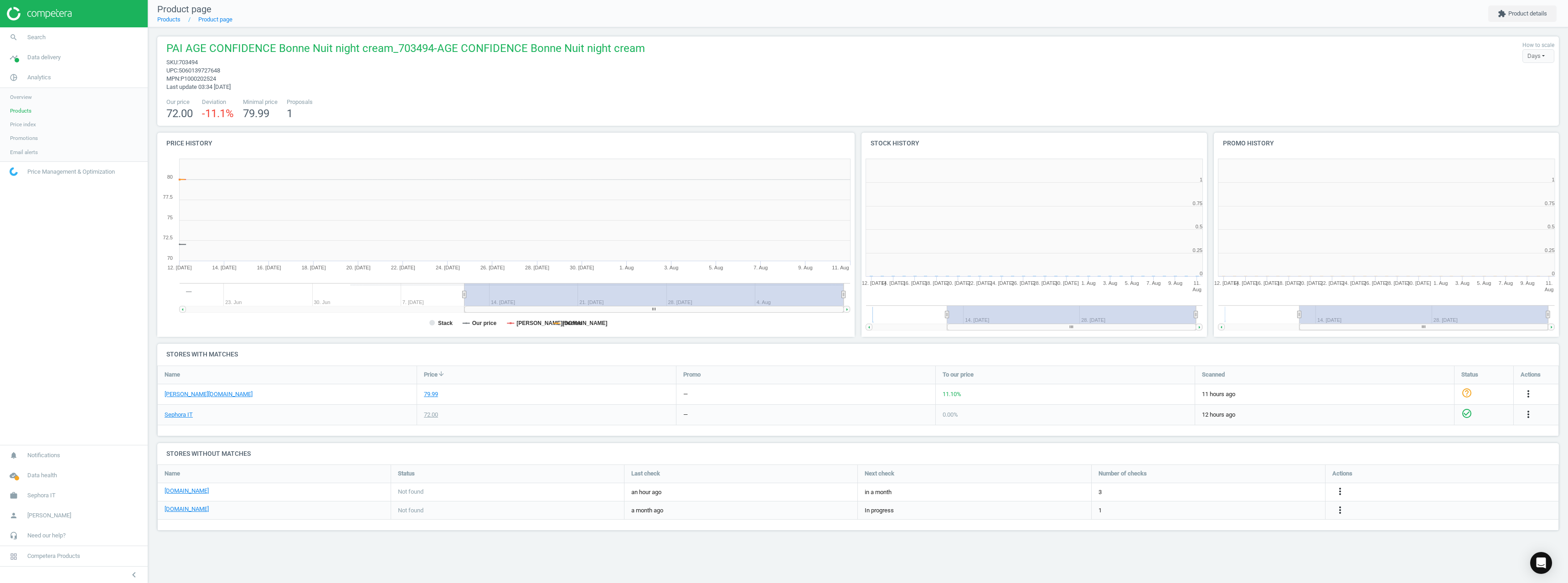
scroll to position [197, 359]
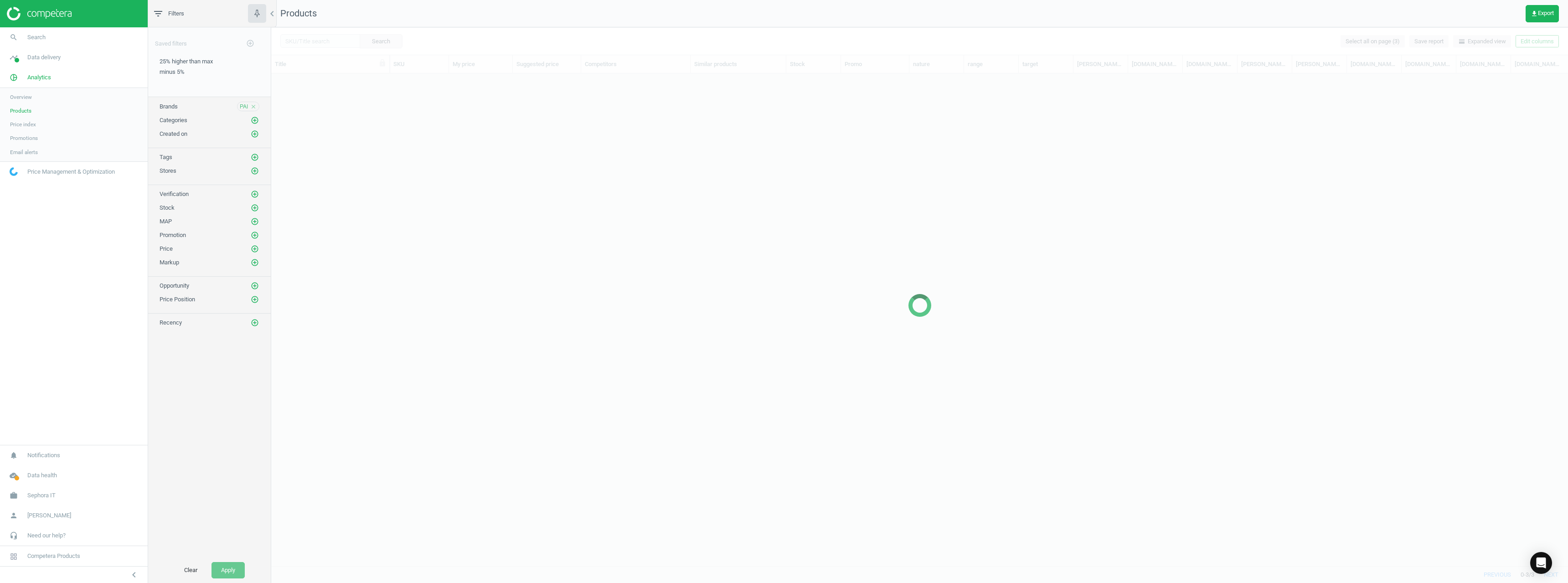
scroll to position [478, 1290]
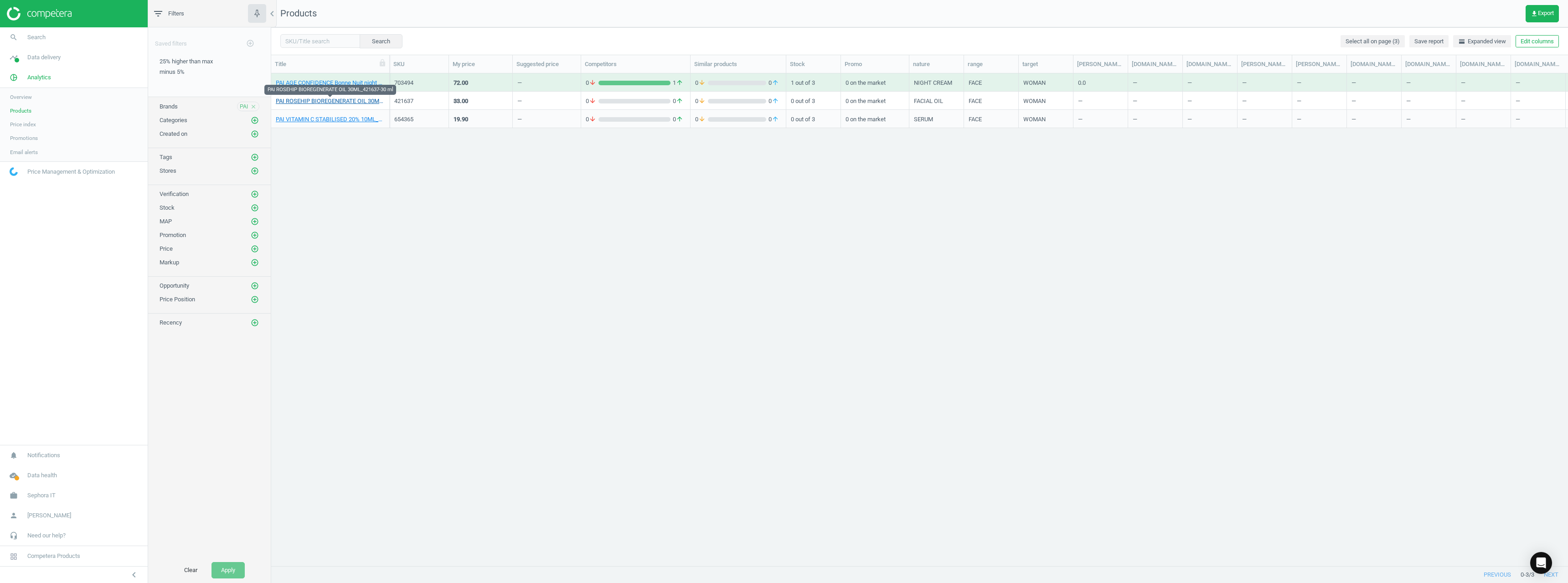
click at [344, 100] on link "PAI ROSEHIP BIOREGENERATE OIL 30ML_421637-30 ml" at bounding box center [330, 101] width 109 height 8
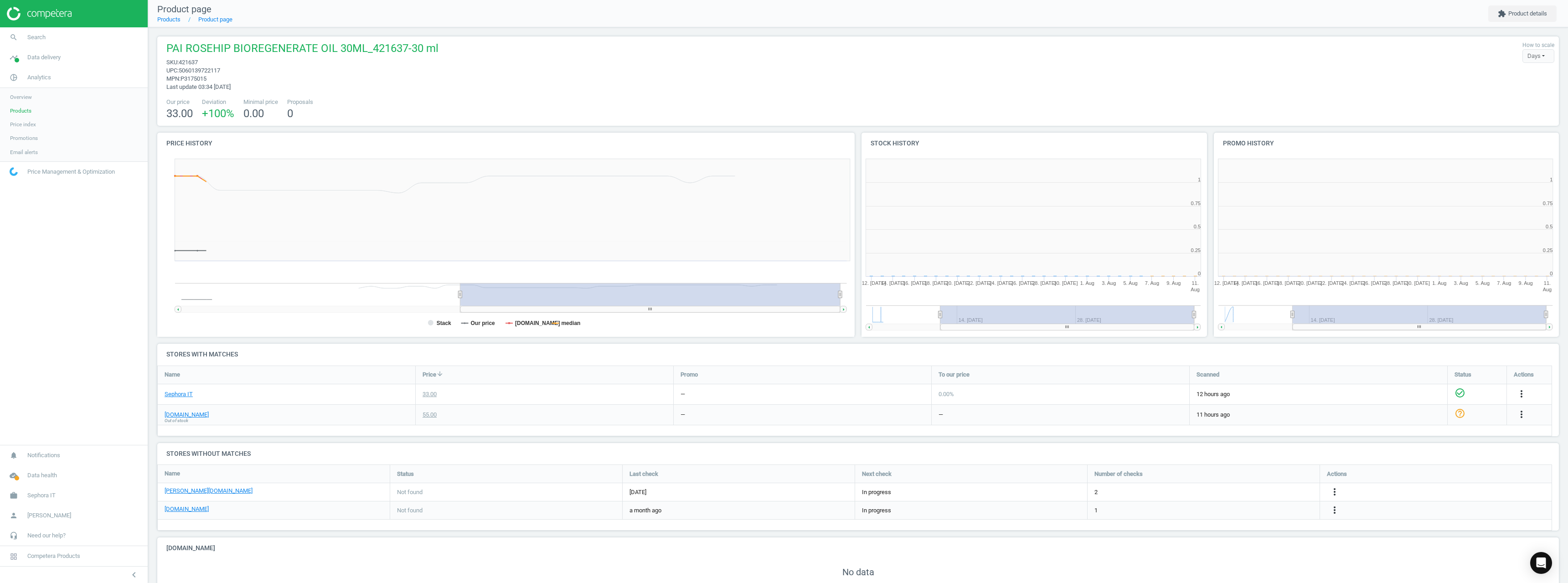
scroll to position [197, 358]
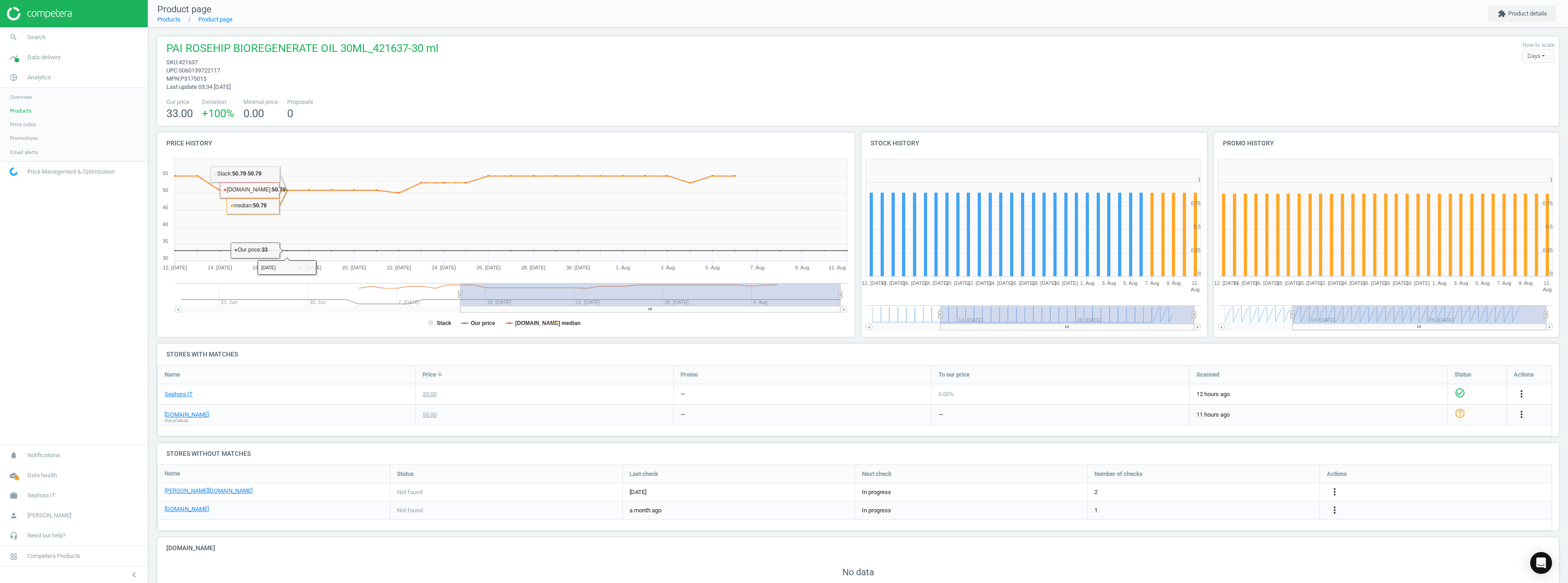
click at [178, 417] on span "Out of stock" at bounding box center [176, 421] width 24 height 6
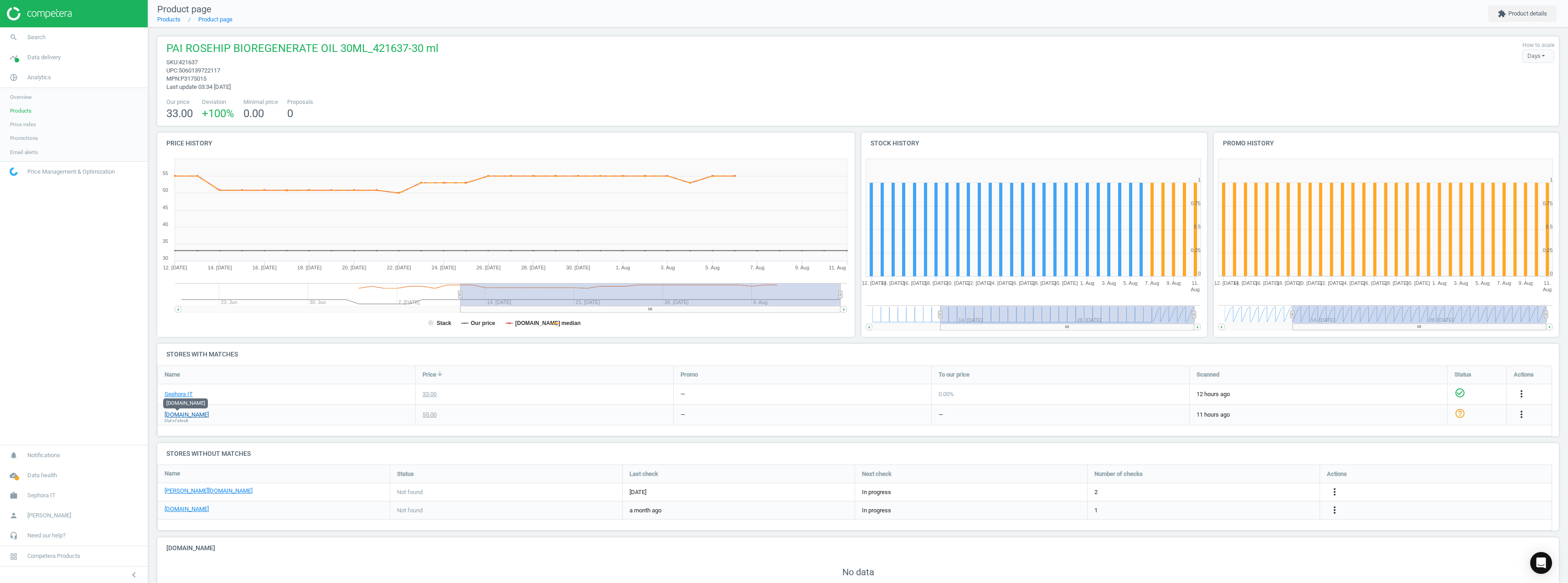
click at [180, 413] on link "[DOMAIN_NAME]" at bounding box center [186, 414] width 44 height 8
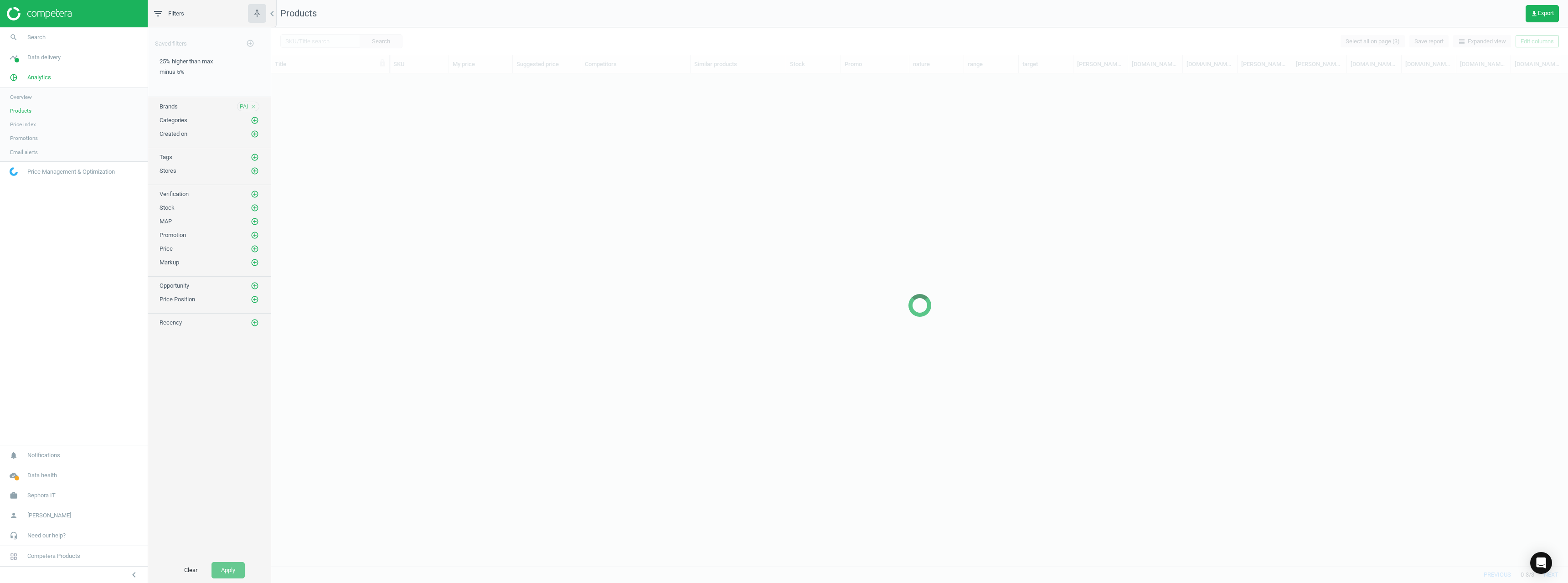
scroll to position [478, 1290]
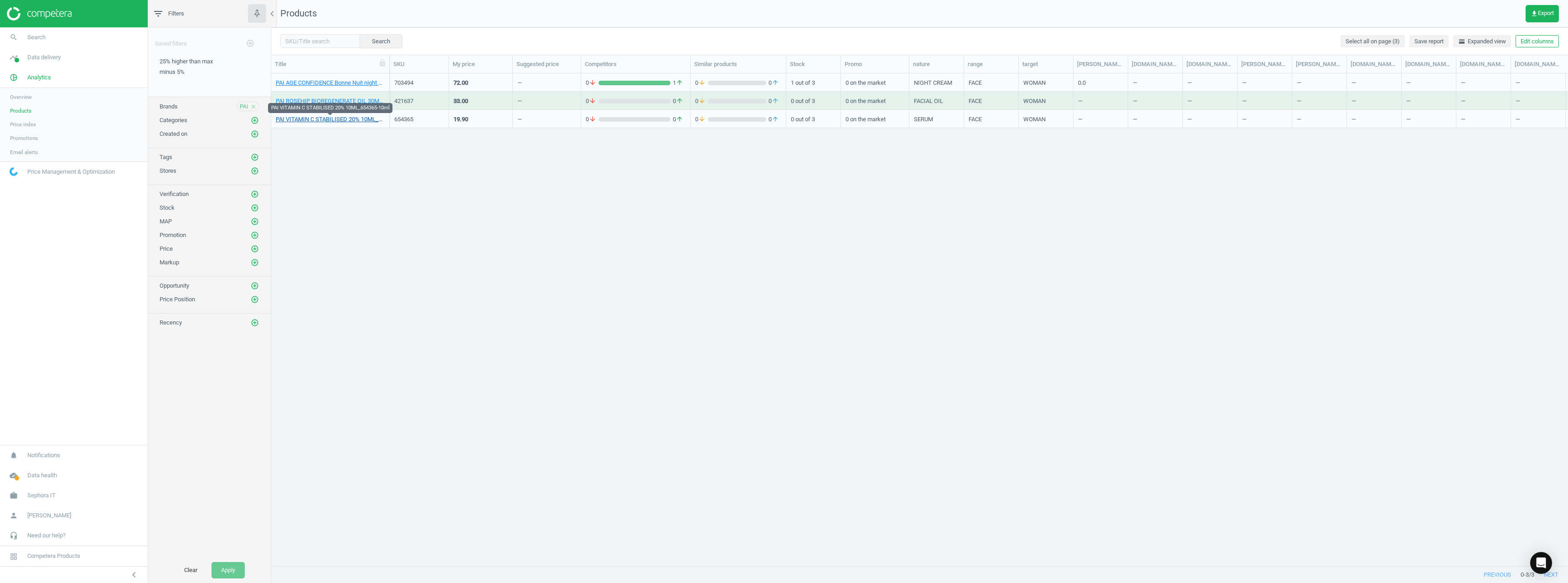
click at [355, 120] on link "PAI VITAMIN C STABILISED 20% 10ML_654365-10ml" at bounding box center [330, 119] width 109 height 8
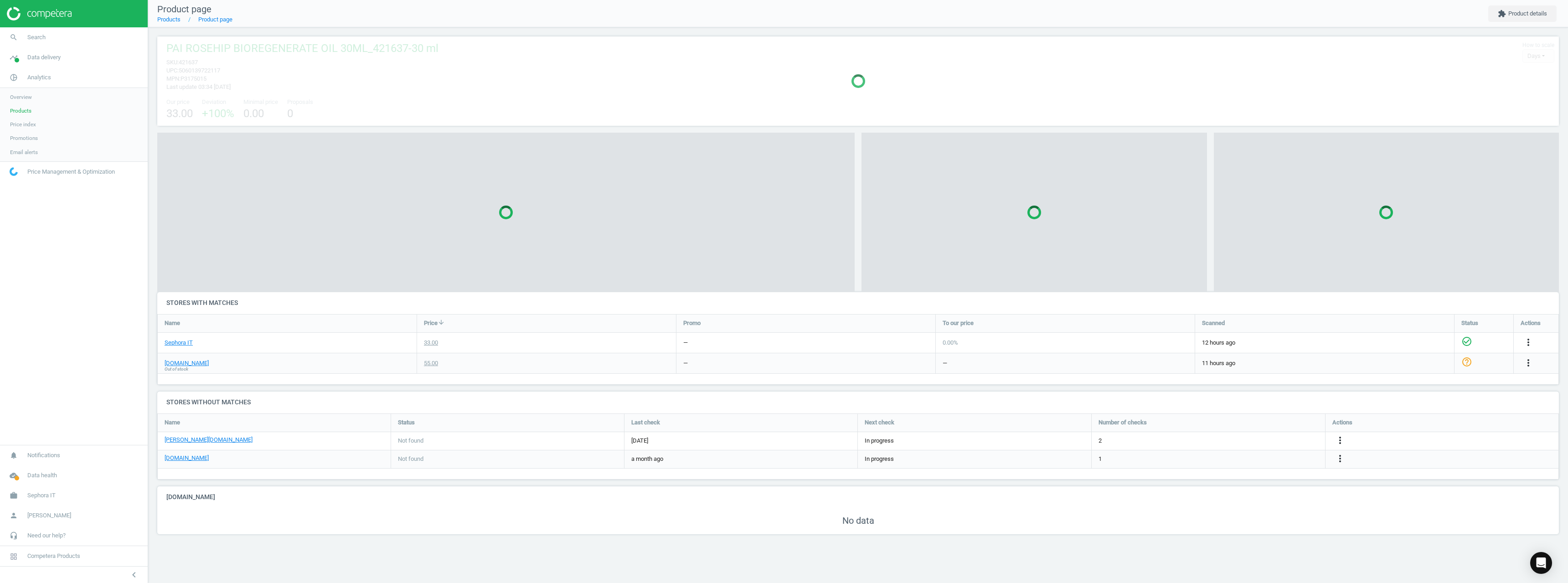
scroll to position [4, 4]
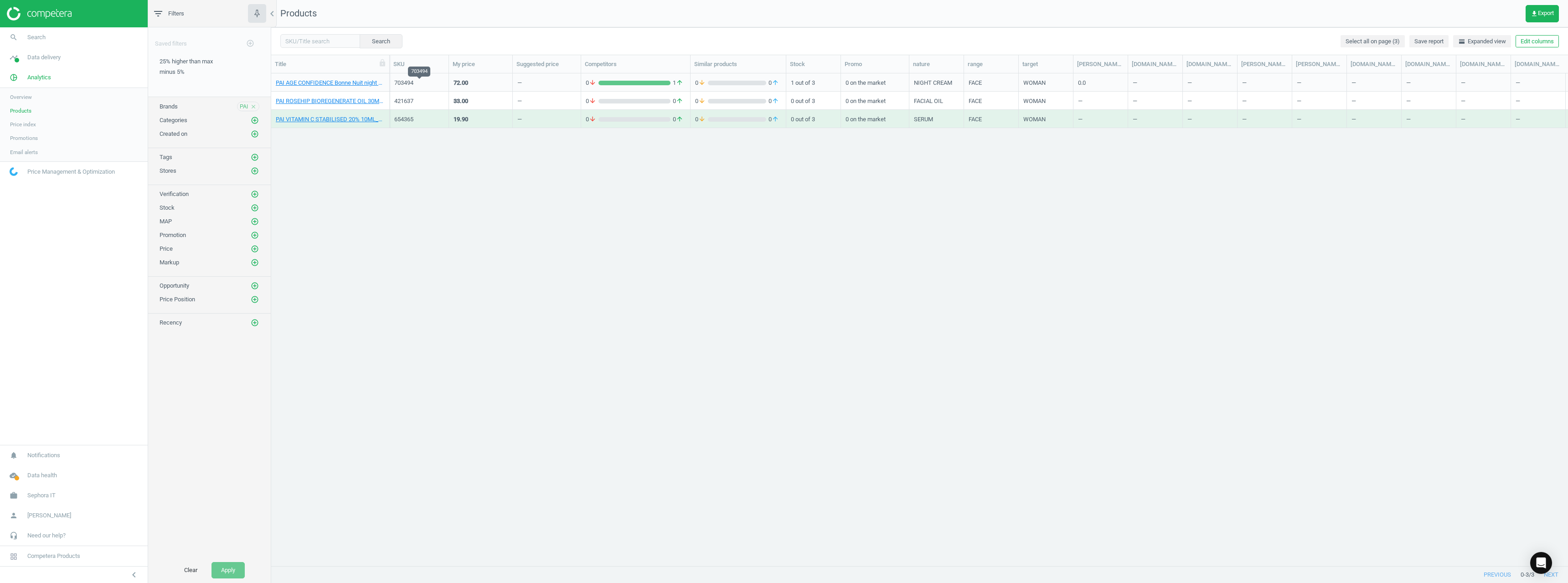
click at [411, 81] on div "703494" at bounding box center [419, 83] width 50 height 8
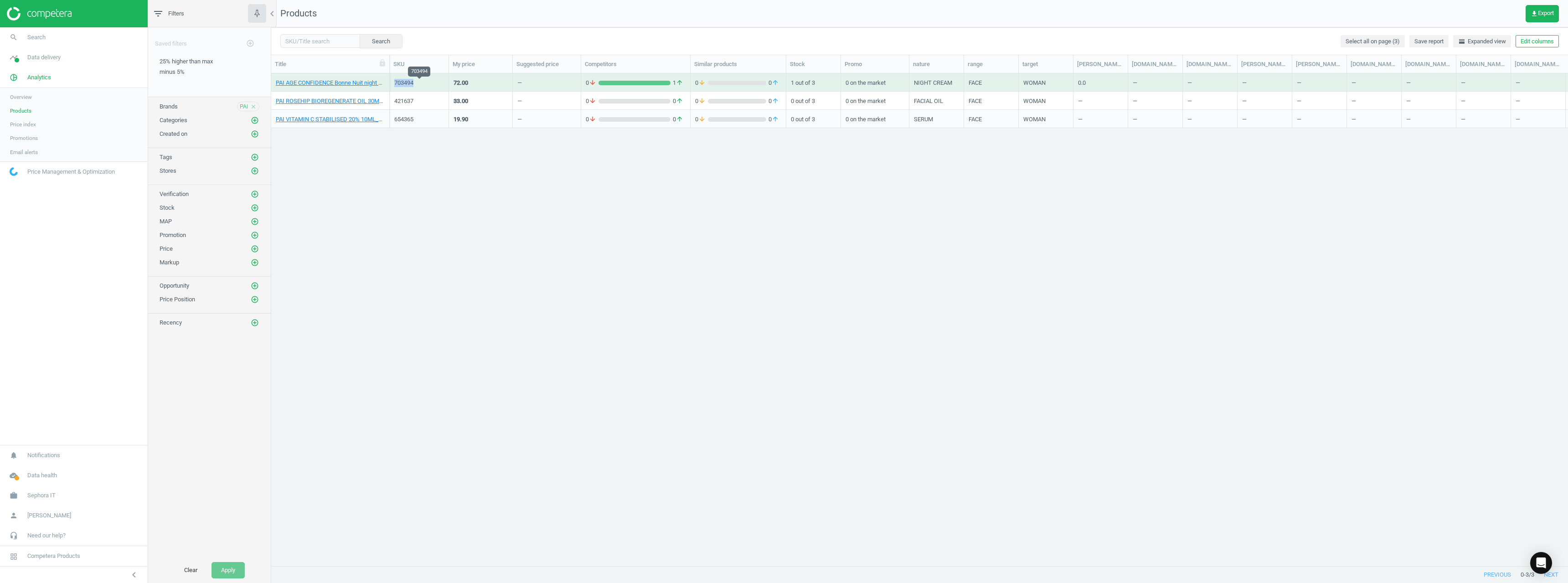
click at [411, 81] on div "703494" at bounding box center [419, 83] width 50 height 8
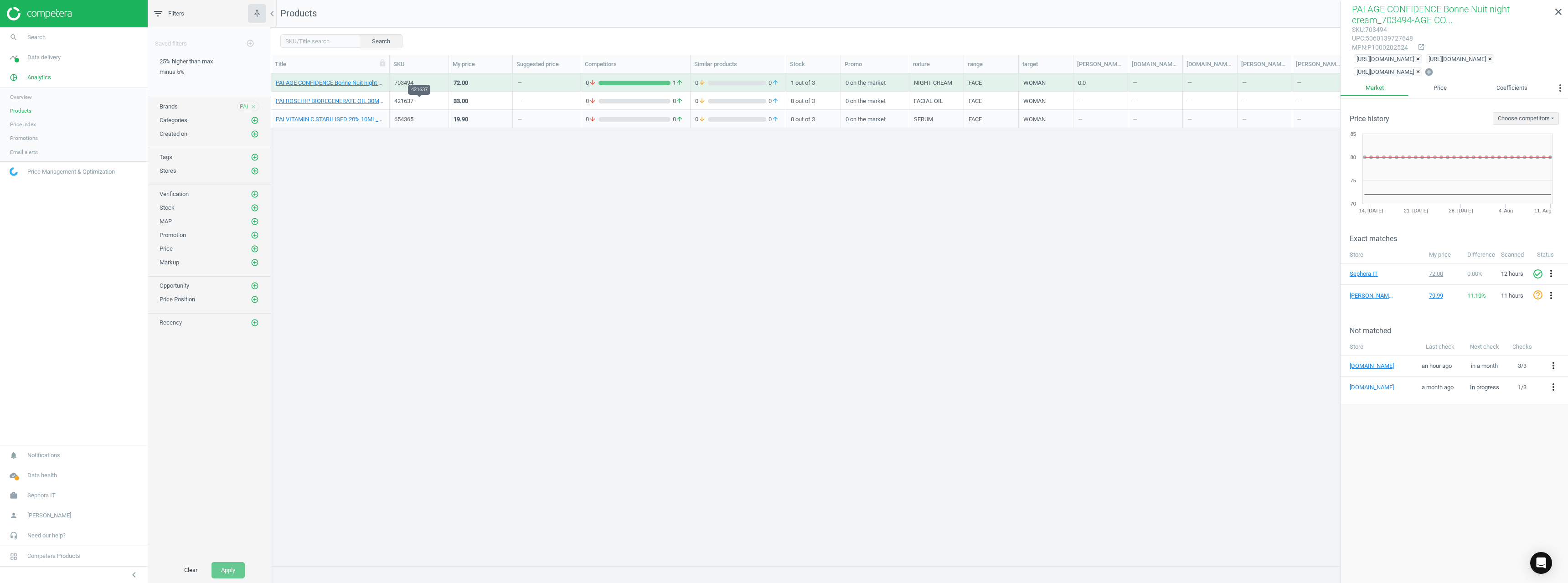
click at [396, 100] on div "421637" at bounding box center [419, 101] width 50 height 8
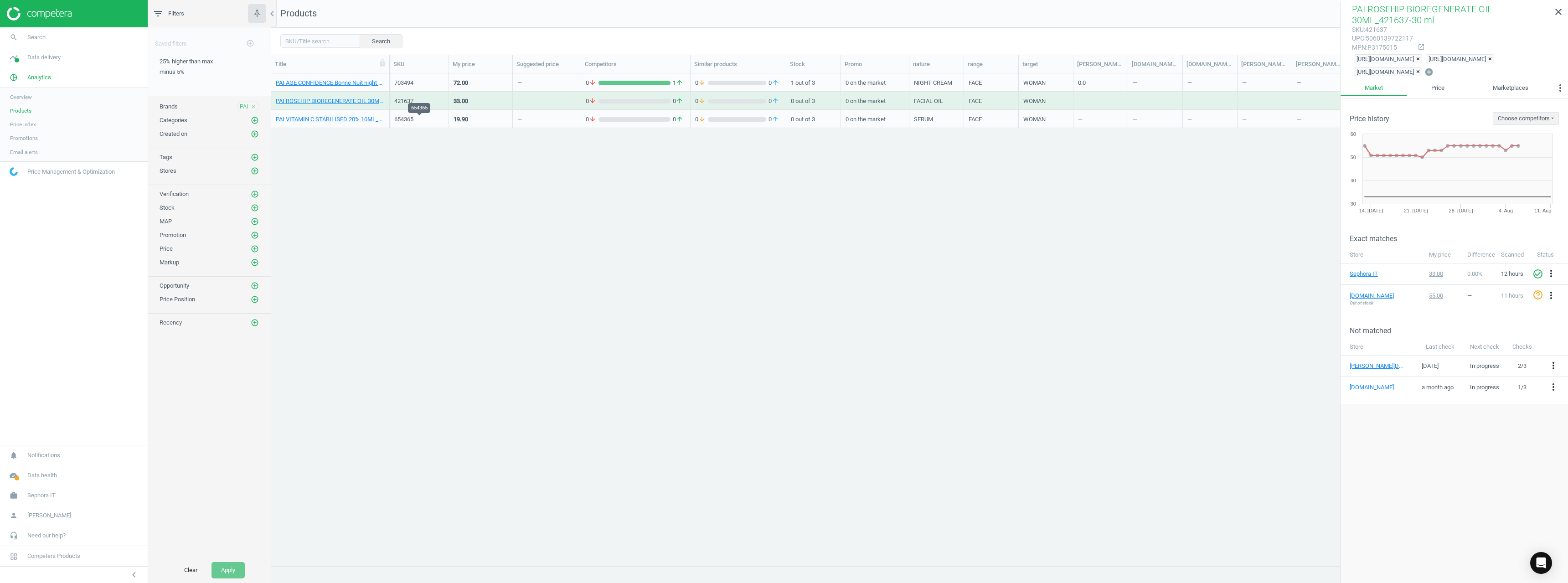
click at [408, 117] on div "654365" at bounding box center [419, 119] width 50 height 8
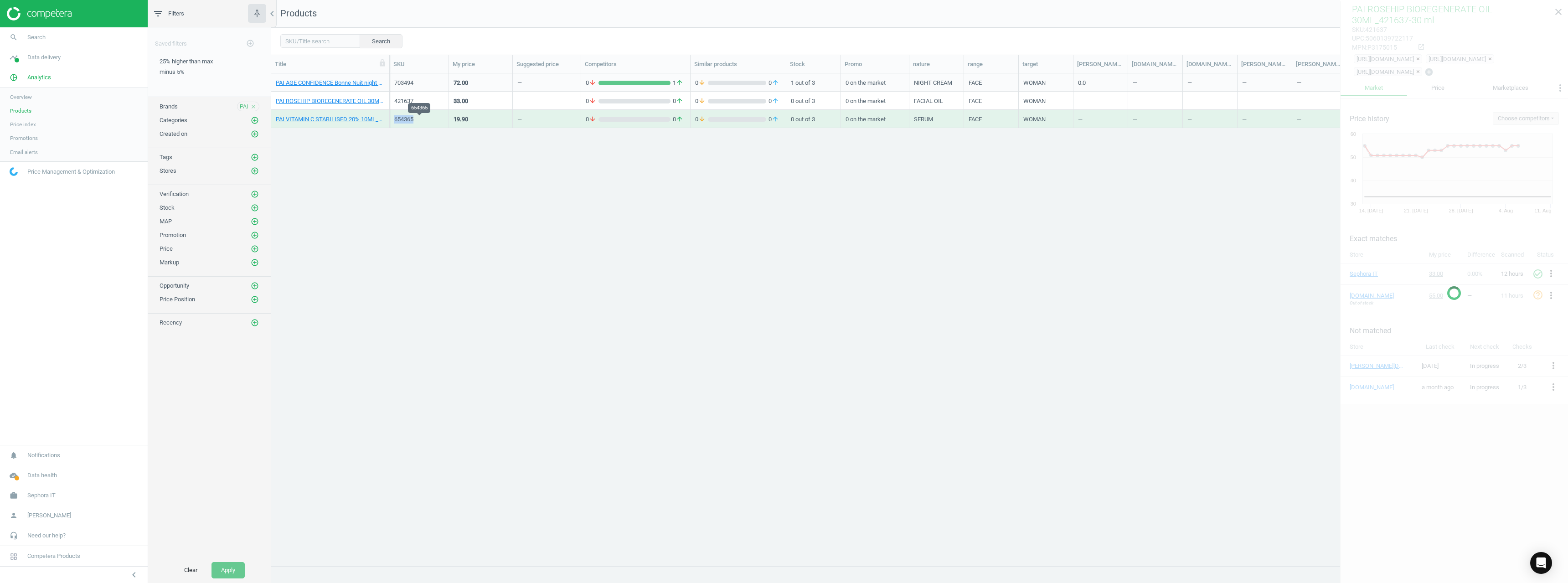
click at [408, 117] on div "654365" at bounding box center [419, 119] width 50 height 8
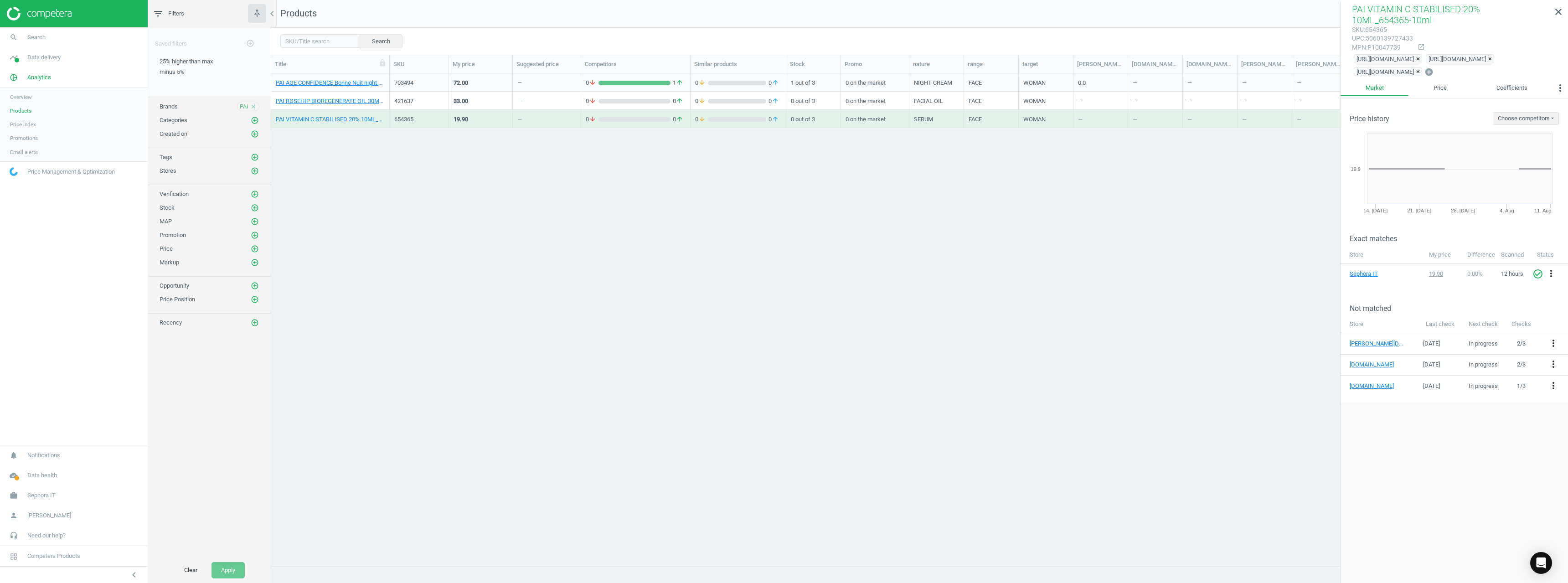
click at [255, 105] on icon "close" at bounding box center [253, 106] width 6 height 6
click at [256, 102] on icon "add_circle_outline" at bounding box center [254, 106] width 8 height 8
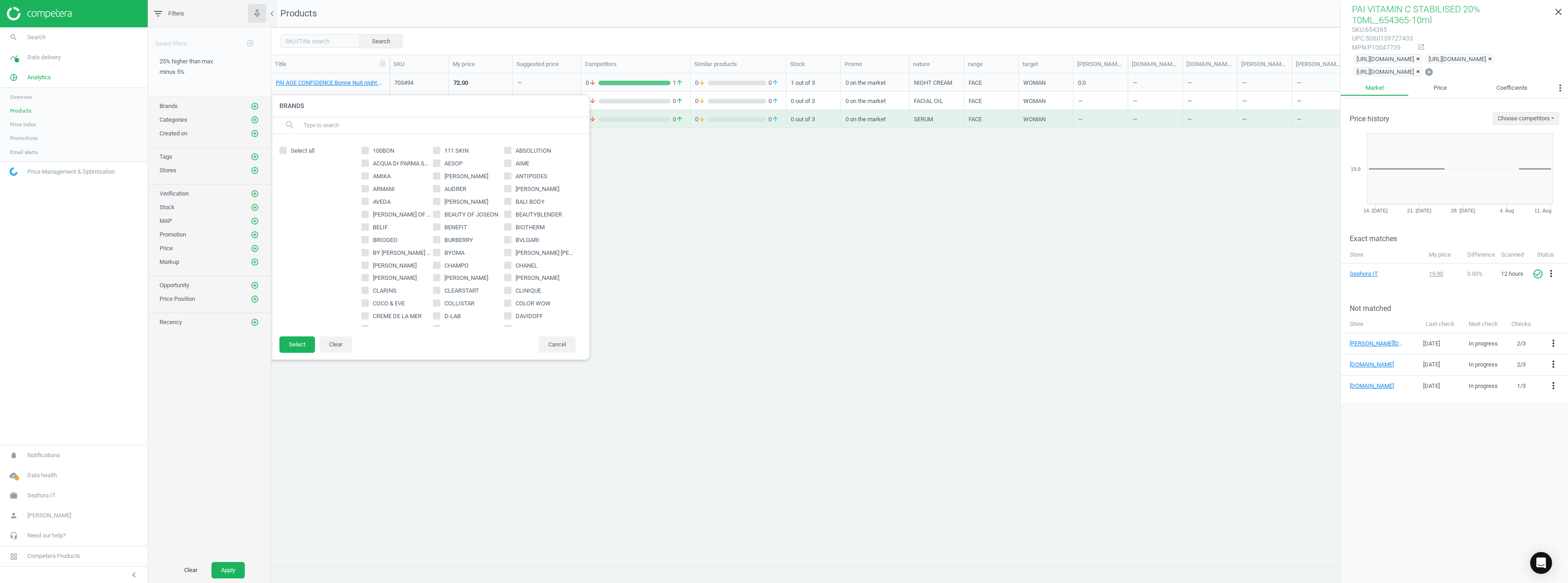
click at [424, 128] on input "text" at bounding box center [443, 125] width 280 height 15
paste input "[PERSON_NAME]"
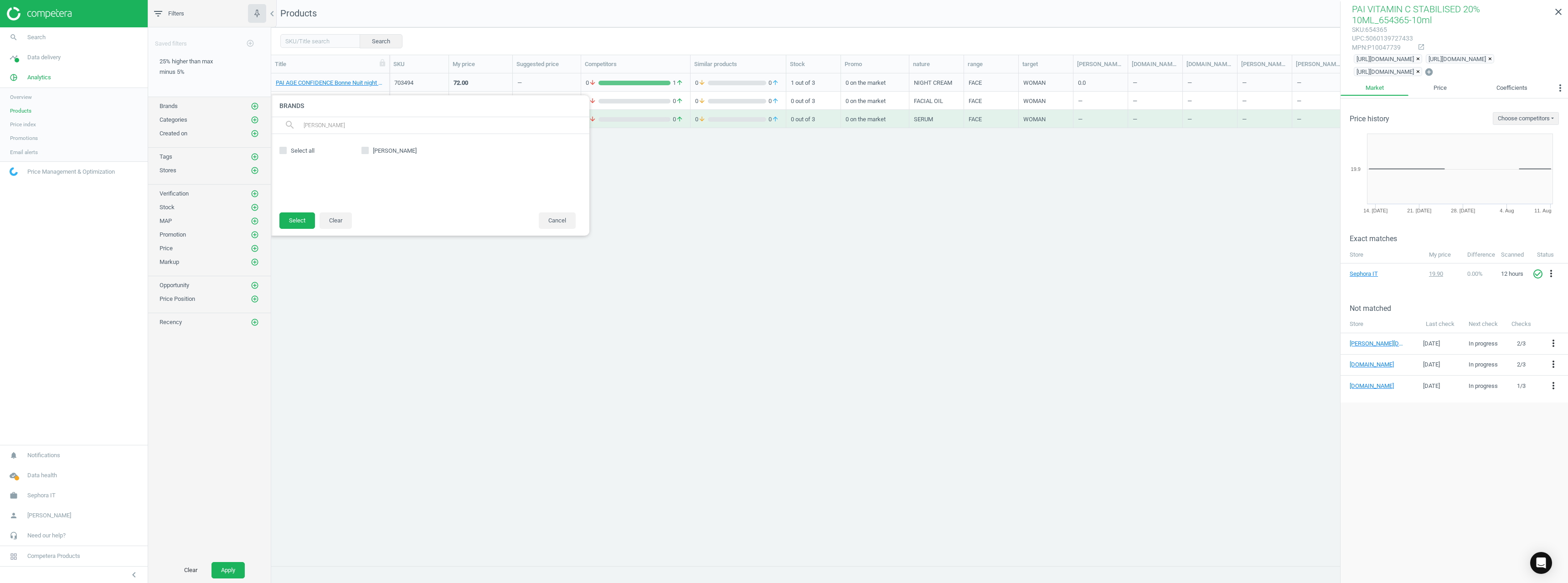
type input "[PERSON_NAME]"
click at [387, 149] on span "[PERSON_NAME]" at bounding box center [395, 150] width 47 height 8
click at [364, 152] on input "[PERSON_NAME]" at bounding box center [365, 151] width 6 height 6
checkbox input "true"
click at [303, 222] on button "Select" at bounding box center [297, 220] width 35 height 16
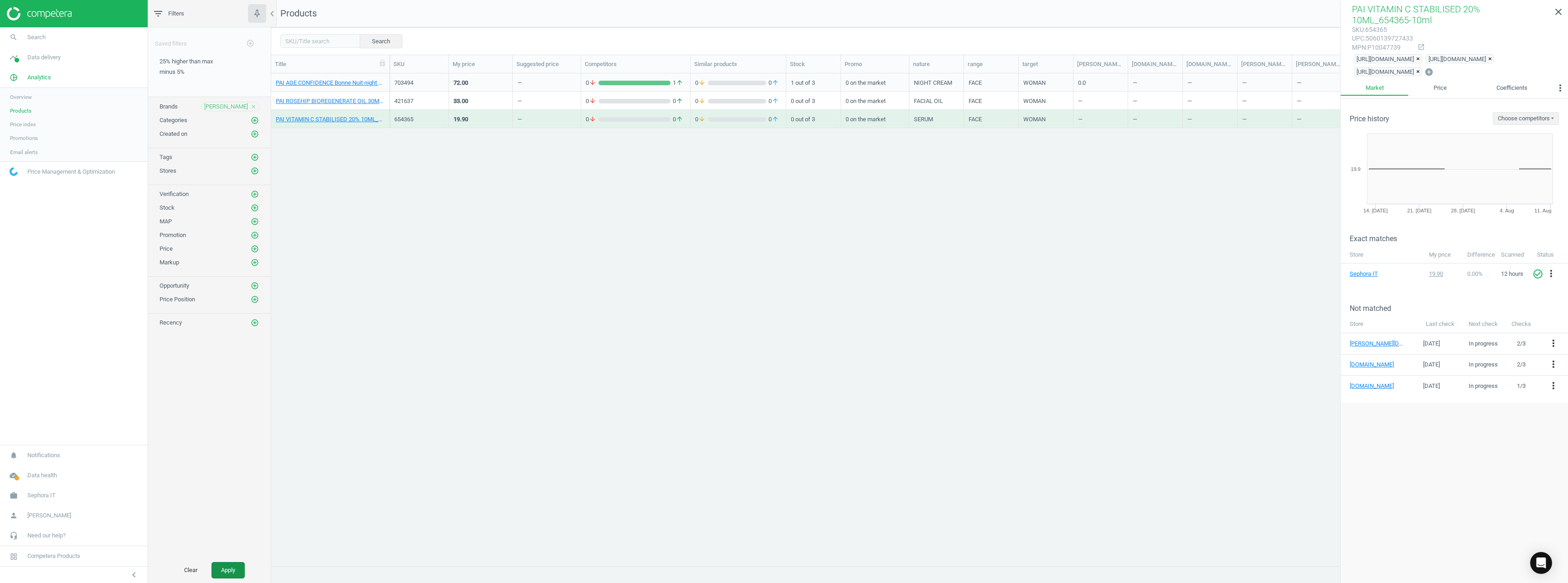
click at [228, 569] on button "Apply" at bounding box center [228, 570] width 33 height 16
click at [358, 86] on link "PAT MC GRATH MOTHERSHIP V BRONZE SEDUCTION_P.MCGRATH MOTHERSHIP EYES SEDUC-4660…" at bounding box center [330, 83] width 109 height 8
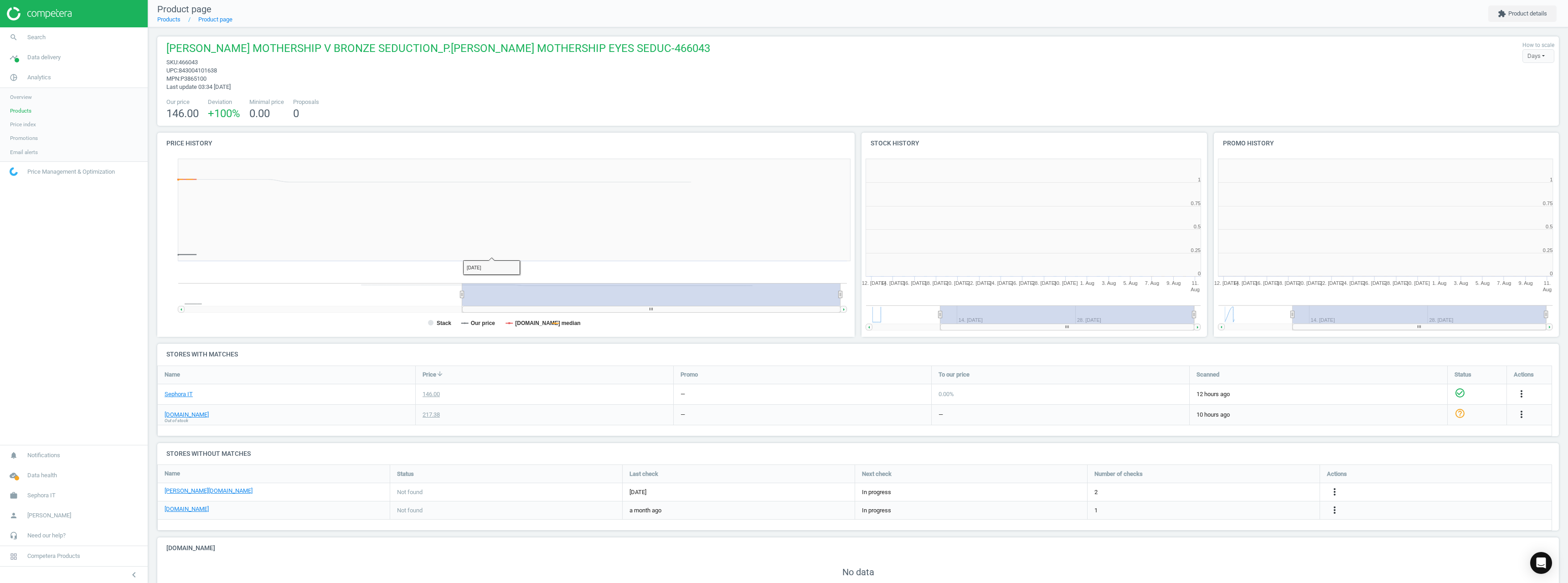
scroll to position [197, 358]
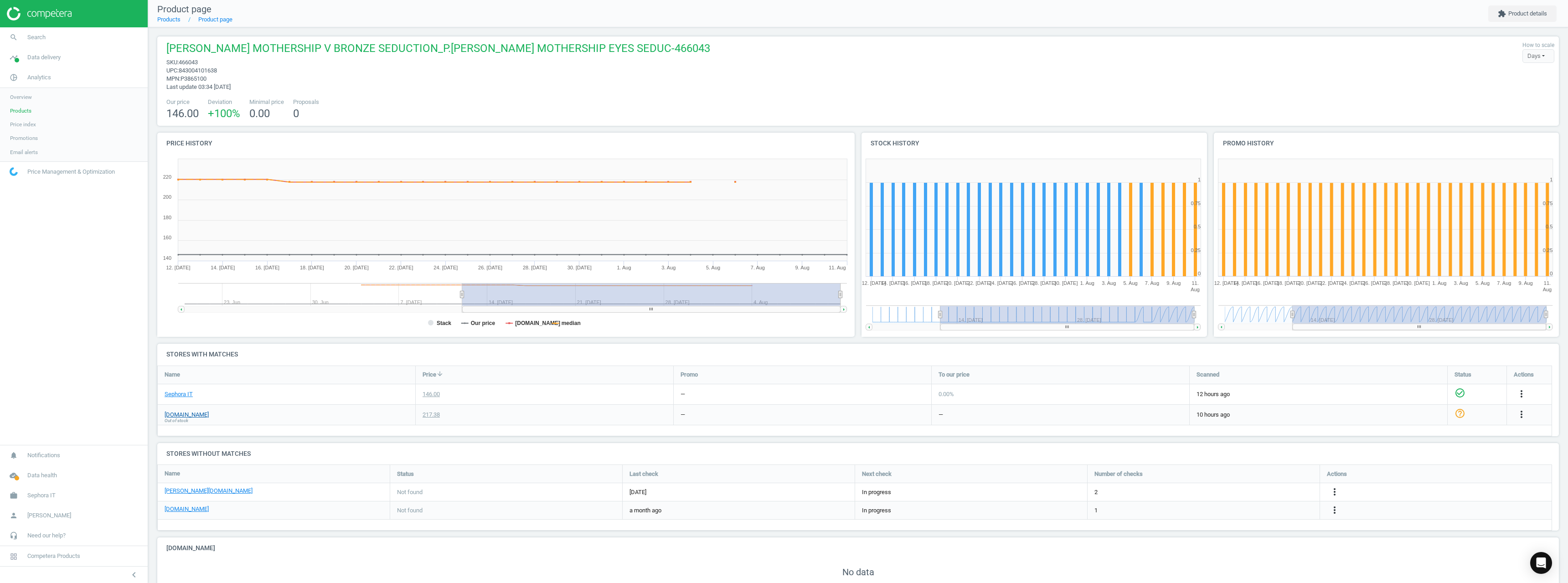
click at [178, 414] on link "[DOMAIN_NAME]" at bounding box center [186, 414] width 44 height 8
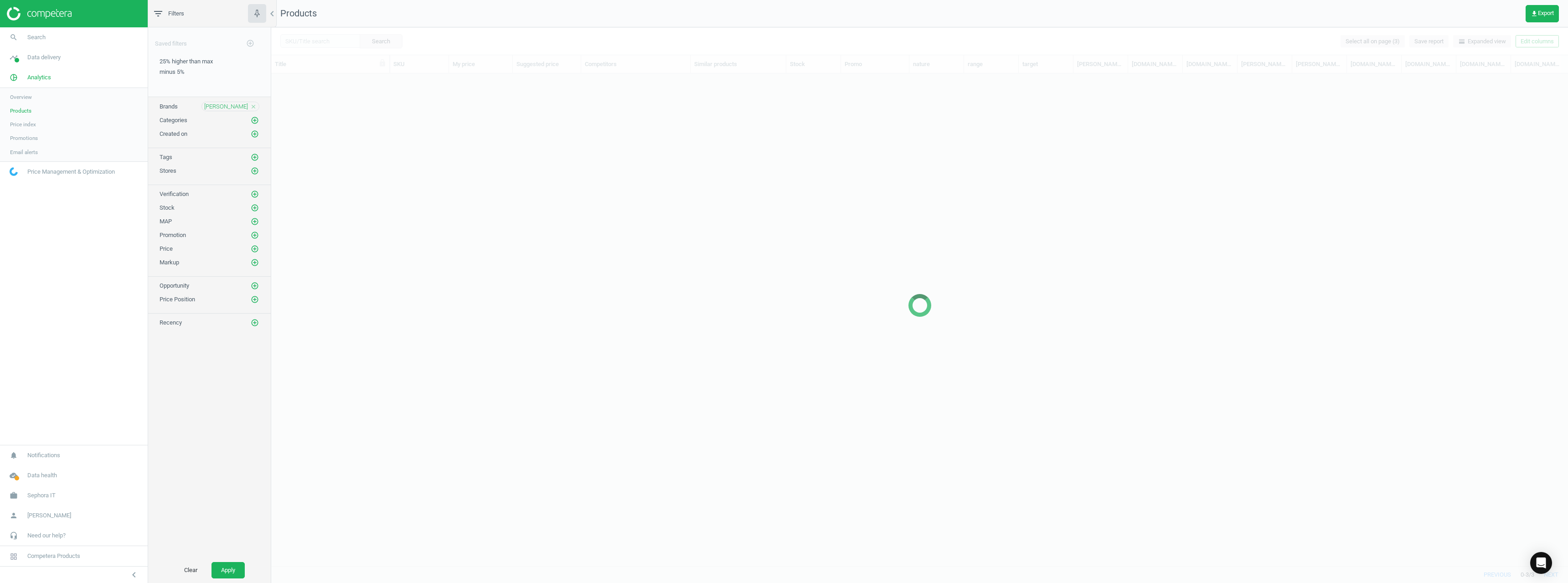
scroll to position [478, 1290]
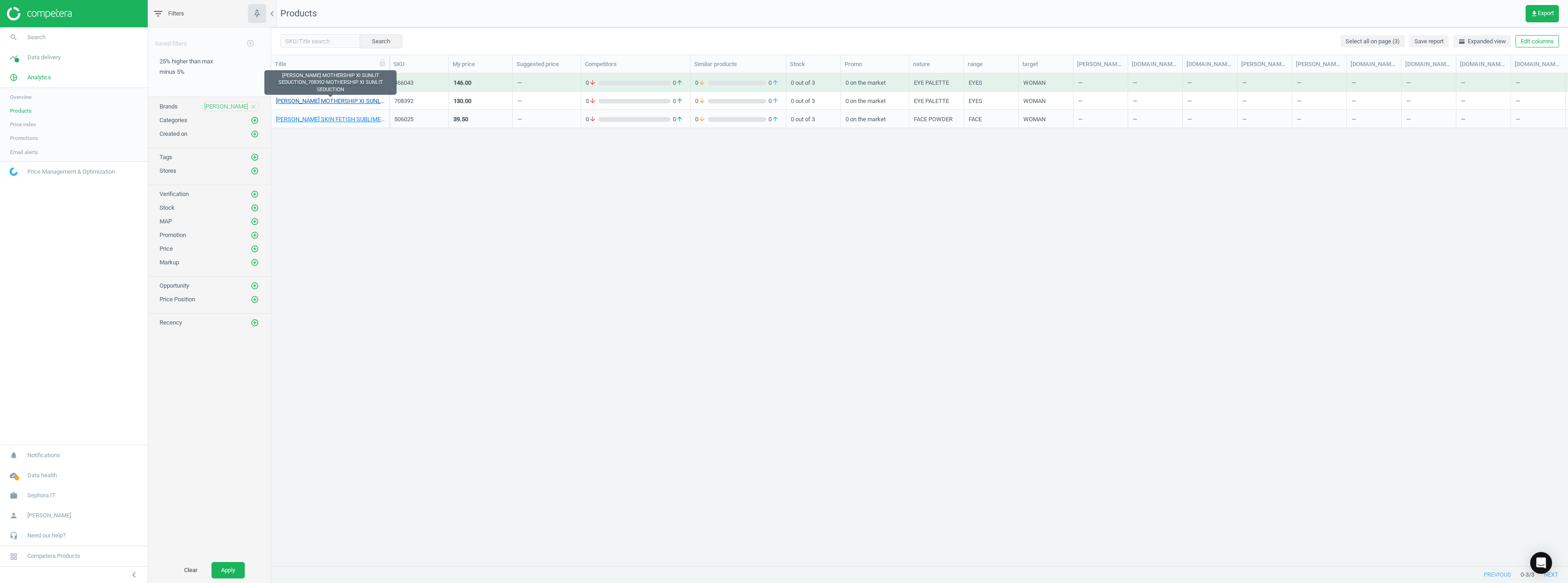
click at [361, 101] on link "PAT MC GRATH MOTHERSHIP XI SUNLIT SEDUCTION_708392-MOTHERSHIP XI SUNLIT SEDUCTI…" at bounding box center [330, 101] width 109 height 8
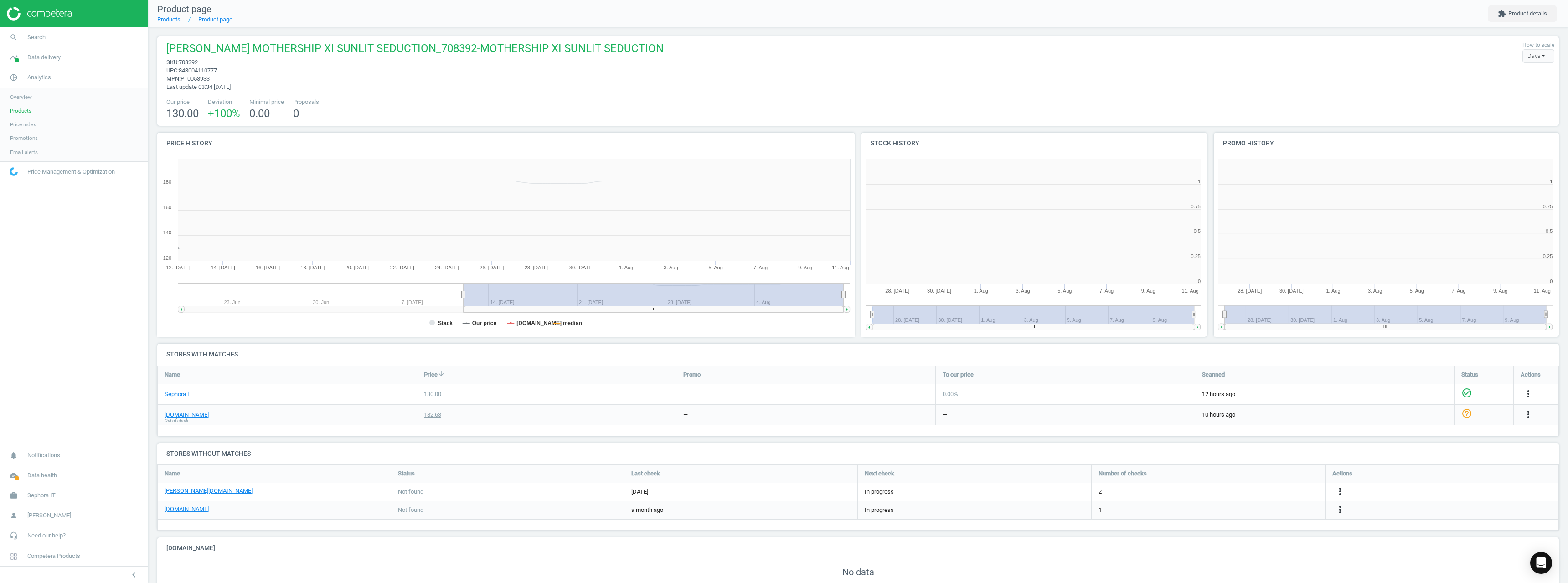
scroll to position [4, 4]
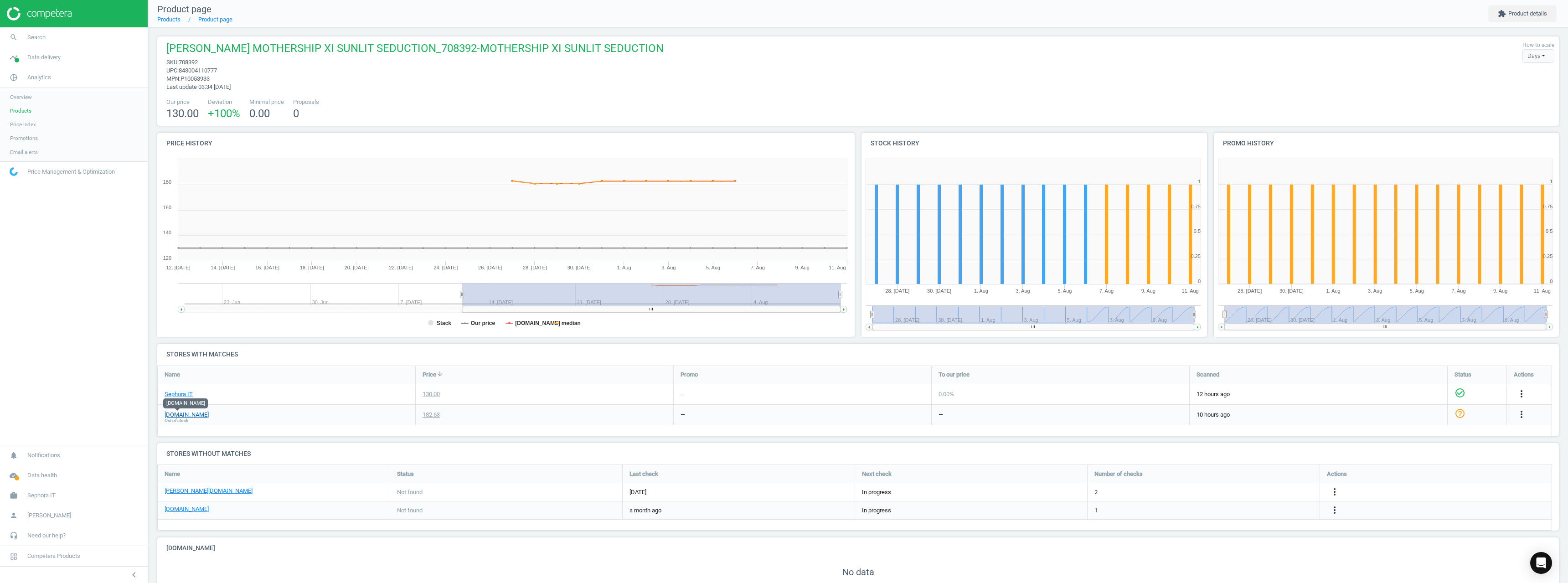
click at [186, 414] on link "[DOMAIN_NAME]" at bounding box center [186, 414] width 44 height 8
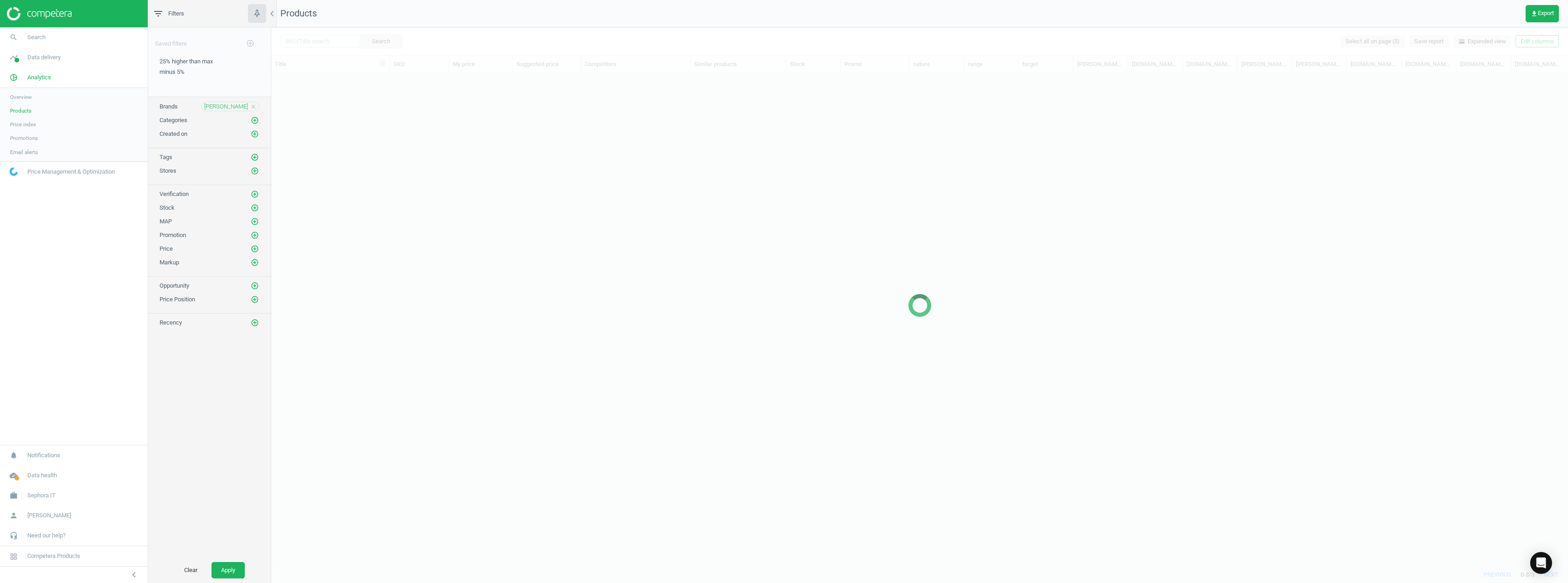
scroll to position [7, 7]
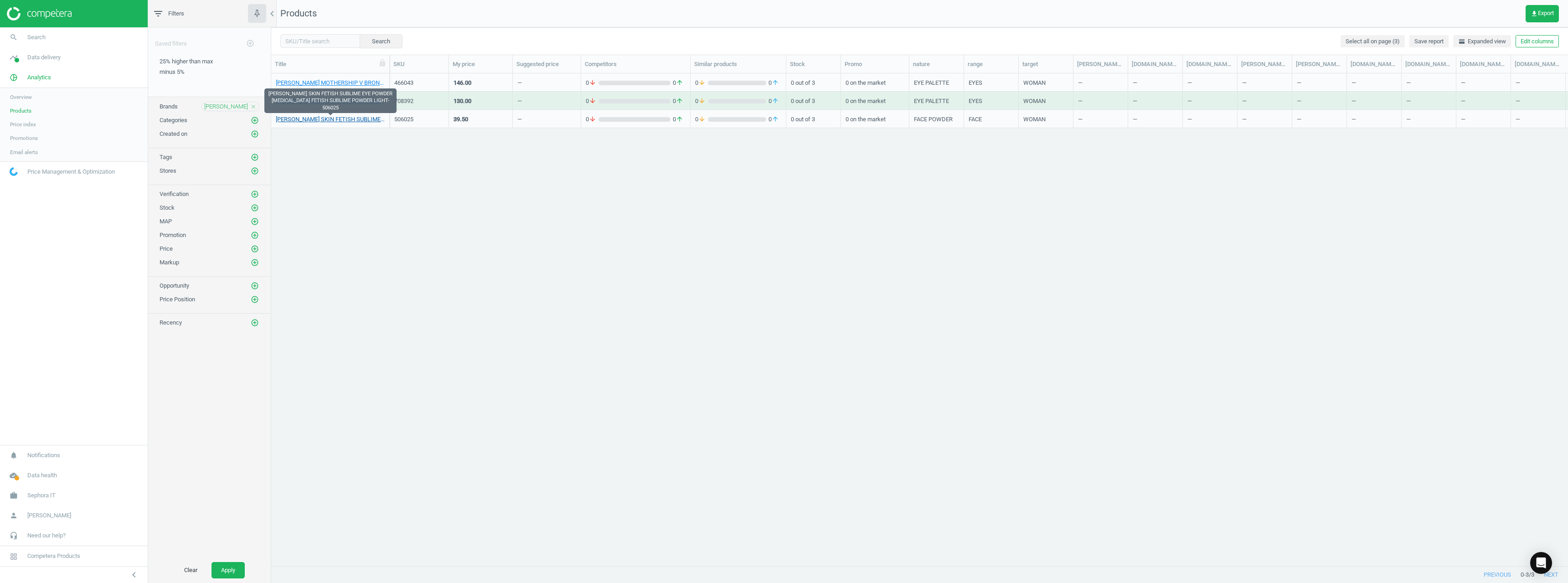
click at [351, 117] on link "PAT MC GRATH SKIN FETISH SUBLIME EYE POWDER LIGHT_SKIN FETISH SUBLIME POWDER LI…" at bounding box center [330, 119] width 109 height 8
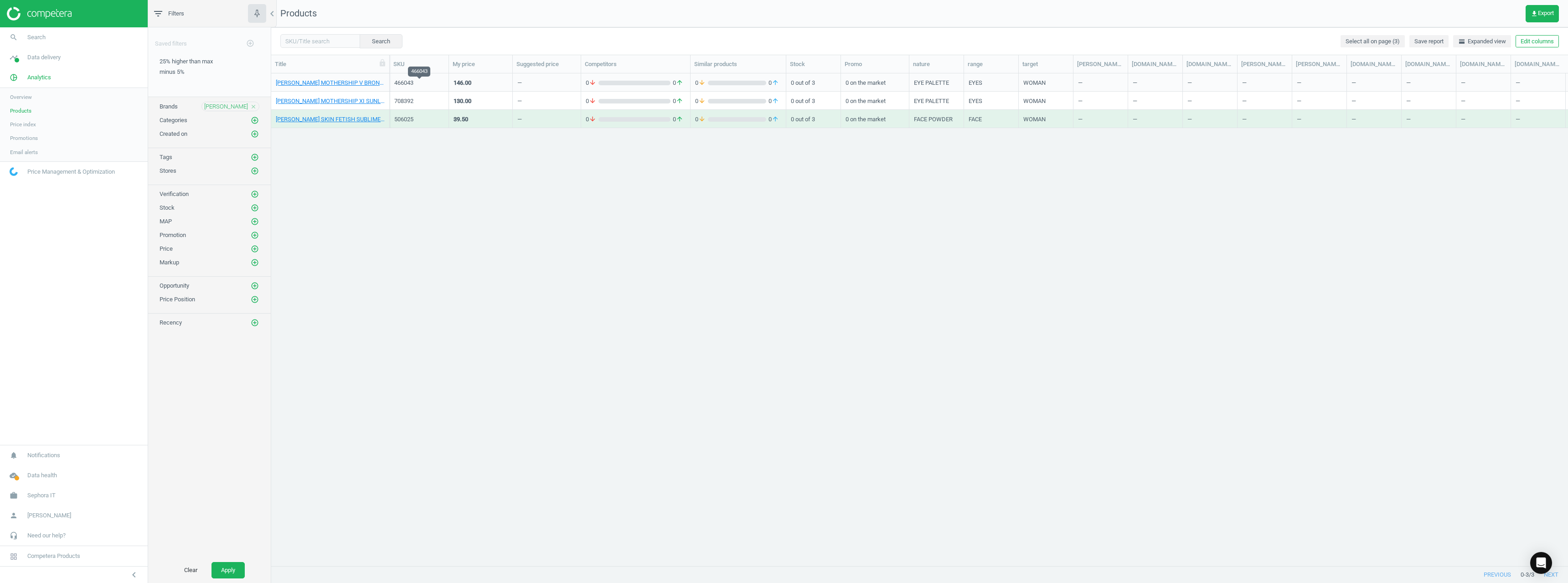
click at [402, 82] on div "466043" at bounding box center [419, 83] width 50 height 8
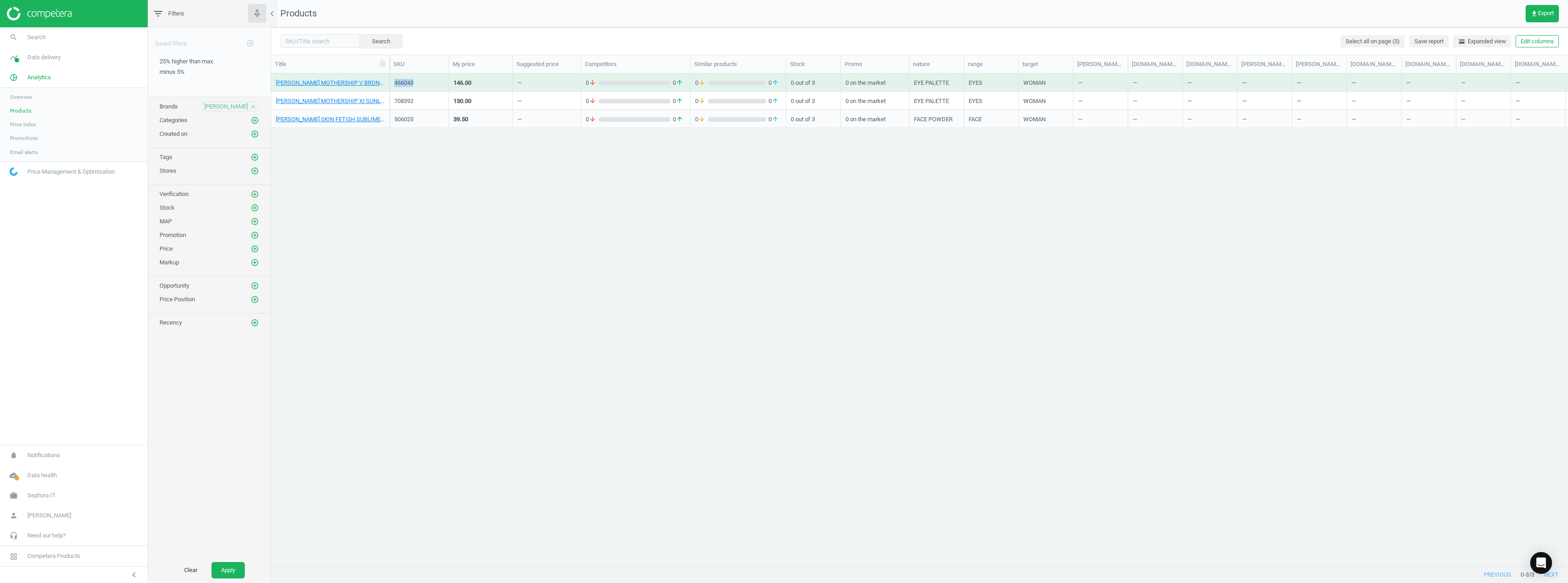
click at [402, 82] on div "466043" at bounding box center [419, 83] width 50 height 8
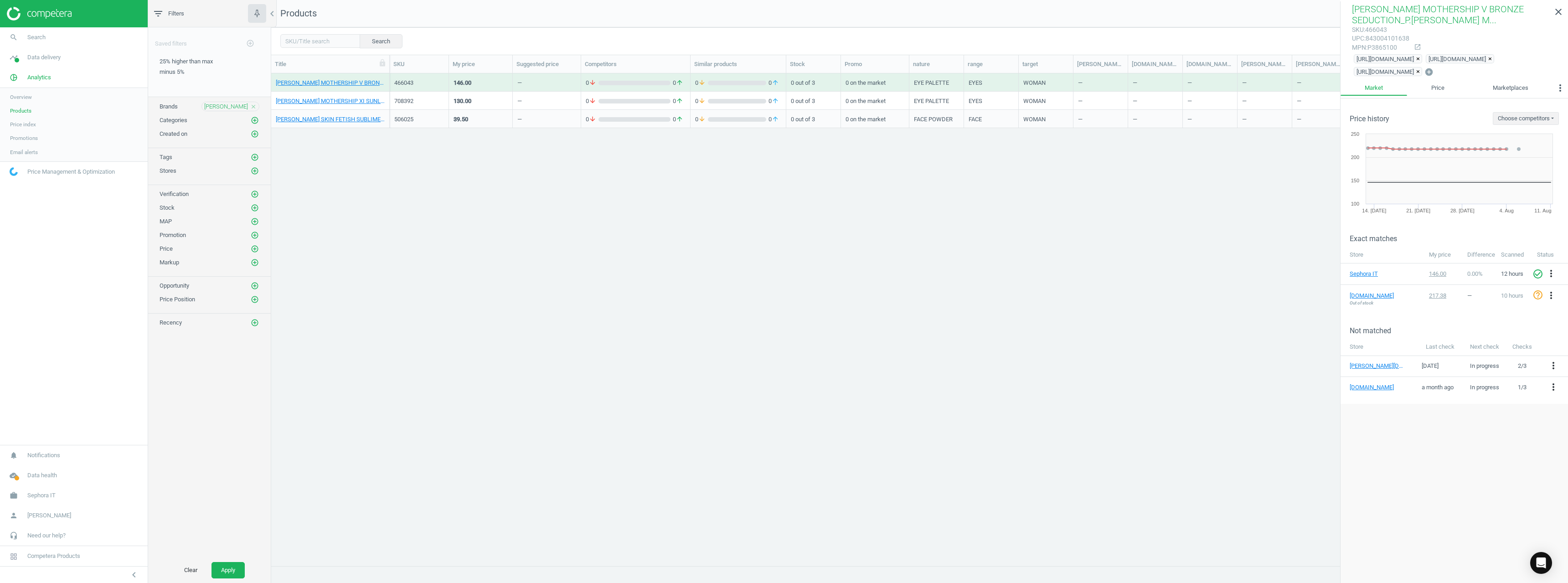
click at [407, 95] on div "708392" at bounding box center [419, 100] width 50 height 16
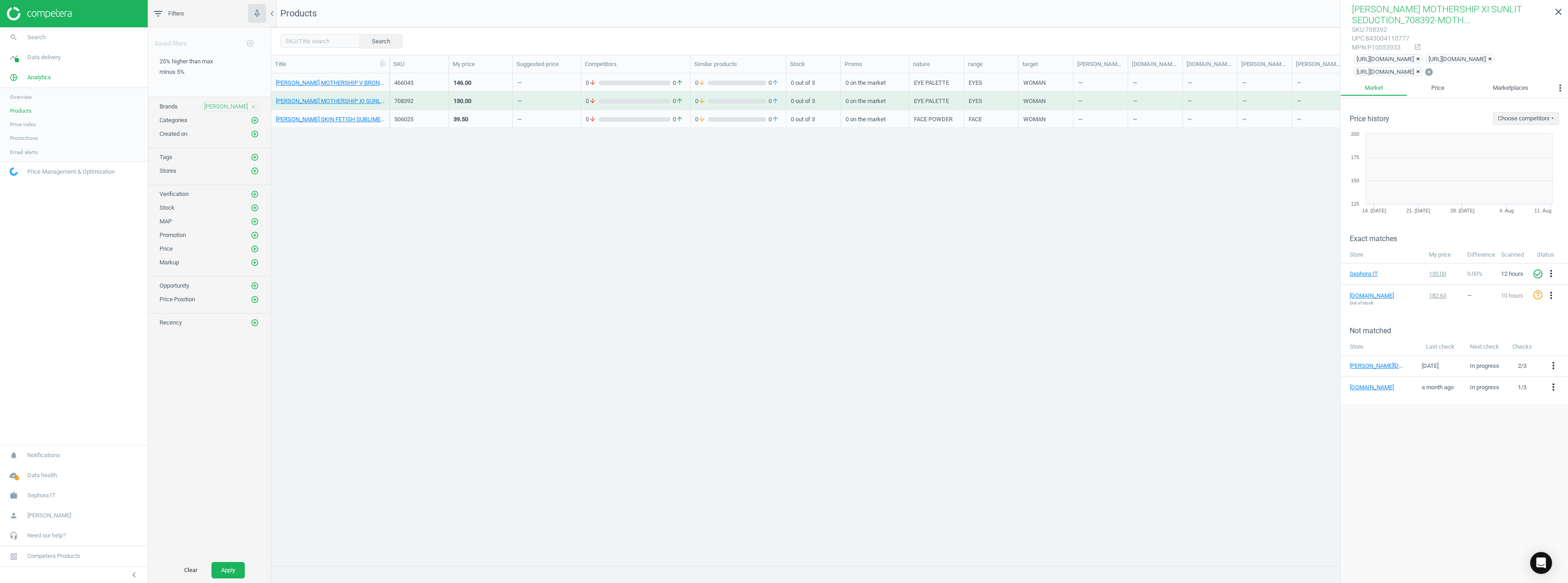
click at [408, 96] on div "708392" at bounding box center [419, 100] width 50 height 16
click at [404, 117] on div "506025" at bounding box center [419, 119] width 50 height 8
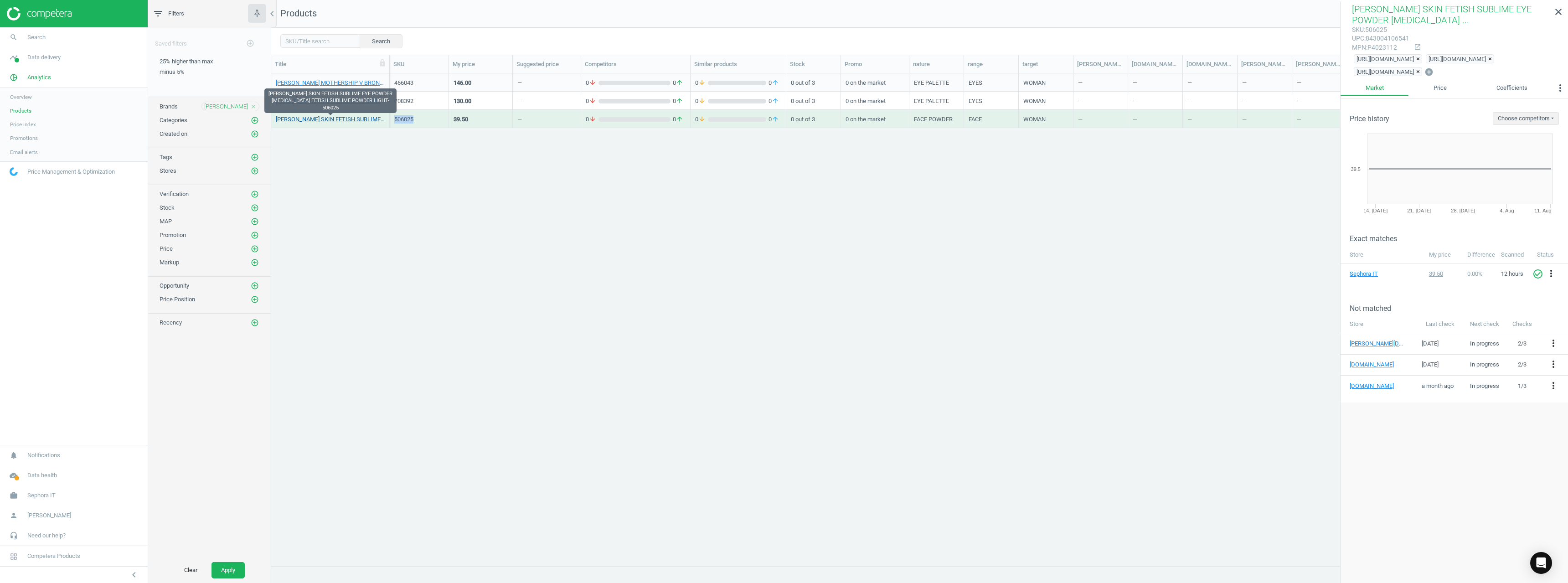
click at [336, 119] on link "PAT MC GRATH SKIN FETISH SUBLIME EYE POWDER LIGHT_SKIN FETISH SUBLIME POWDER LI…" at bounding box center [330, 119] width 109 height 8
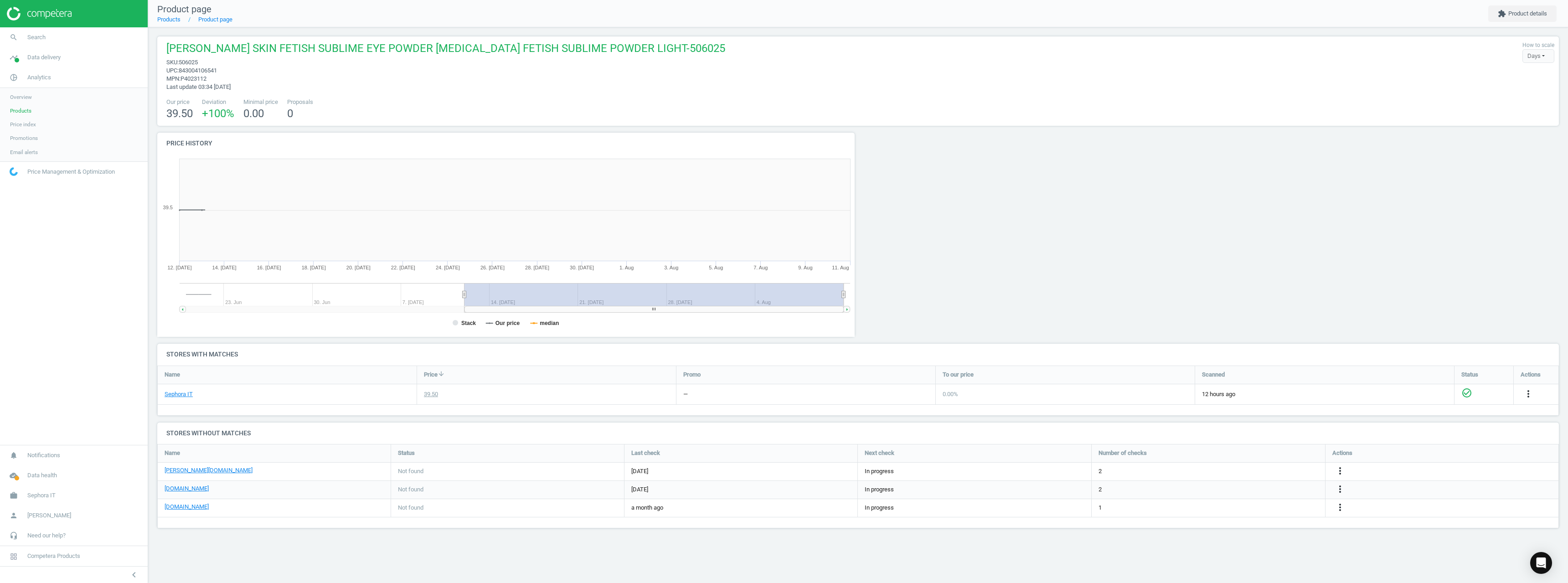
scroll to position [197, 712]
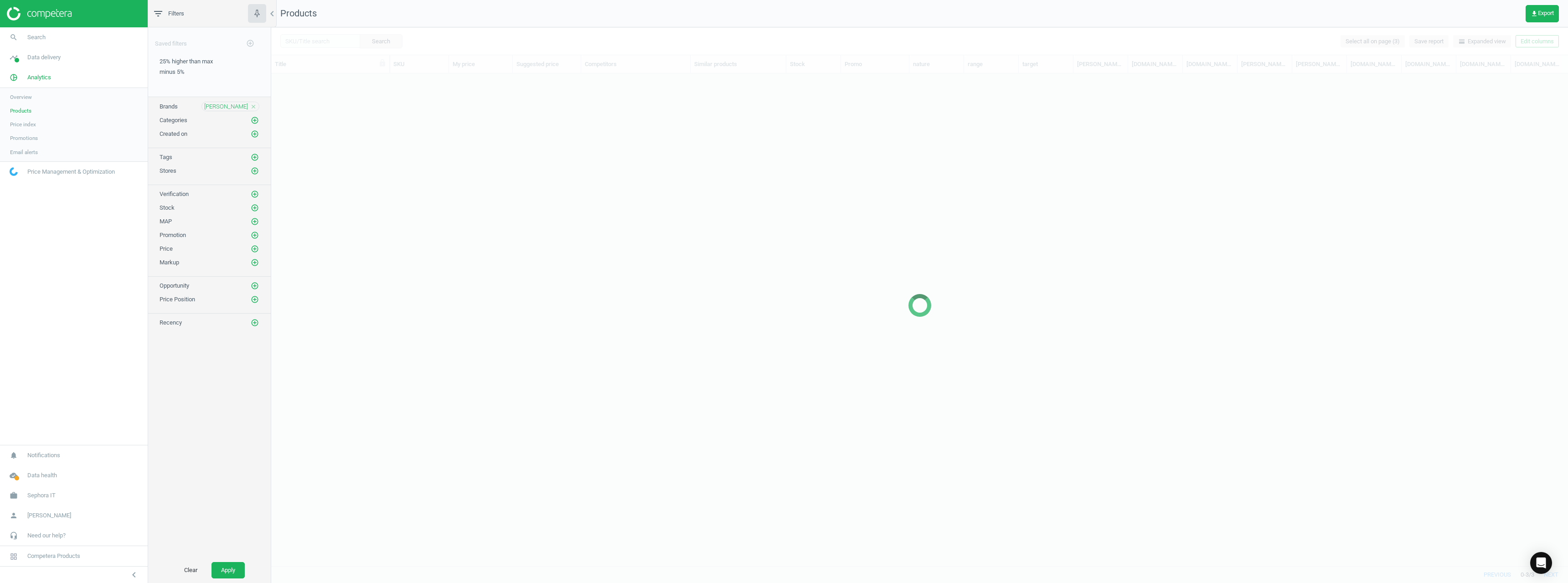
scroll to position [478, 1290]
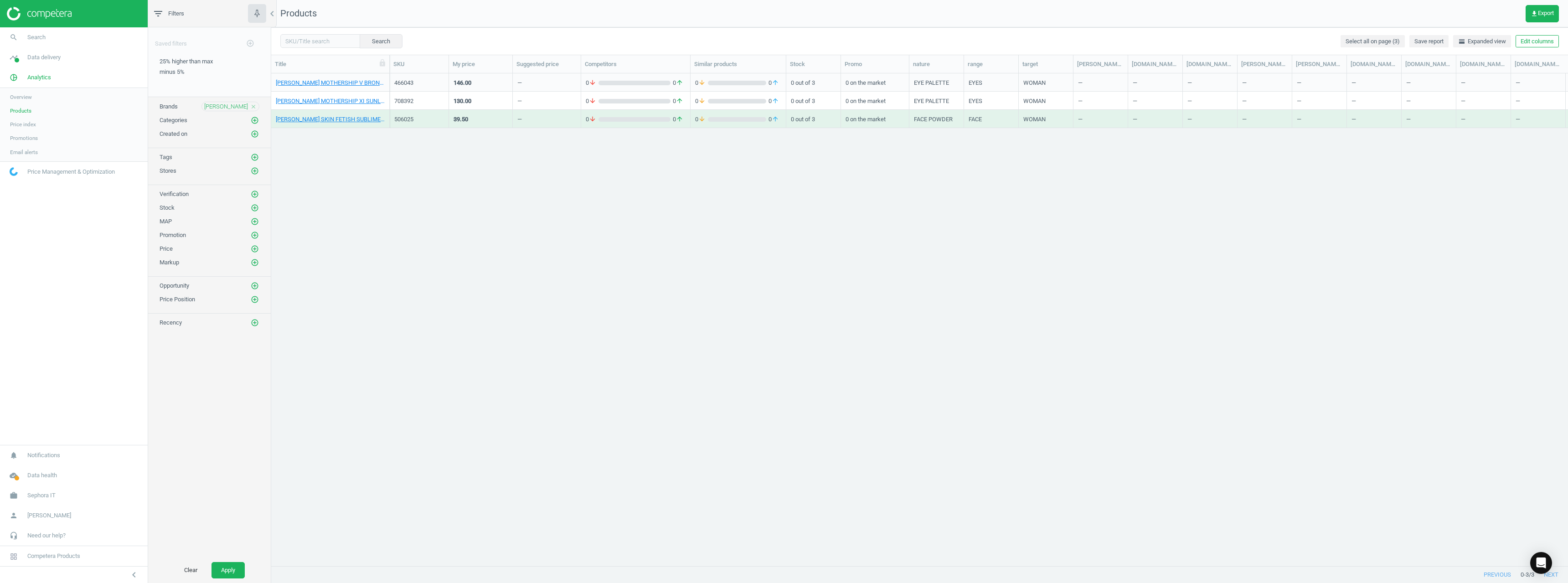
click at [253, 106] on icon "close" at bounding box center [253, 106] width 6 height 6
click at [254, 106] on icon "add_circle_outline" at bounding box center [254, 106] width 8 height 8
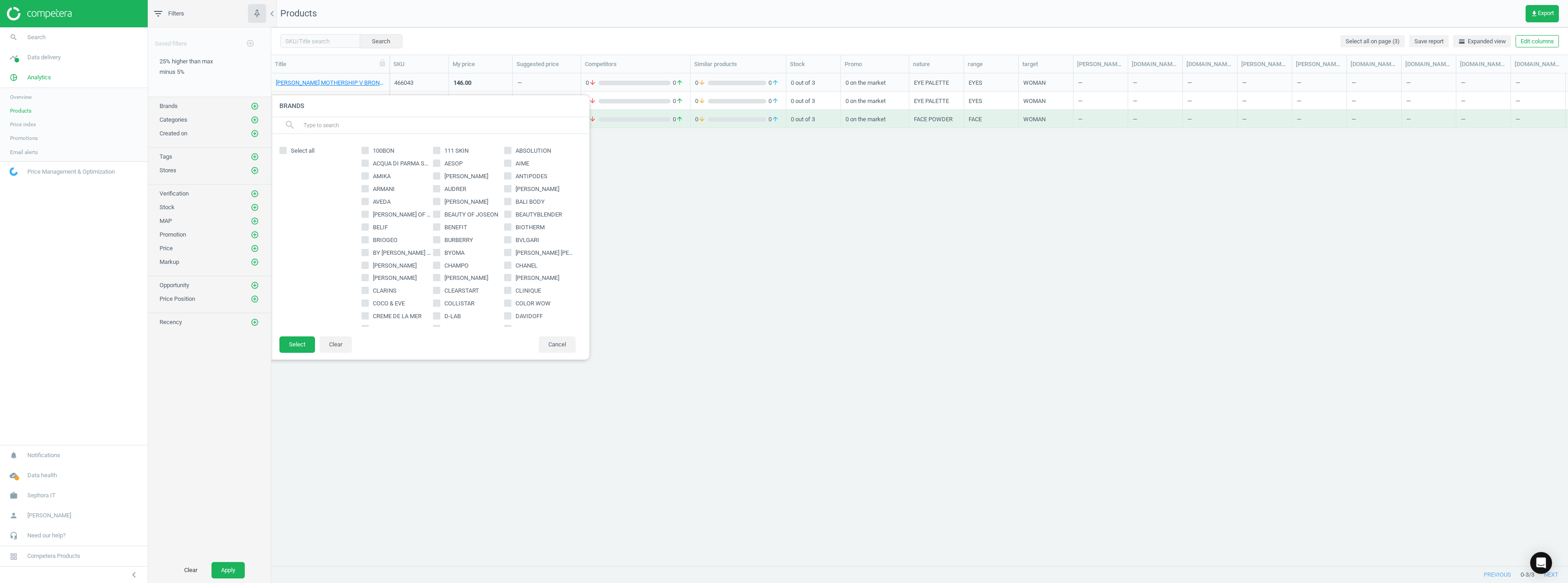
click at [311, 125] on input "text" at bounding box center [443, 125] width 280 height 15
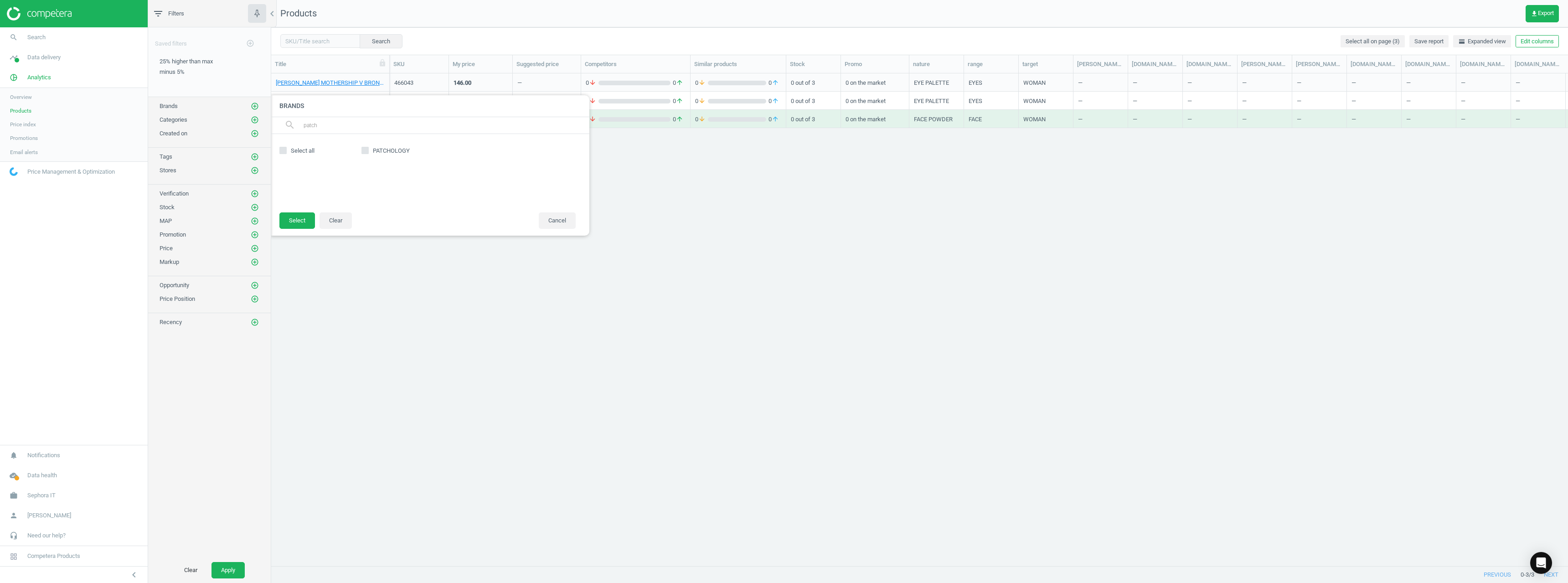
type input "patch"
click at [385, 150] on span "PATCHOLOGY" at bounding box center [391, 150] width 41 height 8
click at [368, 150] on input "PATCHOLOGY" at bounding box center [365, 151] width 6 height 6
checkbox input "true"
click at [314, 216] on button "Select" at bounding box center [297, 220] width 35 height 16
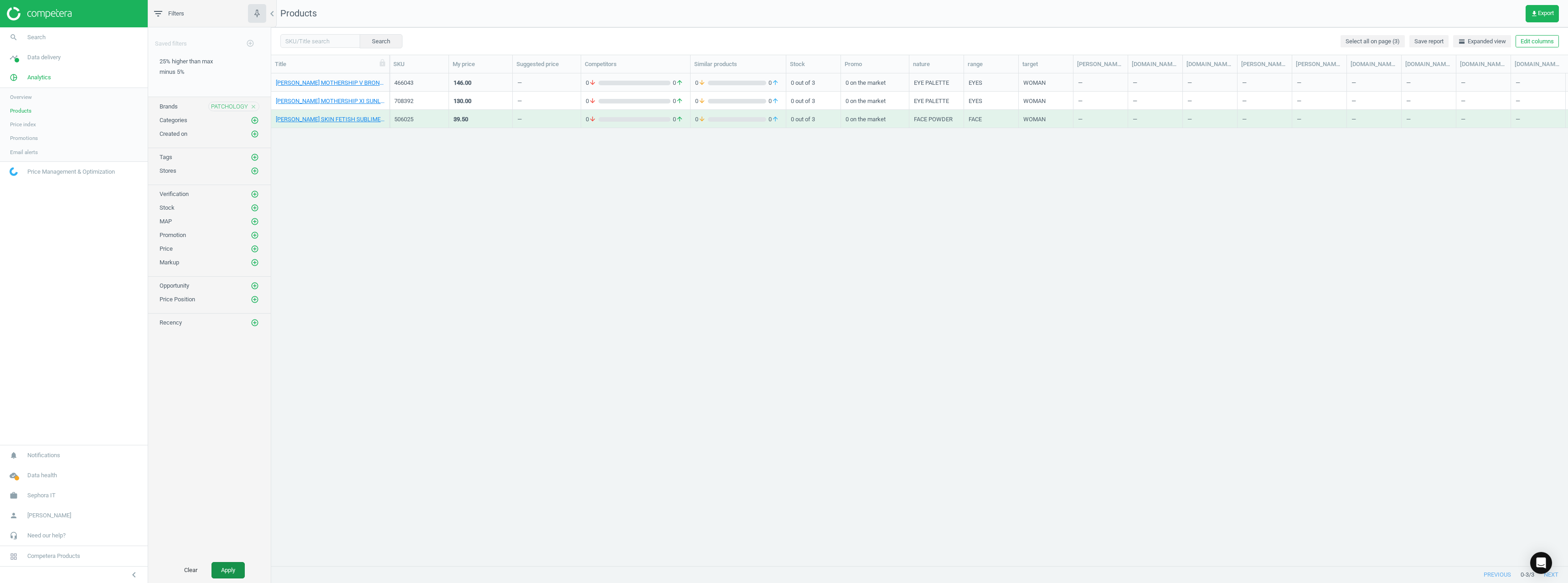
click at [234, 571] on button "Apply" at bounding box center [228, 570] width 33 height 16
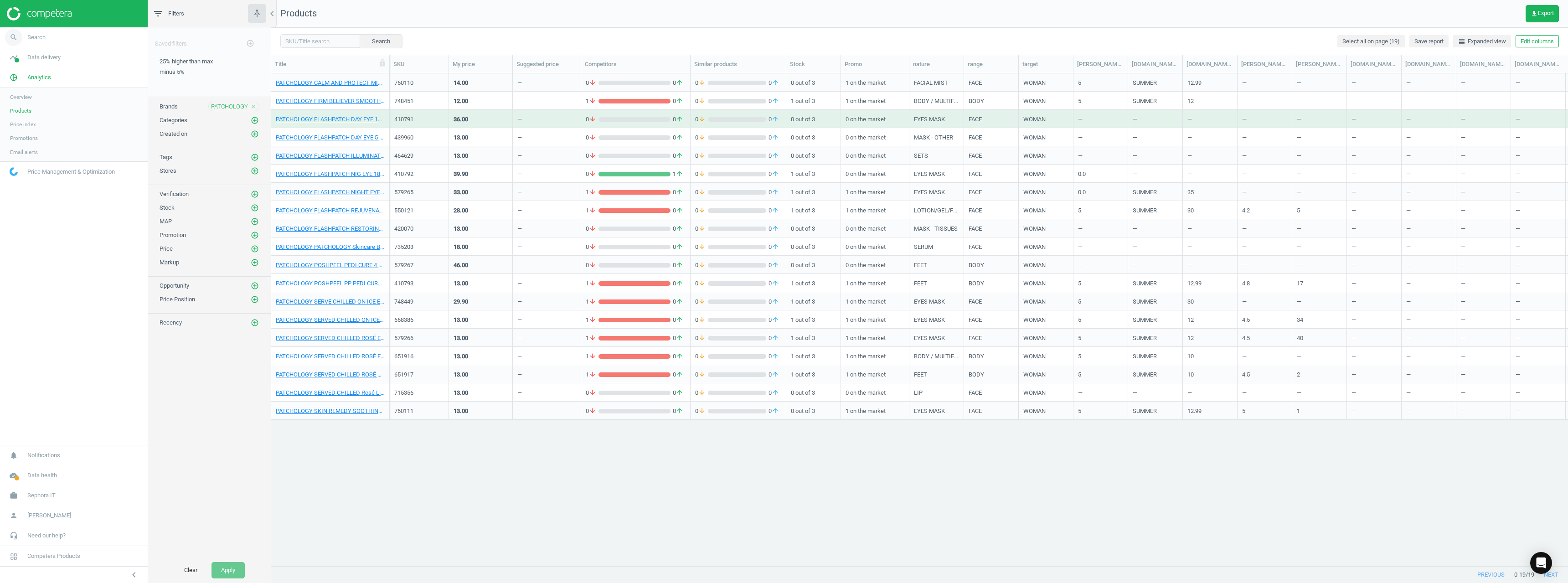
click at [23, 44] on span "search" at bounding box center [13, 37] width 27 height 20
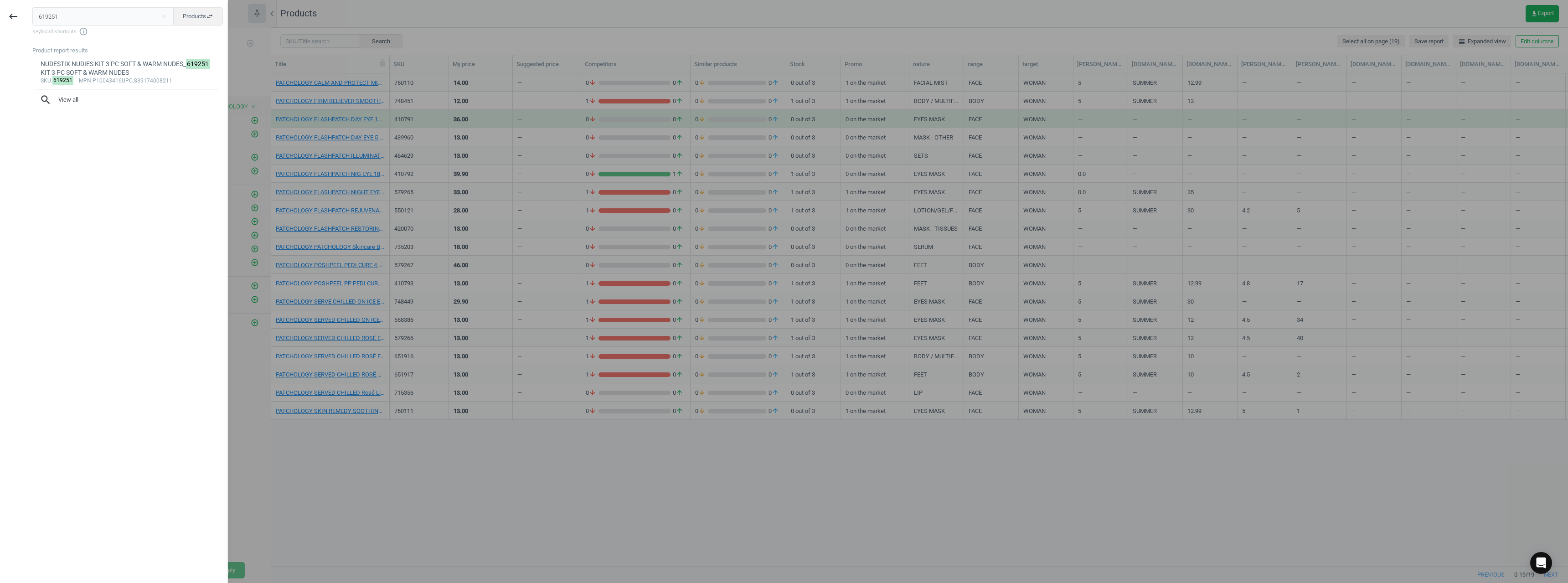
click at [77, 21] on input "619251" at bounding box center [103, 16] width 142 height 18
click at [77, 19] on input "619251" at bounding box center [103, 16] width 142 height 18
click at [79, 19] on input "619251" at bounding box center [103, 16] width 142 height 18
click at [41, 13] on input "0410793" at bounding box center [103, 16] width 142 height 18
type input "410793"
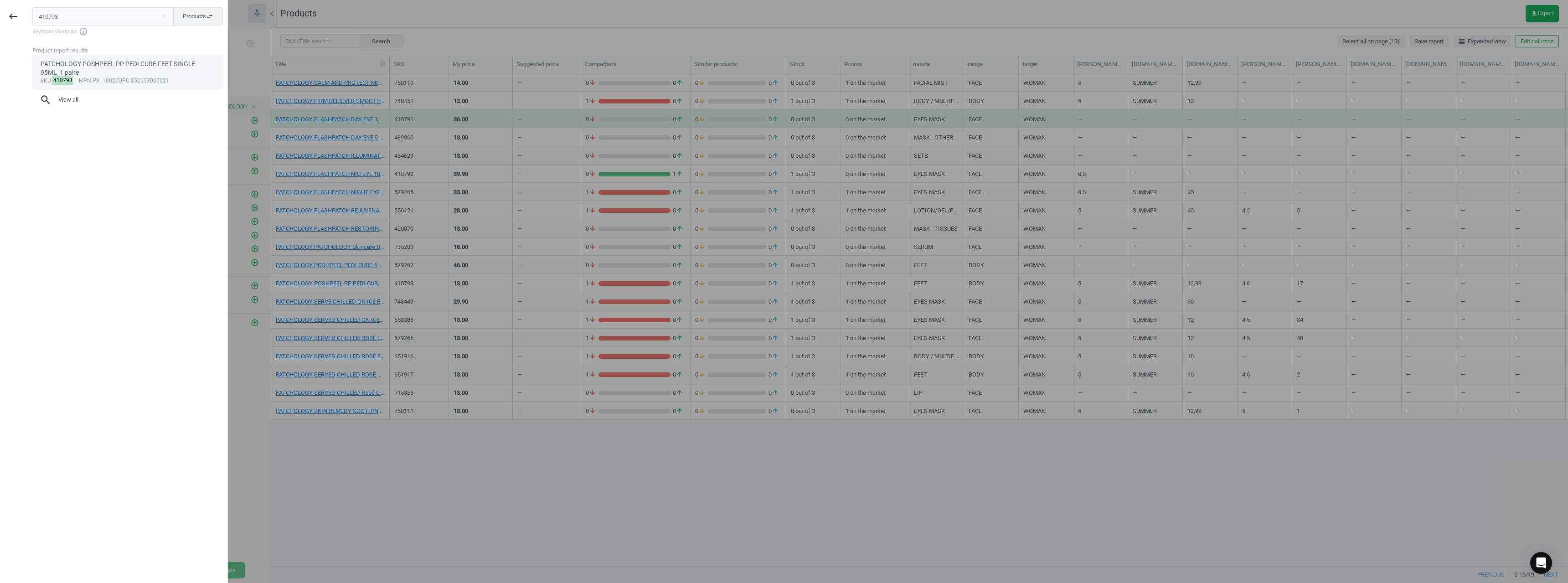
click at [142, 71] on div "PATCHOLOGY POSHPEEL PP PEDI CURE FEET SINGLE 95ML_1 paire" at bounding box center [128, 68] width 175 height 18
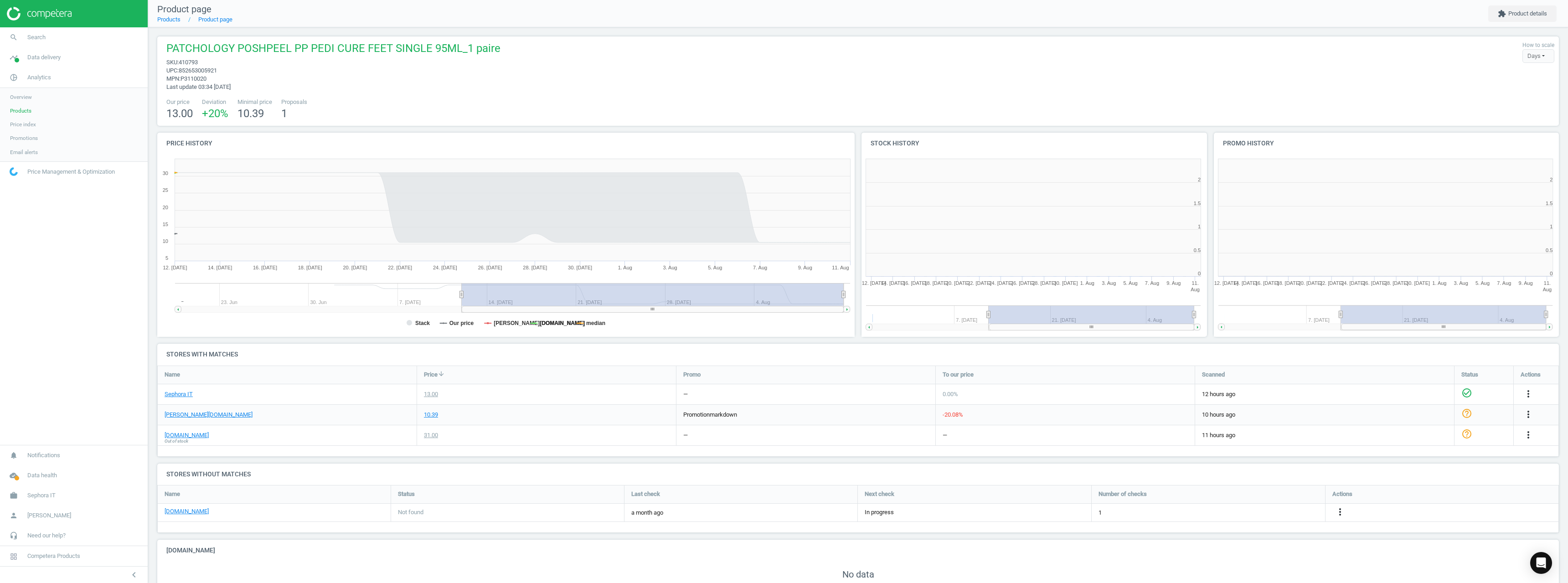
scroll to position [4, 4]
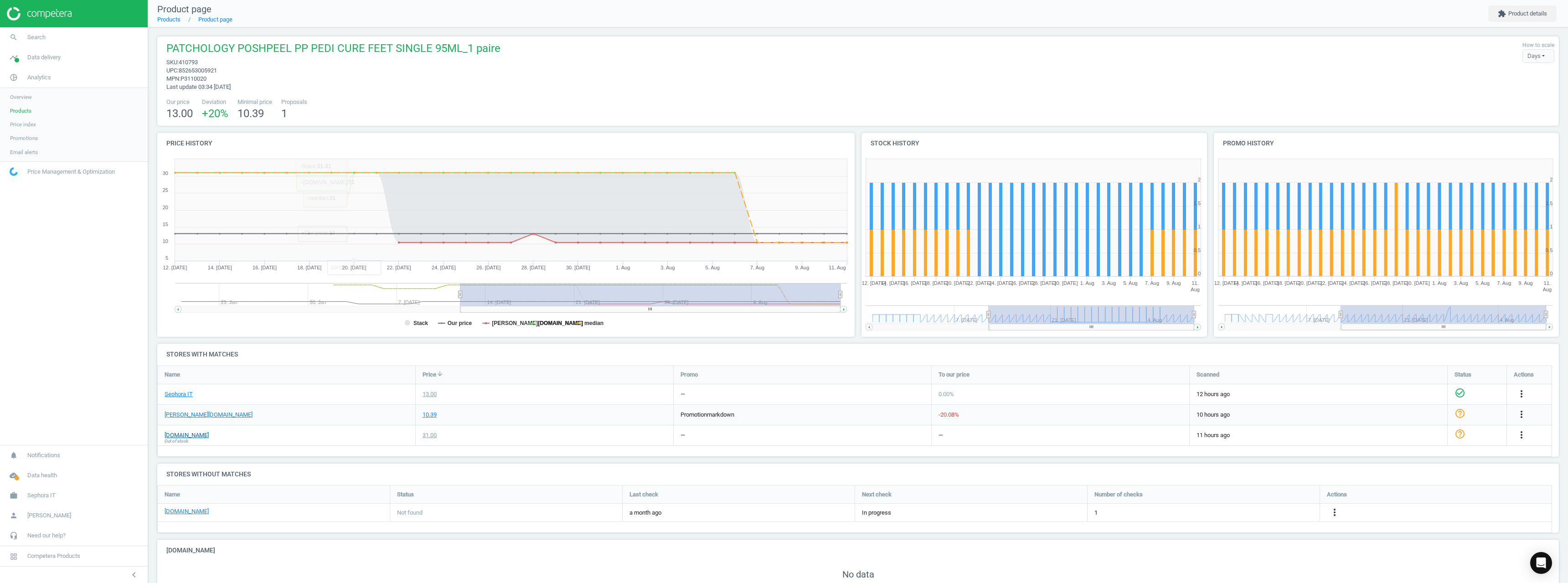
drag, startPoint x: 170, startPoint y: 430, endPoint x: 172, endPoint y: 436, distance: 6.3
click at [171, 431] on div "[DOMAIN_NAME] Out of stock" at bounding box center [286, 435] width 257 height 20
click at [172, 435] on link "[DOMAIN_NAME]" at bounding box center [186, 435] width 44 height 8
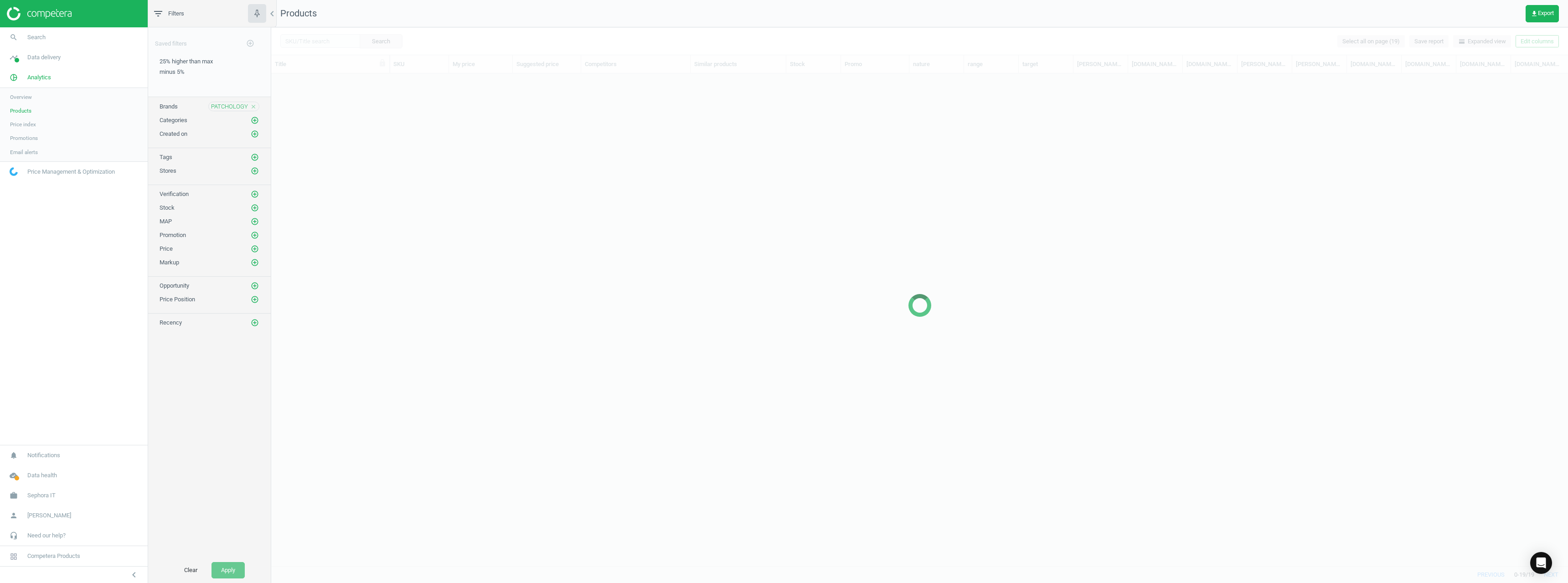
scroll to position [478, 1290]
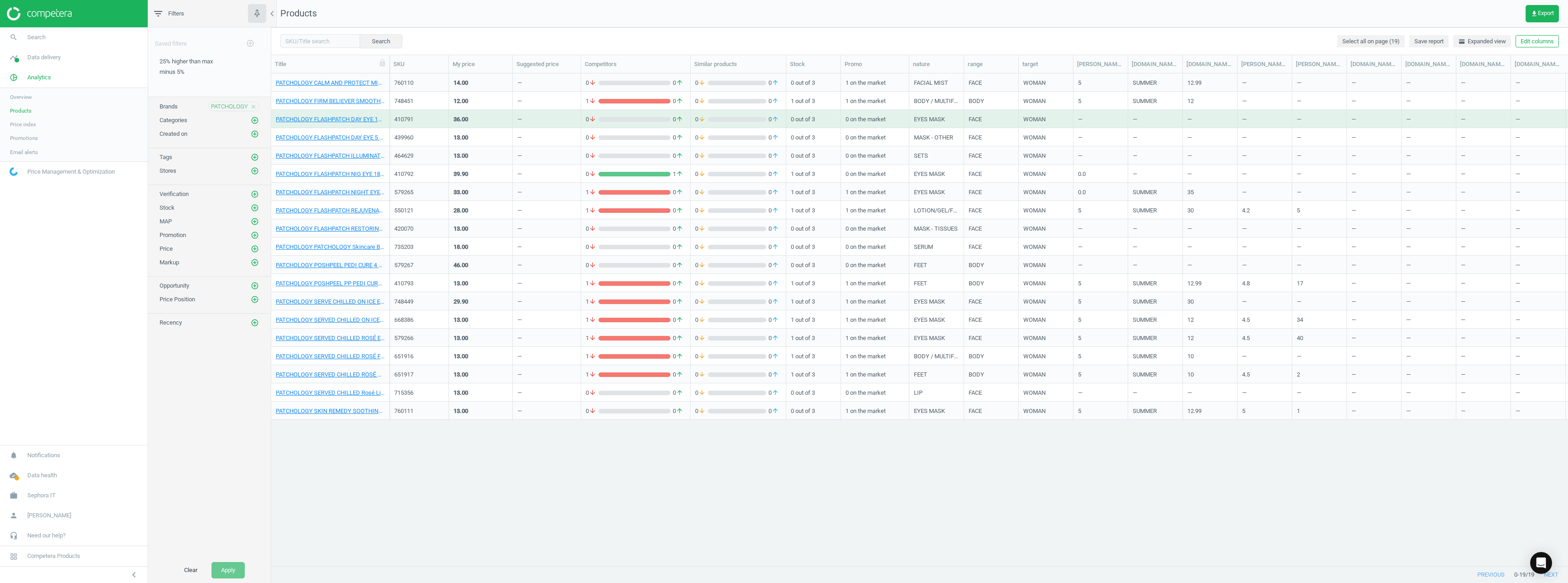
click at [252, 104] on icon "close" at bounding box center [253, 106] width 6 height 6
click at [254, 105] on icon "add_circle_outline" at bounding box center [254, 106] width 8 height 8
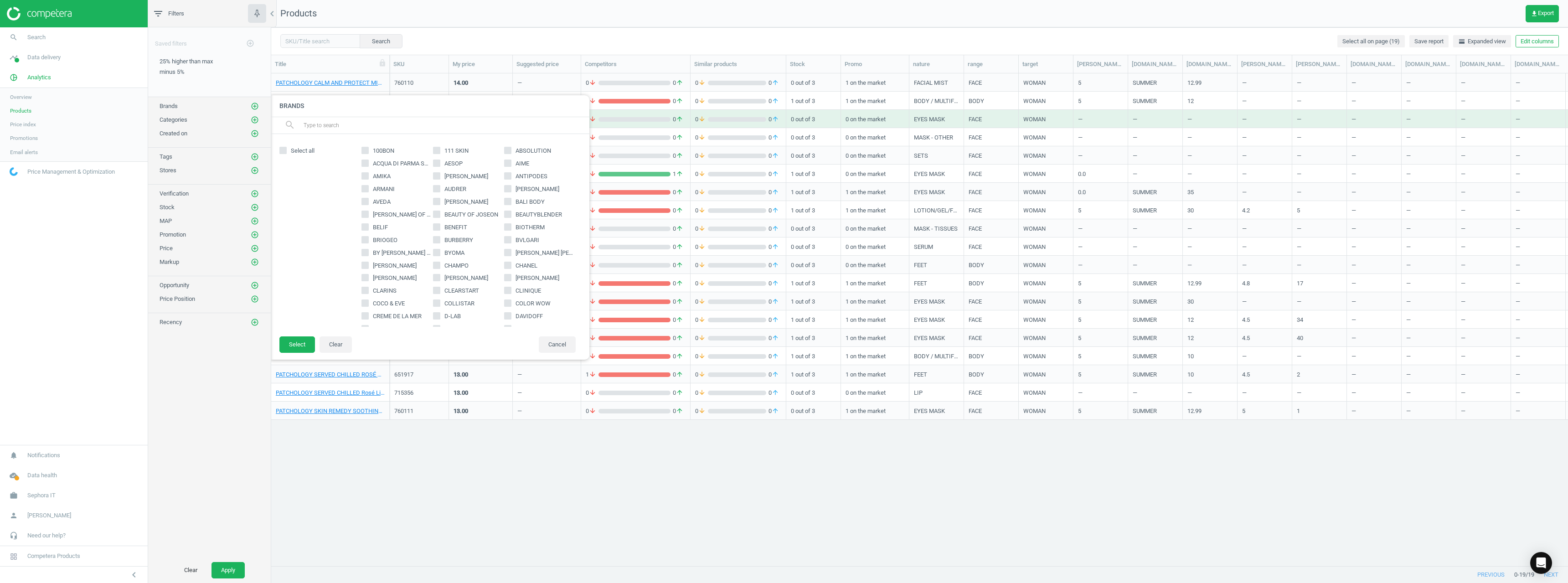
click at [356, 132] on input "text" at bounding box center [443, 125] width 280 height 15
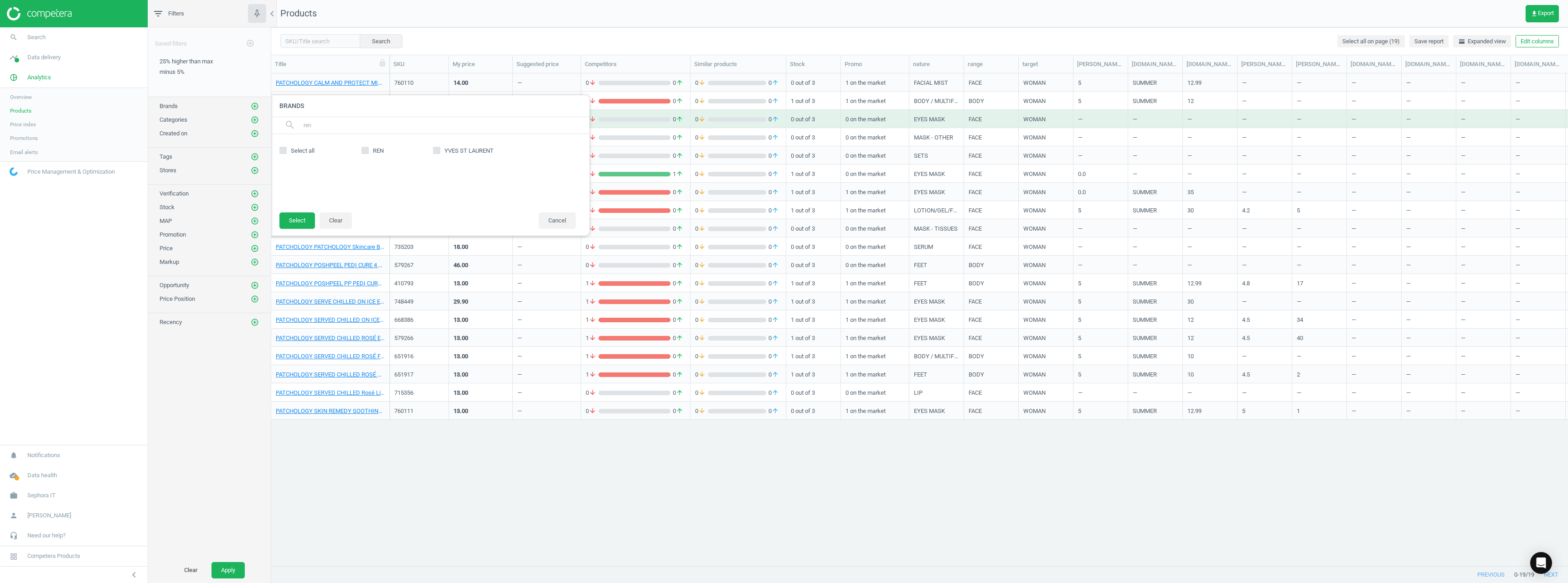
type input "ren"
click at [371, 150] on label "REN" at bounding box center [397, 150] width 72 height 8
click at [368, 150] on input "REN" at bounding box center [365, 151] width 6 height 6
checkbox input "true"
click at [302, 224] on button "Select" at bounding box center [297, 220] width 35 height 16
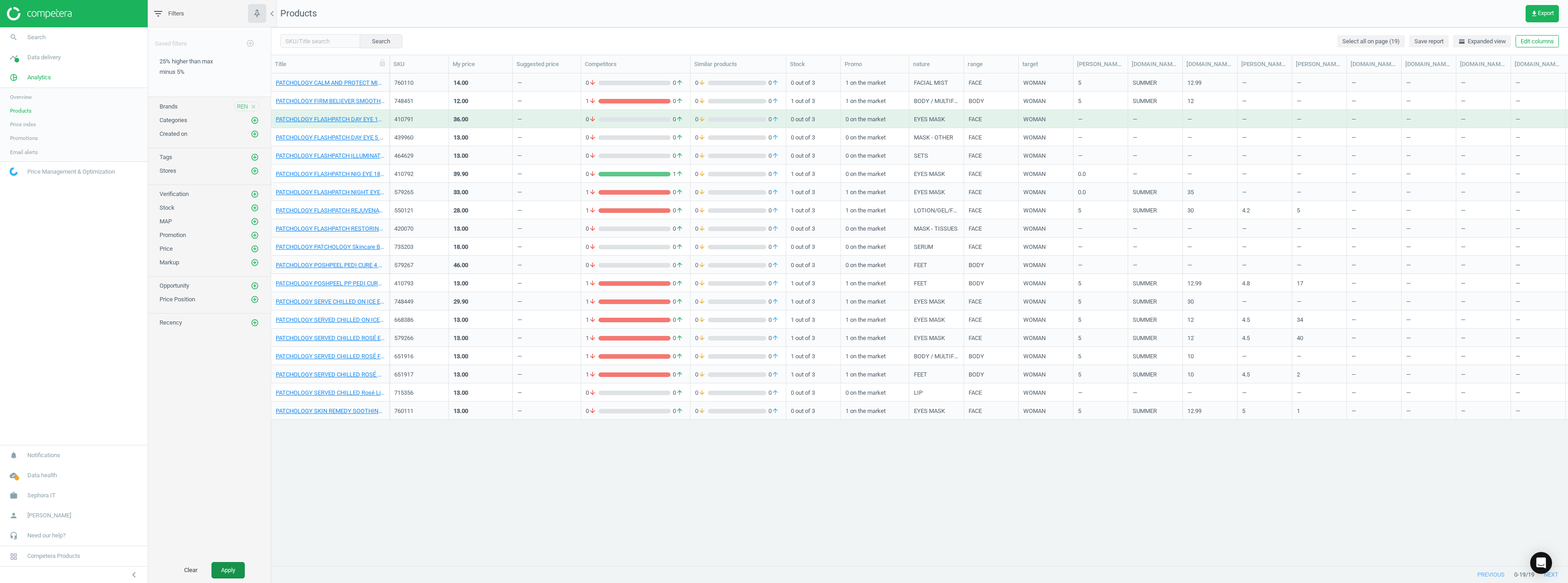
click at [222, 564] on button "Apply" at bounding box center [228, 570] width 33 height 16
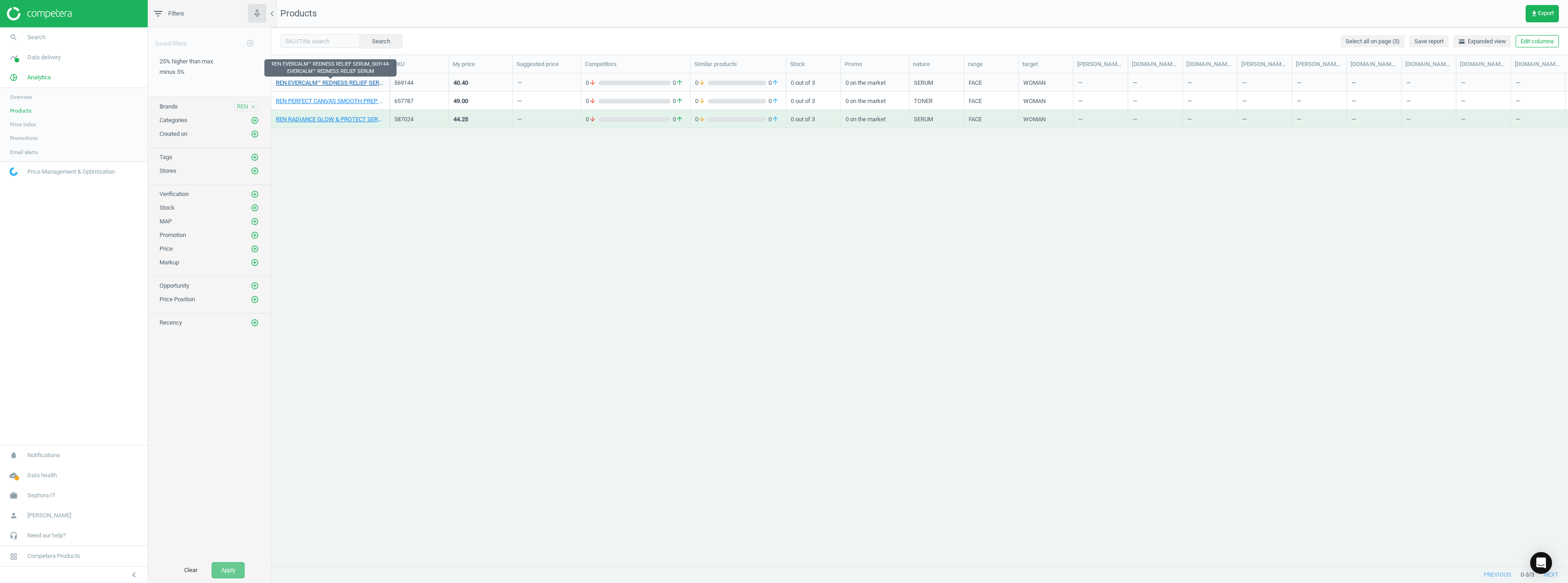
click at [343, 82] on link "REN EVERCALM™ REDNESS RELIEF SERUM_569144-EVERCALM™ REDNESS RELIEF SERUM" at bounding box center [330, 83] width 109 height 8
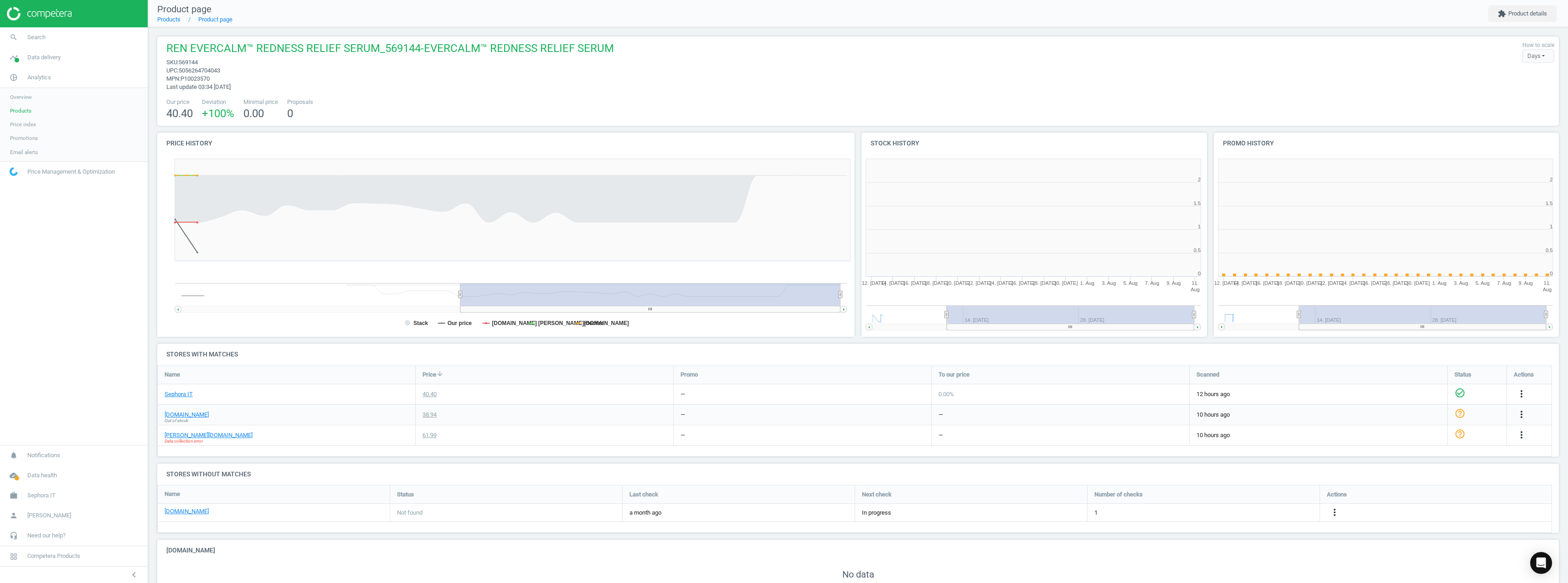
scroll to position [197, 358]
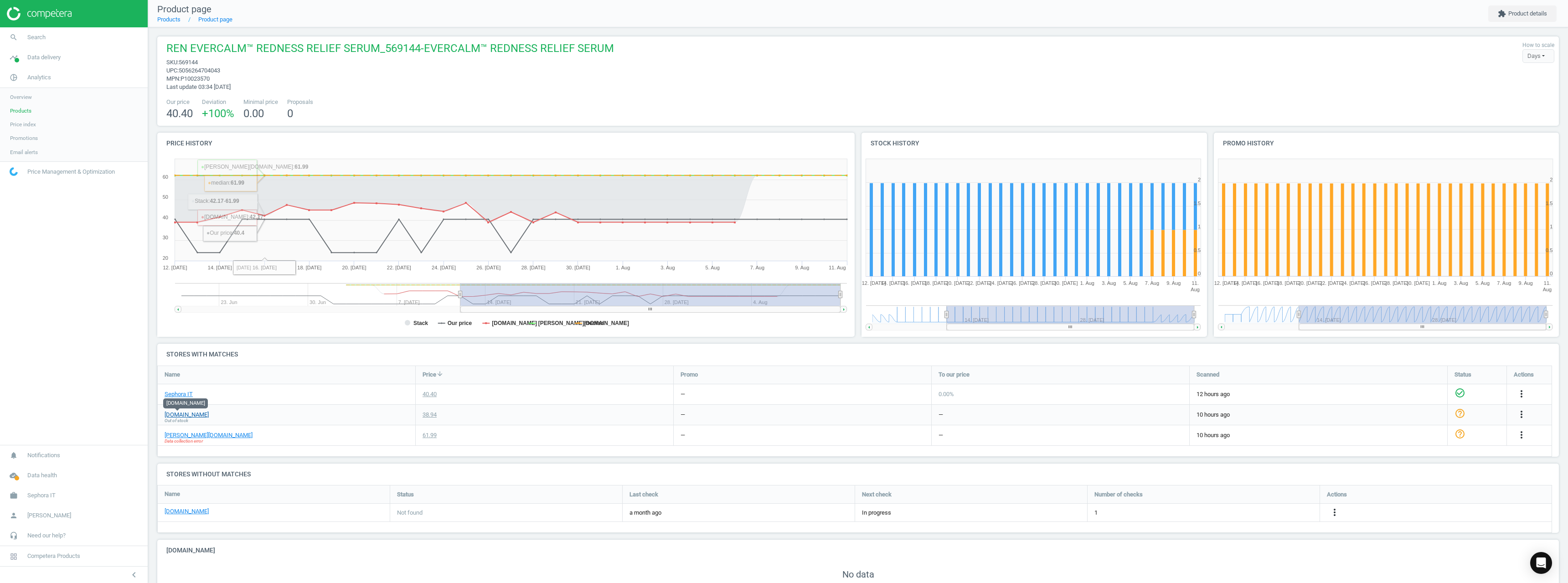
click at [184, 412] on link "[DOMAIN_NAME]" at bounding box center [186, 414] width 44 height 8
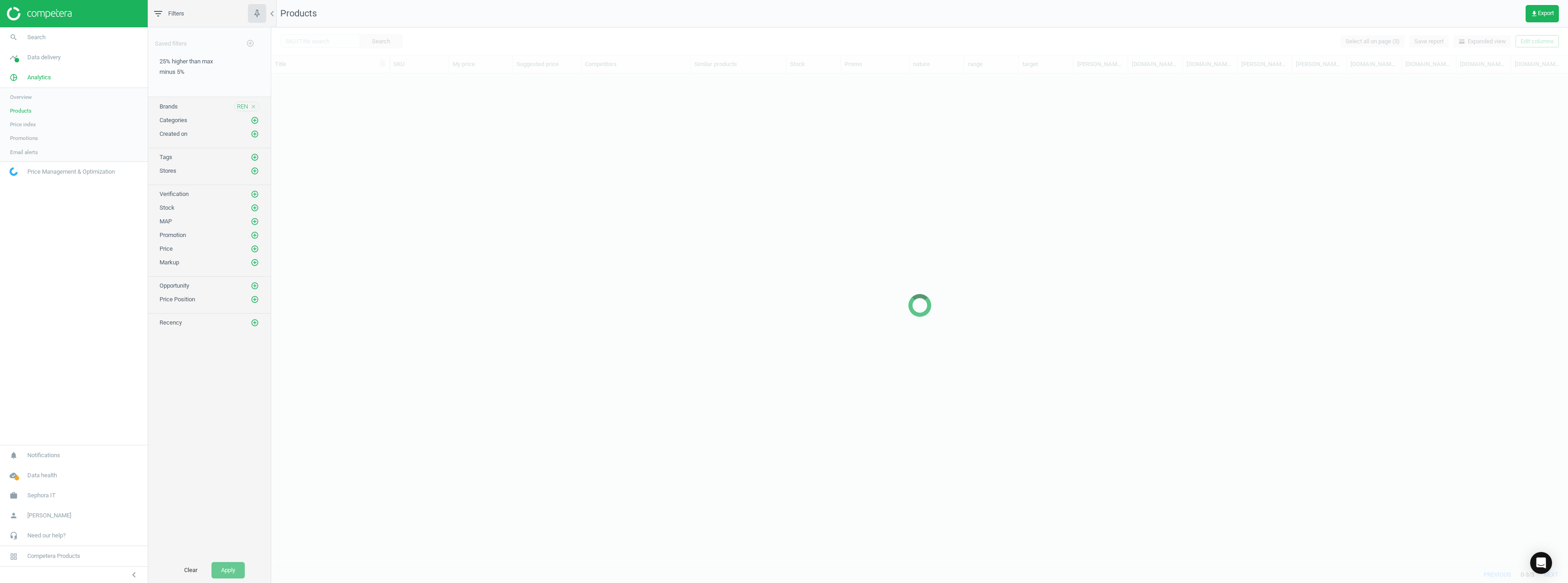
scroll to position [478, 1290]
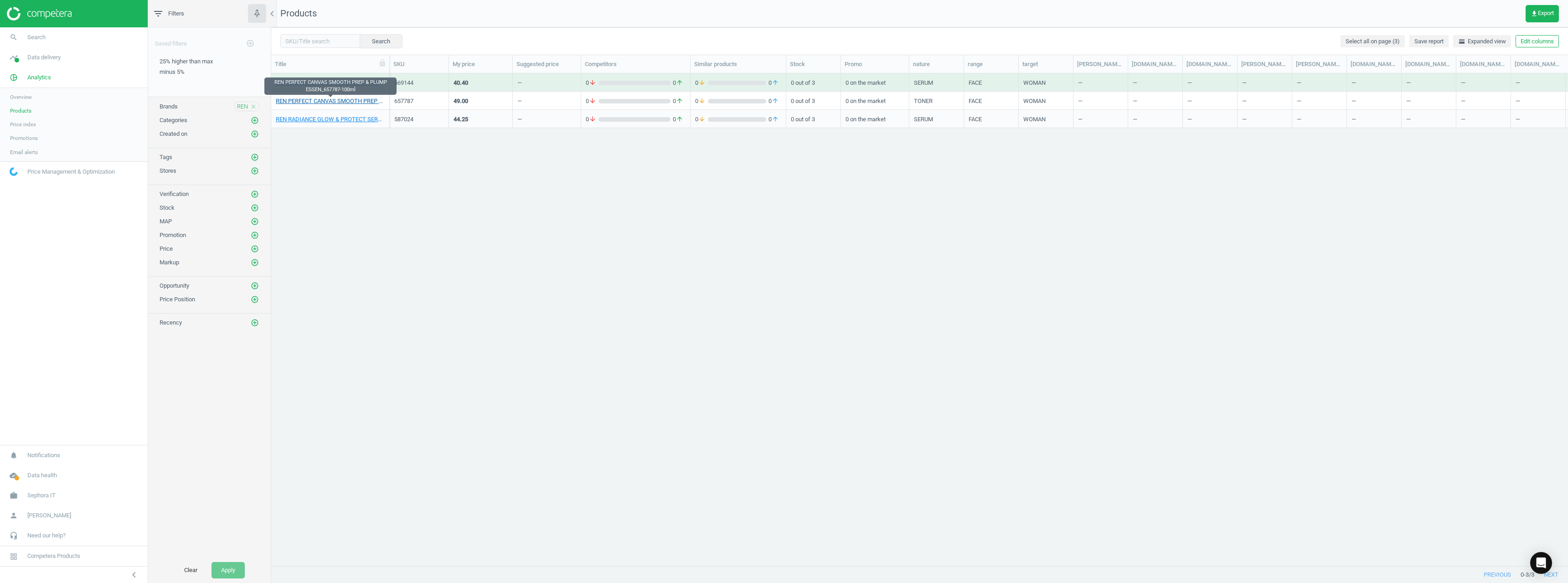
click at [310, 97] on link "REN PERFECT CANVAS SMOOTH PREP & PLUMP ESSEN_657787-100ml" at bounding box center [330, 101] width 109 height 8
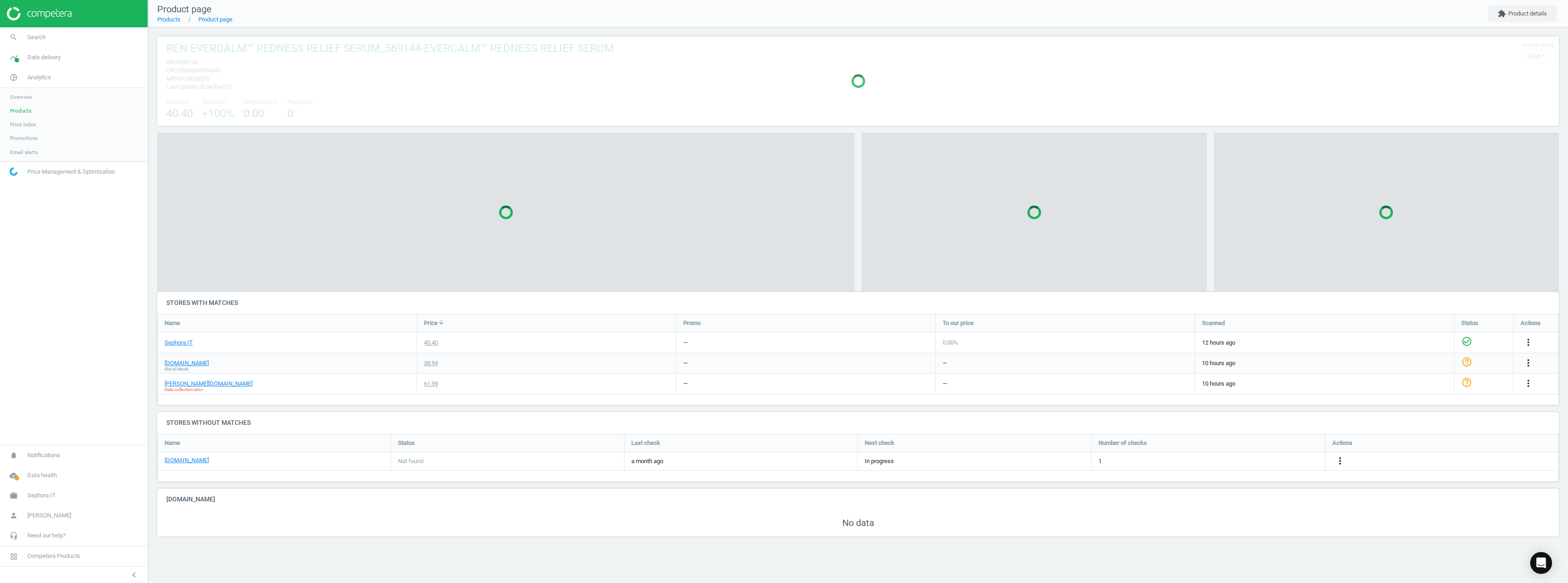
scroll to position [40, 1409]
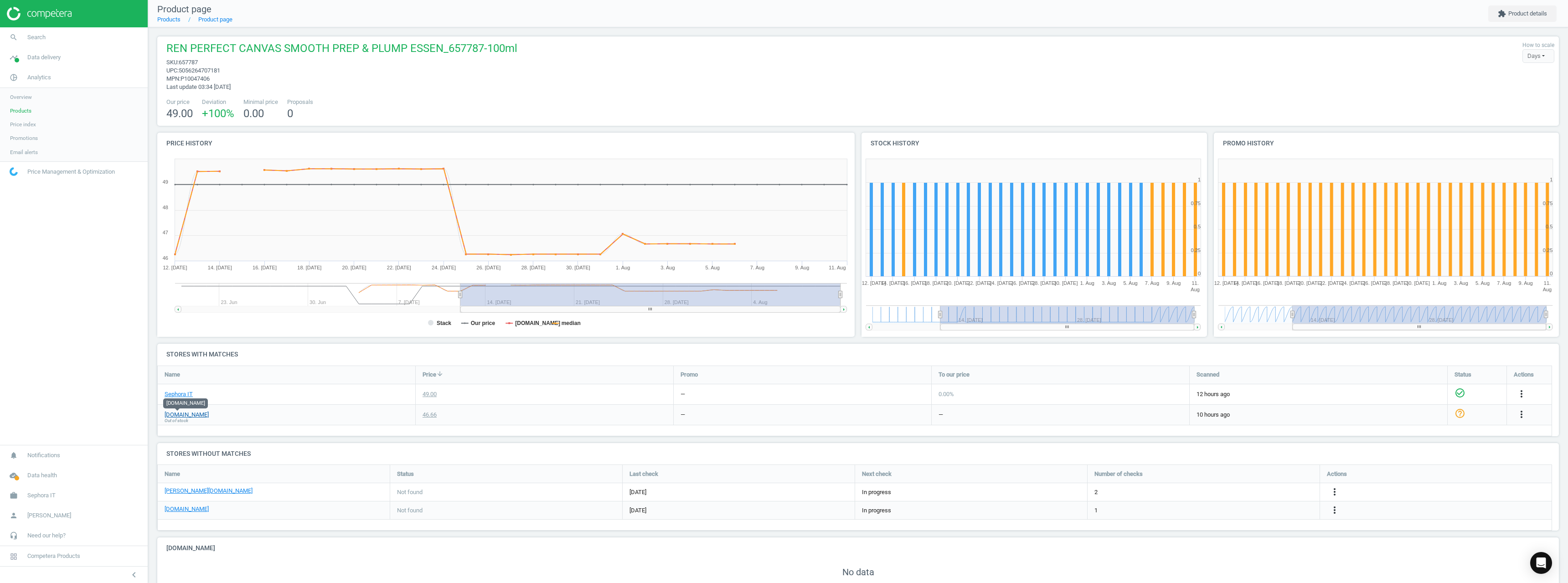
click at [187, 413] on link "[DOMAIN_NAME]" at bounding box center [186, 414] width 44 height 8
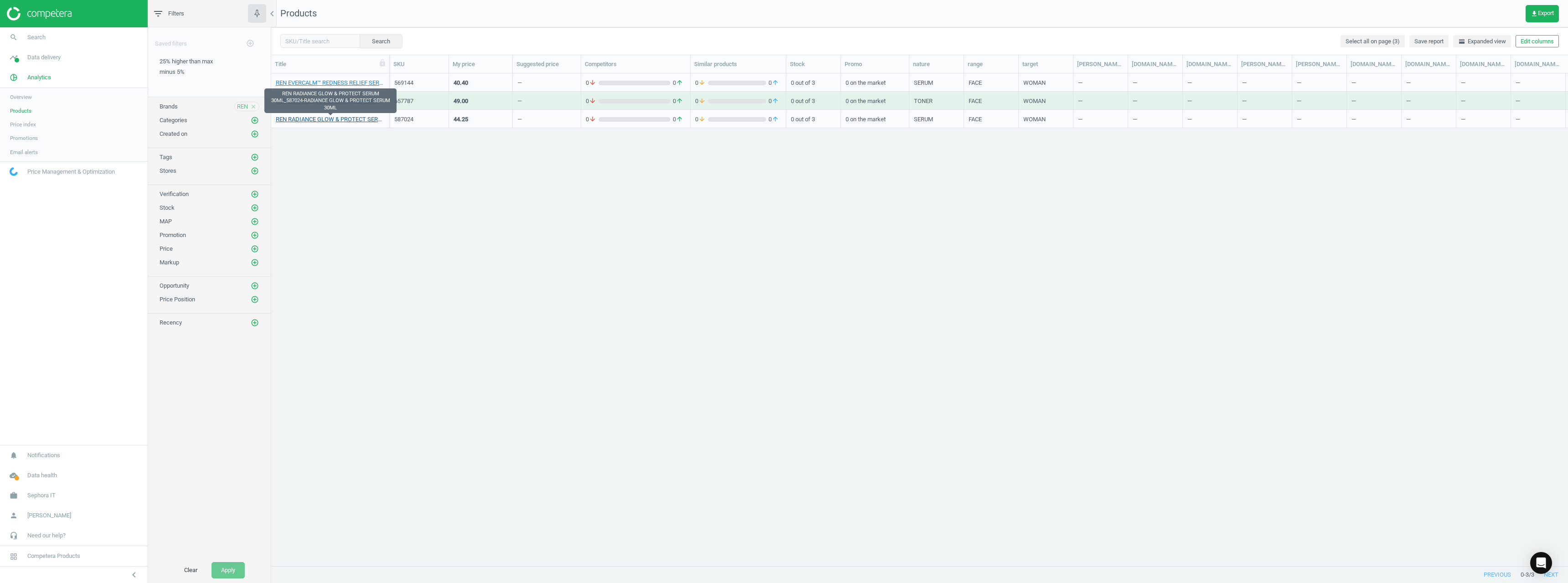
click at [371, 117] on link "REN RADIANCE GLOW & PROTECT SERUM 30ML_587024-RADIANCE GLOW & PROTECT SERUM 30ML" at bounding box center [330, 119] width 109 height 8
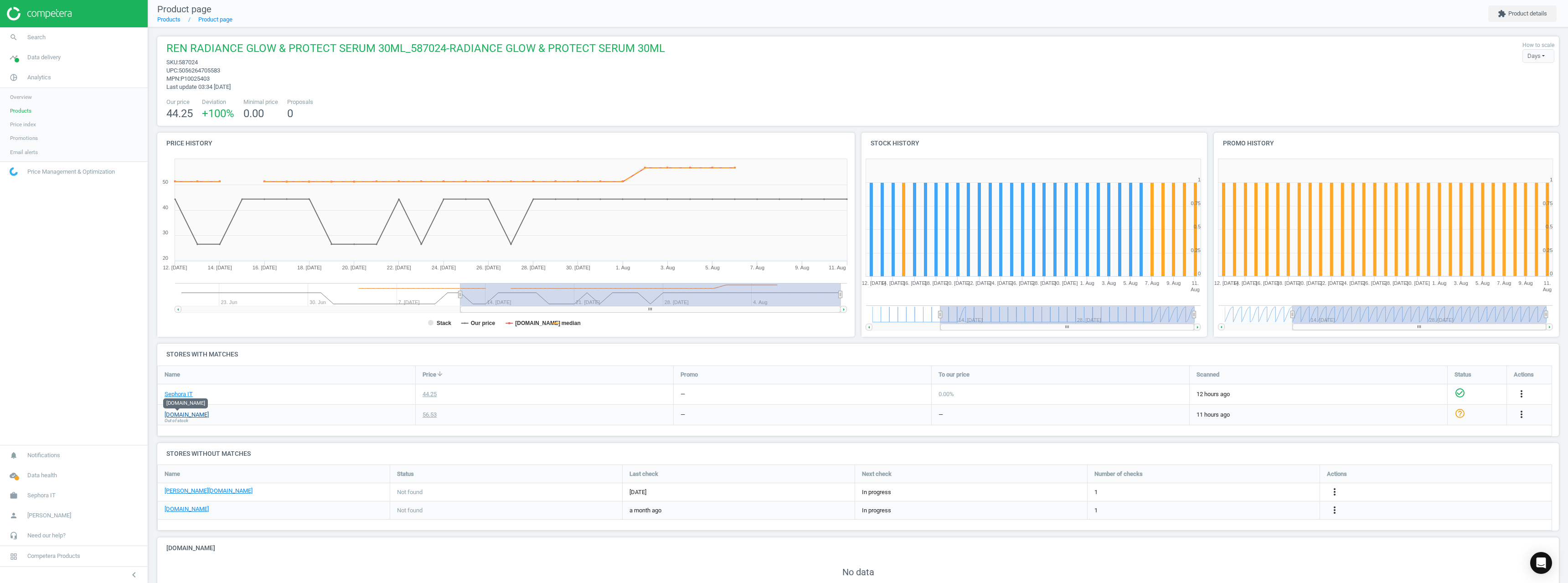
click at [183, 414] on link "[DOMAIN_NAME]" at bounding box center [186, 414] width 44 height 8
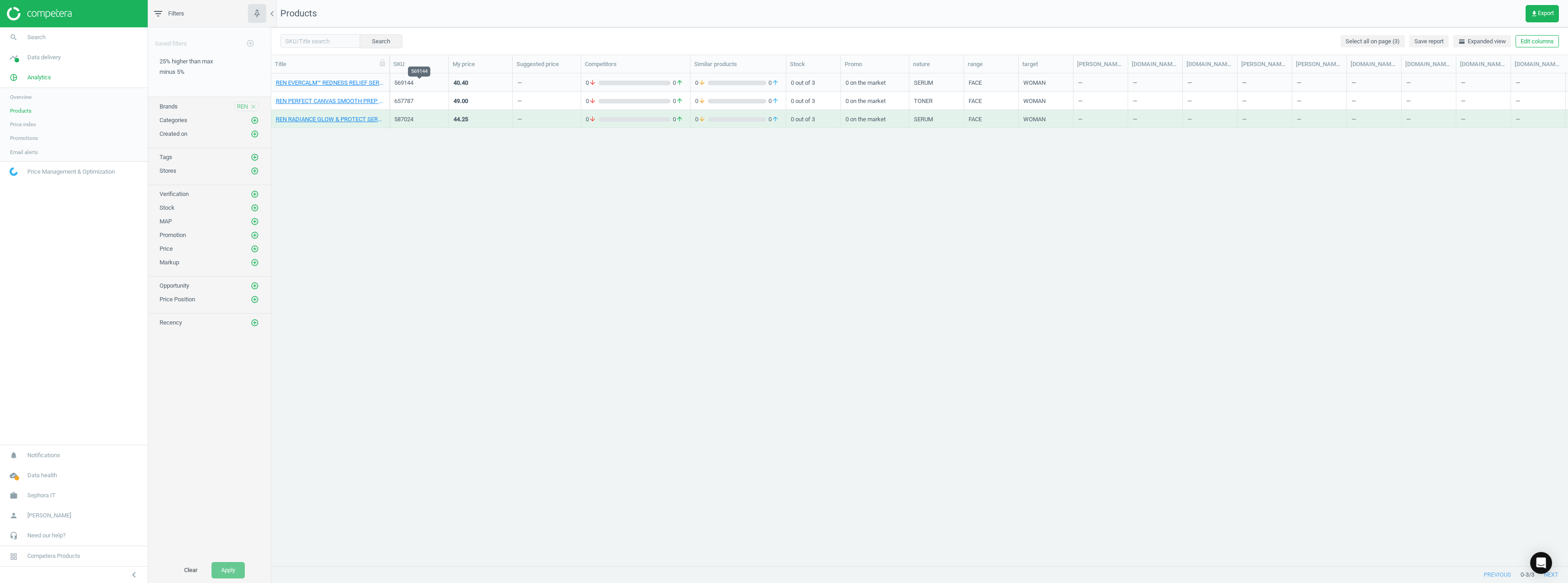
click at [402, 82] on div "569144" at bounding box center [419, 83] width 50 height 8
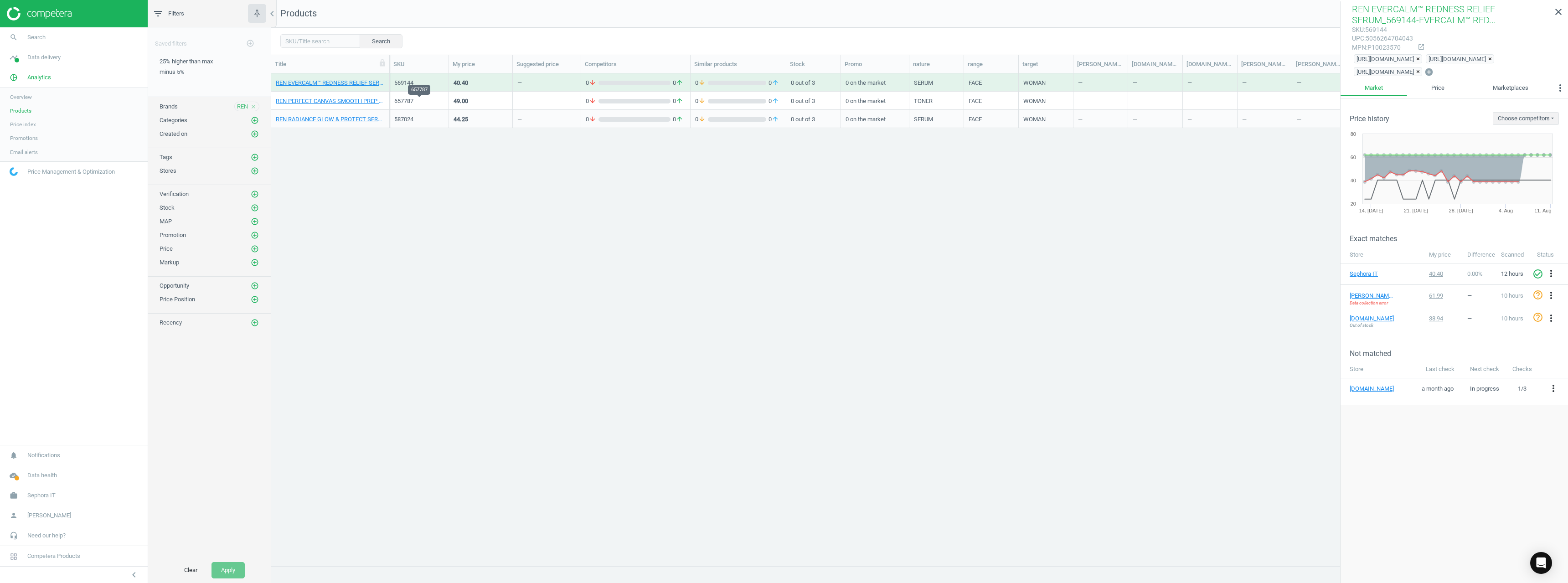
click at [415, 104] on div "657787" at bounding box center [419, 101] width 50 height 8
click at [413, 103] on div "657787" at bounding box center [419, 101] width 50 height 8
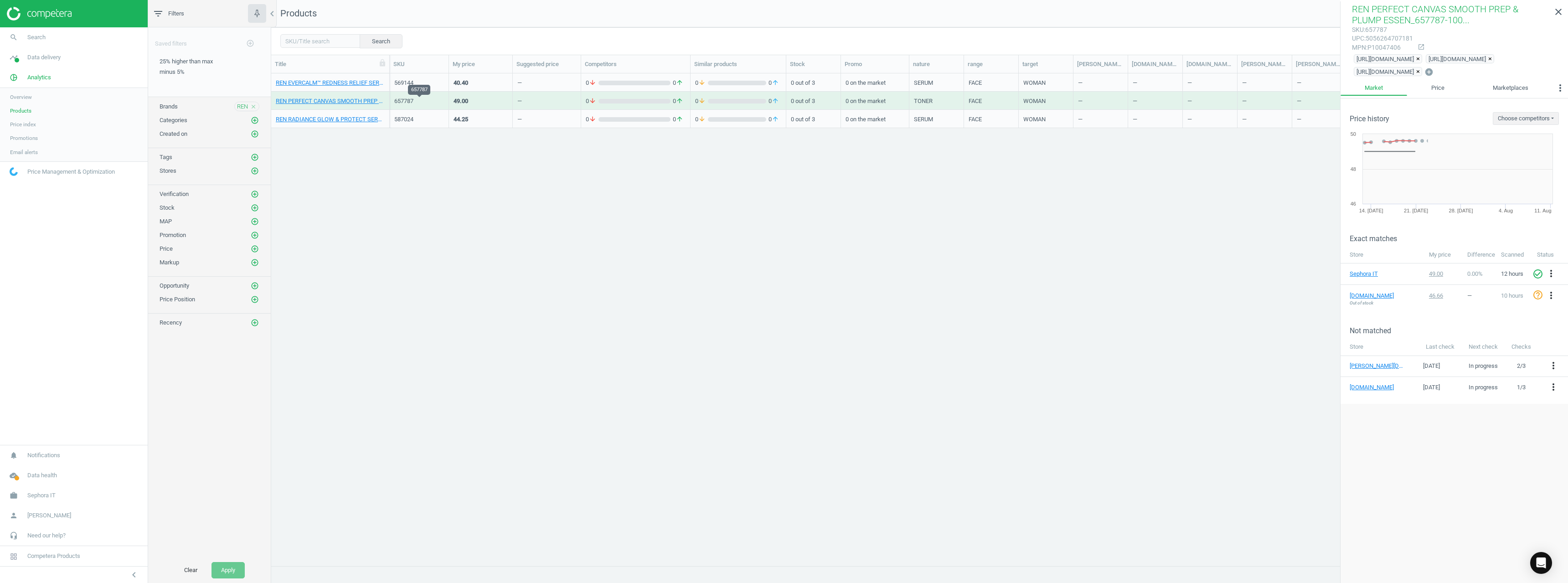
click at [413, 103] on div "657787" at bounding box center [419, 101] width 50 height 8
click at [411, 103] on div "657787" at bounding box center [419, 101] width 50 height 8
click at [402, 119] on div "587024" at bounding box center [419, 119] width 50 height 8
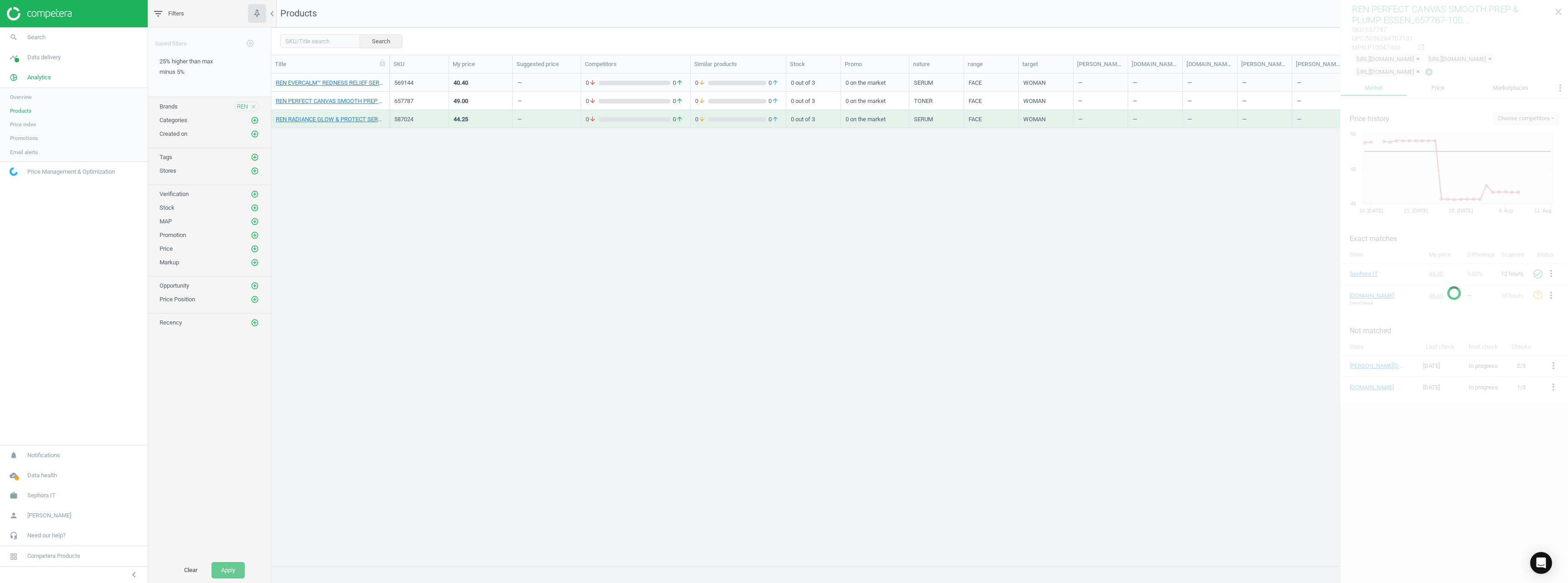
click at [401, 119] on div "587024" at bounding box center [419, 119] width 50 height 8
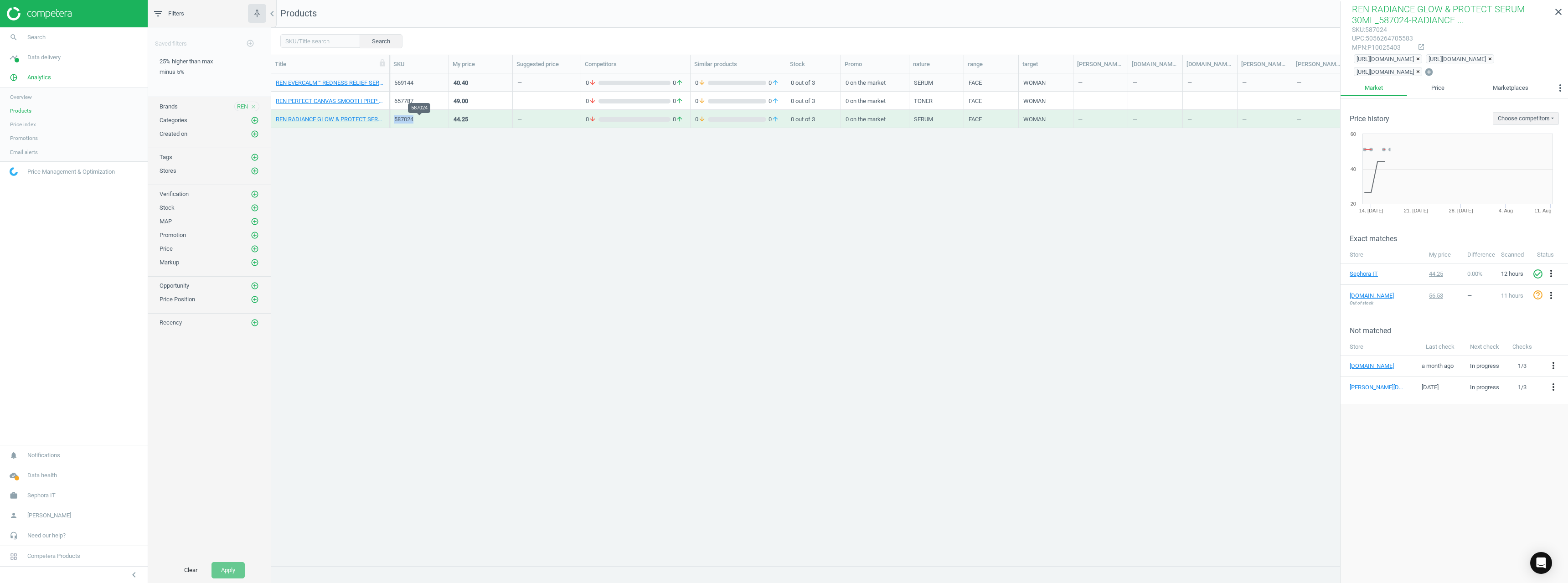
click at [401, 120] on div "587024" at bounding box center [419, 119] width 50 height 8
click at [401, 119] on div "587024" at bounding box center [419, 119] width 50 height 8
click at [400, 116] on div "587024" at bounding box center [419, 119] width 50 height 8
click at [253, 106] on icon "close" at bounding box center [253, 106] width 6 height 6
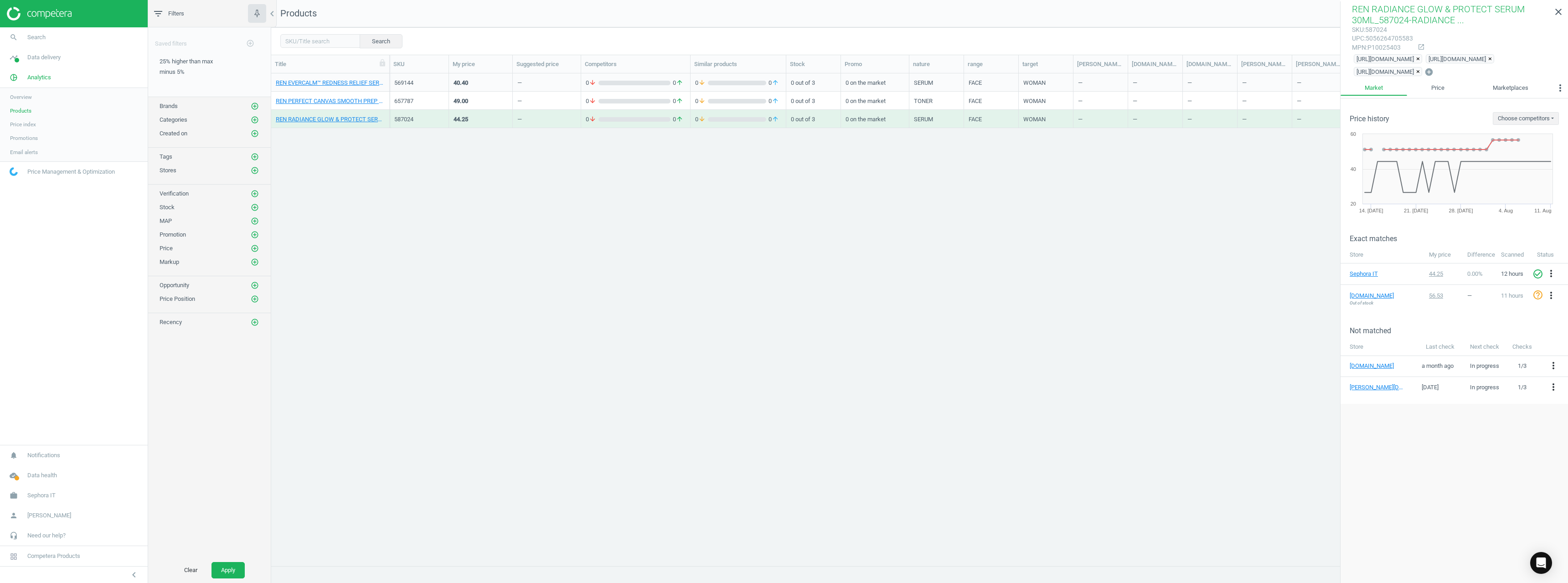
click at [253, 106] on icon "add_circle_outline" at bounding box center [254, 106] width 8 height 8
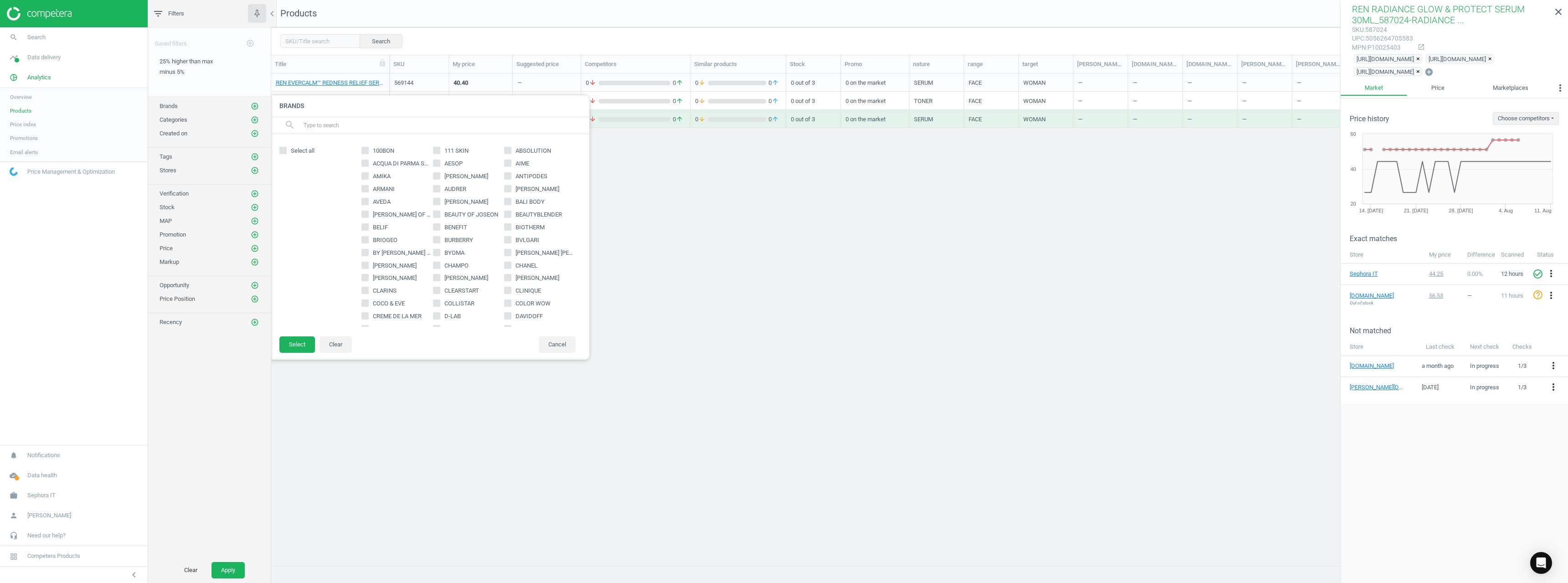
click at [313, 126] on input "text" at bounding box center [443, 125] width 280 height 15
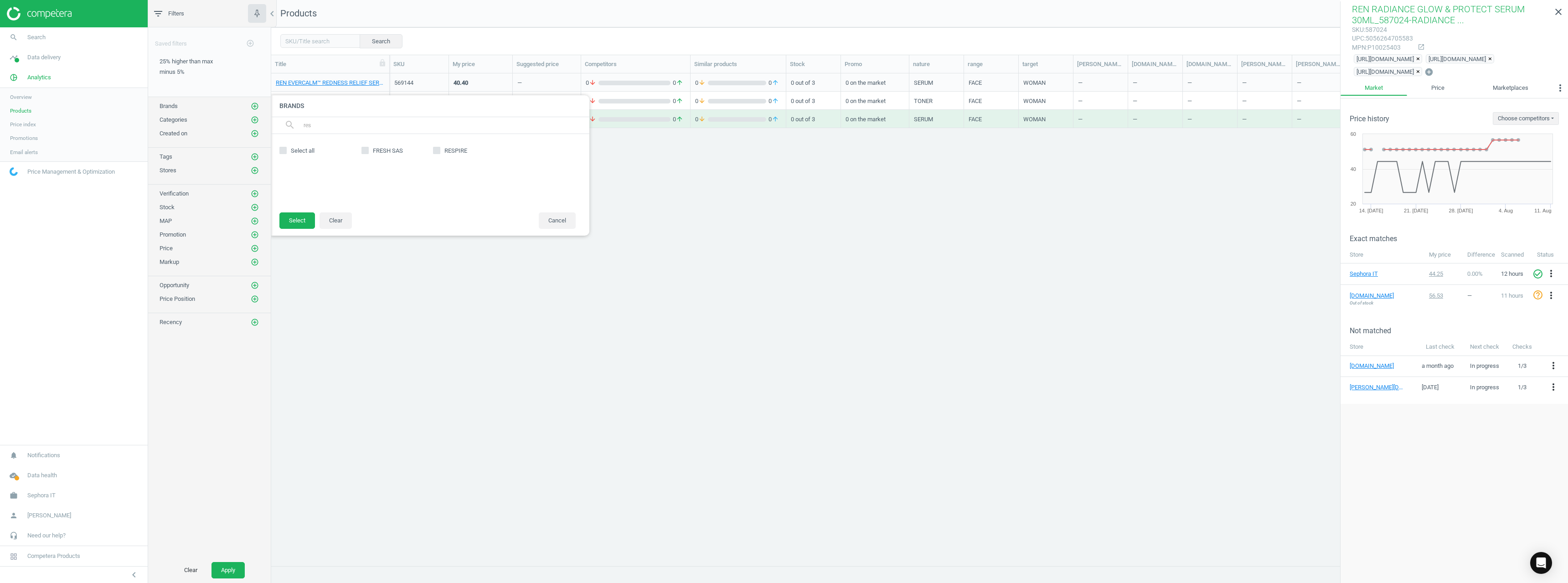
type input "res"
drag, startPoint x: 447, startPoint y: 161, endPoint x: 452, endPoint y: 153, distance: 9.4
click at [449, 158] on div "FRESH SAS RESPIRE" at bounding box center [468, 173] width 223 height 60
click at [452, 152] on span "RESPIRE" at bounding box center [455, 150] width 26 height 8
click at [439, 152] on input "RESPIRE" at bounding box center [436, 151] width 6 height 6
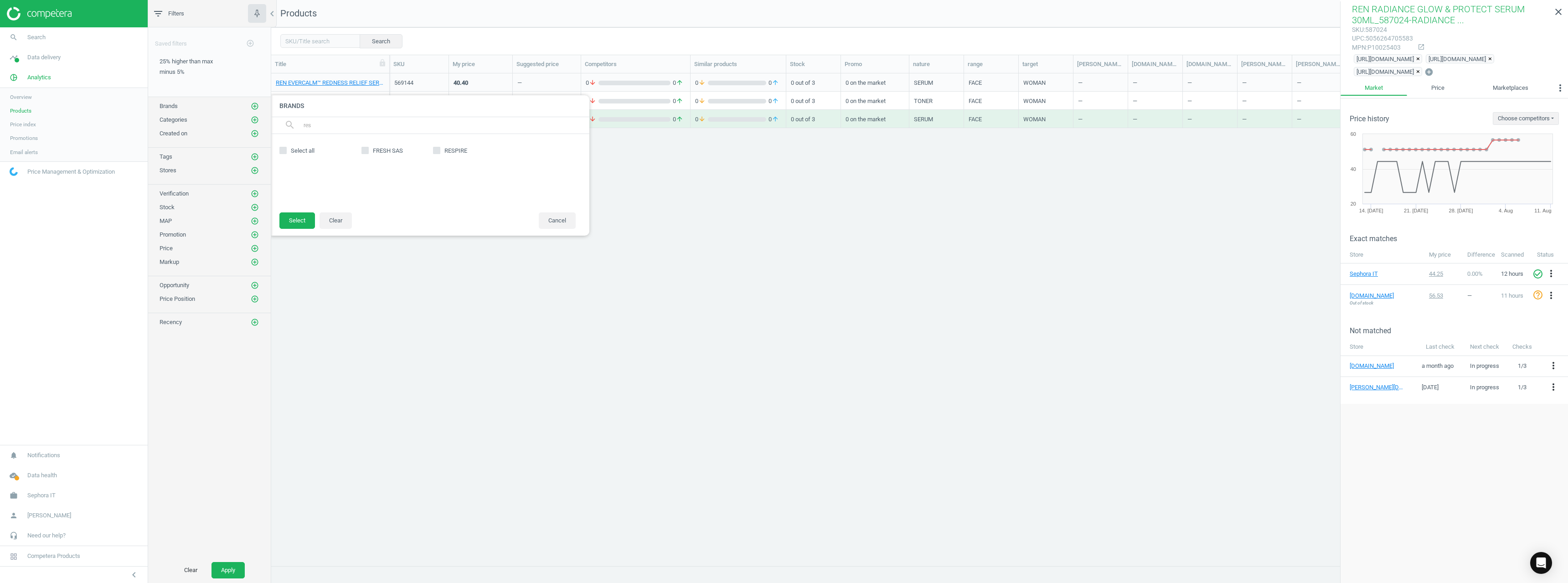
checkbox input "true"
click at [304, 223] on button "Select" at bounding box center [297, 220] width 35 height 16
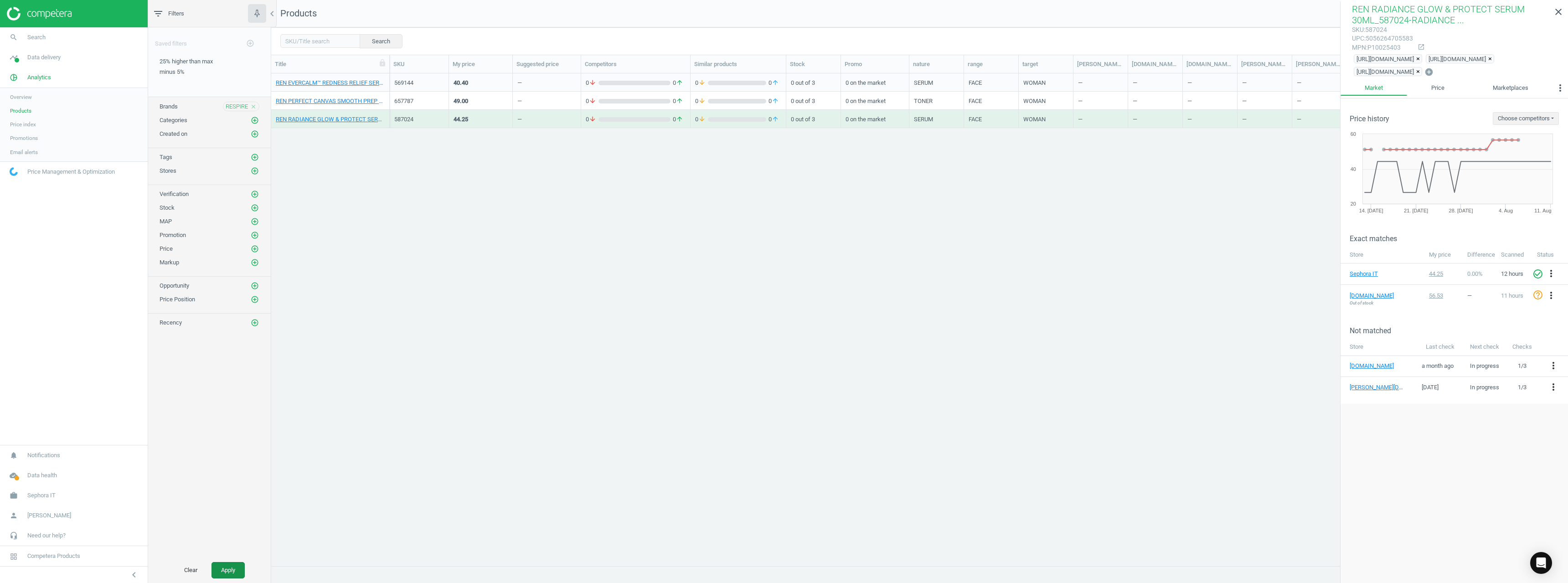
click at [234, 574] on button "Apply" at bounding box center [228, 570] width 33 height 16
click at [348, 81] on link "RESPIRE DEODORANT RESPIRE Fleur de Coton_728536-DEODORANT RESPIRE Fleur de Coton" at bounding box center [330, 83] width 109 height 8
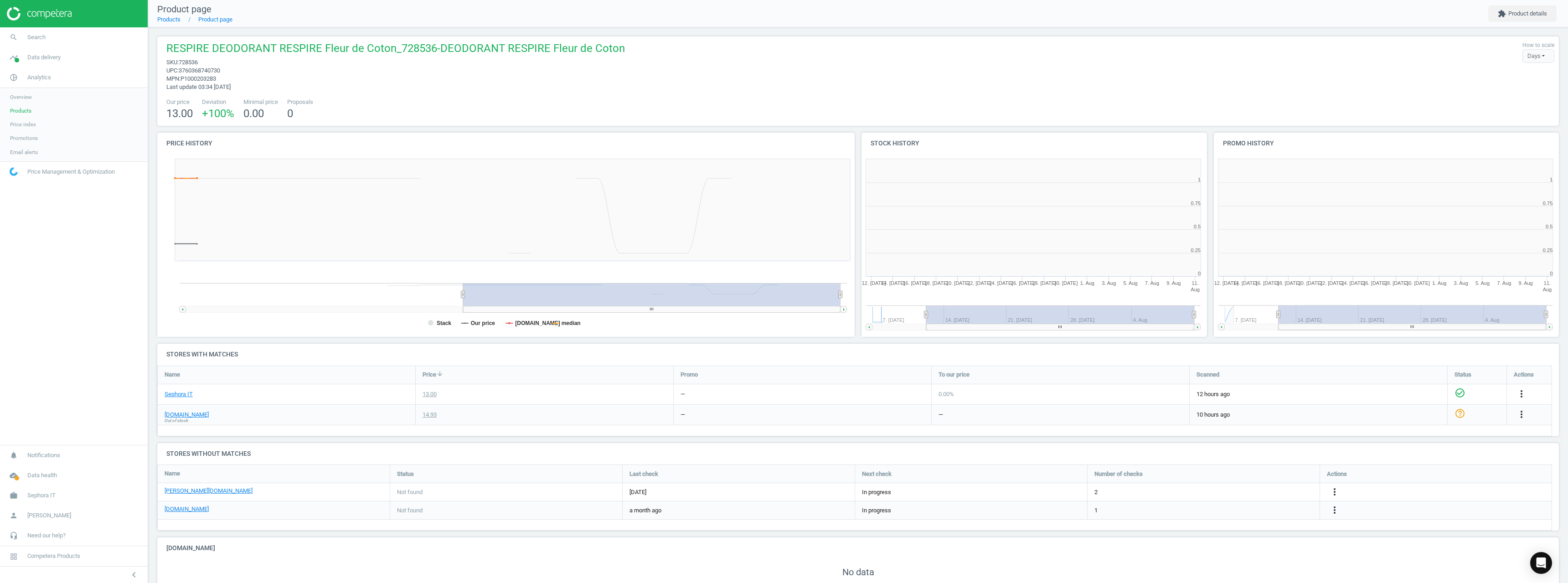
scroll to position [4, 4]
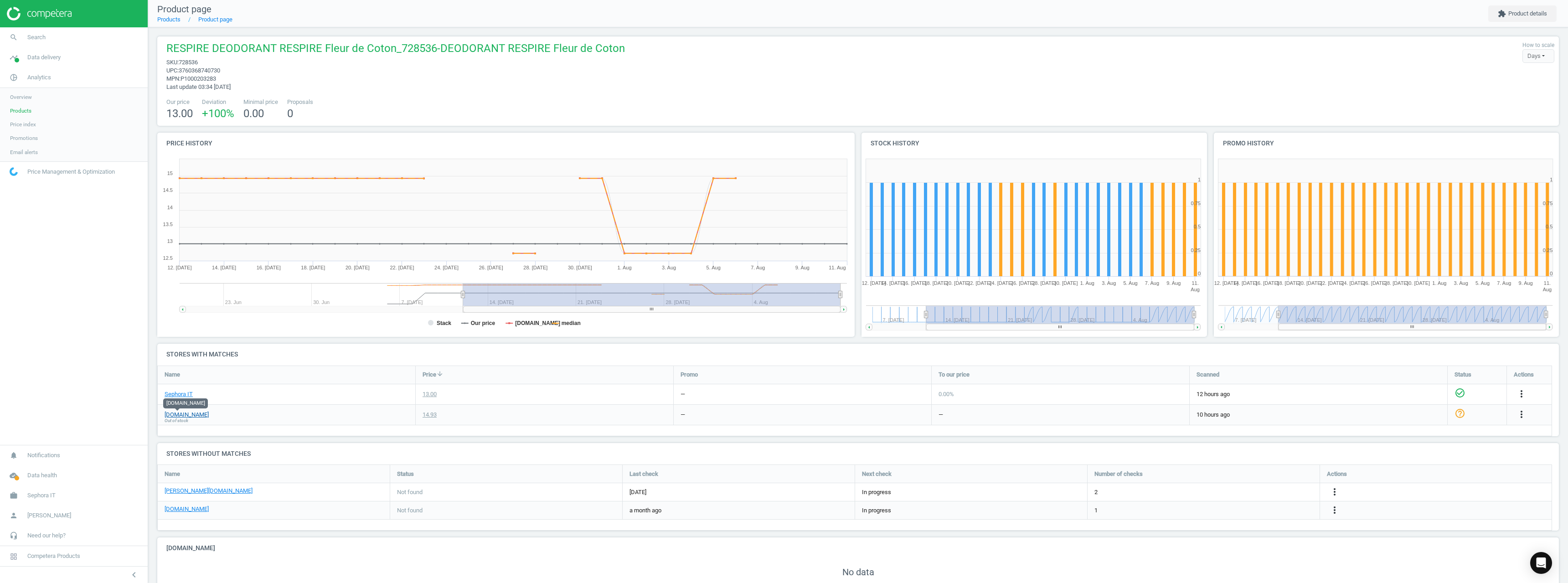
click at [186, 415] on link "[DOMAIN_NAME]" at bounding box center [186, 414] width 44 height 8
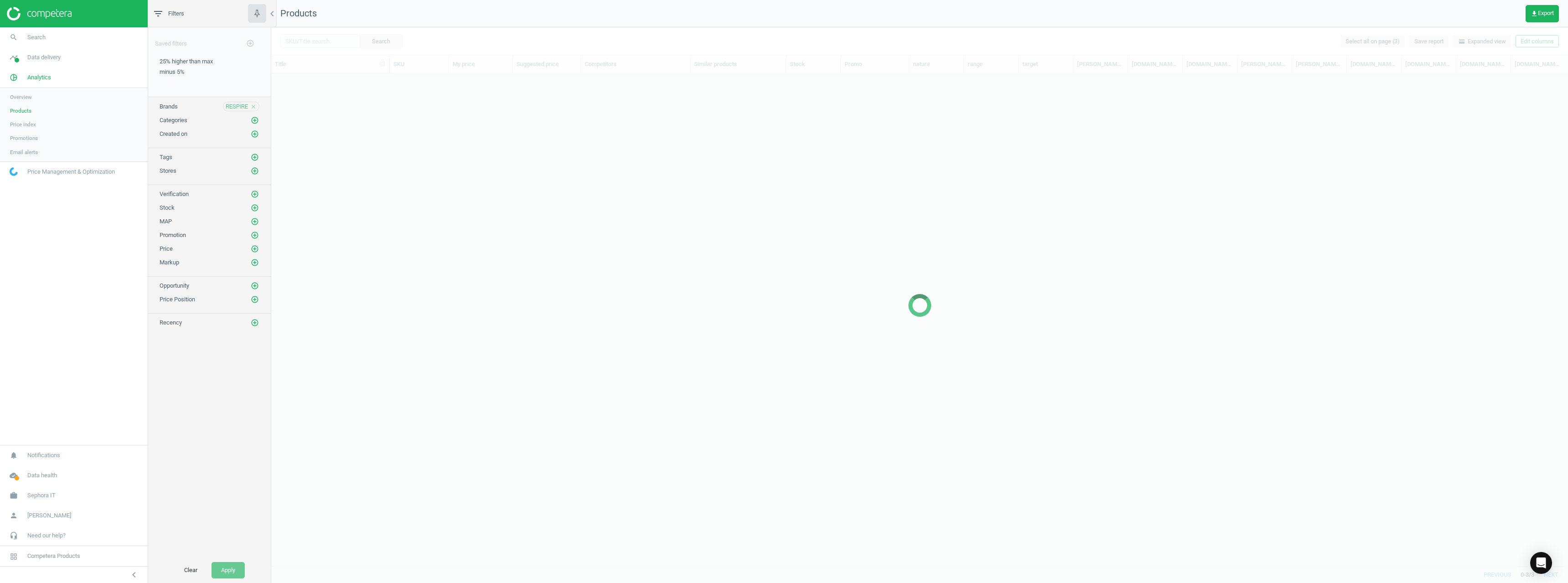
scroll to position [478, 1290]
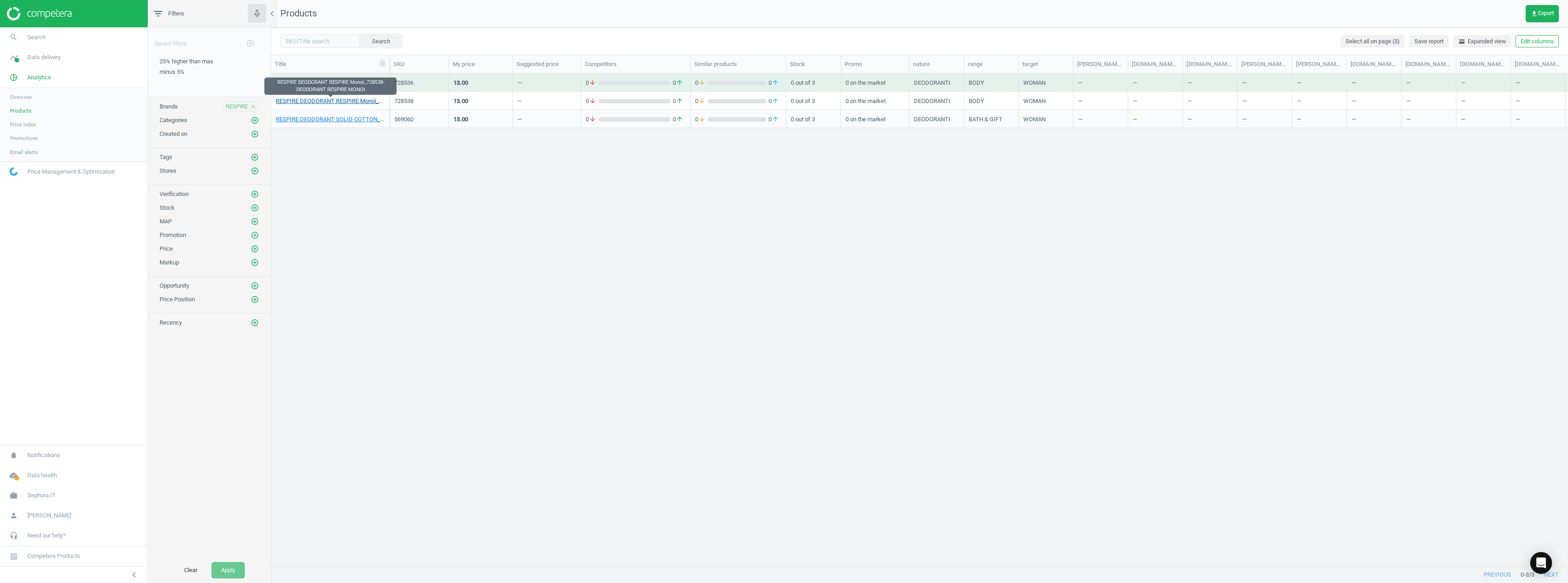
click at [348, 102] on link "RESPIRE DEODORANT RESPIRE Monoï_728538-DEODORANT RESPIRE MONOI" at bounding box center [330, 101] width 109 height 8
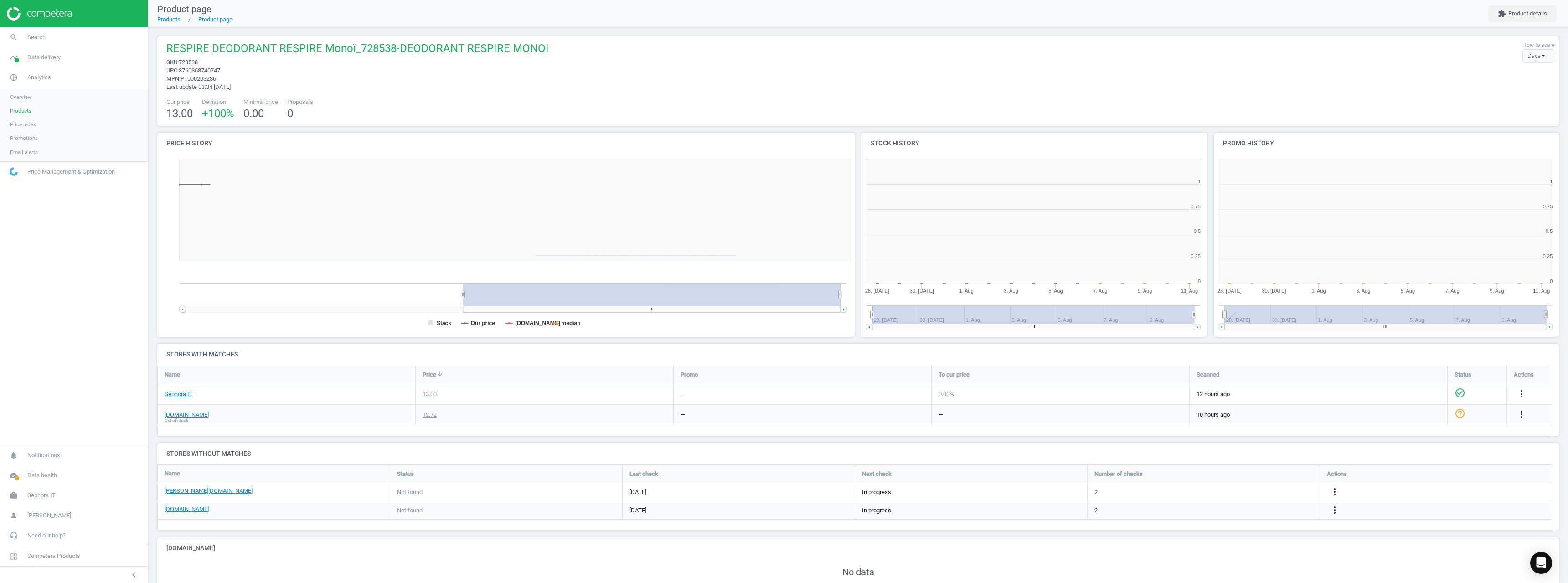
scroll to position [4, 4]
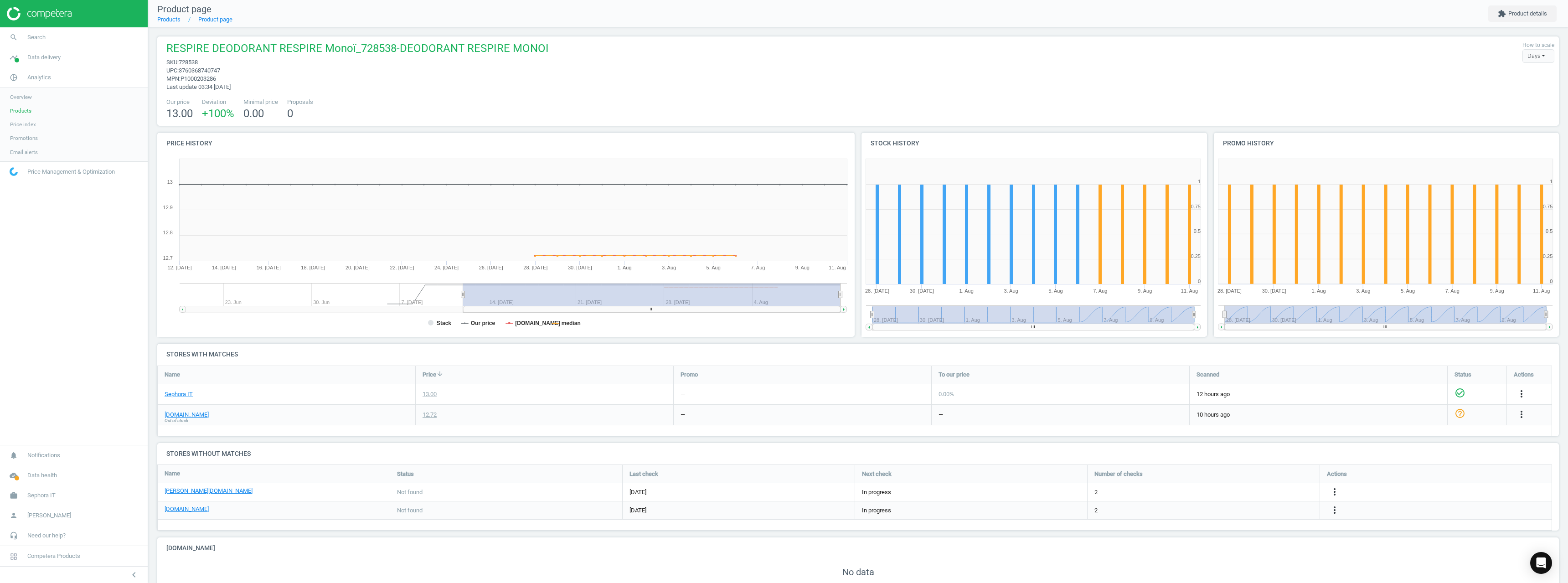
drag, startPoint x: 190, startPoint y: 418, endPoint x: 185, endPoint y: 418, distance: 5.0
click at [189, 418] on div "[DOMAIN_NAME] Out of stock" at bounding box center [286, 414] width 257 height 20
click at [183, 418] on span "Out of stock" at bounding box center [176, 421] width 24 height 6
click at [184, 416] on link "[DOMAIN_NAME]" at bounding box center [186, 414] width 44 height 8
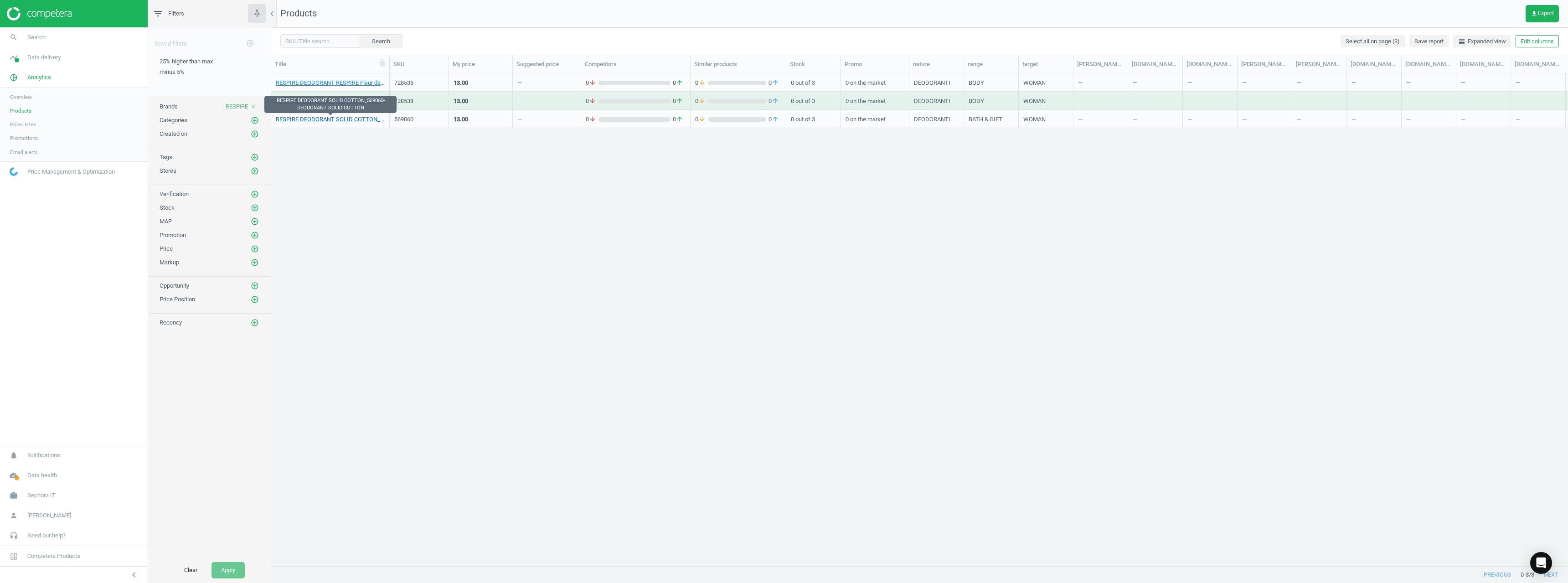
click at [364, 119] on link "RESPIRE DEODORANT SOLID COTTON_569060-DEODORANT SOLID COTTON" at bounding box center [330, 119] width 109 height 8
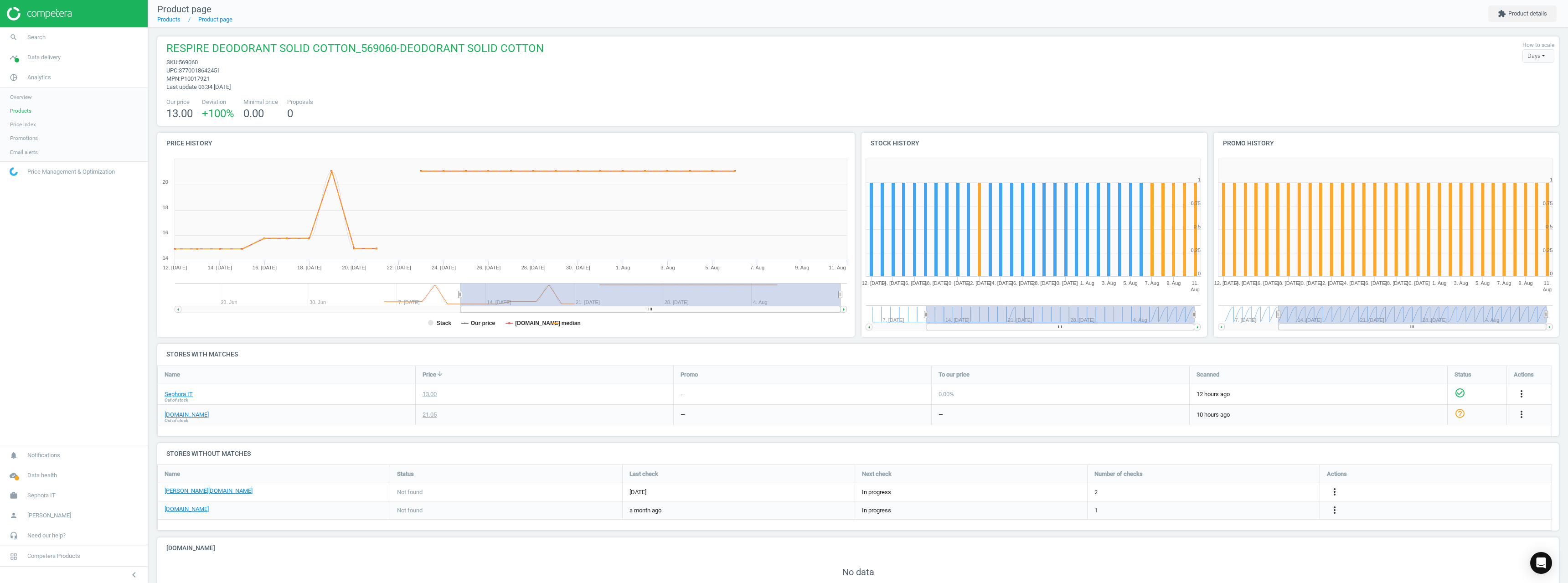
click at [180, 417] on span "Out of stock" at bounding box center [176, 421] width 24 height 6
click at [178, 417] on span "Out of stock" at bounding box center [176, 421] width 24 height 6
click at [181, 415] on link "[DOMAIN_NAME]" at bounding box center [186, 414] width 44 height 8
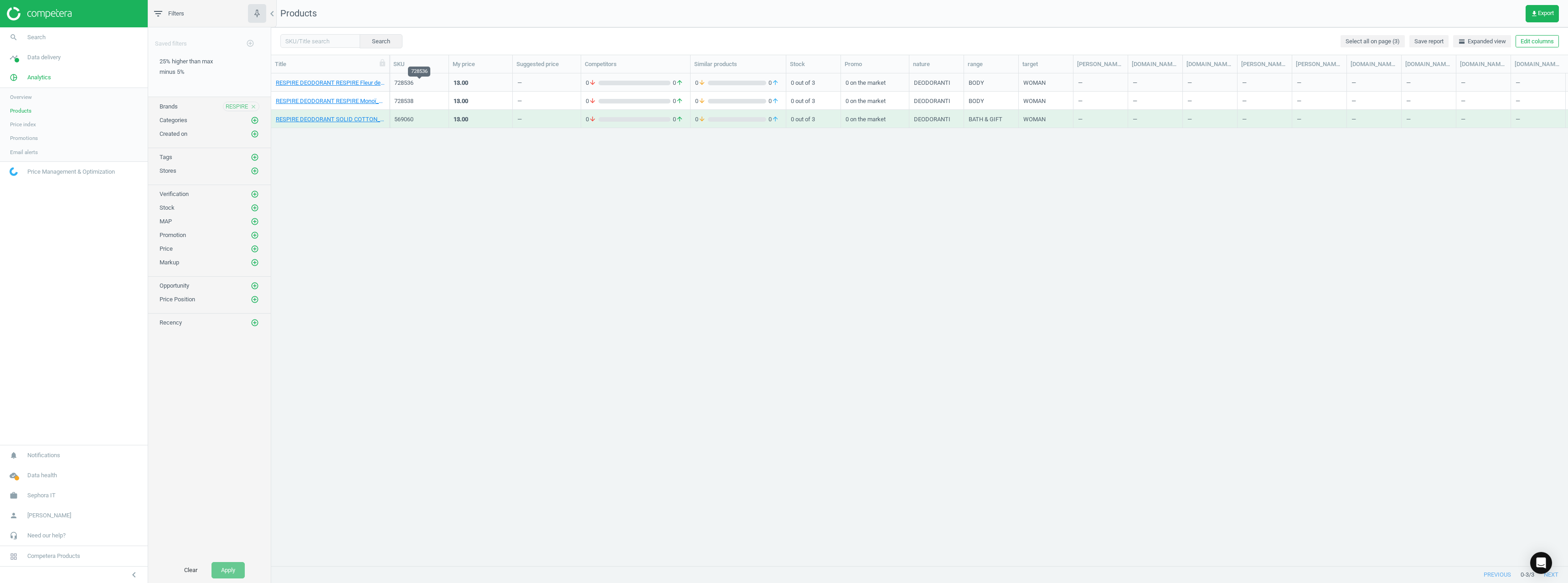
click at [400, 81] on div "728536" at bounding box center [419, 83] width 50 height 8
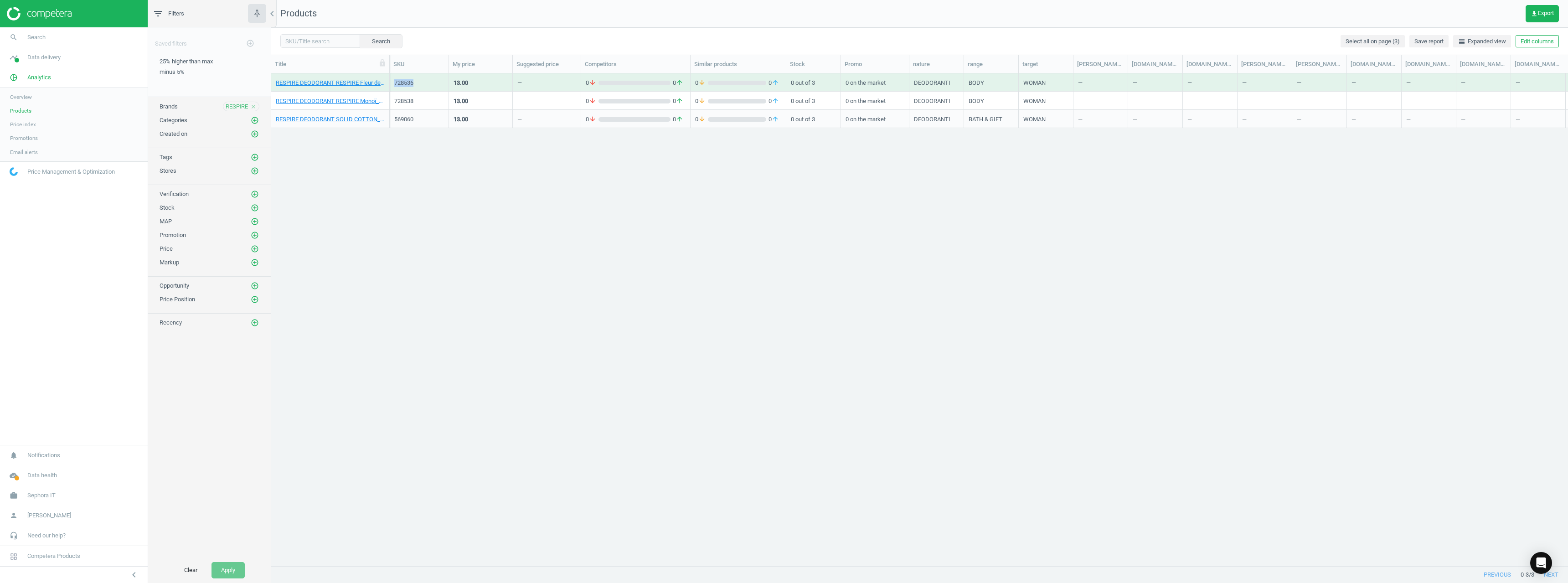
click at [400, 81] on div "728536" at bounding box center [419, 83] width 50 height 8
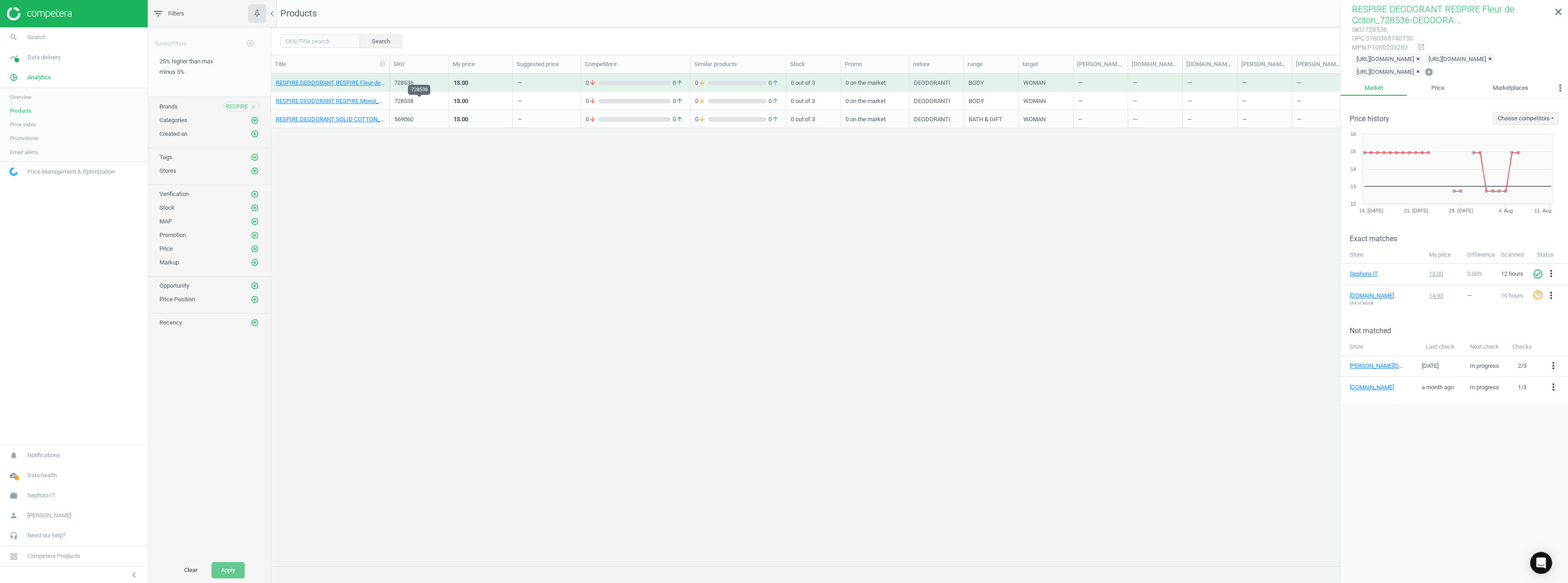
click at [398, 97] on div "728538" at bounding box center [419, 101] width 50 height 8
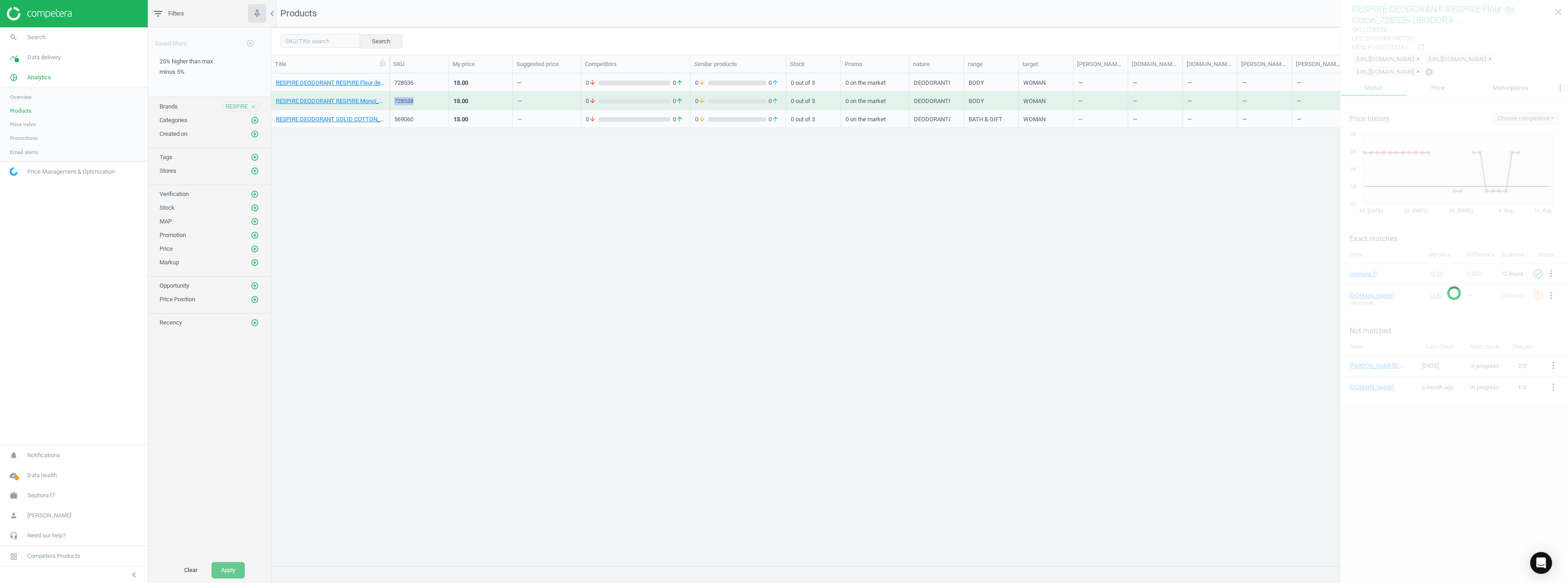
click at [398, 97] on div "728538" at bounding box center [419, 101] width 50 height 8
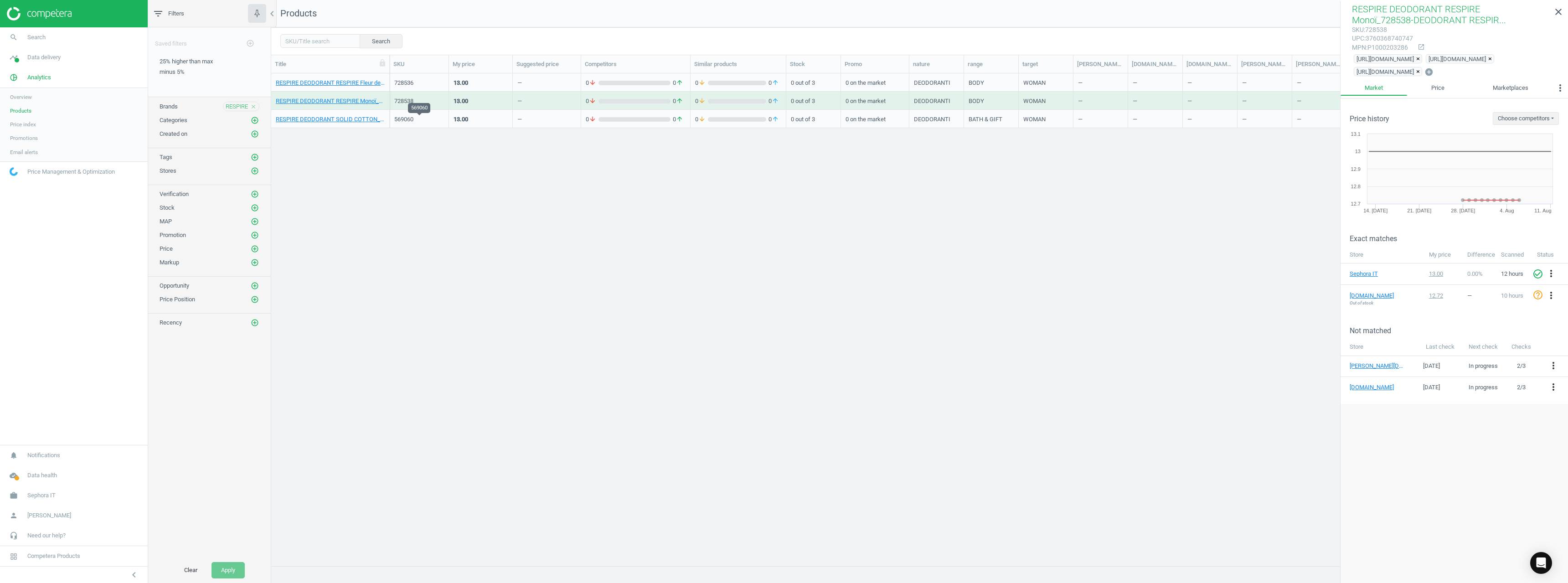
click at [407, 117] on div "569060" at bounding box center [419, 119] width 50 height 8
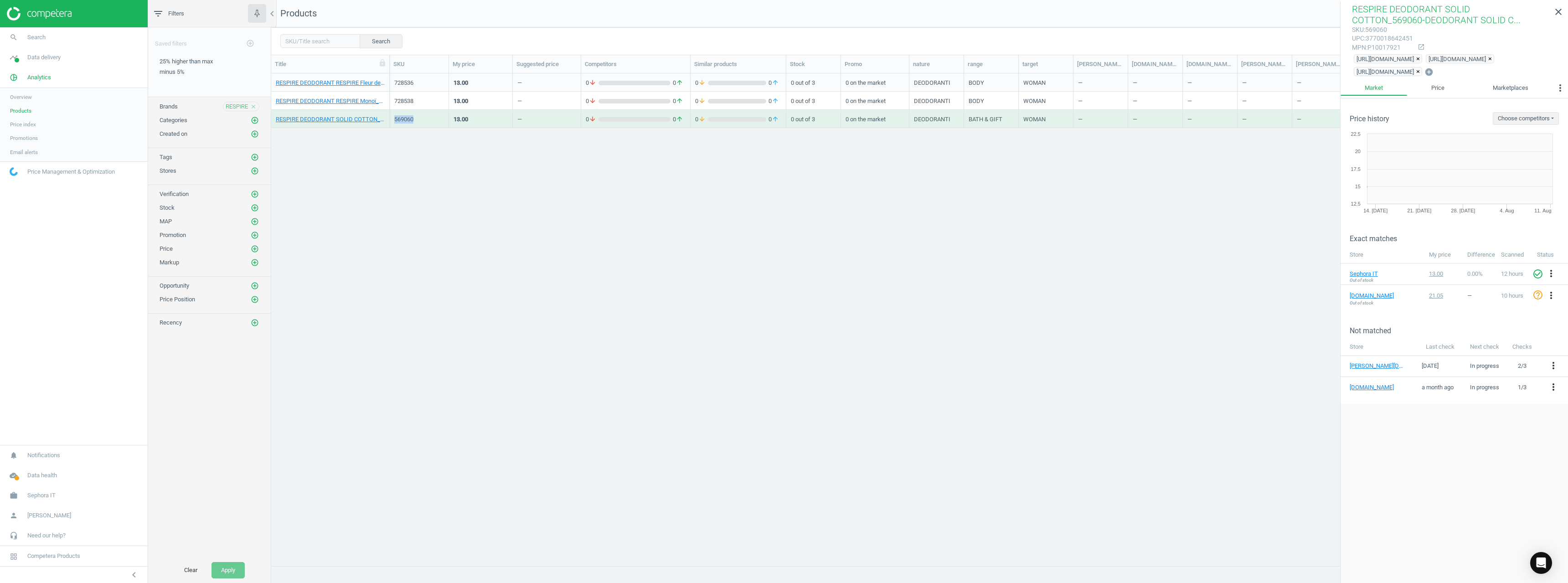
click at [407, 117] on div "569060" at bounding box center [419, 119] width 50 height 8
click at [252, 102] on div "RESPIRE close" at bounding box center [241, 106] width 37 height 10
click at [253, 107] on icon "close" at bounding box center [253, 106] width 6 height 6
click at [253, 107] on icon "add_circle_outline" at bounding box center [254, 106] width 8 height 8
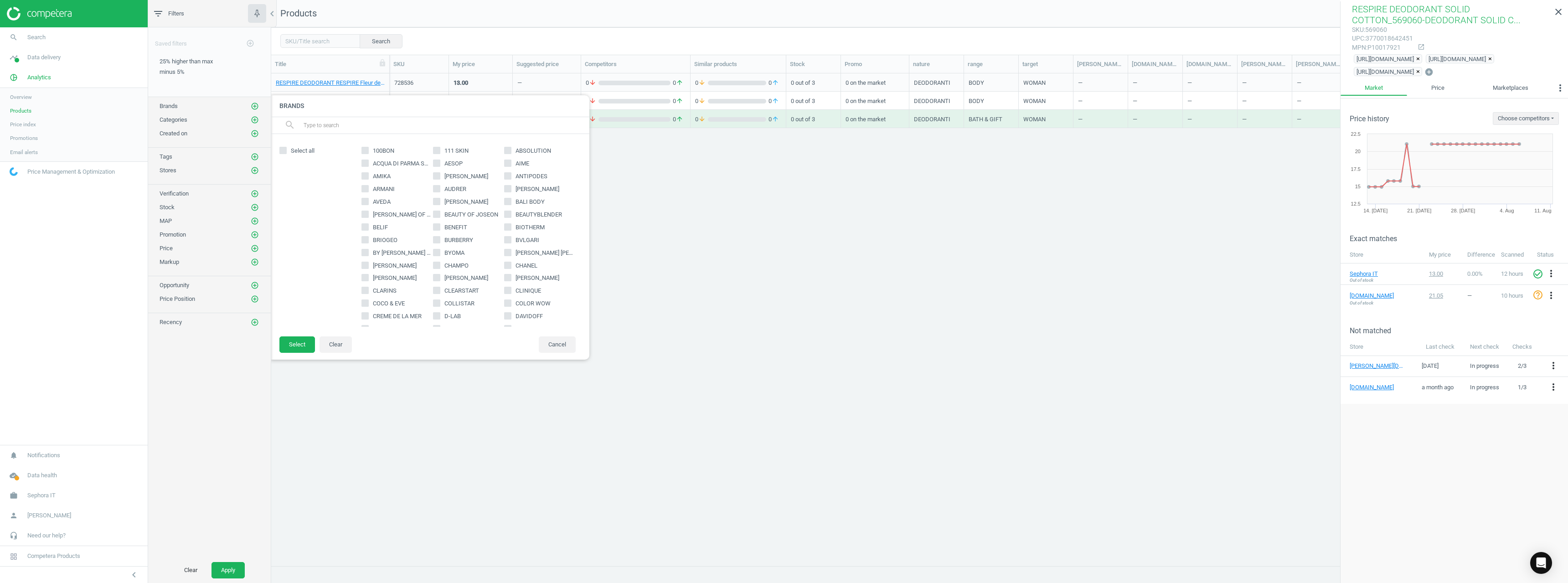
click at [378, 128] on input "text" at bounding box center [443, 125] width 280 height 15
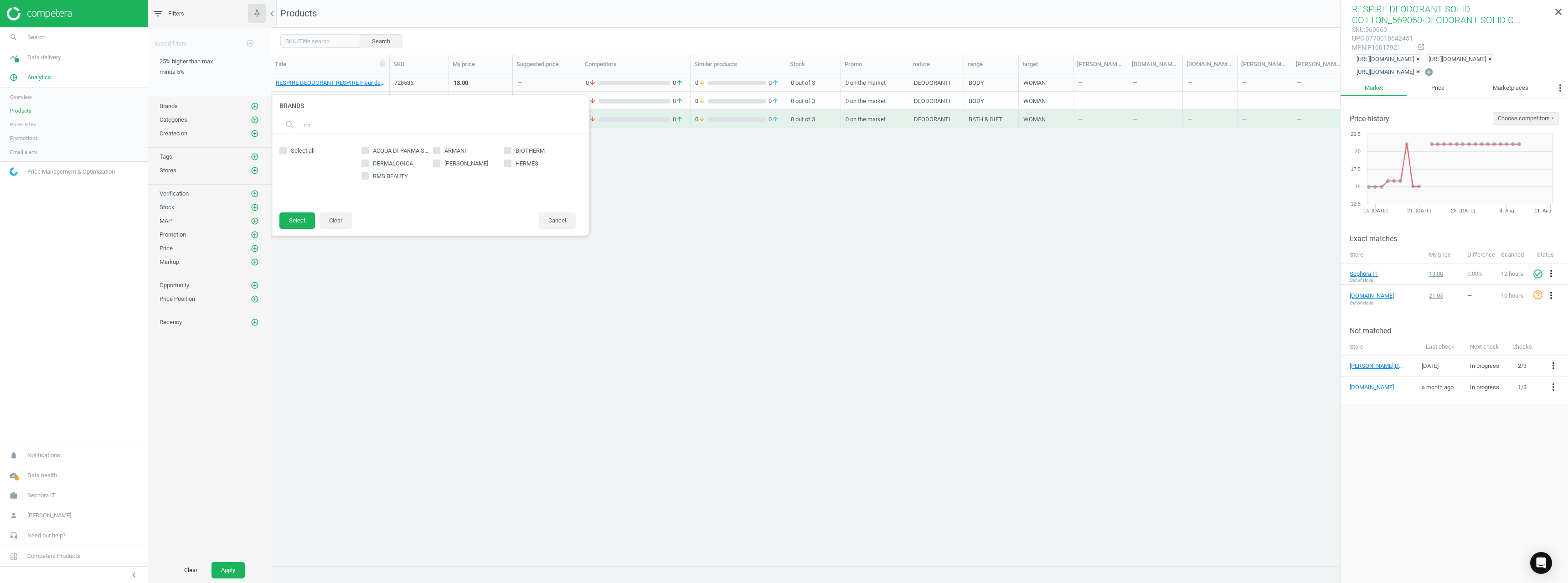
type input "rm"
click at [404, 172] on span "RMS BEAUTY" at bounding box center [391, 176] width 39 height 8
click at [368, 173] on input "RMS BEAUTY" at bounding box center [365, 176] width 6 height 6
checkbox input "true"
click at [292, 226] on button "Select" at bounding box center [297, 220] width 35 height 16
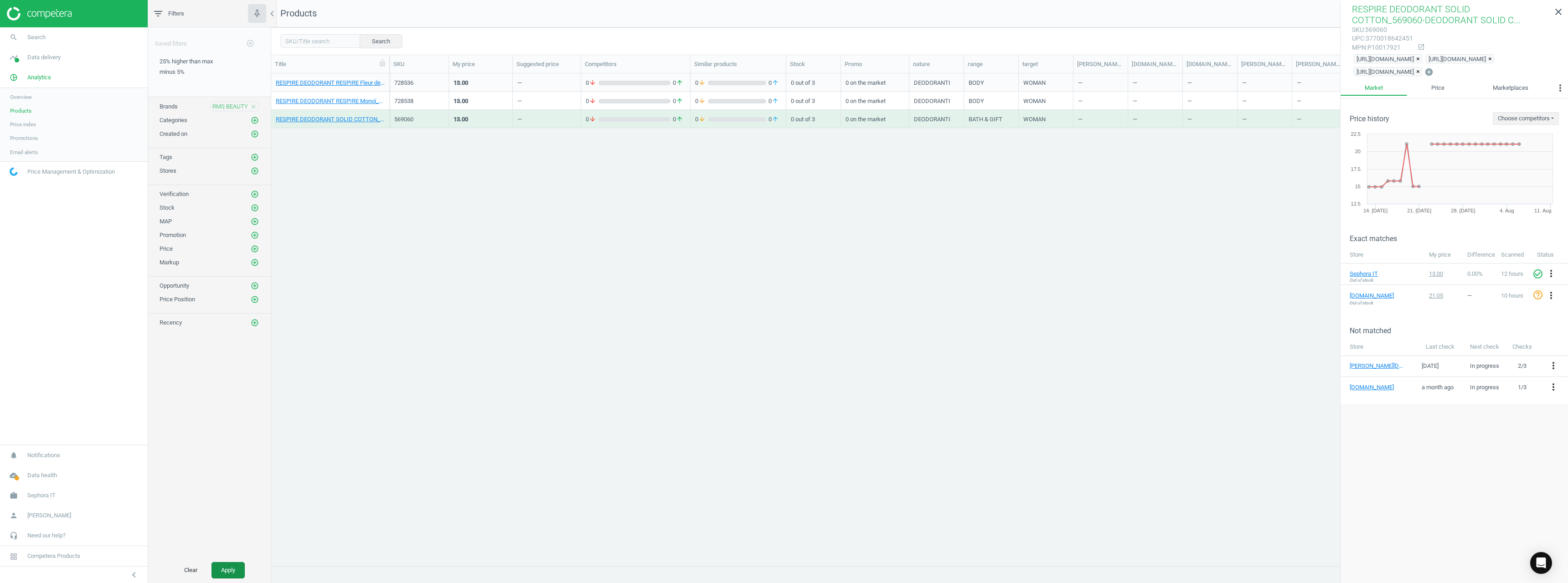
click at [231, 569] on button "Apply" at bounding box center [228, 570] width 33 height 16
click at [331, 81] on link "RMS BEAUTY LUMINIZER LIVING_LIVING LUMININZER" at bounding box center [330, 83] width 109 height 8
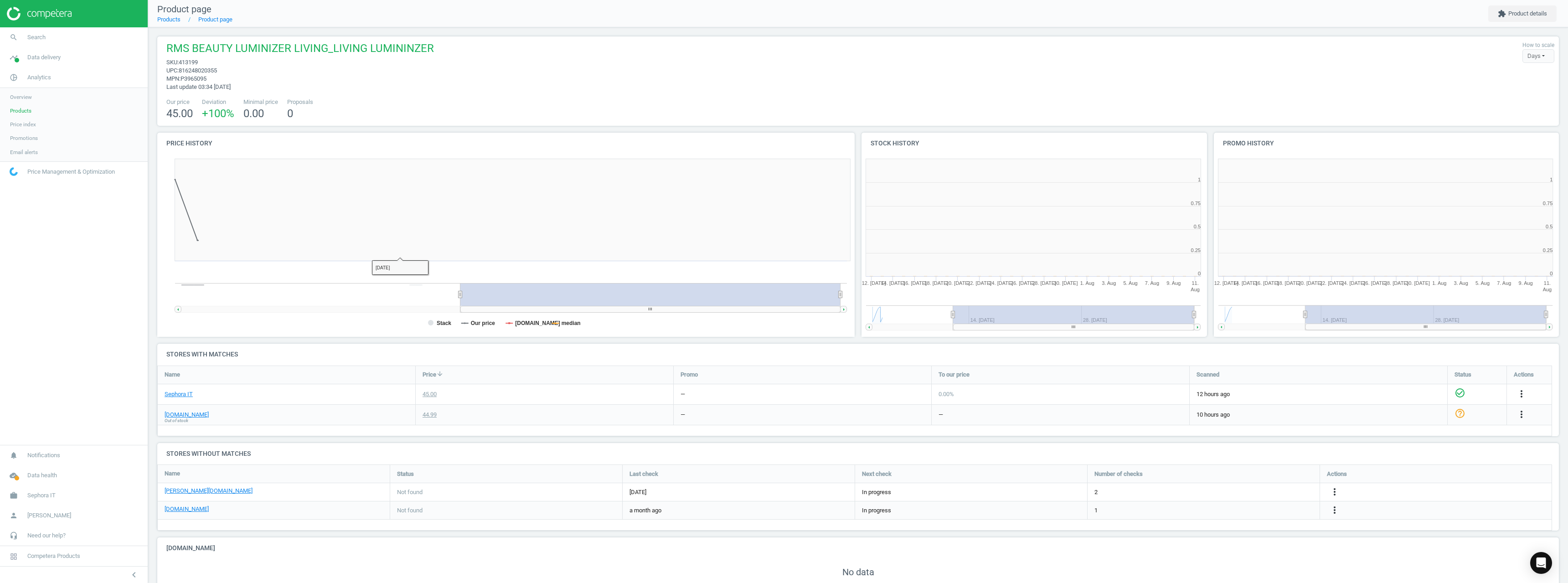
scroll to position [4, 4]
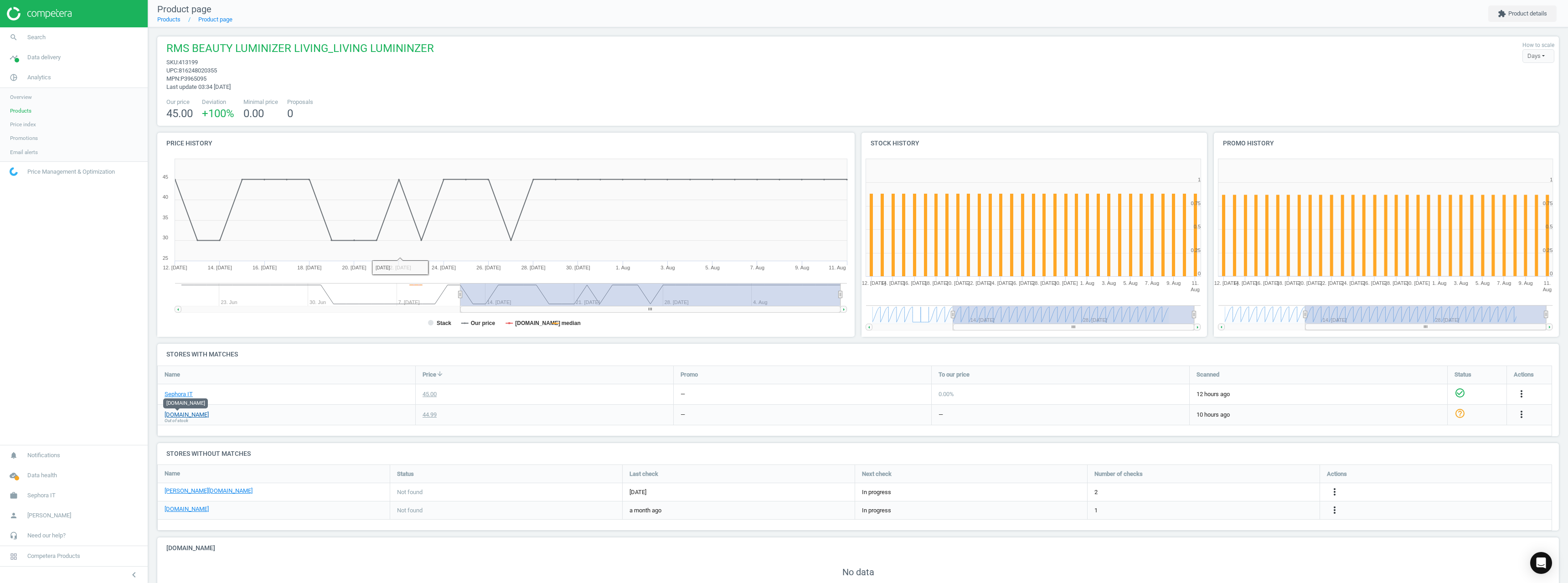
click at [181, 414] on link "[DOMAIN_NAME]" at bounding box center [186, 414] width 44 height 8
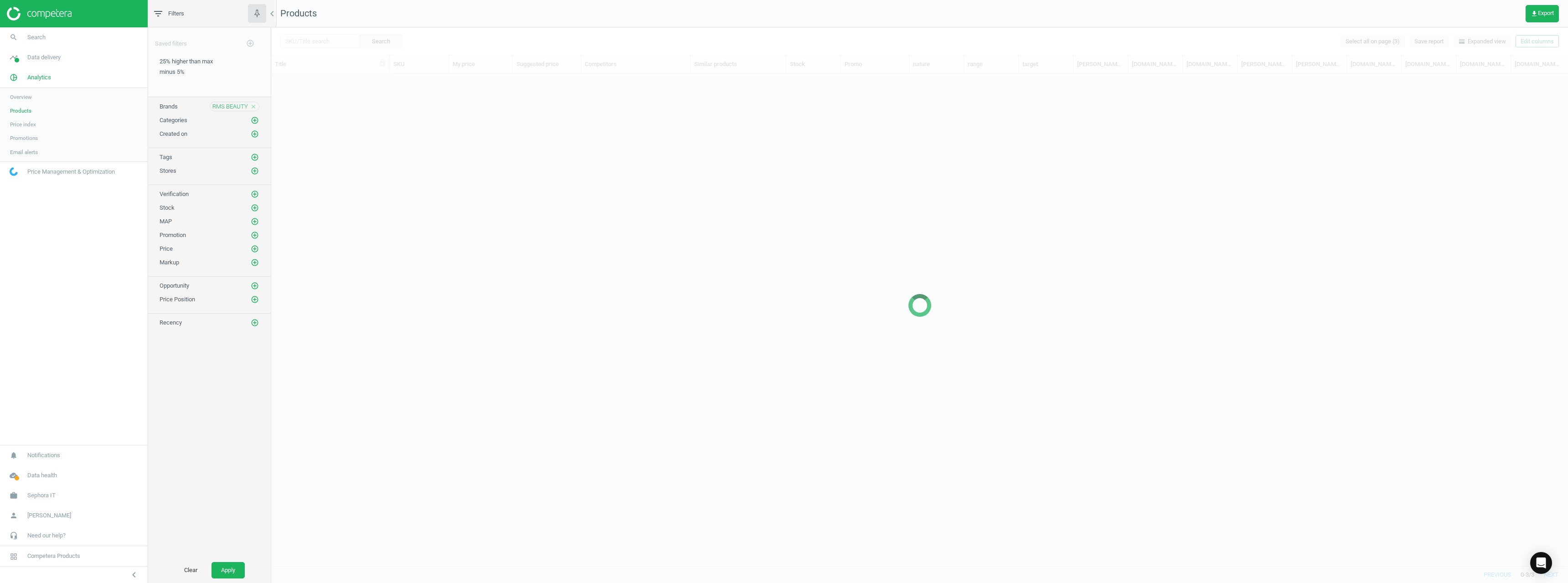
scroll to position [478, 1290]
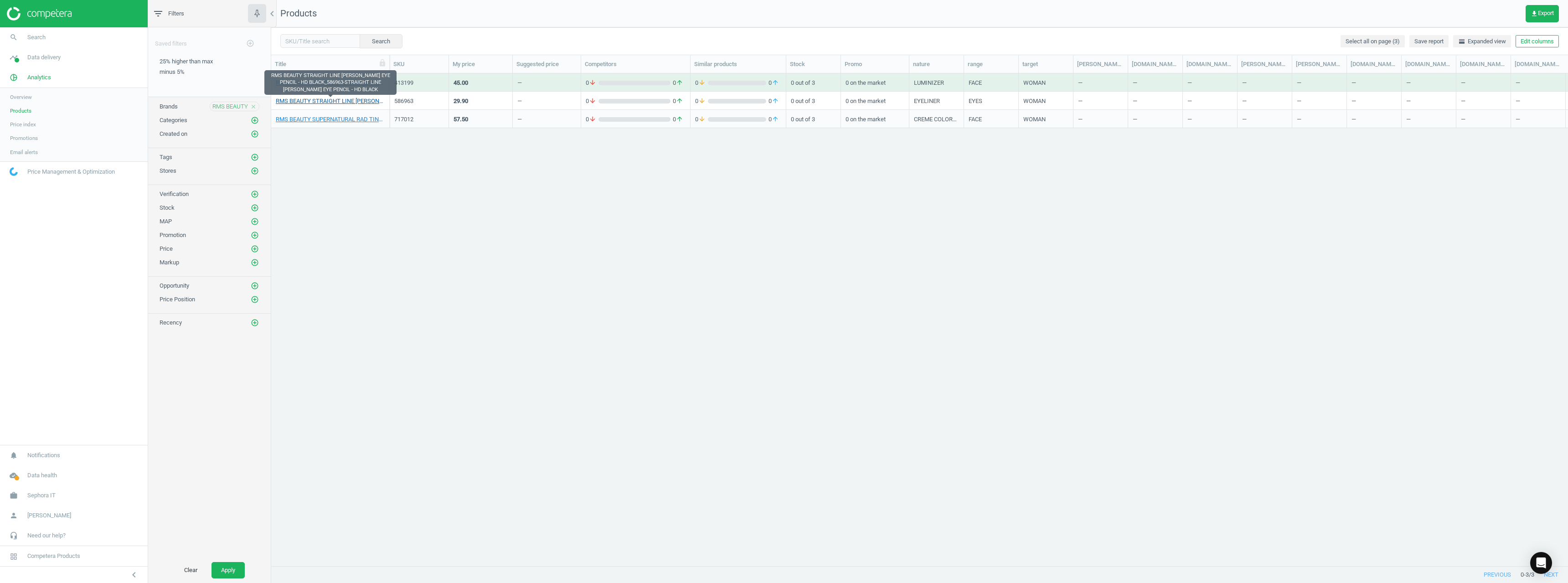
click at [338, 97] on link "RMS BEAUTY STRAIGHT LINE KOHL EYE PENCIL - HD BLACK_586963-STRAIGHT LINE KOHL E…" at bounding box center [330, 101] width 109 height 8
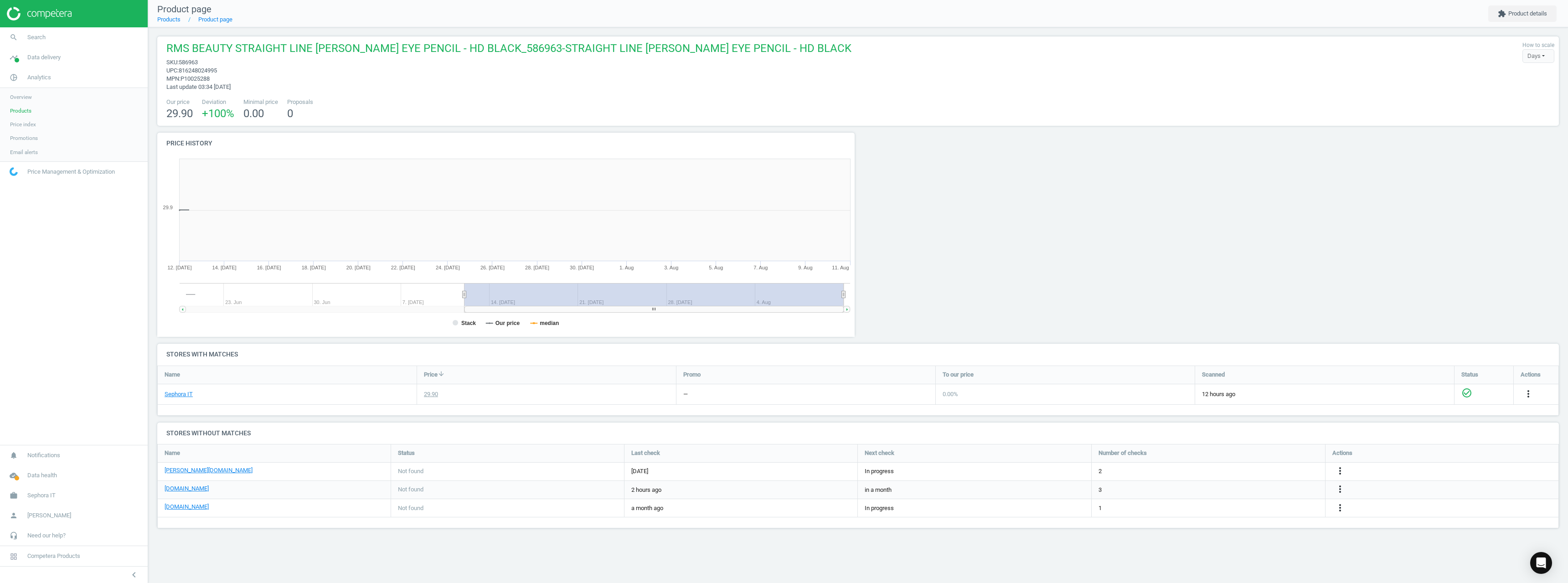
scroll to position [4, 4]
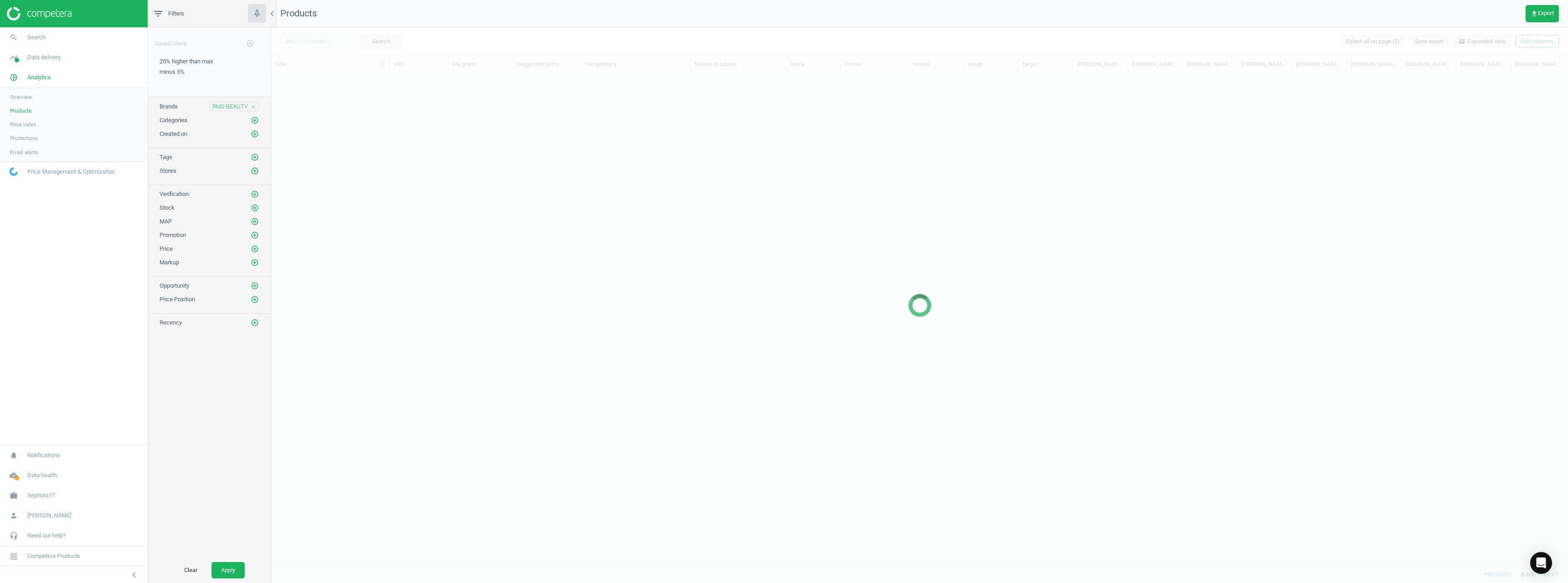
scroll to position [478, 1290]
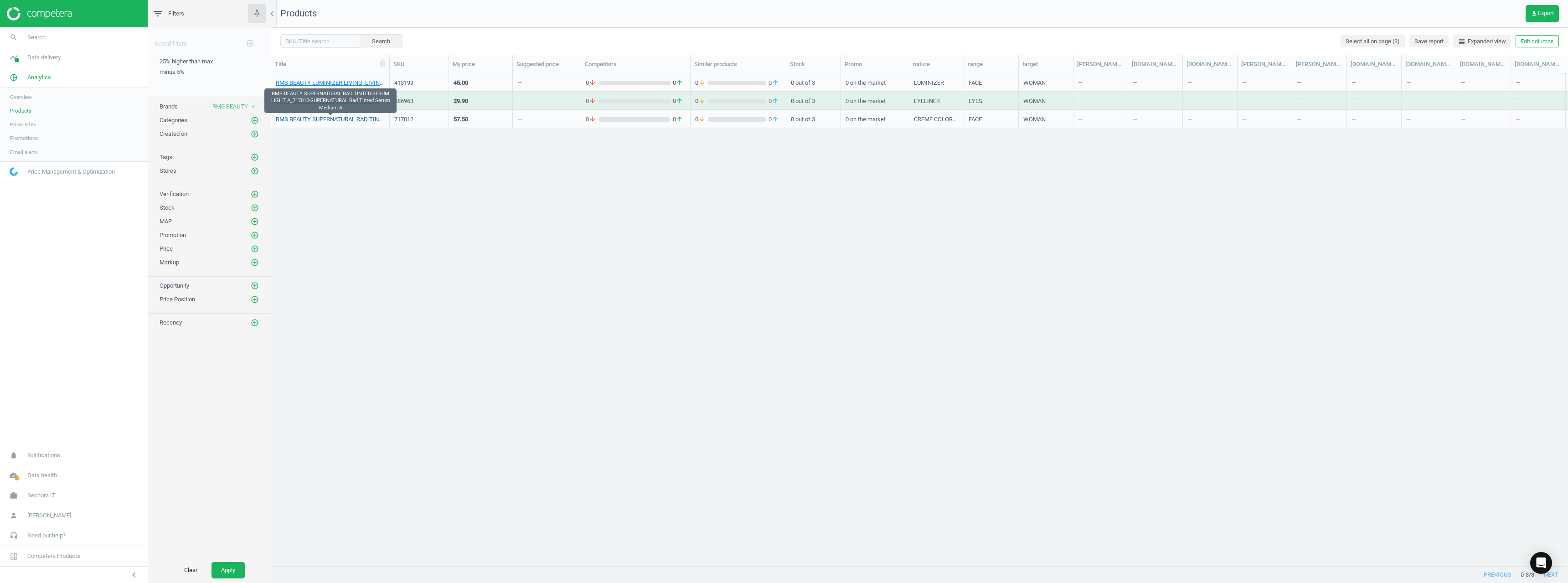
click at [355, 119] on link "RMS BEAUTY SUPERNATURAL RAD TINTED SERUM LIGHT A_717012-SUPERNATURAL Rad Tinted…" at bounding box center [330, 119] width 109 height 8
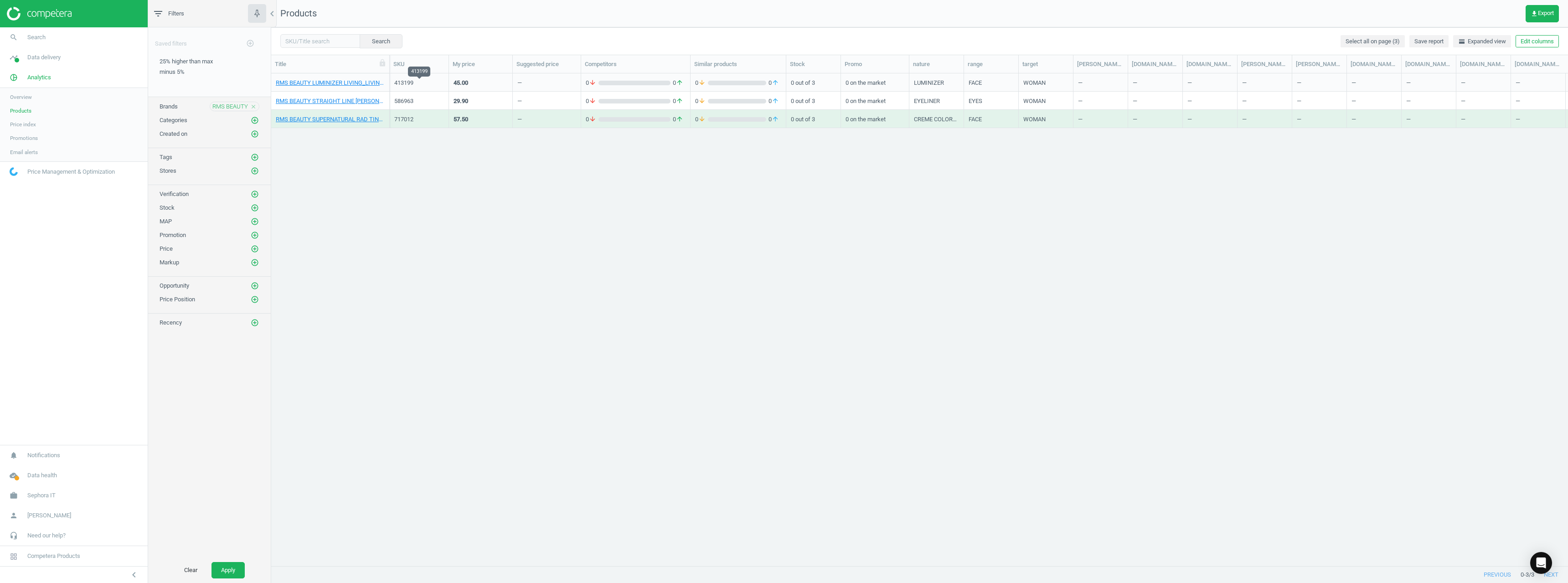
click at [402, 83] on div "413199" at bounding box center [419, 83] width 50 height 8
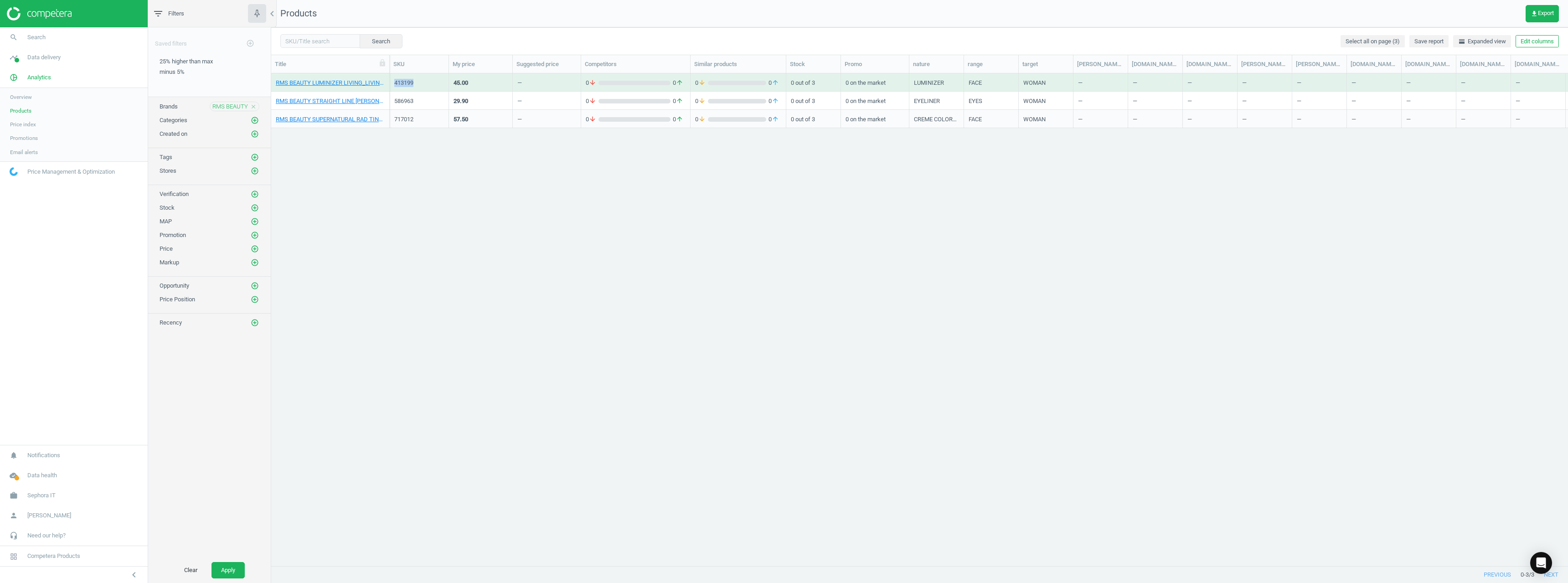
click at [402, 83] on div "413199" at bounding box center [419, 83] width 50 height 8
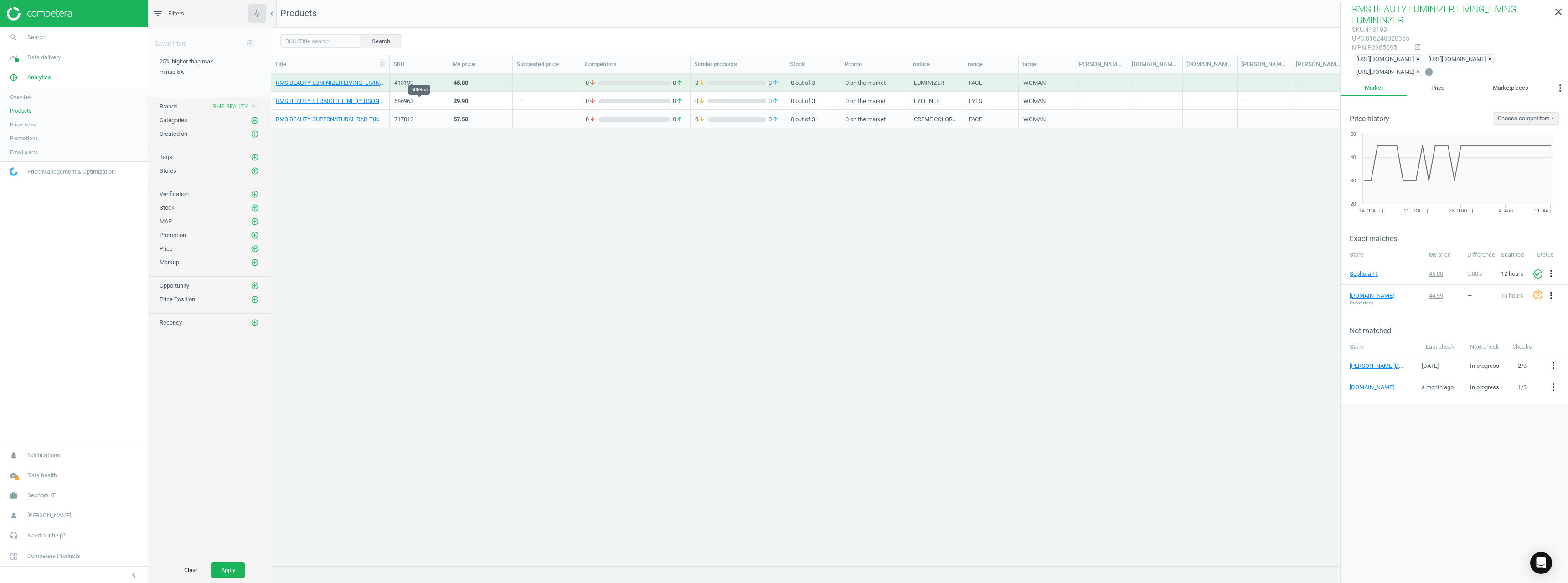
click at [405, 103] on div "586963" at bounding box center [419, 101] width 50 height 8
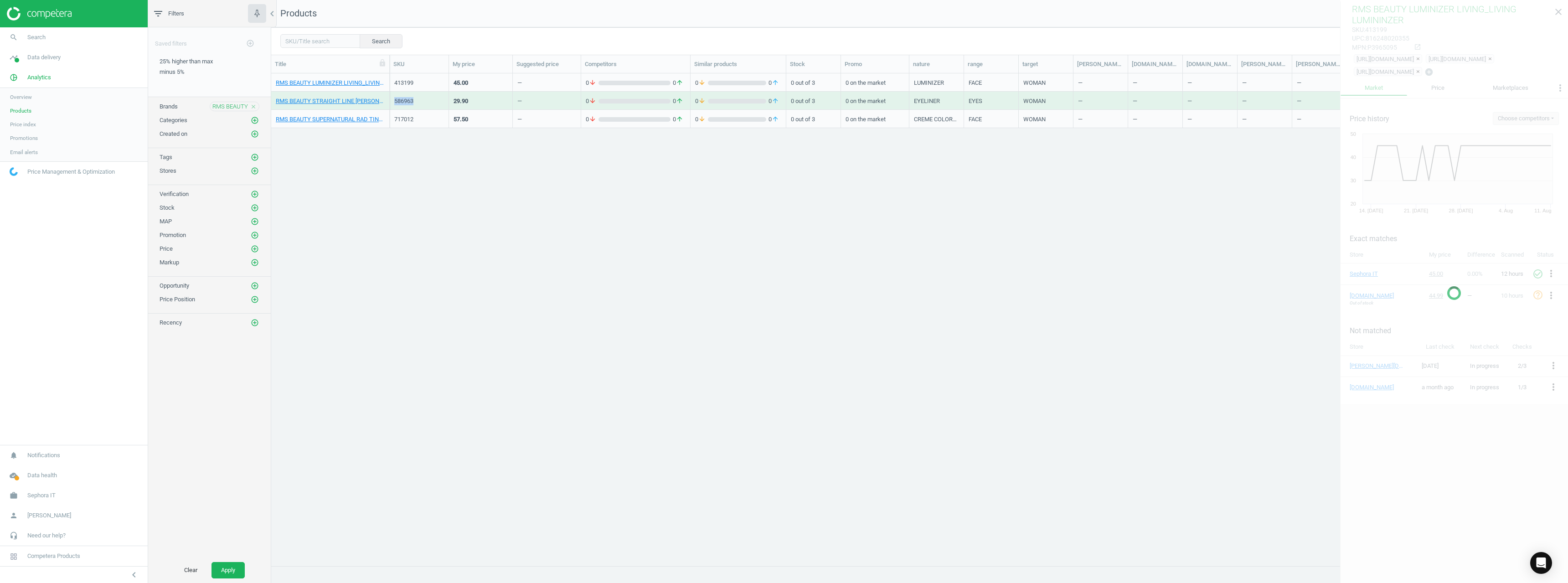
click at [405, 103] on div "586963" at bounding box center [419, 101] width 50 height 8
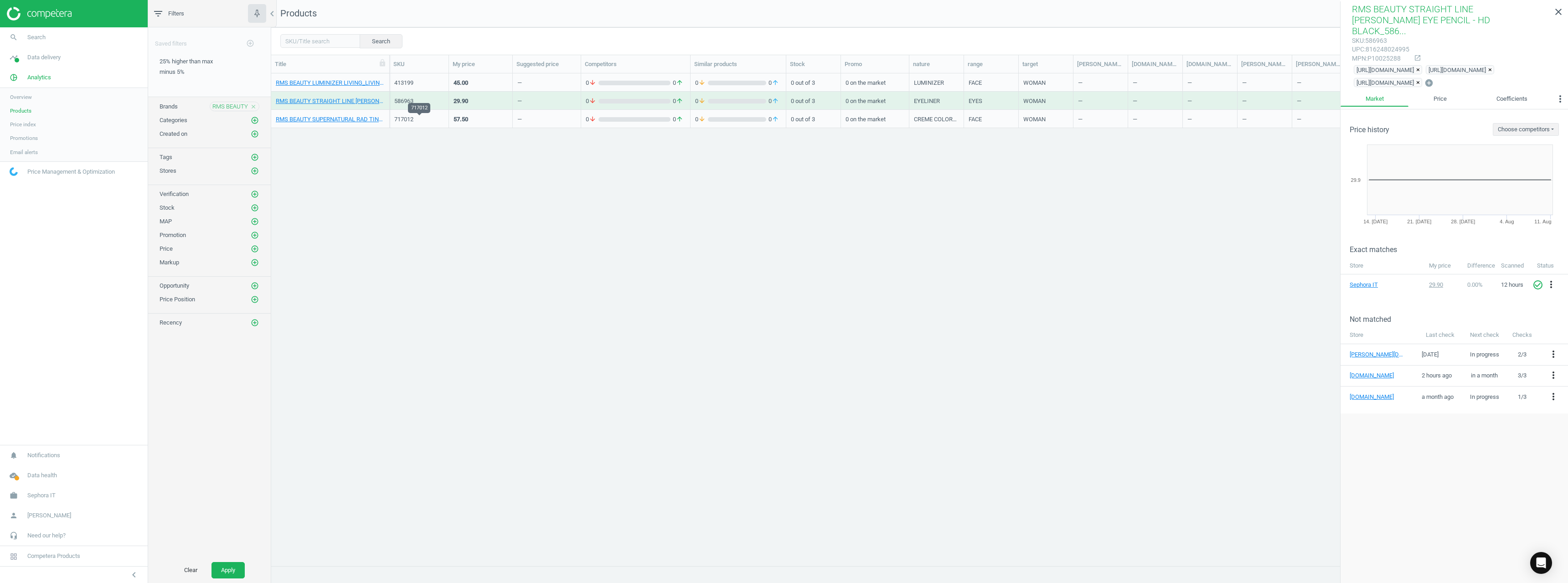
click at [405, 118] on div "717012" at bounding box center [419, 119] width 50 height 8
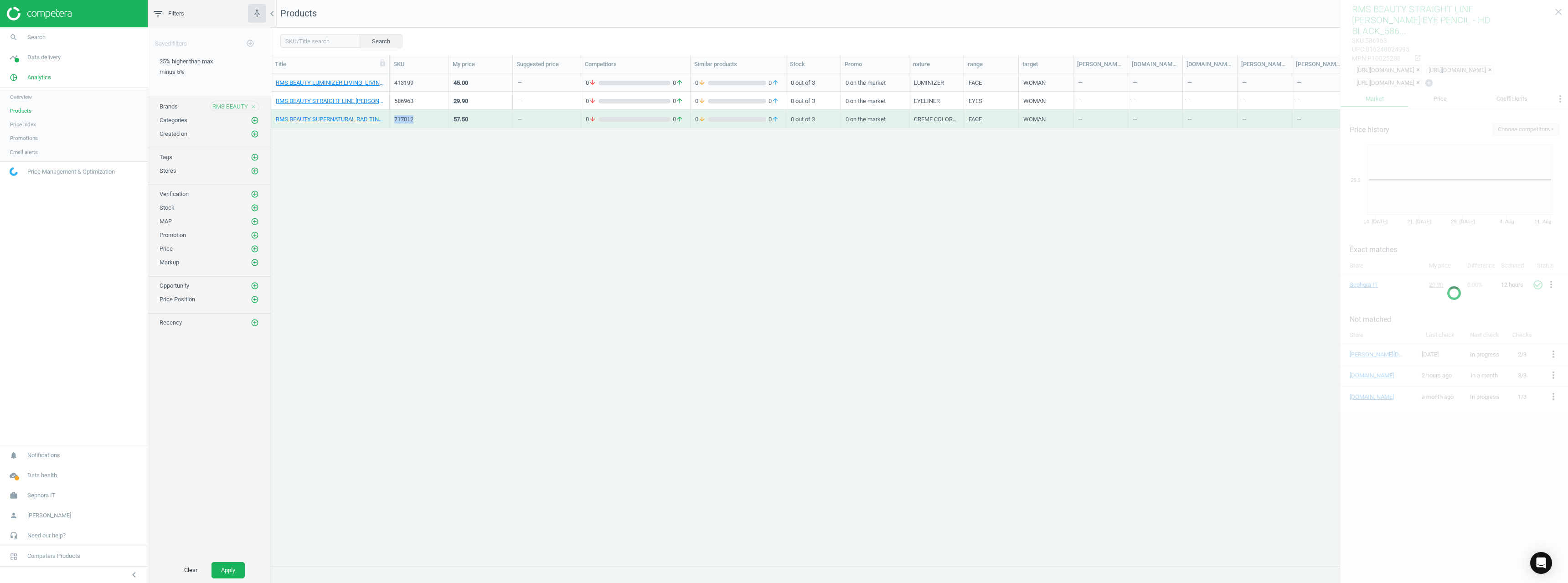
click at [405, 118] on div "717012" at bounding box center [419, 119] width 50 height 8
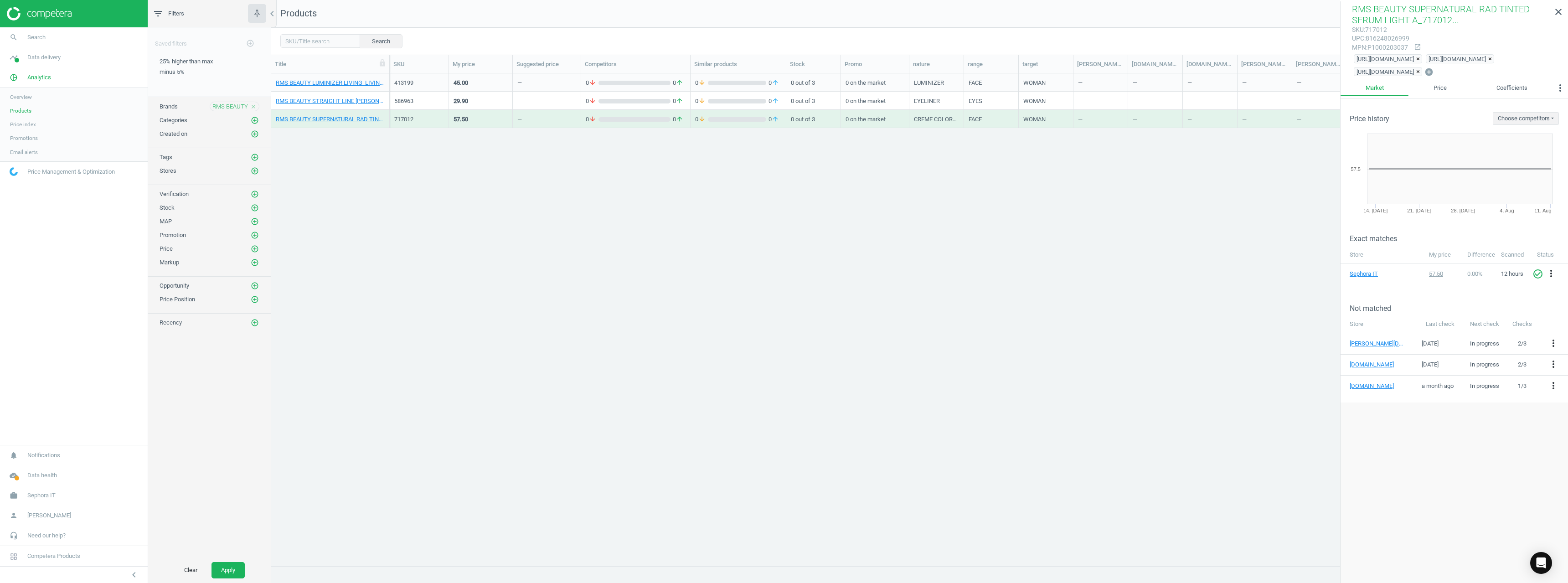
click at [256, 108] on icon "close" at bounding box center [253, 106] width 6 height 6
click at [256, 108] on icon "add_circle_outline" at bounding box center [254, 106] width 8 height 8
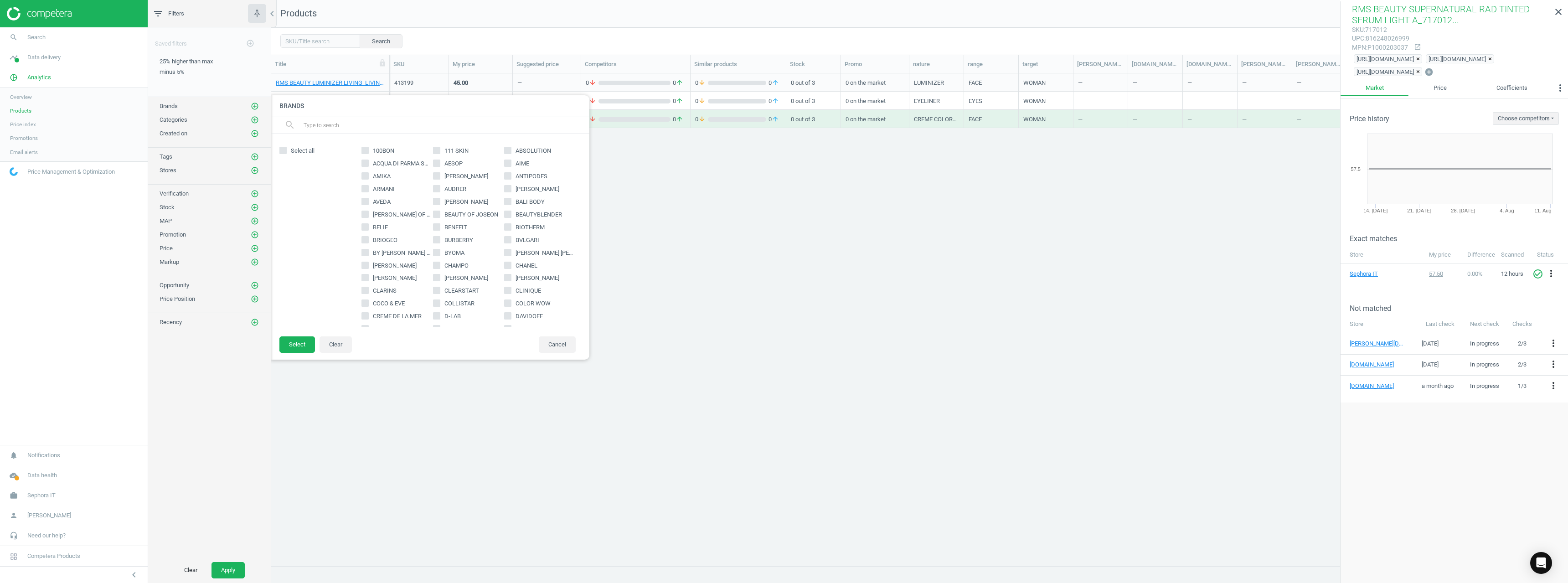
click at [359, 132] on input "text" at bounding box center [443, 125] width 280 height 15
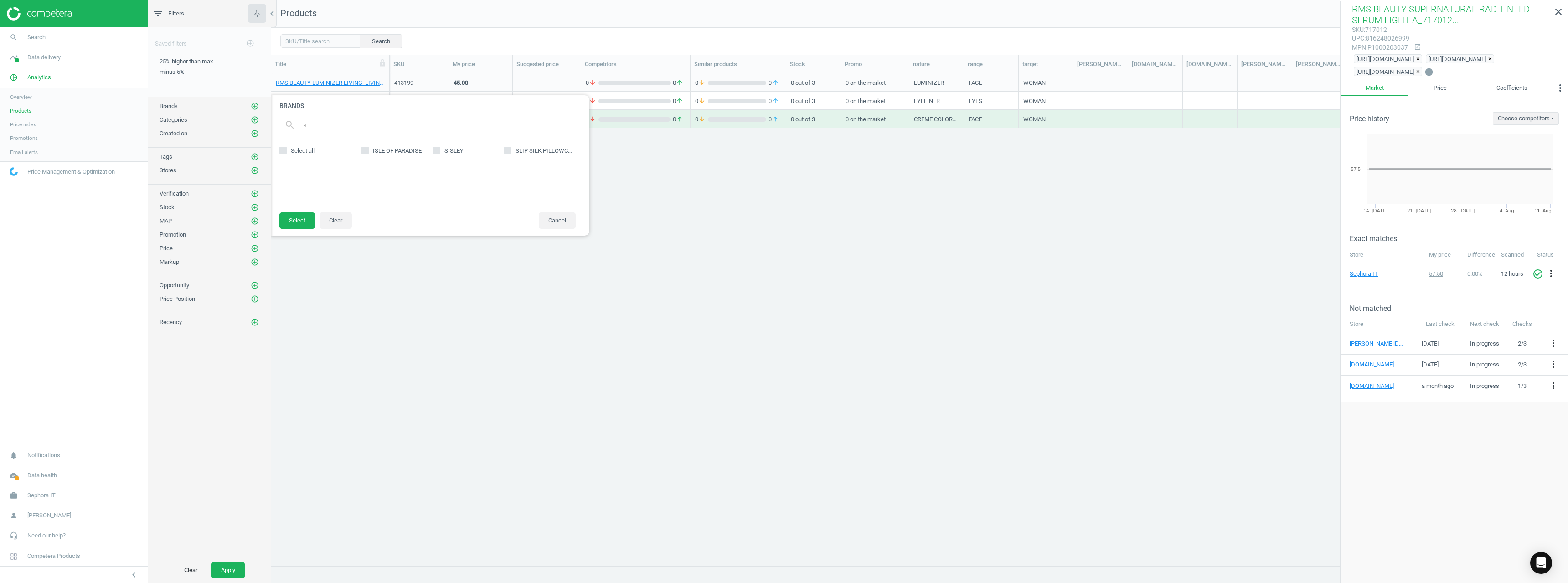
type input "sl"
click at [551, 146] on div "ISLE OF PARADISE SISLEY SLIP SILK PILLOWCASE LLC" at bounding box center [468, 173] width 223 height 60
click at [551, 154] on span "SLIP SILK PILLOWCASE LLC" at bounding box center [553, 150] width 74 height 7
click at [511, 153] on input "SLIP SILK PILLOWCASE LLC" at bounding box center [508, 151] width 6 height 6
checkbox input "true"
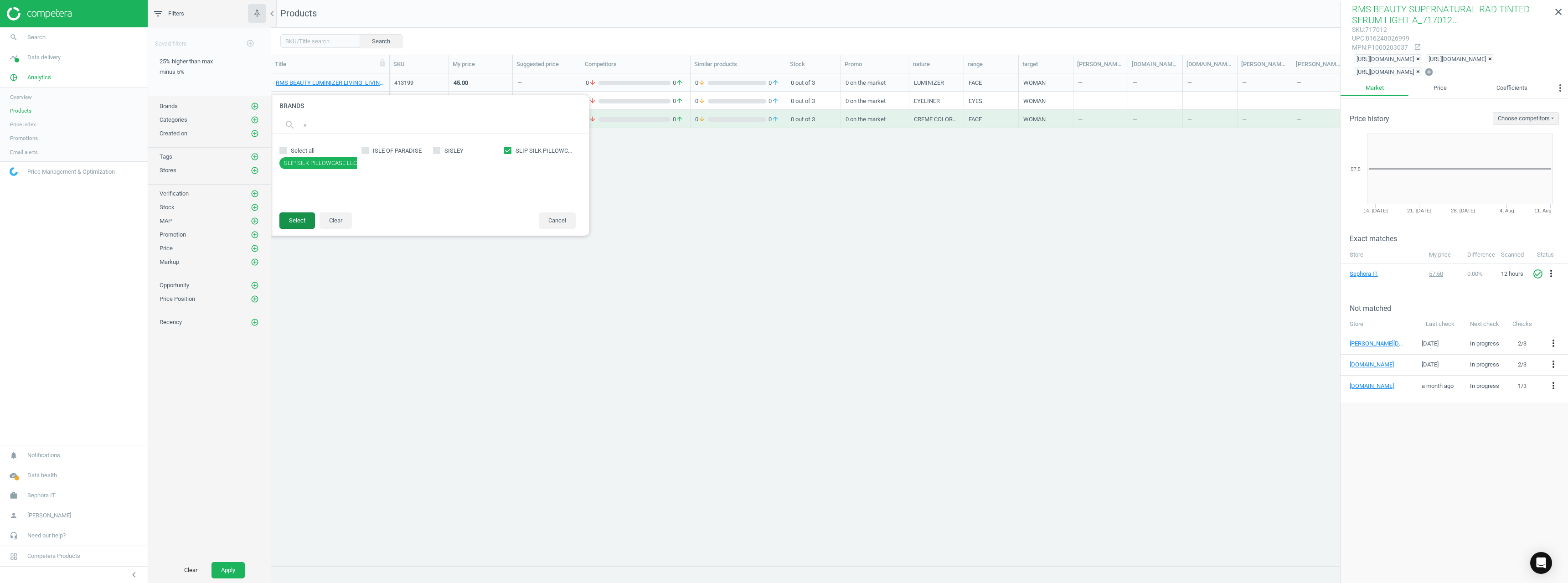
click at [301, 221] on button "Select" at bounding box center [297, 220] width 35 height 16
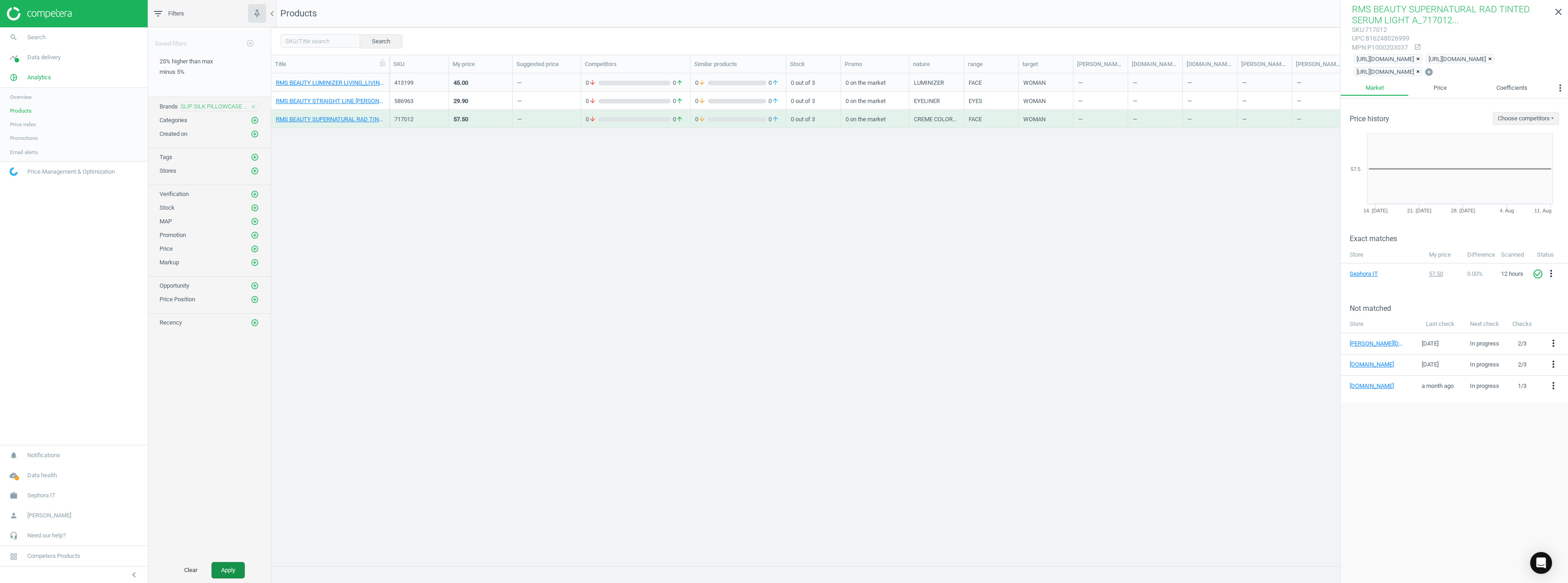
click at [220, 571] on button "Apply" at bounding box center [228, 570] width 33 height 16
click at [350, 80] on link "SLIP SILK PILLOWCASE LLC PILLOWCASE QUEEN WHITE_PILLOWCASE QUEEN WHITE" at bounding box center [330, 83] width 109 height 8
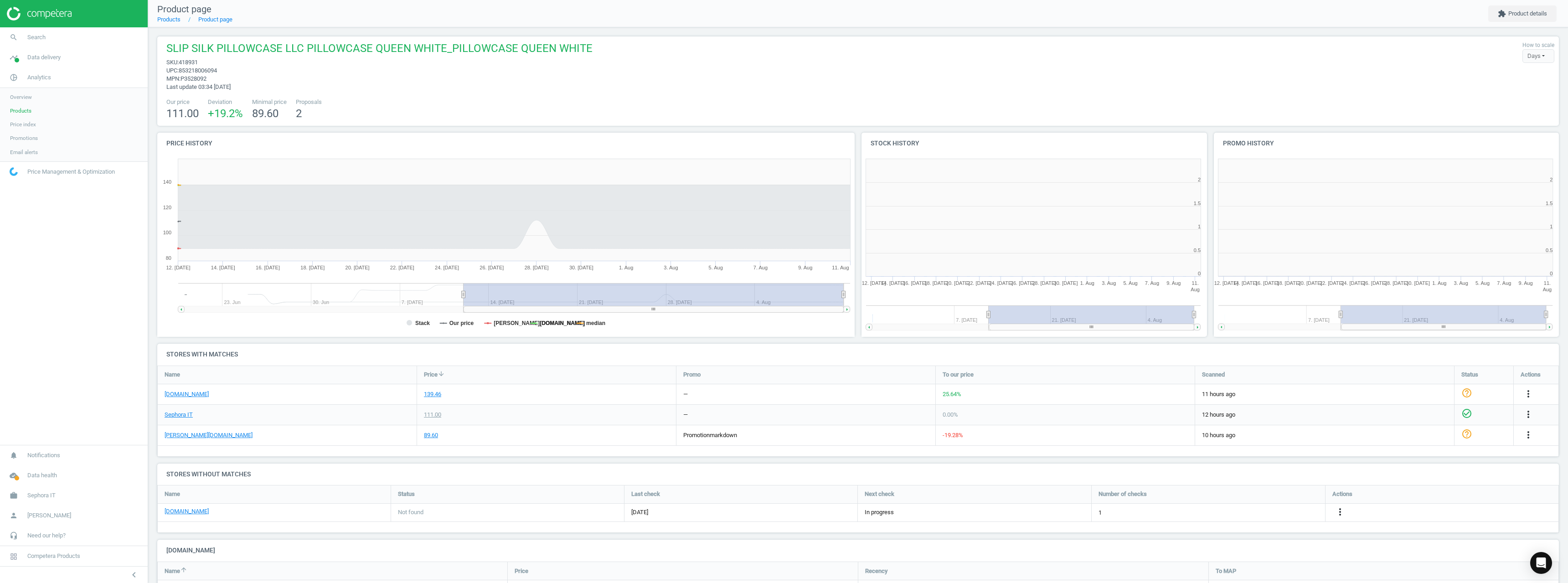
scroll to position [62, 1409]
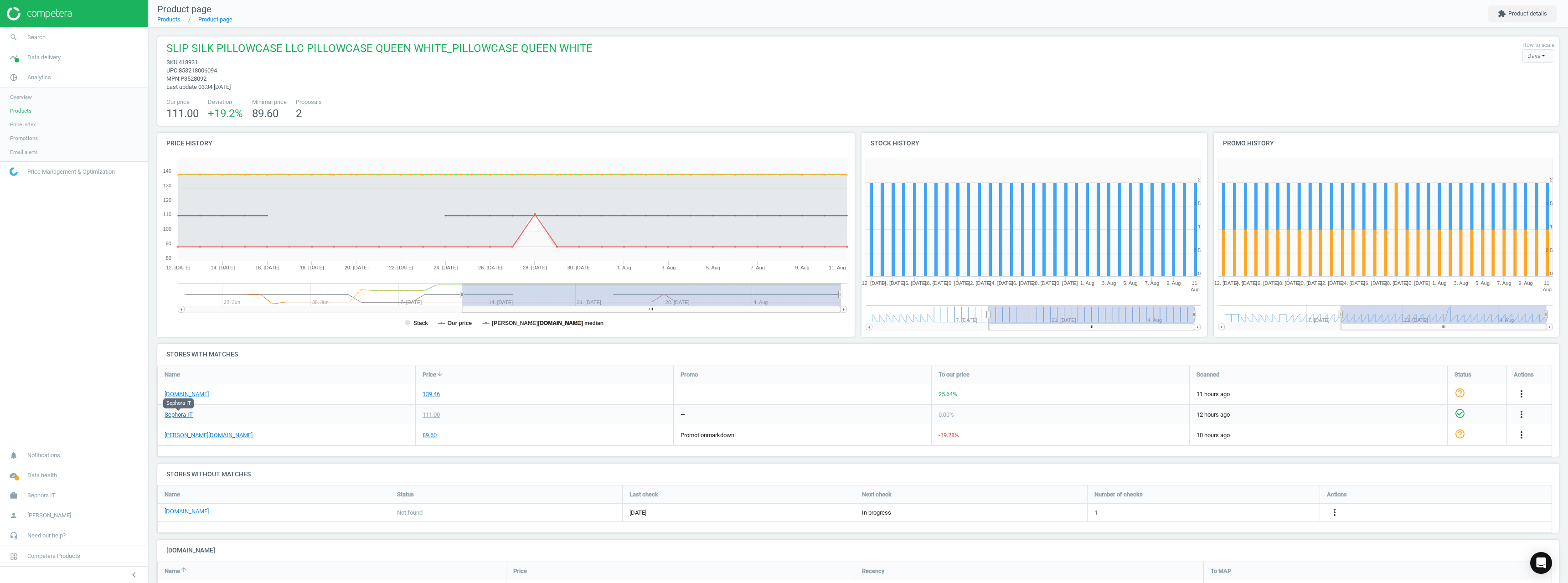
click at [170, 416] on link "Sephora IT" at bounding box center [178, 414] width 28 height 8
click at [186, 392] on link "[DOMAIN_NAME]" at bounding box center [186, 394] width 44 height 8
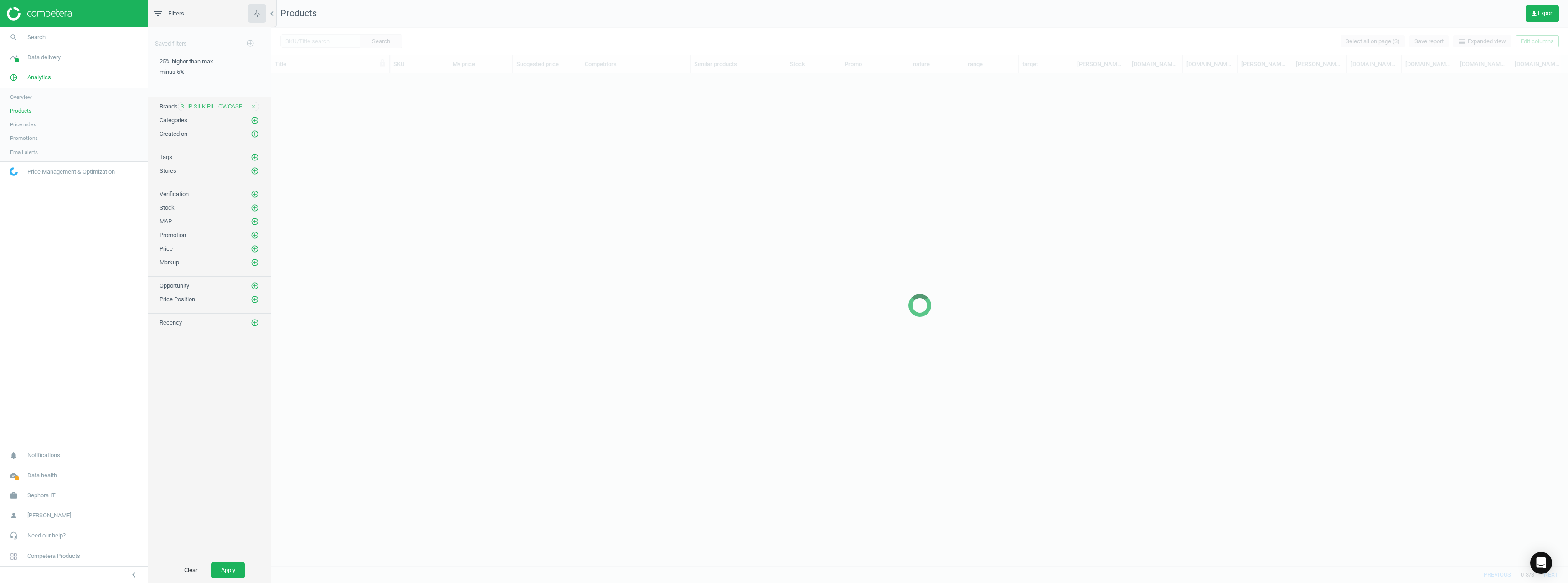
scroll to position [478, 1290]
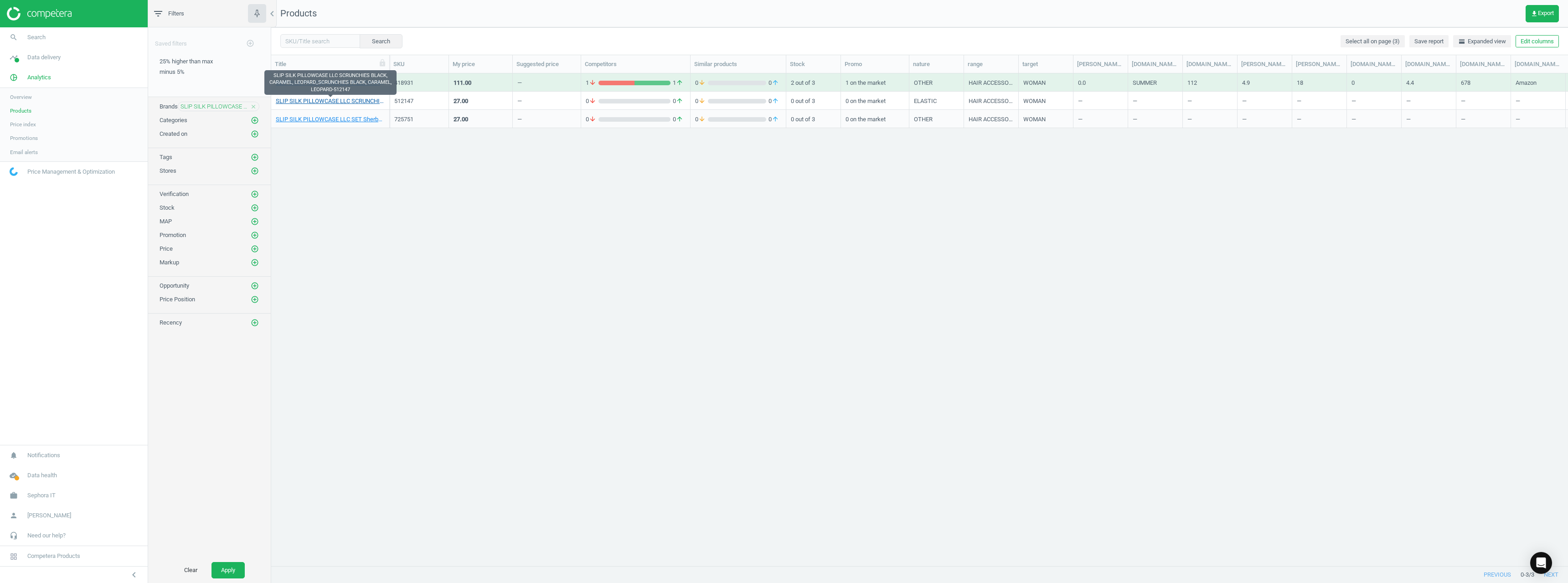
click at [338, 102] on link "SLIP SILK PILLOWCASE LLC SCRUNCHIES BLACK, CARAMEL, LEOPARD_SCRUNCHIES BLACK, C…" at bounding box center [330, 101] width 109 height 8
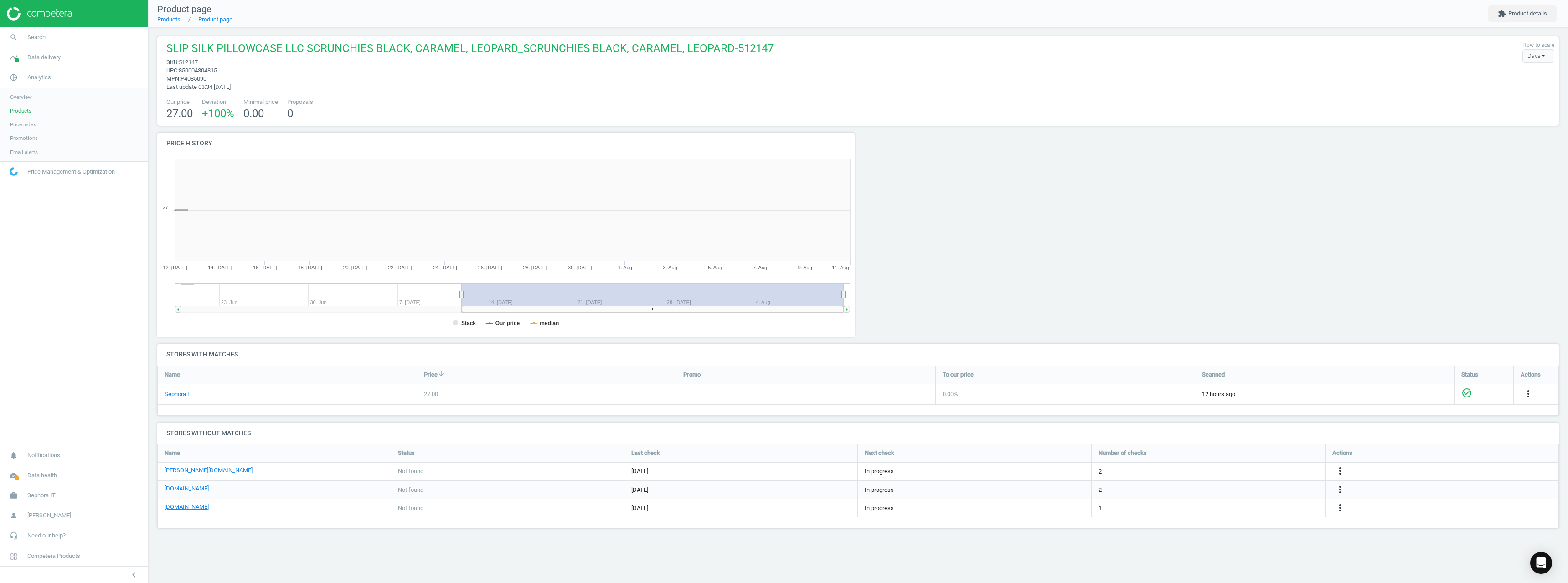
scroll to position [197, 712]
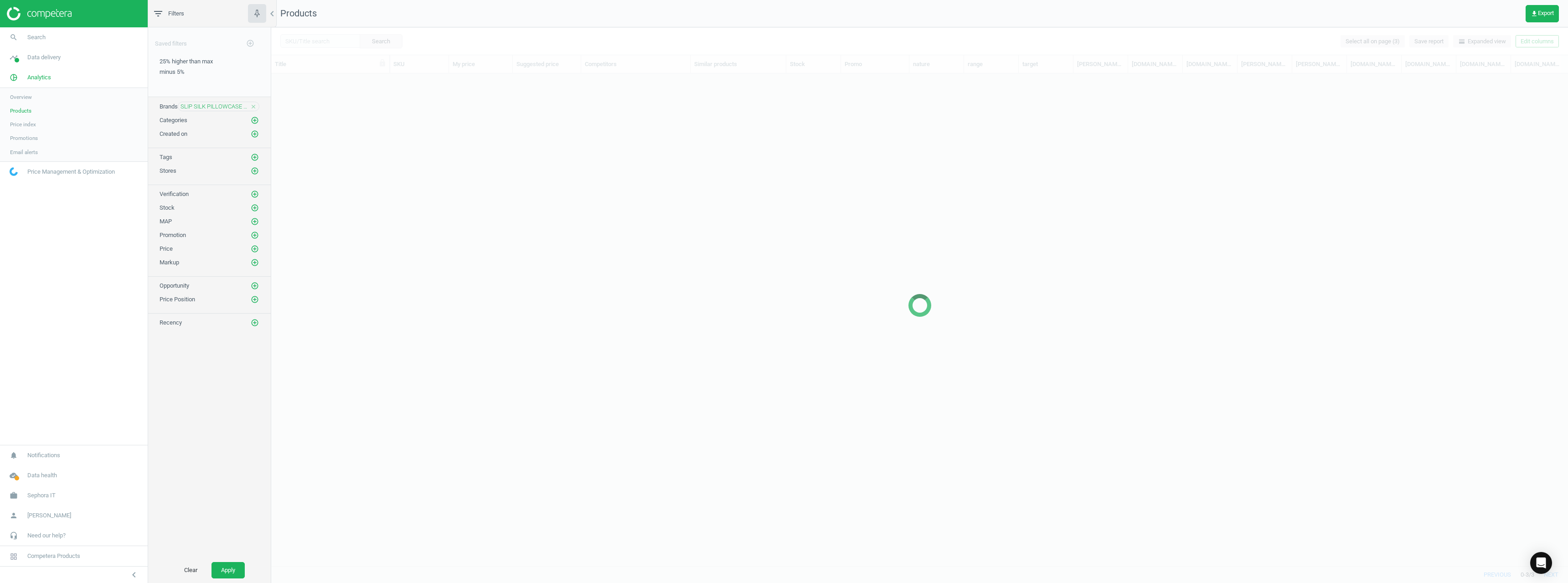
scroll to position [478, 1290]
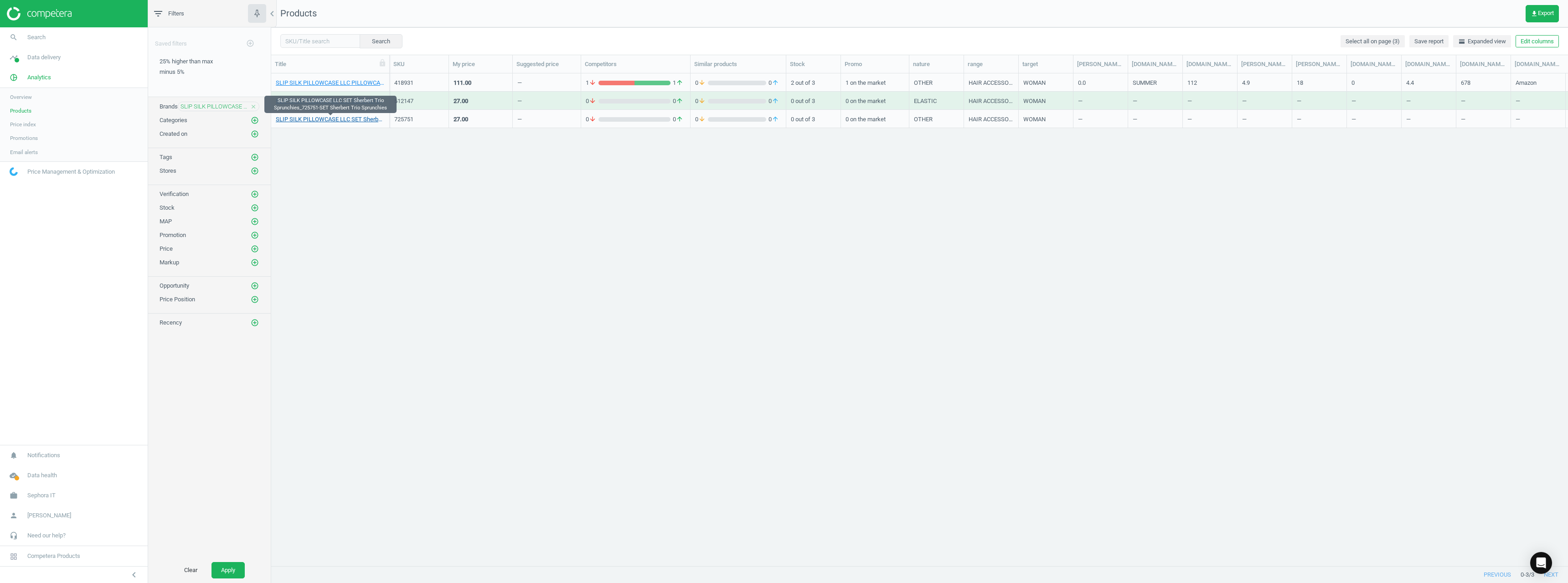
click at [347, 119] on link "SLIP SILK PILLOWCASE LLC SET Sherbert Trio Sprunchies_725751-SET Sherbert Trio …" at bounding box center [330, 119] width 109 height 8
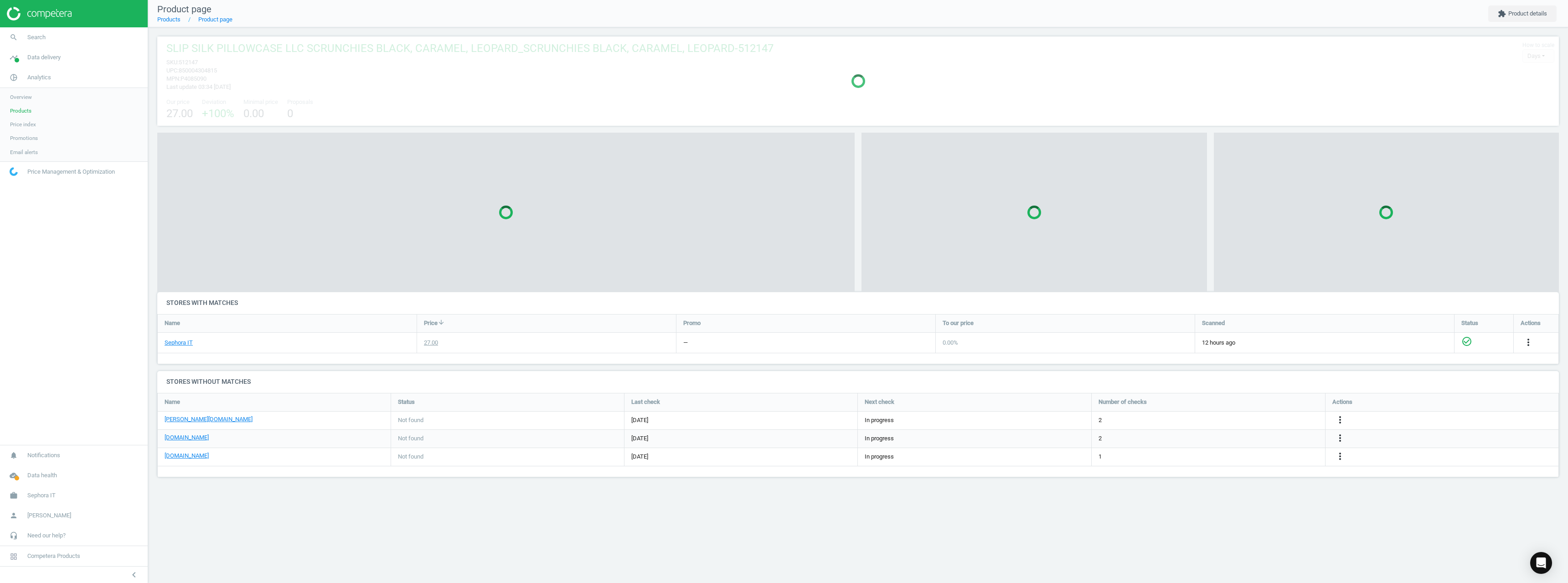
scroll to position [4, 4]
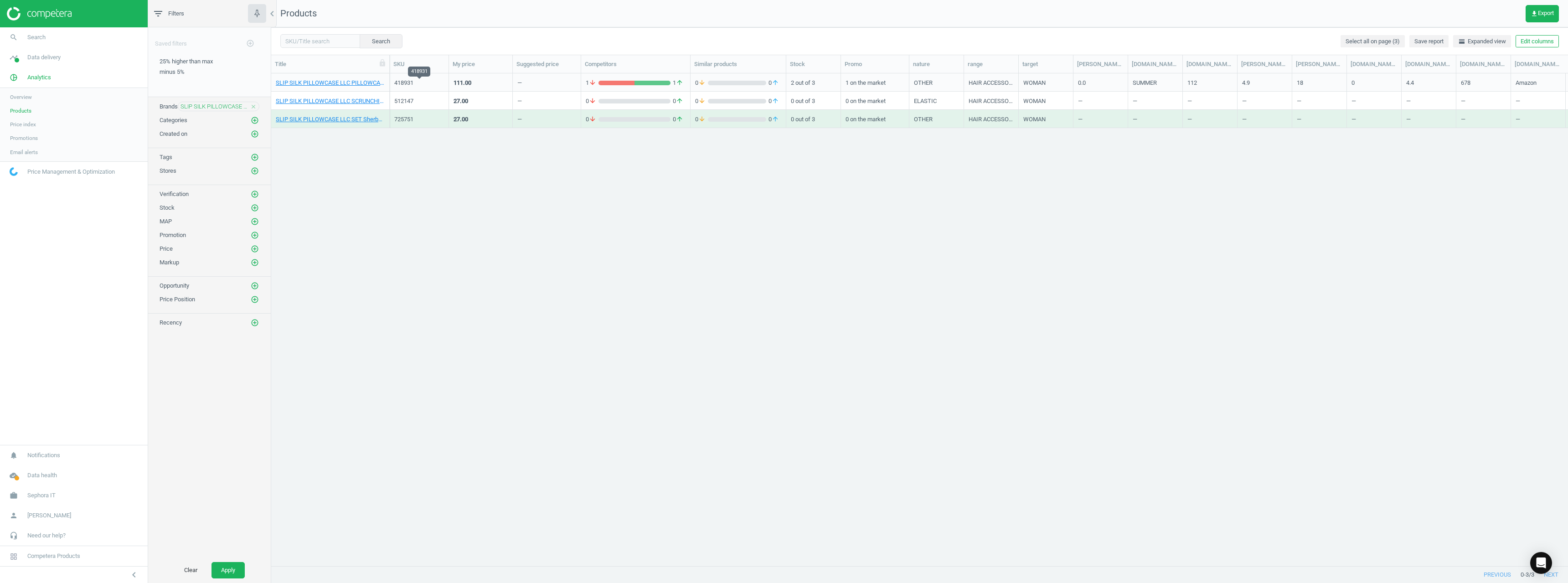
click at [405, 79] on div "418931" at bounding box center [419, 83] width 50 height 8
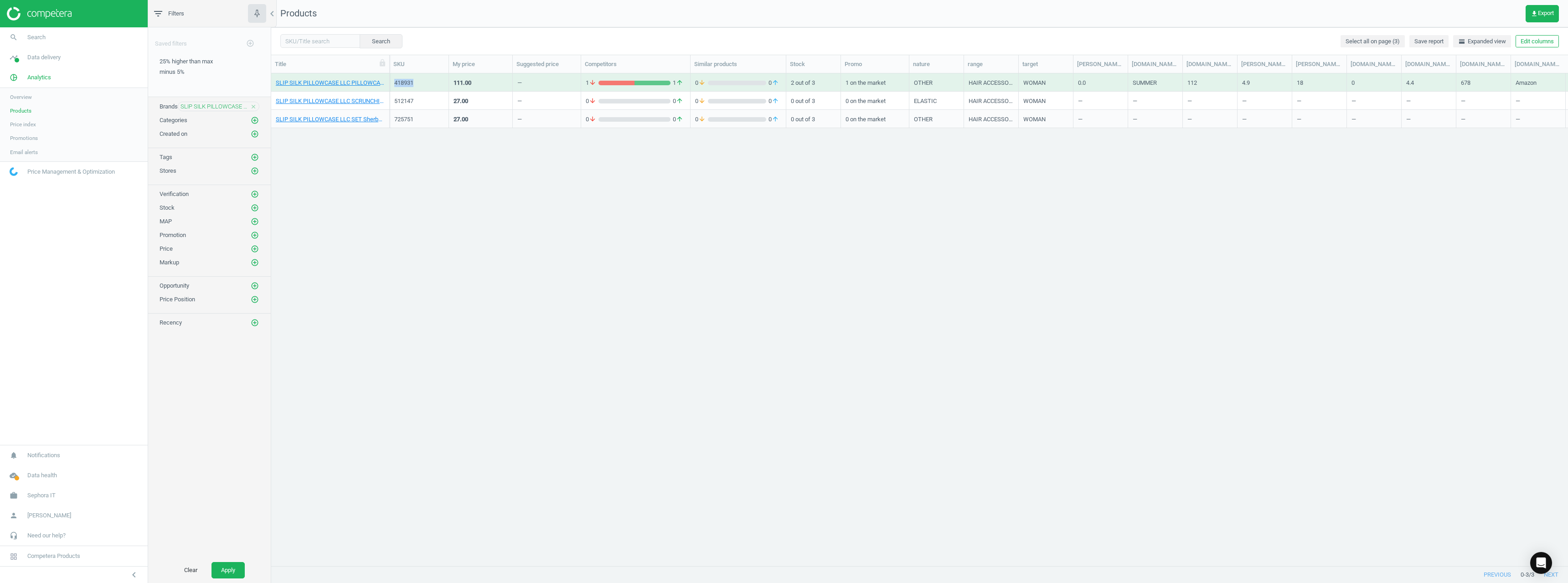
click at [405, 79] on div "418931" at bounding box center [419, 83] width 50 height 8
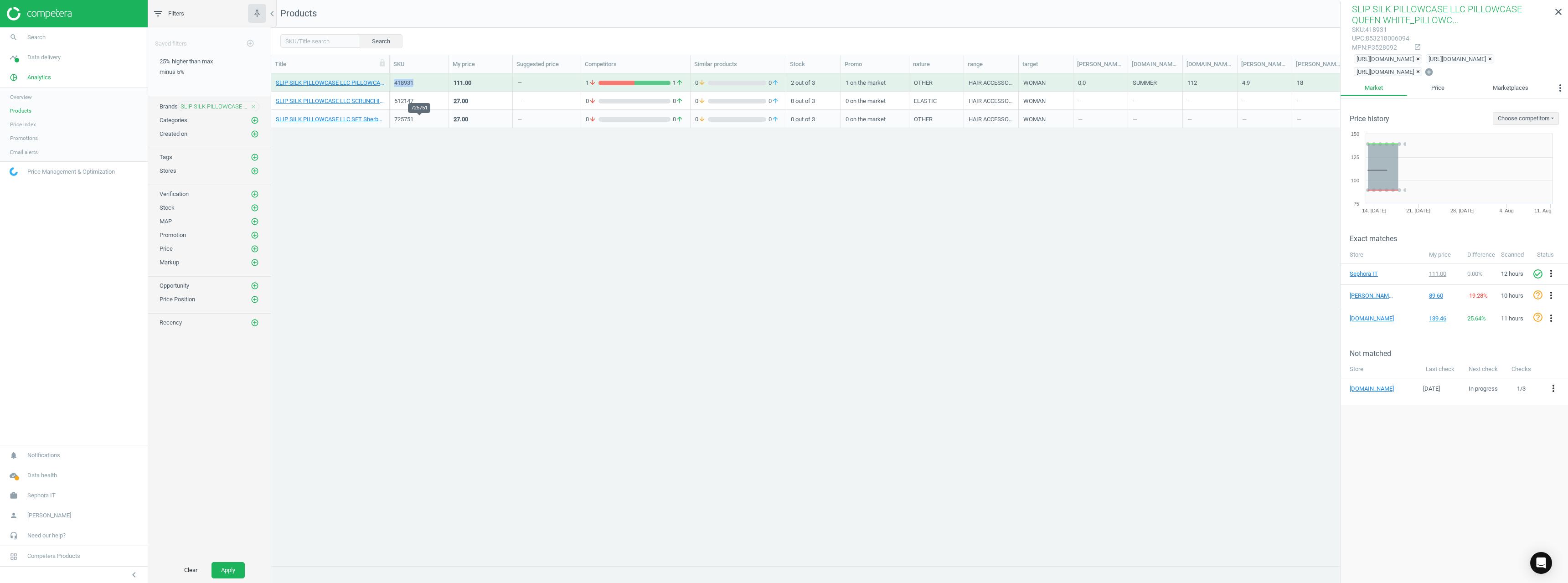
copy div "418931"
click at [403, 100] on div "512147" at bounding box center [419, 101] width 50 height 8
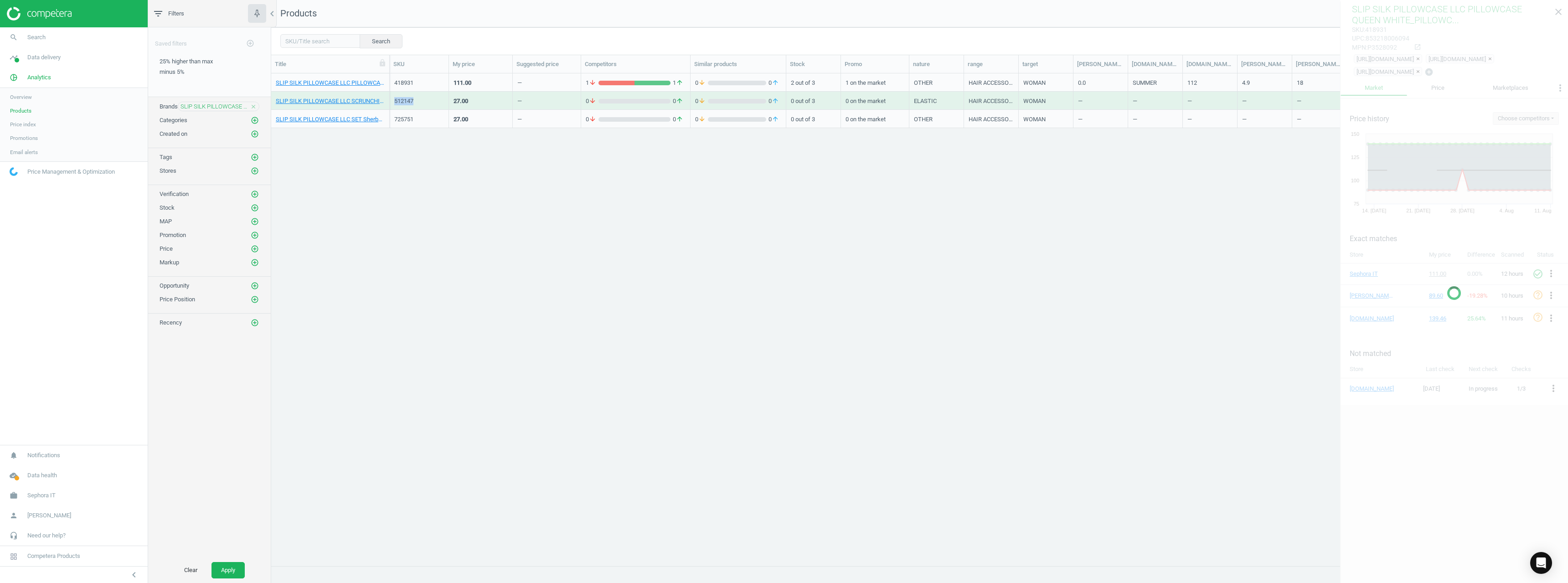
click at [403, 100] on div "512147" at bounding box center [419, 101] width 50 height 8
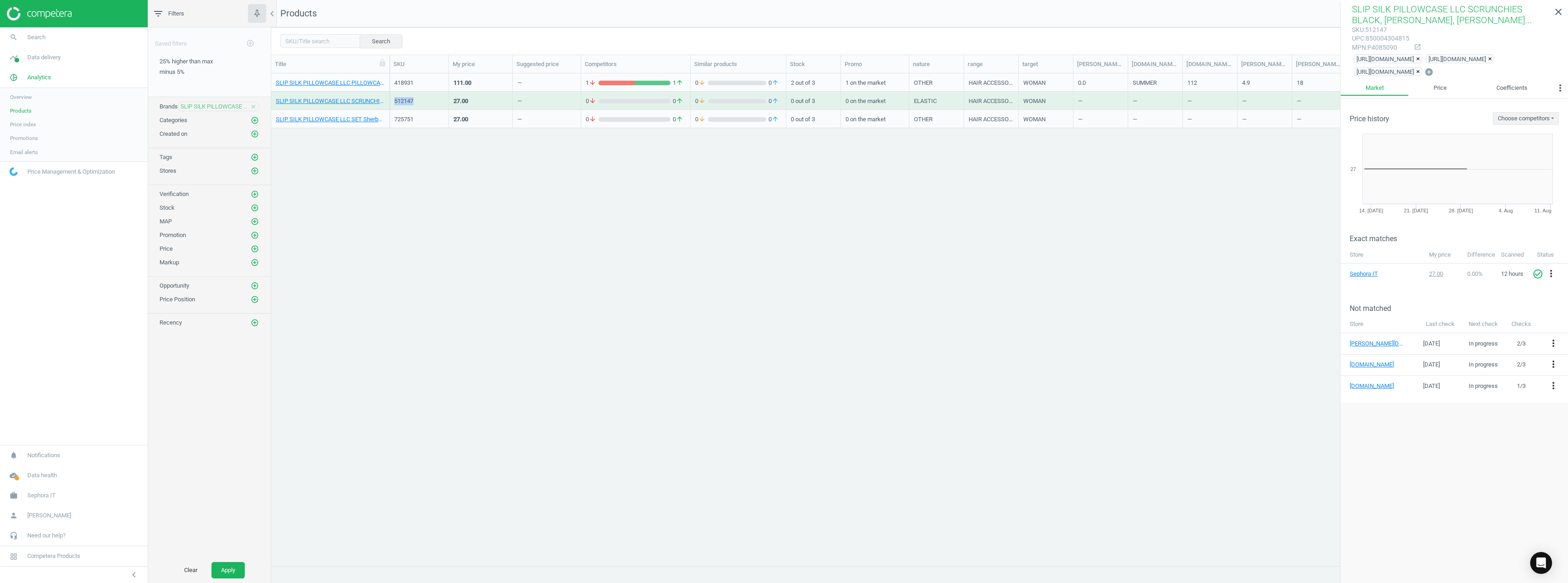
copy div "512147"
click at [404, 127] on div "725751" at bounding box center [419, 119] width 59 height 18
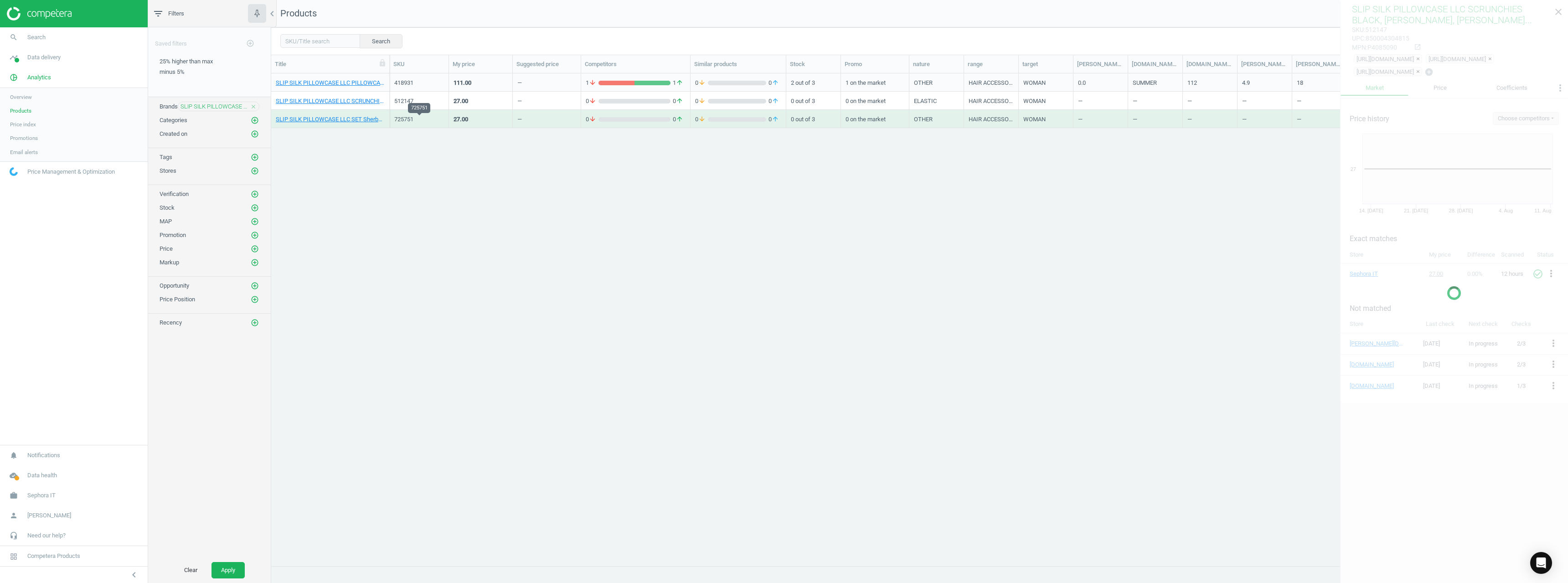
click at [404, 119] on div "725751" at bounding box center [419, 119] width 50 height 8
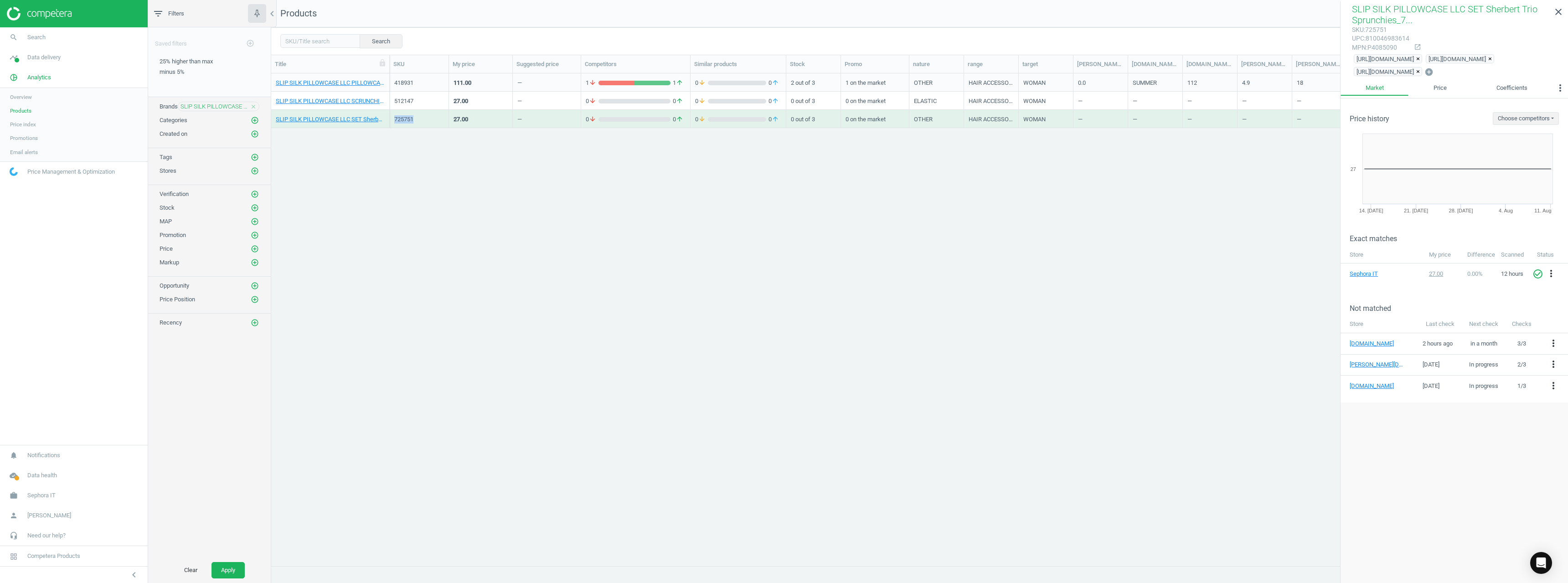
click at [404, 119] on div "725751" at bounding box center [419, 119] width 50 height 8
copy div "725751"
click at [254, 106] on icon "close" at bounding box center [253, 106] width 6 height 6
click at [257, 104] on icon "add_circle_outline" at bounding box center [254, 106] width 8 height 8
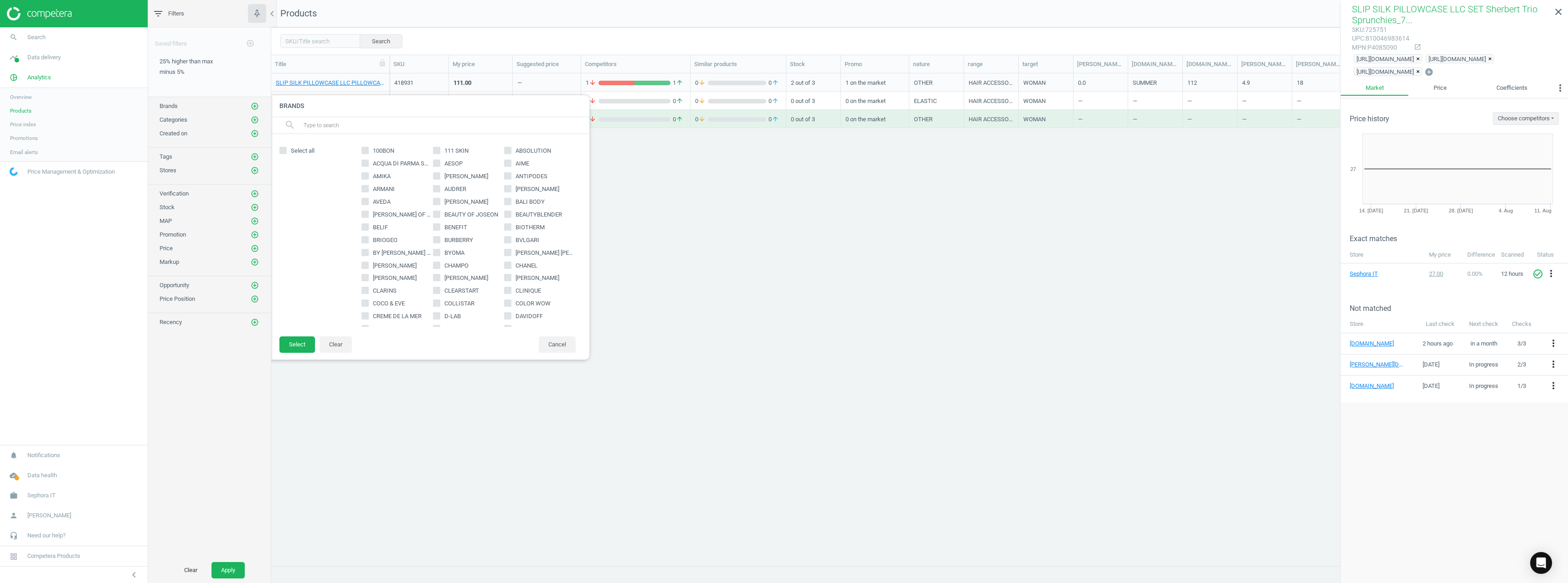
click at [341, 127] on input "text" at bounding box center [443, 125] width 280 height 15
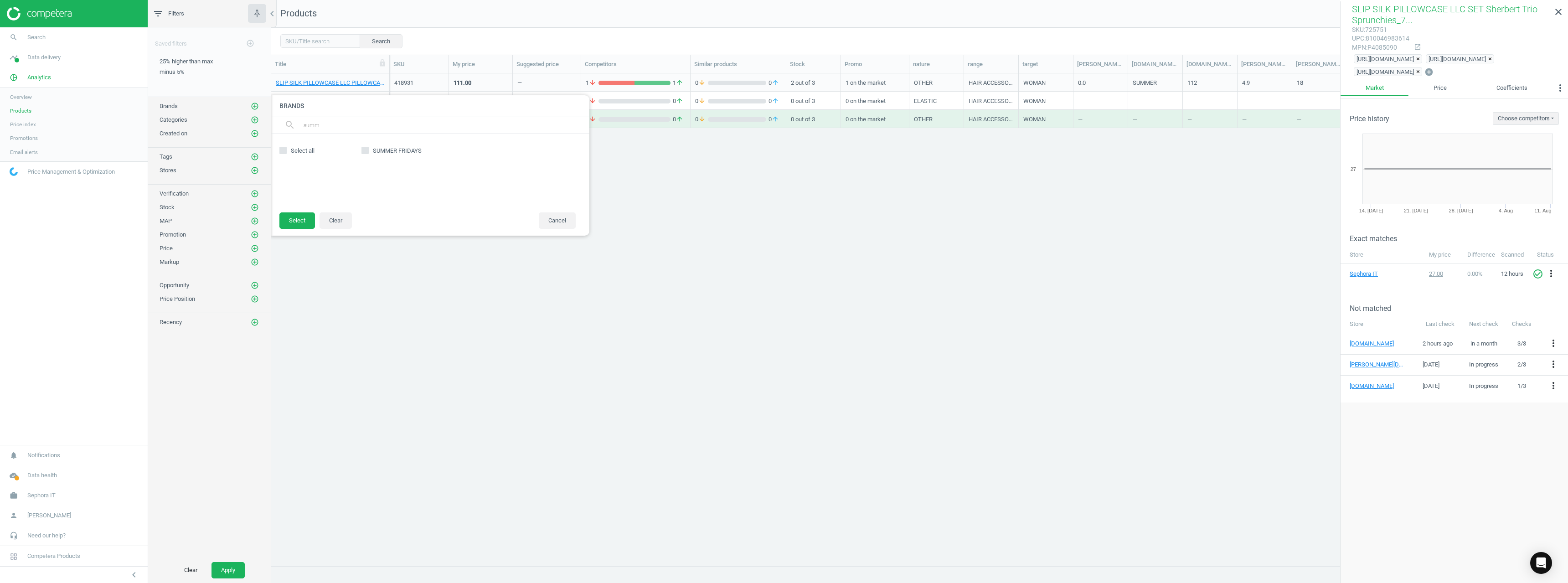
type input "summ"
drag, startPoint x: 392, startPoint y: 158, endPoint x: 395, endPoint y: 154, distance: 5.0
click at [393, 157] on div "SUMMER FRIDAYS" at bounding box center [468, 173] width 223 height 60
drag, startPoint x: 396, startPoint y: 152, endPoint x: 386, endPoint y: 166, distance: 17.2
click at [397, 152] on span "SUMMER FRIDAYS" at bounding box center [397, 150] width 52 height 8
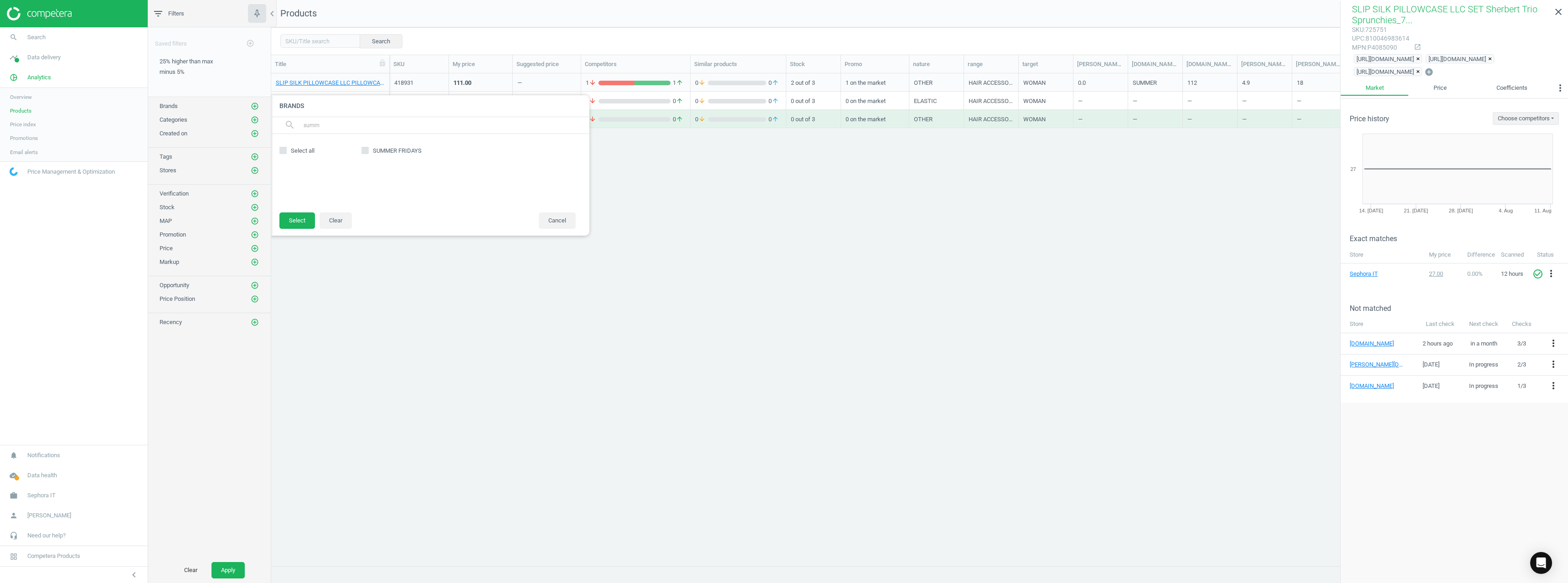
click at [368, 152] on input "SUMMER FRIDAYS" at bounding box center [365, 151] width 6 height 6
checkbox input "true"
click at [300, 229] on footer "Select Clear Cancel" at bounding box center [430, 223] width 319 height 24
click at [306, 220] on button "Select" at bounding box center [297, 220] width 35 height 16
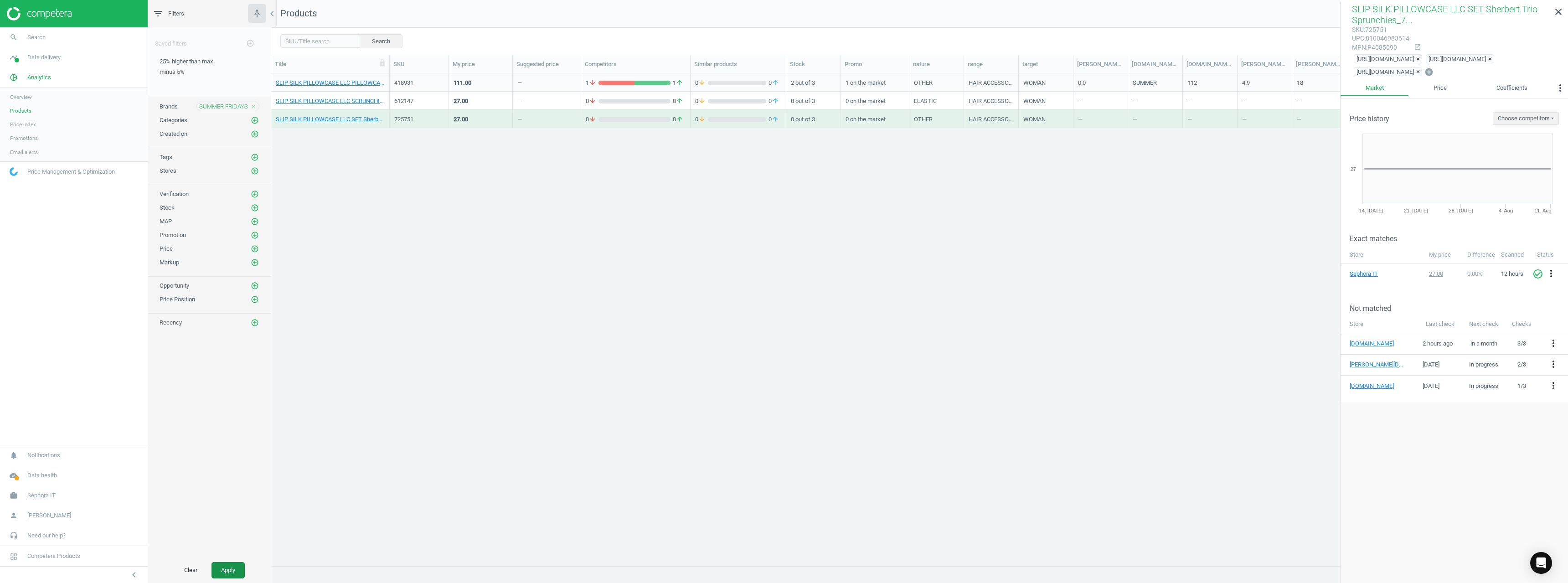
click at [220, 571] on button "Apply" at bounding box center [228, 570] width 33 height 16
click at [354, 80] on link "SUMMER FRIDAYS LIP BUTTER BALM CHERRY 15G_670226-LIP BUTTER BALM CHERRY 15ML" at bounding box center [330, 83] width 109 height 8
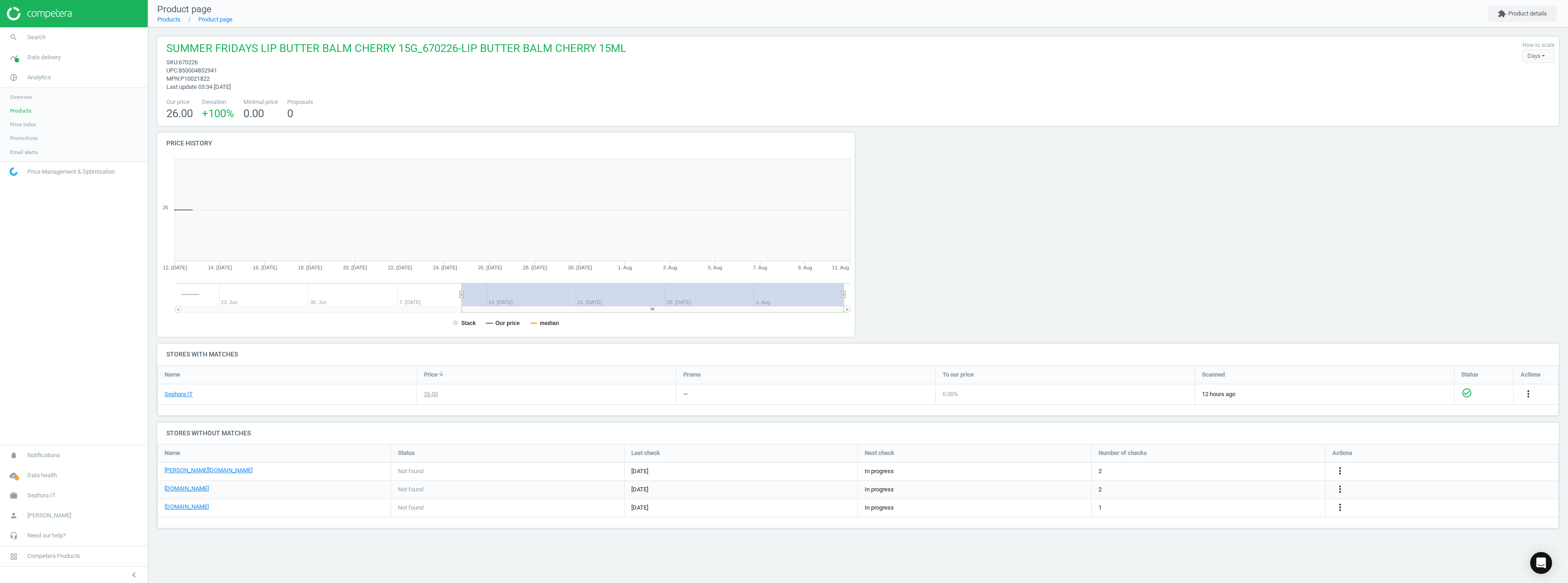
scroll to position [197, 712]
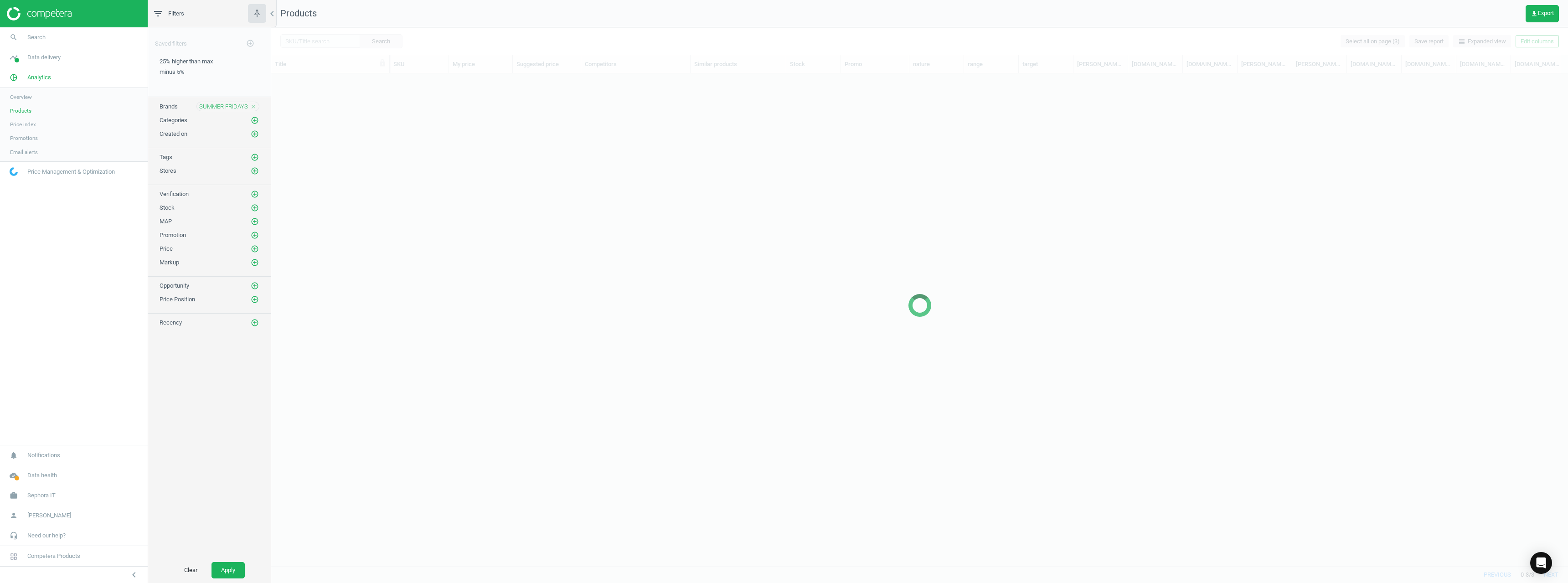
scroll to position [478, 1290]
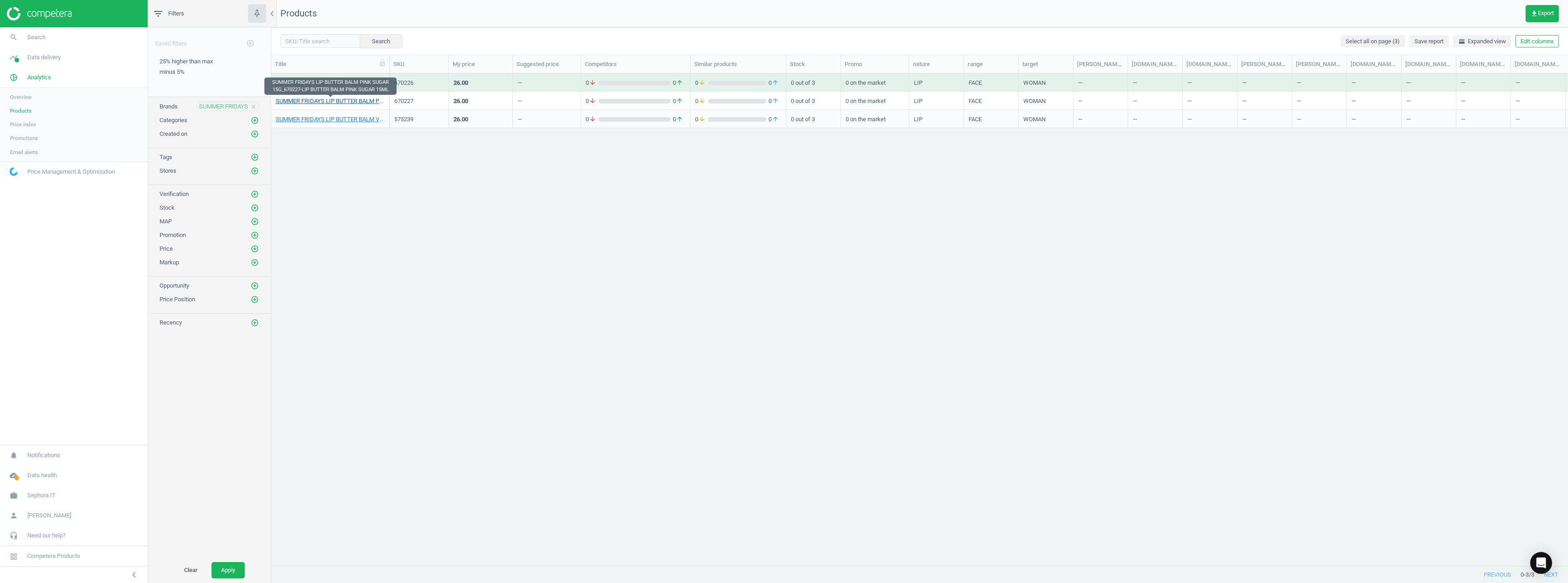
click at [338, 103] on link "SUMMER FRIDAYS LIP BUTTER BALM PINK SUGAR 15G_670227-LIP BUTTER BALM PINK SUGAR…" at bounding box center [330, 101] width 109 height 8
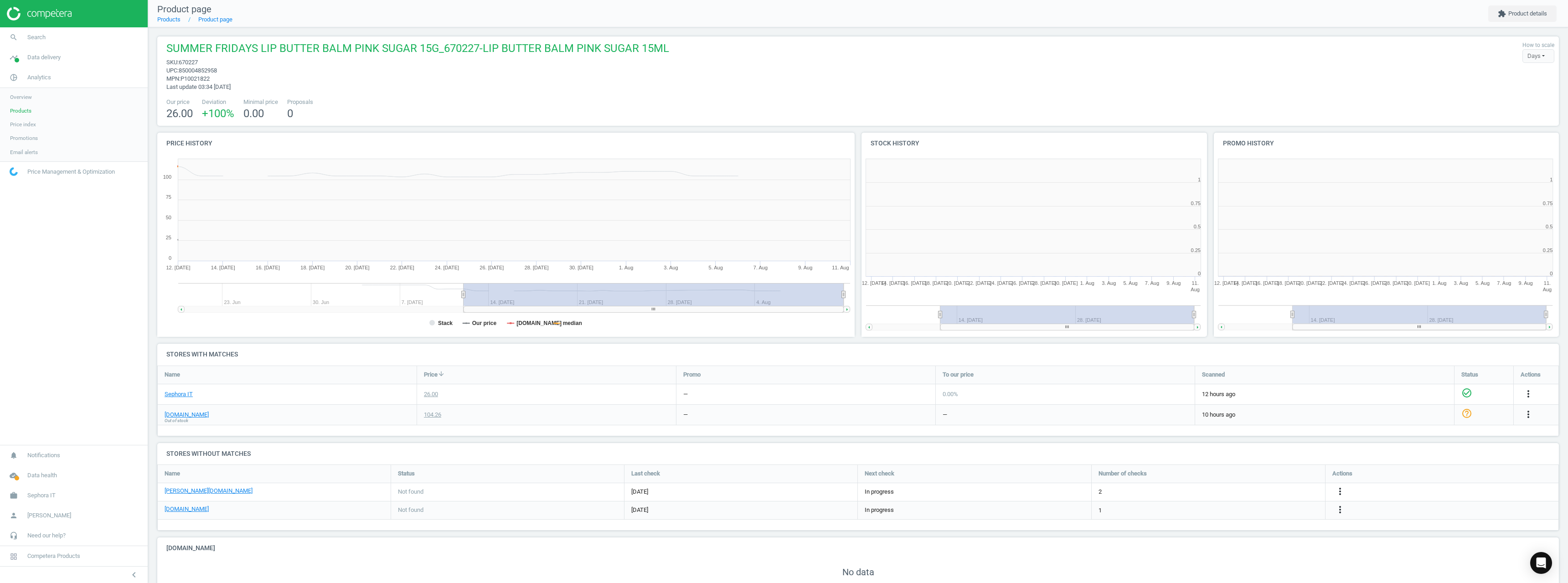
scroll to position [4, 4]
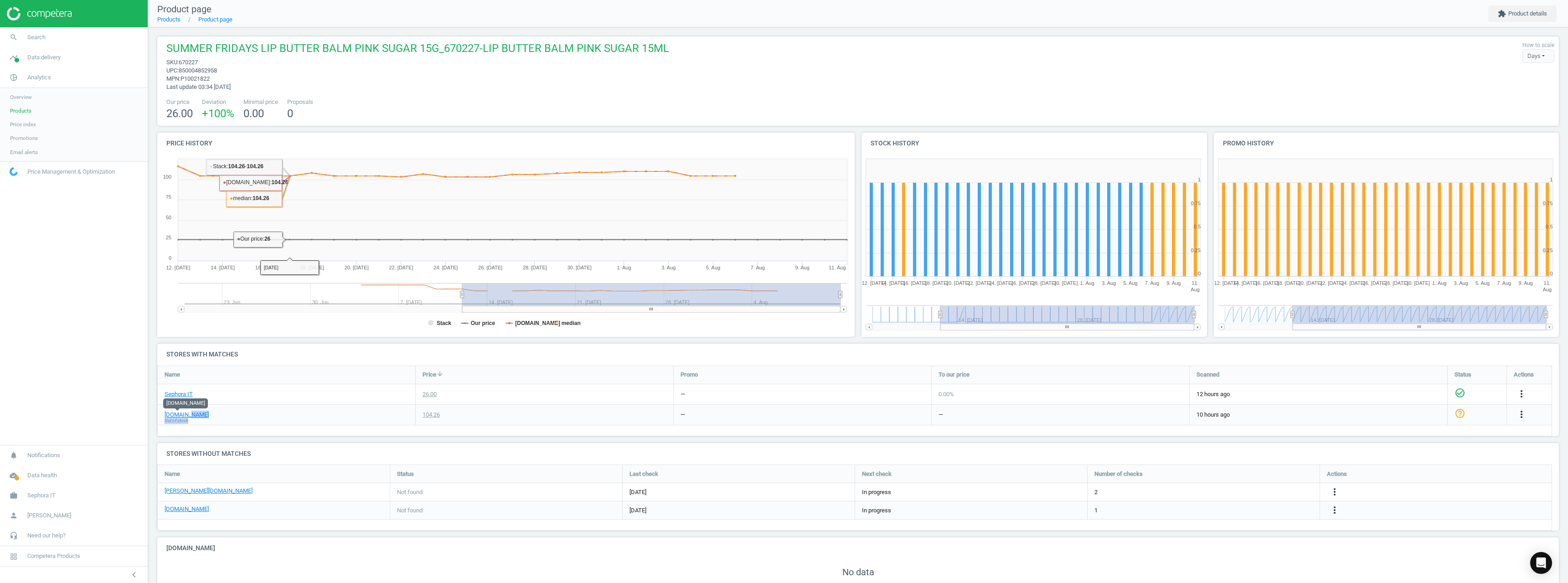
click at [188, 419] on div "[DOMAIN_NAME] Out of stock" at bounding box center [286, 414] width 257 height 20
click at [181, 414] on link "[DOMAIN_NAME]" at bounding box center [186, 414] width 44 height 8
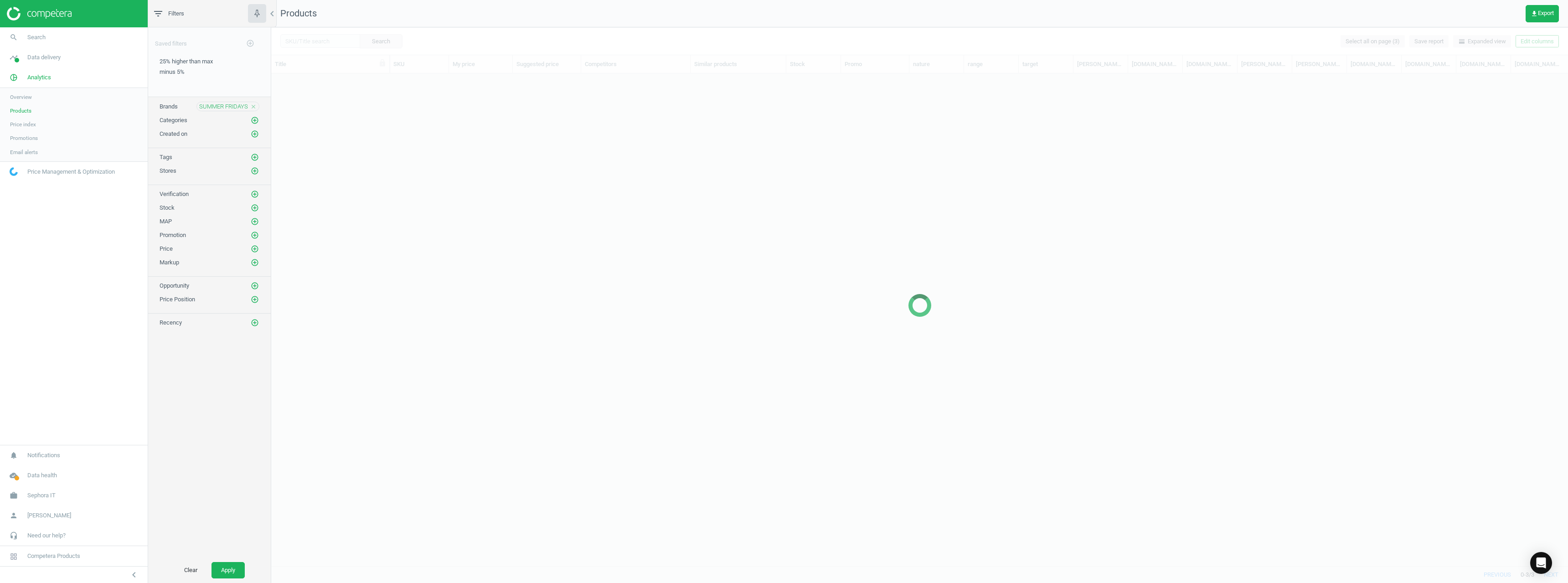
scroll to position [478, 1290]
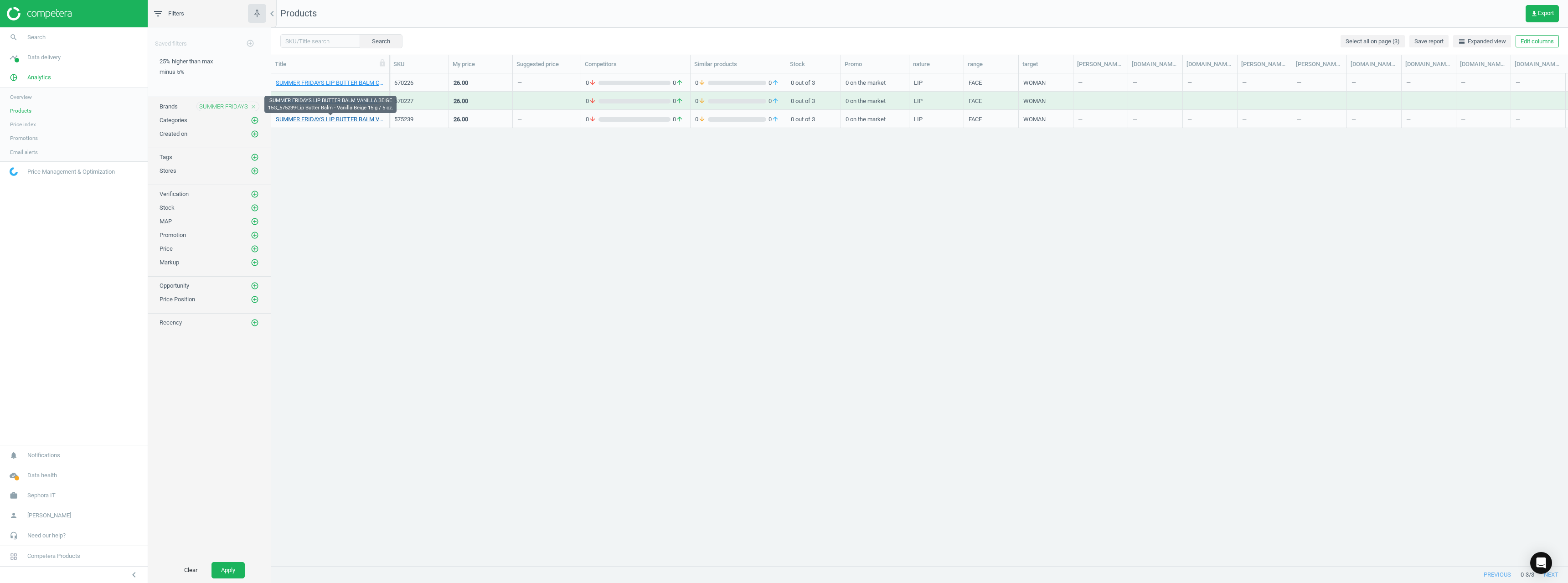
click at [357, 121] on link "SUMMER FRIDAYS LIP BUTTER BALM VANILLA BEIGE 15G_575239-Lip Butter Balm - Vanil…" at bounding box center [330, 119] width 109 height 8
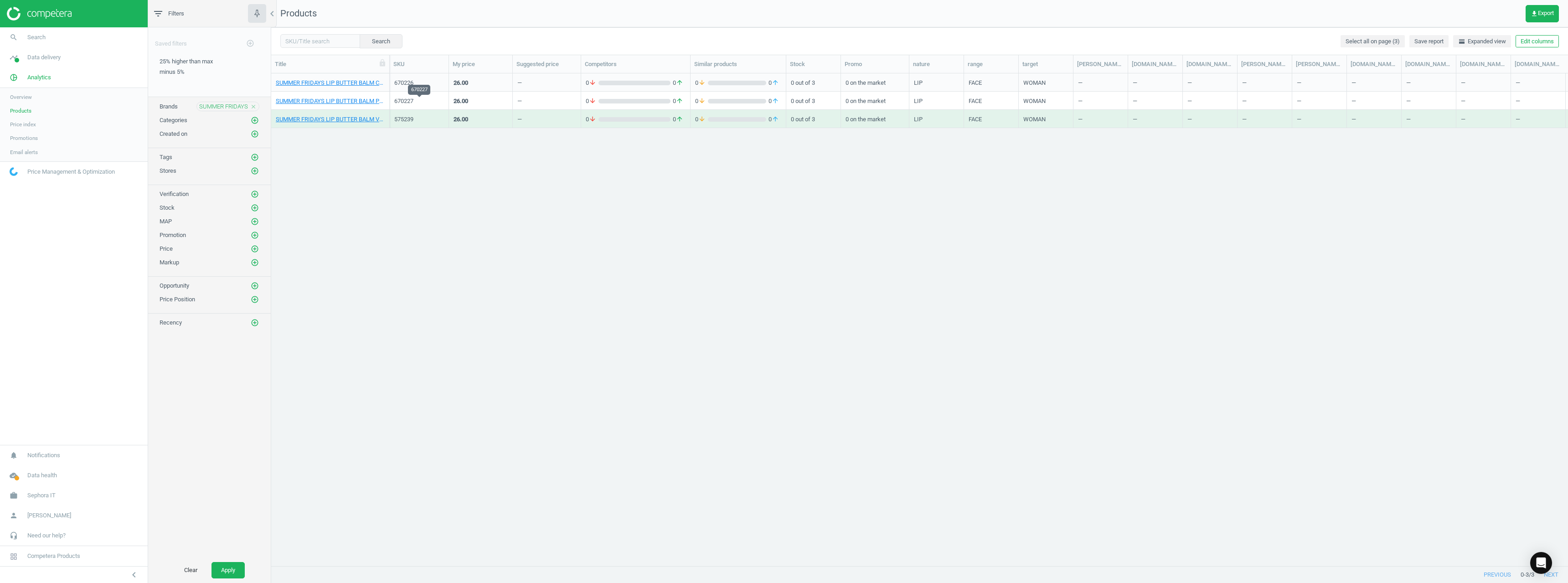
click at [405, 100] on div "670227" at bounding box center [419, 101] width 50 height 8
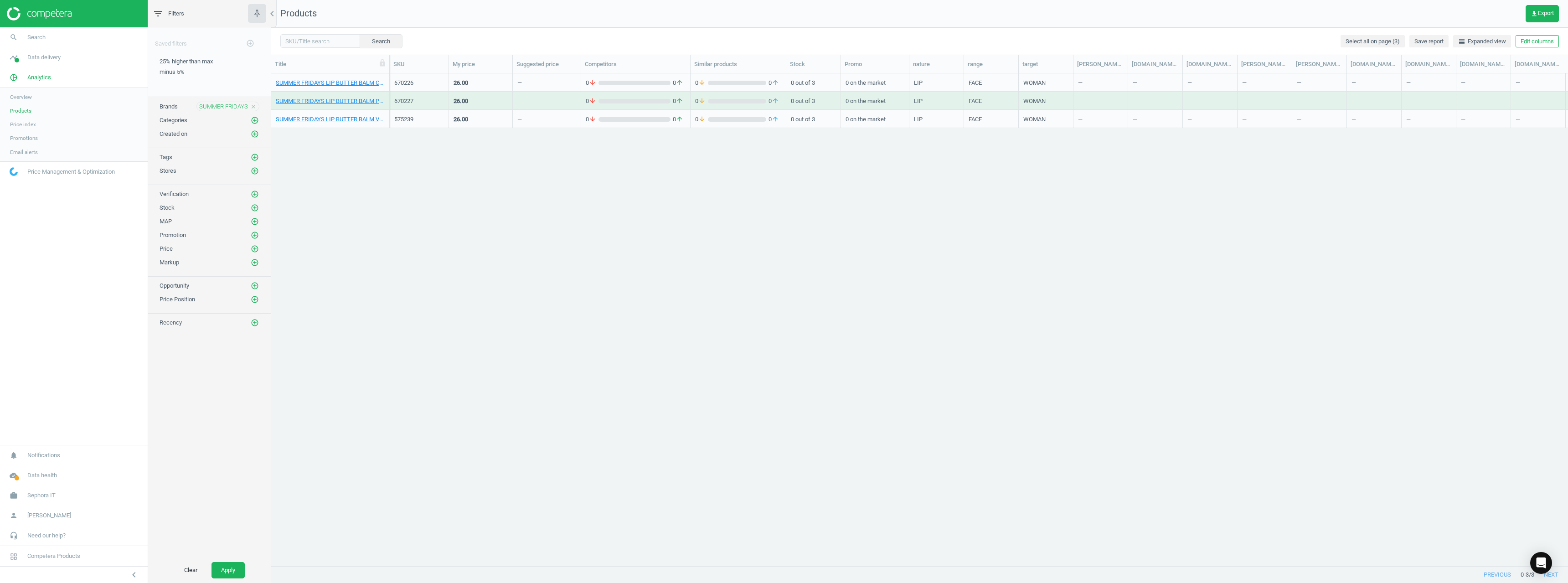
click at [405, 100] on div "670227" at bounding box center [419, 101] width 50 height 8
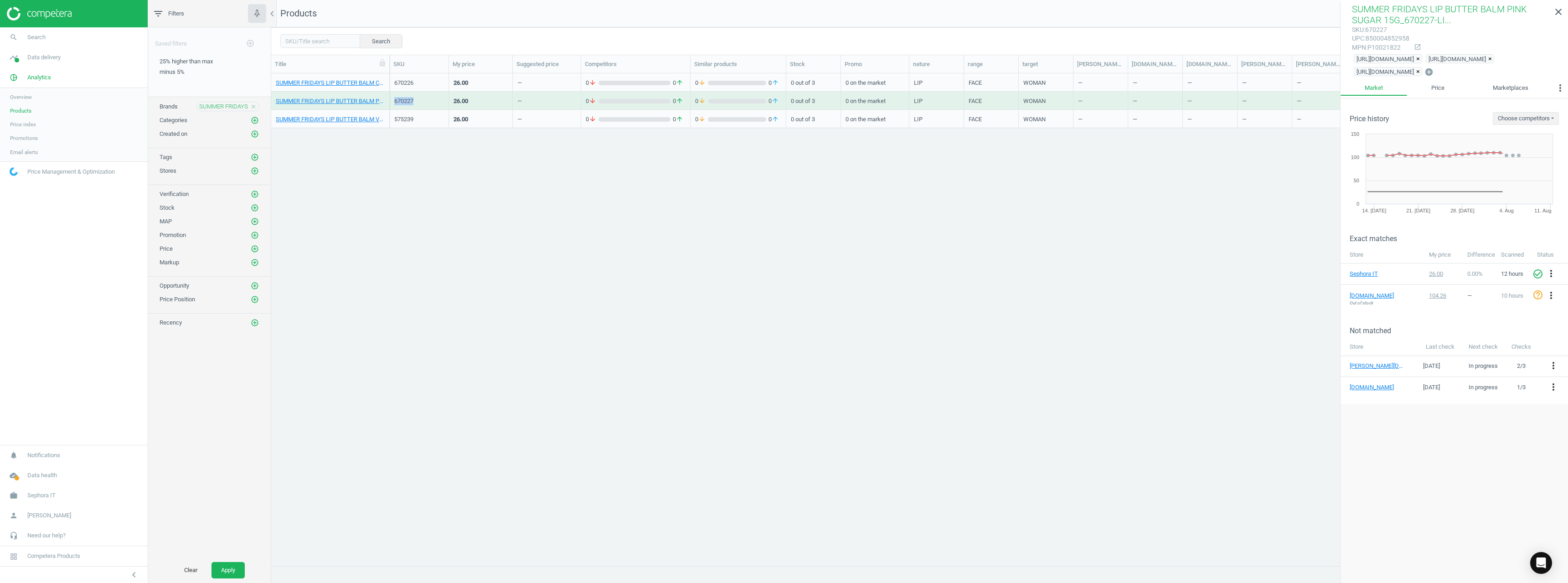
copy div "670227"
click at [254, 103] on icon "close" at bounding box center [253, 106] width 6 height 6
click at [254, 103] on icon "add_circle_outline" at bounding box center [254, 106] width 8 height 8
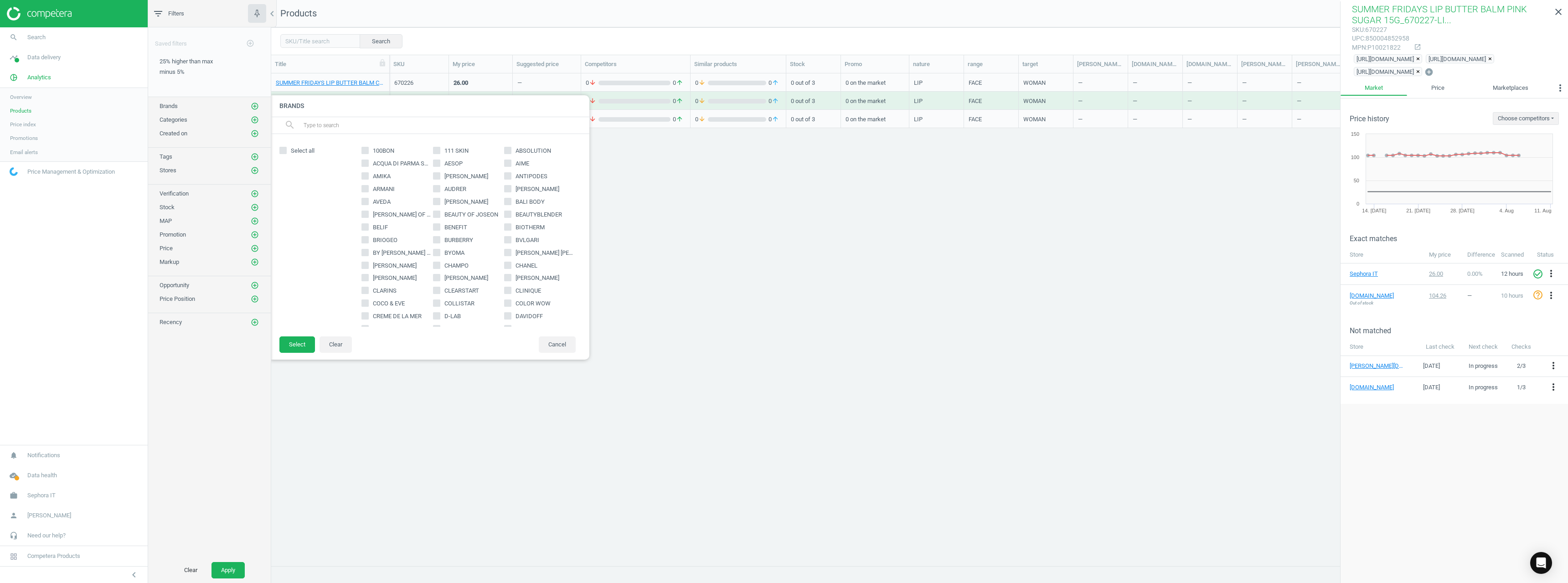
click at [349, 121] on input "text" at bounding box center [443, 125] width 280 height 15
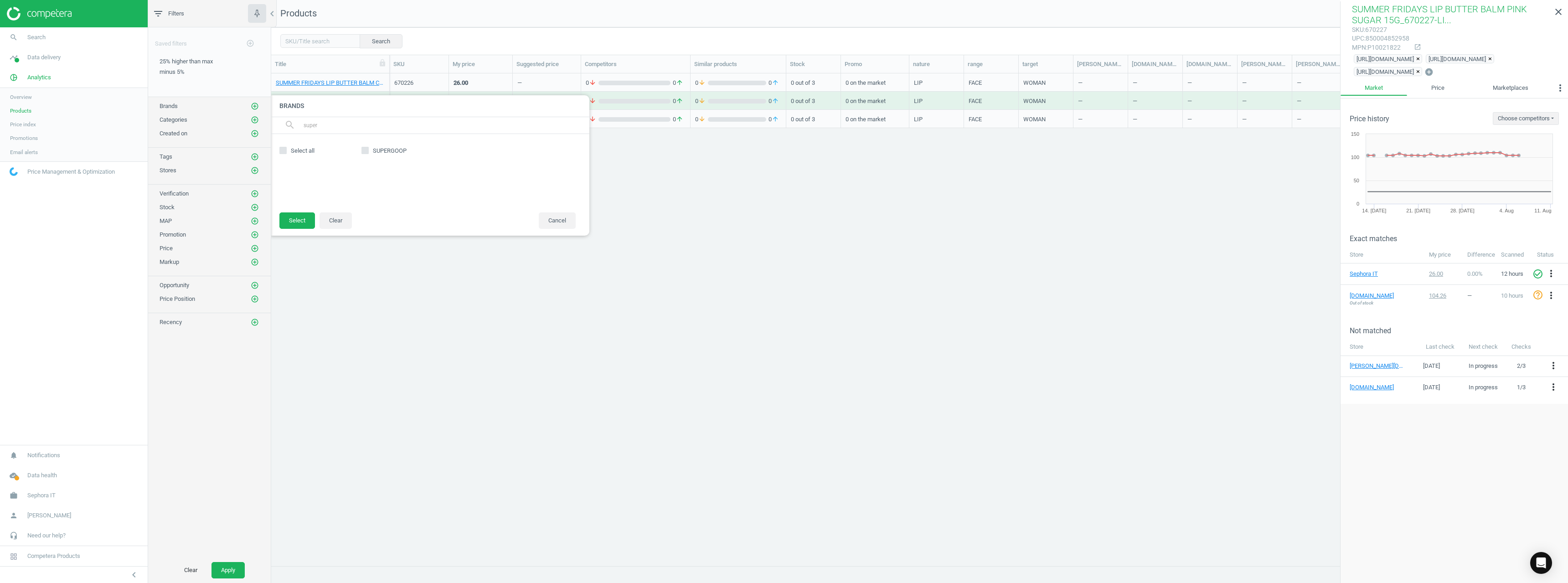
type input "super"
click at [394, 147] on span "SUPERGOOP" at bounding box center [390, 150] width 37 height 8
click at [368, 148] on input "SUPERGOOP" at bounding box center [365, 151] width 6 height 6
checkbox input "true"
click at [292, 215] on button "Select" at bounding box center [297, 220] width 35 height 16
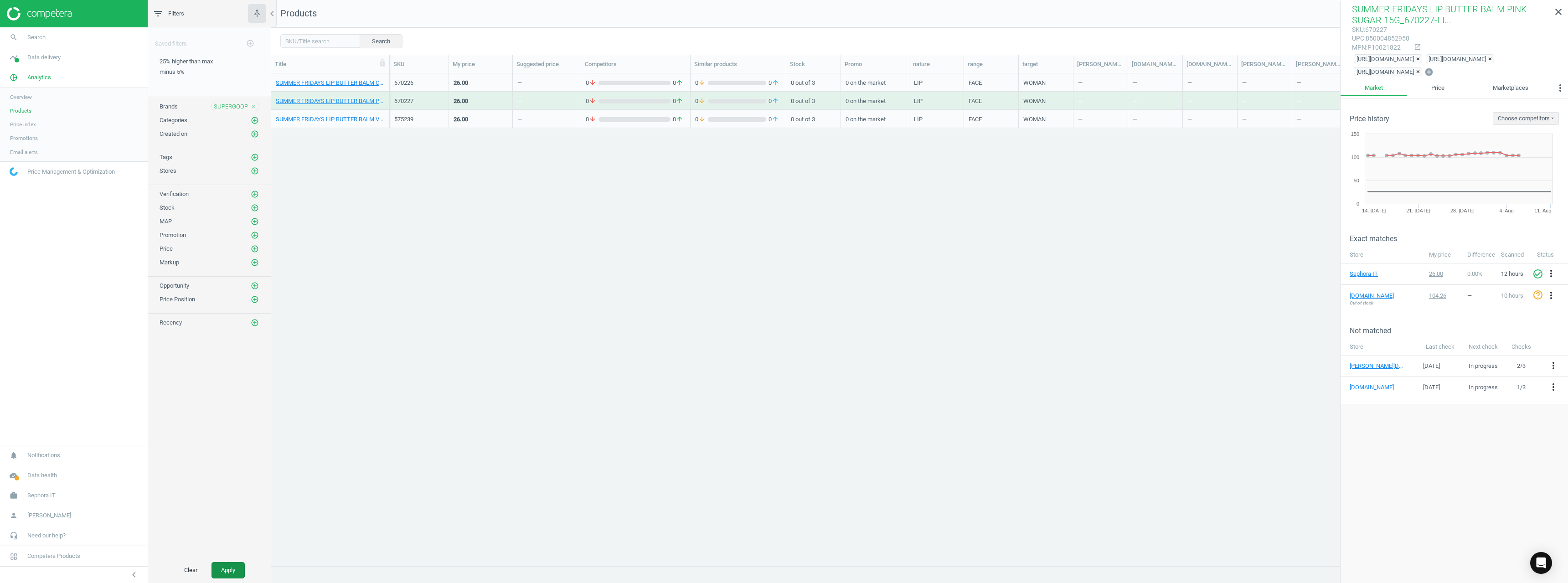
click at [214, 578] on button "Apply" at bounding box center [228, 570] width 33 height 16
click at [357, 88] on div "SUPERGOOP GLOW STICK SPF50 20G_657780-GLOW STICK SPF50 20G" at bounding box center [330, 85] width 109 height 12
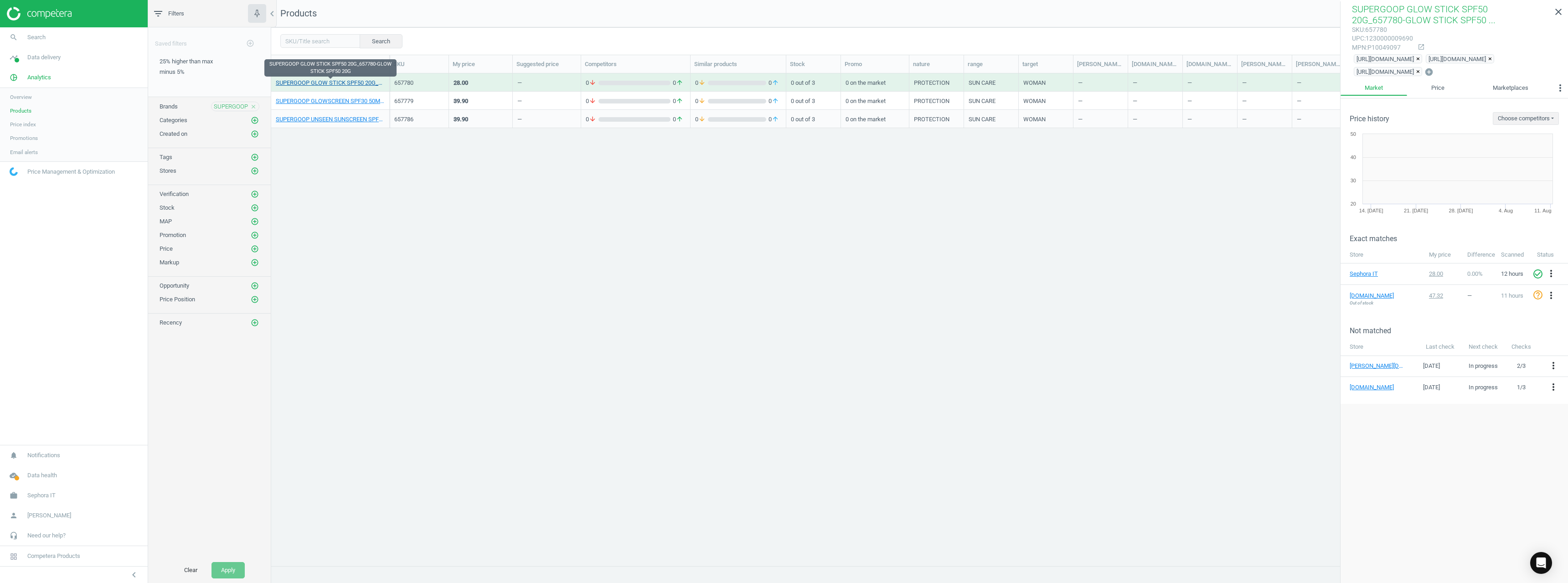
click at [362, 86] on link "SUPERGOOP GLOW STICK SPF50 20G_657780-GLOW STICK SPF50 20G" at bounding box center [330, 83] width 109 height 8
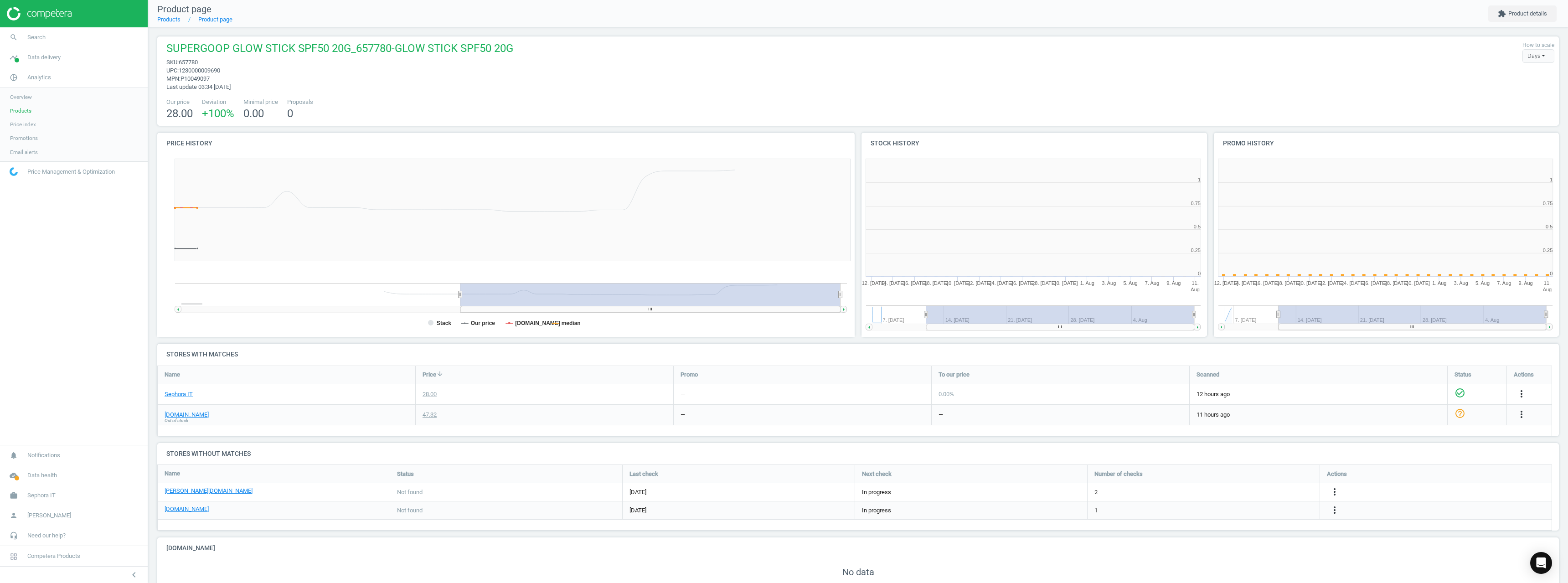
scroll to position [197, 358]
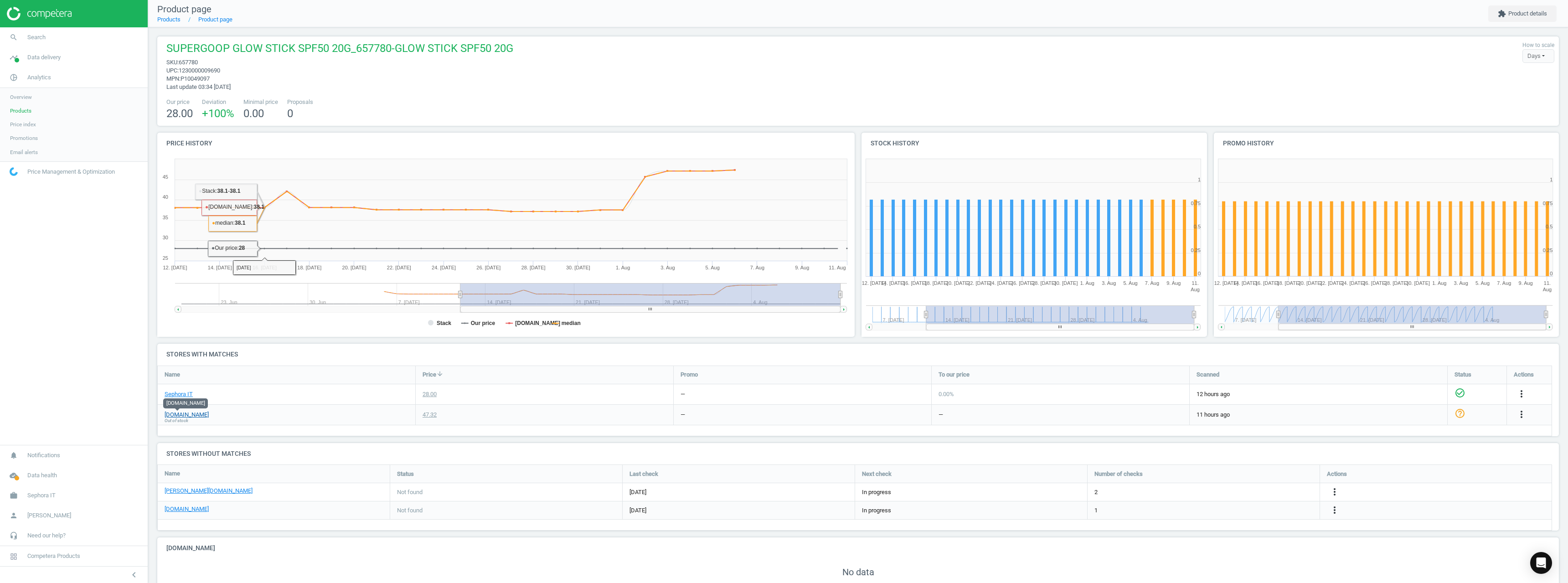
click at [184, 411] on link "[DOMAIN_NAME]" at bounding box center [186, 414] width 44 height 8
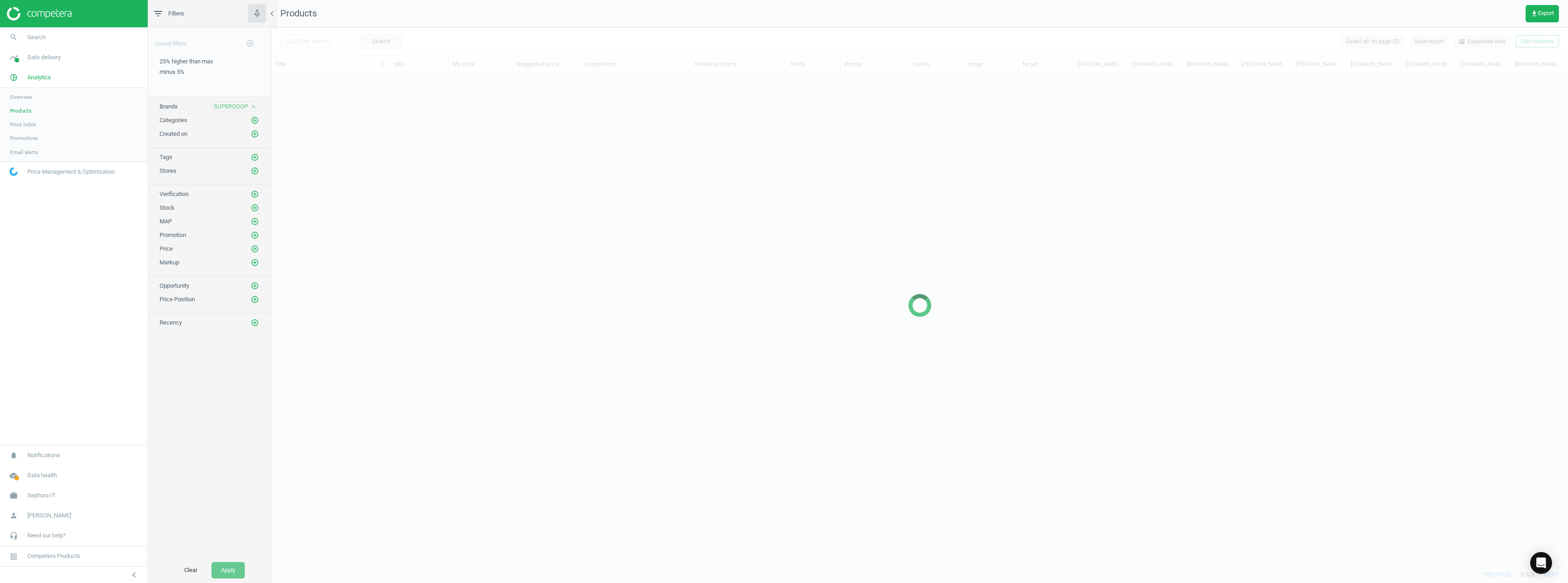
scroll to position [478, 1290]
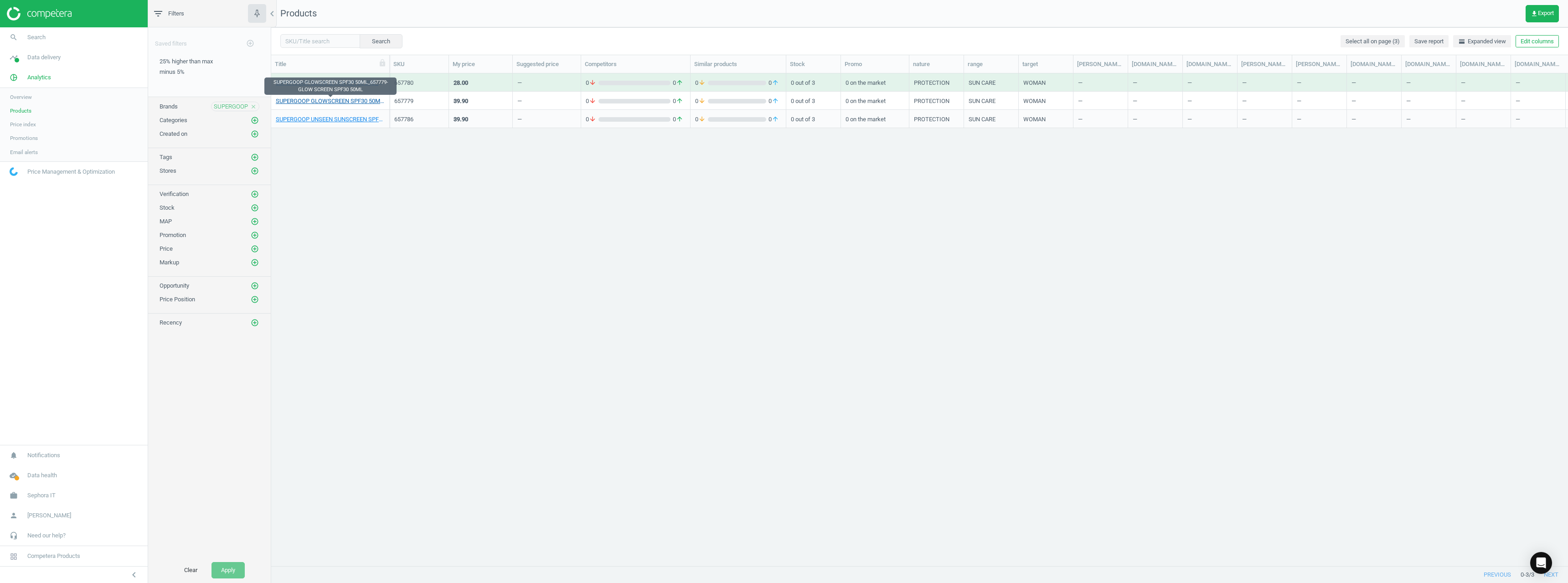
click at [328, 100] on link "SUPERGOOP GLOWSCREEN SPF30 50ML_657779-GLOW SCREEN SPF30 50ML" at bounding box center [330, 101] width 109 height 8
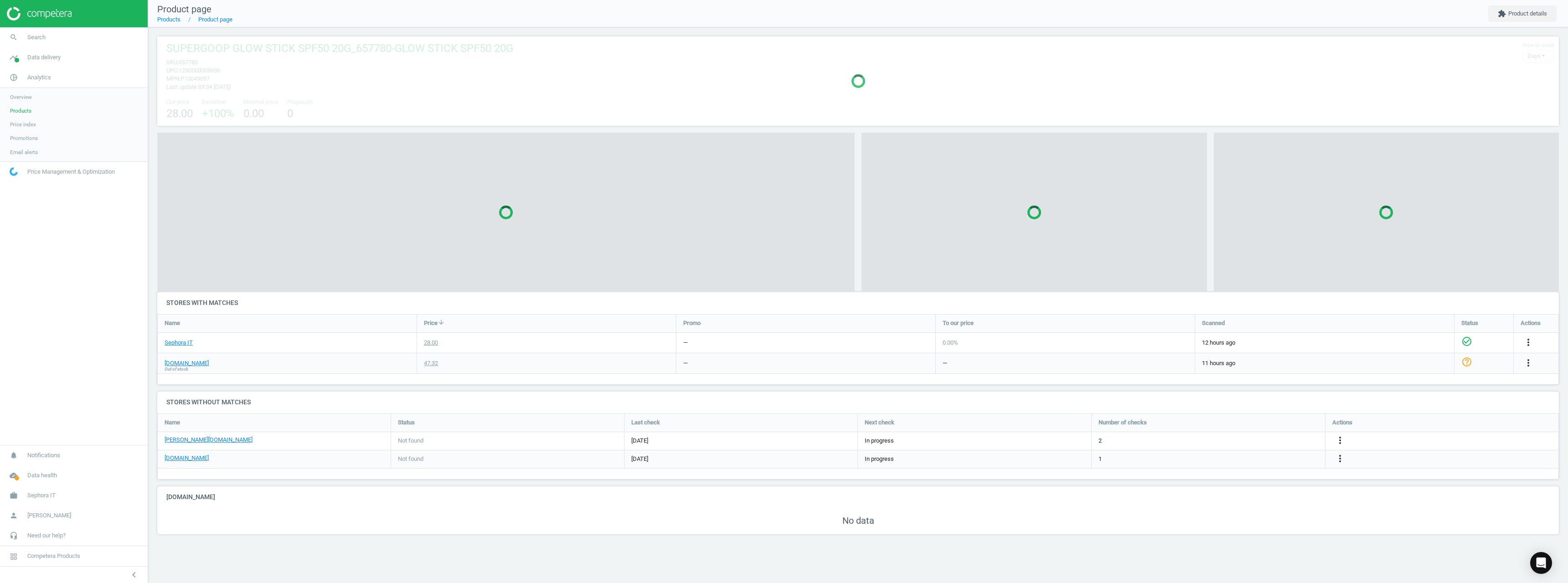
scroll to position [80, 1416]
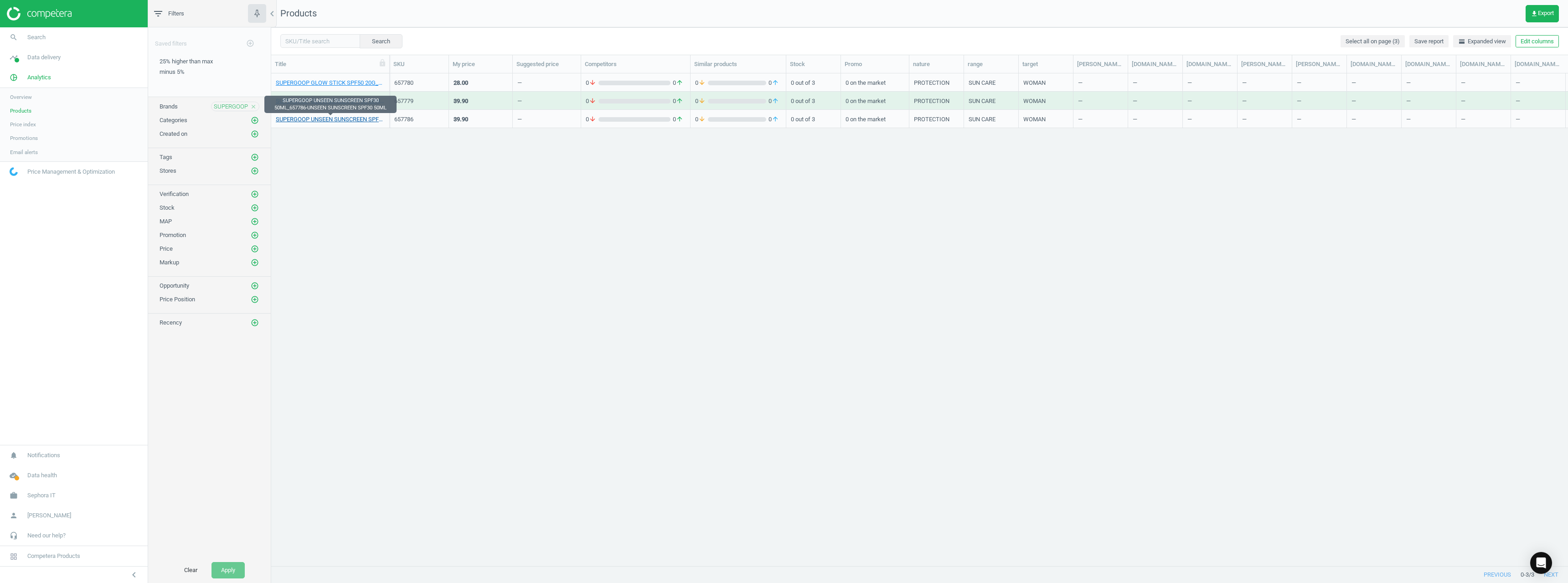
click at [328, 119] on link "SUPERGOOP UNSEEN SUNSCREEN SPF30 50ML_657786-UNSEEN SUNSCREEN SPF30 50ML" at bounding box center [330, 119] width 109 height 8
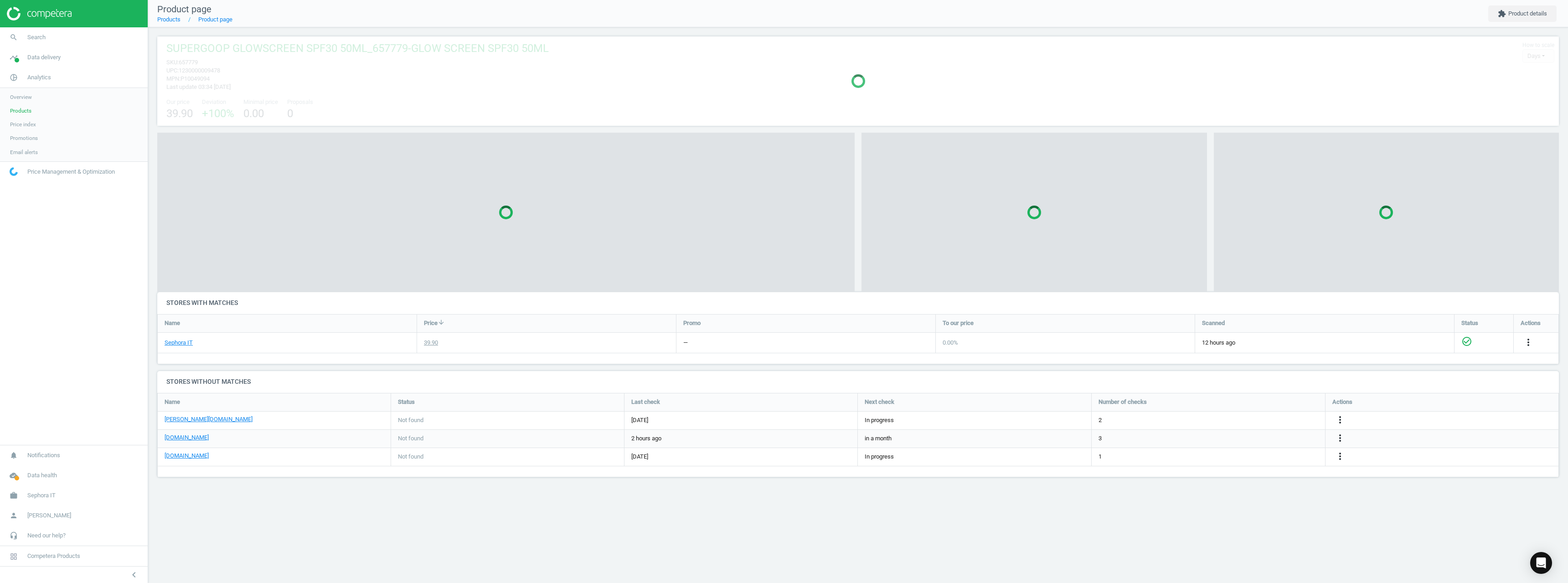
scroll to position [4, 4]
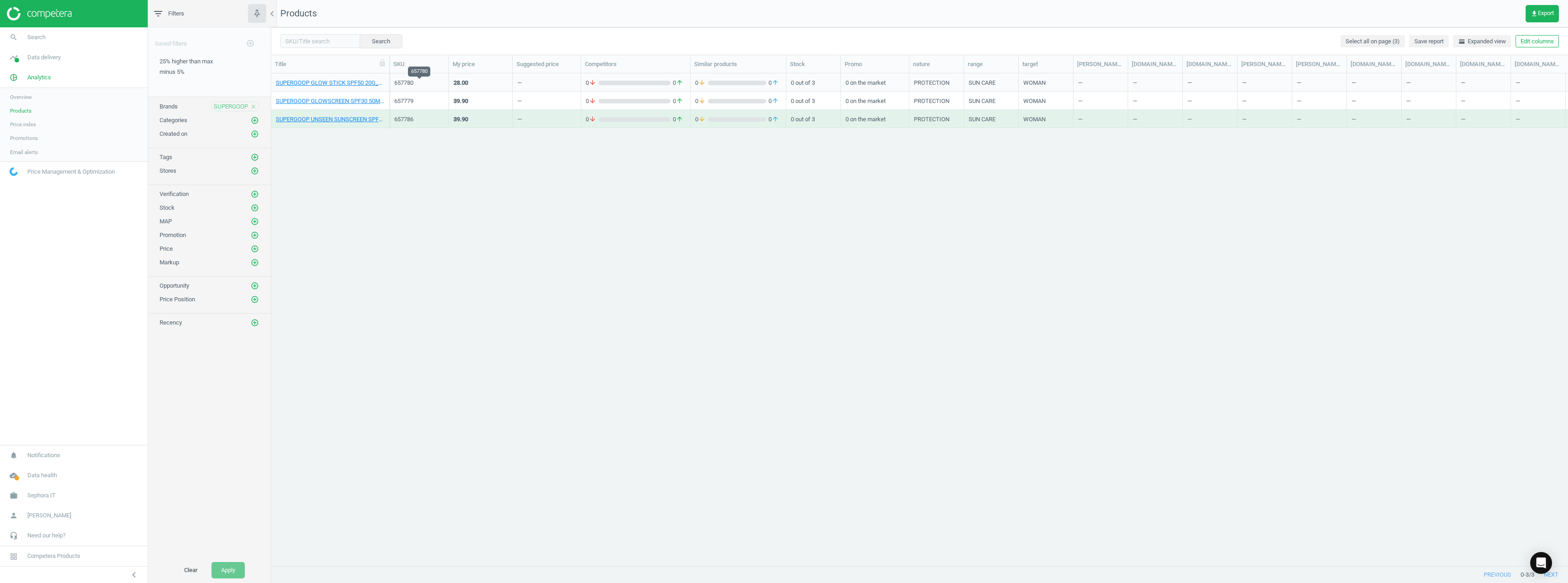
click at [410, 79] on div "657780" at bounding box center [419, 83] width 50 height 8
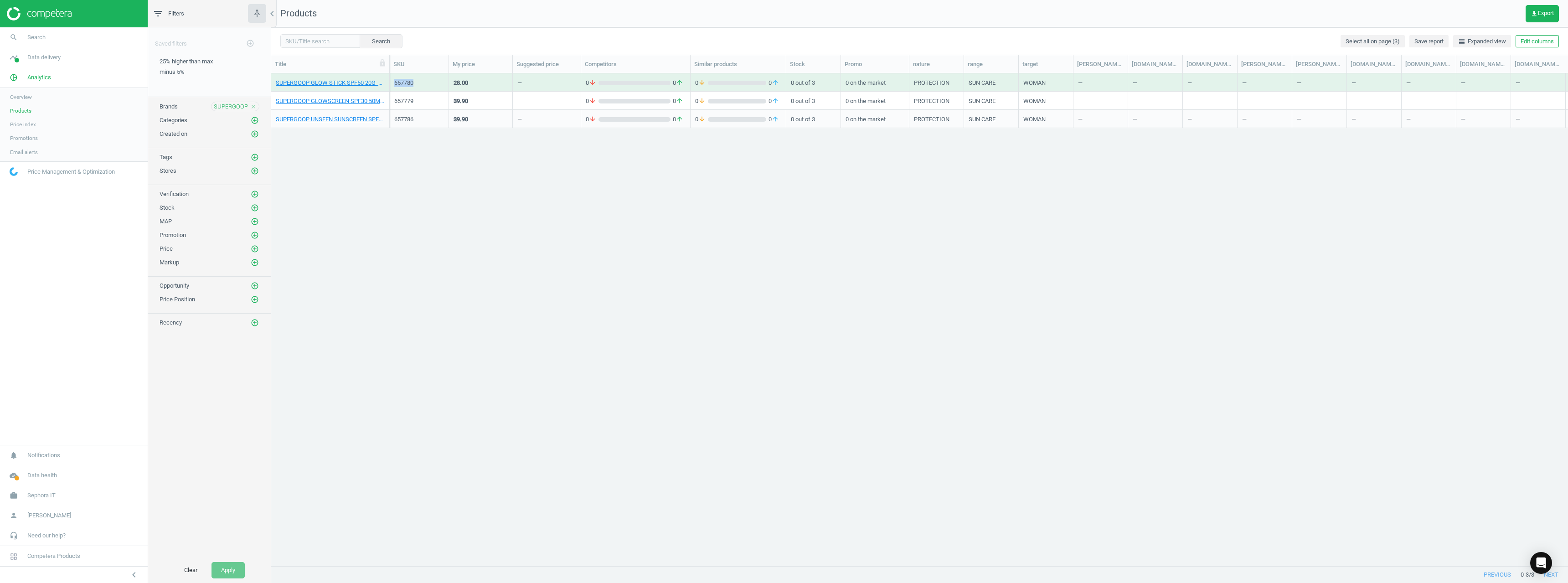
click at [410, 79] on div "657780" at bounding box center [419, 83] width 50 height 8
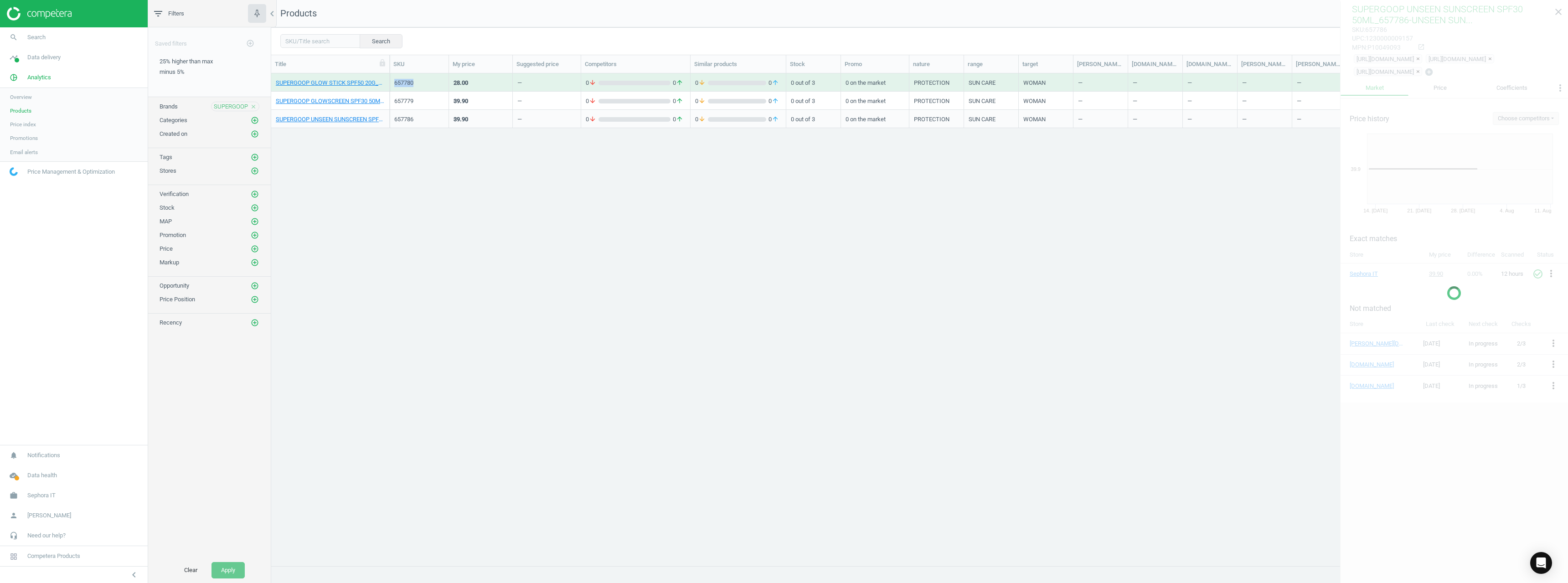
copy div "657780"
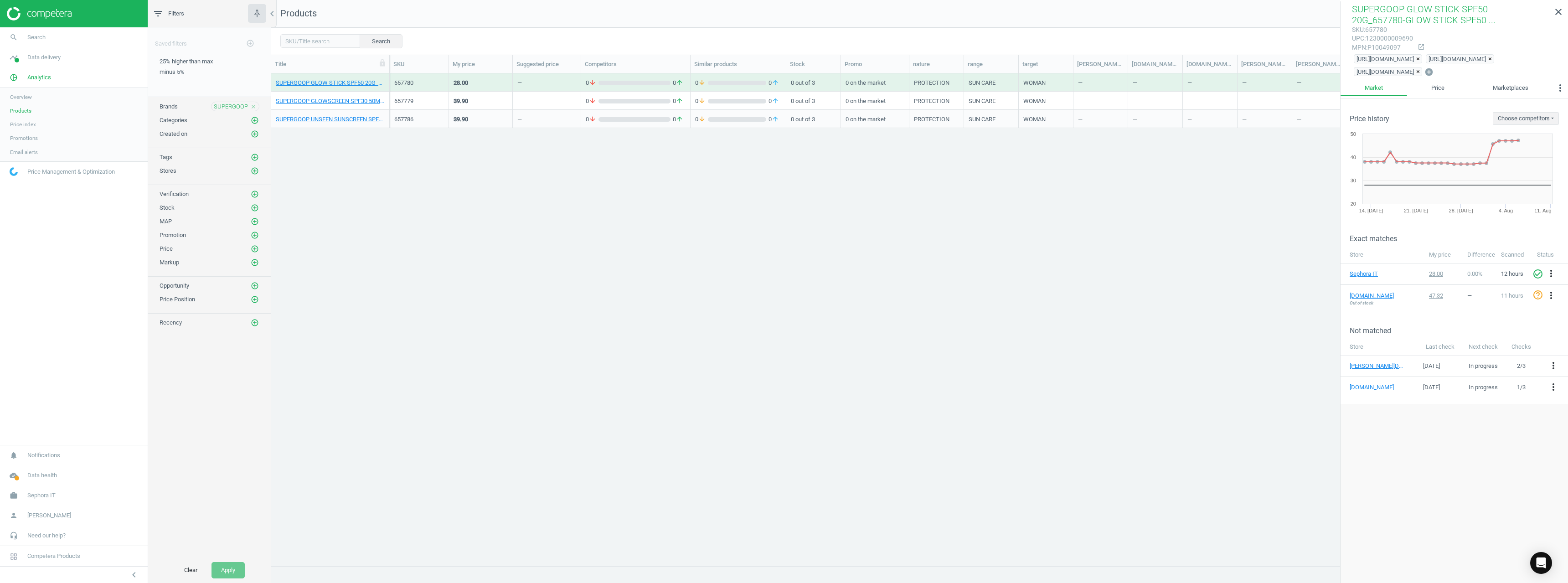
click at [253, 108] on icon "close" at bounding box center [253, 106] width 6 height 6
click at [253, 102] on icon "add_circle_outline" at bounding box center [254, 106] width 8 height 8
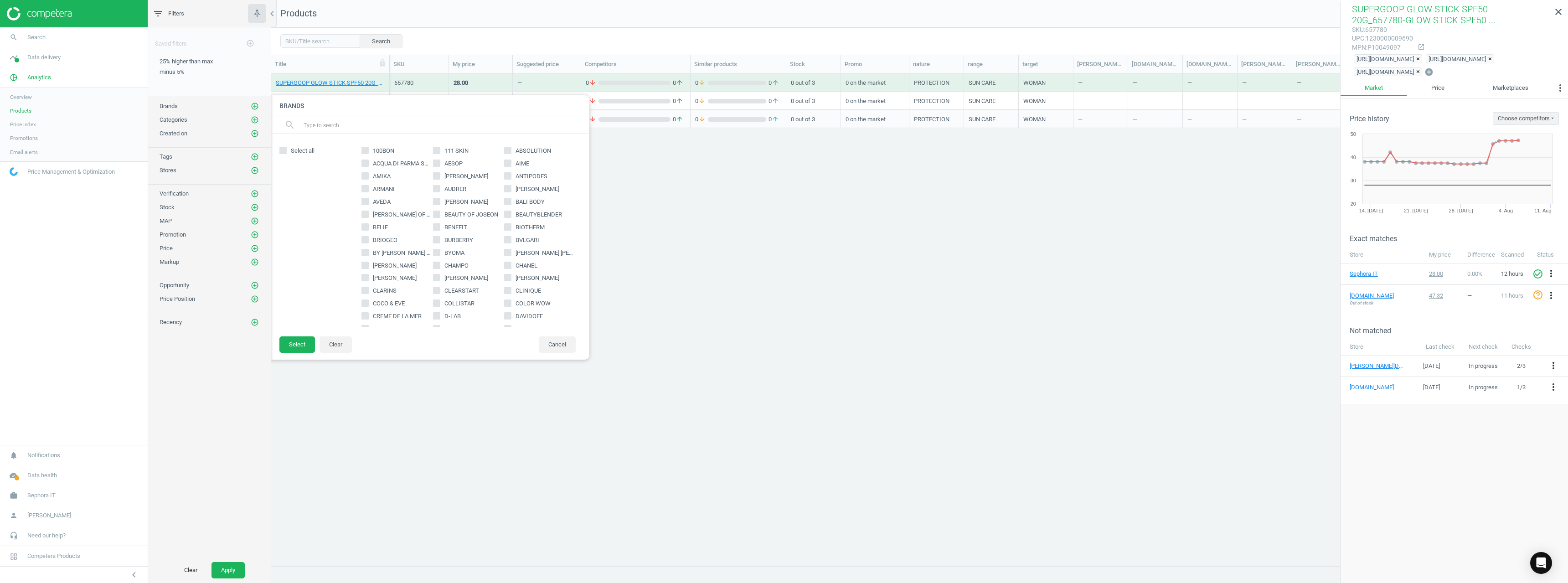
click at [327, 127] on input "text" at bounding box center [443, 125] width 280 height 15
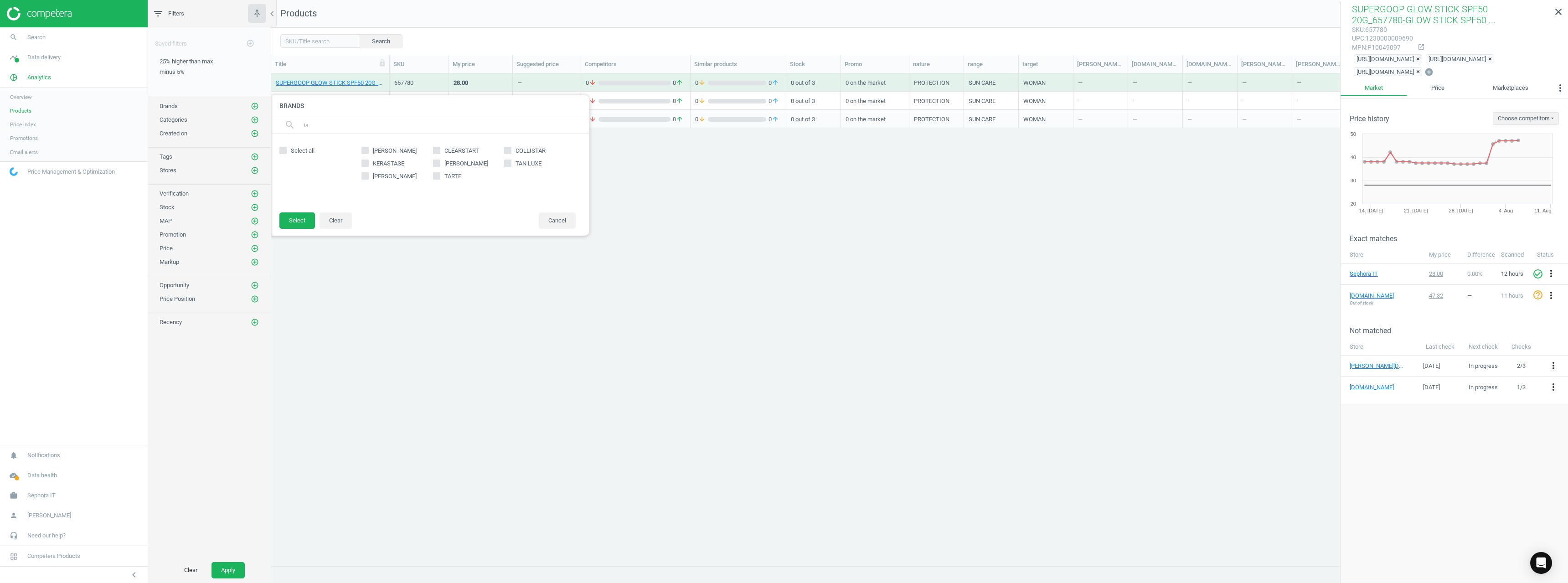
type input "ta"
click at [536, 167] on span "TAN LUXE" at bounding box center [528, 163] width 30 height 8
click at [511, 166] on input "TAN LUXE" at bounding box center [508, 164] width 6 height 6
checkbox input "true"
click at [297, 222] on button "Select" at bounding box center [297, 220] width 35 height 16
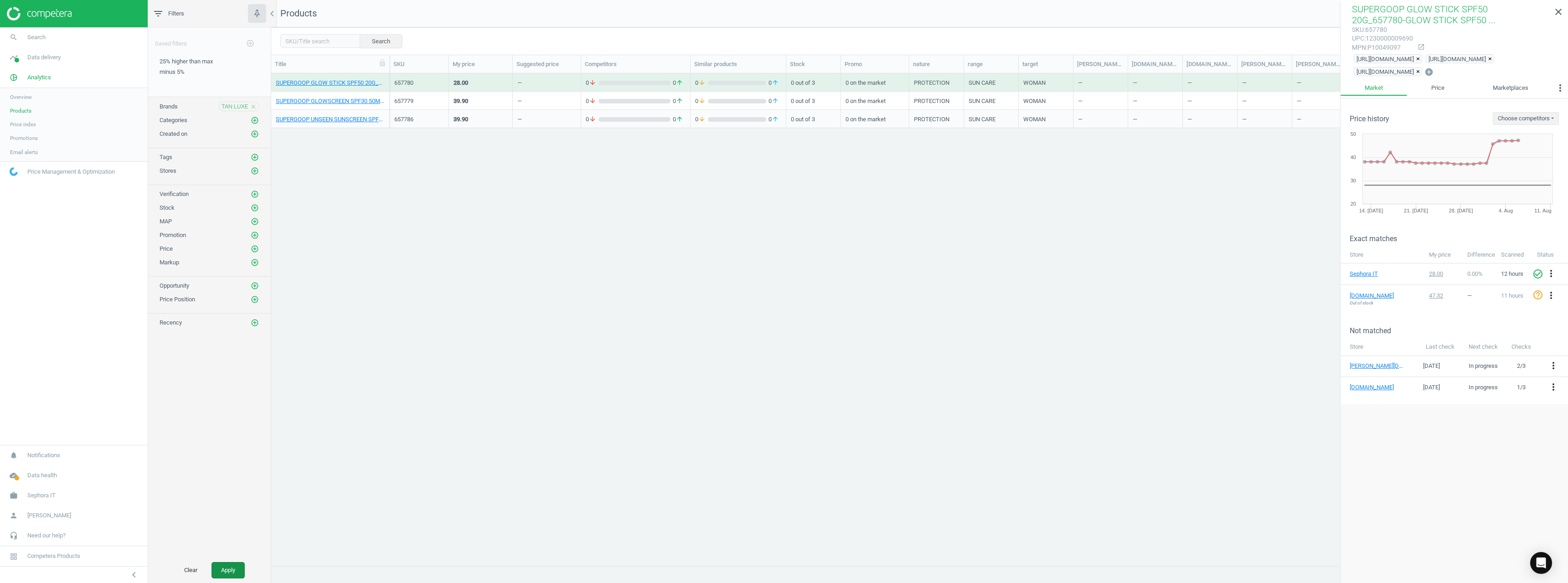
click at [233, 573] on button "Apply" at bounding box center [228, 570] width 33 height 16
click at [327, 83] on link "TAN LUXE THE FACE MEDIUM/DARK 30ML_527532-THE FACE MEDIUM/DARK 30ML" at bounding box center [330, 83] width 109 height 8
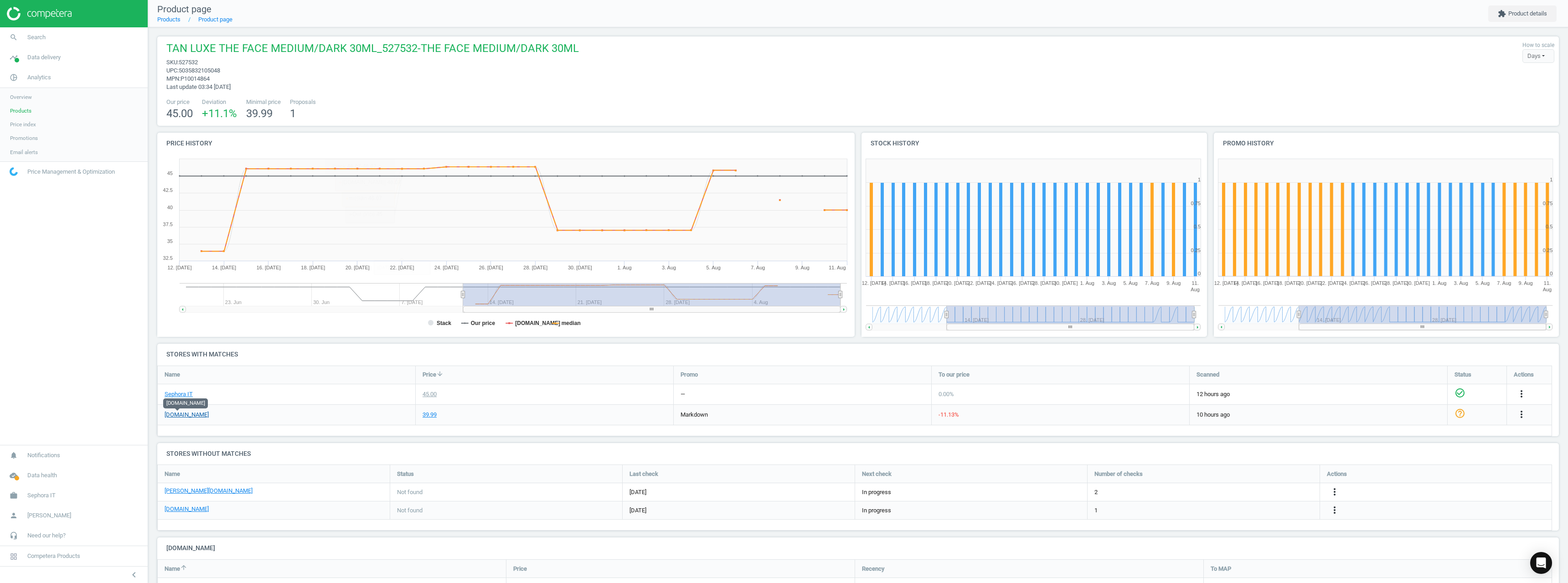
click at [176, 417] on link "[DOMAIN_NAME]" at bounding box center [186, 414] width 44 height 8
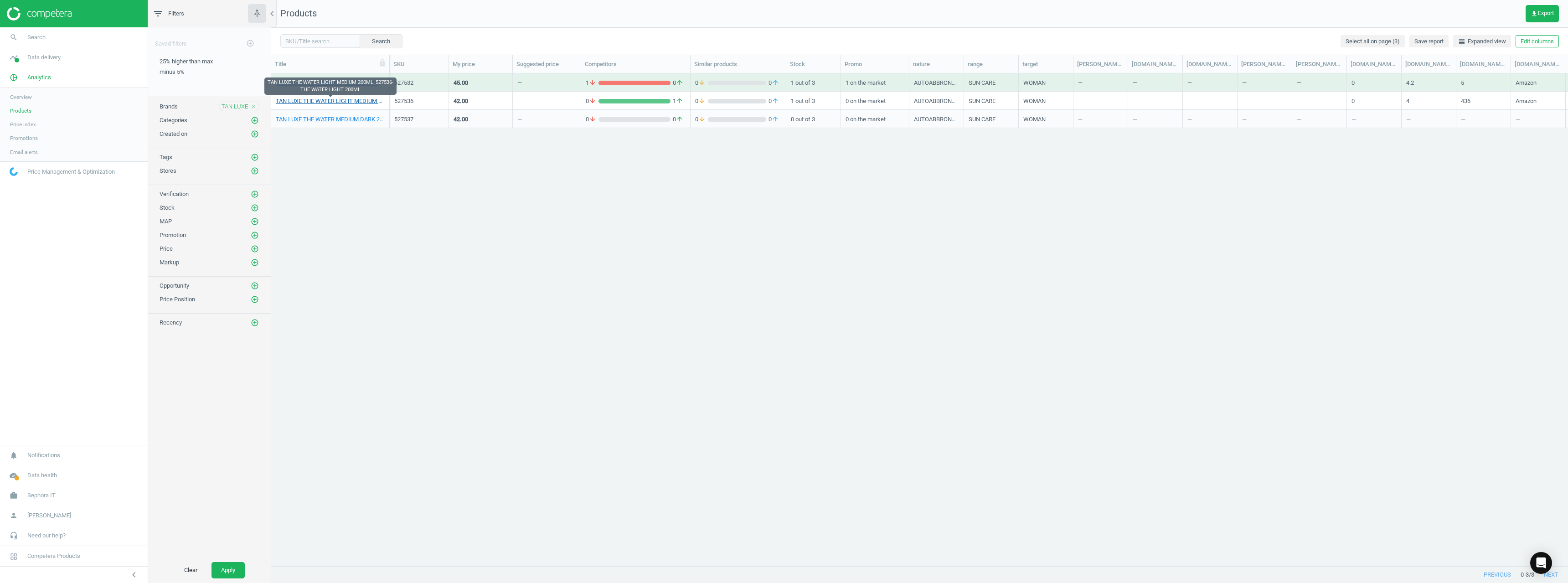
click at [327, 104] on link "TAN LUXE THE WATER LIGHT MEDIUM 200ML_527536-THE WATER LIGHT 200ML" at bounding box center [330, 101] width 109 height 8
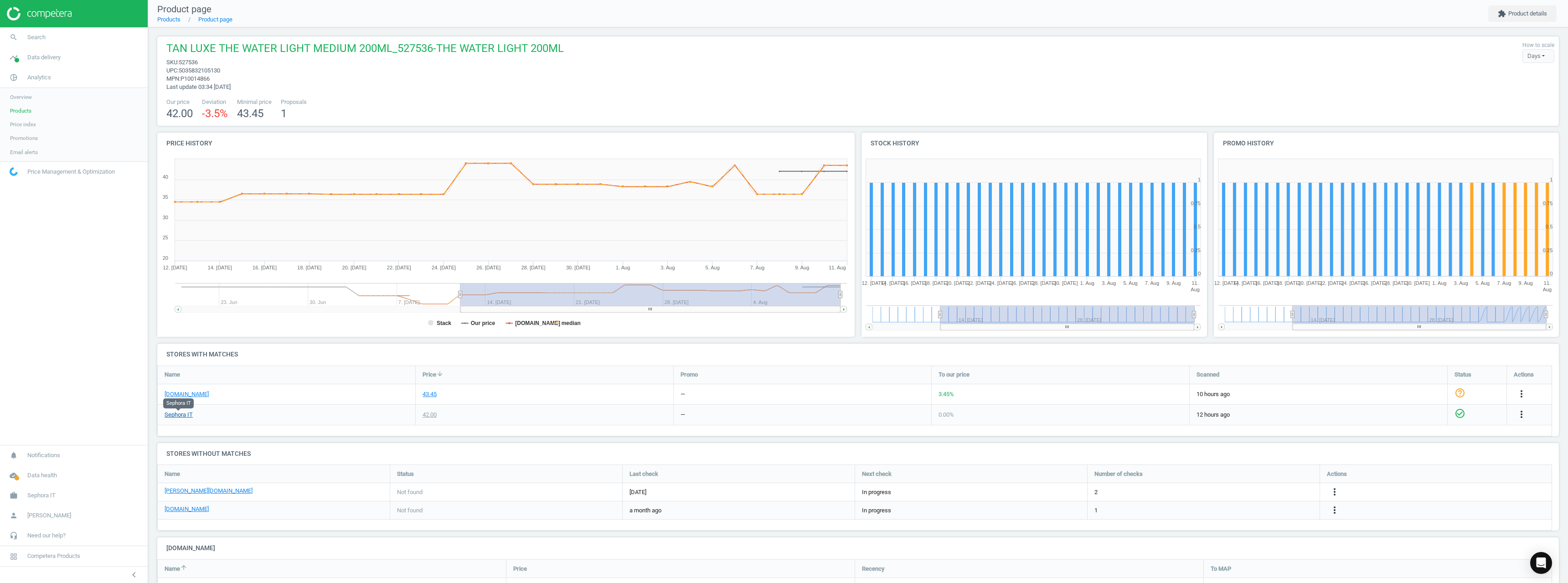
click at [184, 417] on link "Sephora IT" at bounding box center [178, 414] width 28 height 8
click at [186, 389] on div "[DOMAIN_NAME]" at bounding box center [286, 394] width 257 height 20
click at [185, 394] on link "[DOMAIN_NAME]" at bounding box center [186, 394] width 44 height 8
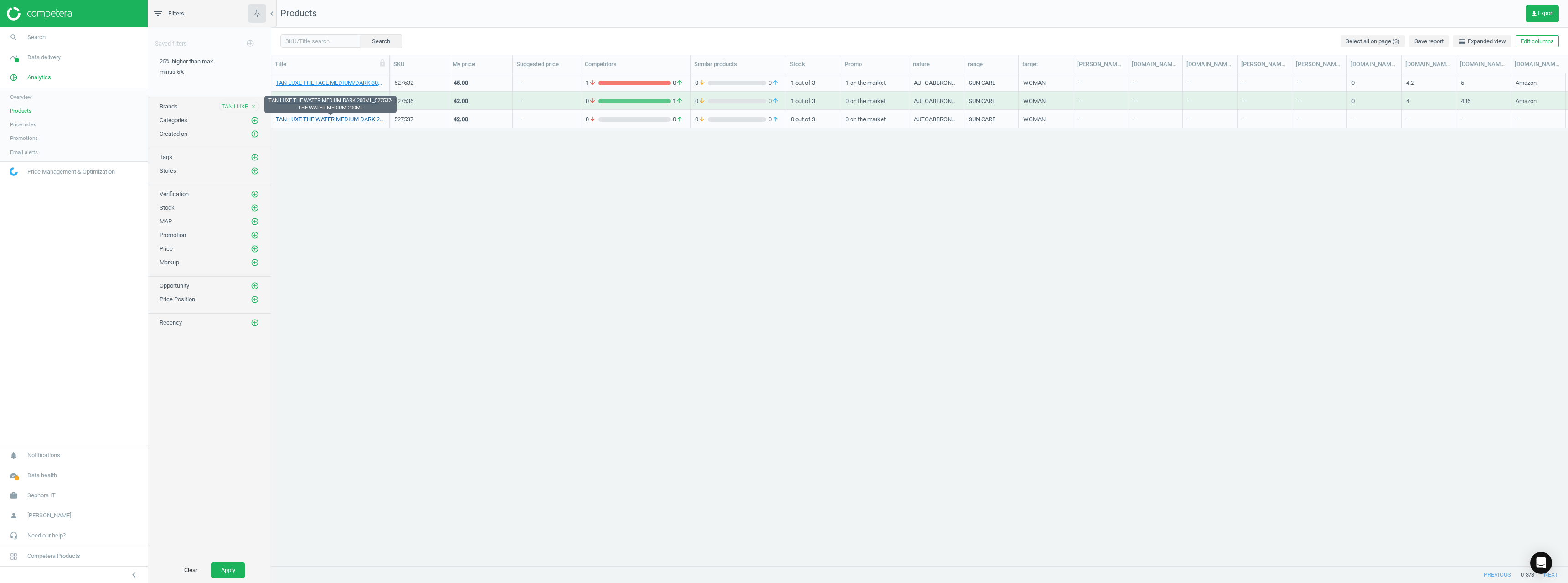
click at [330, 118] on link "TAN LUXE THE WATER MEDIUM DARK 200ML_527537-THE WATER MEDIUM 200ML" at bounding box center [330, 119] width 109 height 8
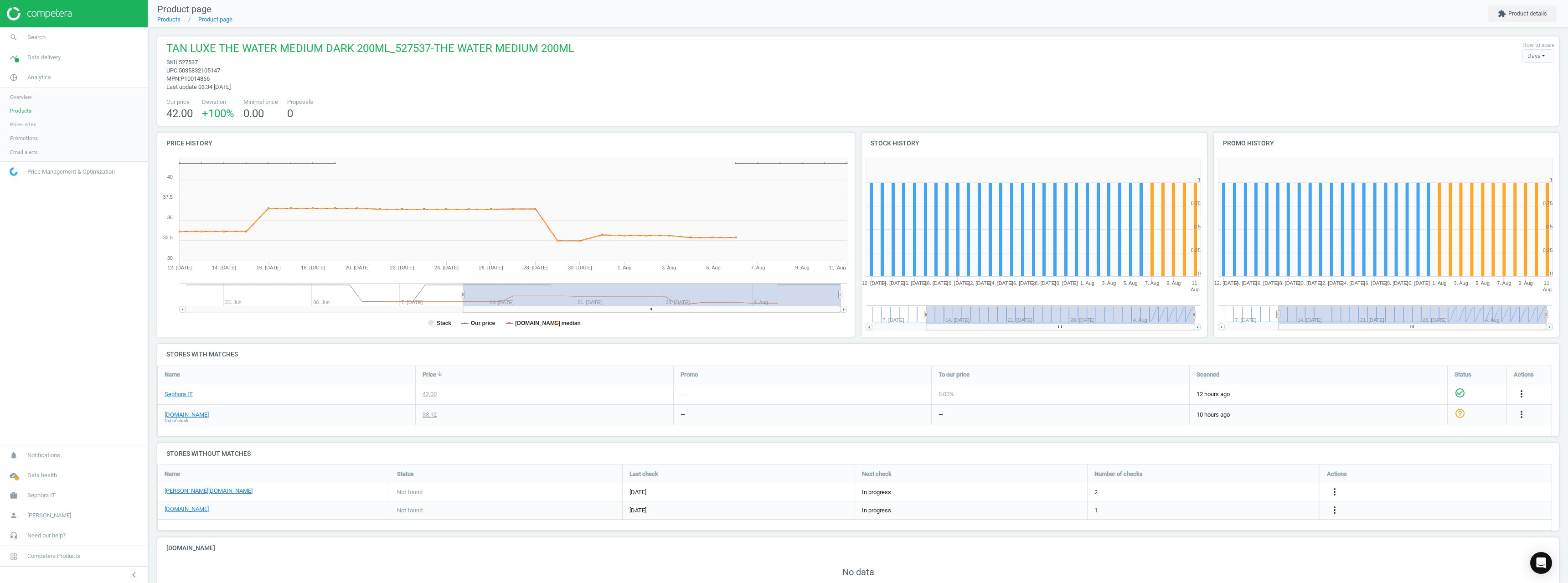
click at [175, 417] on span "Out of stock" at bounding box center [176, 421] width 24 height 6
click at [177, 414] on link "[DOMAIN_NAME]" at bounding box center [186, 414] width 44 height 8
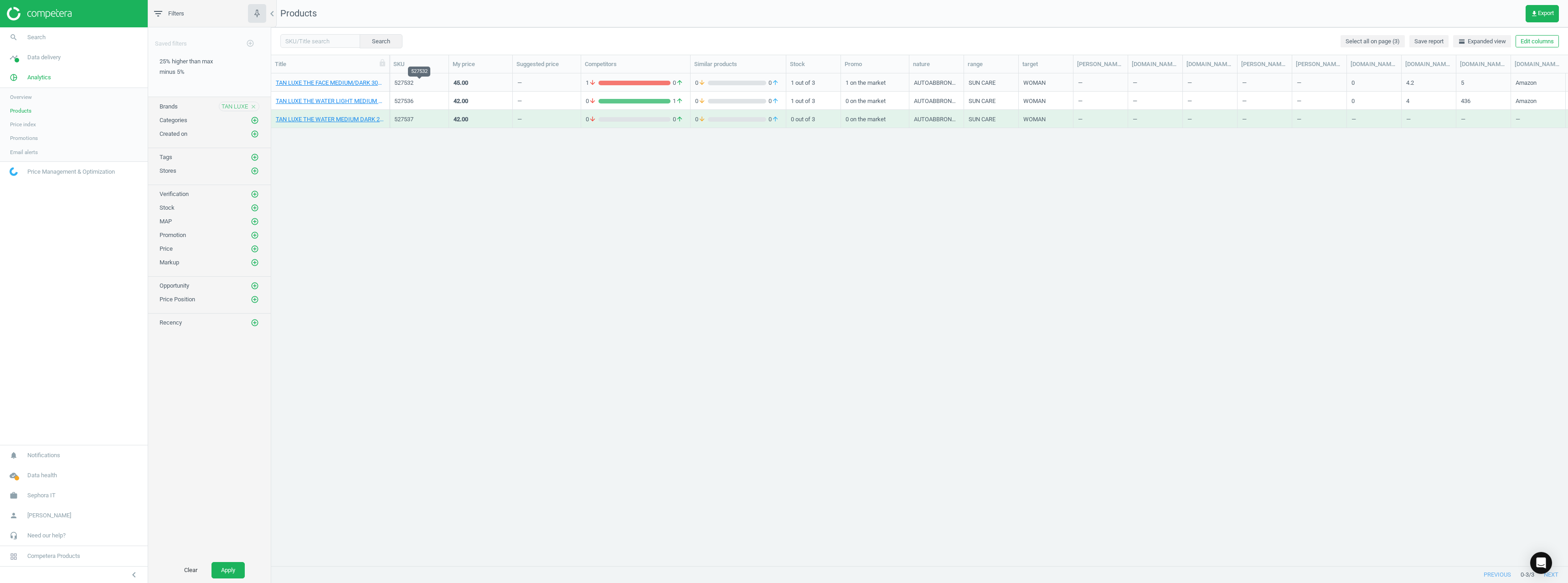
click at [407, 84] on div "527532" at bounding box center [419, 83] width 50 height 8
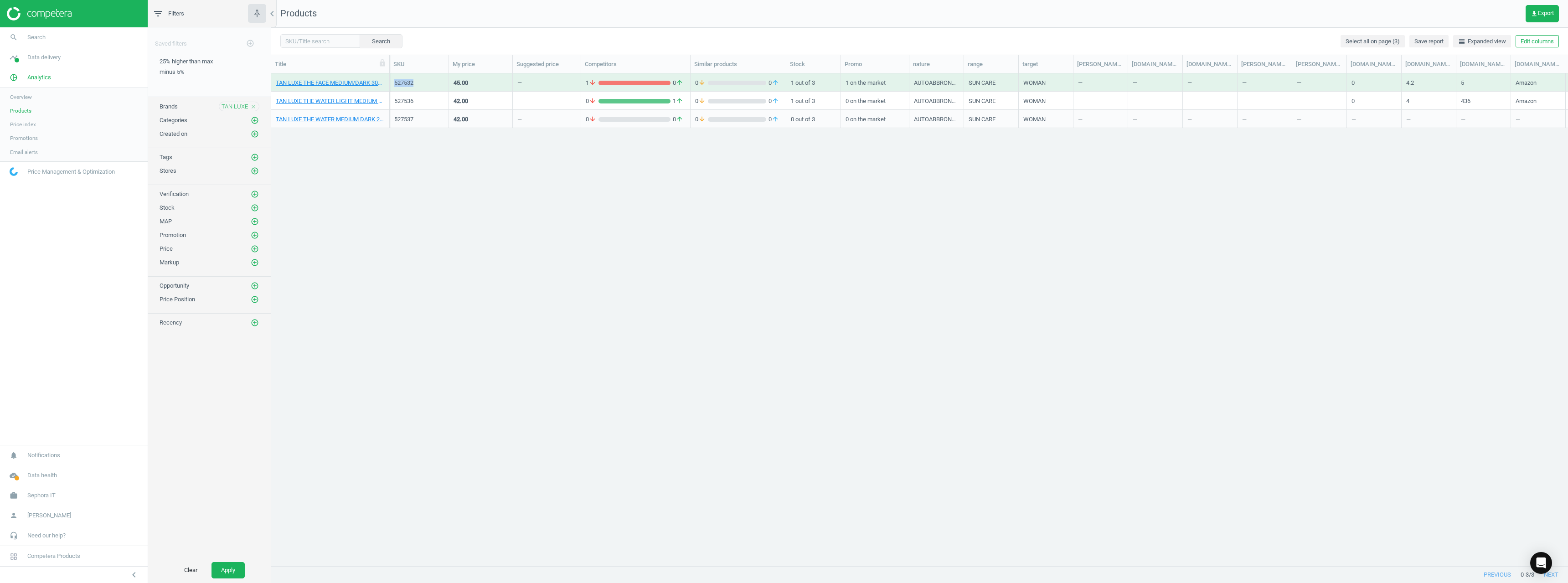
click at [407, 84] on div "527532" at bounding box center [419, 83] width 50 height 8
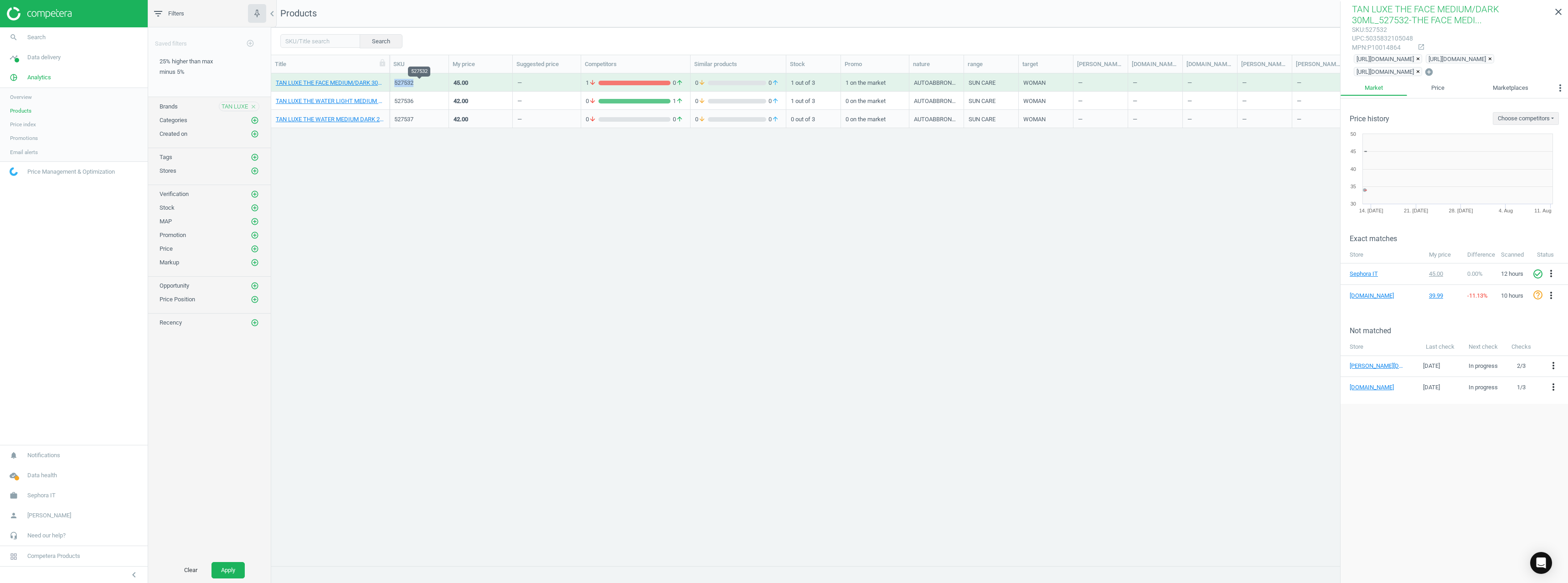
copy div "527532"
click at [406, 102] on div "527536" at bounding box center [419, 101] width 50 height 8
click at [405, 102] on div "527536" at bounding box center [419, 101] width 50 height 8
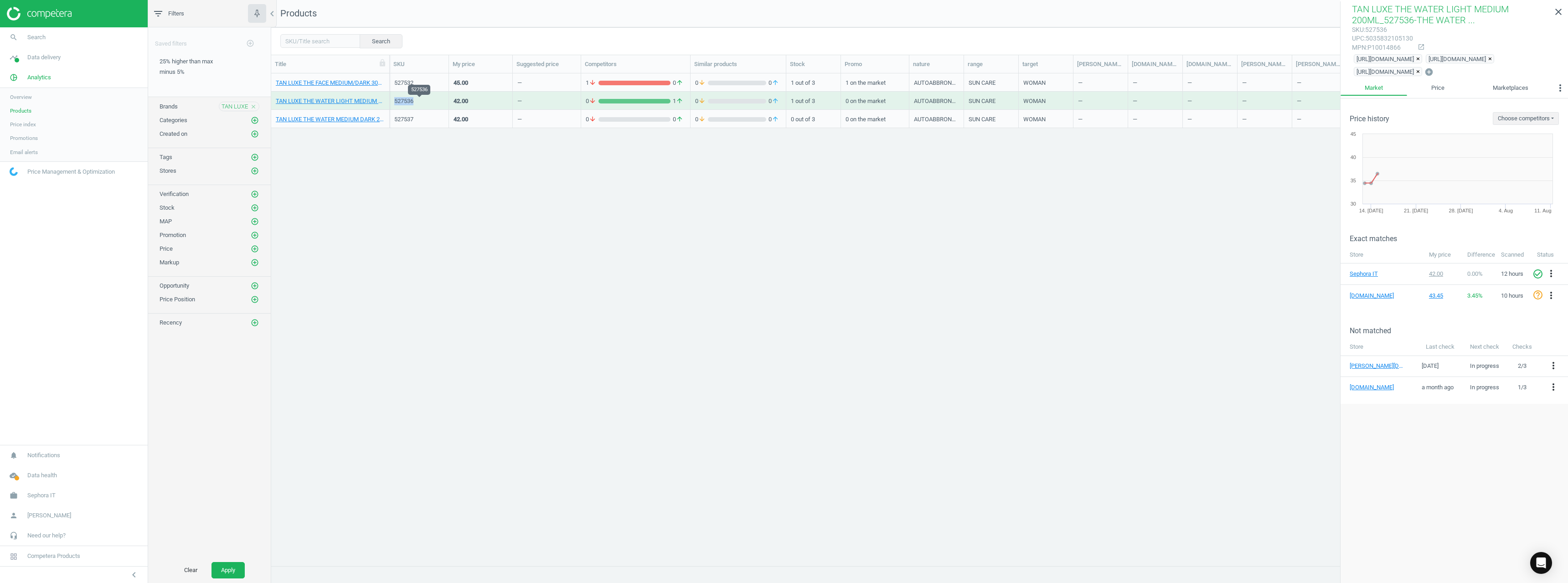
copy div "527536"
click at [410, 117] on div "527537" at bounding box center [419, 119] width 50 height 8
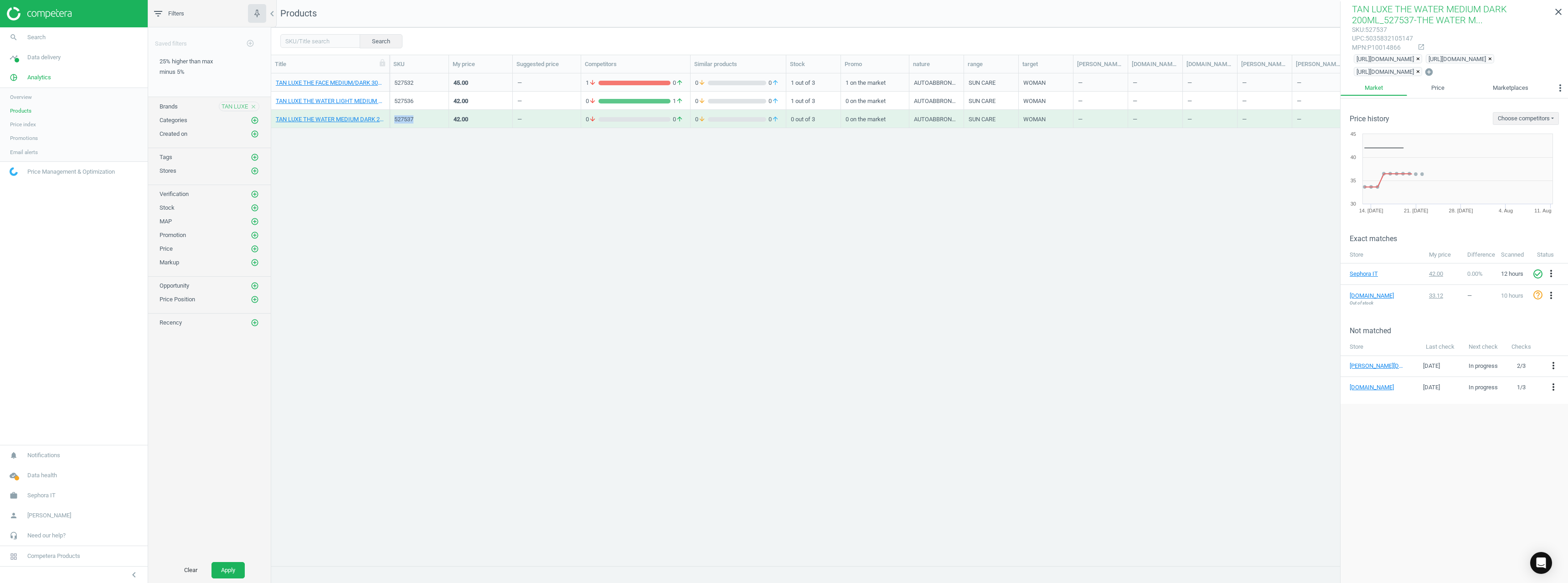
copy div "527537"
click at [253, 106] on icon "close" at bounding box center [253, 106] width 6 height 6
click at [253, 106] on icon "add_circle_outline" at bounding box center [254, 106] width 8 height 8
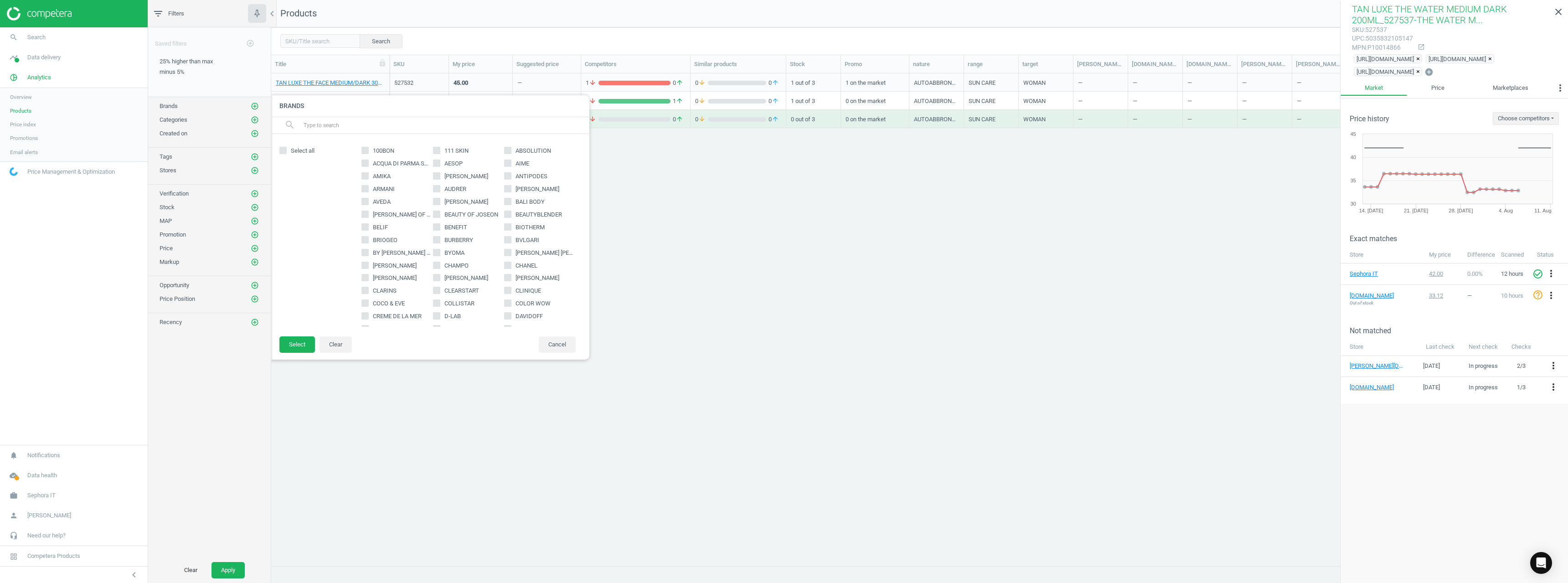
click at [339, 125] on input "text" at bounding box center [443, 125] width 280 height 15
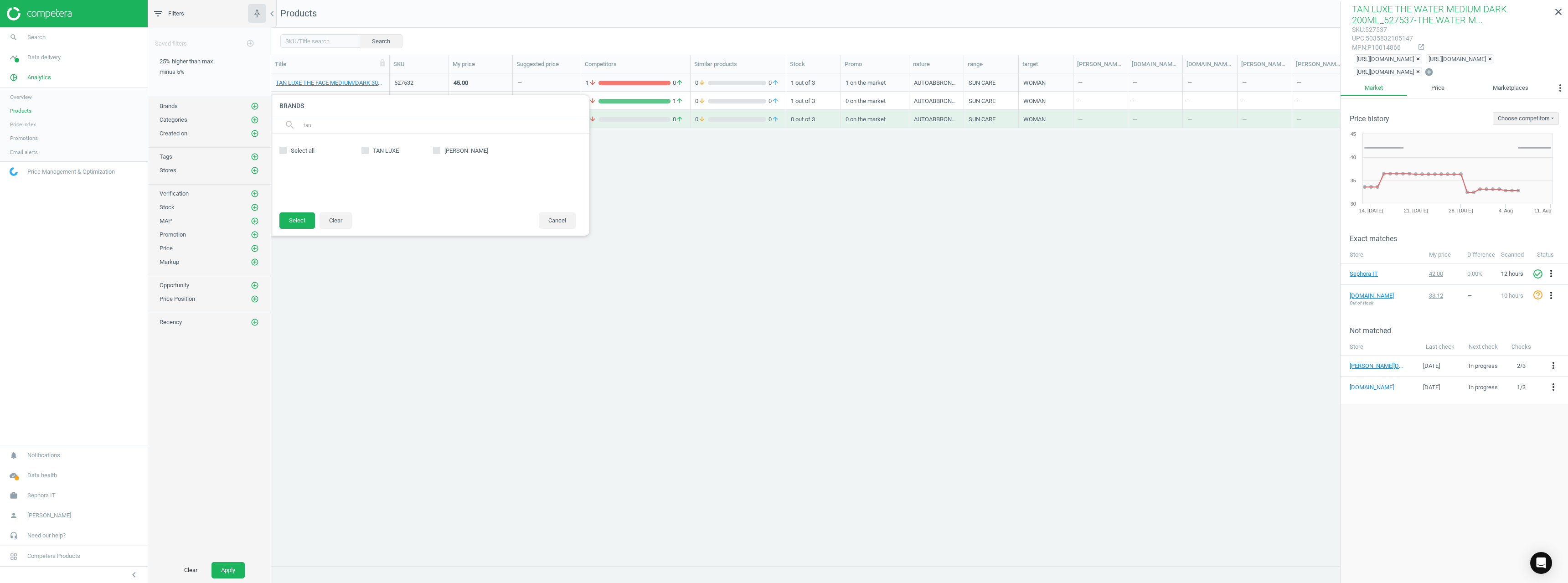
type input "tan"
click at [450, 153] on span "[PERSON_NAME]" at bounding box center [466, 150] width 47 height 8
click at [439, 153] on input "[PERSON_NAME]" at bounding box center [436, 151] width 6 height 6
checkbox input "true"
click at [306, 229] on footer "Select Clear Cancel" at bounding box center [430, 223] width 319 height 24
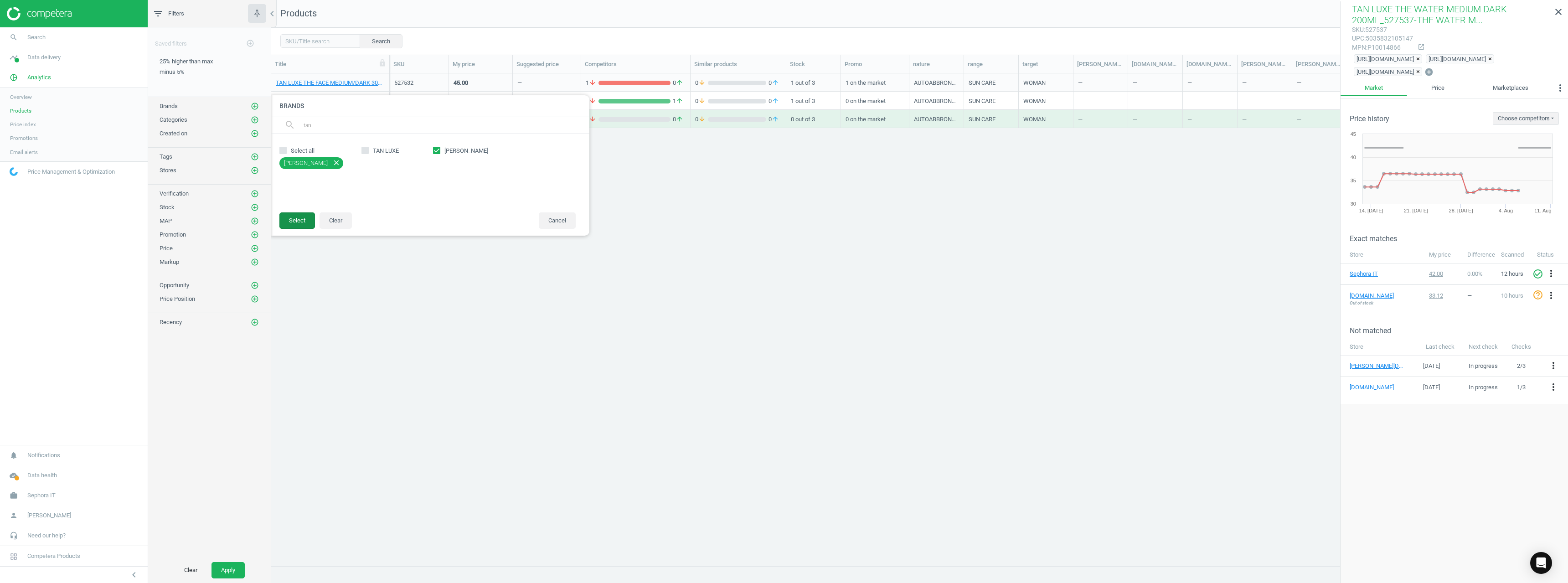
click at [306, 223] on button "Select" at bounding box center [297, 220] width 35 height 16
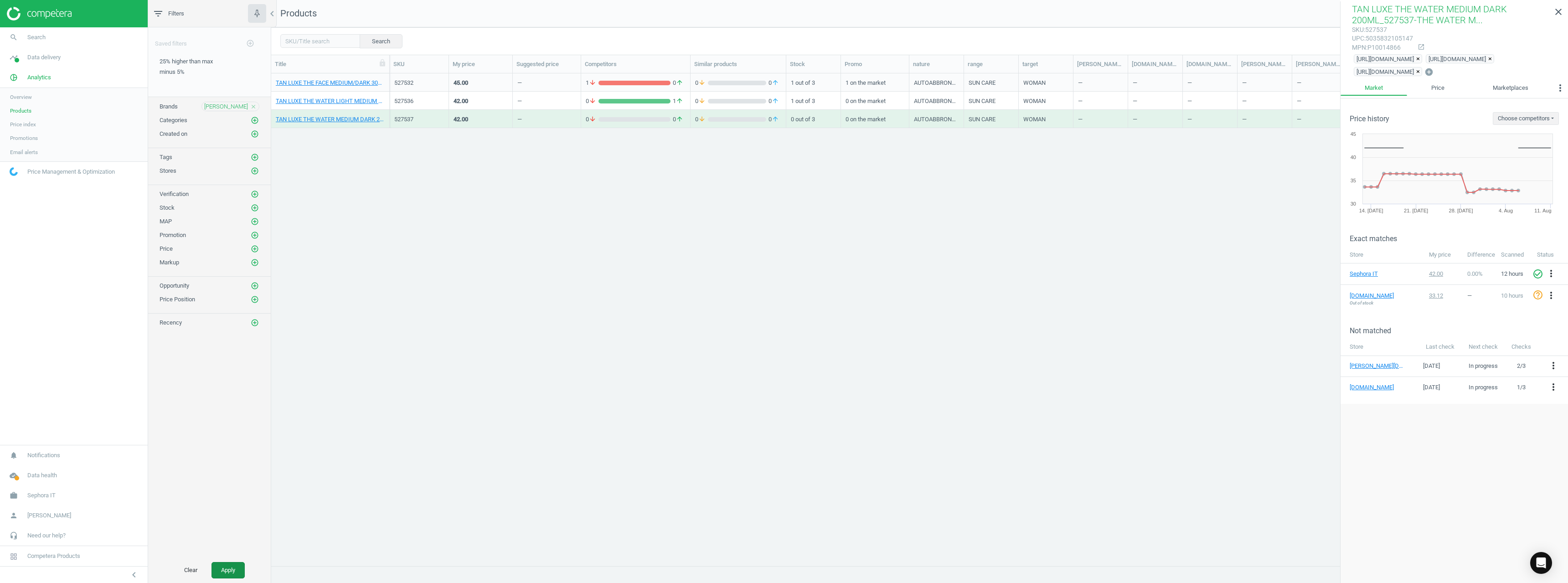
drag, startPoint x: 245, startPoint y: 559, endPoint x: 241, endPoint y: 565, distance: 7.2
click at [244, 560] on div "Clear Apply" at bounding box center [209, 570] width 122 height 26
click at [233, 569] on button "Apply" at bounding box center [228, 570] width 33 height 16
click at [364, 80] on link "TANGLE TEEZER WET DETANGLER BLACK_438905-Midnight Black" at bounding box center [330, 83] width 109 height 8
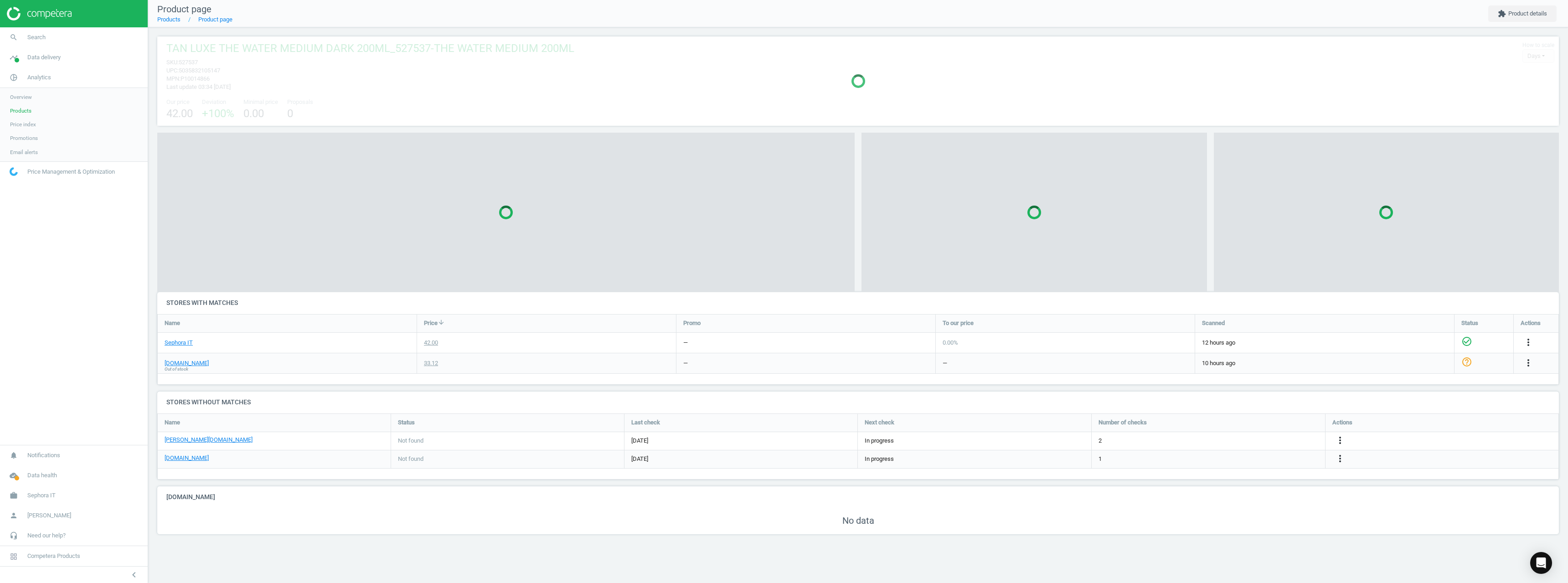
scroll to position [62, 1416]
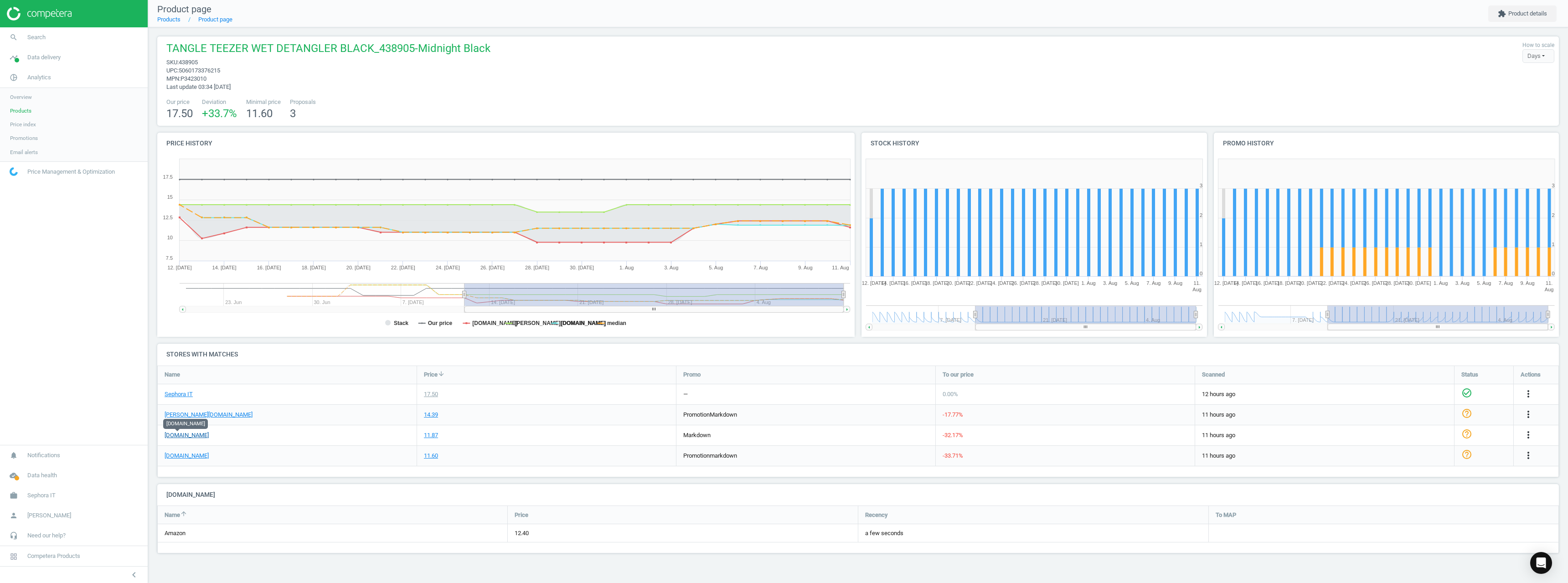
click at [187, 438] on link "[DOMAIN_NAME]" at bounding box center [186, 435] width 44 height 8
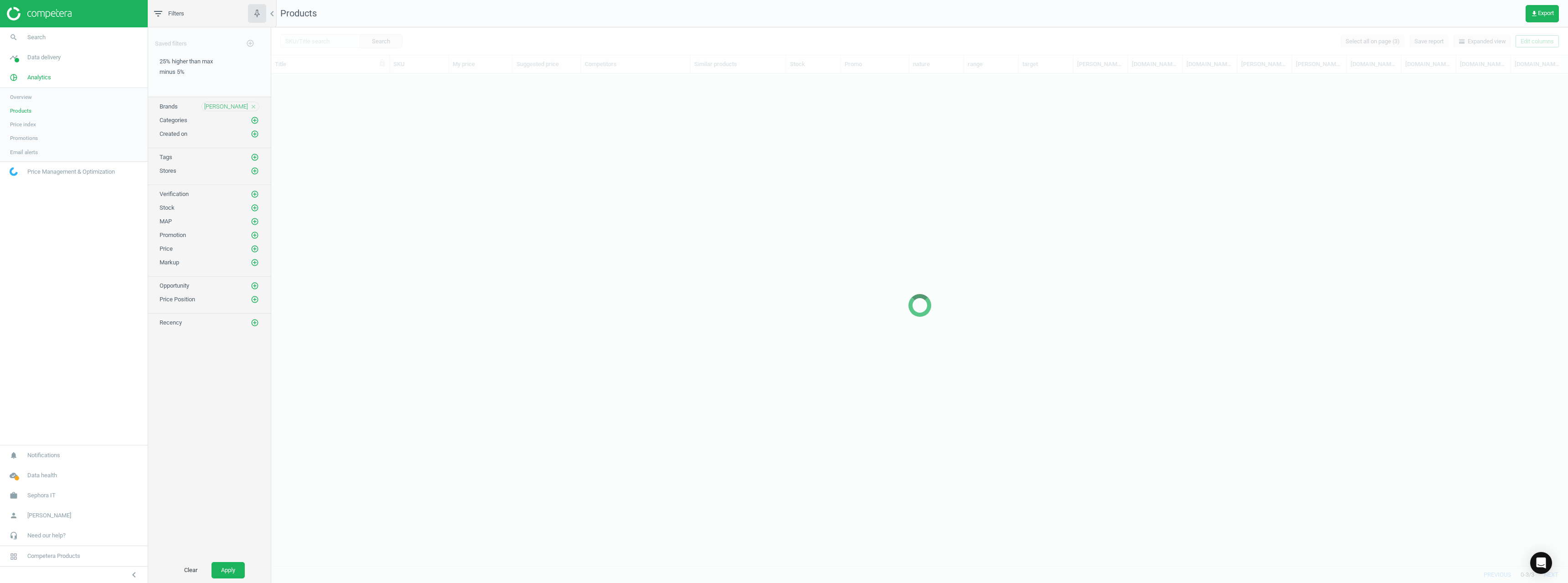
scroll to position [478, 1290]
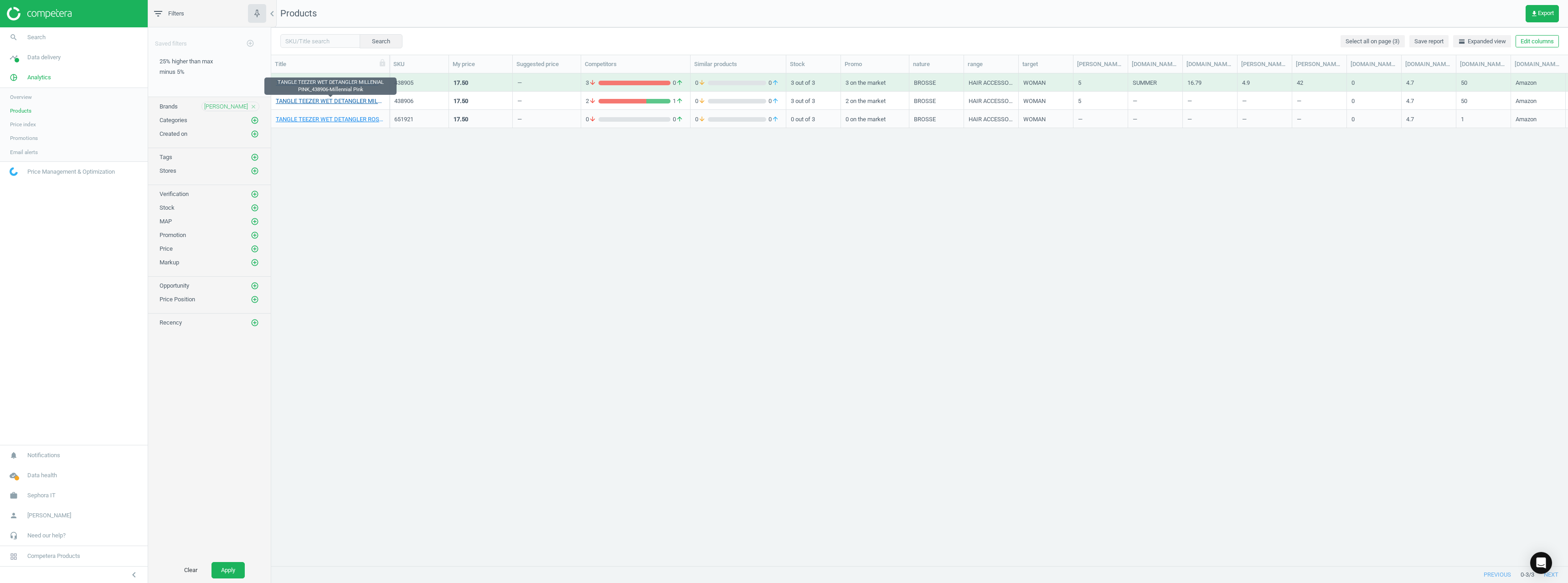
click at [334, 102] on link "TANGLE TEEZER WET DETANGLER MILLENIAL PINK_438906-Millennial Pink" at bounding box center [330, 101] width 109 height 8
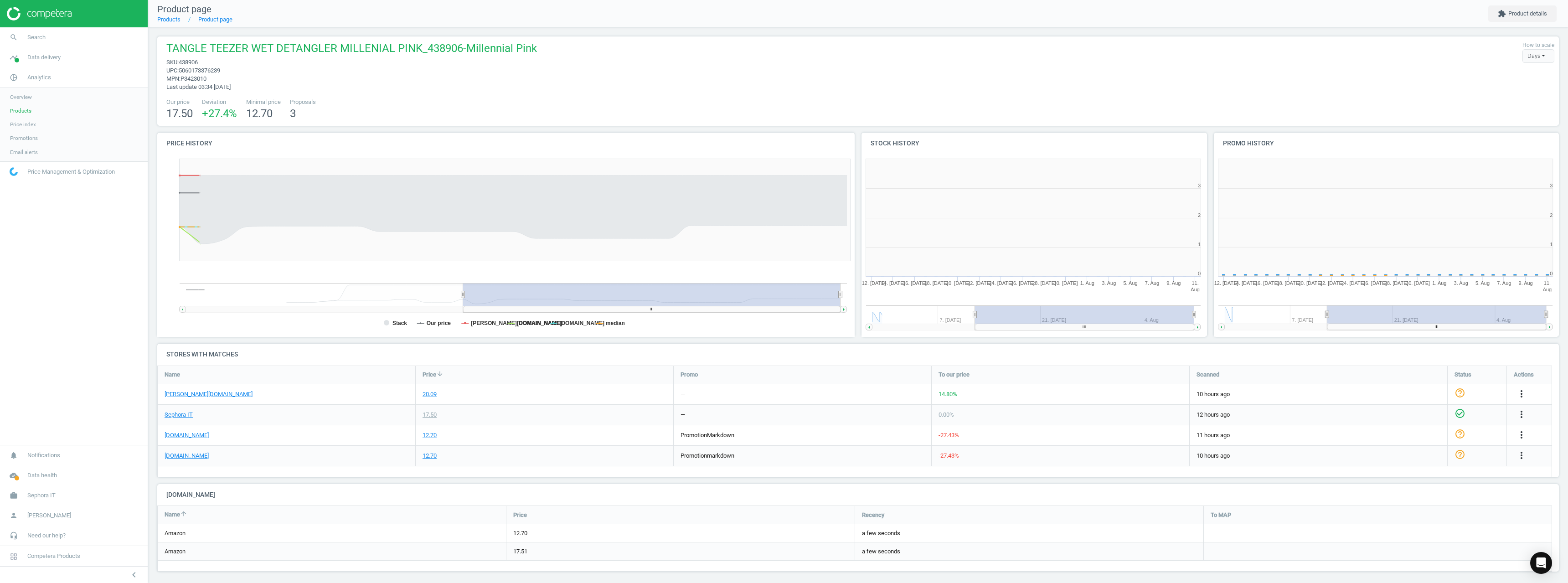
scroll to position [197, 358]
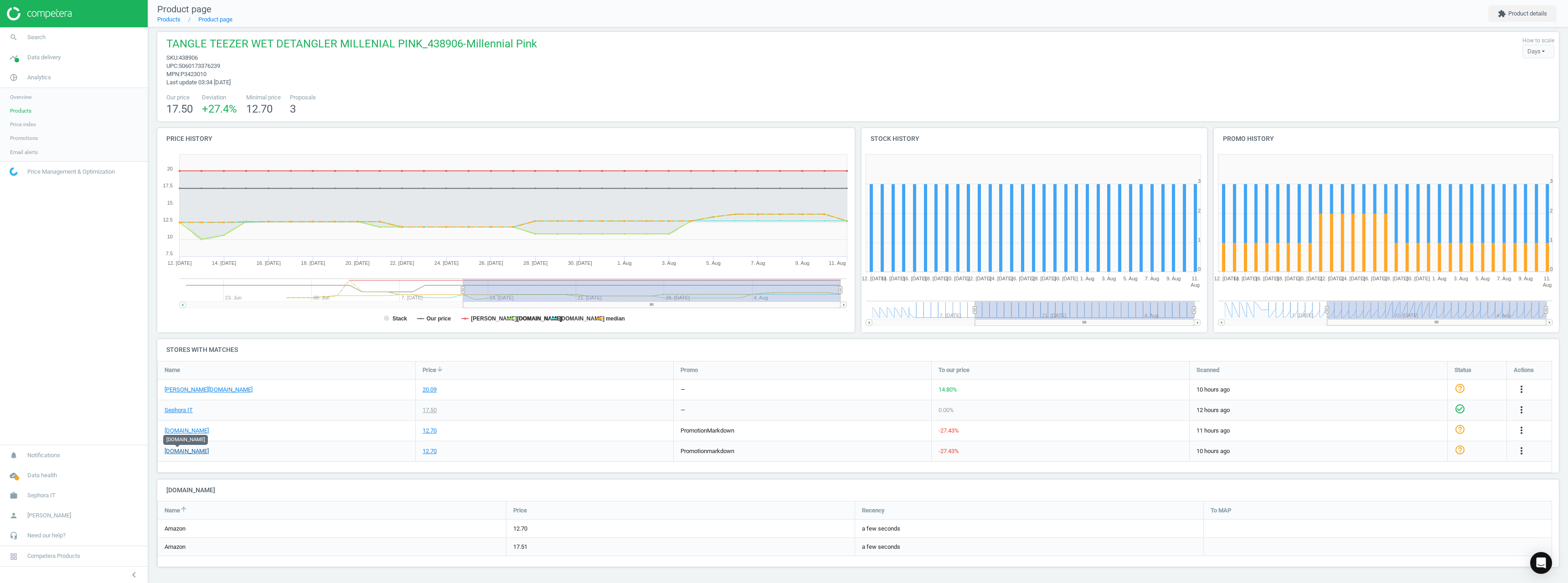
click at [176, 451] on link "[DOMAIN_NAME]" at bounding box center [186, 451] width 44 height 8
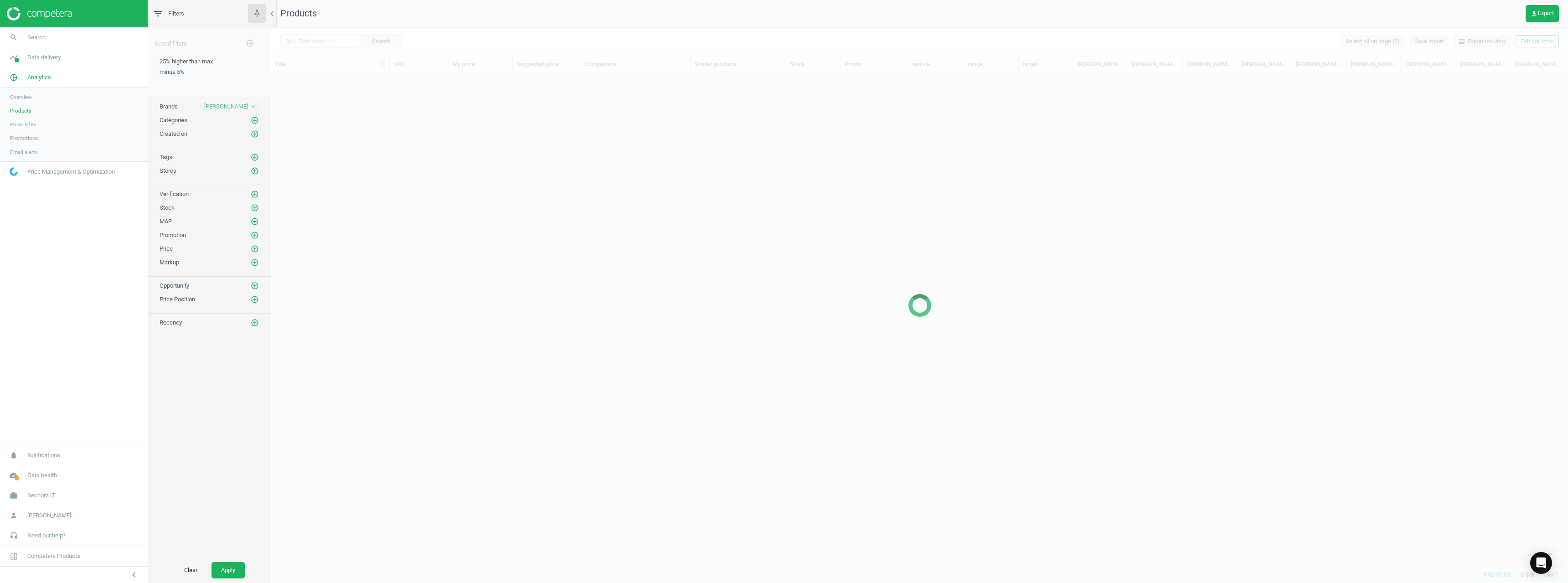
scroll to position [7, 7]
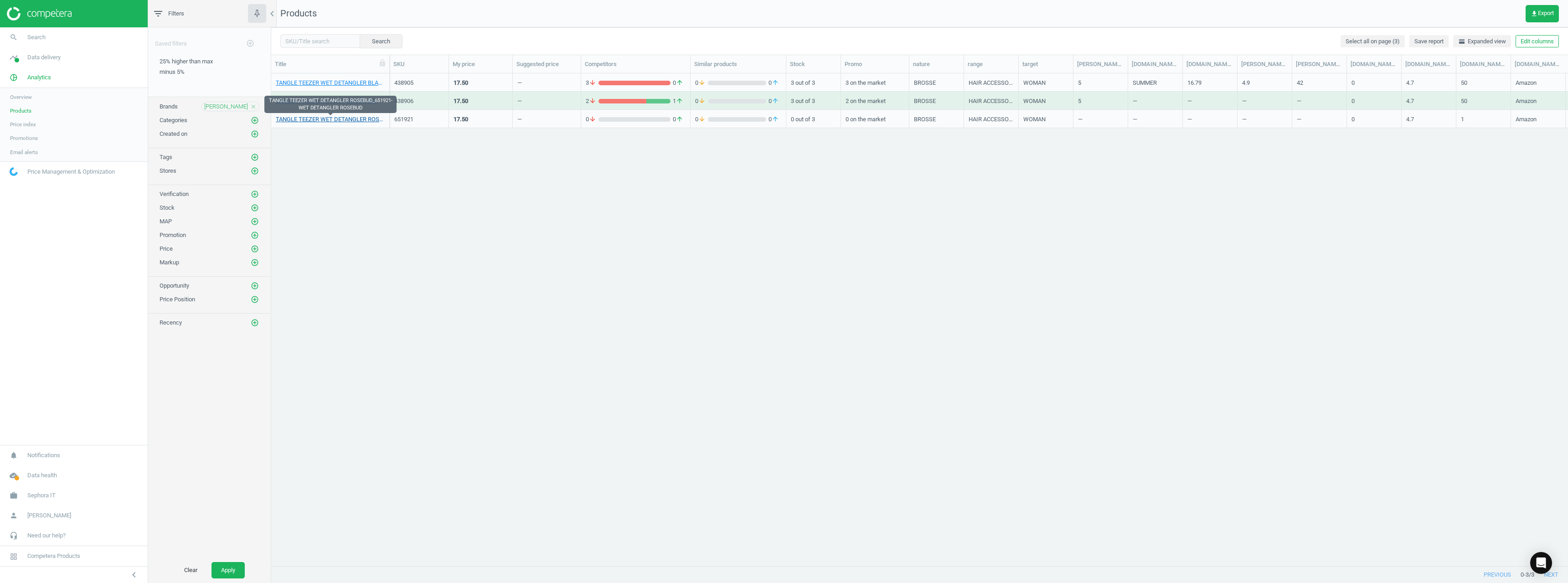
click at [343, 118] on link "TANGLE TEEZER WET DETANGLER ROSEBUD_651921-WET DETANGLER ROSEBUD" at bounding box center [330, 119] width 109 height 8
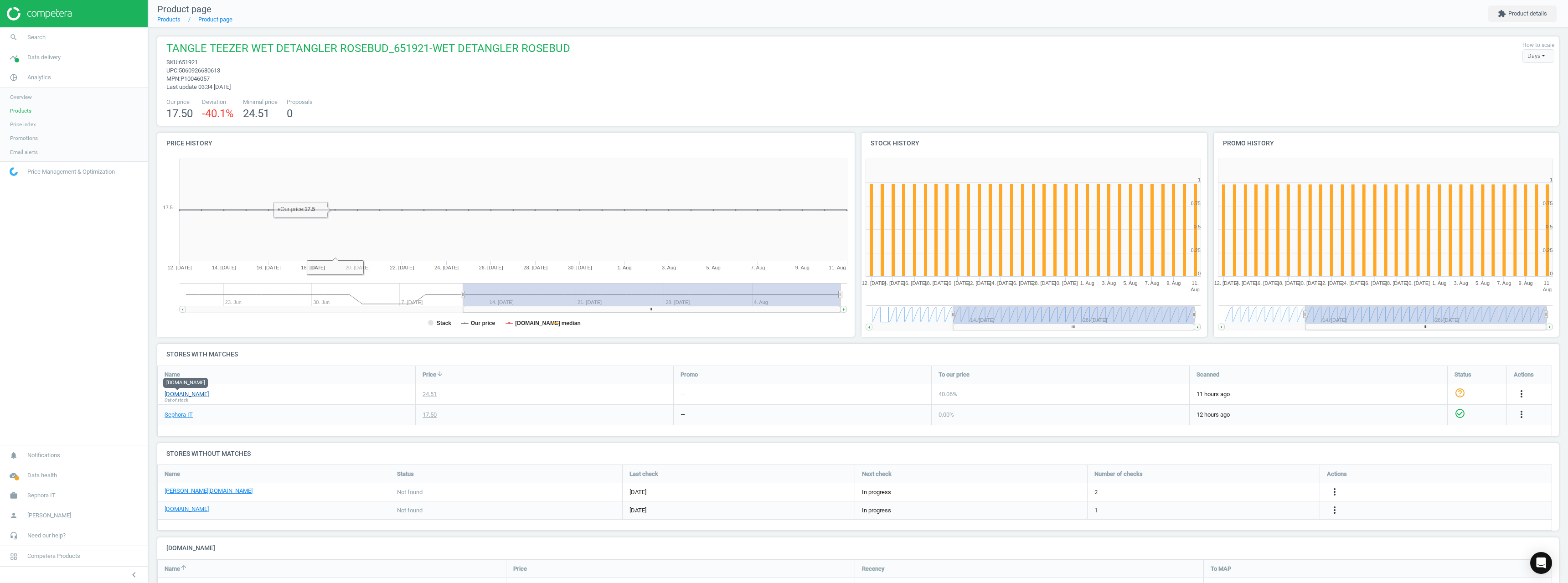
click at [177, 391] on link "[DOMAIN_NAME]" at bounding box center [186, 394] width 44 height 8
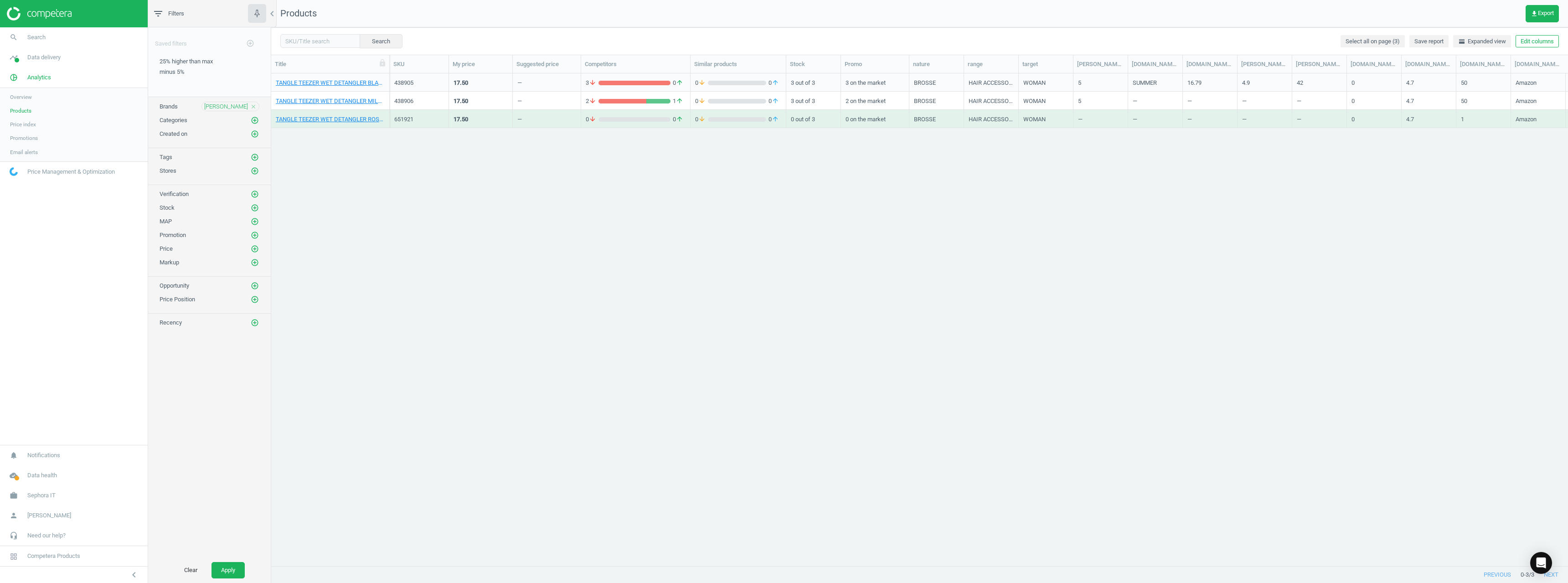
click at [396, 90] on div "438905" at bounding box center [419, 85] width 50 height 12
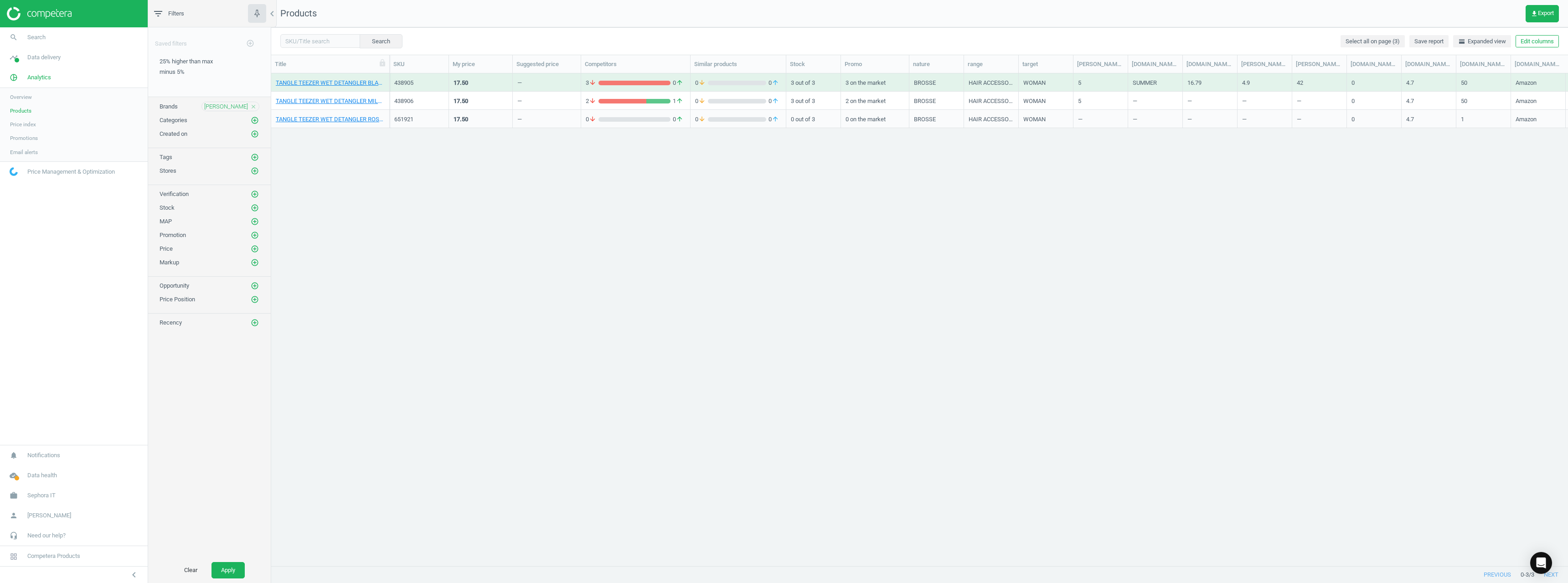
click at [400, 88] on div "438905" at bounding box center [419, 85] width 50 height 12
click at [400, 86] on div "438905" at bounding box center [419, 85] width 50 height 12
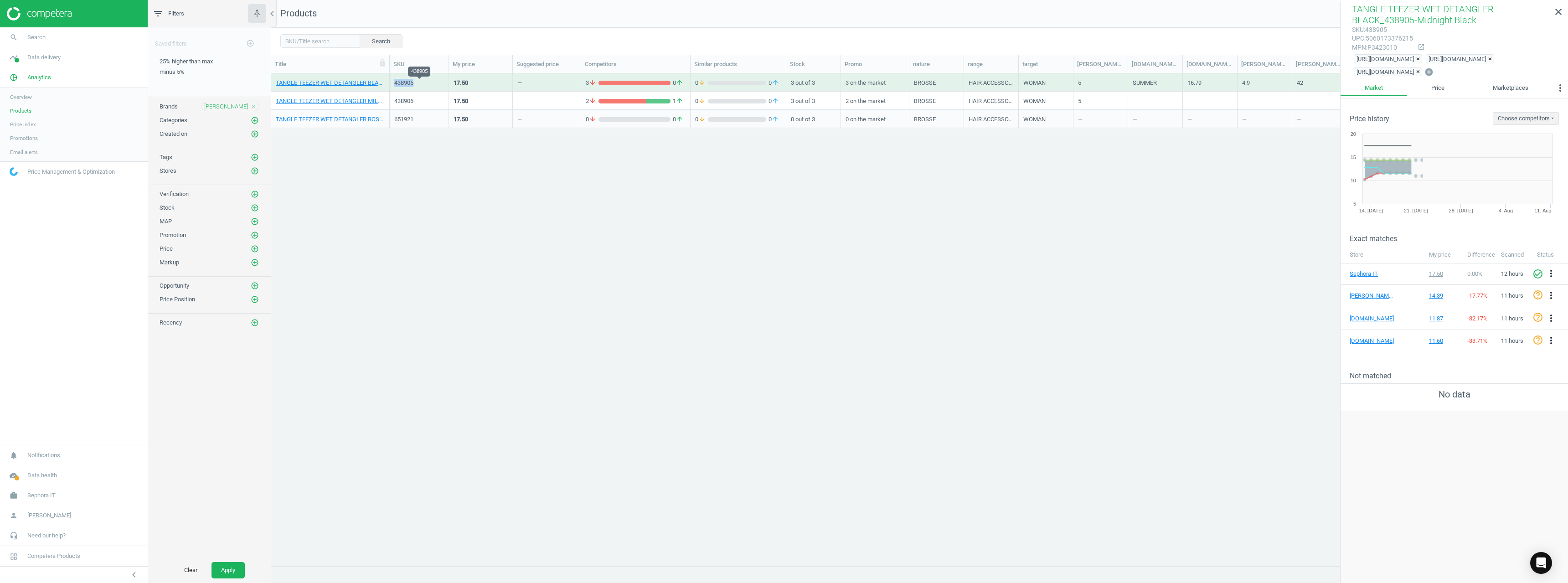
copy div "438905"
click at [402, 99] on div "438906" at bounding box center [419, 101] width 50 height 8
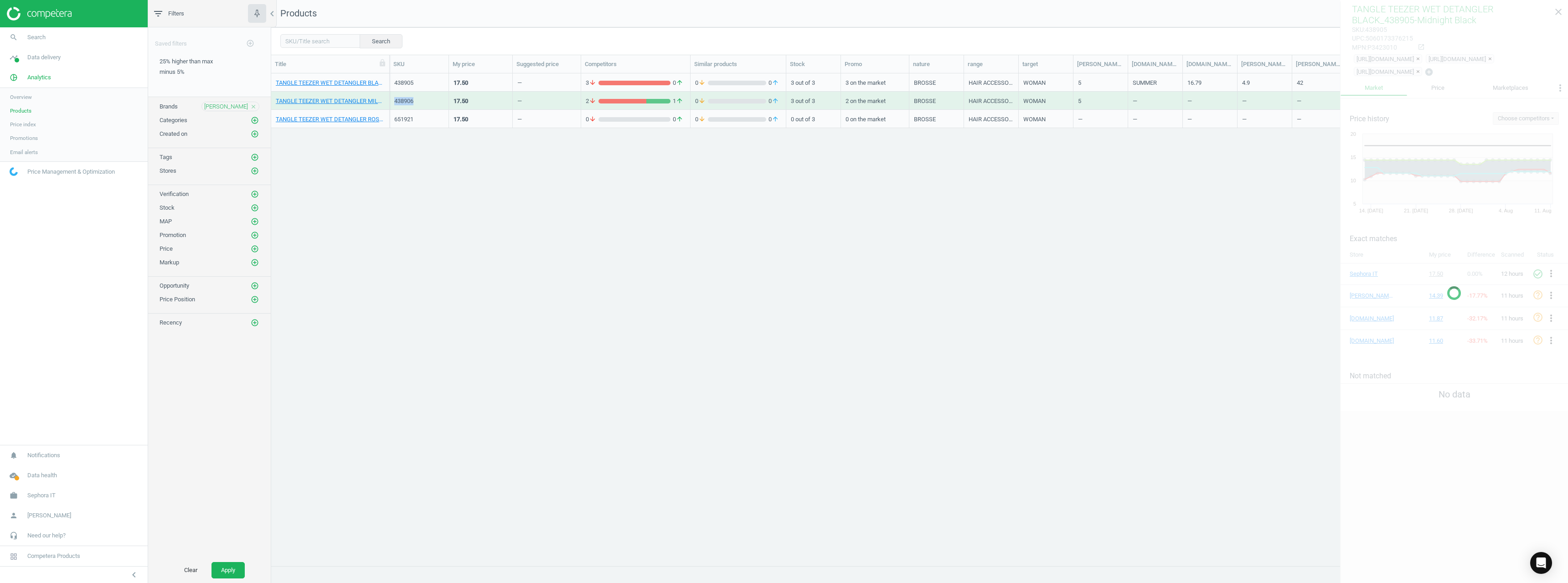
click at [402, 99] on div "438906" at bounding box center [419, 101] width 50 height 8
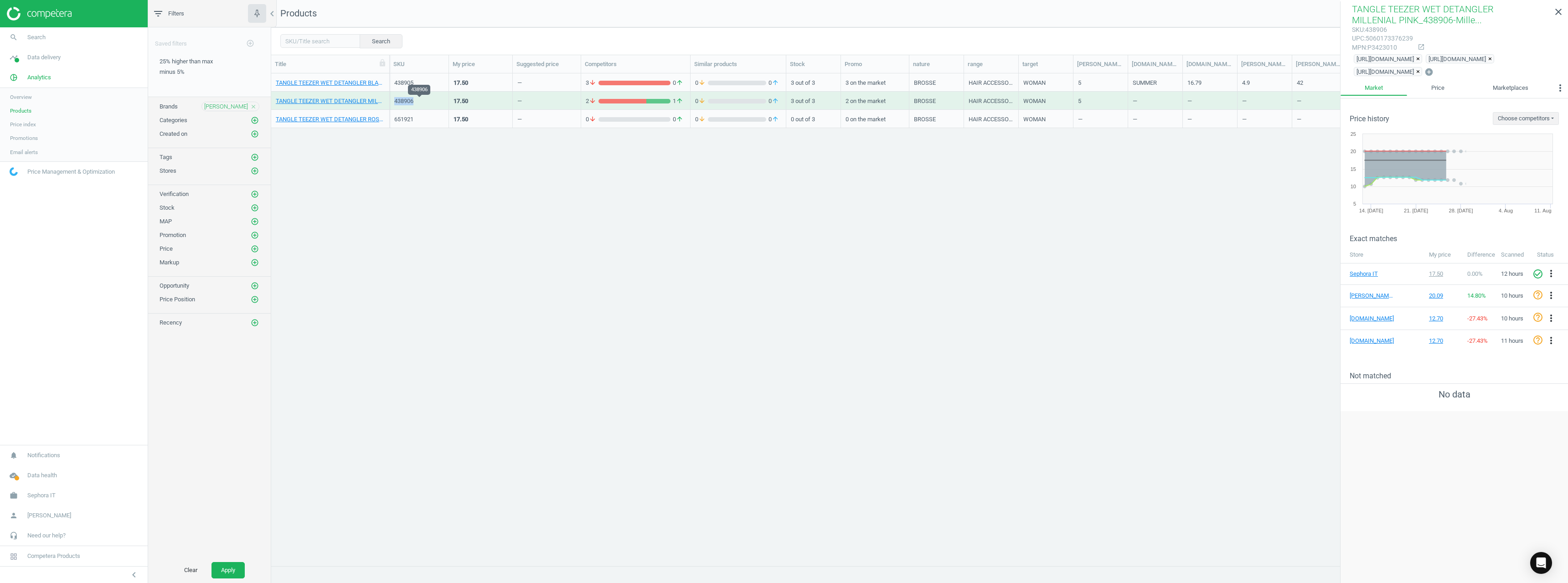
copy div "438906"
click at [398, 122] on div "651921" at bounding box center [419, 119] width 50 height 8
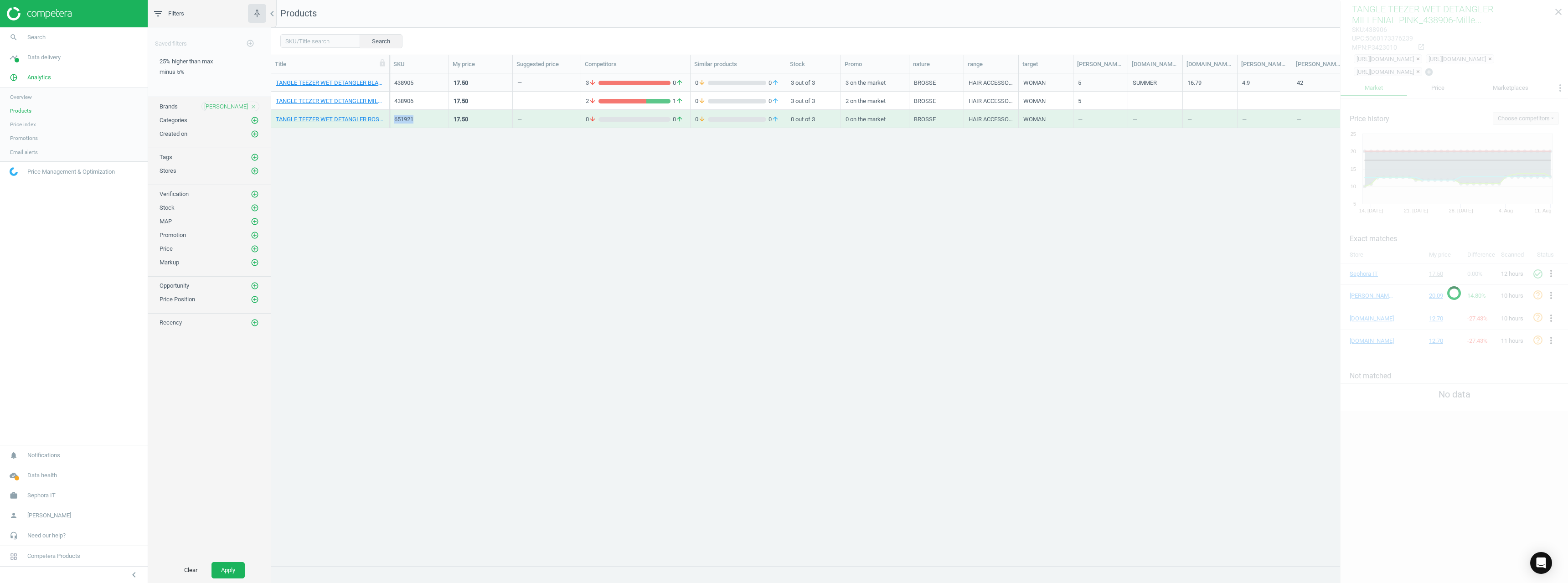
click at [398, 122] on div "651921" at bounding box center [419, 119] width 50 height 8
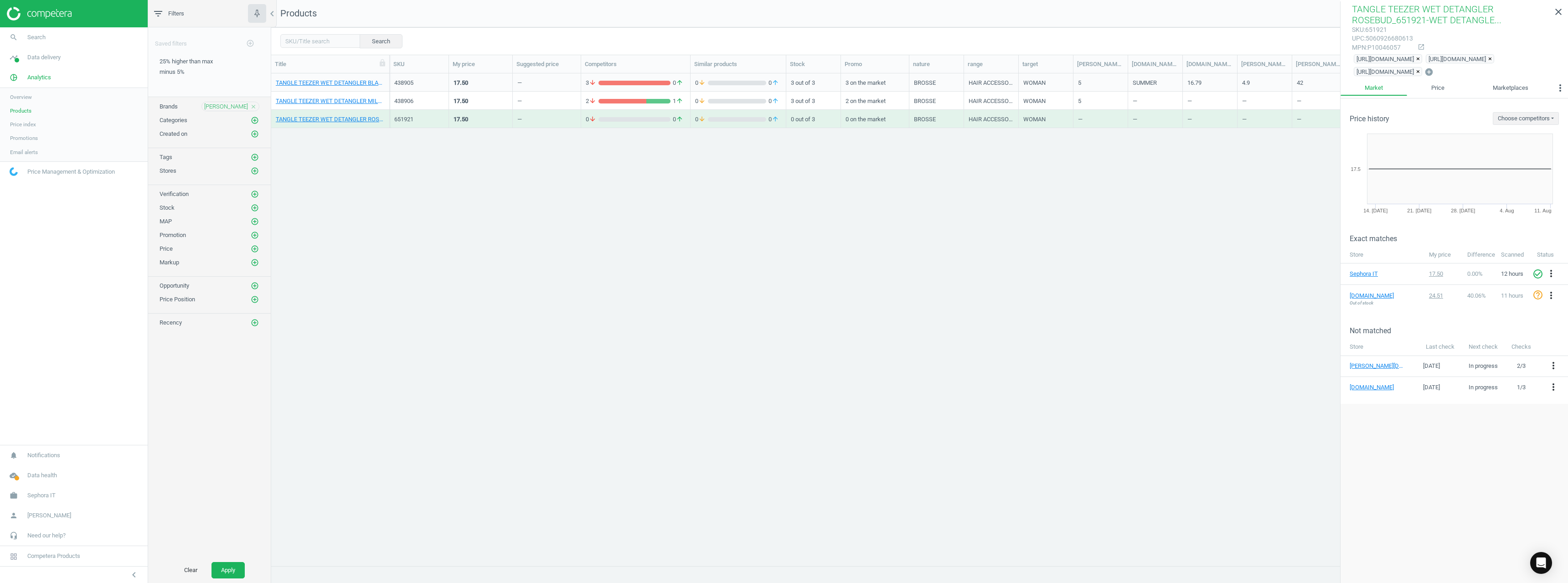
click at [255, 105] on icon "close" at bounding box center [253, 106] width 6 height 6
click at [254, 105] on icon "add_circle_outline" at bounding box center [254, 106] width 8 height 8
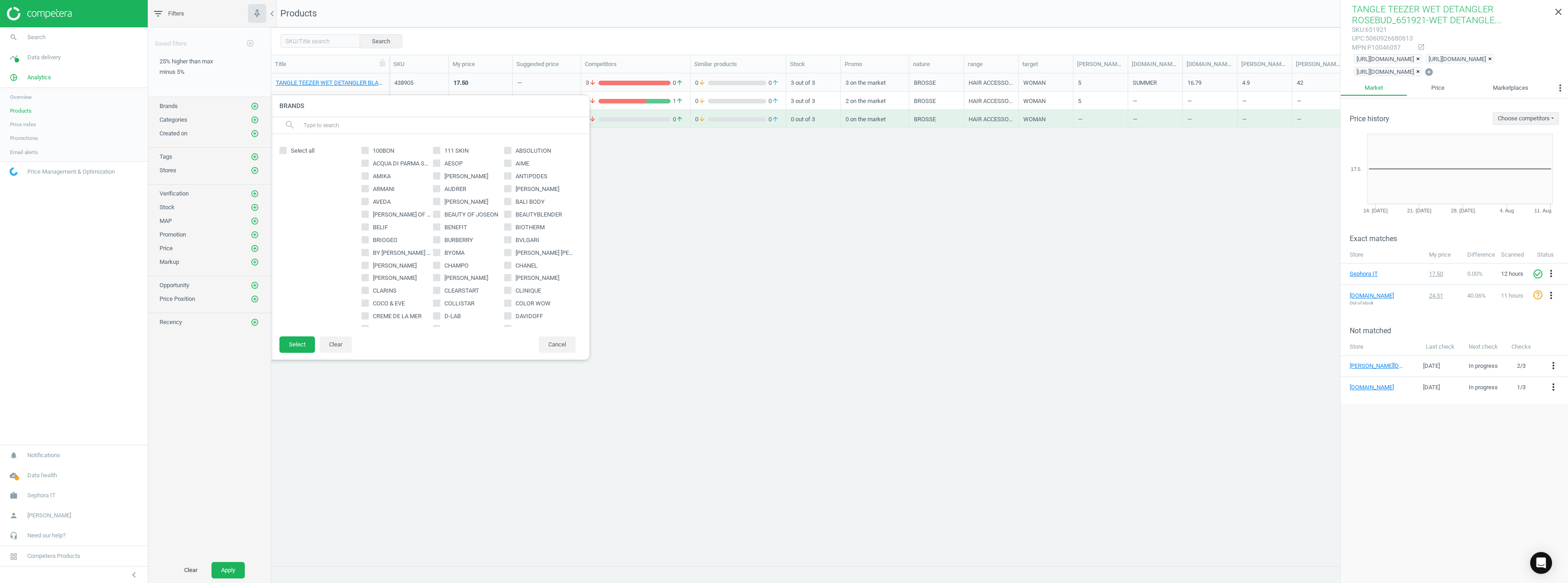
drag, startPoint x: 357, startPoint y: 131, endPoint x: 371, endPoint y: 133, distance: 14.1
click at [357, 131] on input "text" at bounding box center [443, 125] width 280 height 15
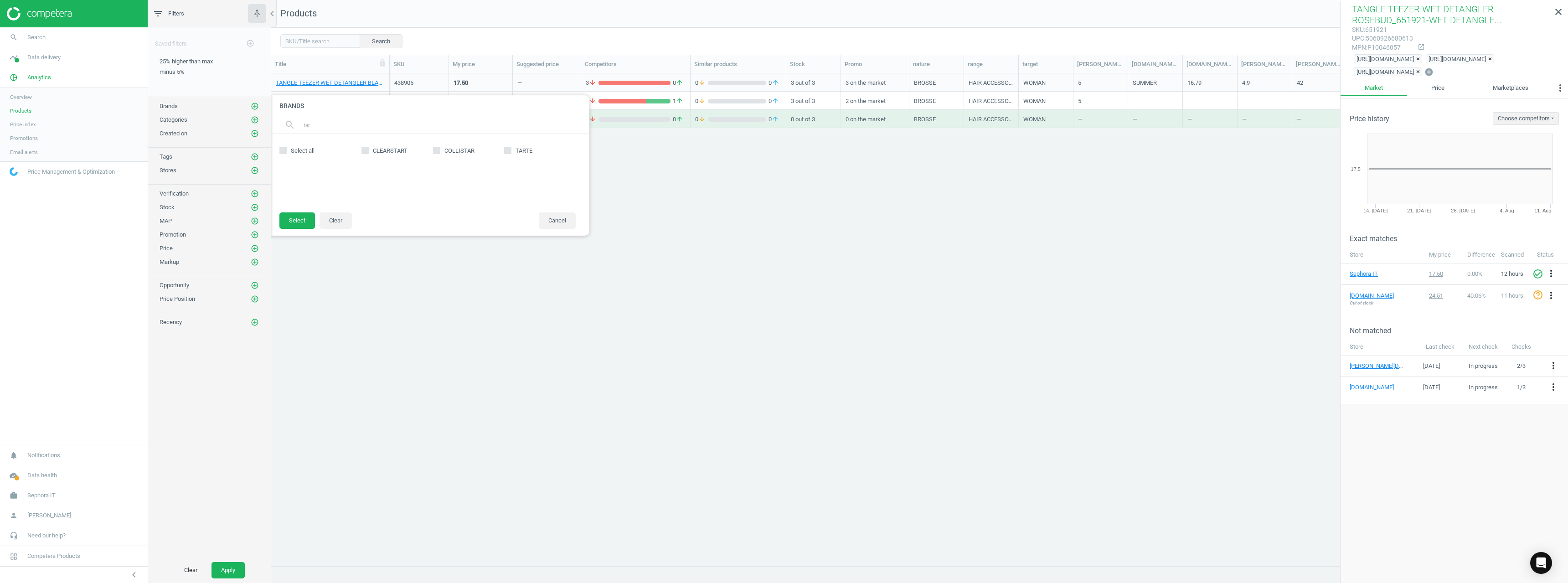
type input "tar"
click at [508, 148] on input "TARTE" at bounding box center [508, 151] width 6 height 6
checkbox input "true"
click at [303, 221] on button "Select" at bounding box center [297, 220] width 35 height 16
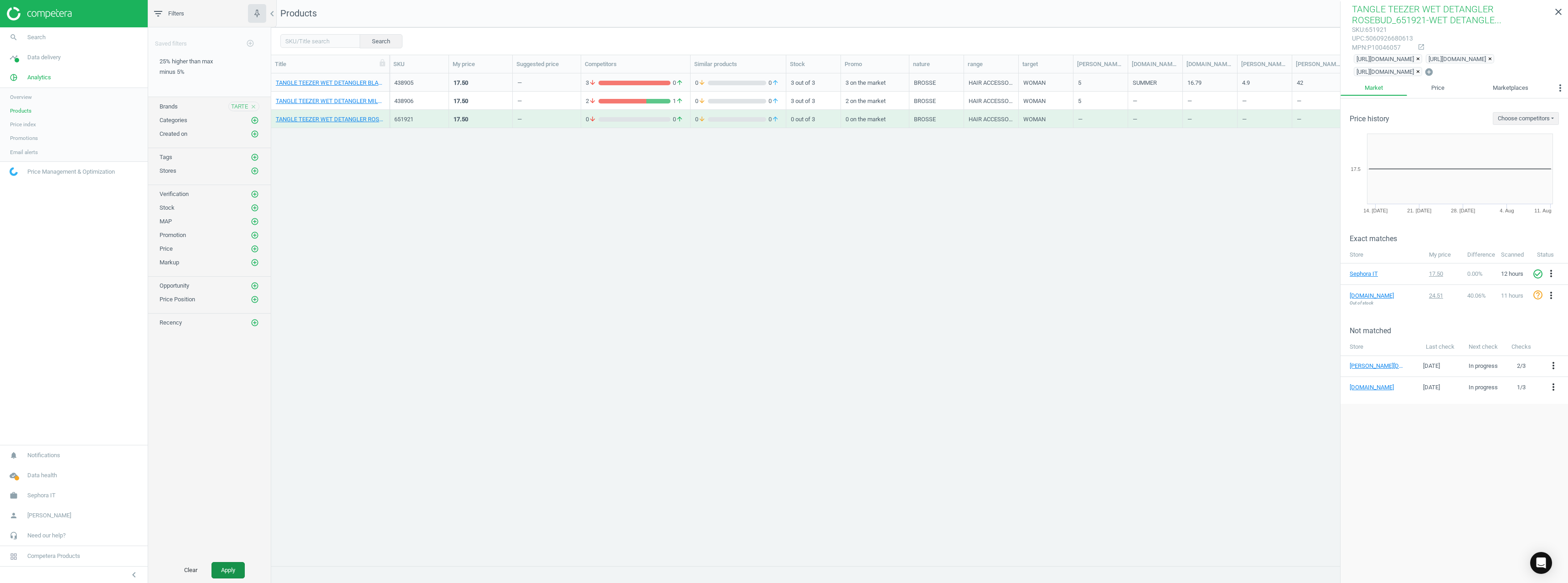
click at [242, 567] on button "Apply" at bounding box center [228, 570] width 33 height 16
click at [348, 86] on link "TARTE SHAPE TAPE CONTOUR CONCEALER 16N_16N Fair-light-neutral (10 ml)" at bounding box center [330, 83] width 109 height 8
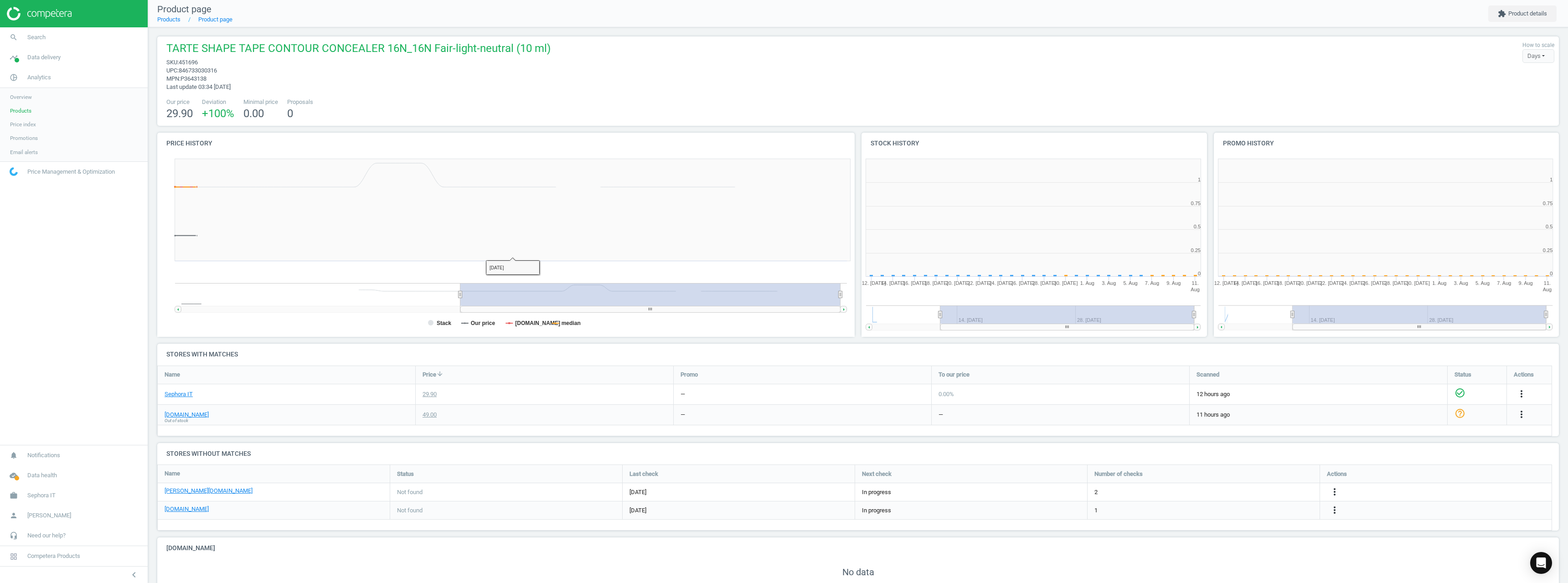
scroll to position [197, 358]
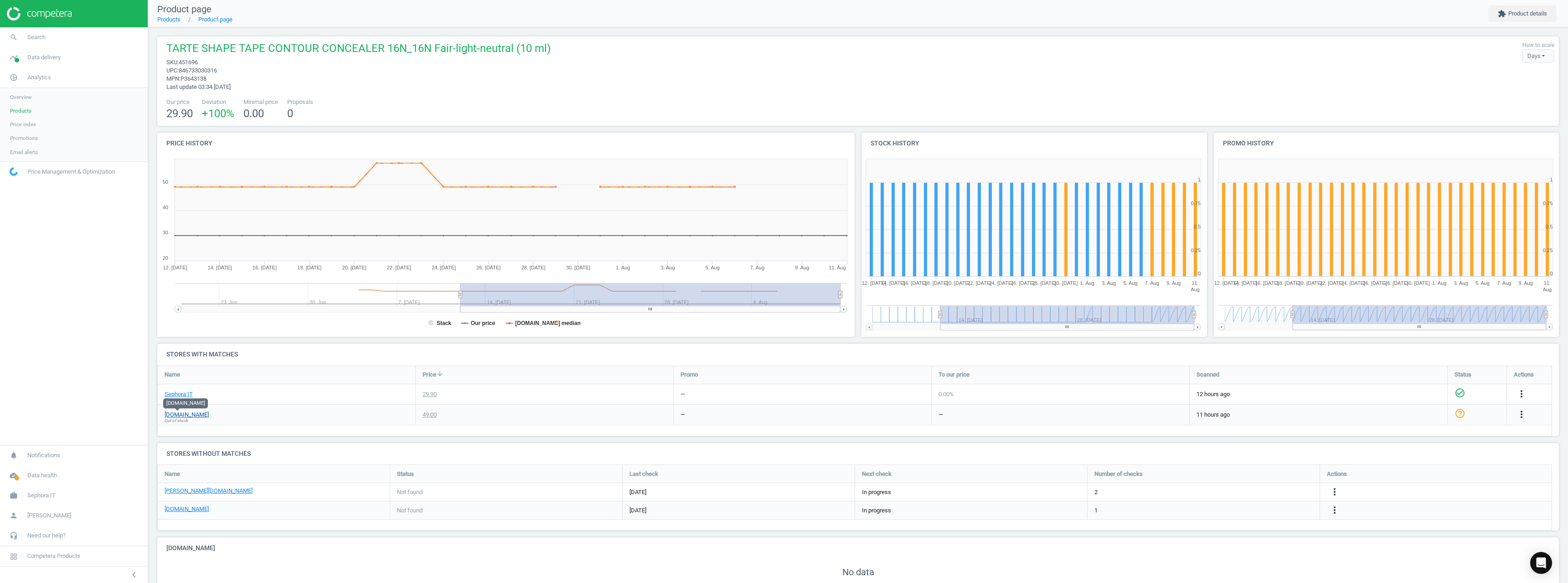
click at [172, 413] on link "[DOMAIN_NAME]" at bounding box center [186, 414] width 44 height 8
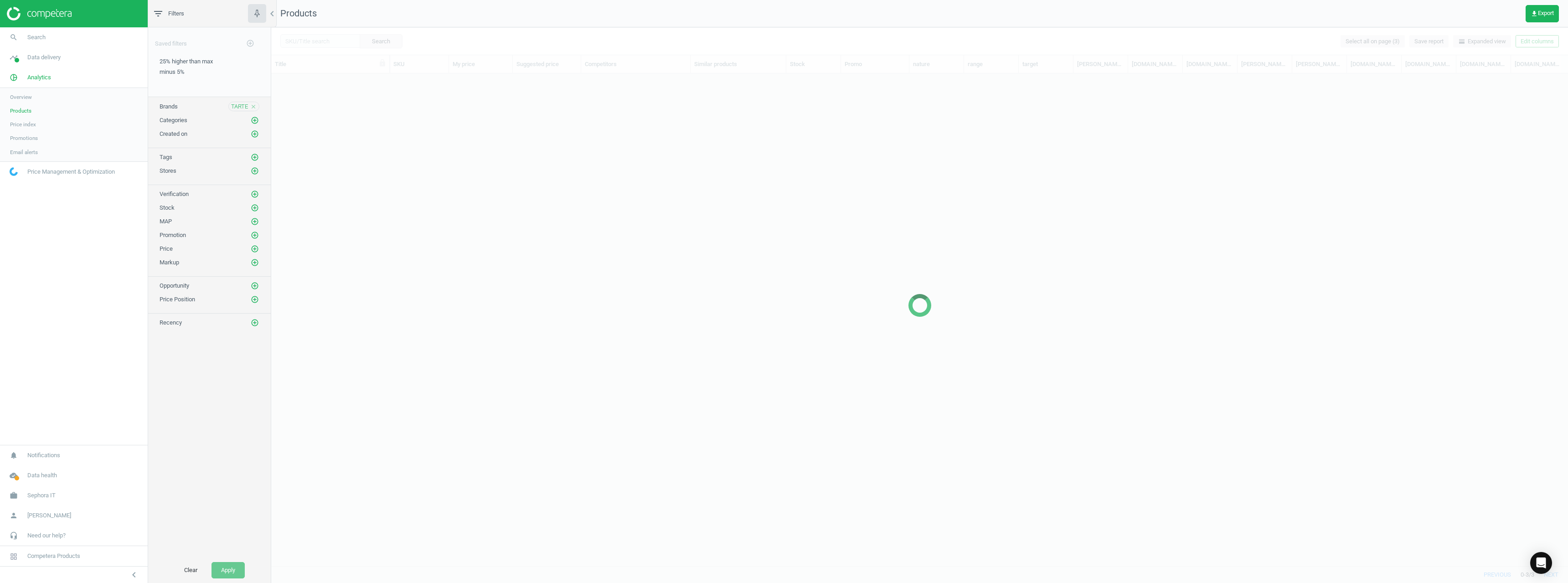
scroll to position [478, 1290]
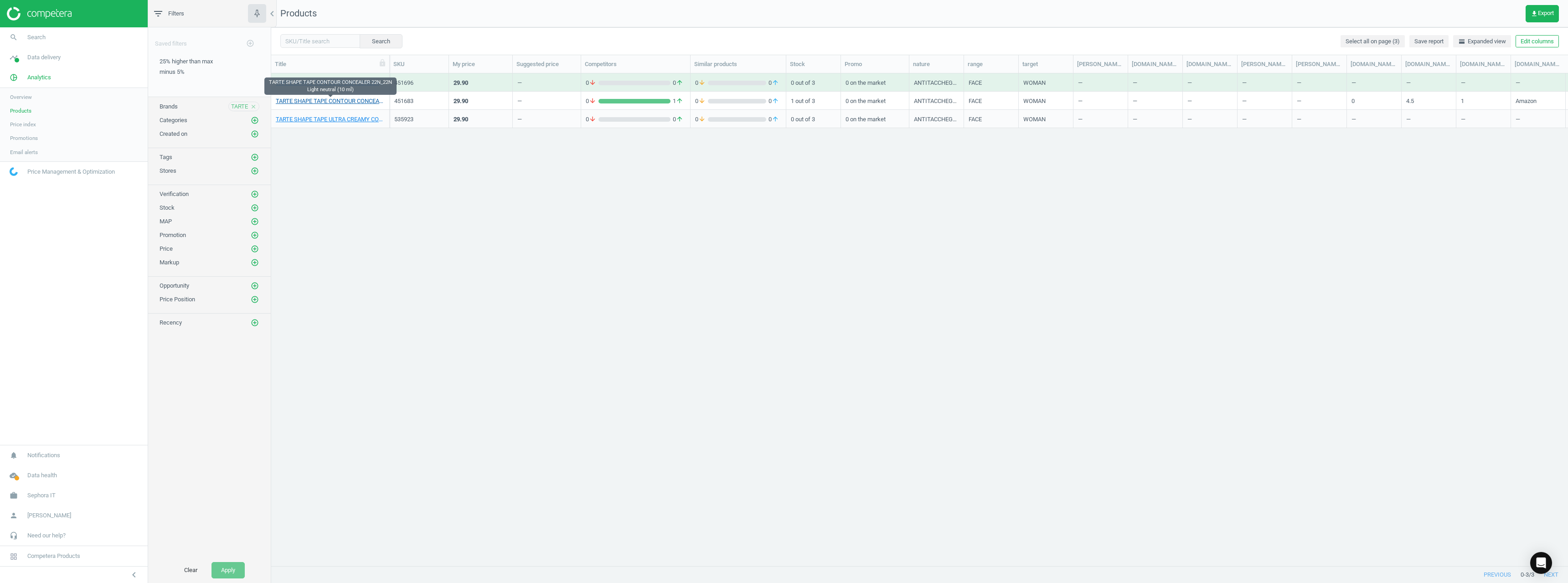
click at [348, 100] on link "TARTE SHAPE TAPE CONTOUR CONCEALER 22N_22N Light neutral (10 ml)" at bounding box center [330, 101] width 109 height 8
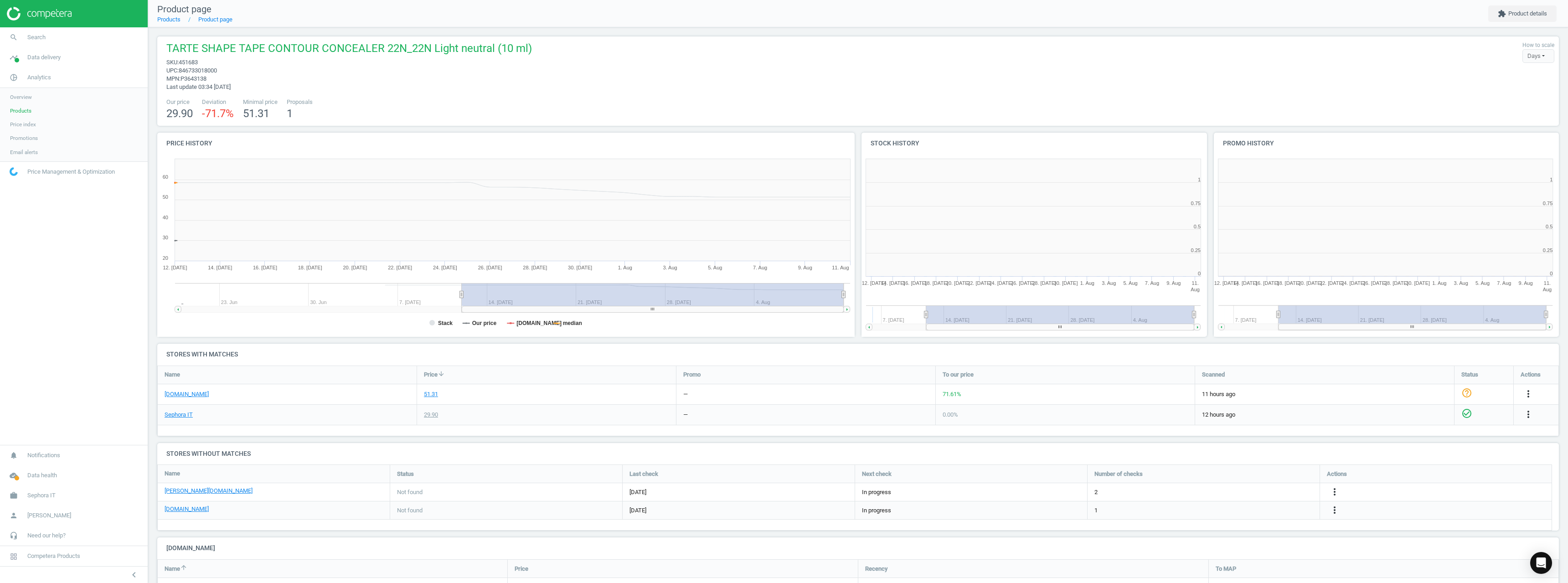
scroll to position [80, 1409]
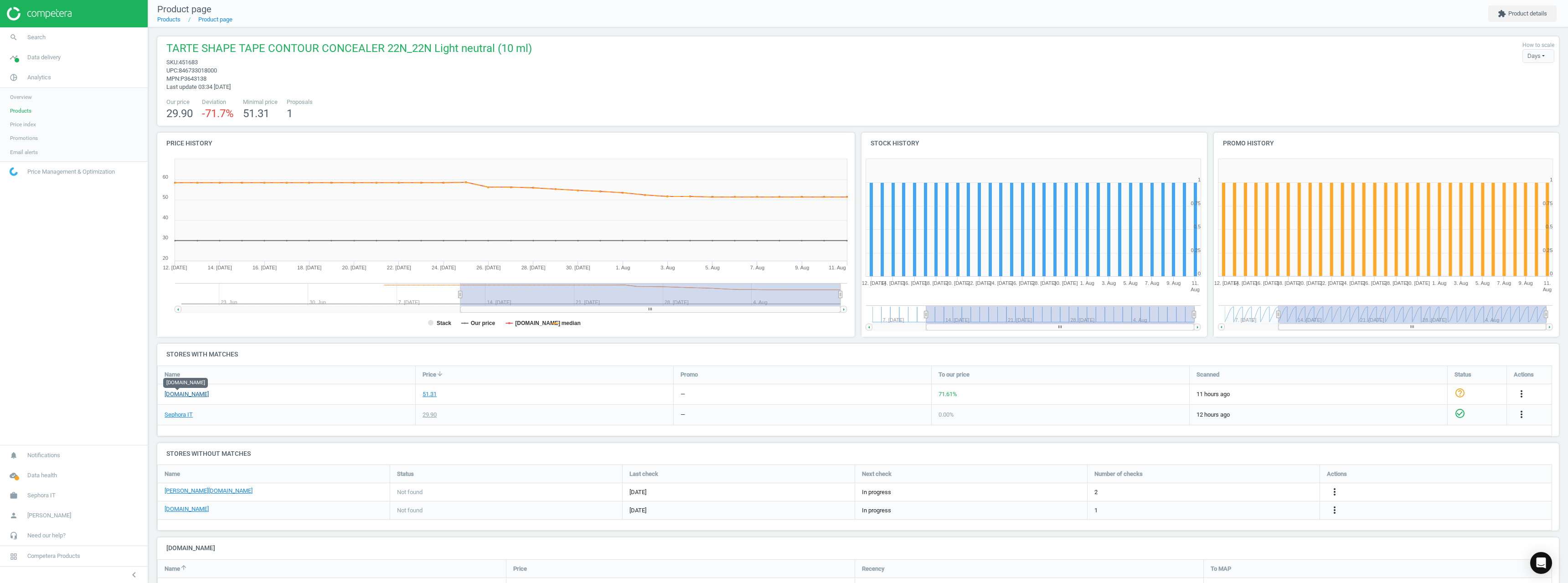
click at [172, 394] on link "[DOMAIN_NAME]" at bounding box center [186, 394] width 44 height 8
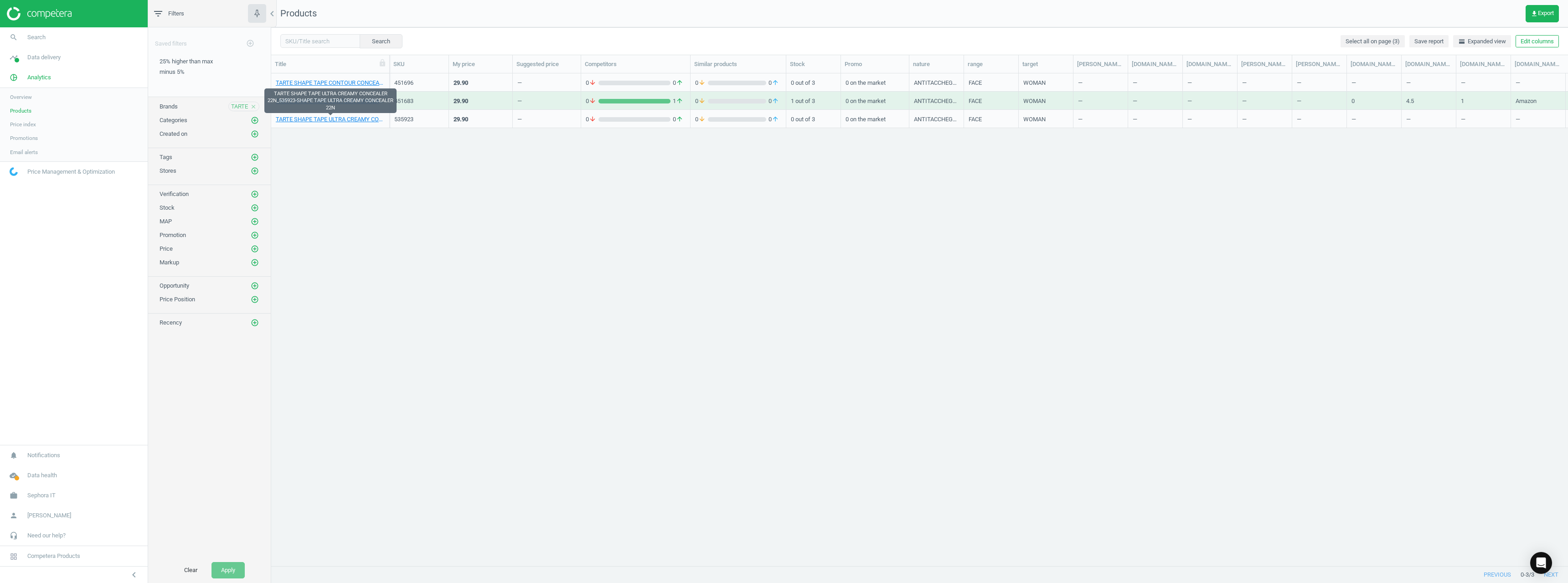
click at [349, 115] on div "TARTE SHAPE TAPE ULTRA CREAMY CONCEALER 22N_535923-SHAPE TAPE ULTRA CREAMY CONC…" at bounding box center [330, 119] width 109 height 16
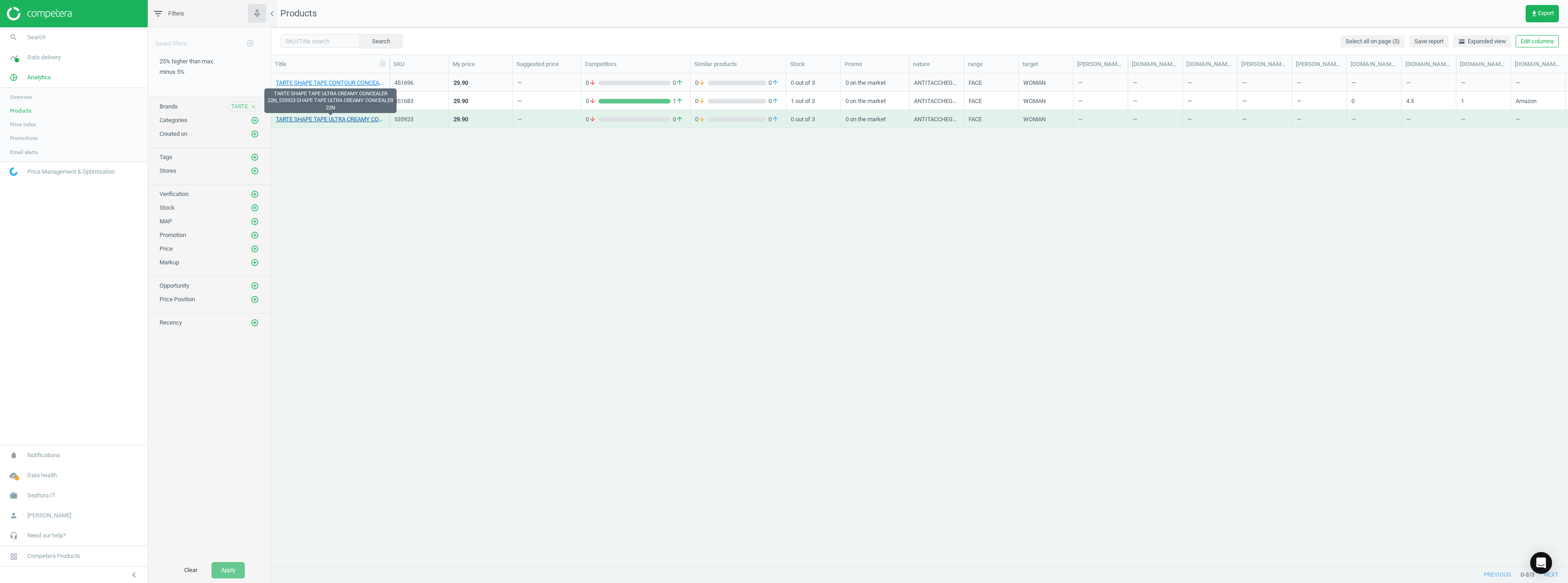
click at [351, 122] on link "TARTE SHAPE TAPE ULTRA CREAMY CONCEALER 22N_535923-SHAPE TAPE ULTRA CREAMY CONC…" at bounding box center [330, 119] width 109 height 8
click at [407, 83] on div "451696" at bounding box center [419, 83] width 50 height 8
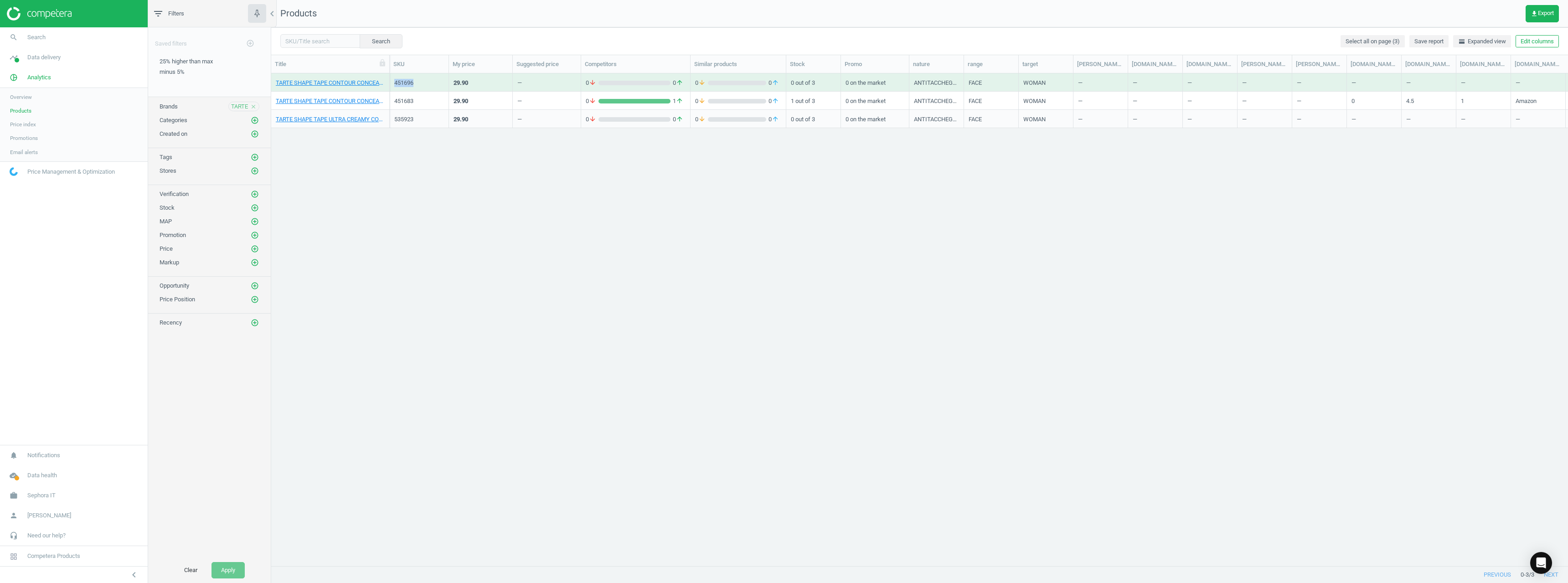
click at [407, 83] on div "451696" at bounding box center [419, 83] width 50 height 8
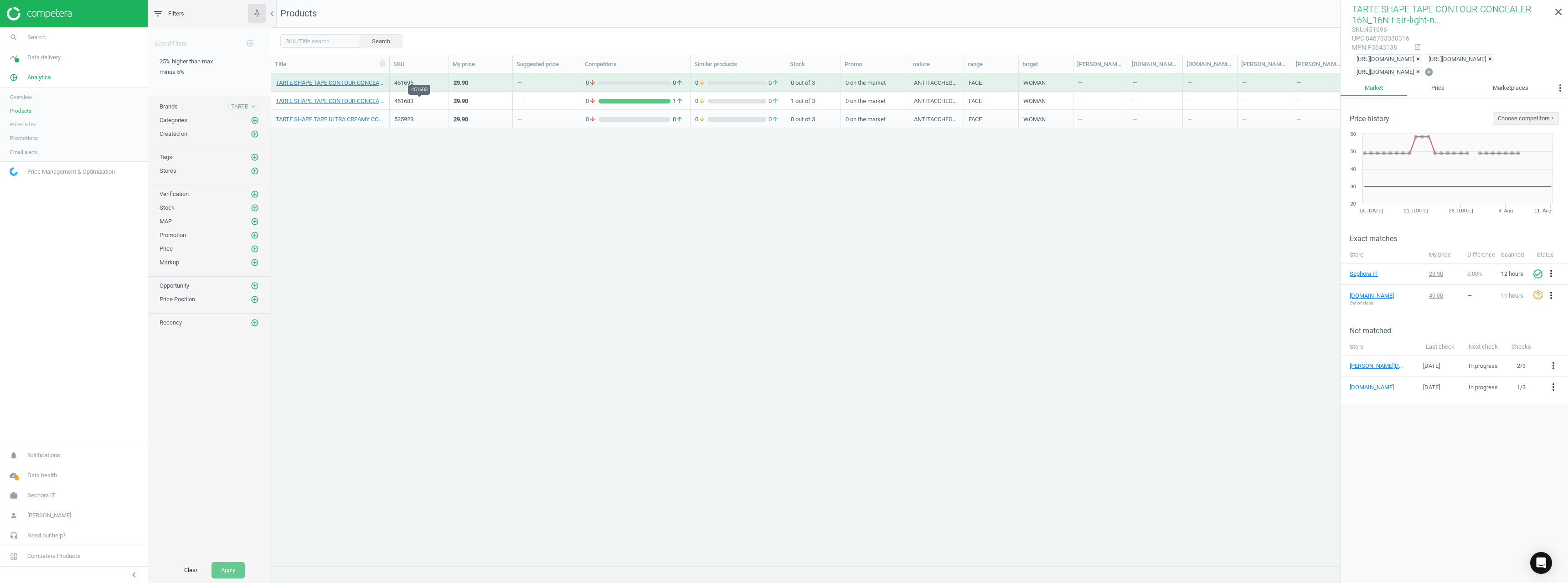
click at [394, 101] on div "451683" at bounding box center [419, 101] width 50 height 8
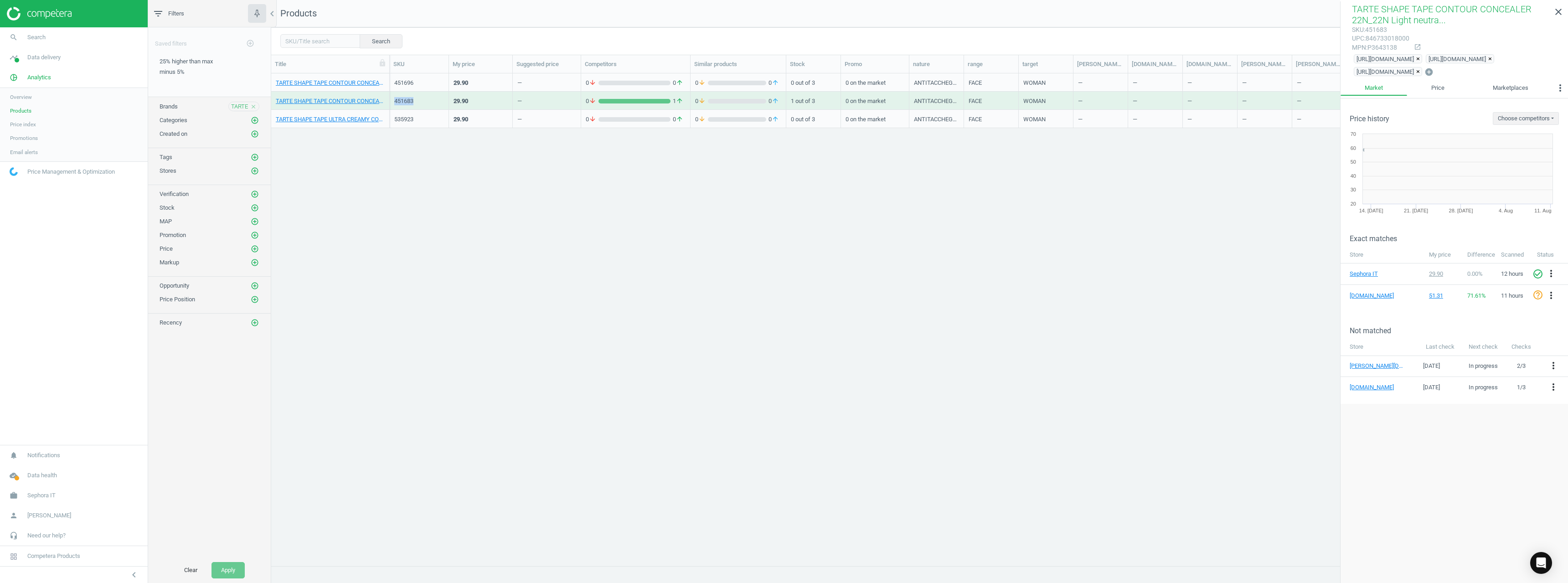
click at [394, 101] on div "451683" at bounding box center [419, 101] width 50 height 8
click at [398, 116] on div "535923" at bounding box center [419, 119] width 50 height 8
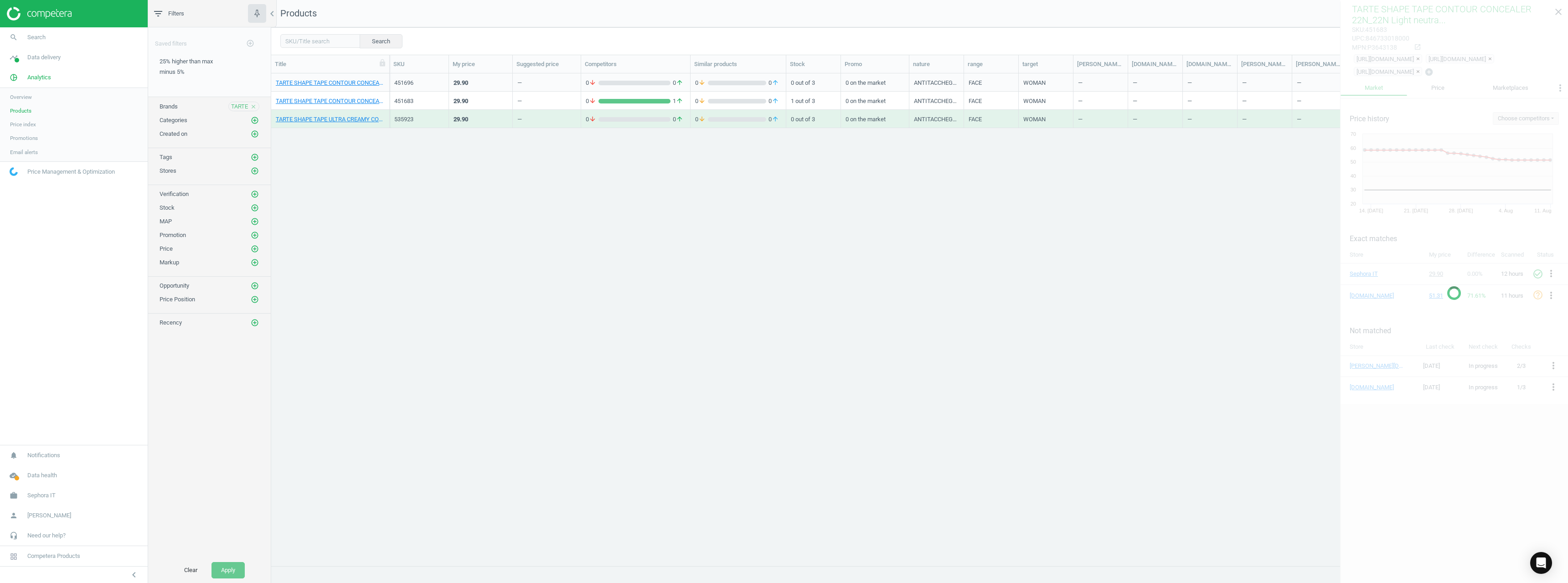
click at [400, 117] on div "535923" at bounding box center [419, 119] width 50 height 8
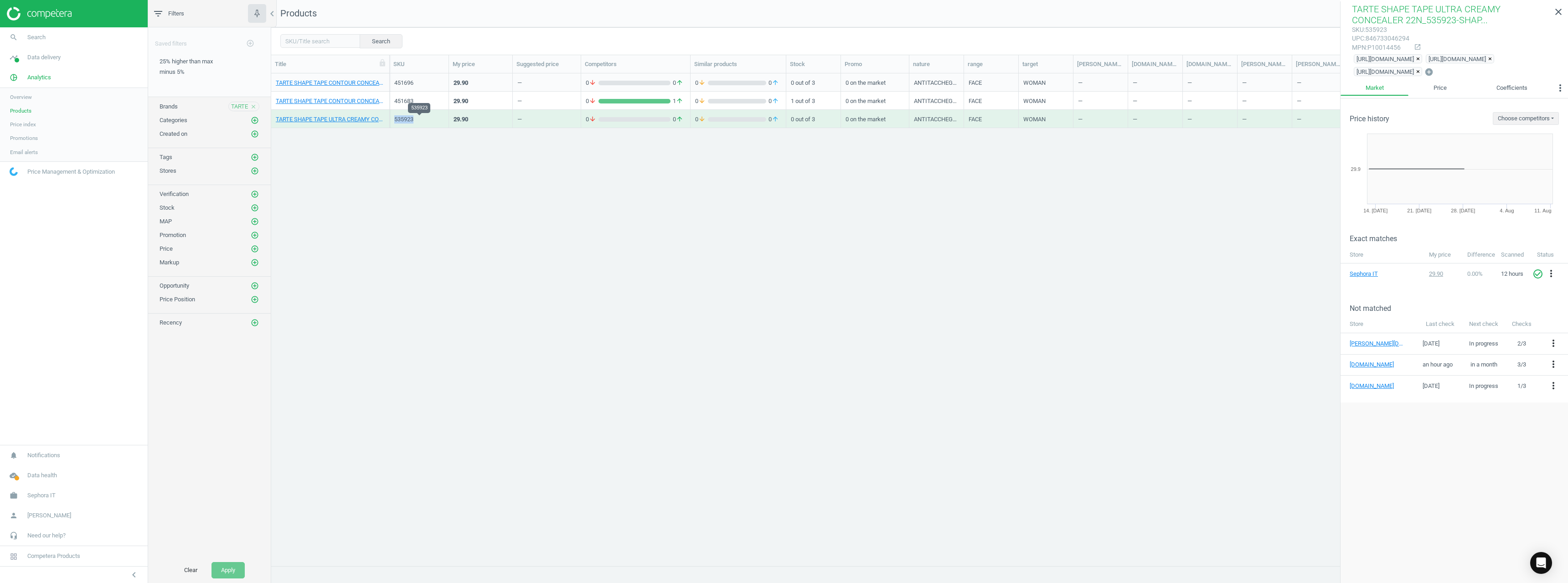
click at [400, 117] on div "535923" at bounding box center [419, 119] width 50 height 8
click at [254, 109] on icon "close" at bounding box center [253, 106] width 6 height 6
click at [254, 106] on icon "add_circle_outline" at bounding box center [254, 106] width 8 height 8
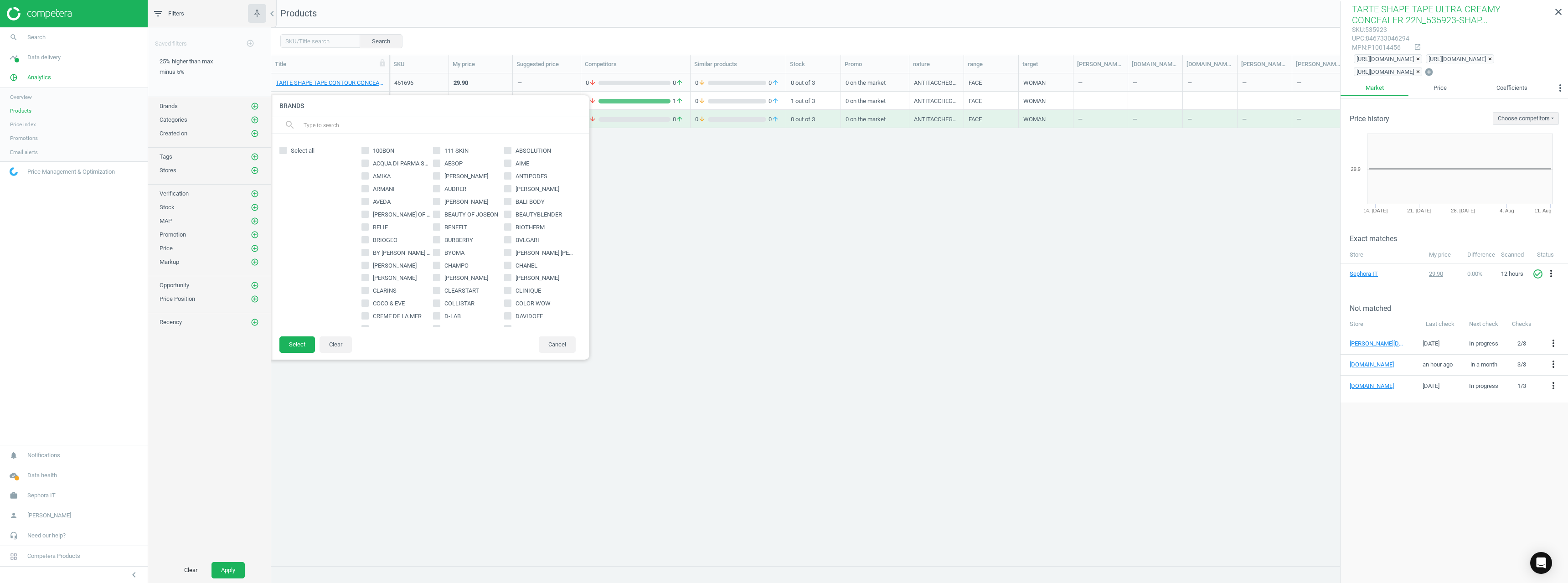
click at [326, 122] on input "text" at bounding box center [443, 125] width 280 height 15
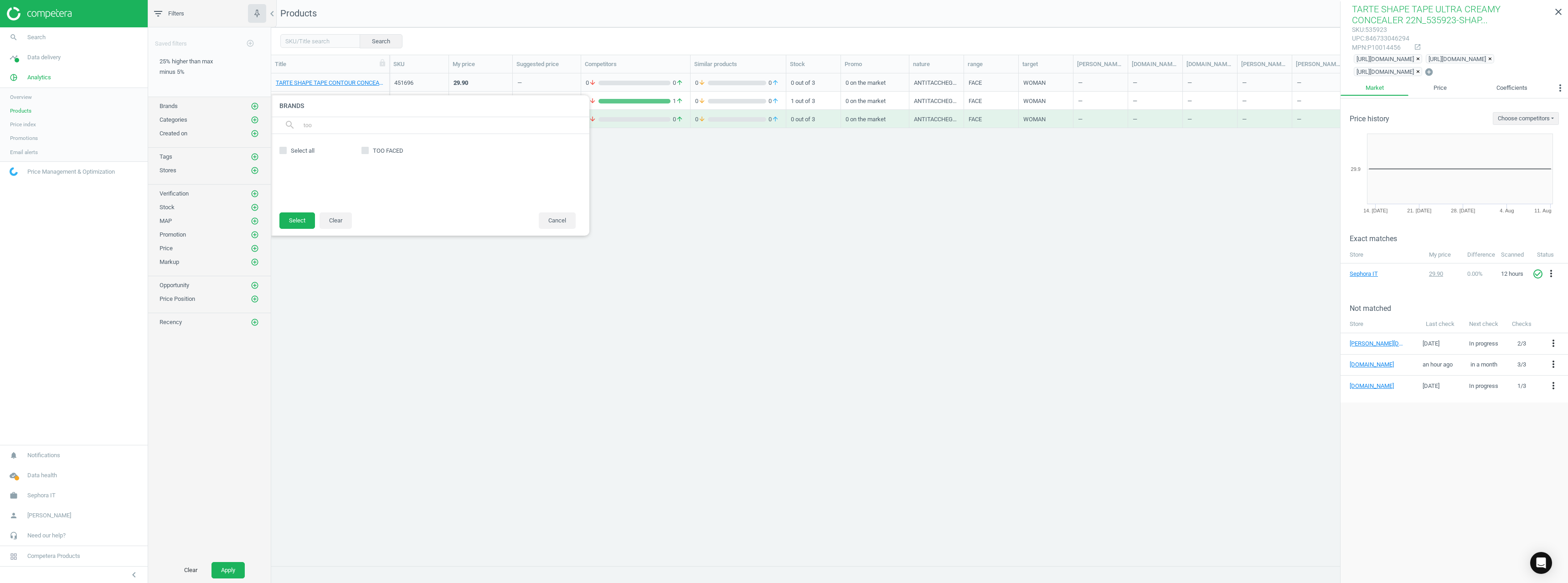
type input "too"
drag, startPoint x: 380, startPoint y: 155, endPoint x: 346, endPoint y: 175, distance: 39.4
click at [380, 154] on span "TOO FACED" at bounding box center [388, 150] width 34 height 8
click at [368, 153] on input "TOO FACED" at bounding box center [365, 151] width 6 height 6
checkbox input "true"
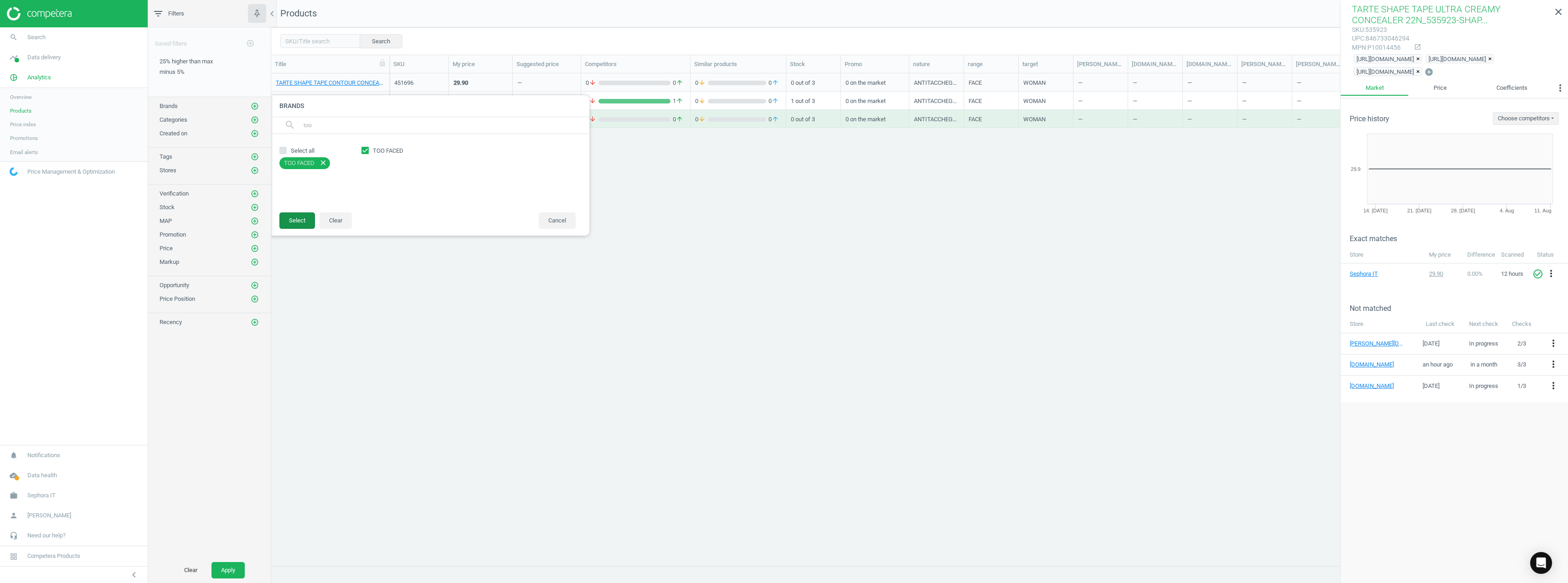
click at [285, 224] on button "Select" at bounding box center [297, 220] width 35 height 16
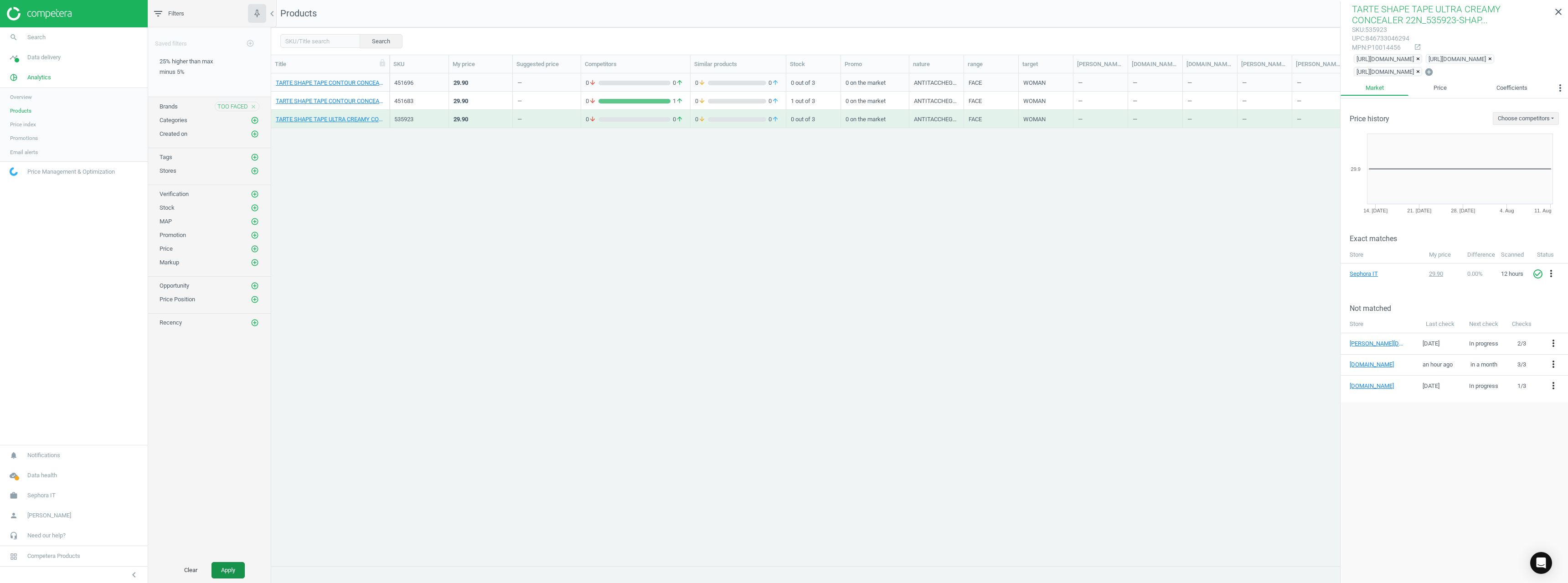
click at [234, 571] on button "Apply" at bounding box center [228, 570] width 33 height 16
click at [317, 85] on link "TOO FACED BETTER THAN SEX MASCARA_275755-Noir" at bounding box center [330, 83] width 109 height 8
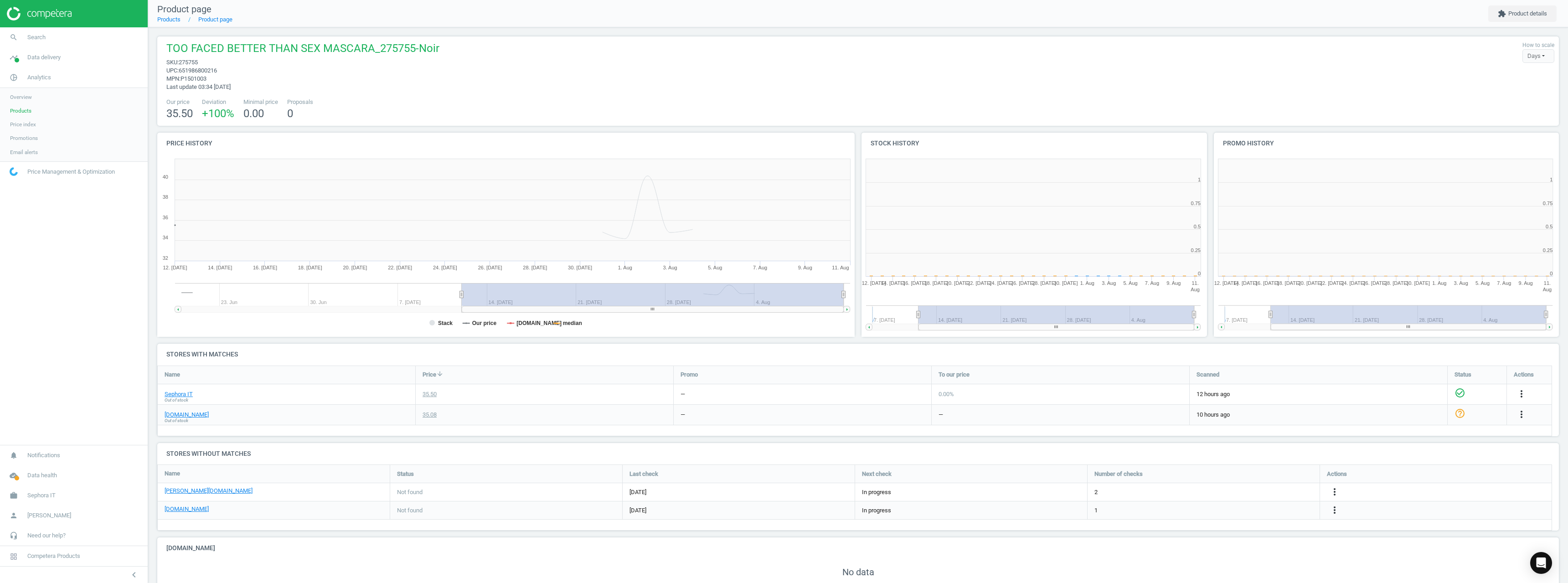
scroll to position [197, 708]
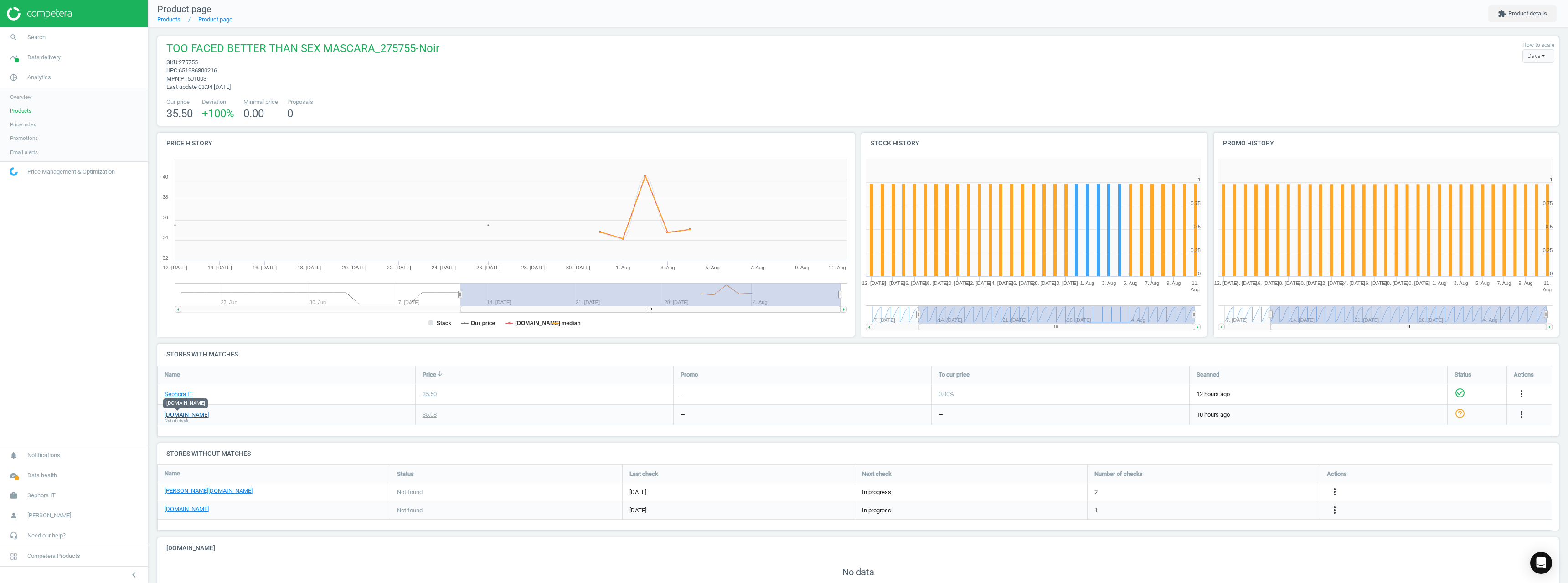
click at [177, 415] on link "[DOMAIN_NAME]" at bounding box center [186, 414] width 44 height 8
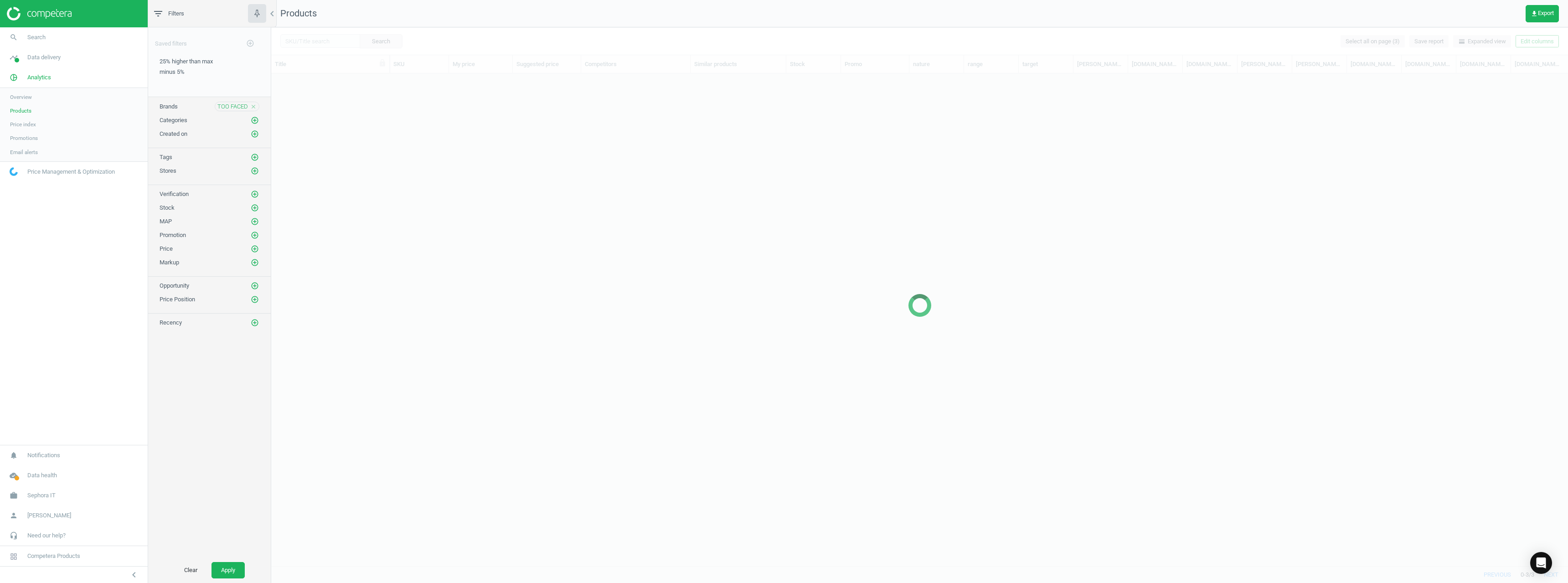
scroll to position [478, 1290]
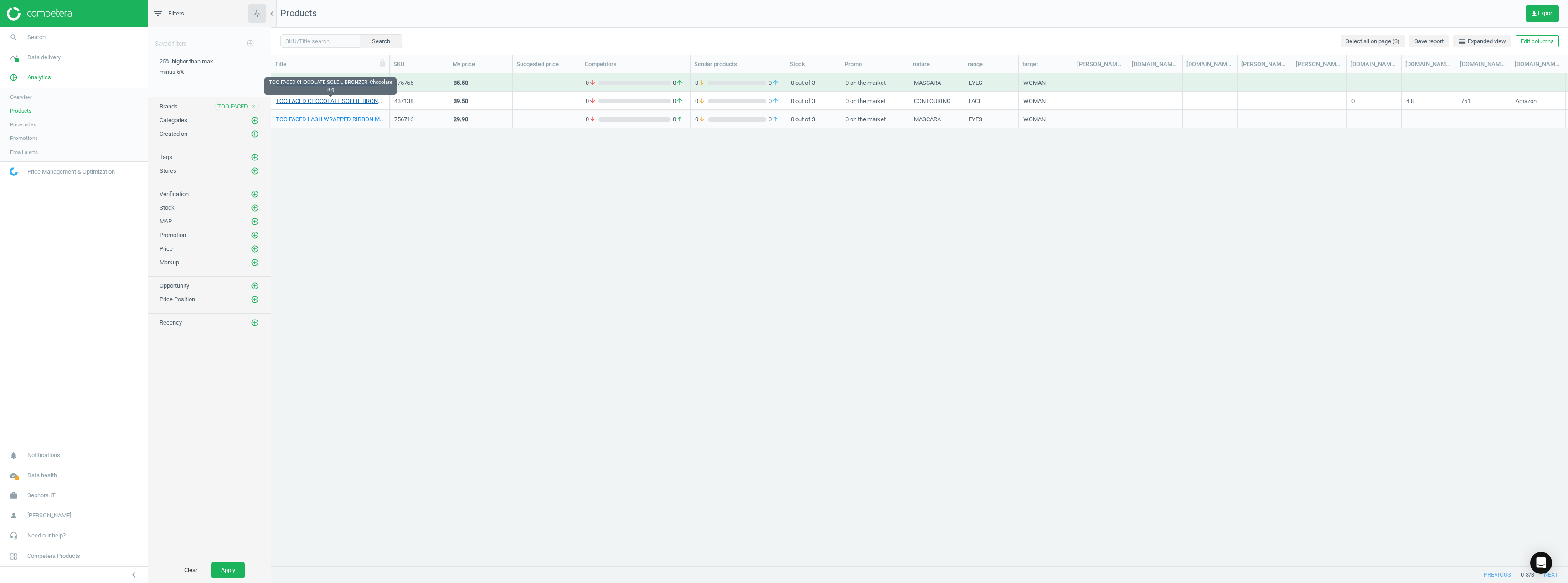
click at [331, 102] on link "TOO FACED CHOCOLATE SOLEIL BRONZER_Chocolate 8 g" at bounding box center [330, 101] width 109 height 8
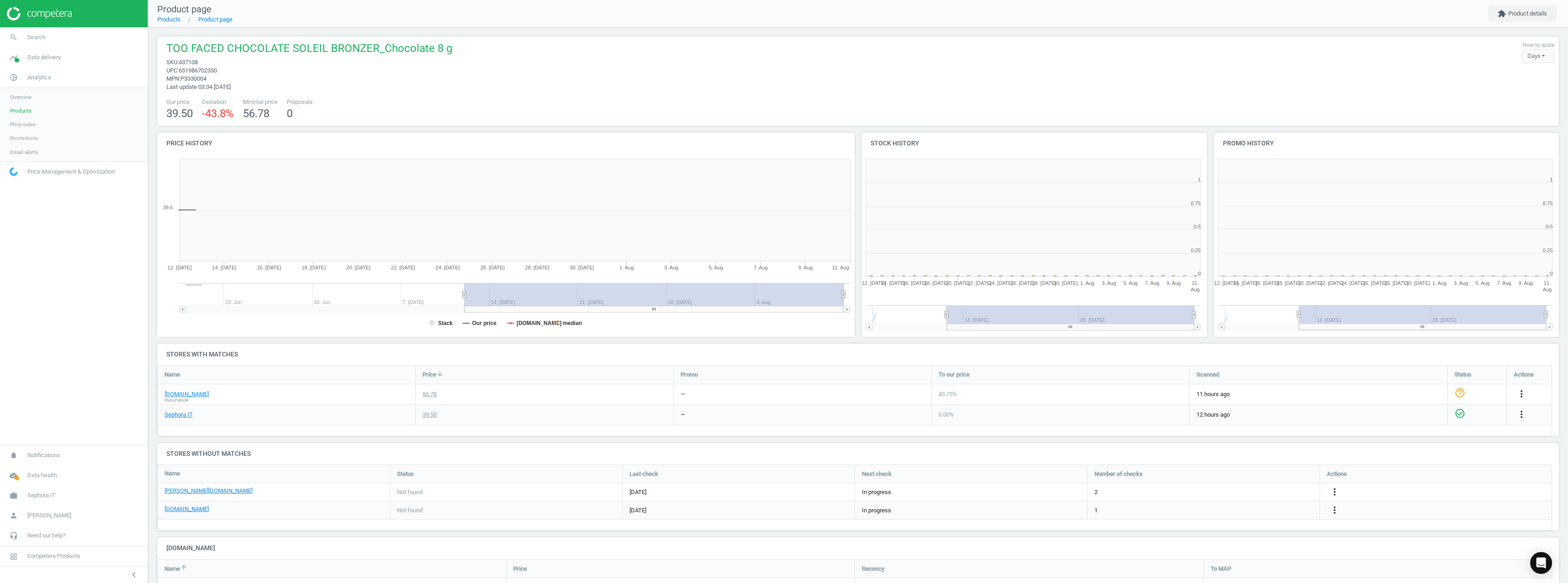
scroll to position [80, 1409]
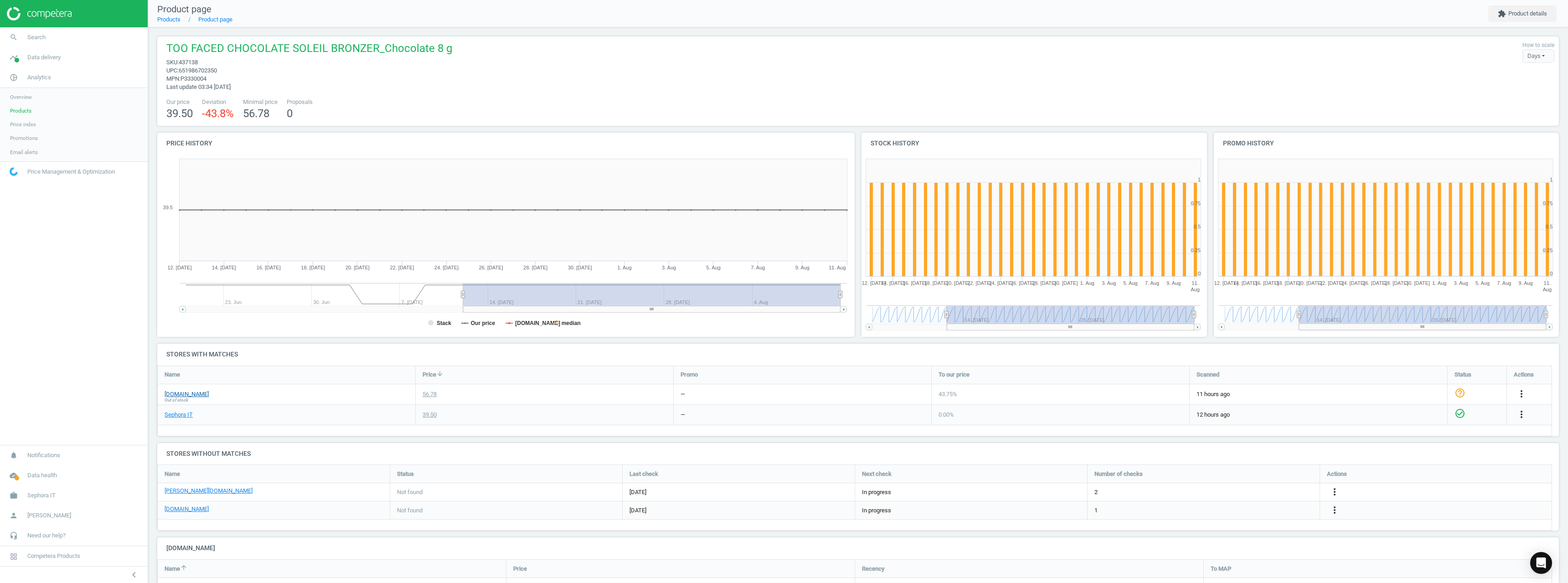
click at [184, 394] on link "[DOMAIN_NAME]" at bounding box center [186, 394] width 44 height 8
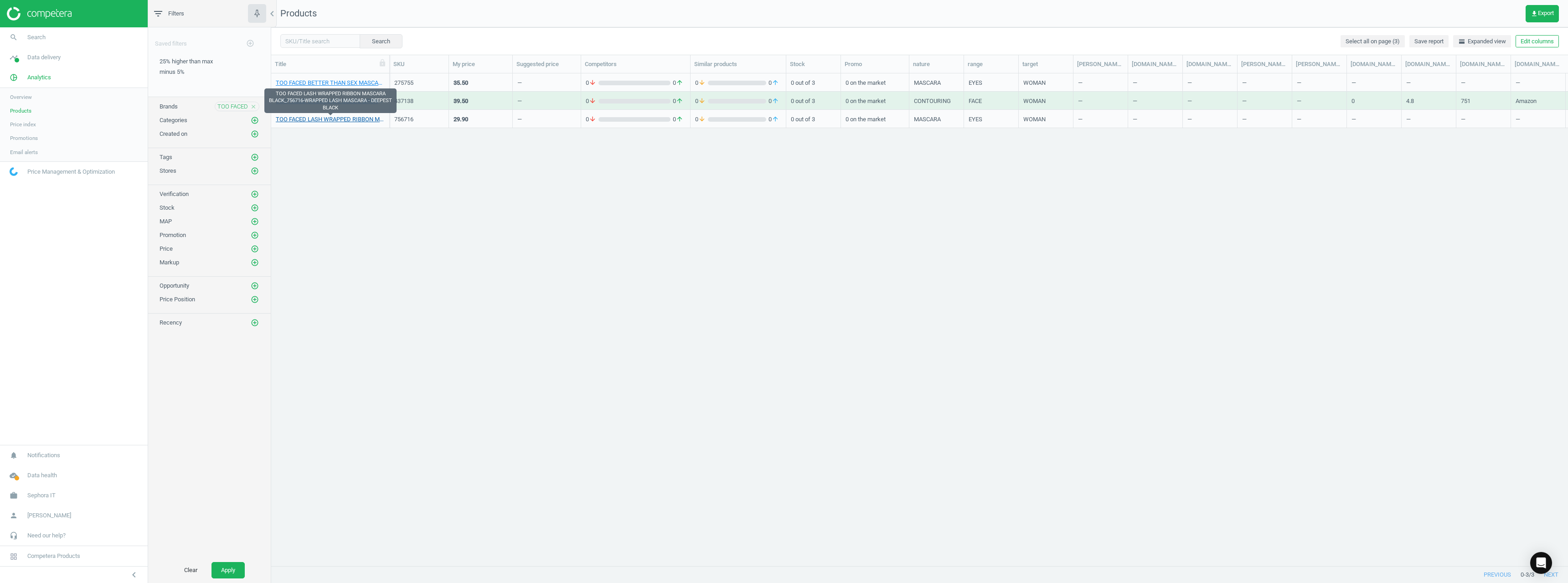
click at [362, 121] on link "TOO FACED LASH WRAPPED RIBBON MASCARA BLACK_756716-WRAPPED LASH MASCARA - DEEPE…" at bounding box center [330, 119] width 109 height 8
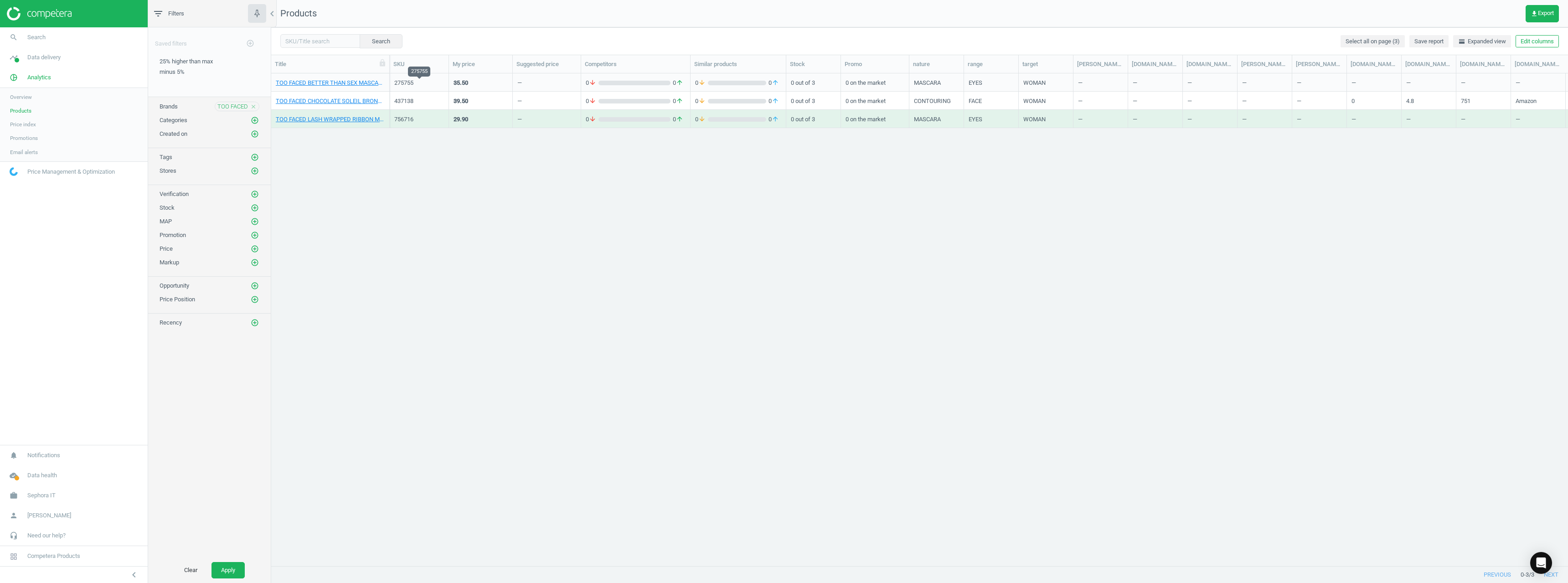
click at [398, 79] on div "275755" at bounding box center [419, 83] width 50 height 8
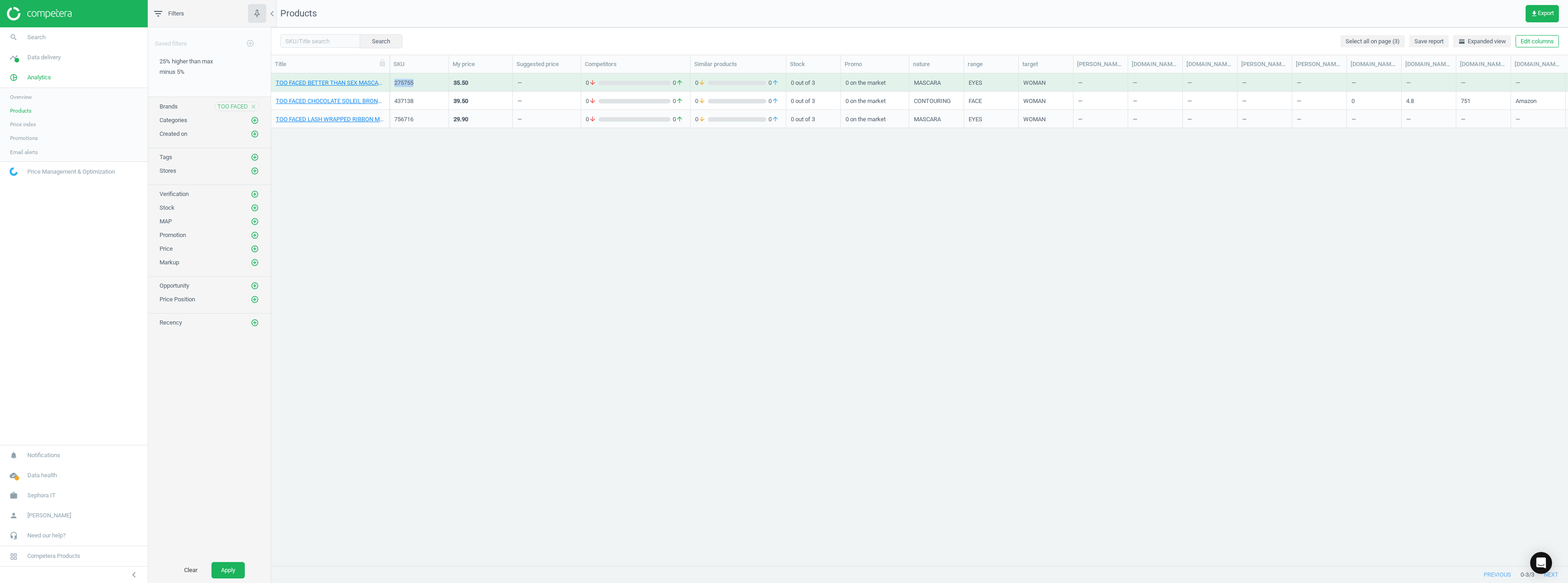
click at [398, 79] on div "275755" at bounding box center [419, 83] width 50 height 8
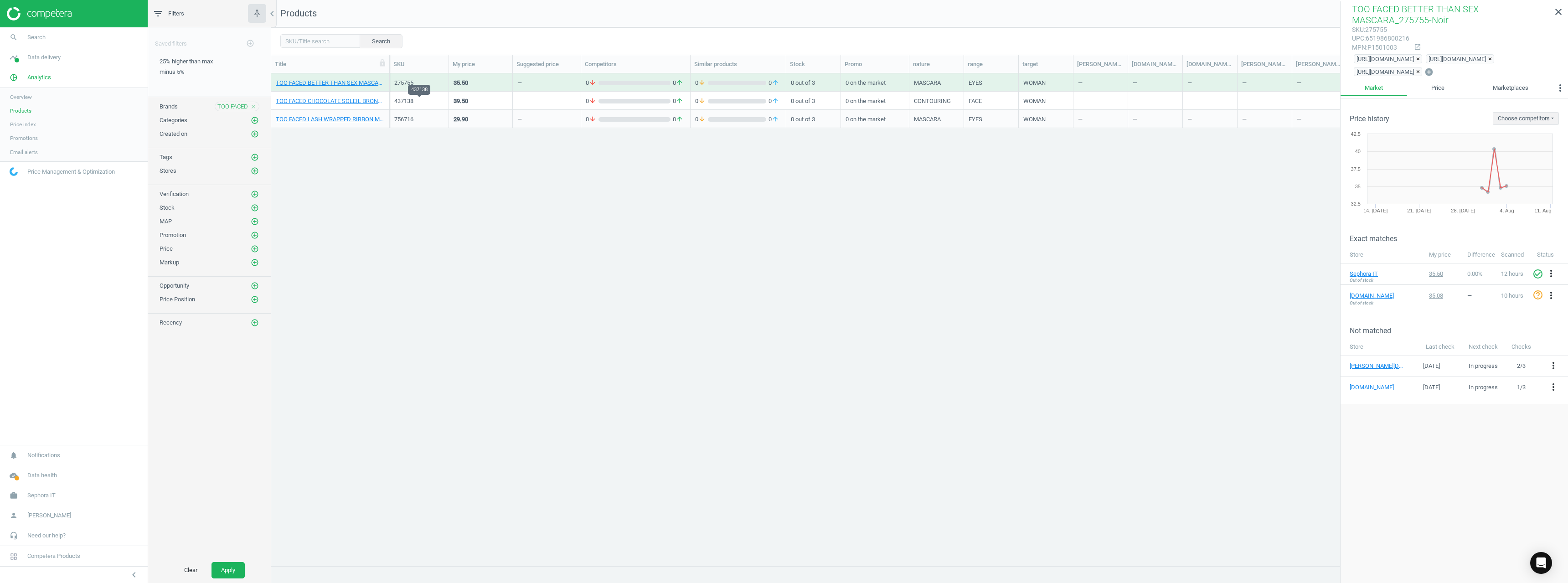
click at [405, 104] on div "437138" at bounding box center [419, 101] width 50 height 8
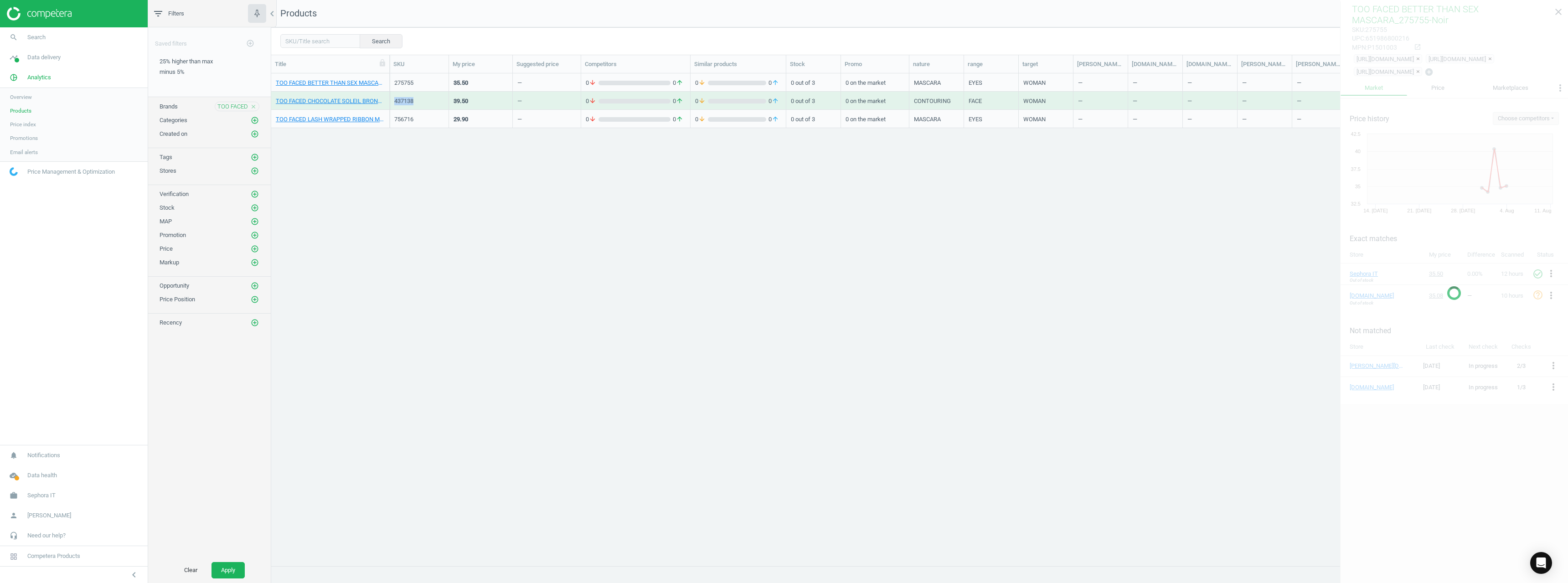
click at [405, 104] on div "437138" at bounding box center [419, 101] width 50 height 8
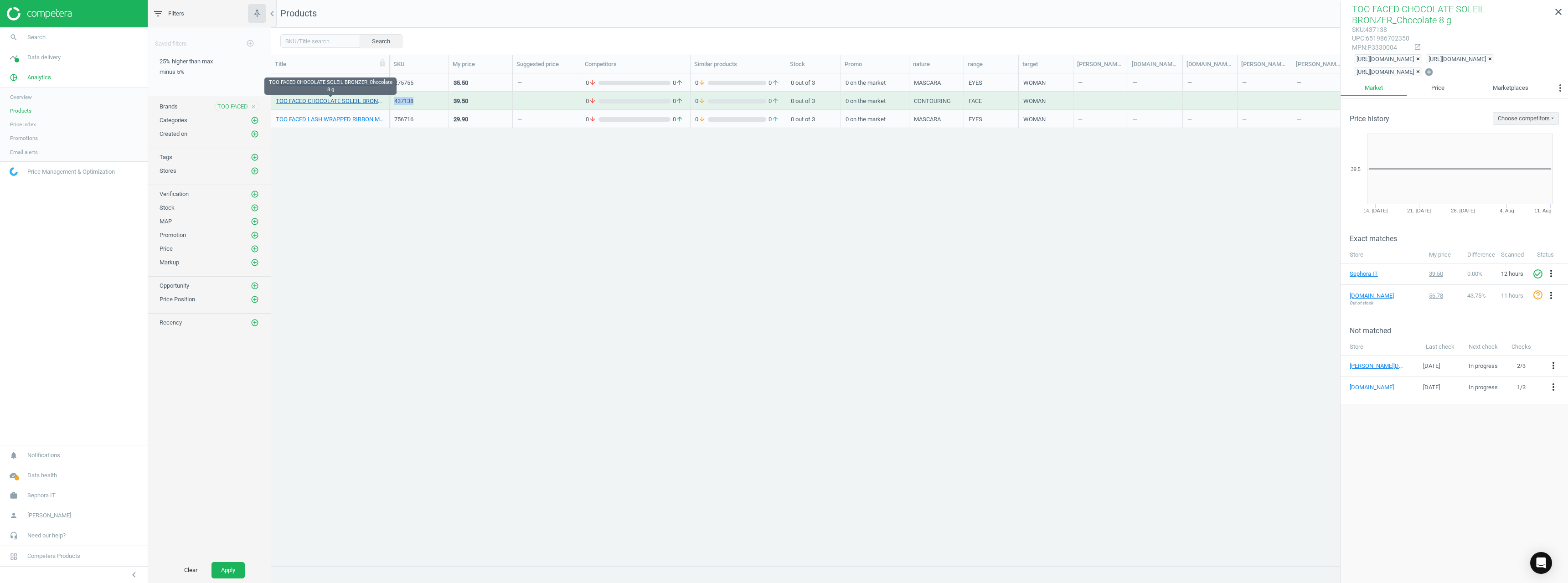
click at [347, 100] on link "TOO FACED CHOCOLATE SOLEIL BRONZER_Chocolate 8 g" at bounding box center [330, 101] width 109 height 8
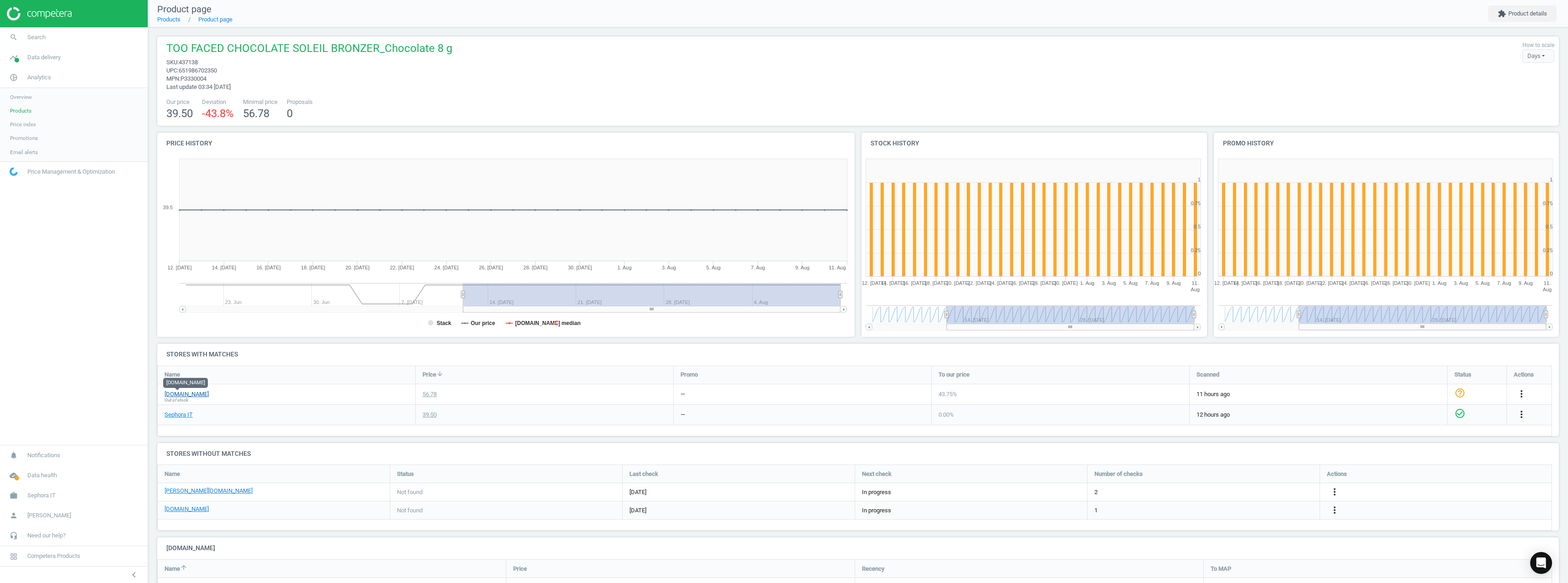
click at [186, 396] on link "[DOMAIN_NAME]" at bounding box center [186, 394] width 44 height 8
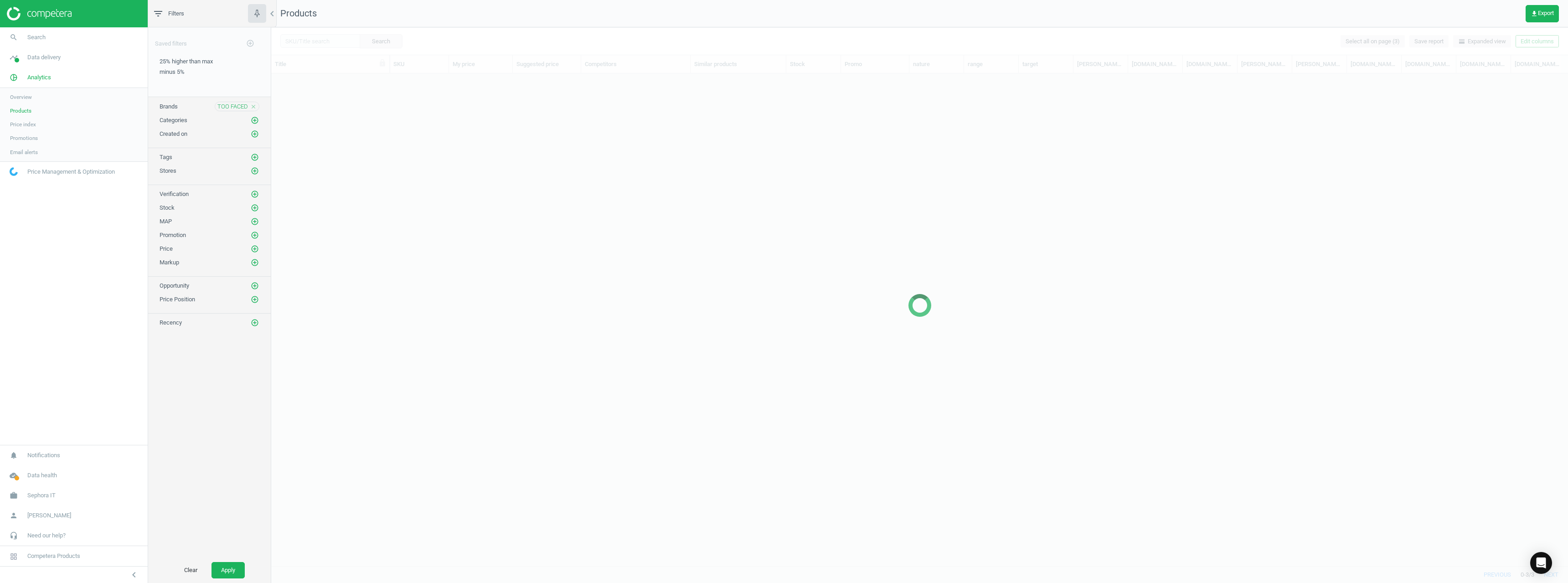
scroll to position [478, 1290]
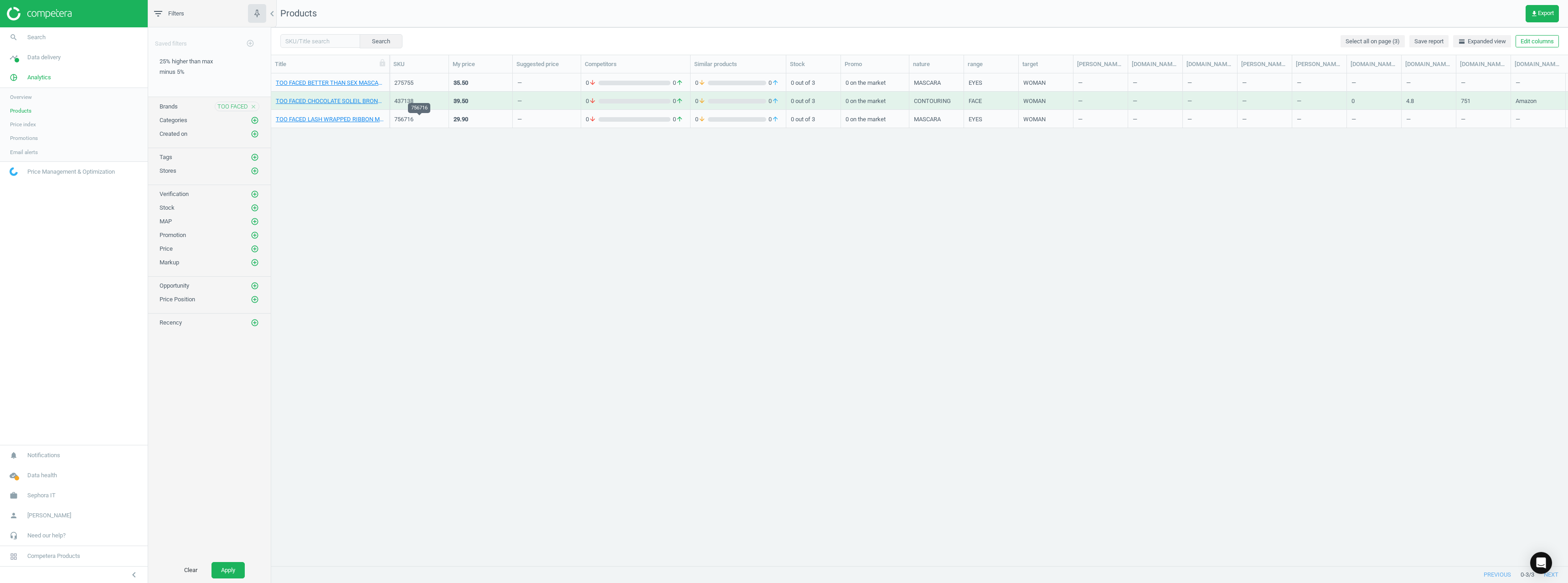
click at [416, 120] on div "756716" at bounding box center [419, 119] width 50 height 8
click at [416, 120] on div "756716" at bounding box center [419, 119] width 50 height 8
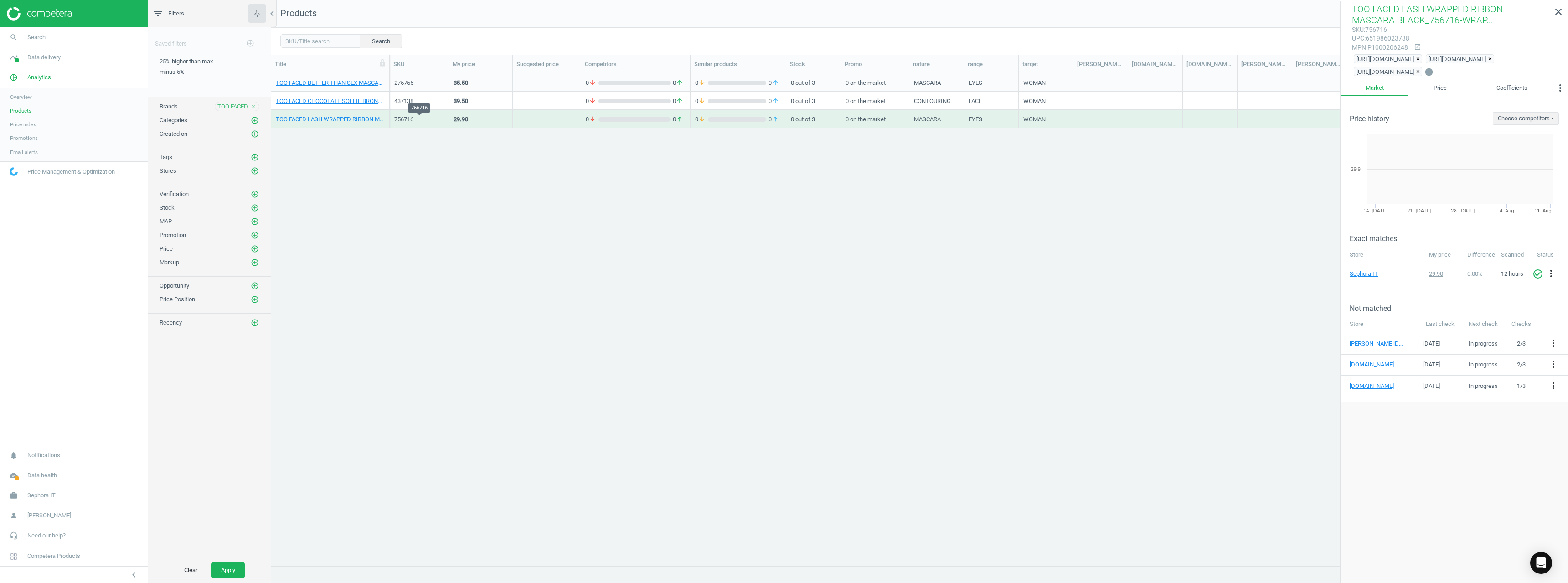
click at [394, 119] on div "756716" at bounding box center [419, 119] width 50 height 8
click at [394, 120] on div "756716" at bounding box center [419, 119] width 50 height 8
click at [257, 104] on div "TOO FACED close" at bounding box center [237, 106] width 44 height 10
click at [254, 103] on icon "close" at bounding box center [253, 106] width 6 height 6
click at [259, 102] on icon "add_circle_outline" at bounding box center [254, 106] width 8 height 8
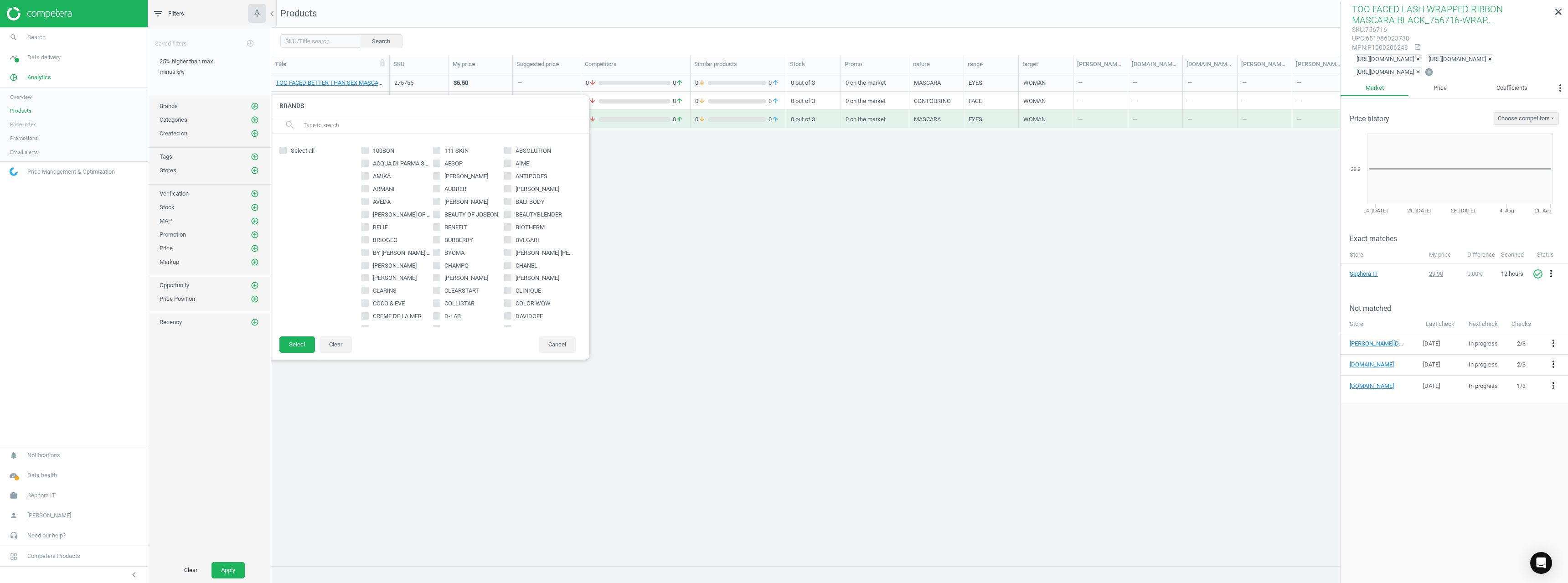
click at [369, 127] on input "text" at bounding box center [443, 125] width 280 height 15
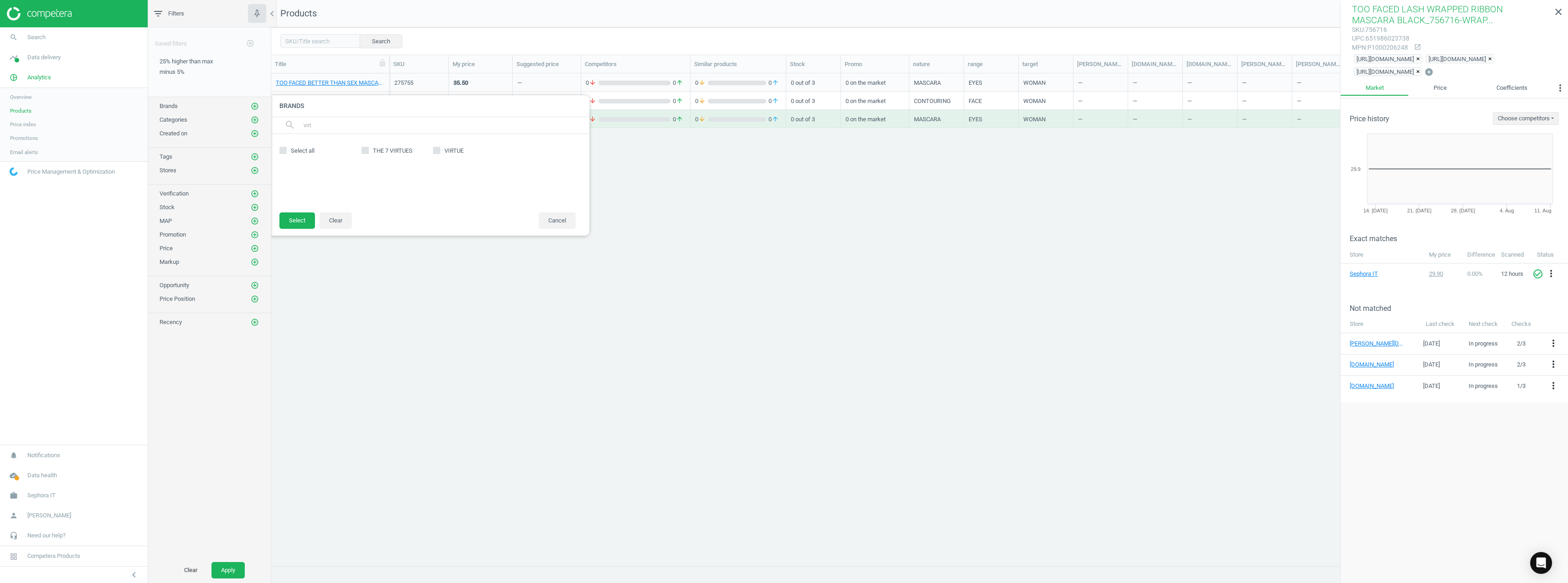
type input "virt"
click at [447, 151] on span "VIRTUE" at bounding box center [453, 150] width 23 height 8
click at [439, 151] on input "VIRTUE" at bounding box center [436, 151] width 6 height 6
checkbox input "true"
click at [303, 220] on button "Select" at bounding box center [297, 220] width 35 height 16
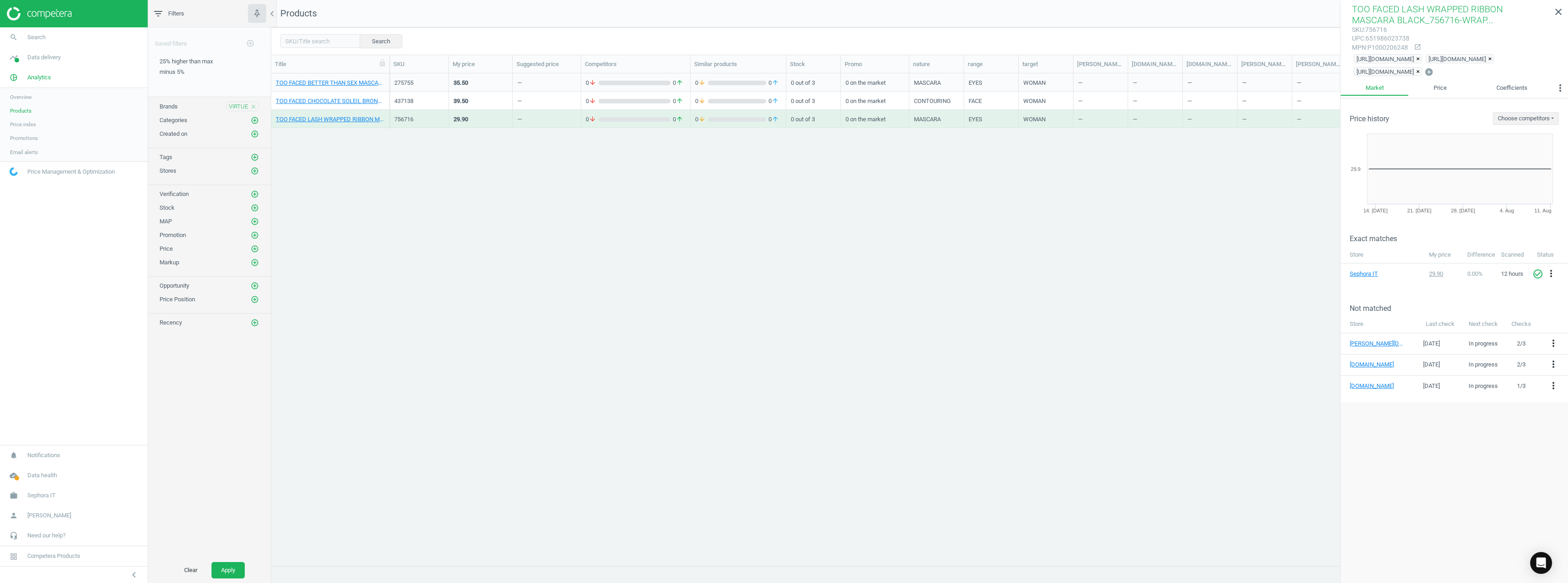
click at [222, 562] on div "Clear Apply" at bounding box center [209, 570] width 122 height 26
click at [225, 565] on button "Apply" at bounding box center [228, 570] width 33 height 16
click at [340, 85] on link "VIRTUE FLOURISH DENSITY BOOSTER 120ML_576856-120 ml" at bounding box center [330, 83] width 109 height 8
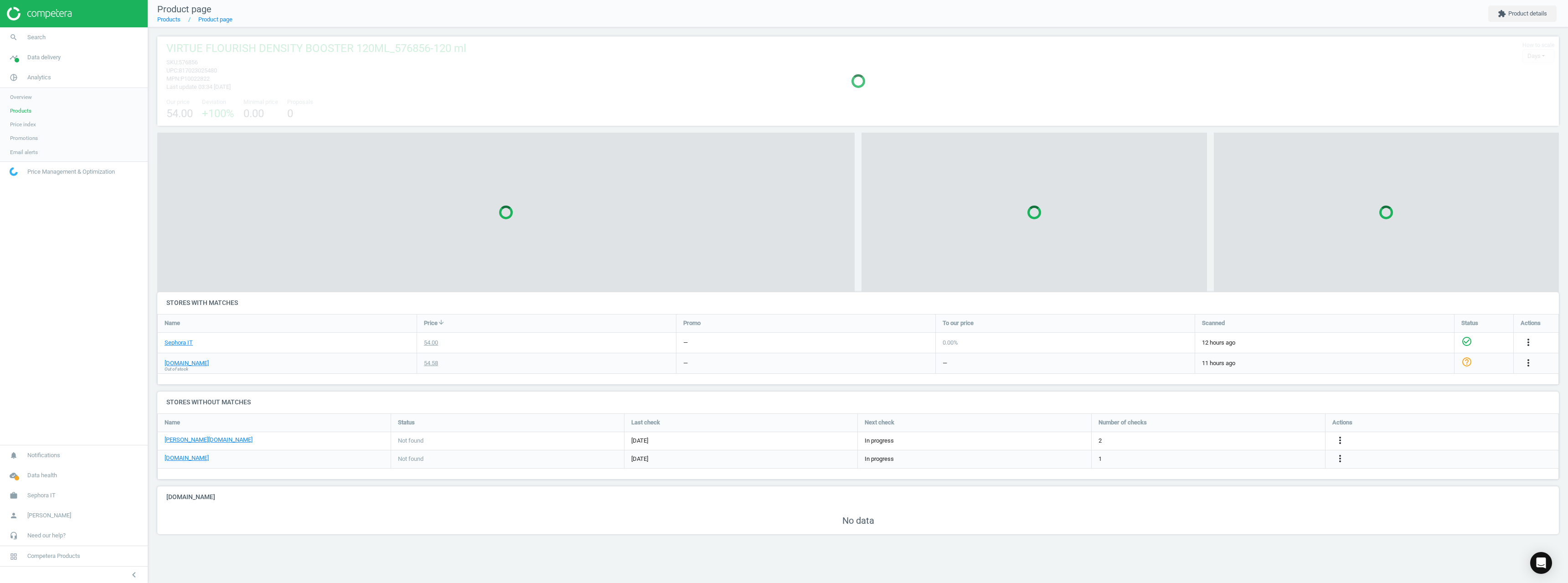
scroll to position [85, 1409]
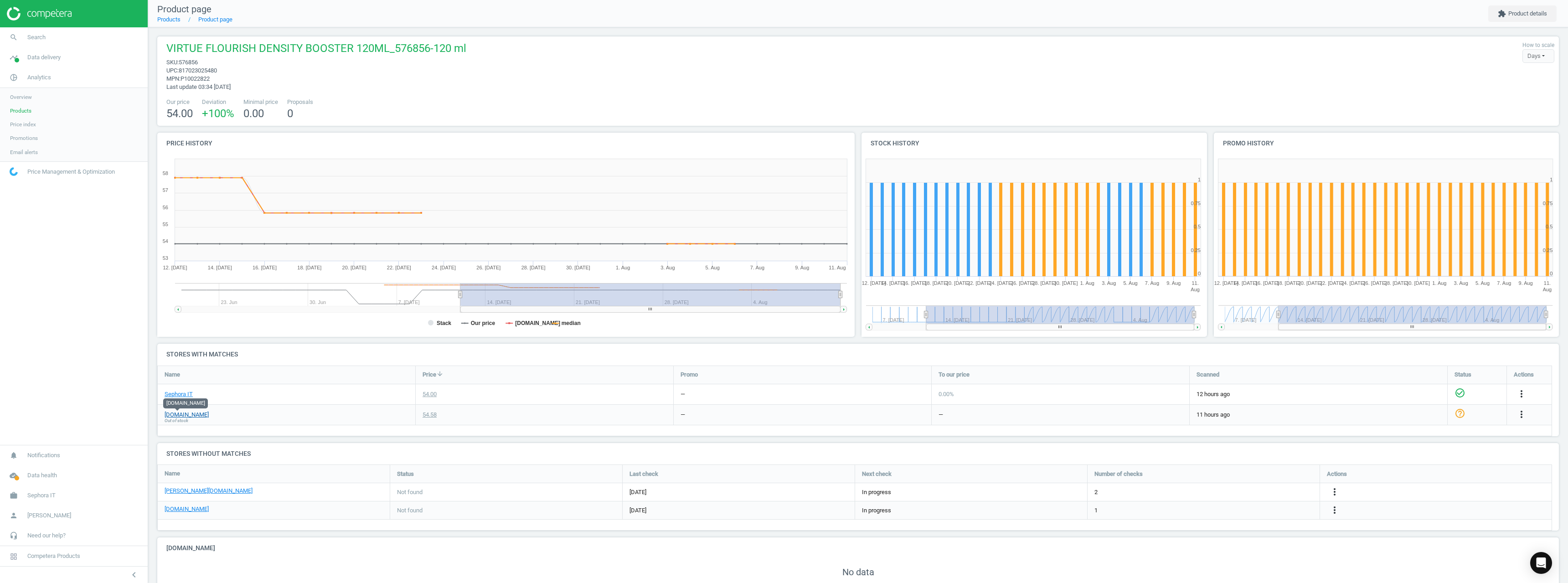
click at [175, 414] on link "[DOMAIN_NAME]" at bounding box center [186, 414] width 44 height 8
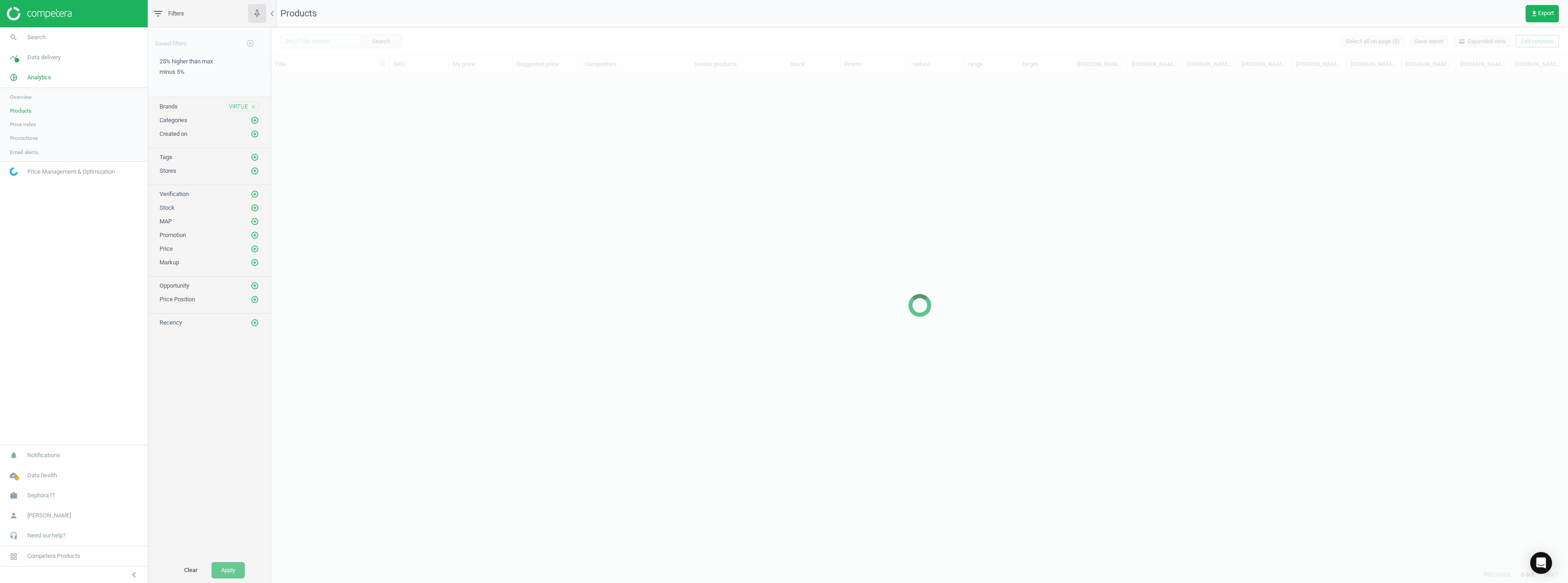
scroll to position [478, 1290]
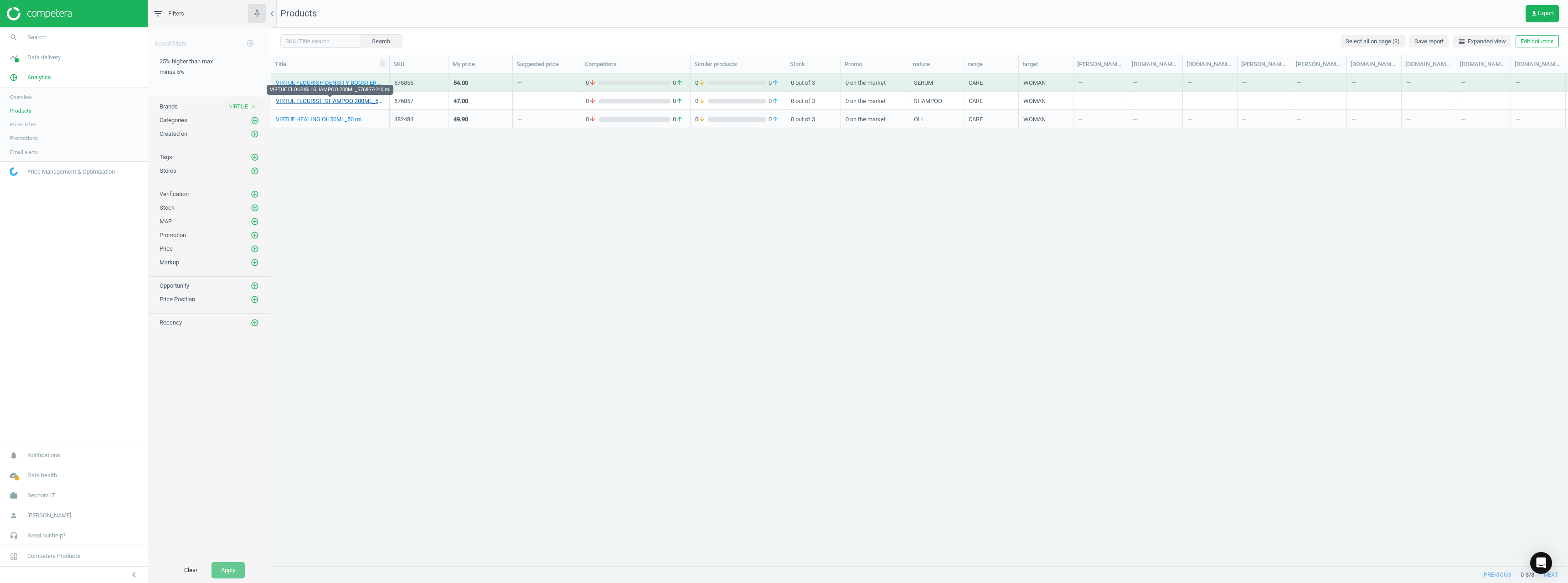
click at [325, 103] on link "VIRTUE FLOURISH SHAMPOO 200ML_576857-240 ml" at bounding box center [330, 101] width 109 height 8
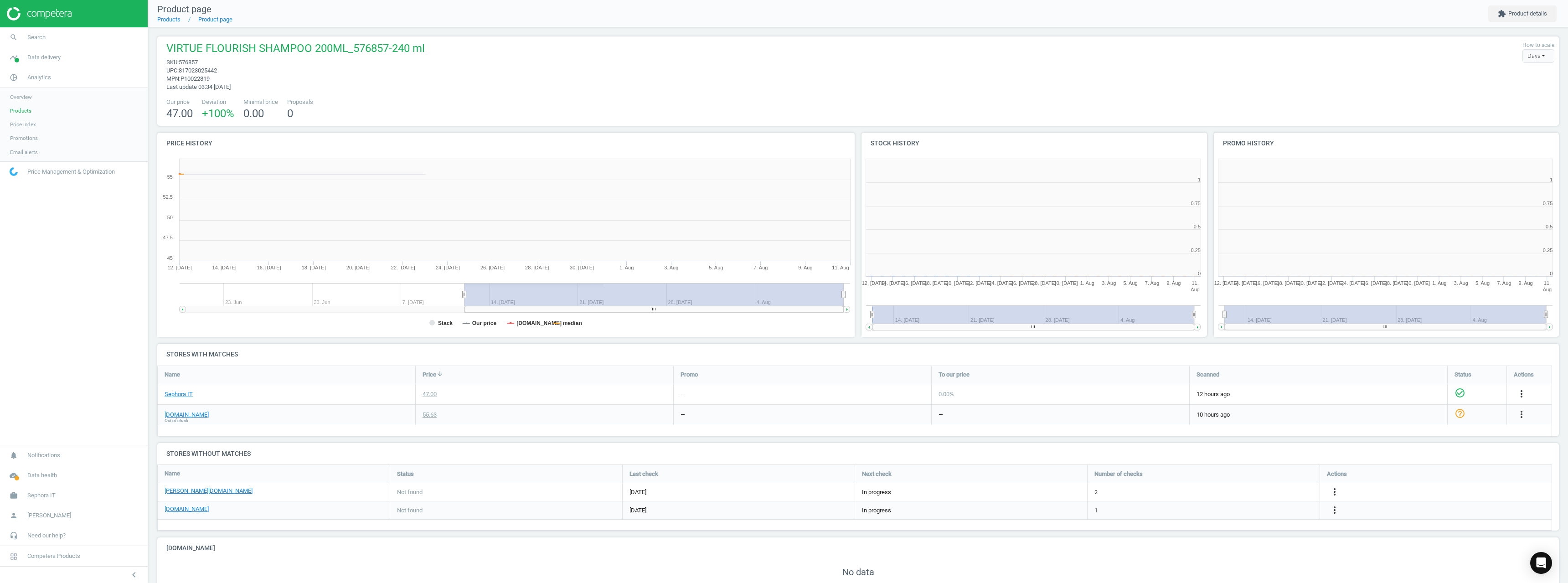
scroll to position [4, 4]
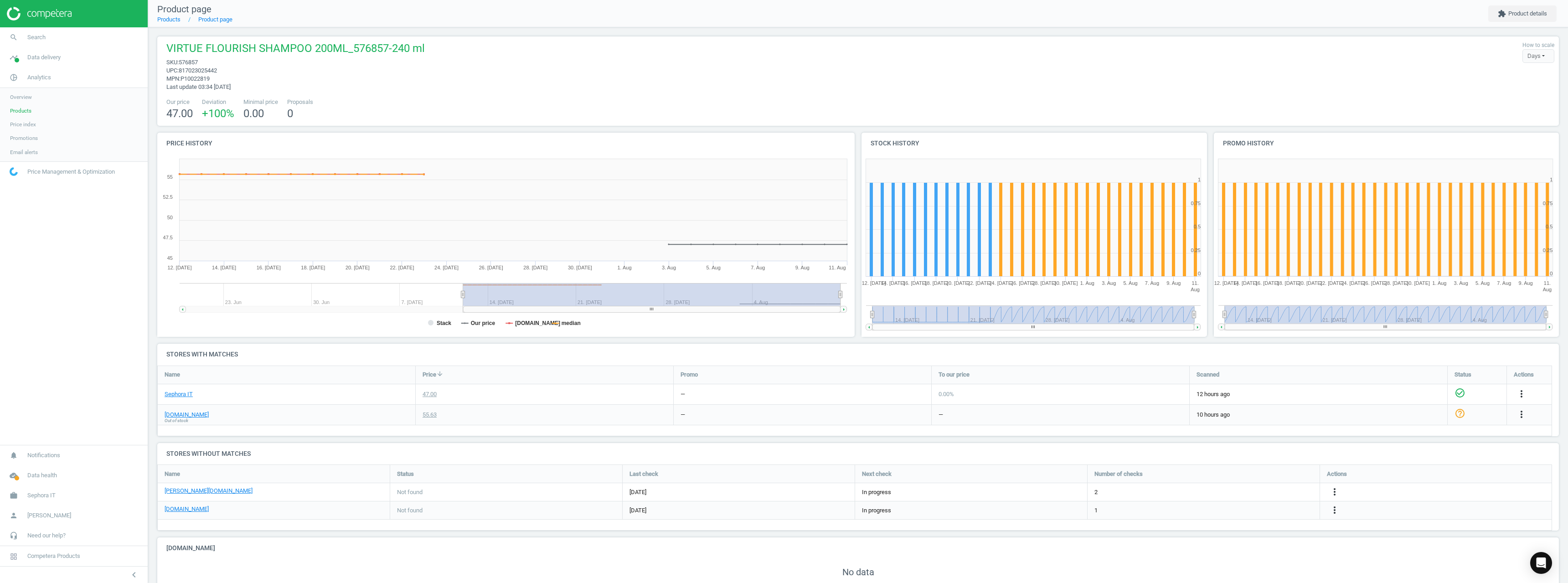
click at [172, 417] on span "Out of stock" at bounding box center [176, 421] width 24 height 6
click at [174, 413] on link "[DOMAIN_NAME]" at bounding box center [186, 414] width 44 height 8
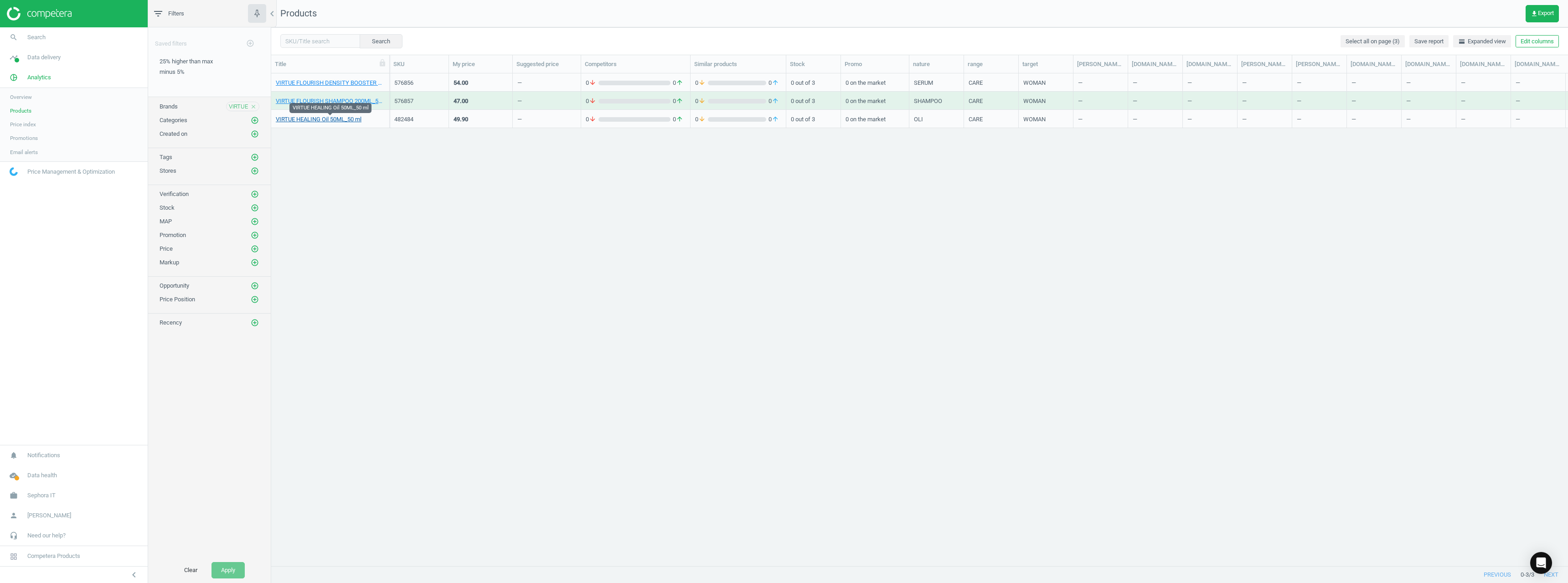
click at [307, 119] on link "VIRTUE HEALING Oil 50ML_50 ml" at bounding box center [318, 119] width 86 height 8
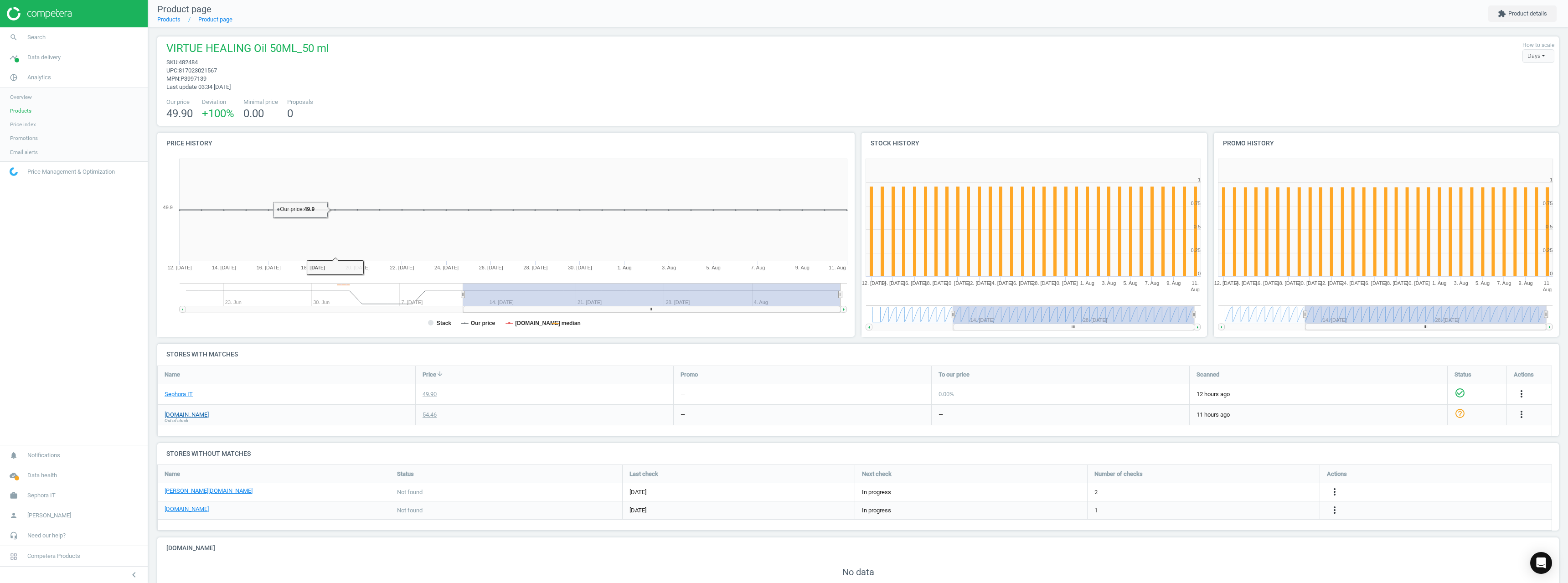
click at [177, 411] on link "[DOMAIN_NAME]" at bounding box center [186, 414] width 44 height 8
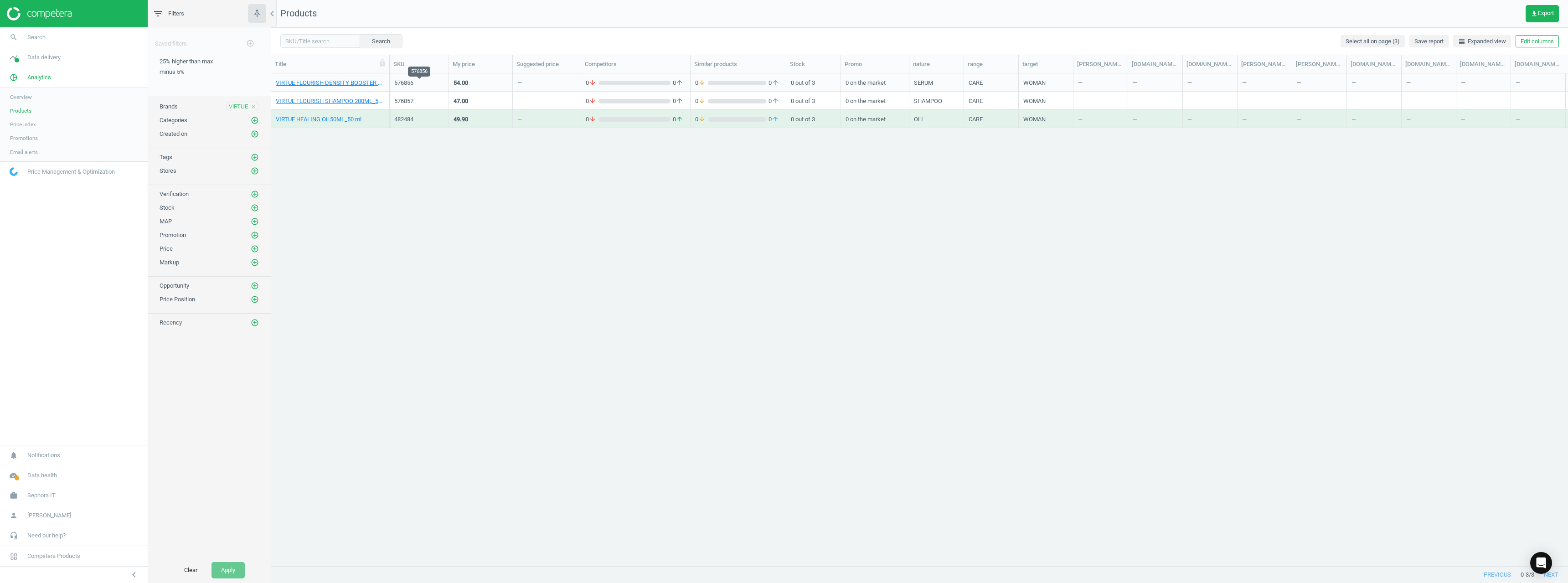
click at [396, 85] on div "576856" at bounding box center [419, 83] width 50 height 8
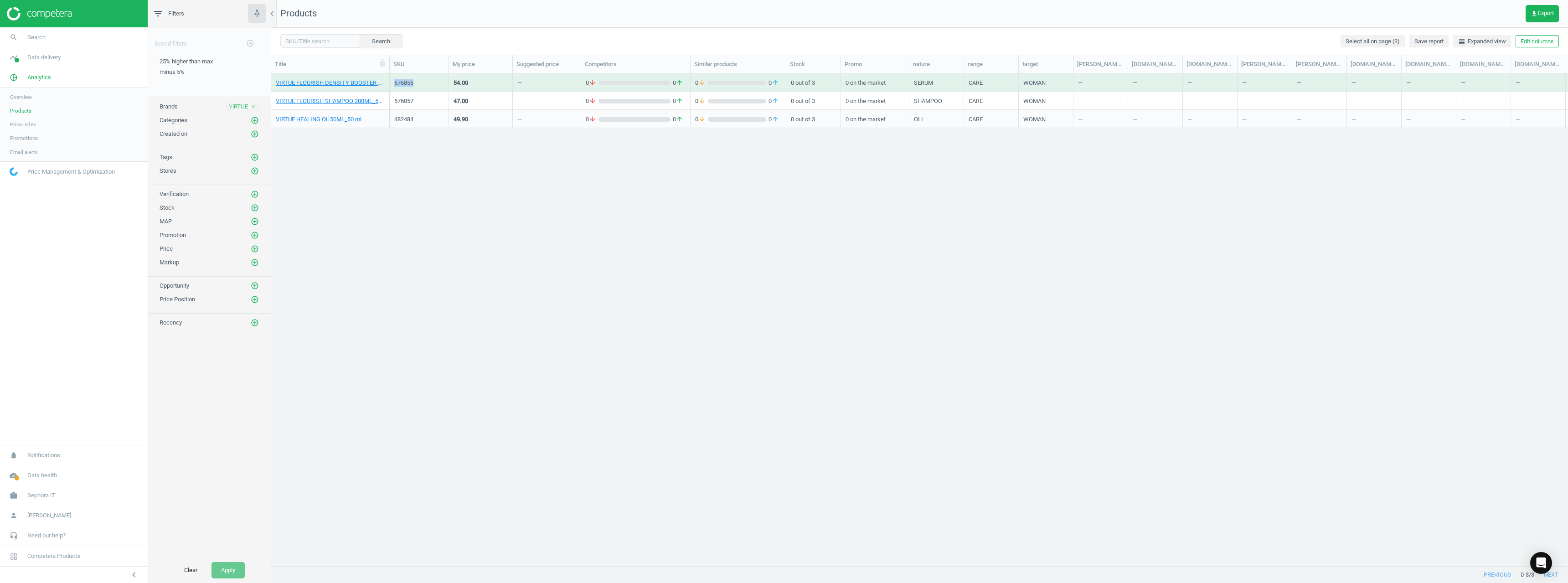
click at [396, 86] on div "576856" at bounding box center [419, 83] width 50 height 8
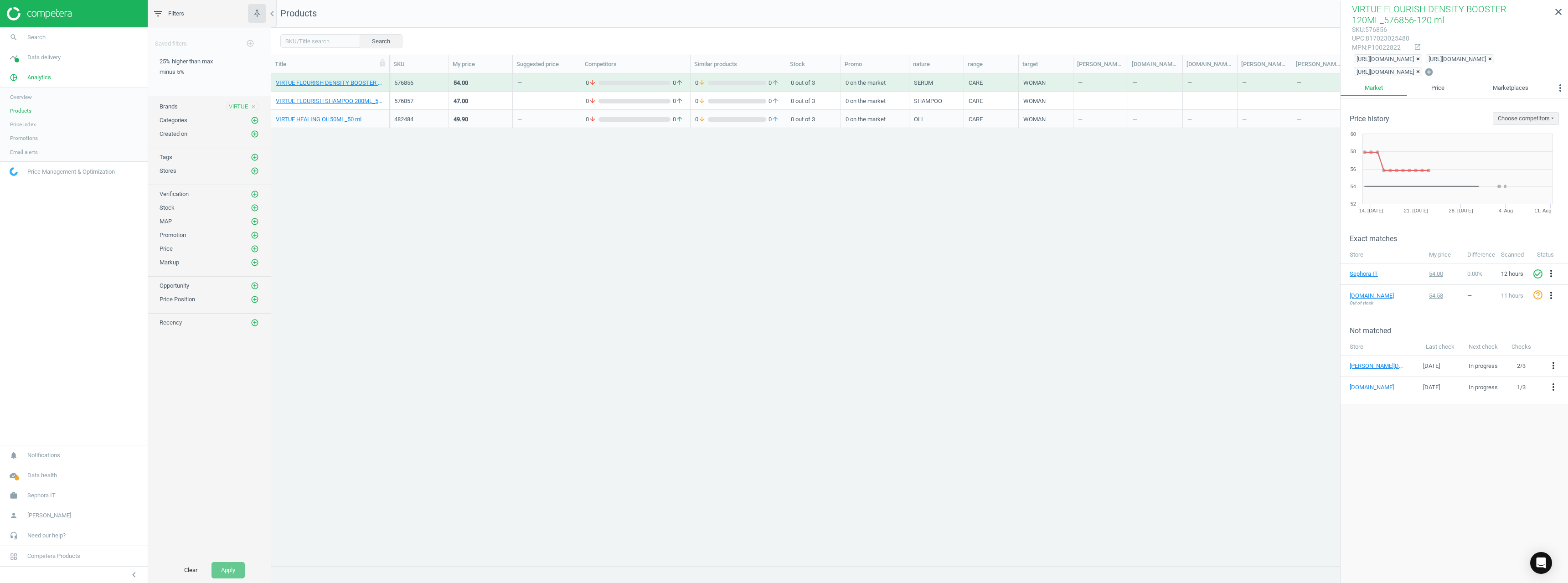
click at [395, 88] on div "576856" at bounding box center [419, 85] width 50 height 12
click at [395, 89] on div "576856" at bounding box center [419, 85] width 50 height 12
click at [409, 82] on div "576856" at bounding box center [419, 83] width 50 height 8
click at [407, 97] on div "576857" at bounding box center [419, 101] width 50 height 8
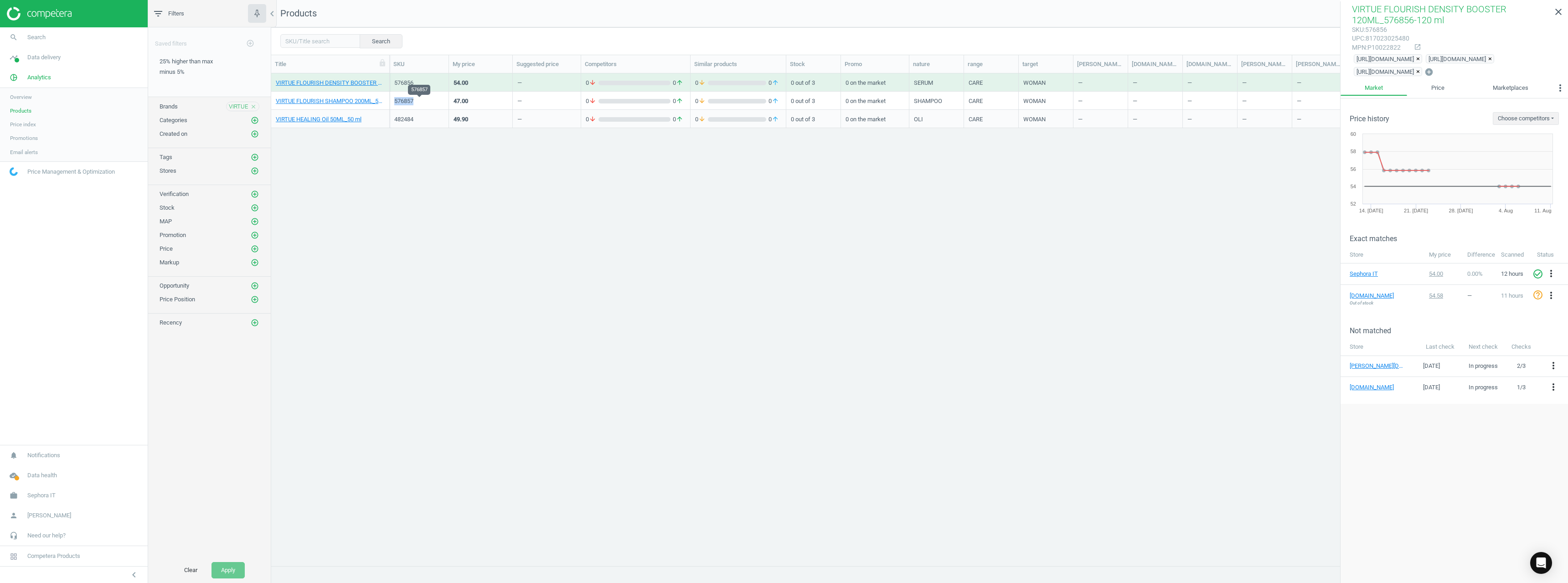
click at [407, 99] on div "576857" at bounding box center [419, 101] width 50 height 8
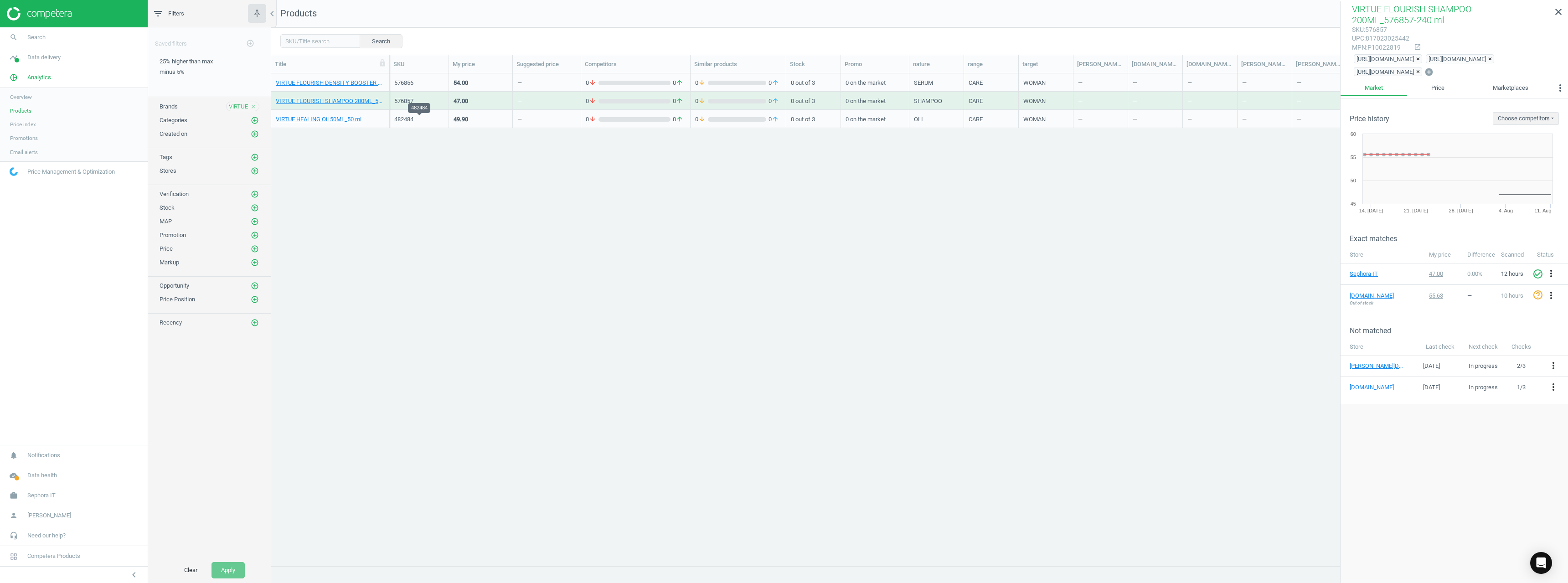
click at [407, 119] on div "482484" at bounding box center [419, 119] width 50 height 8
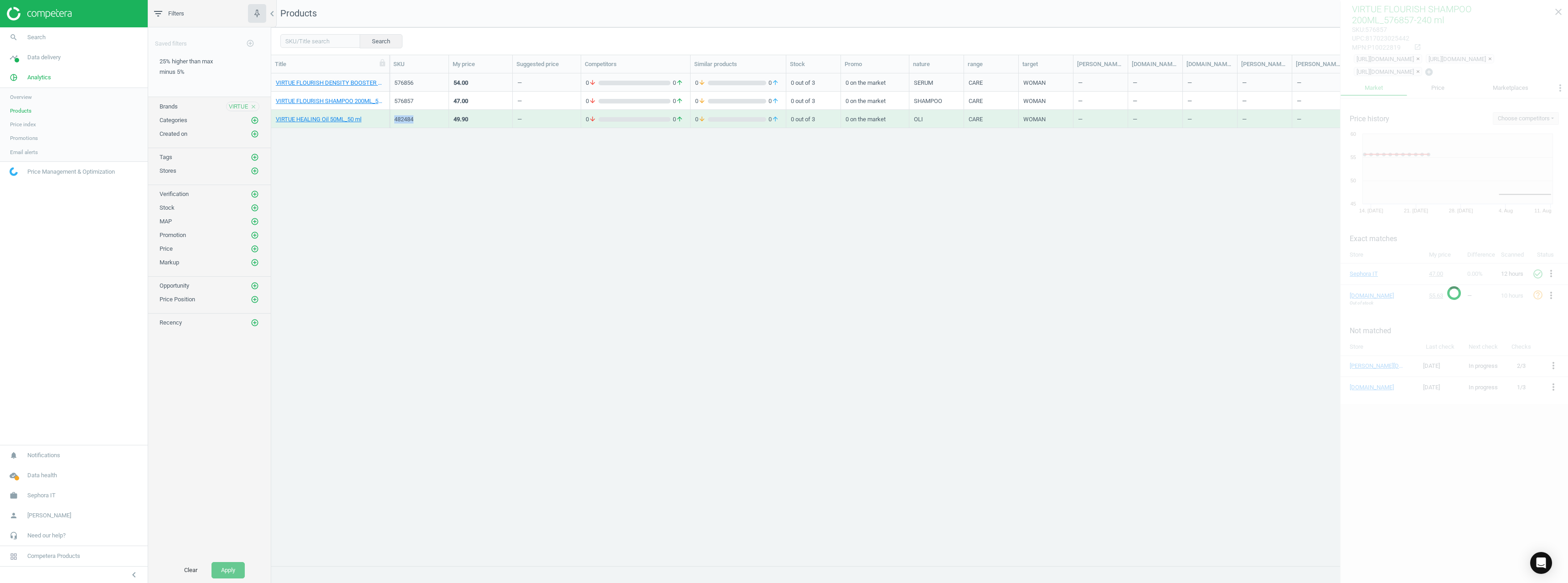
click at [407, 119] on div "482484" at bounding box center [419, 119] width 50 height 8
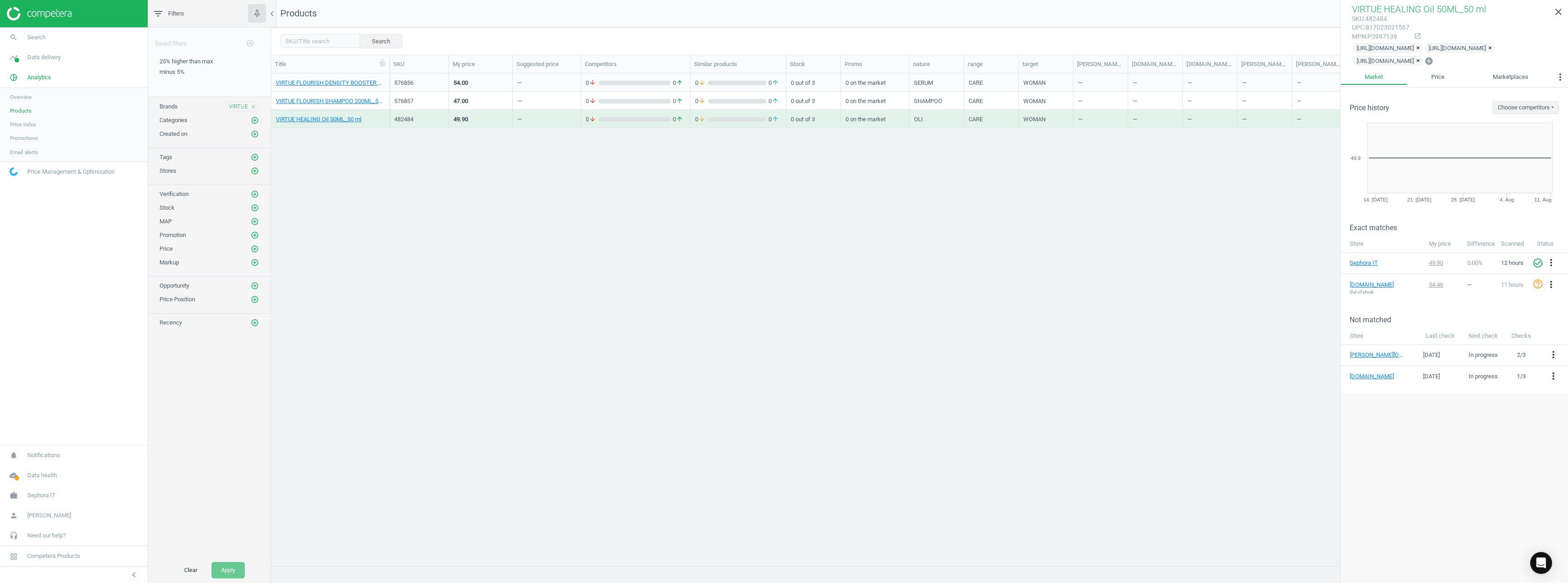
click at [251, 105] on icon "close" at bounding box center [253, 106] width 6 height 6
click at [256, 106] on icon "add_circle_outline" at bounding box center [254, 106] width 8 height 8
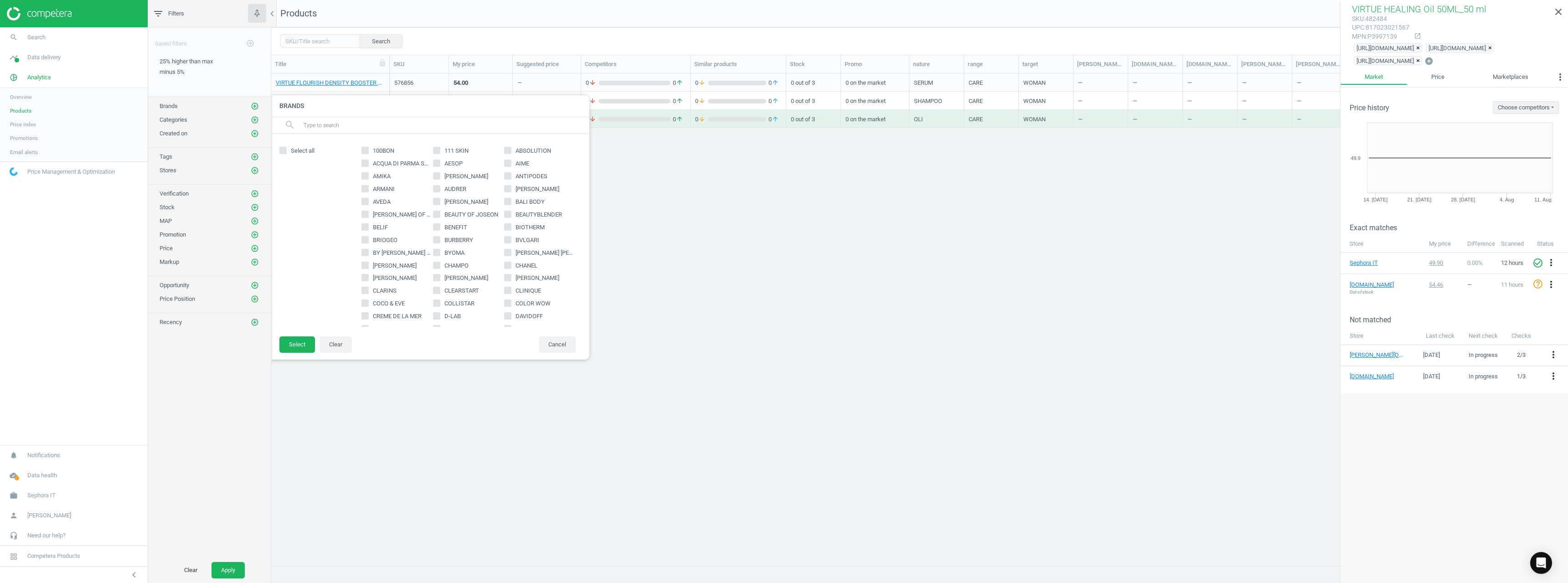
click at [318, 126] on input "text" at bounding box center [443, 125] width 280 height 15
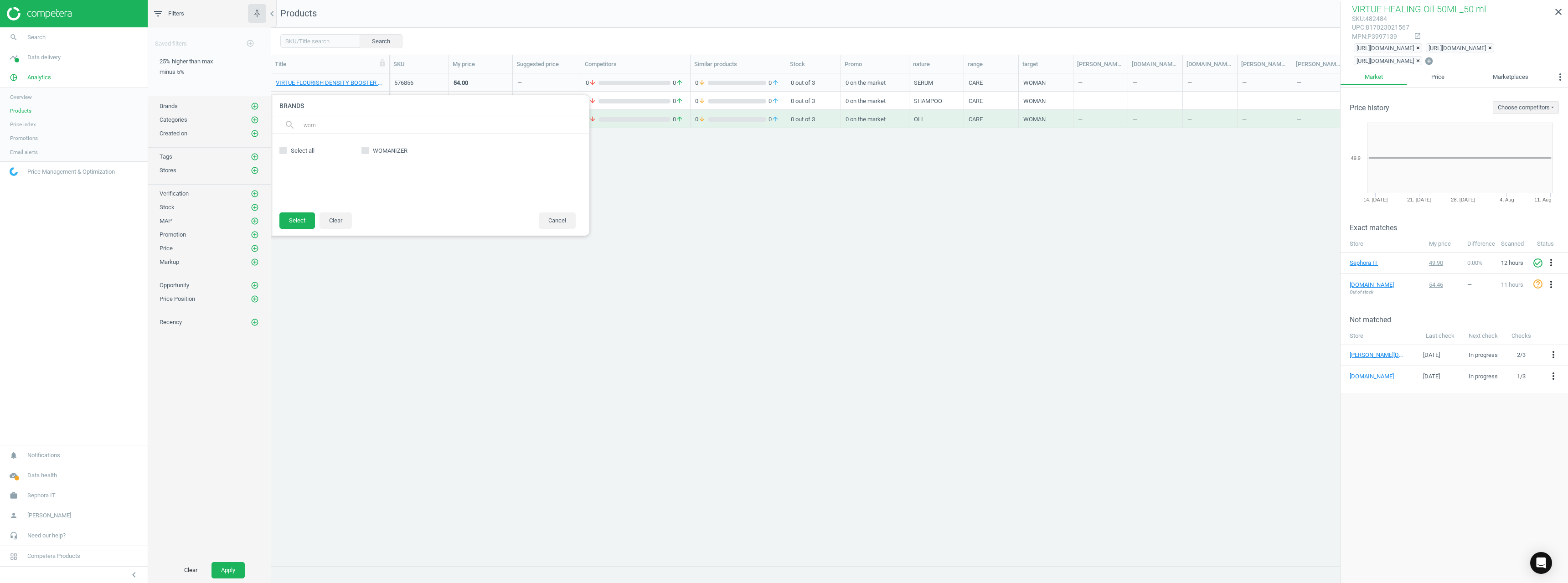
type input "wom"
click at [392, 156] on div "WOMANIZER" at bounding box center [468, 173] width 223 height 60
click at [390, 151] on span "WOMANIZER" at bounding box center [390, 150] width 38 height 8
click at [368, 151] on input "WOMANIZER" at bounding box center [365, 151] width 6 height 6
checkbox input "true"
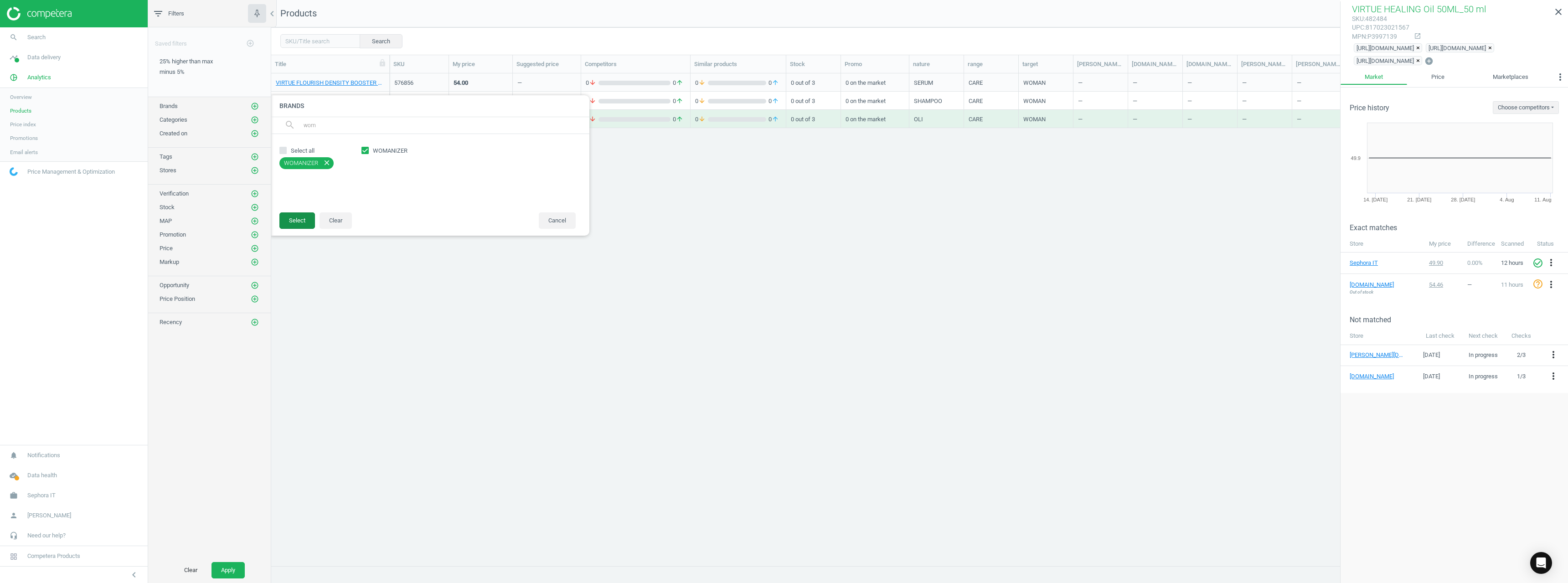
click at [304, 219] on button "Select" at bounding box center [297, 220] width 35 height 16
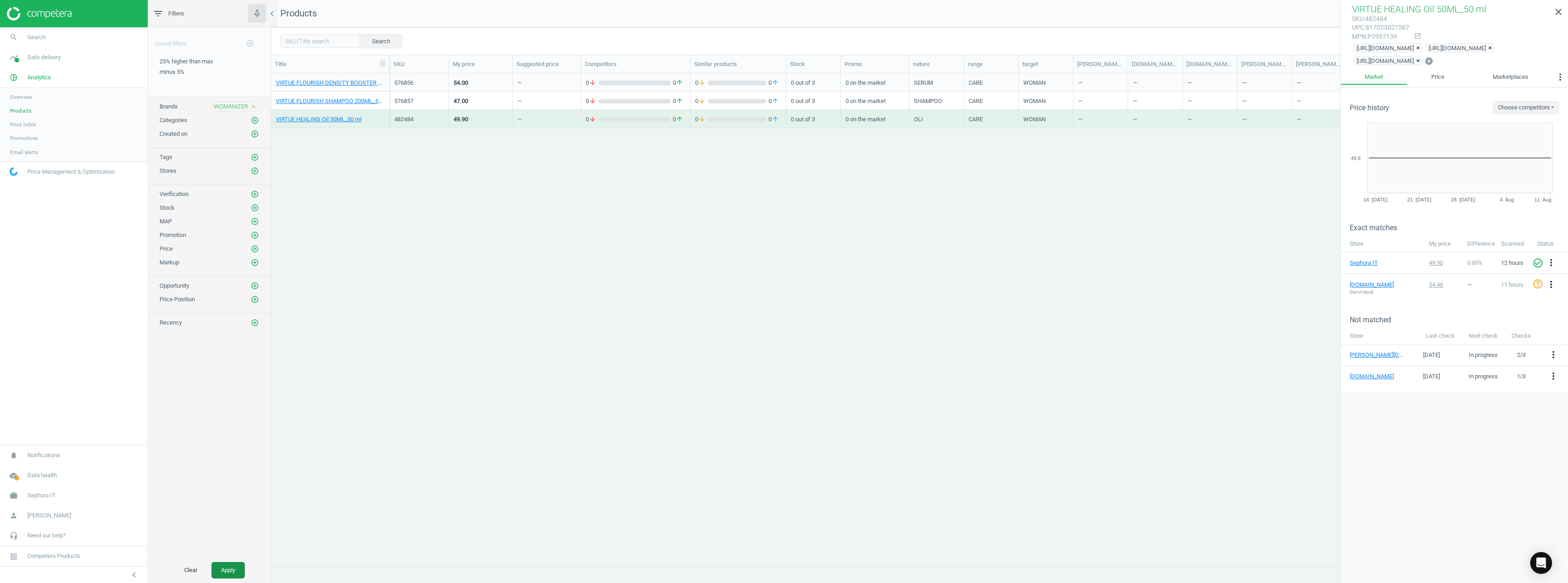
click at [228, 571] on button "Apply" at bounding box center [228, 570] width 33 height 16
click at [349, 85] on link "WOMANIZER DUO 2 BLACK_697501-DUO 2 BLACK" at bounding box center [330, 83] width 109 height 8
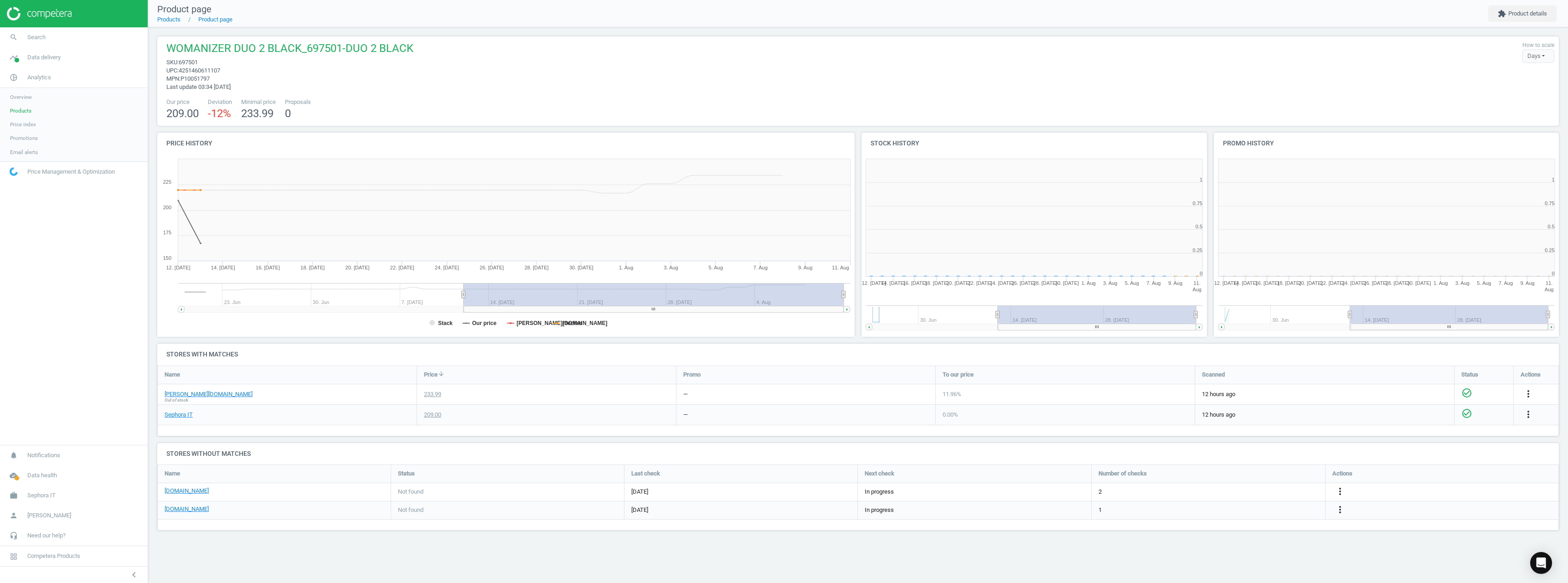
scroll to position [197, 359]
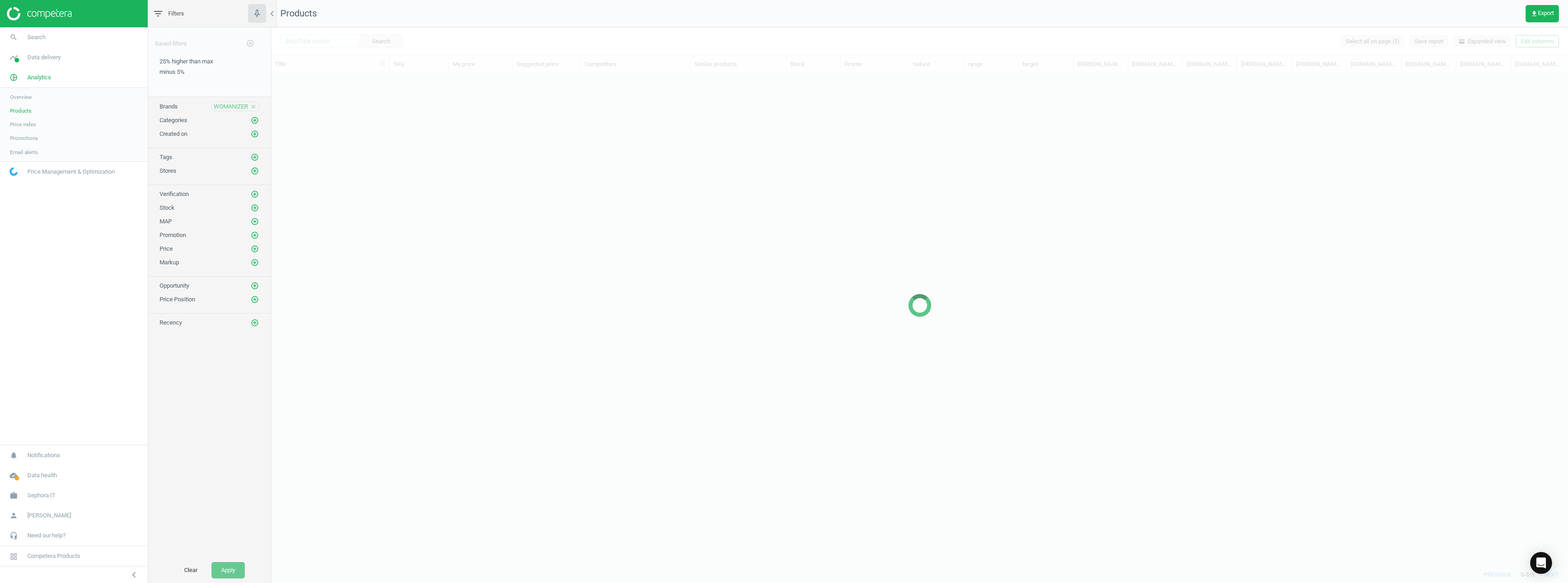
scroll to position [478, 1290]
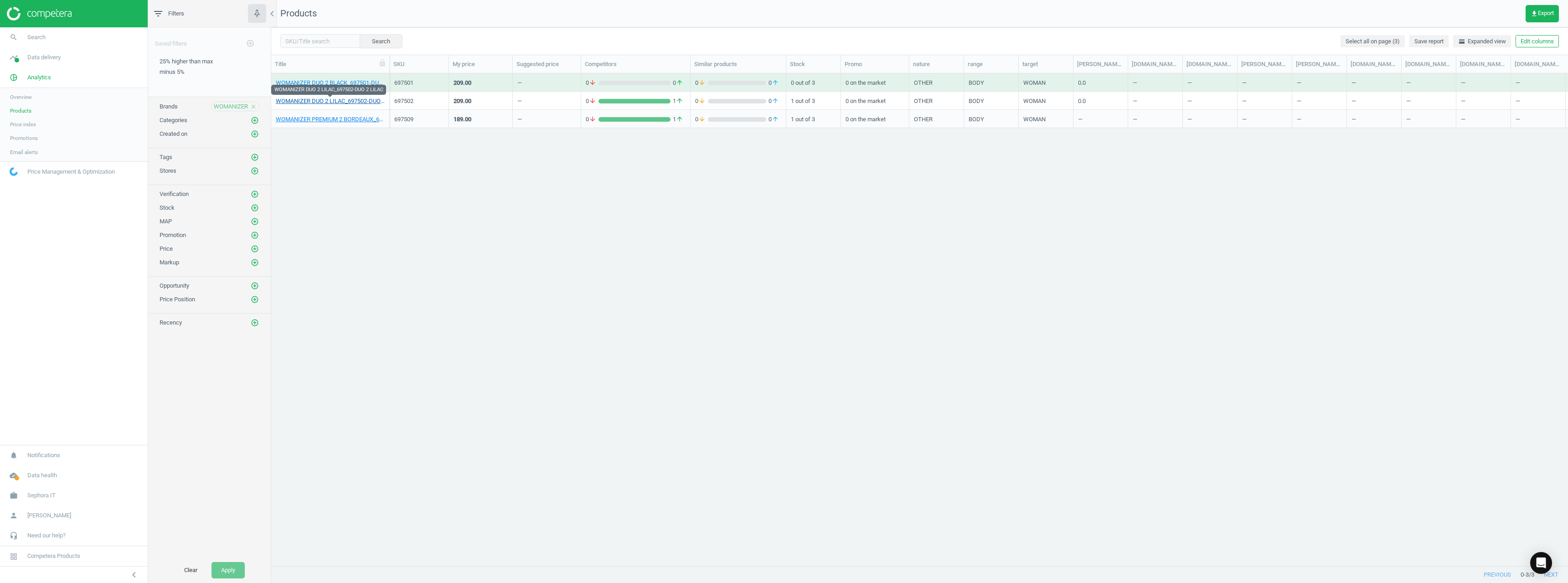
click at [329, 99] on link "WOMANIZER DUO 2 LILAC_697502-DUO 2 LILAC" at bounding box center [330, 101] width 109 height 8
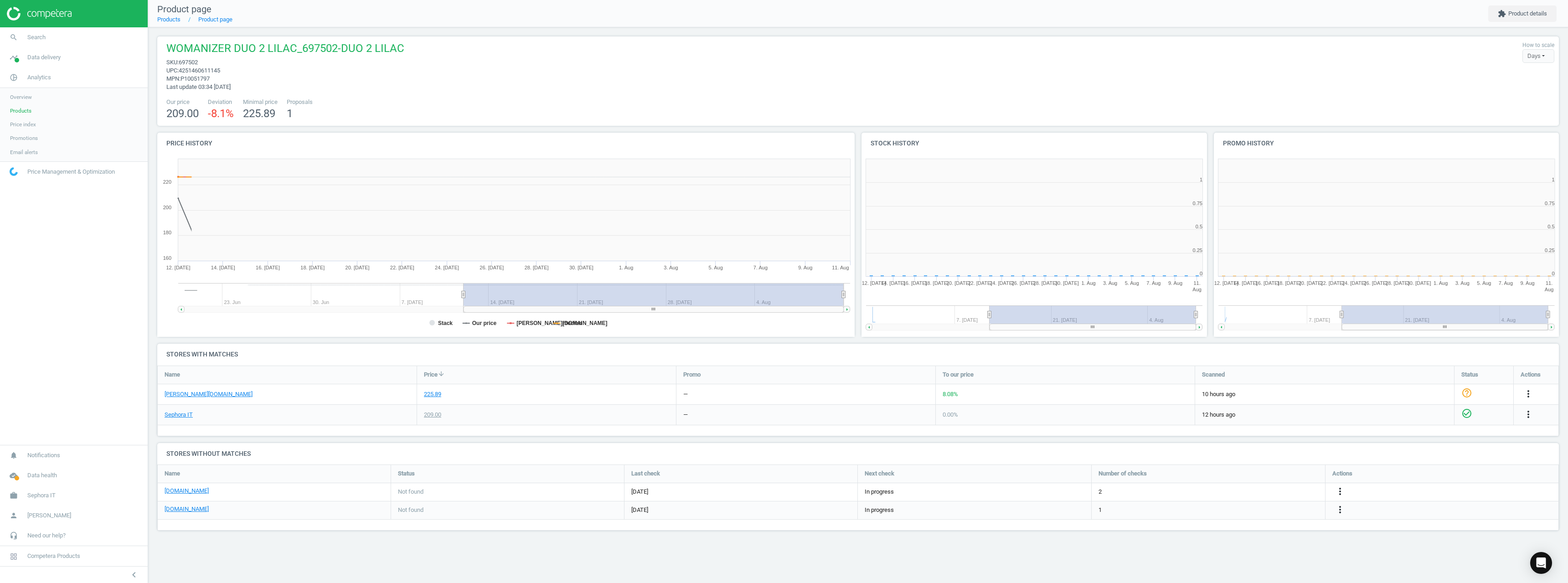
scroll to position [197, 359]
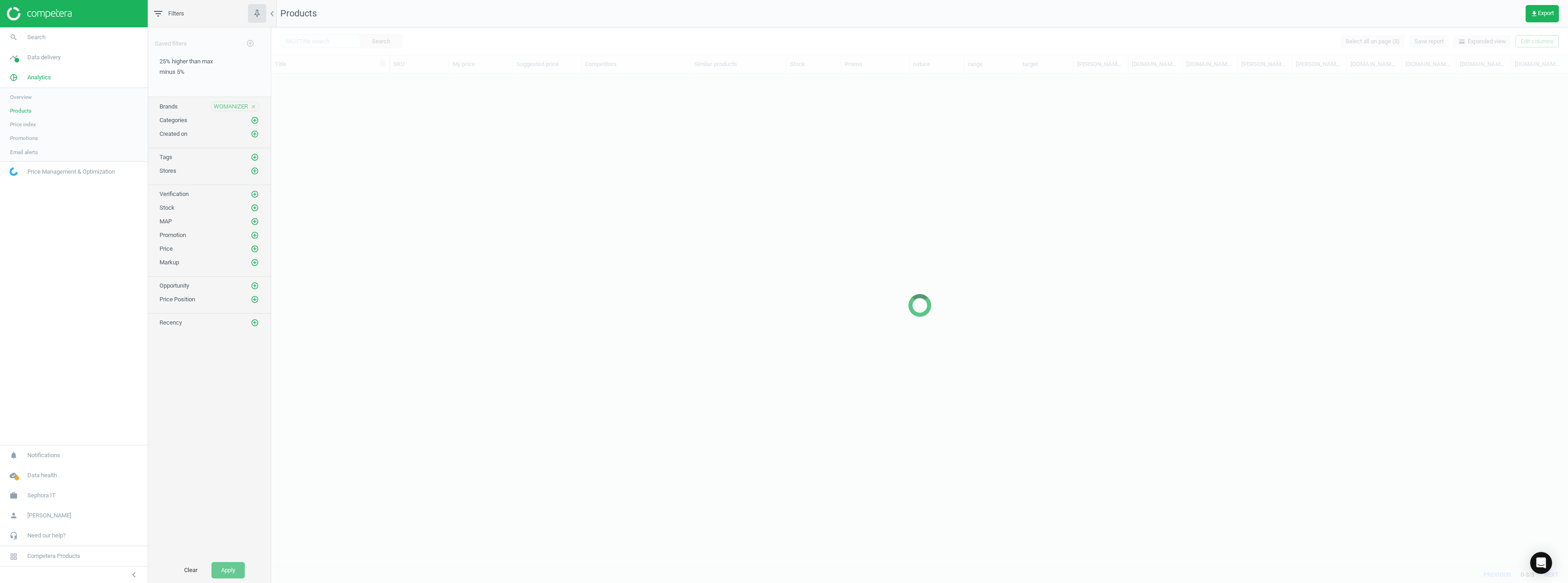
scroll to position [478, 1290]
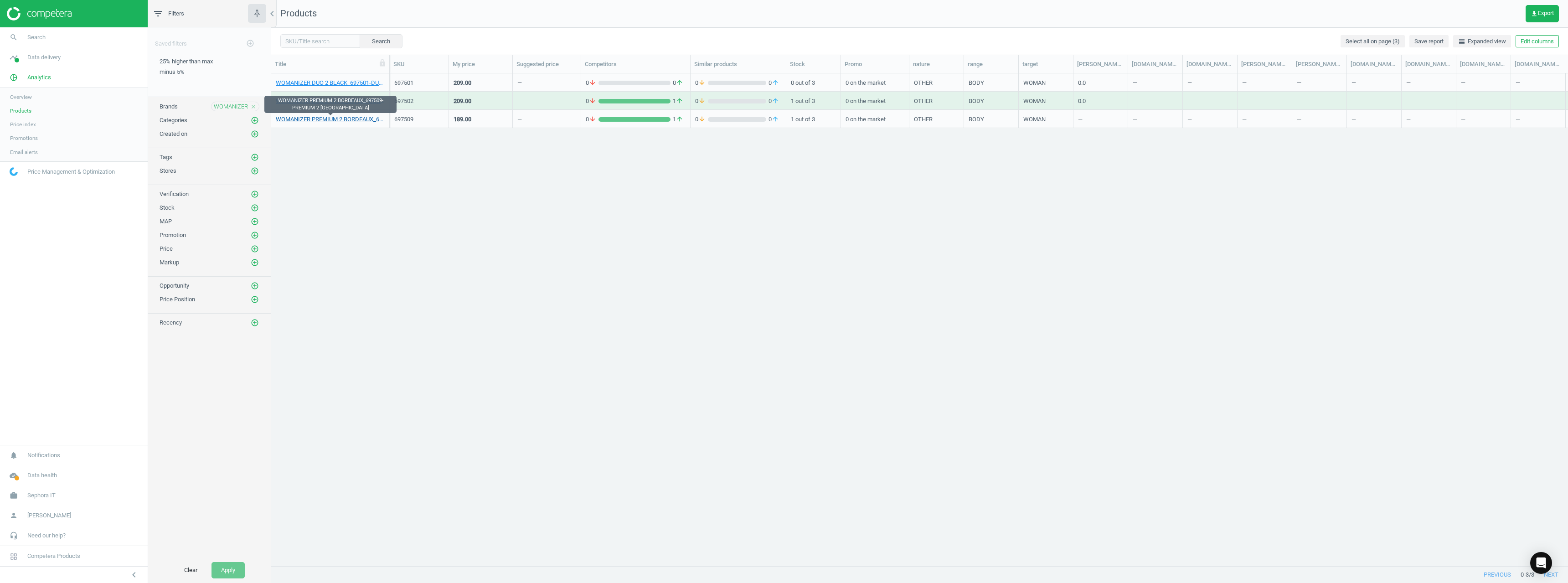
click at [341, 116] on link "WOMANIZER PREMIUM 2 BORDEAUX_697509-PREMIUM 2 [GEOGRAPHIC_DATA]" at bounding box center [330, 119] width 109 height 8
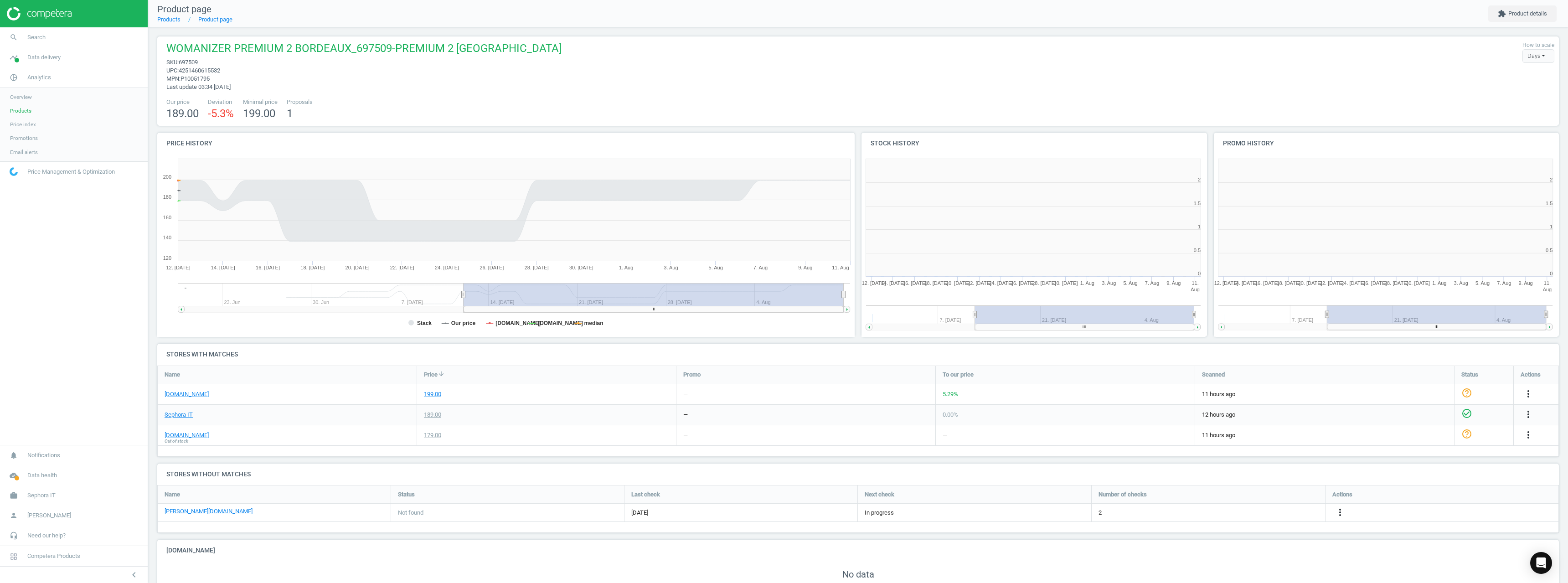
scroll to position [197, 708]
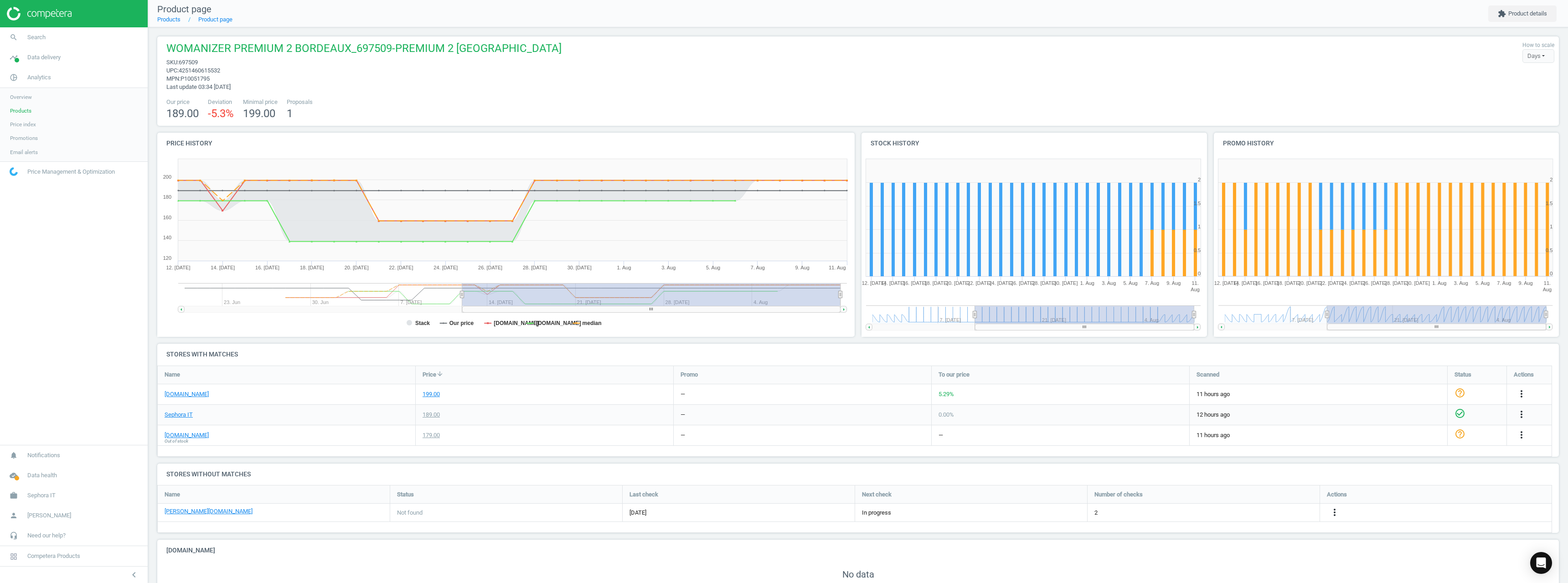
click at [174, 441] on span "Out of stock" at bounding box center [176, 441] width 24 height 6
click at [175, 439] on span "Out of stock" at bounding box center [176, 441] width 24 height 6
click at [177, 436] on link "[DOMAIN_NAME]" at bounding box center [186, 435] width 44 height 8
click at [191, 63] on span "697509" at bounding box center [188, 62] width 19 height 7
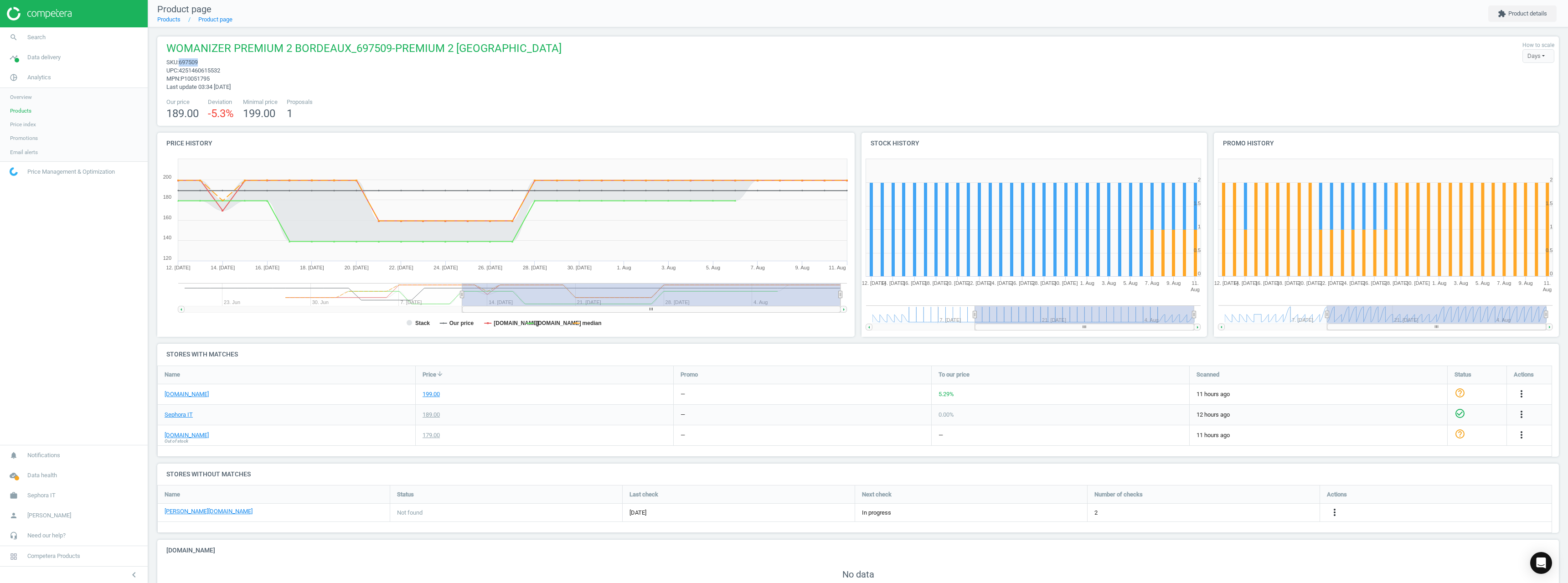
click at [24, 111] on span "Products" at bounding box center [20, 111] width 21 height 7
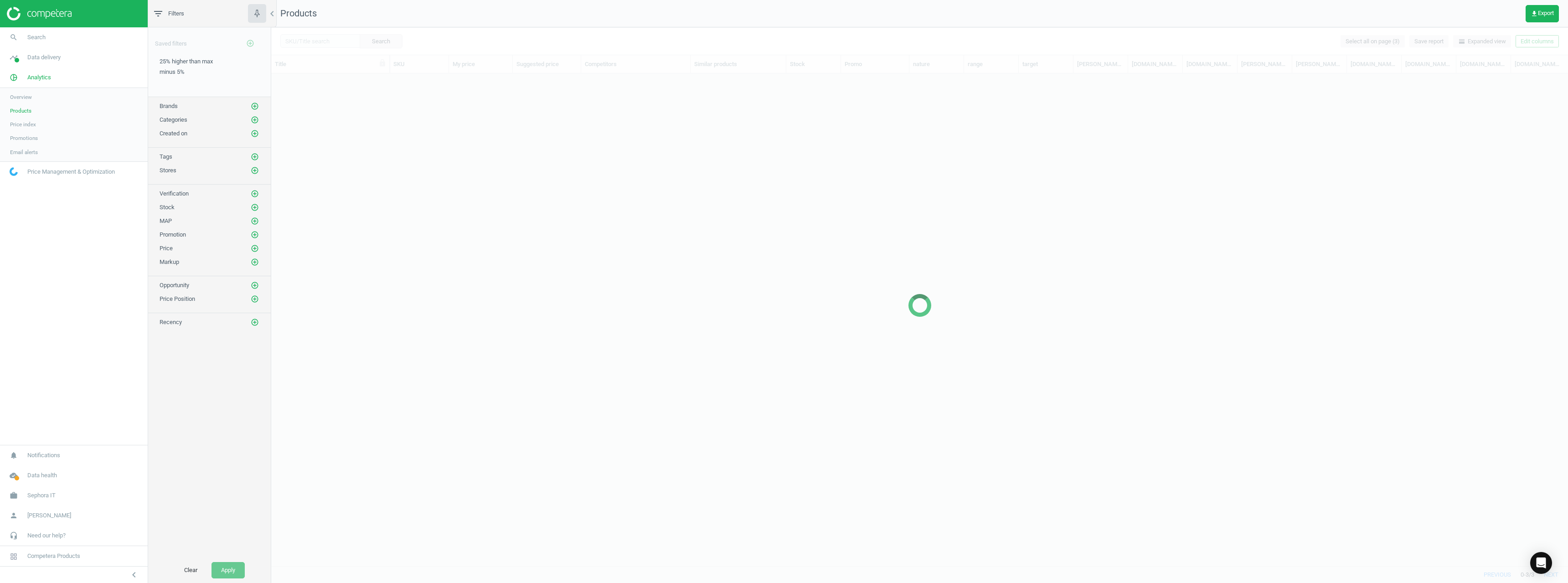
scroll to position [478, 1290]
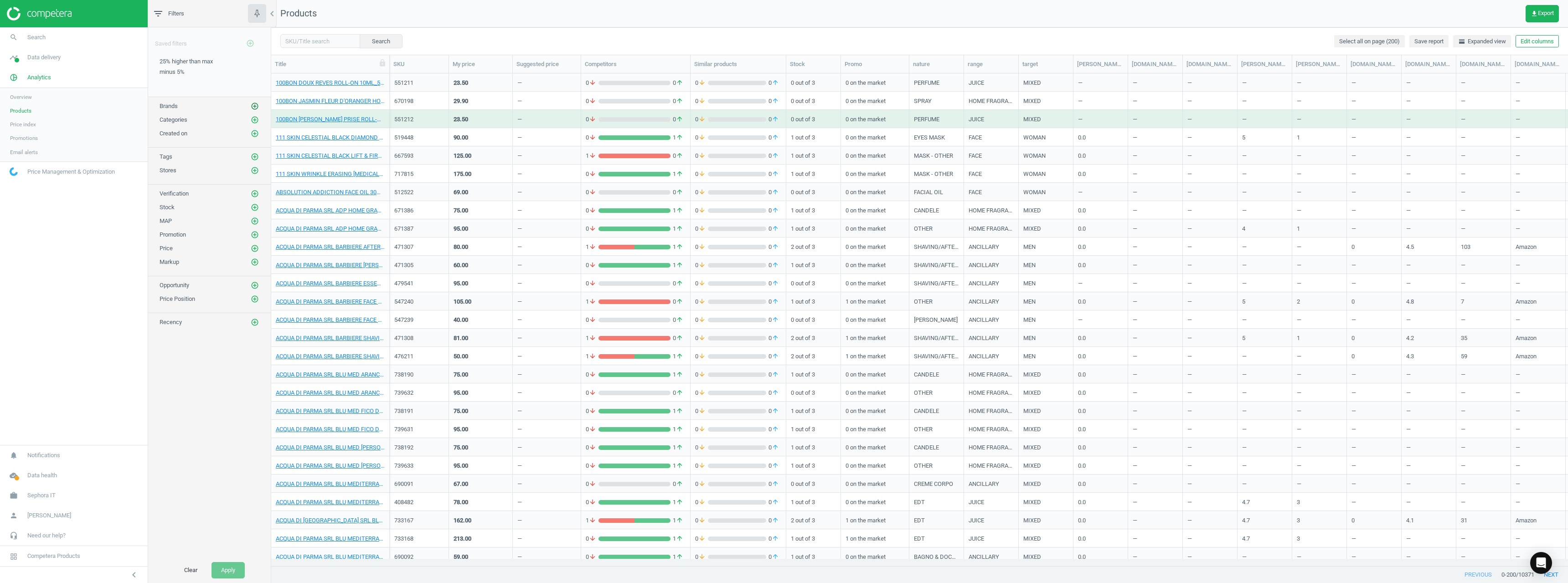
click at [253, 108] on icon "add_circle_outline" at bounding box center [254, 106] width 8 height 8
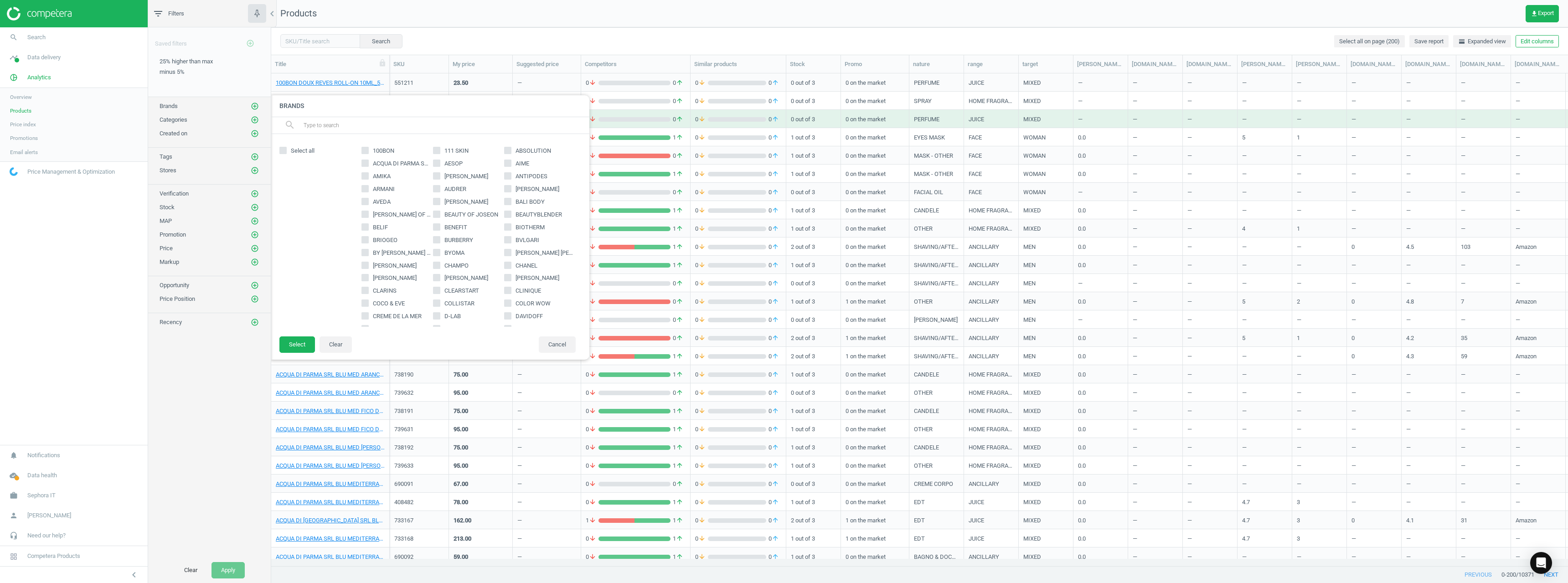
click at [343, 122] on input "text" at bounding box center [443, 125] width 280 height 15
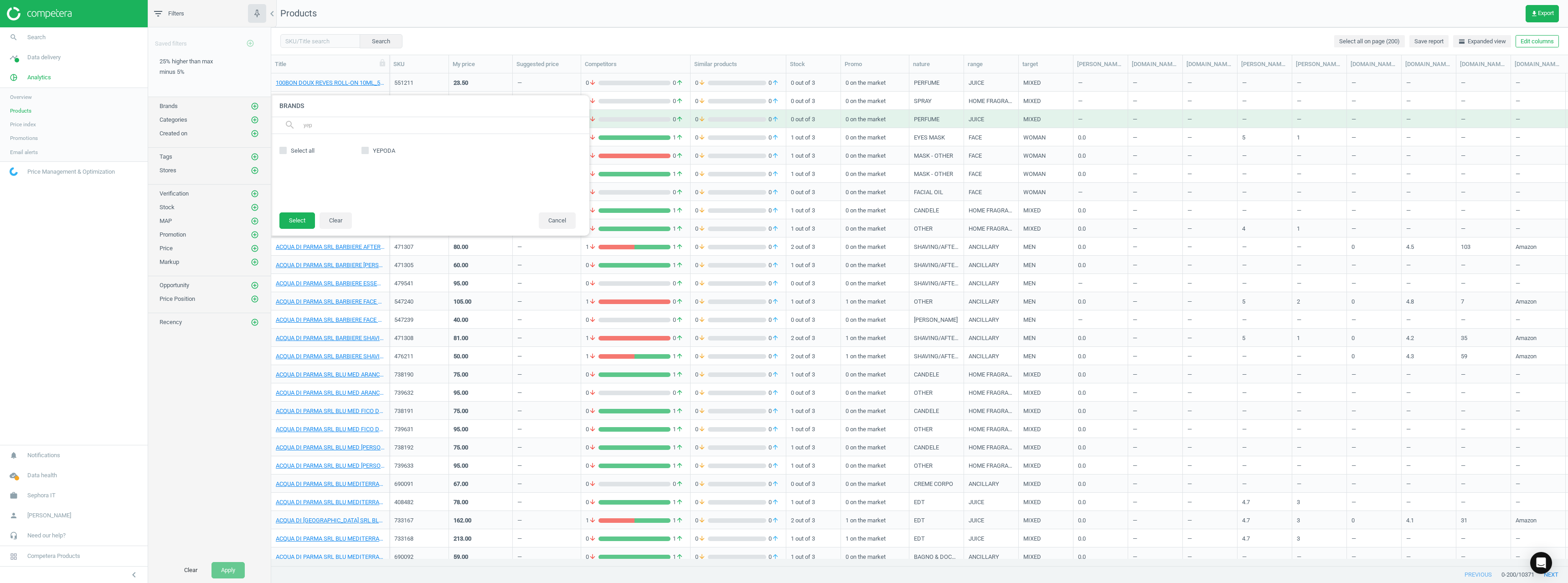
type input "yep"
click at [394, 148] on span "YEPODA" at bounding box center [384, 150] width 26 height 8
click at [368, 148] on input "YEPODA" at bounding box center [365, 151] width 6 height 6
checkbox input "true"
click at [309, 219] on button "Select" at bounding box center [297, 220] width 35 height 16
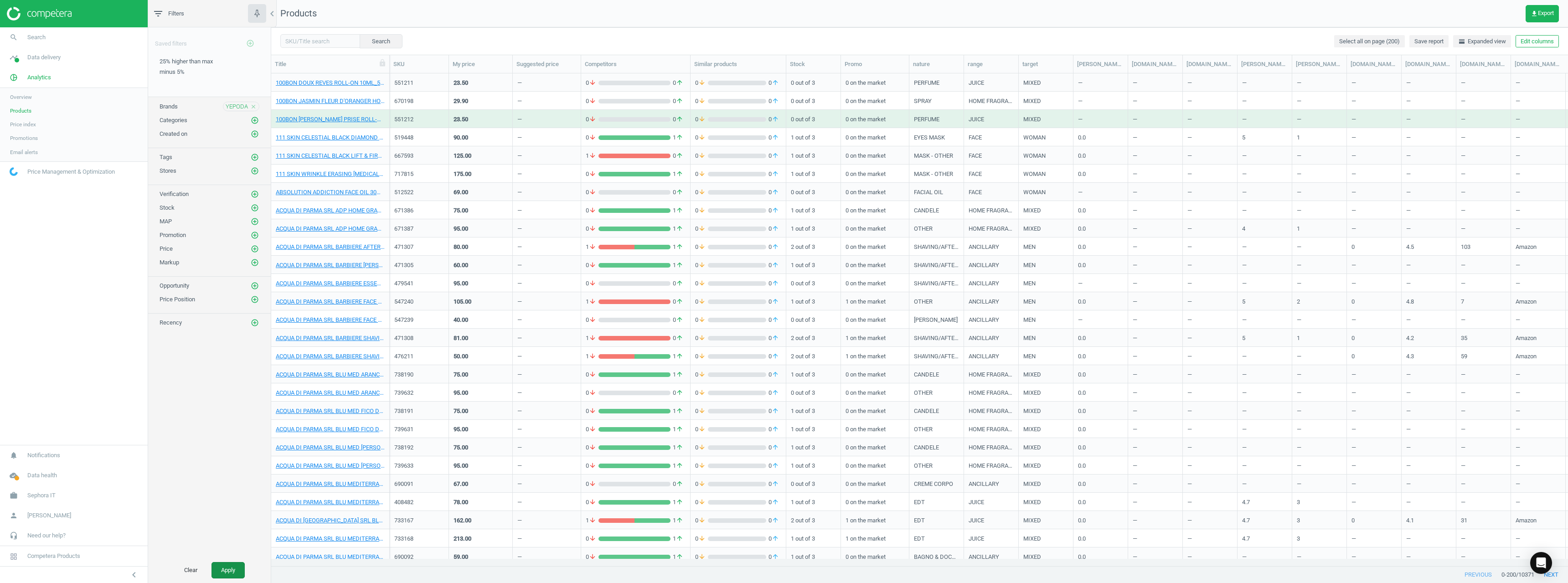
click at [230, 564] on button "Apply" at bounding box center [228, 570] width 33 height 16
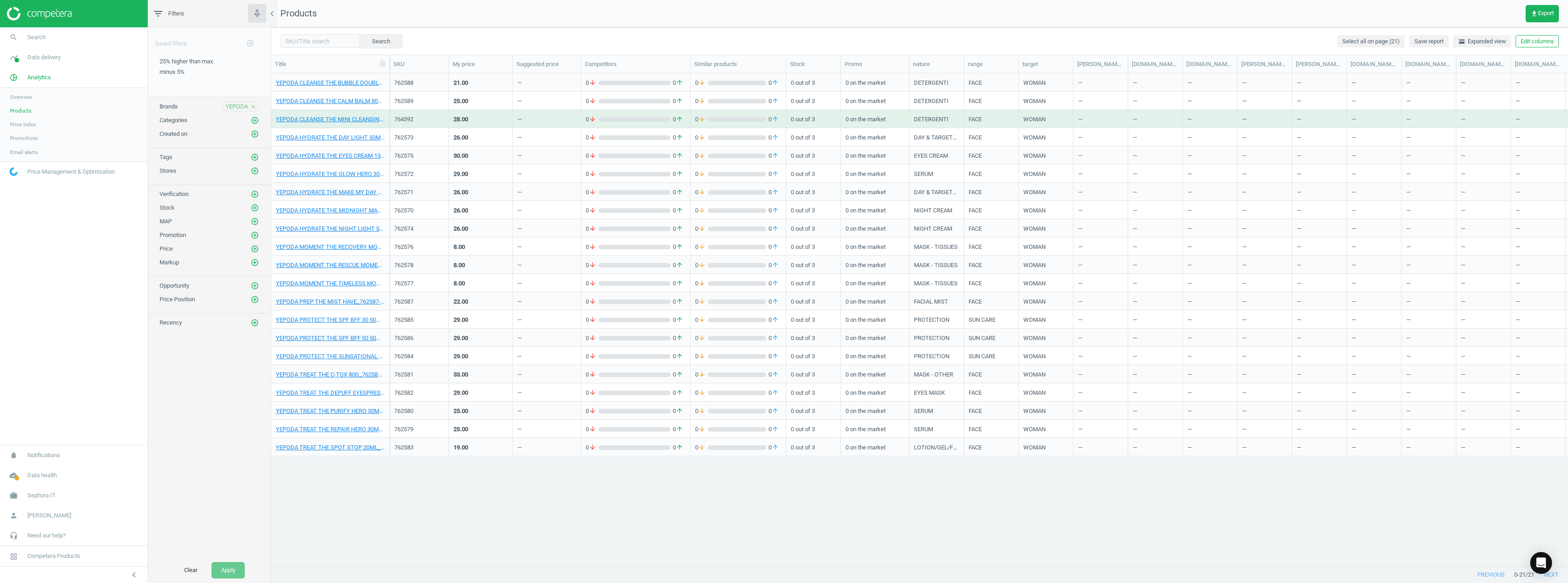
click at [254, 102] on div "YEPODA close" at bounding box center [241, 106] width 37 height 10
click at [257, 102] on div "YEPODA close" at bounding box center [241, 106] width 37 height 10
click at [257, 104] on div "YEPODA close" at bounding box center [241, 106] width 37 height 10
click at [253, 105] on icon "close" at bounding box center [253, 106] width 6 height 6
click at [253, 105] on icon "add_circle_outline" at bounding box center [254, 106] width 8 height 8
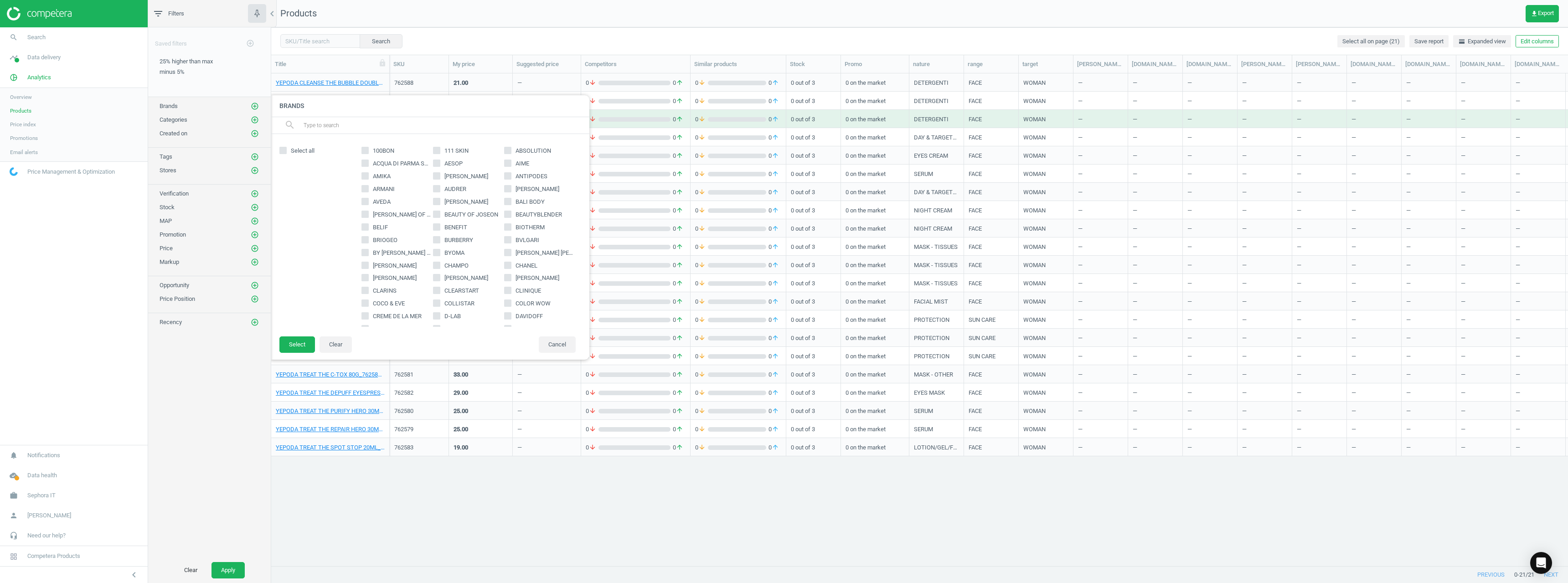
click at [354, 126] on input "text" at bounding box center [443, 125] width 280 height 15
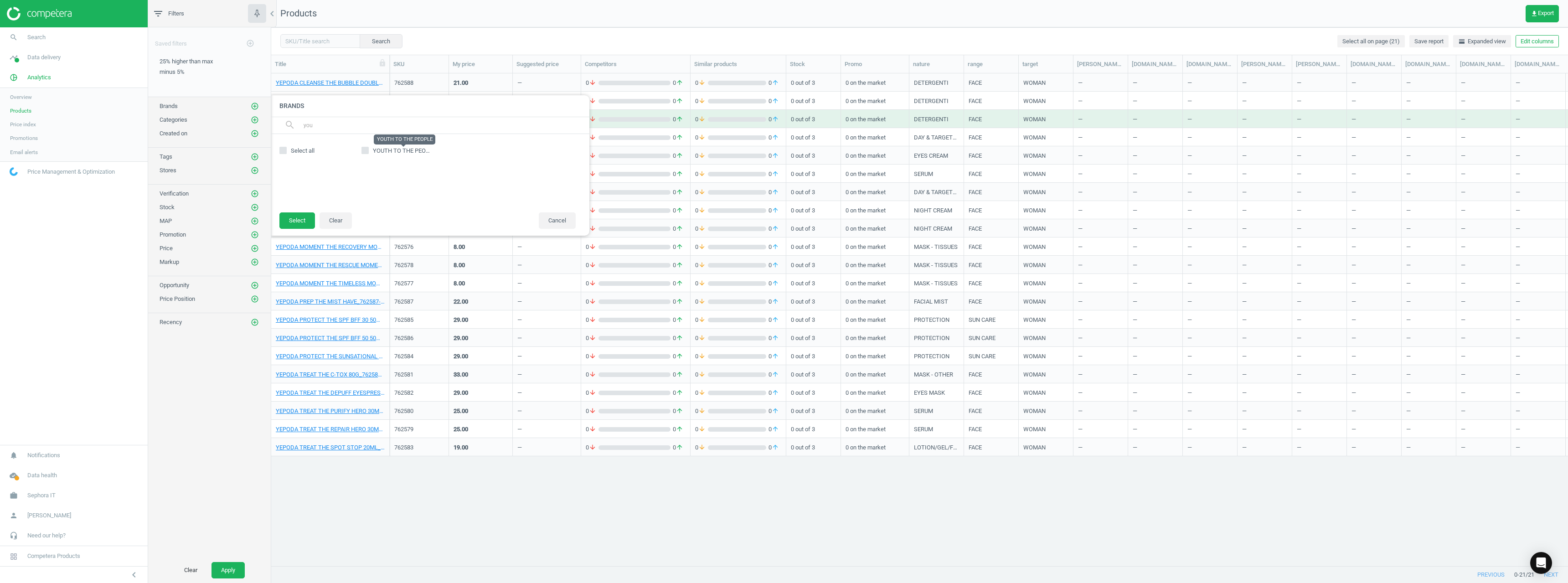
type input "you"
click at [373, 151] on span "YOUTH TO THE PEOPLE" at bounding box center [404, 150] width 63 height 7
click at [368, 151] on input "YOUTH TO THE PEOPLE" at bounding box center [365, 151] width 6 height 6
checkbox input "true"
click at [304, 217] on button "Select" at bounding box center [297, 220] width 35 height 16
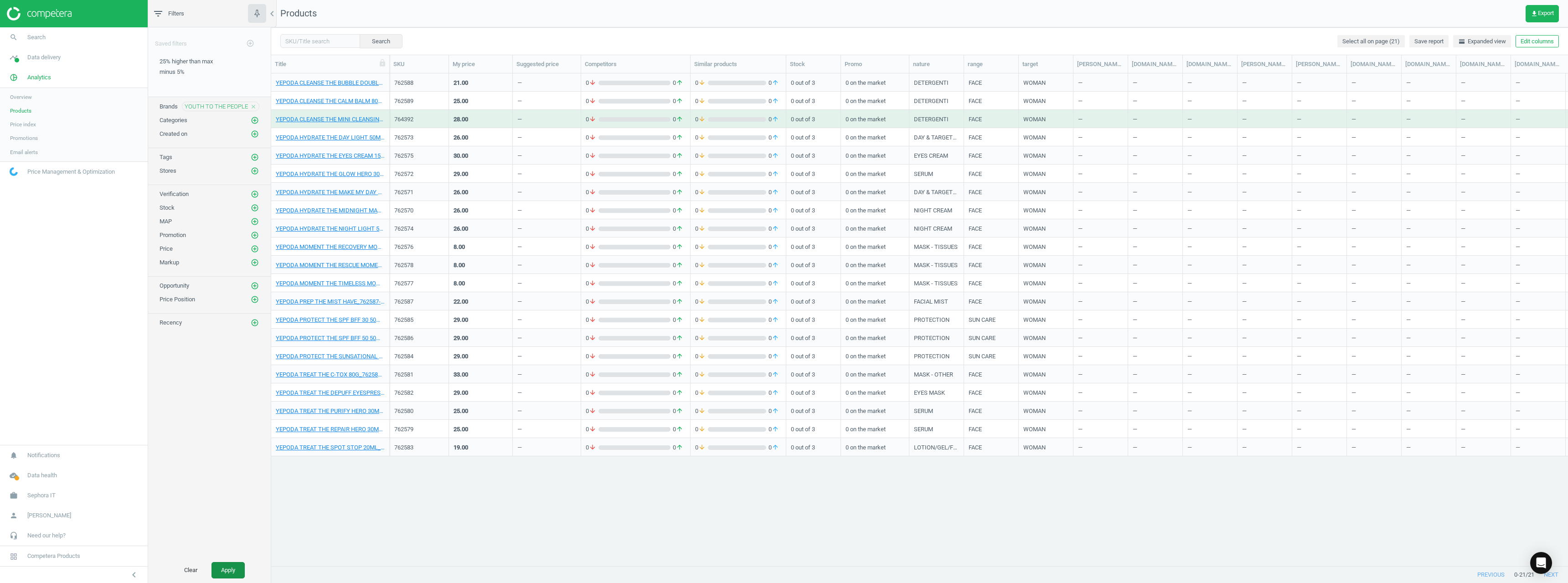
click at [233, 562] on button "Apply" at bounding box center [228, 570] width 33 height 16
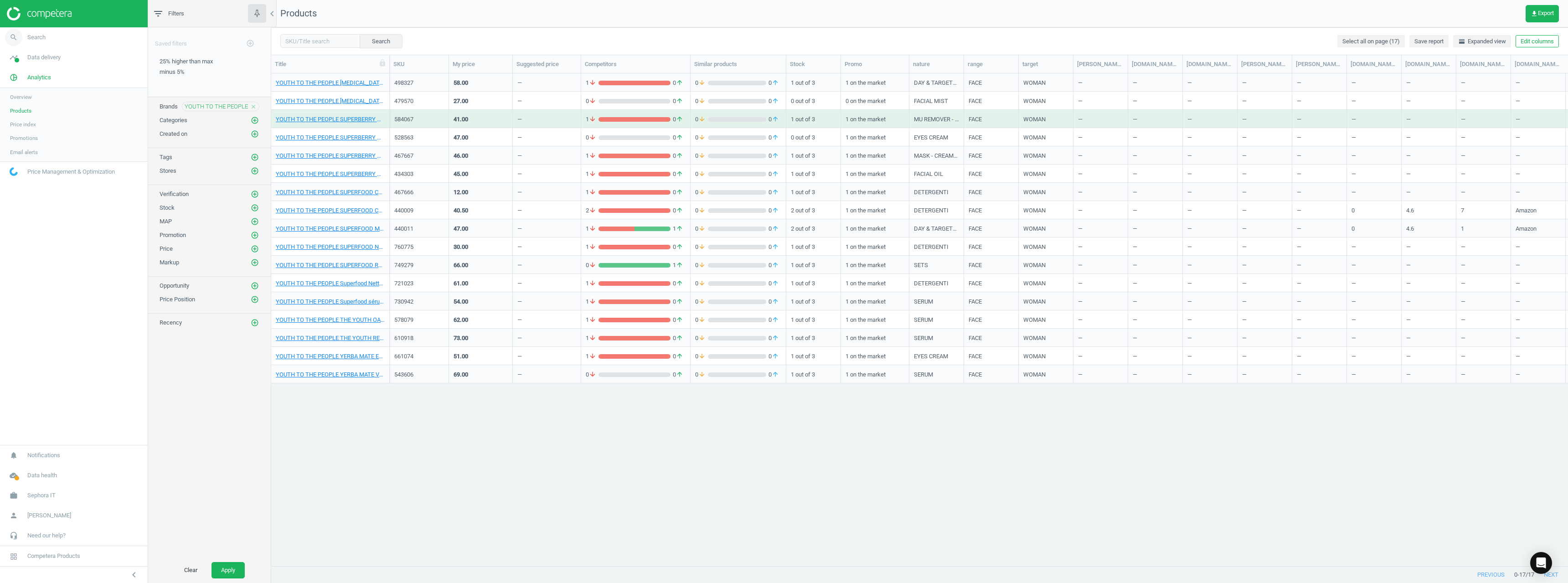
click at [33, 37] on span "Search" at bounding box center [37, 37] width 18 height 8
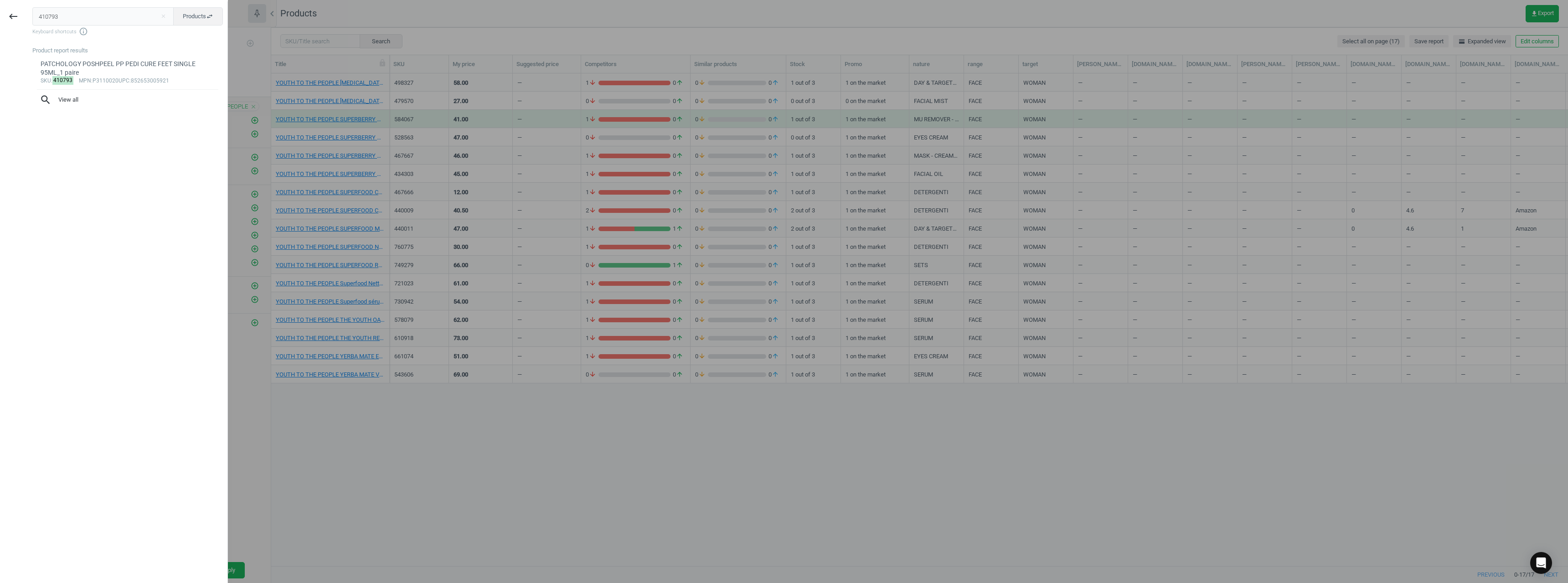
click at [114, 19] on input "410793" at bounding box center [103, 16] width 142 height 18
paste input "67666"
type input "467666"
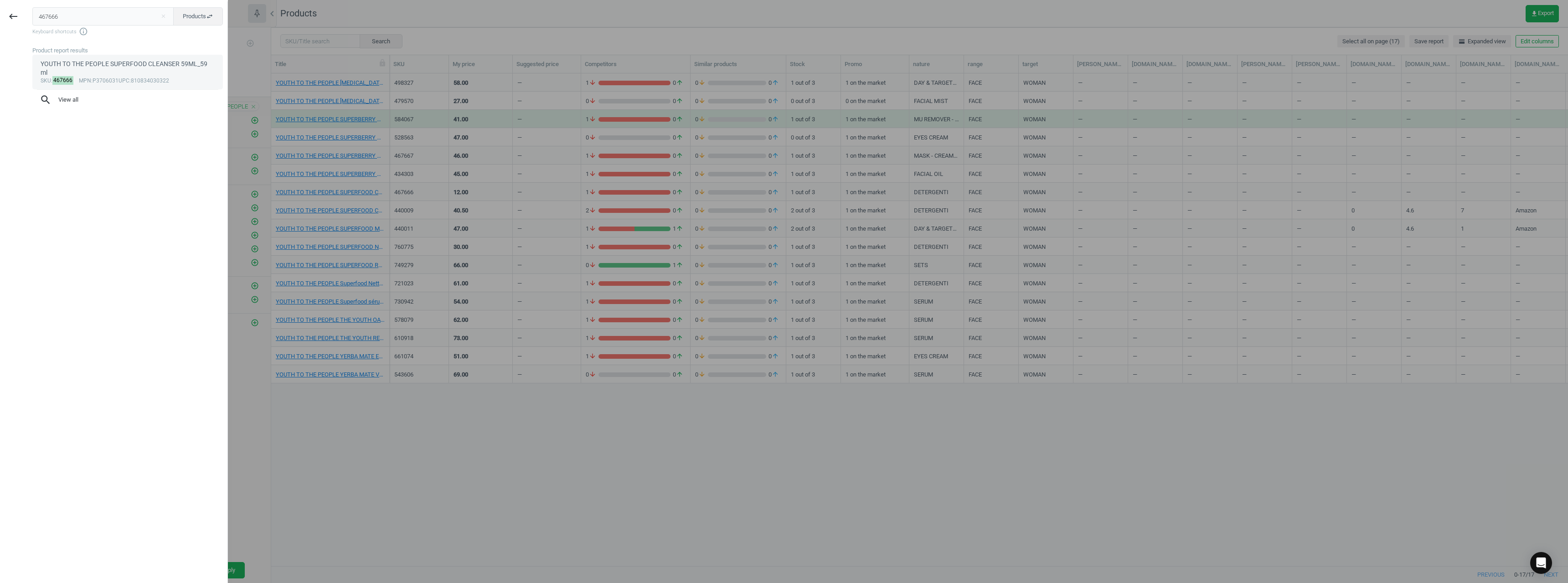
click at [110, 80] on link "YOUTH TO THE PEOPLE SUPERFOOD CLEANSER 59ML_59 ml sku : 467666 mpn :P3706031 up…" at bounding box center [127, 72] width 191 height 35
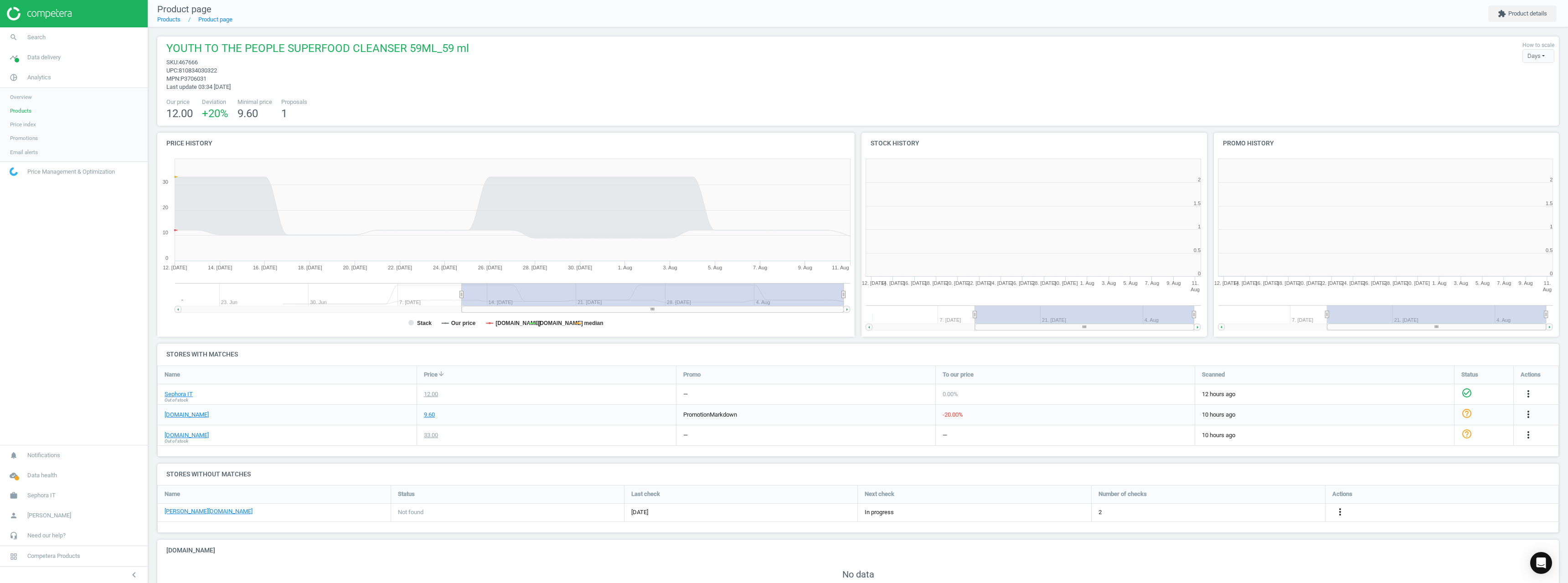
scroll to position [4, 4]
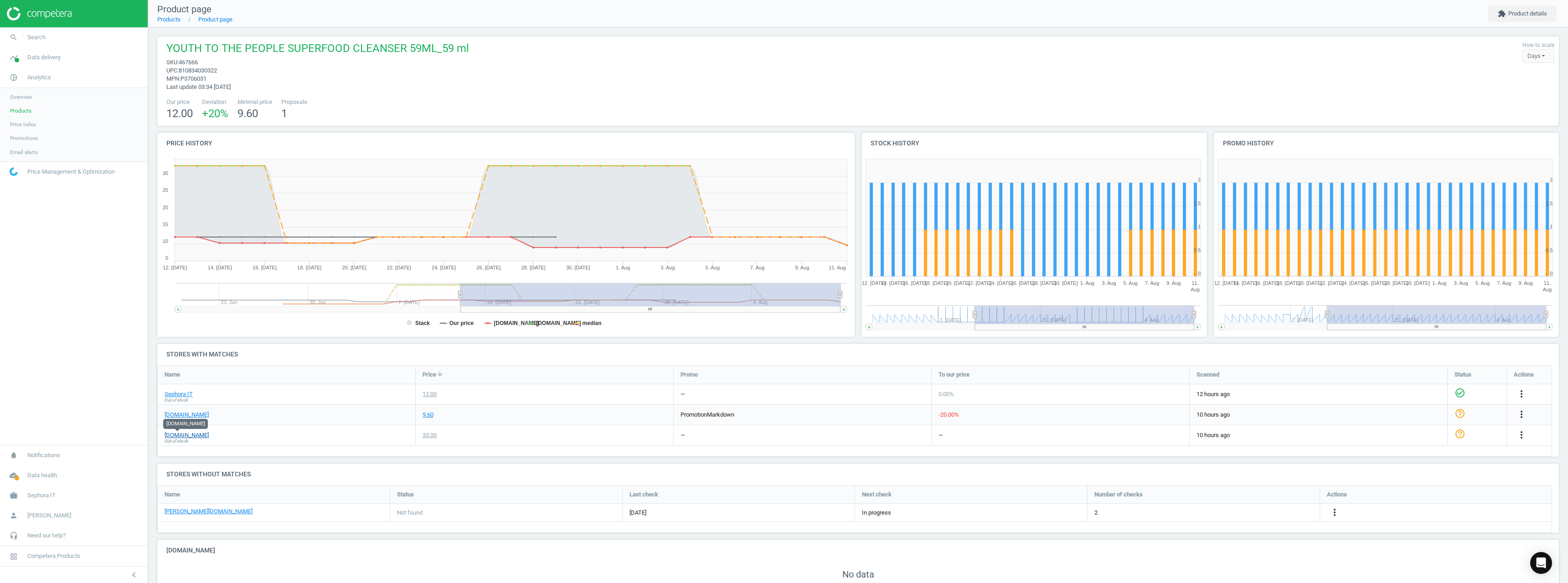
click at [183, 436] on link "[DOMAIN_NAME]" at bounding box center [186, 435] width 44 height 8
click at [65, 31] on link "search Search" at bounding box center [74, 37] width 148 height 20
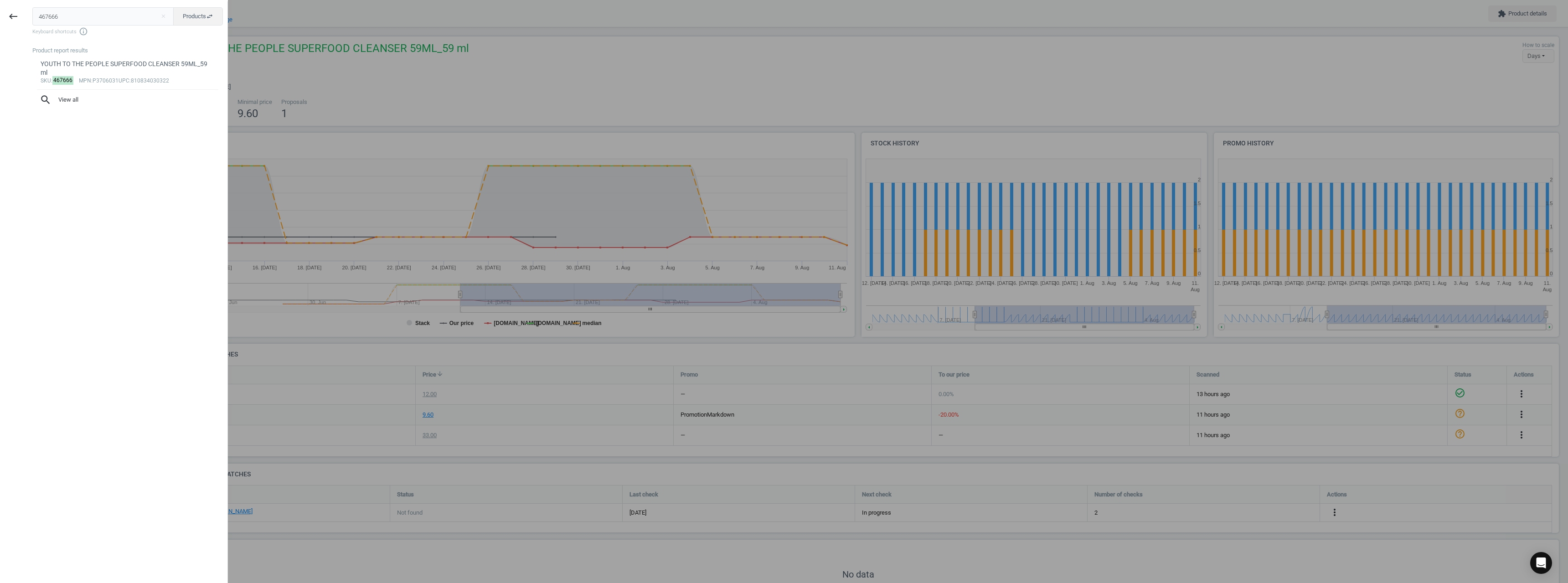
click at [100, 18] on input "467666" at bounding box center [103, 16] width 142 height 18
click at [100, 18] on input "467666" at bounding box center [103, 16] width 142 height 18
drag, startPoint x: 296, startPoint y: 115, endPoint x: 233, endPoint y: 35, distance: 101.8
click at [295, 116] on div at bounding box center [784, 292] width 1568 height 583
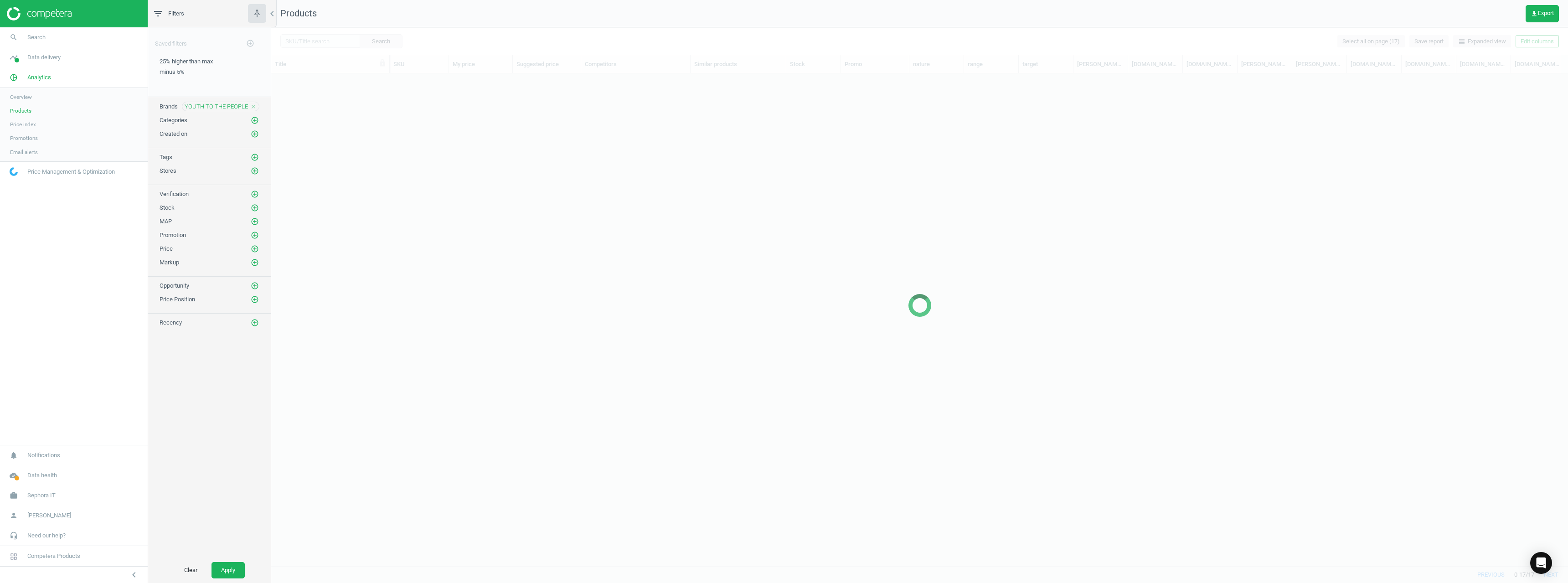
scroll to position [478, 1290]
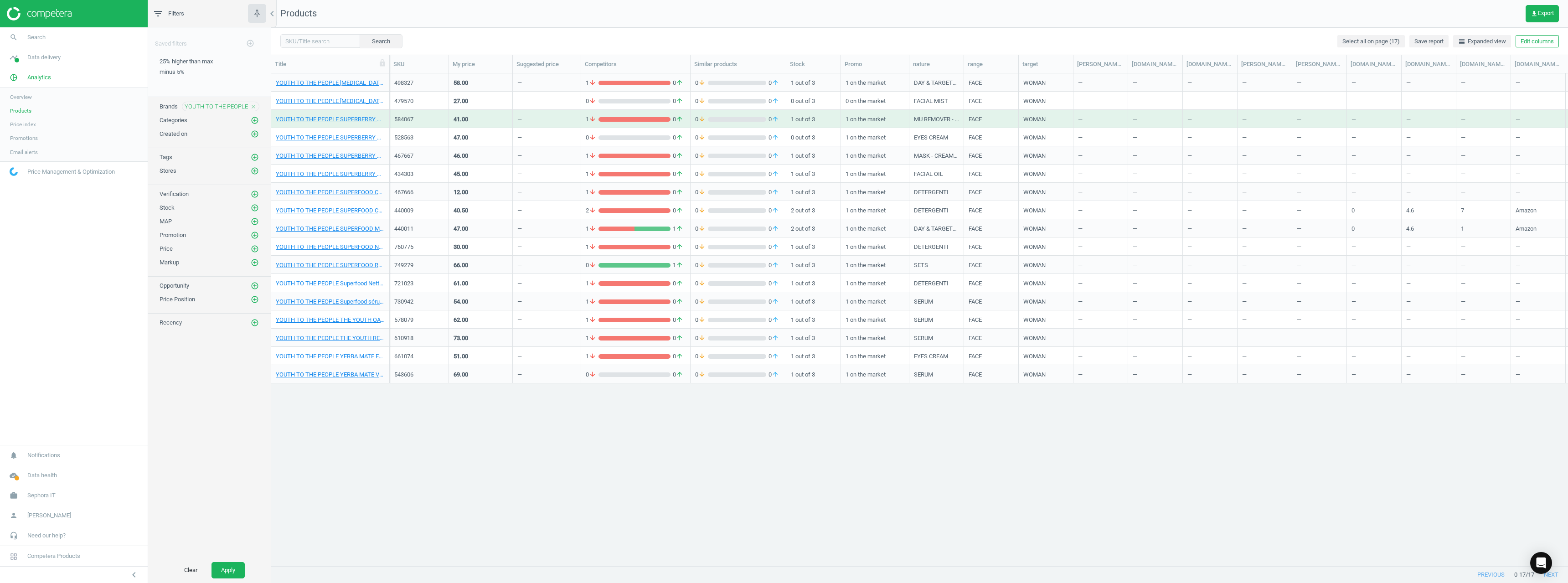
click at [256, 103] on icon "close" at bounding box center [253, 106] width 6 height 6
click at [254, 105] on icon "add_circle_outline" at bounding box center [254, 106] width 8 height 8
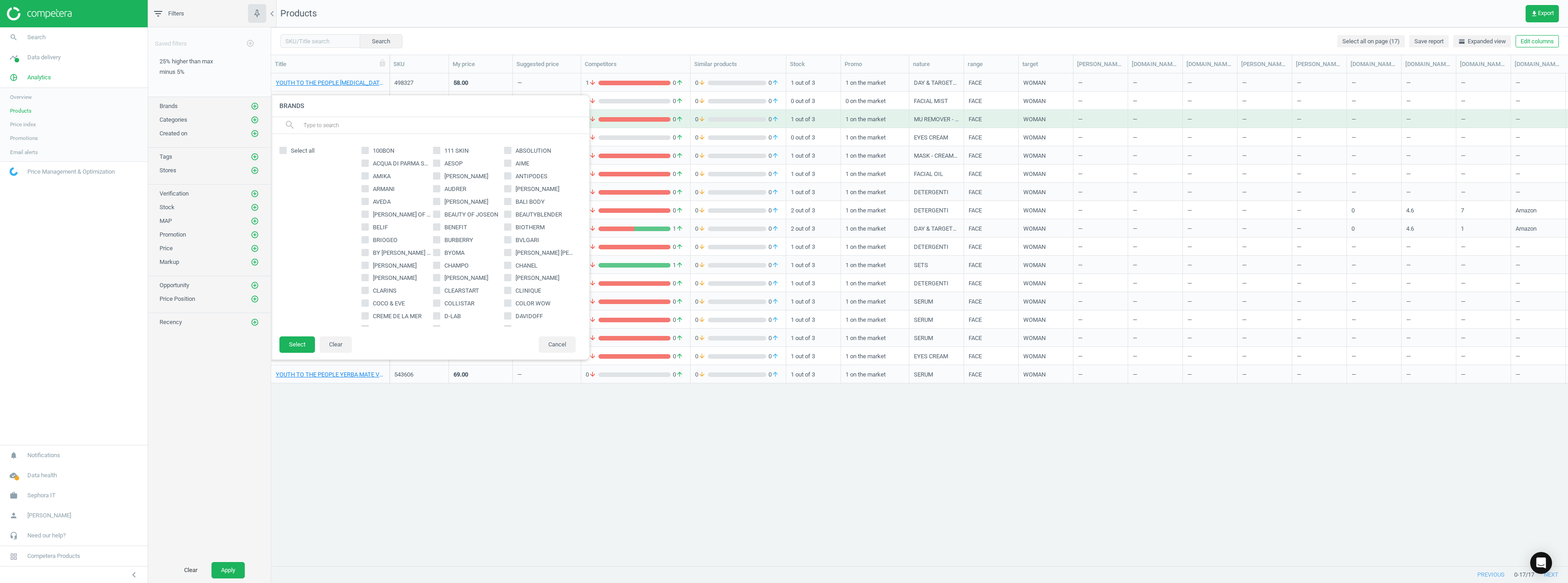
click at [338, 124] on input "text" at bounding box center [443, 125] width 280 height 15
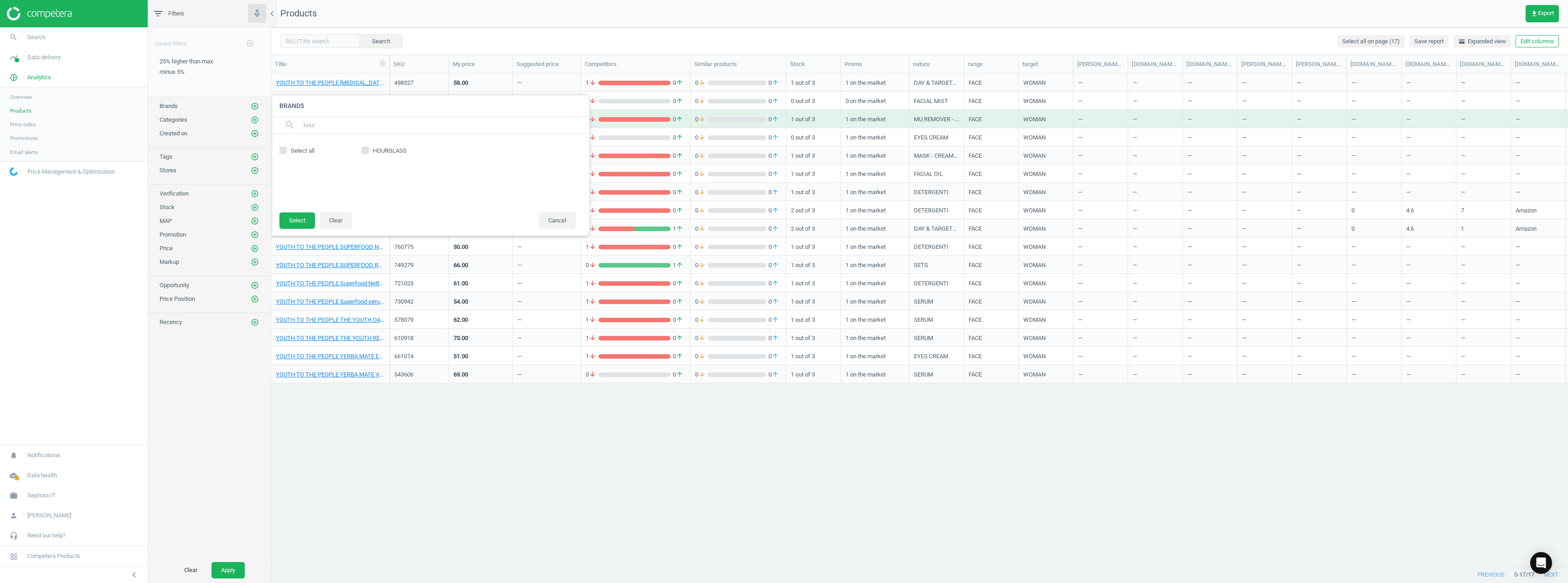
type input "hour"
click at [373, 147] on span "HOURGLASS" at bounding box center [390, 150] width 37 height 8
click at [368, 148] on input "HOURGLASS" at bounding box center [365, 151] width 6 height 6
checkbox input "true"
click at [303, 226] on button "Select" at bounding box center [297, 220] width 35 height 16
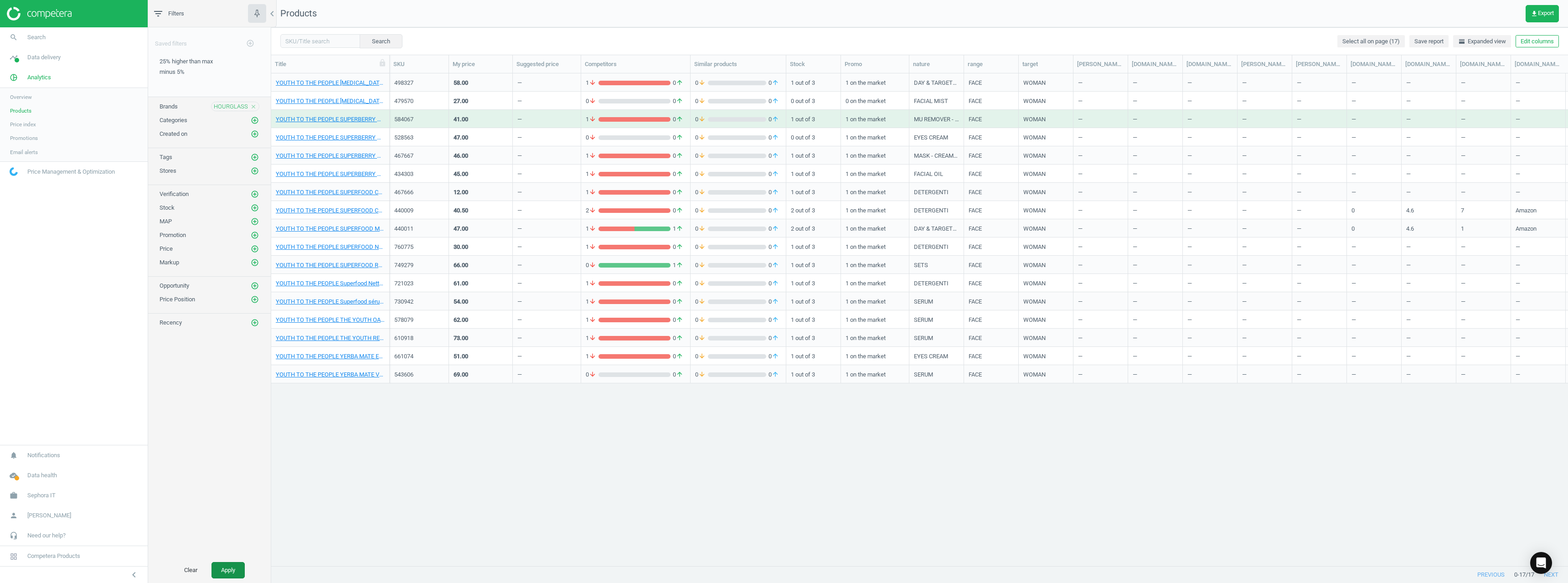
click at [237, 576] on button "Apply" at bounding box center [228, 570] width 33 height 16
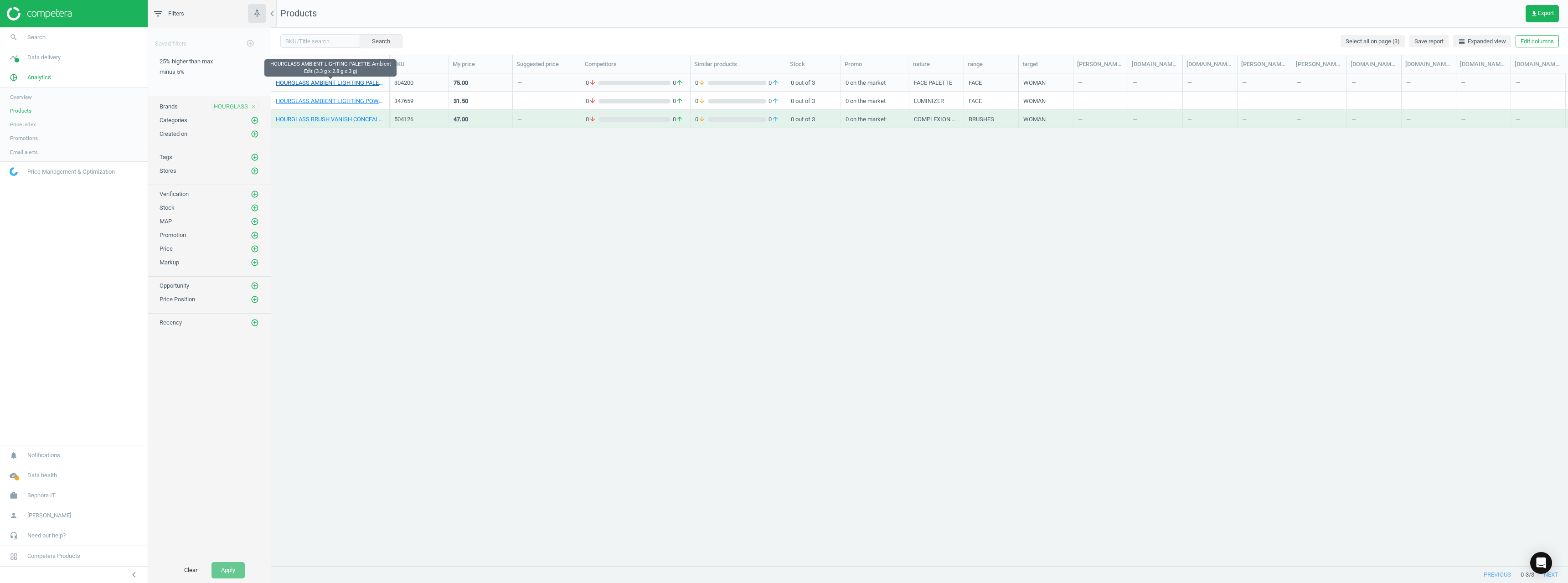
click at [366, 84] on link "HOURGLASS AMBIENT LIGHTING PALETTE_Ambient Edit (3.3 g x 2.8 g x 3 g)" at bounding box center [330, 83] width 109 height 8
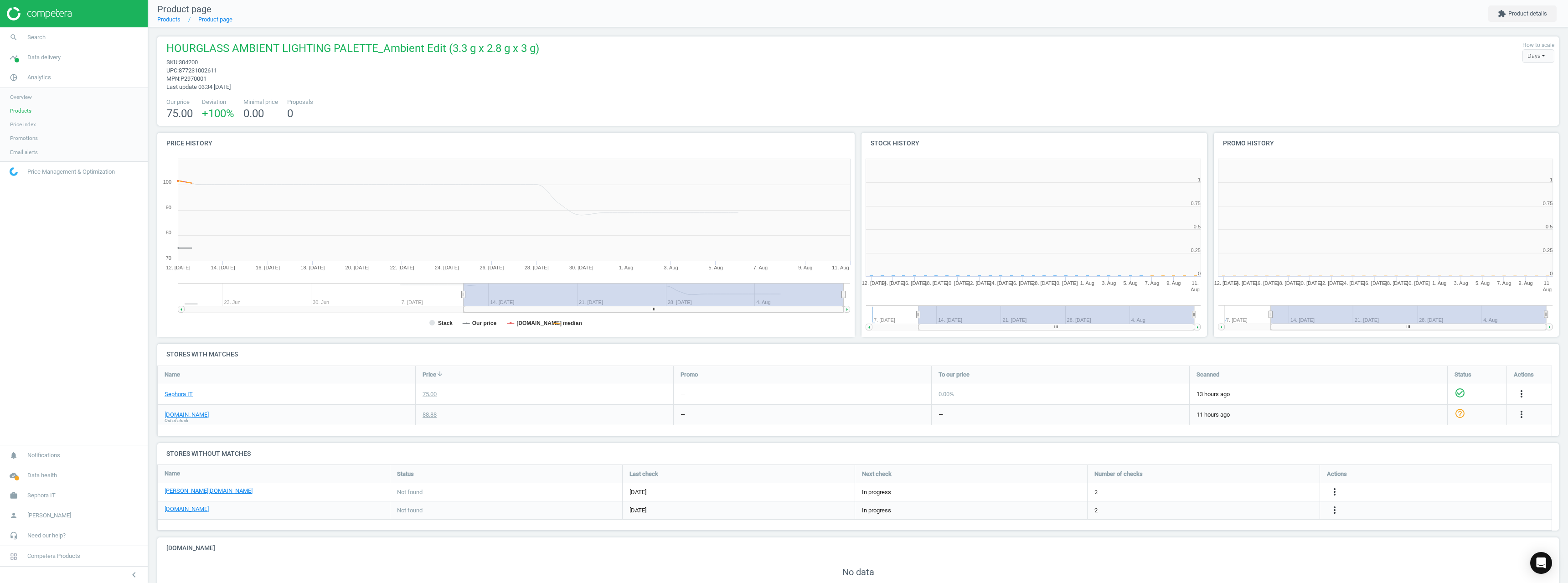
scroll to position [197, 358]
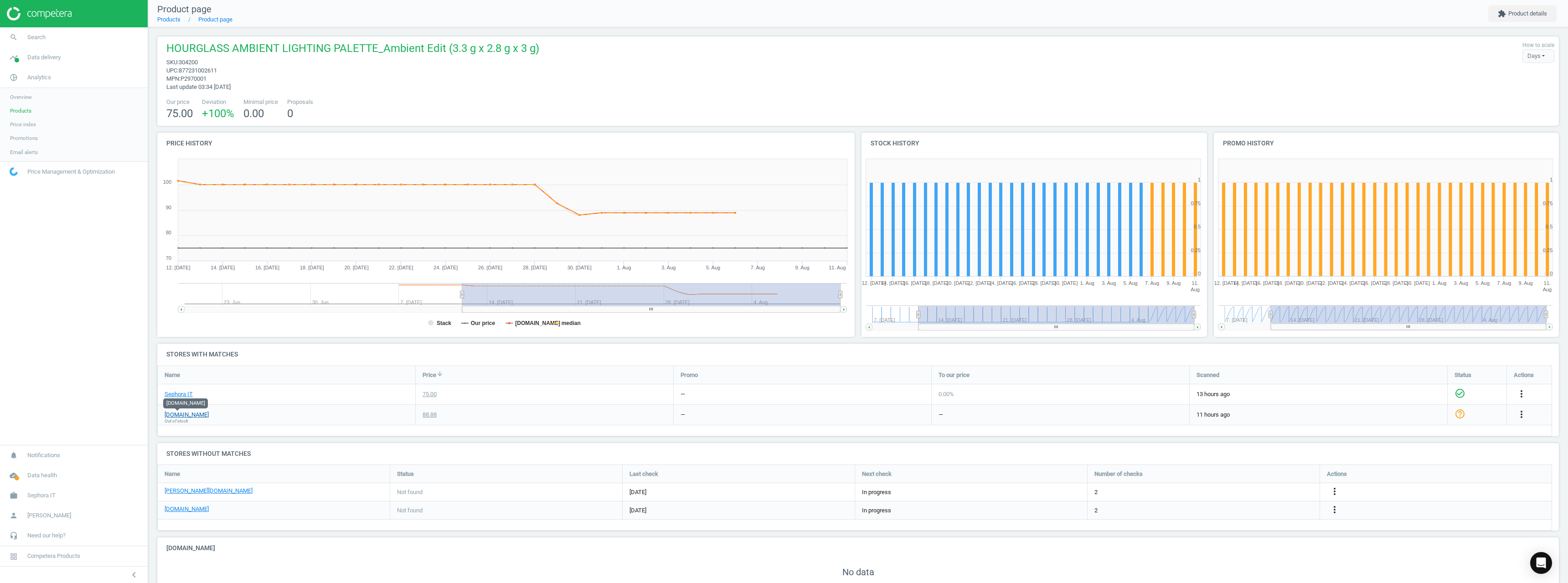
click at [182, 411] on link "[DOMAIN_NAME]" at bounding box center [186, 414] width 44 height 8
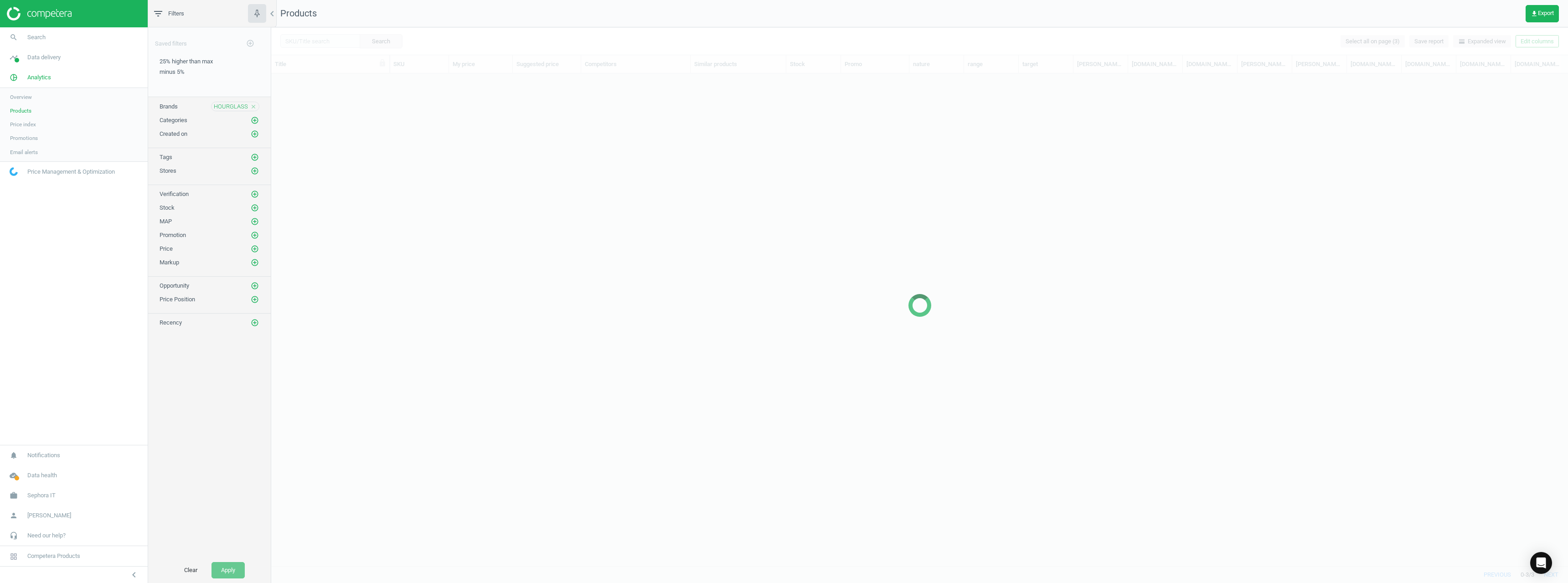
scroll to position [478, 1290]
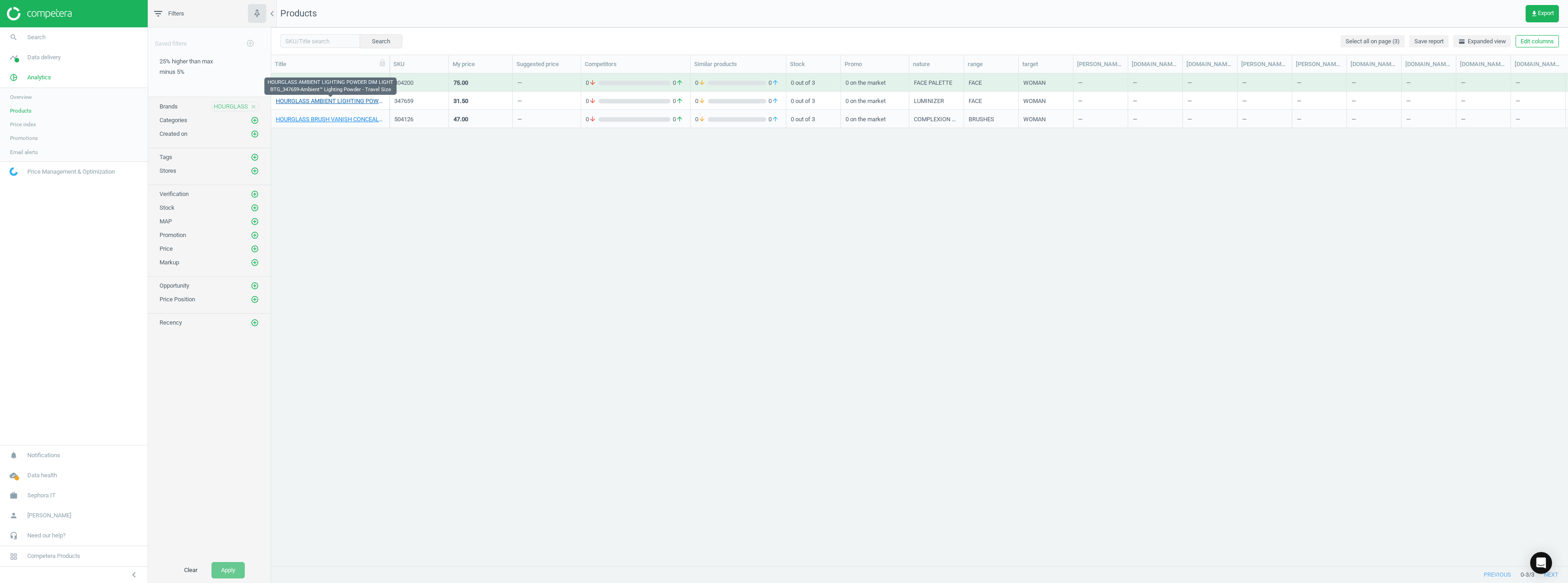
click at [362, 102] on link "HOURGLASS AMBIENT LIGHTING POWDER DIM LIGHT BTG_347659-Ambient™ Lighting Powder…" at bounding box center [330, 101] width 109 height 8
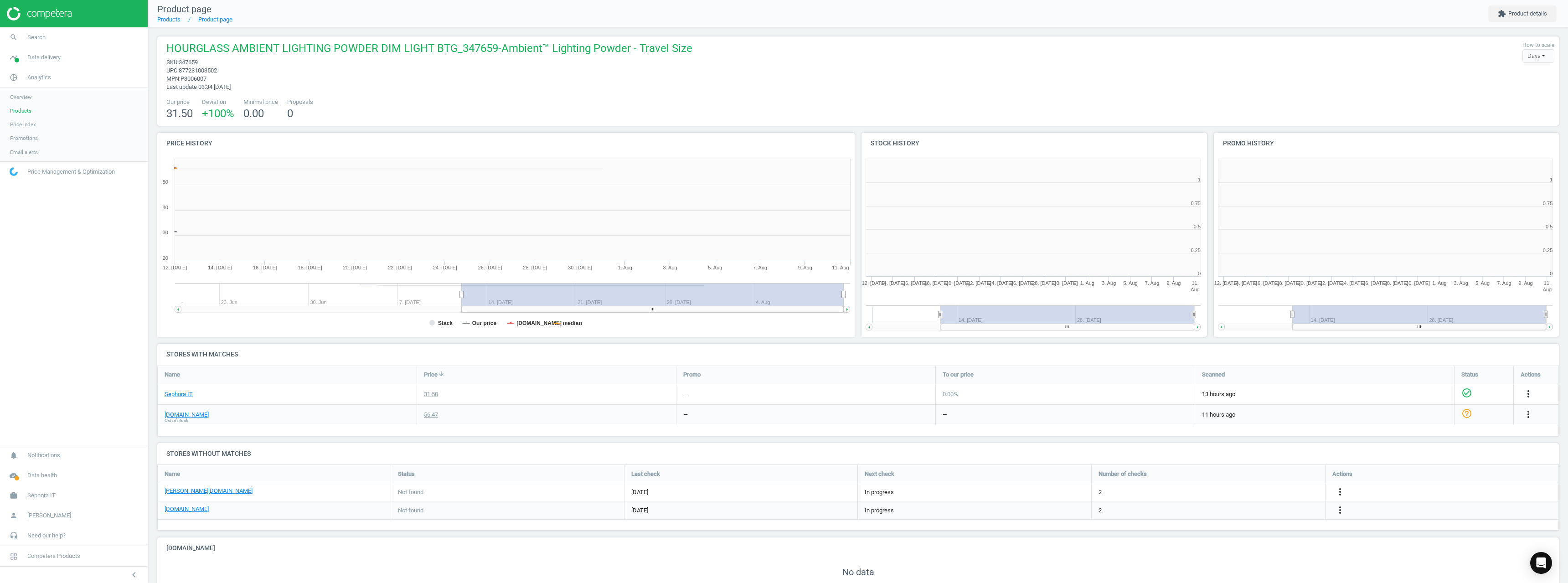
scroll to position [80, 1409]
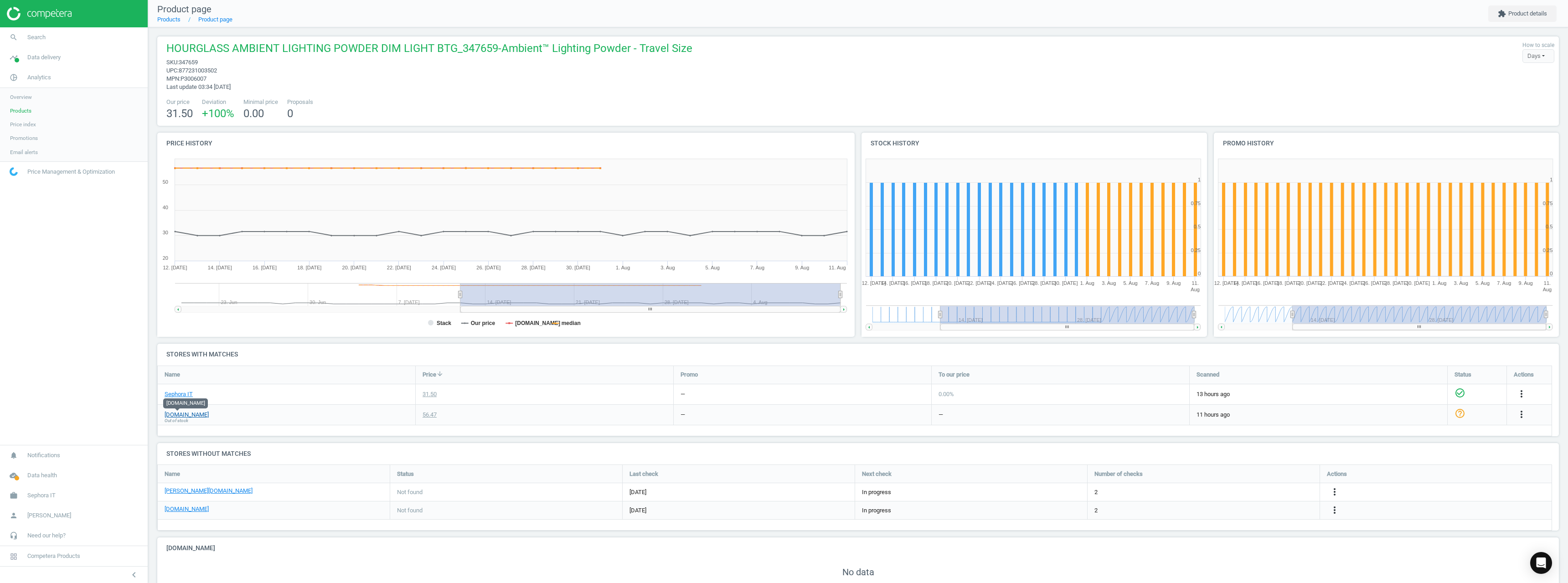
click at [183, 415] on link "[DOMAIN_NAME]" at bounding box center [186, 414] width 44 height 8
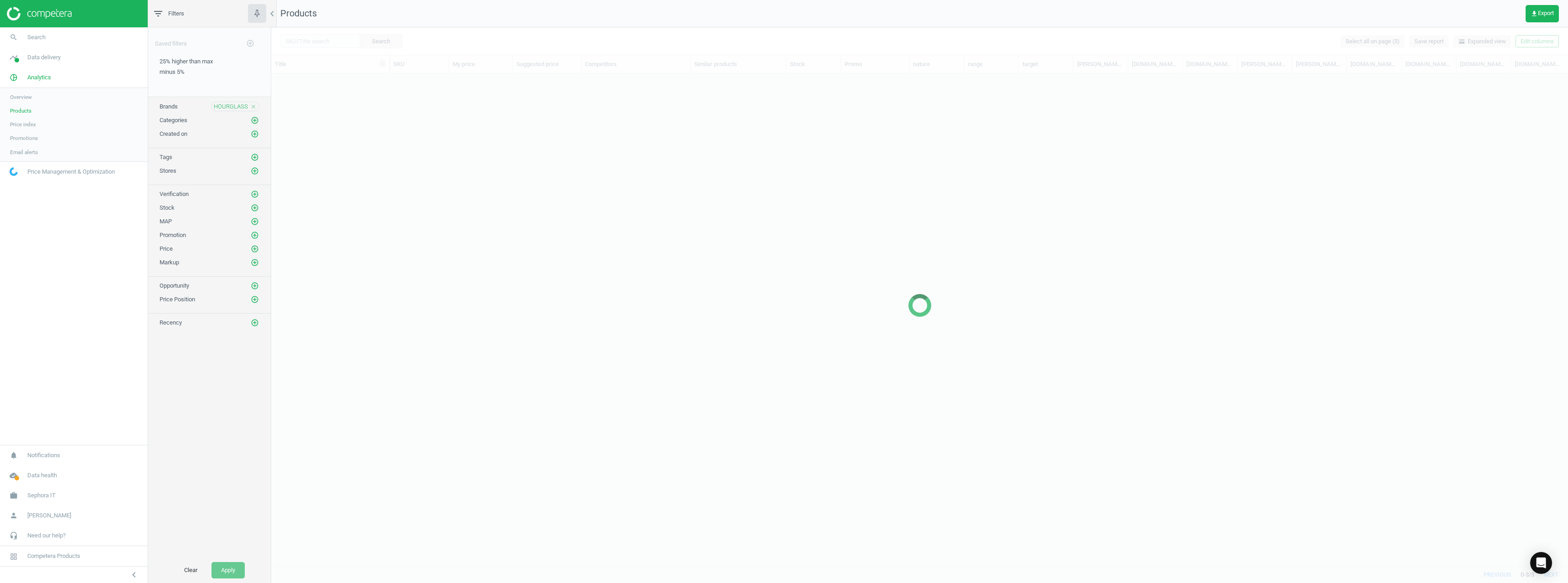
scroll to position [478, 1290]
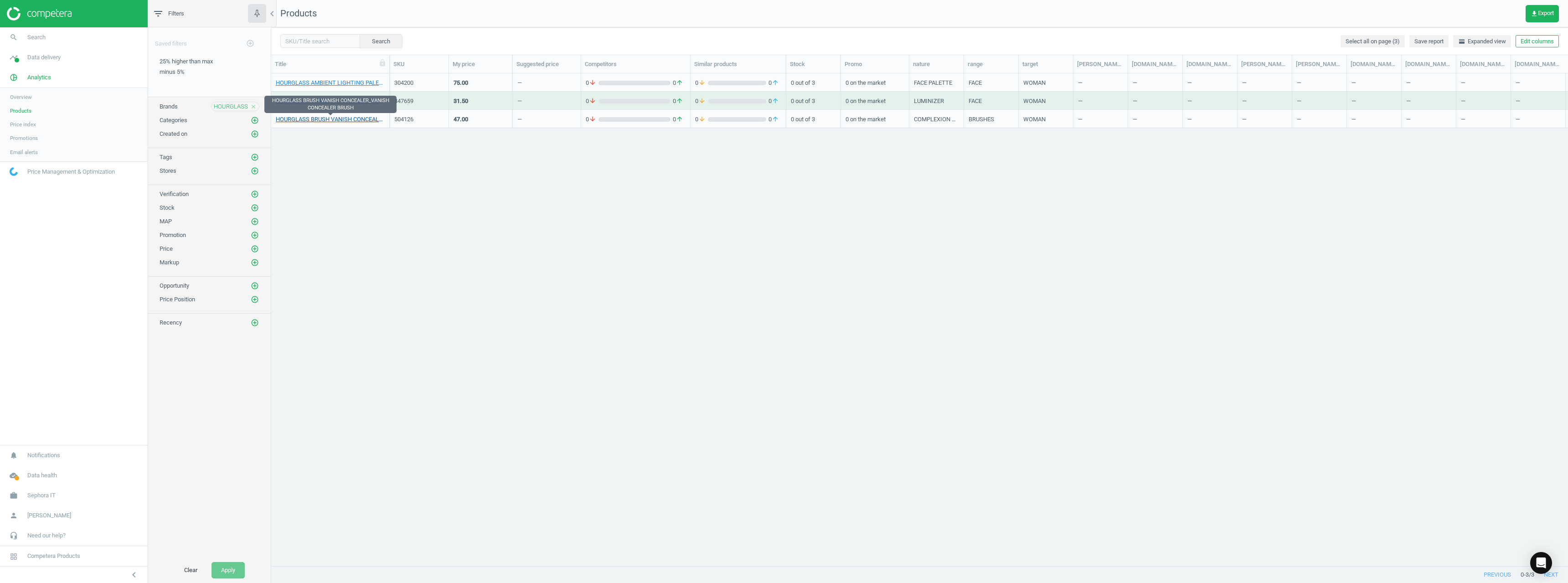
click at [348, 117] on link "HOURGLASS BRUSH VANISH CONCEALER_VANISH CONCEALER BRUSH" at bounding box center [330, 119] width 109 height 8
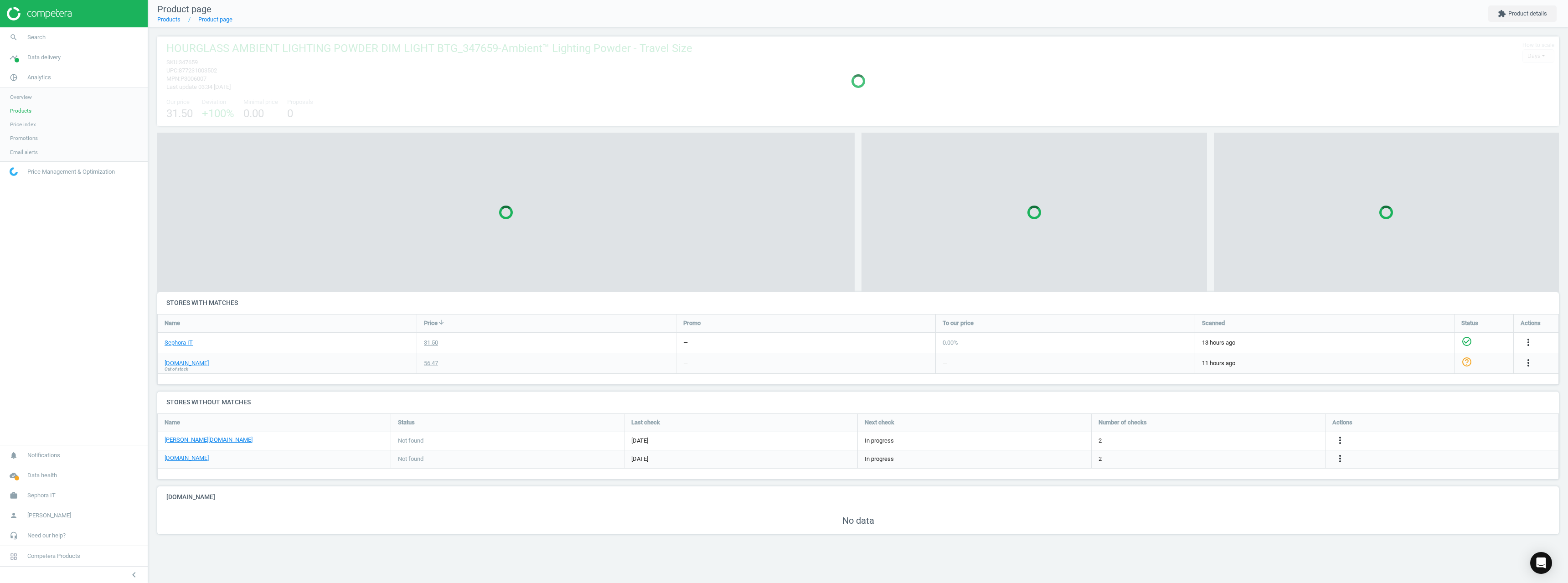
scroll to position [4, 4]
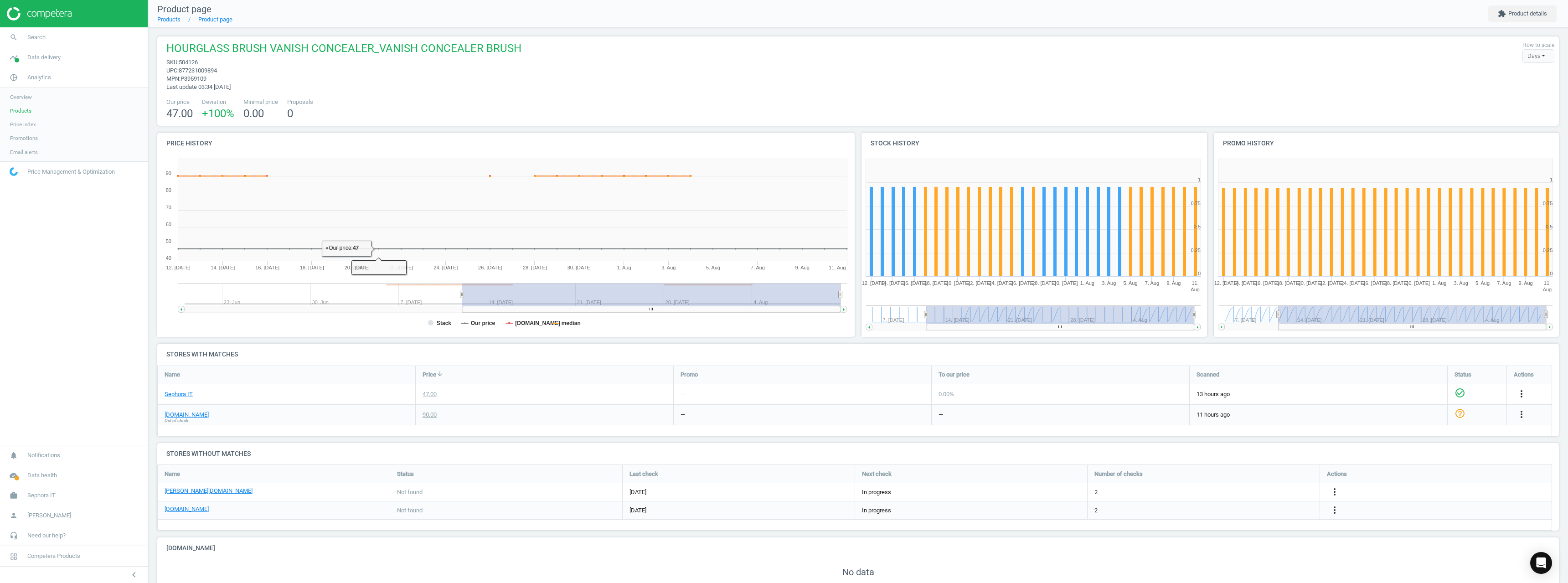
click at [180, 409] on div "[DOMAIN_NAME] Out of stock" at bounding box center [286, 414] width 257 height 20
click at [178, 419] on span "Out of stock" at bounding box center [176, 421] width 24 height 6
click at [180, 415] on link "[DOMAIN_NAME]" at bounding box center [186, 414] width 44 height 8
